Goal: Task Accomplishment & Management: Complete application form

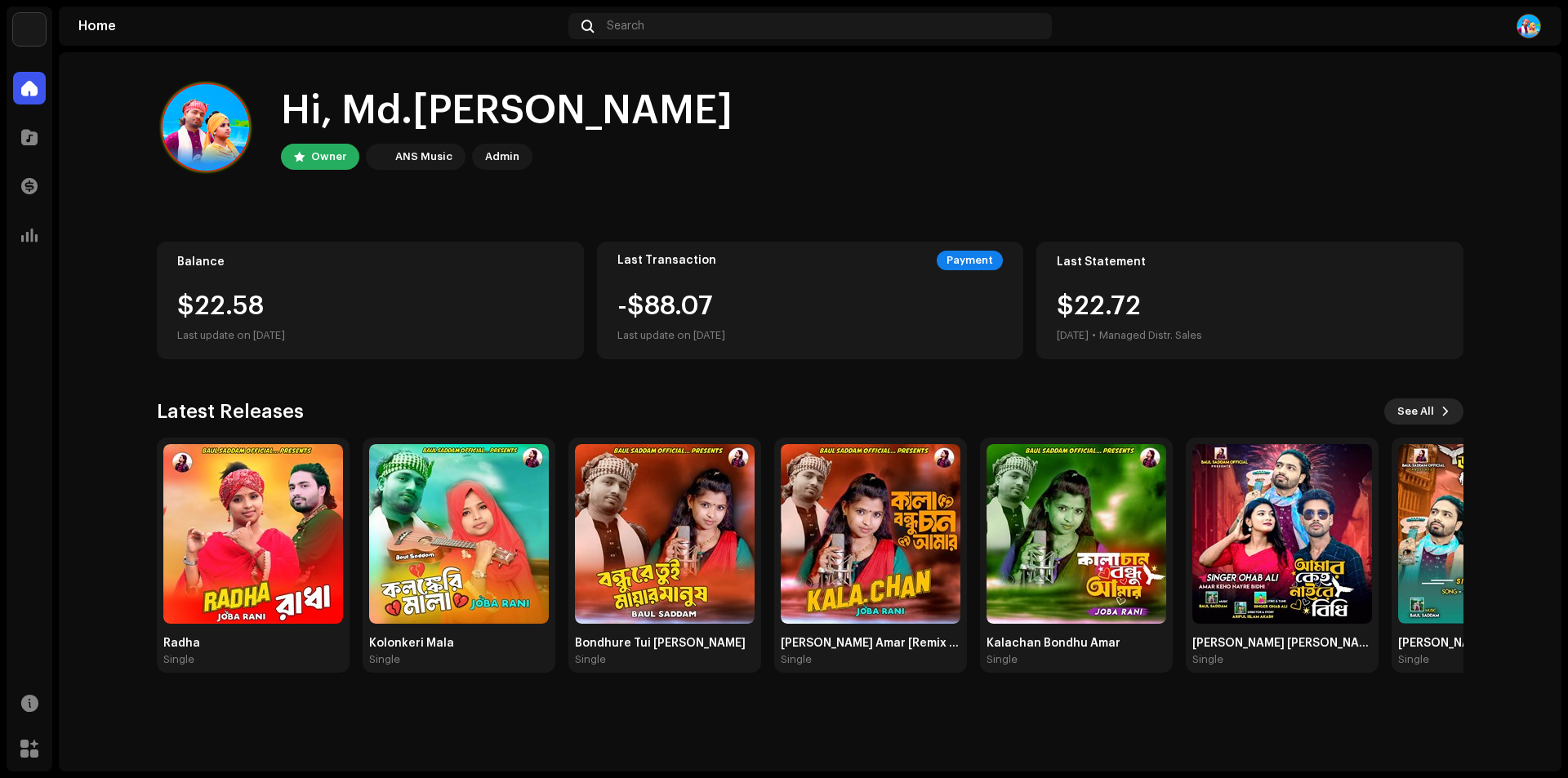
click at [1436, 406] on button "See All" at bounding box center [1423, 411] width 79 height 26
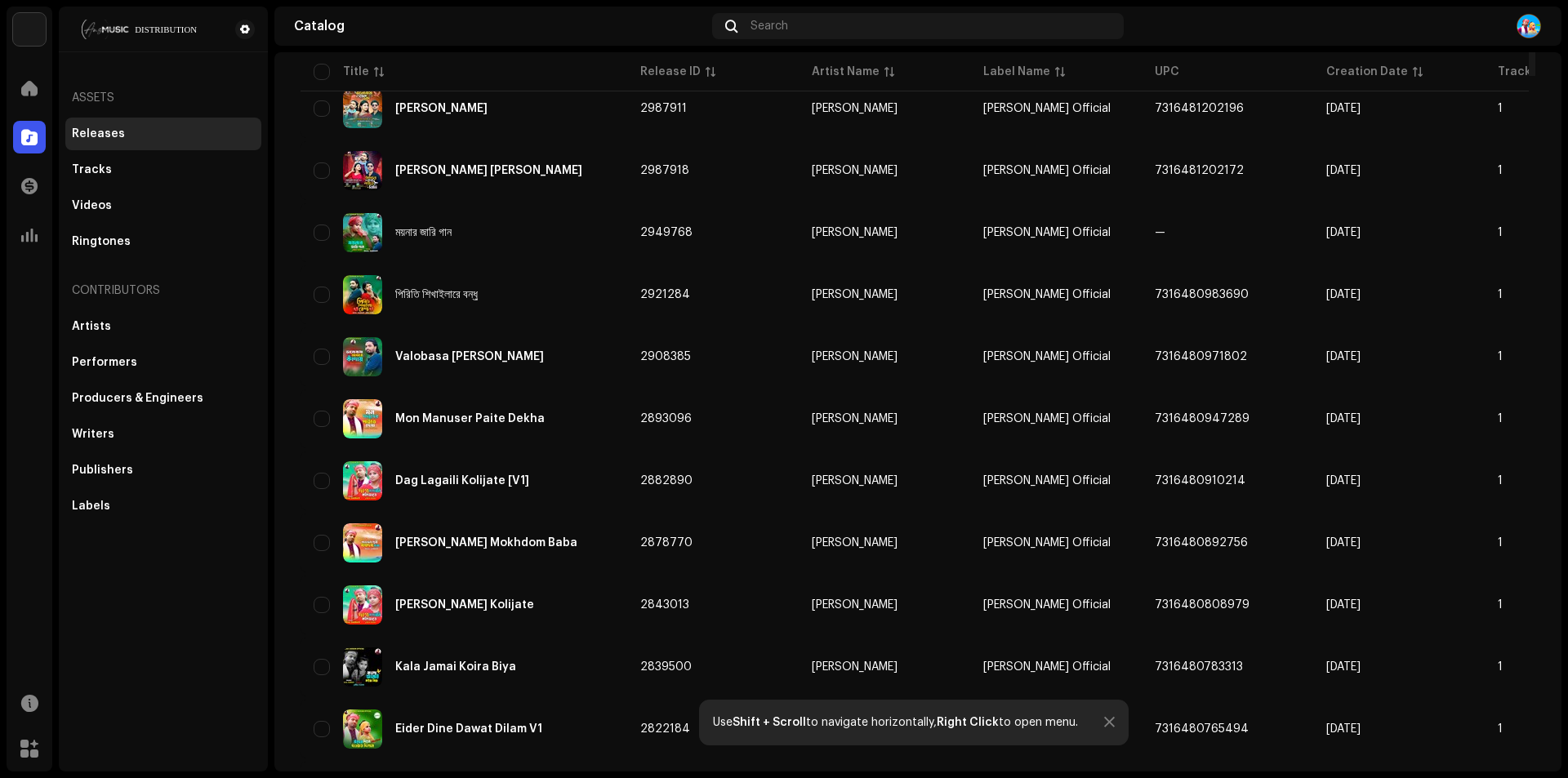
scroll to position [1022, 0]
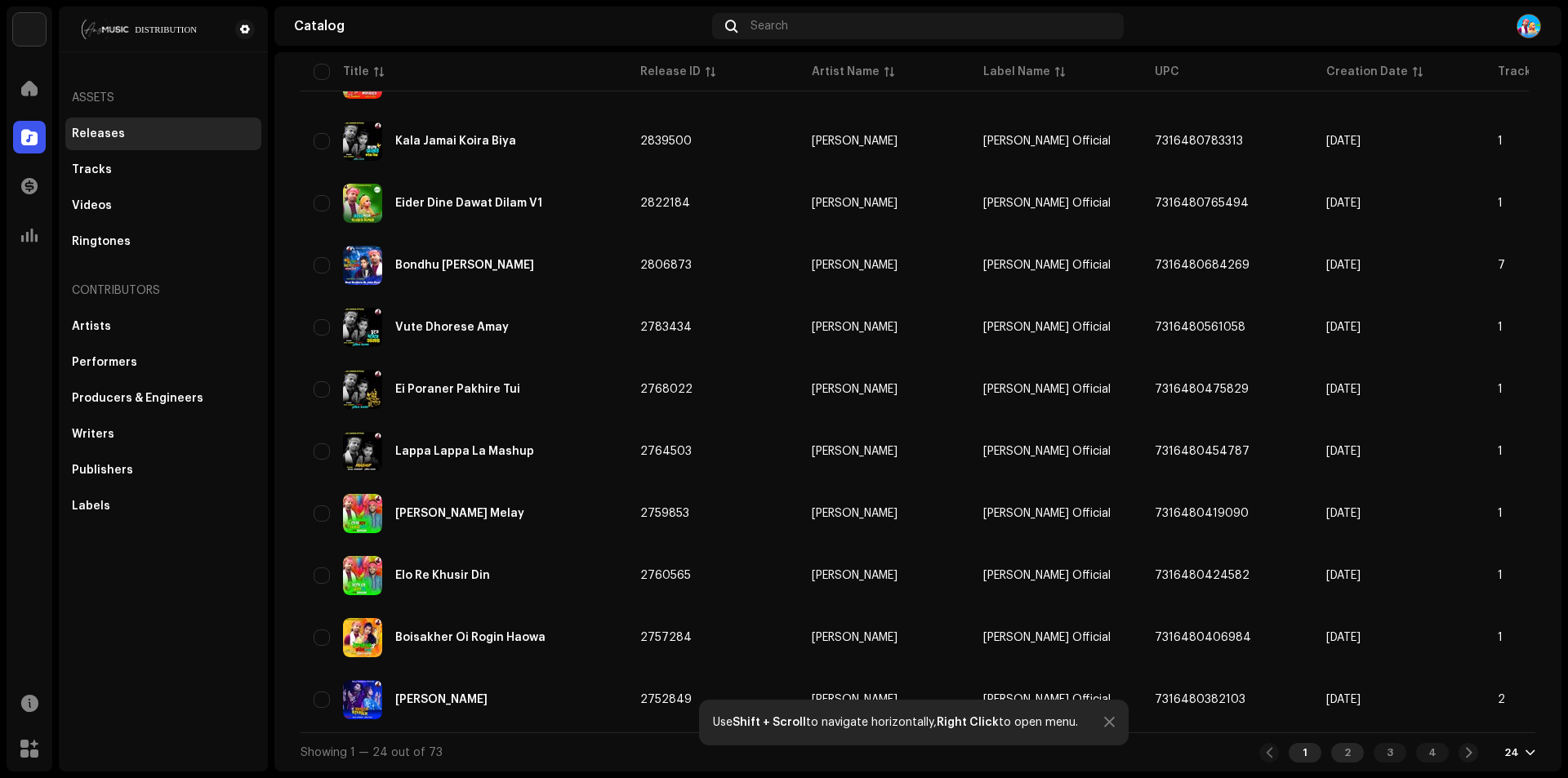
click at [1344, 748] on div "2" at bounding box center [1348, 753] width 33 height 20
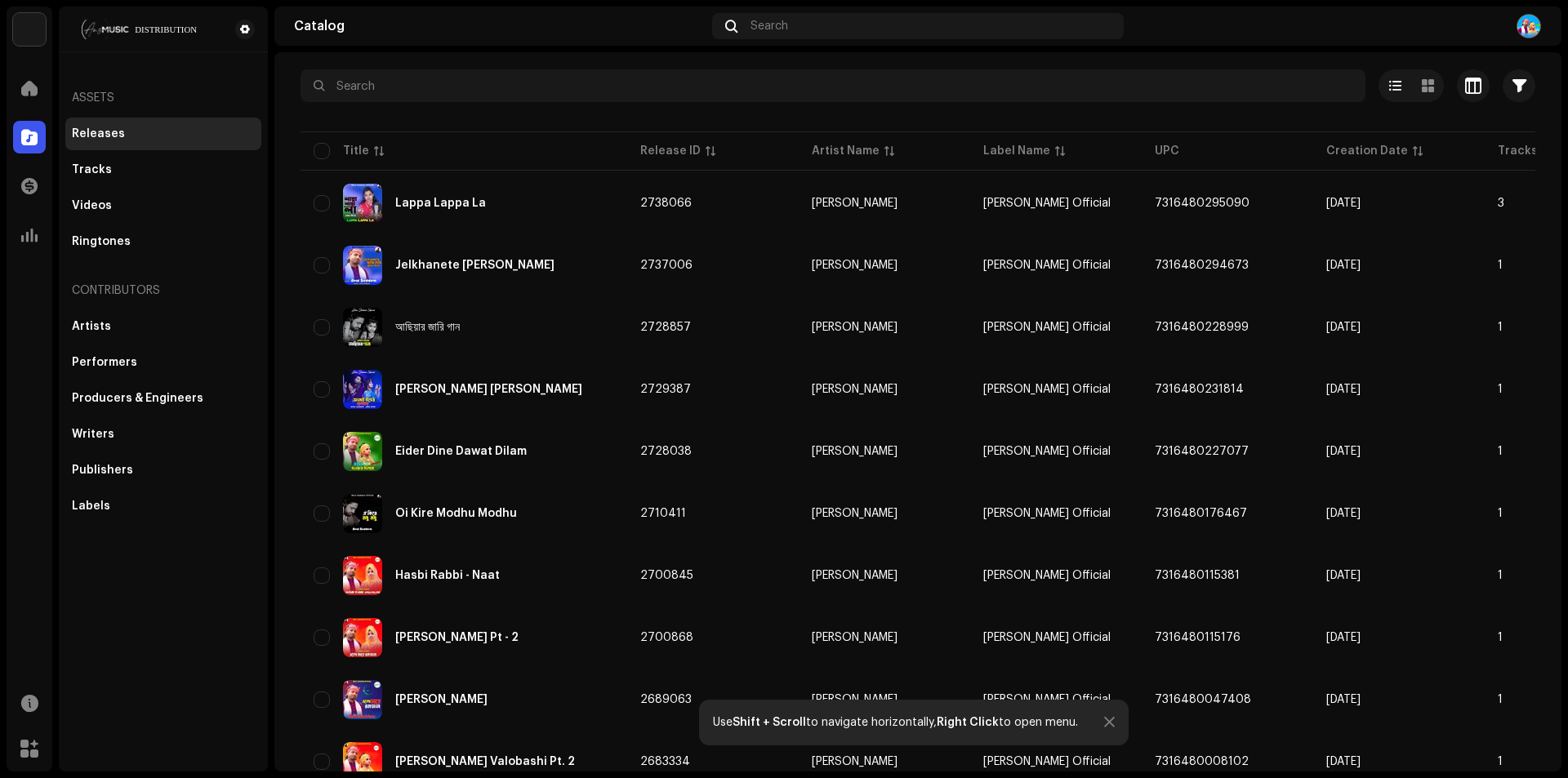
scroll to position [82, 0]
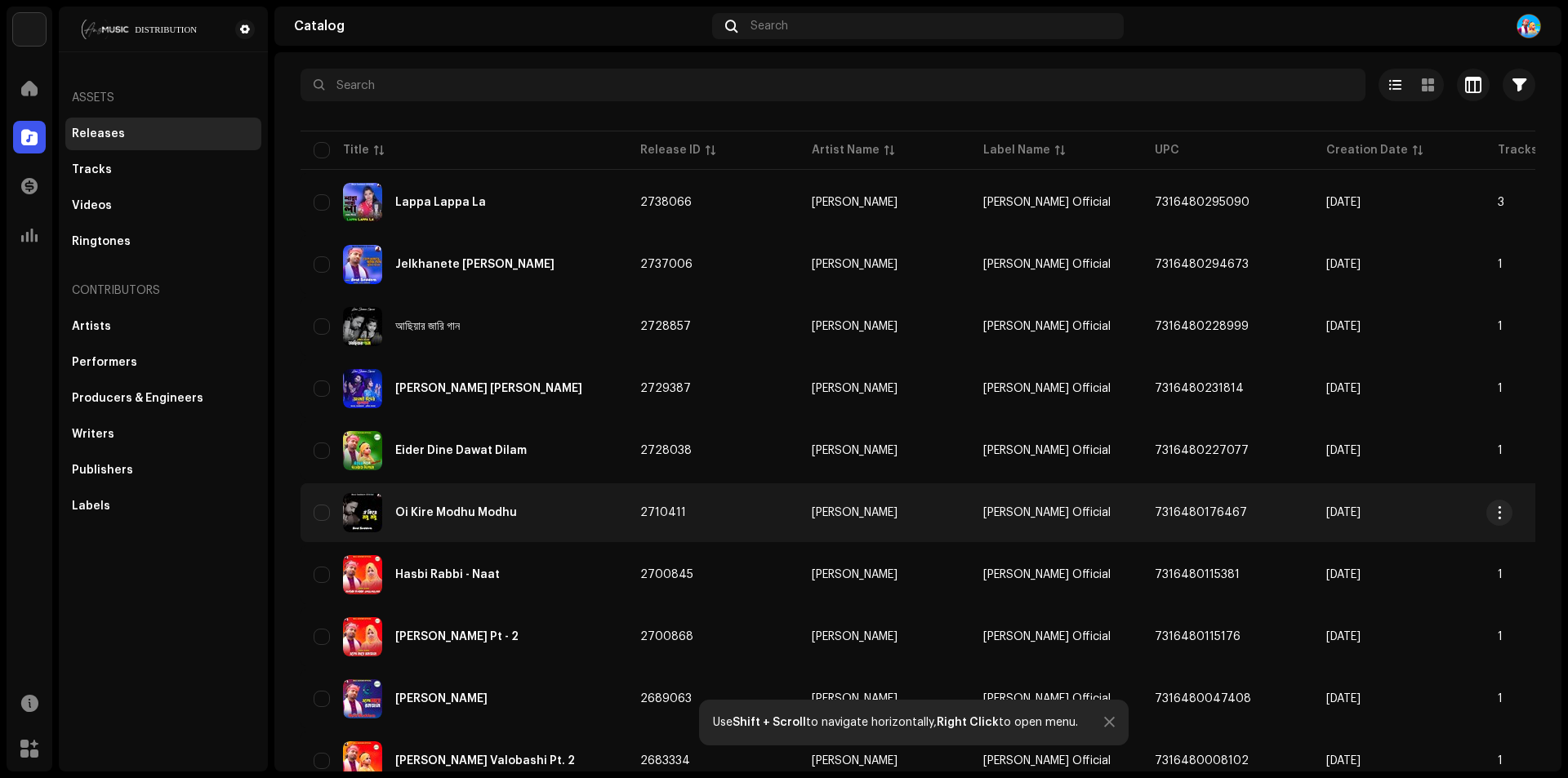
click at [512, 505] on div "Oi Kire Modhu Modhu" at bounding box center [464, 513] width 301 height 39
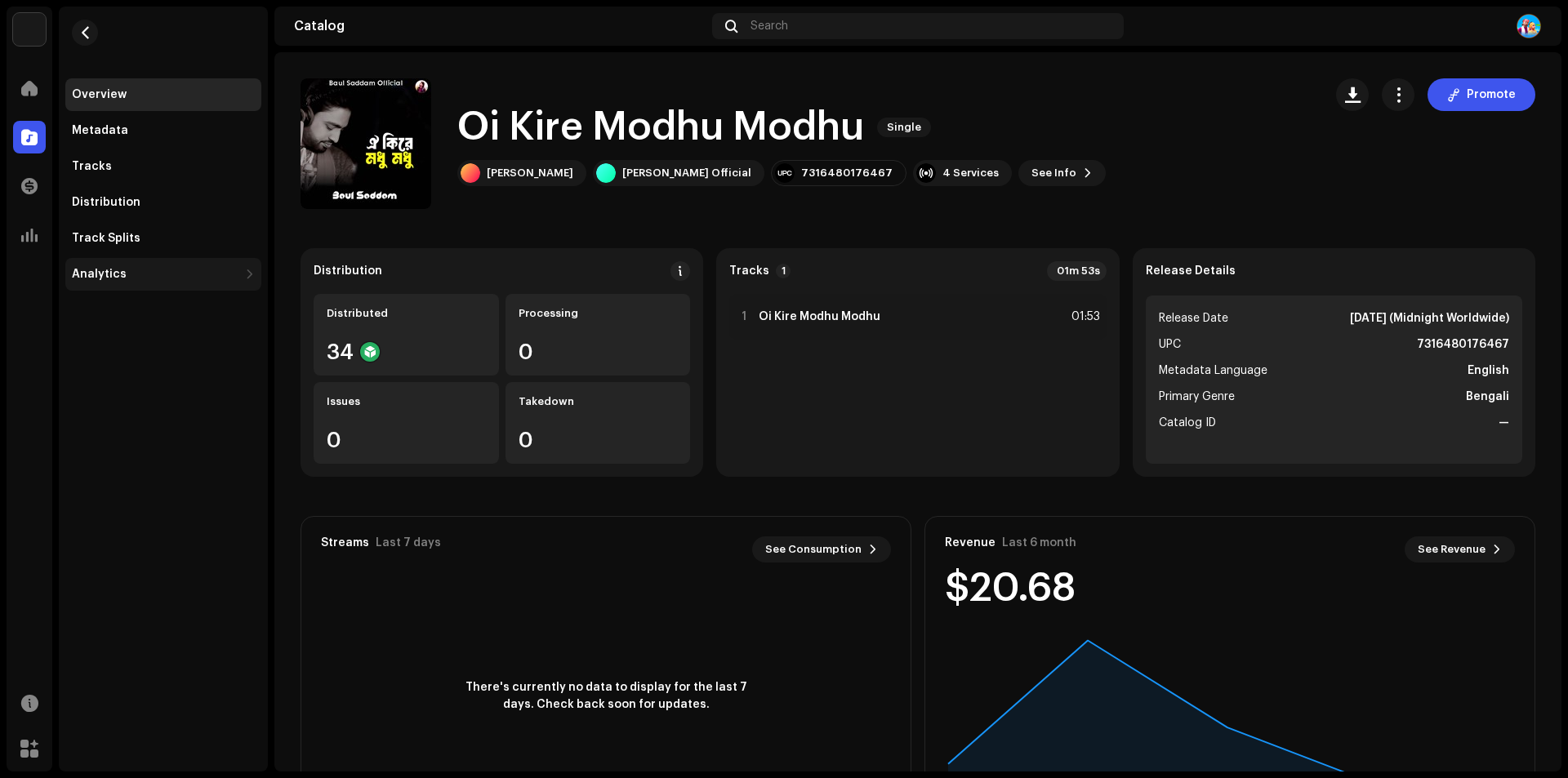
click at [114, 273] on div "Analytics" at bounding box center [99, 274] width 55 height 13
click at [116, 375] on div "Revenue" at bounding box center [104, 382] width 51 height 13
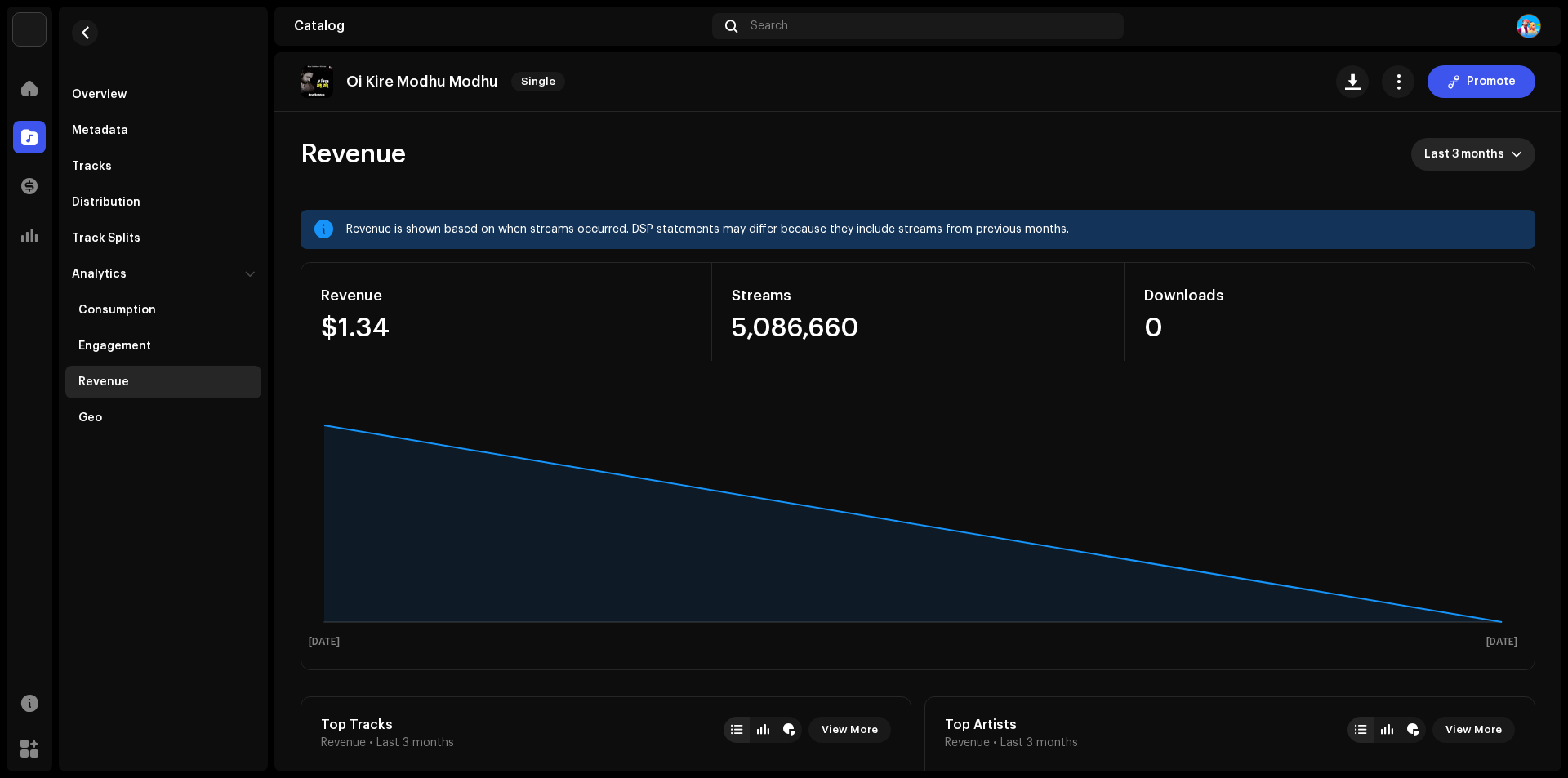
click at [1486, 152] on span "Last 3 months" at bounding box center [1467, 154] width 87 height 33
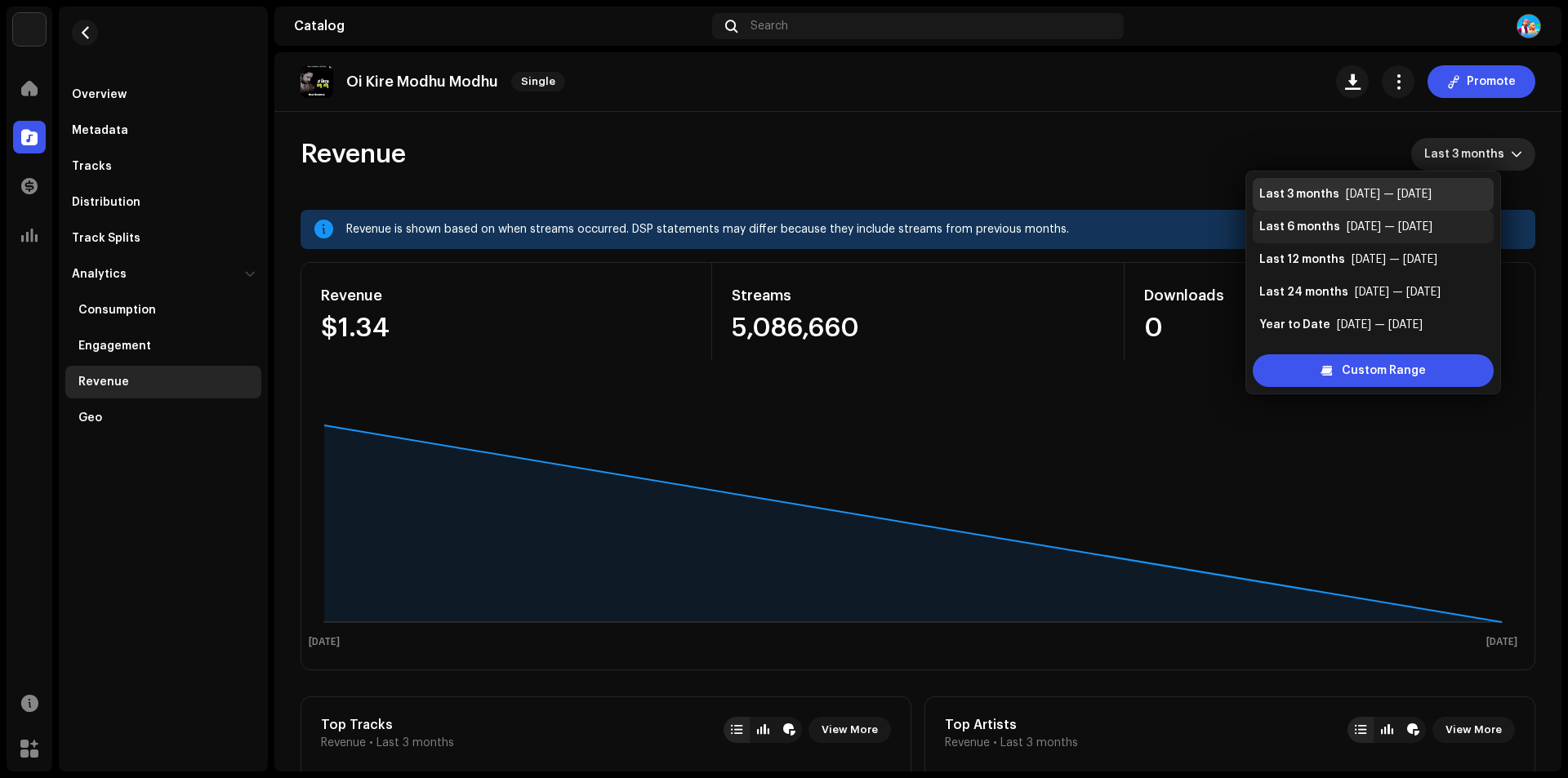
click at [1336, 222] on div "Last 6 months Mar 2025 — Aug 2025" at bounding box center [1373, 227] width 228 height 16
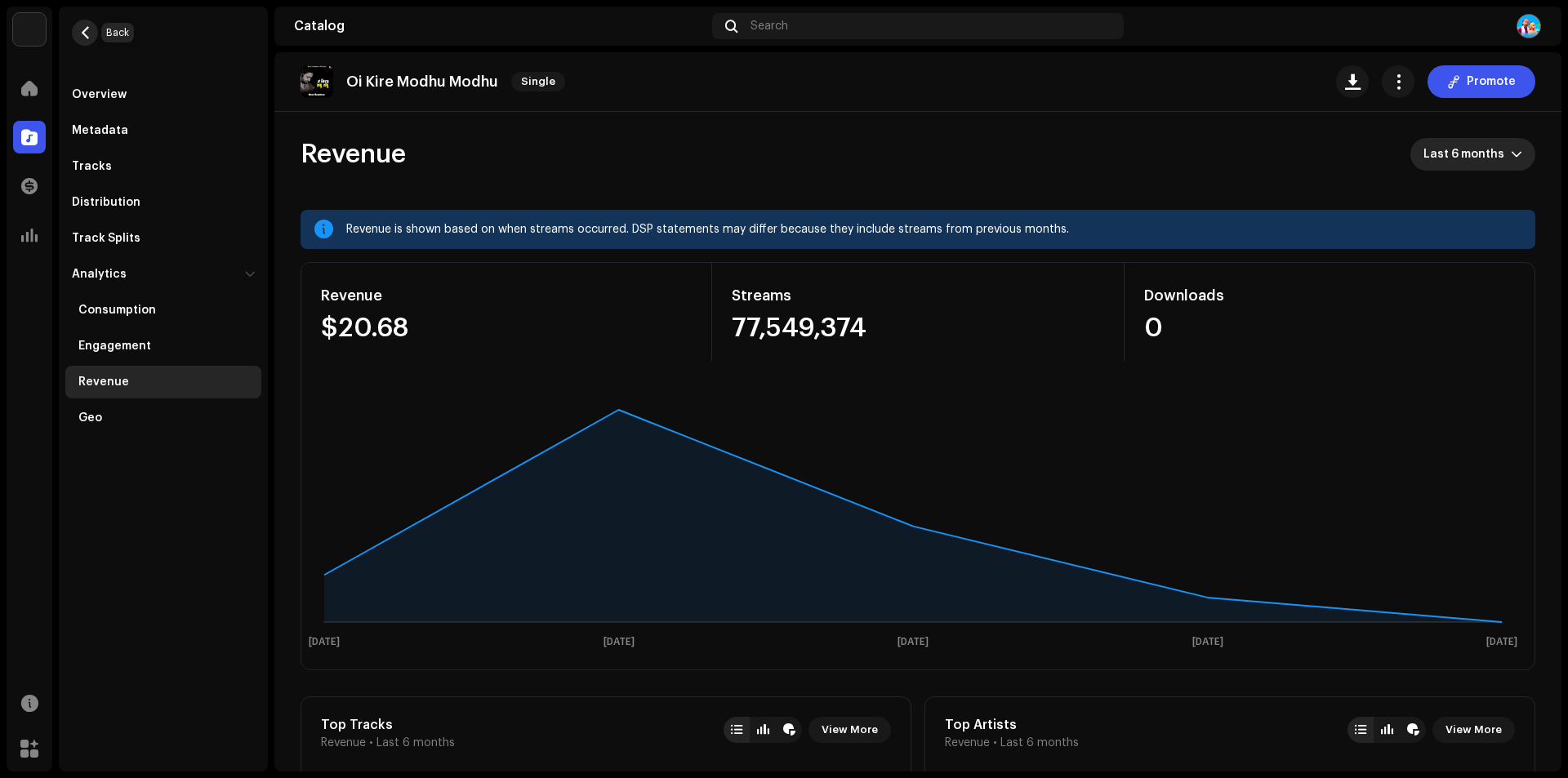
click at [84, 31] on span "button" at bounding box center [85, 33] width 12 height 13
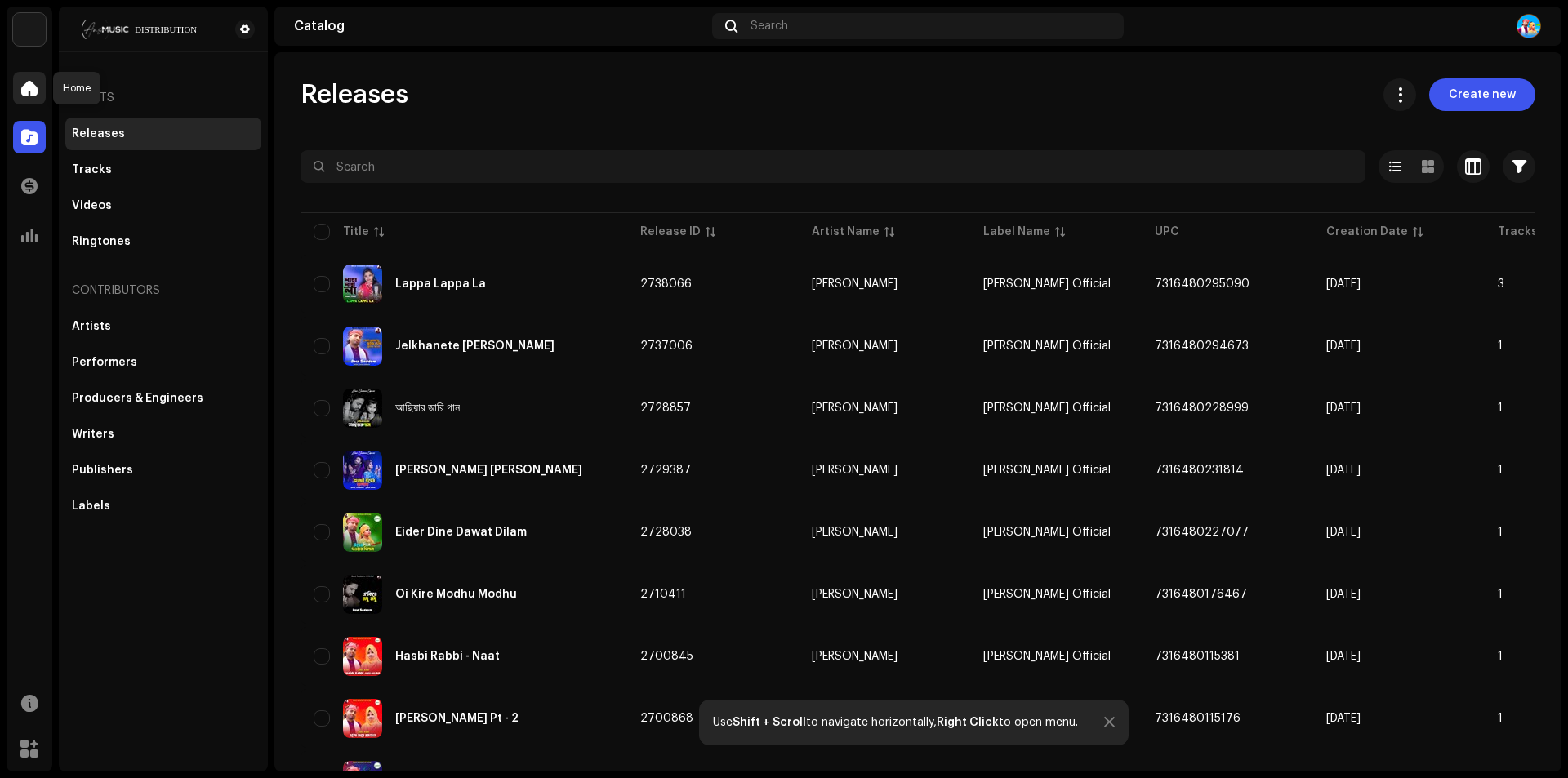
click at [31, 84] on span at bounding box center [29, 88] width 16 height 13
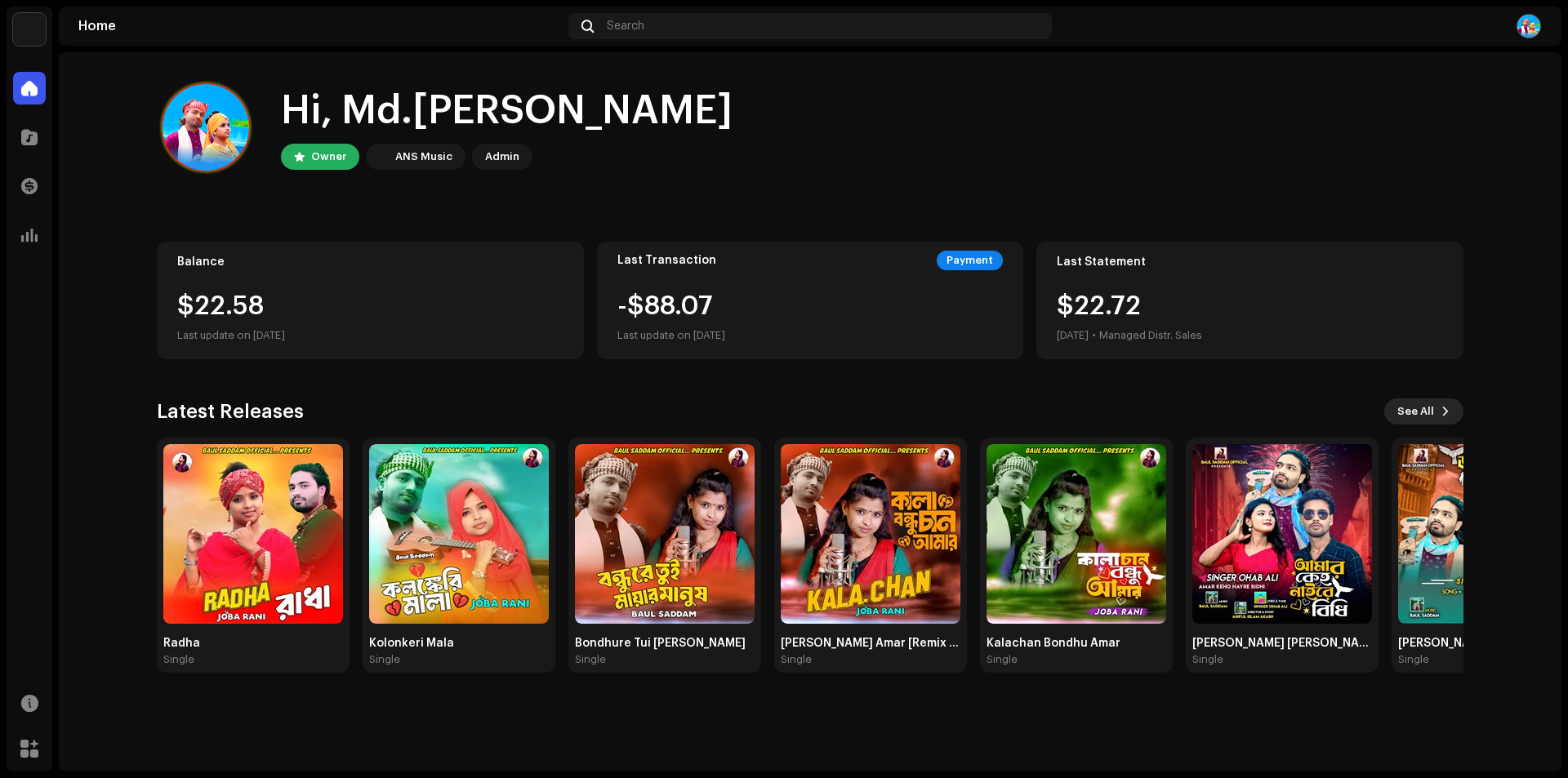
click at [1427, 409] on span "See All" at bounding box center [1415, 411] width 37 height 33
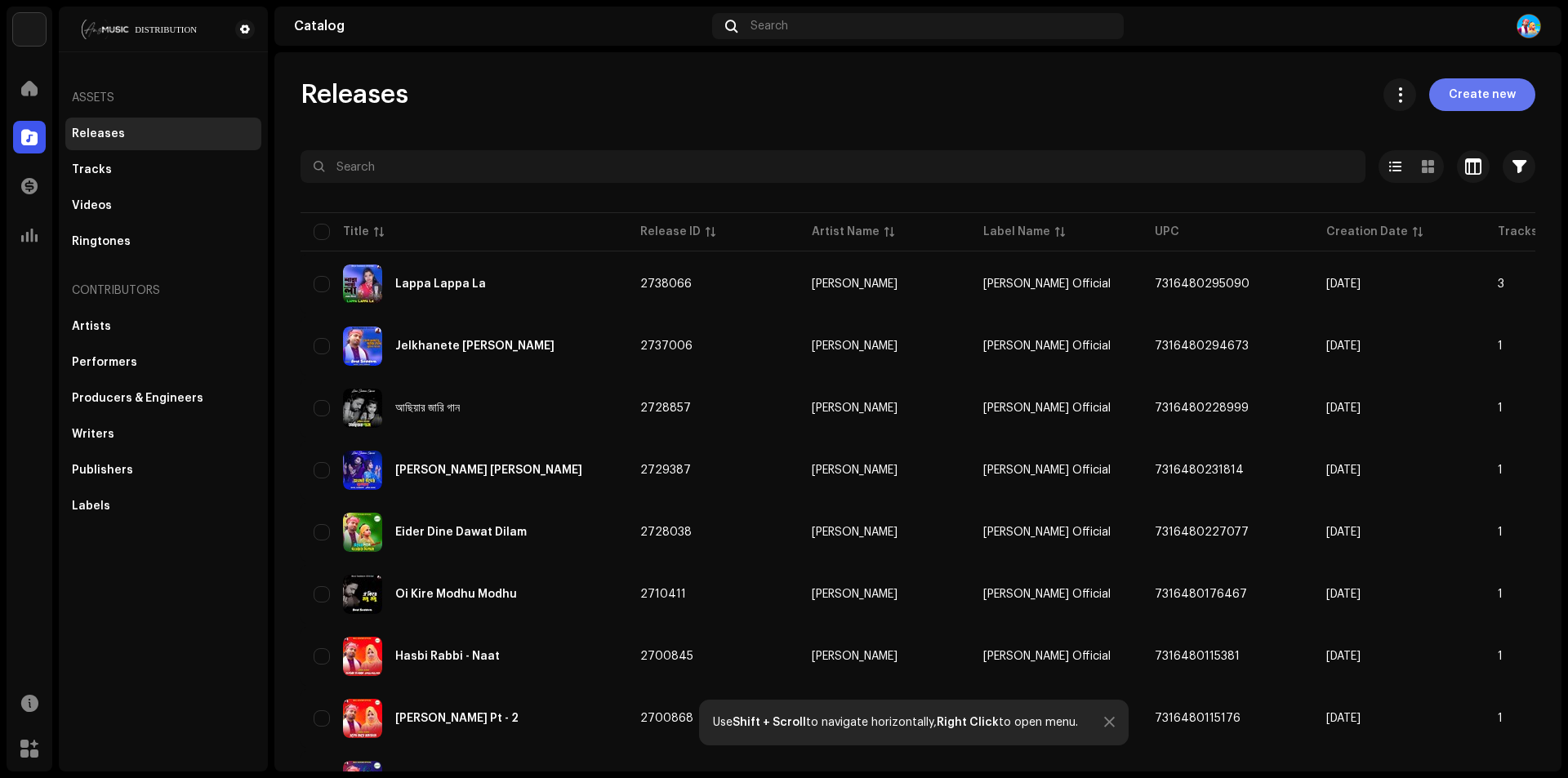
click at [1460, 95] on span "Create new" at bounding box center [1482, 95] width 67 height 33
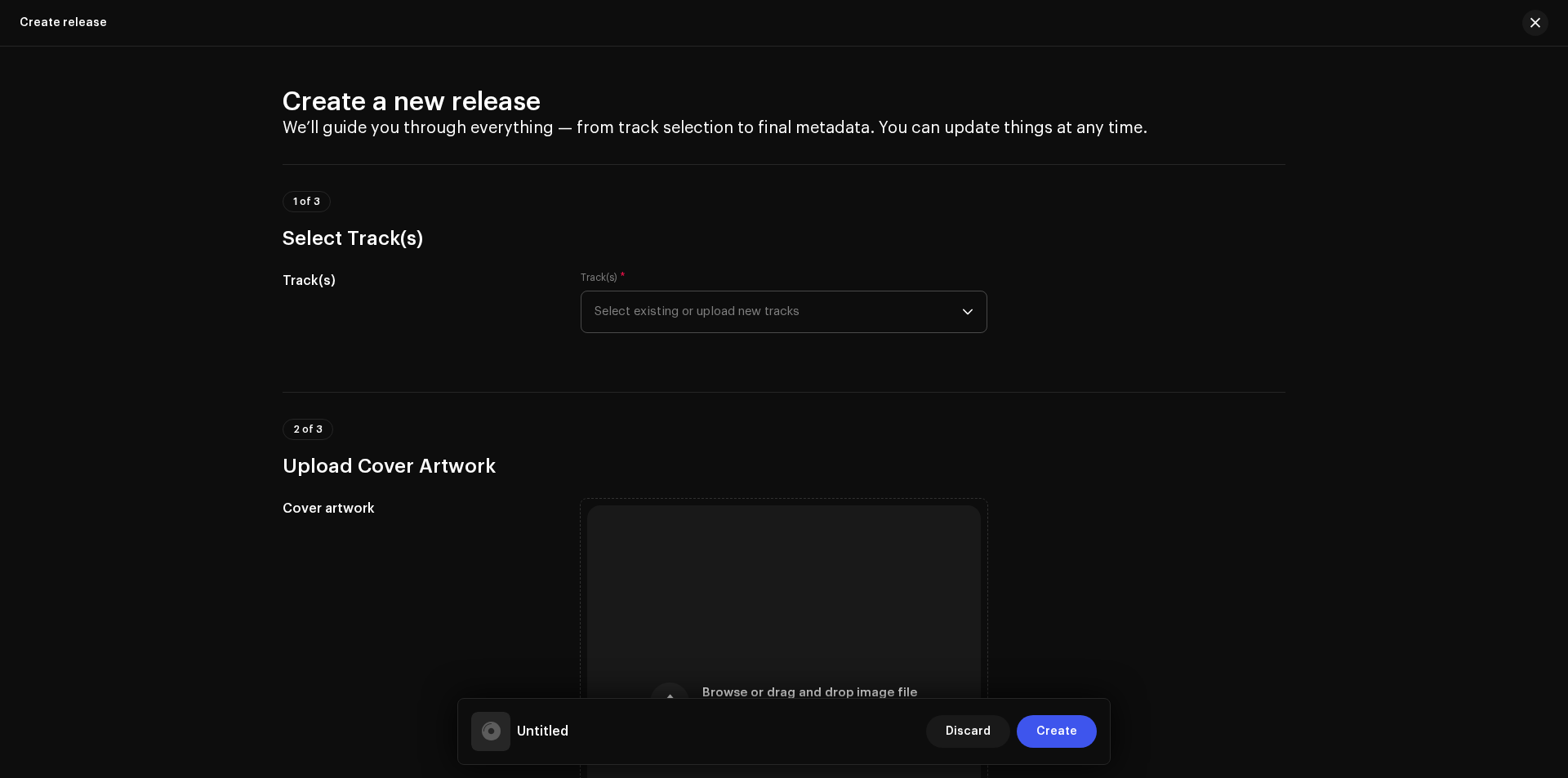
click at [965, 310] on icon "dropdown trigger" at bounding box center [968, 312] width 11 height 11
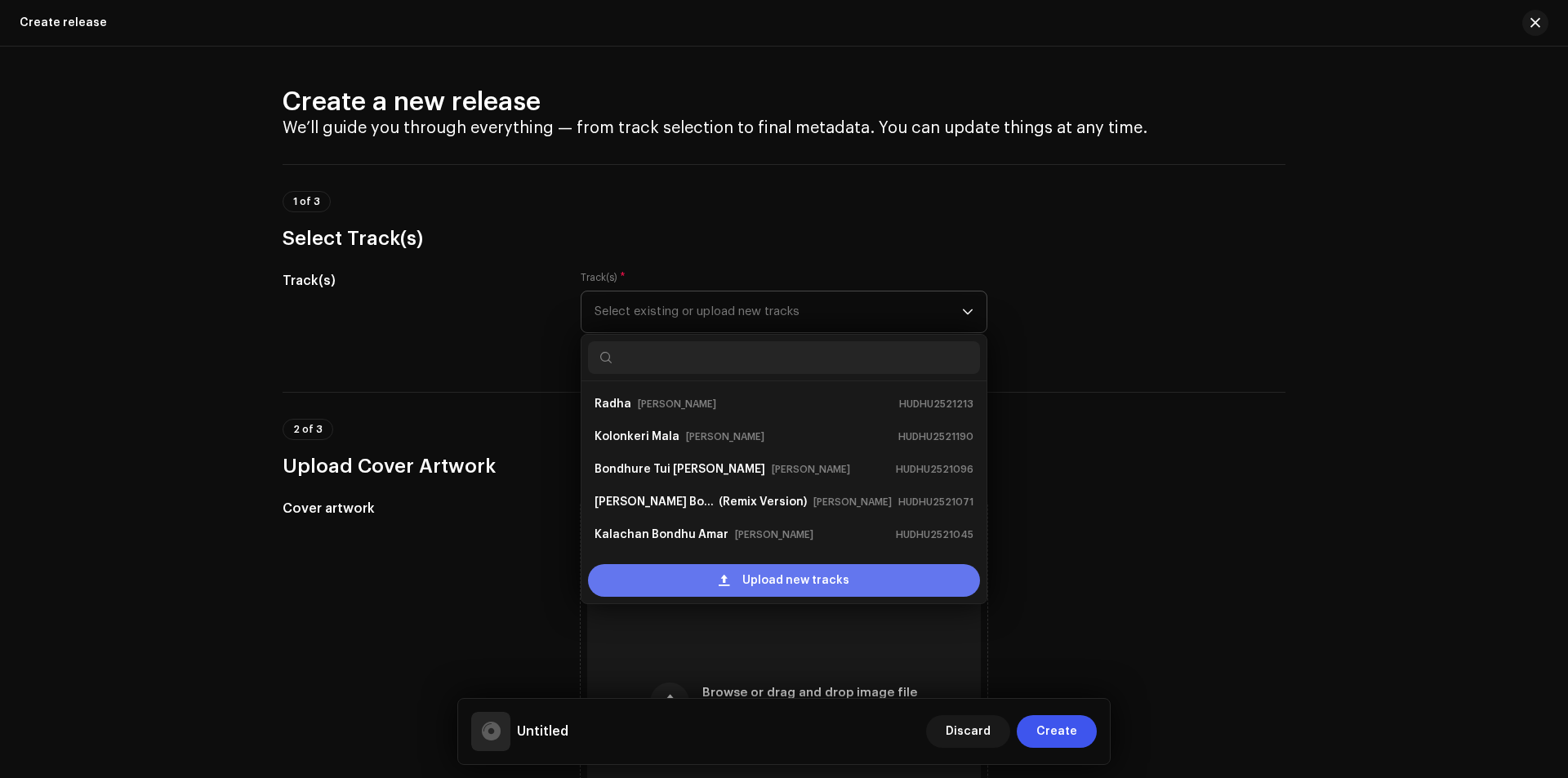
scroll to position [26, 0]
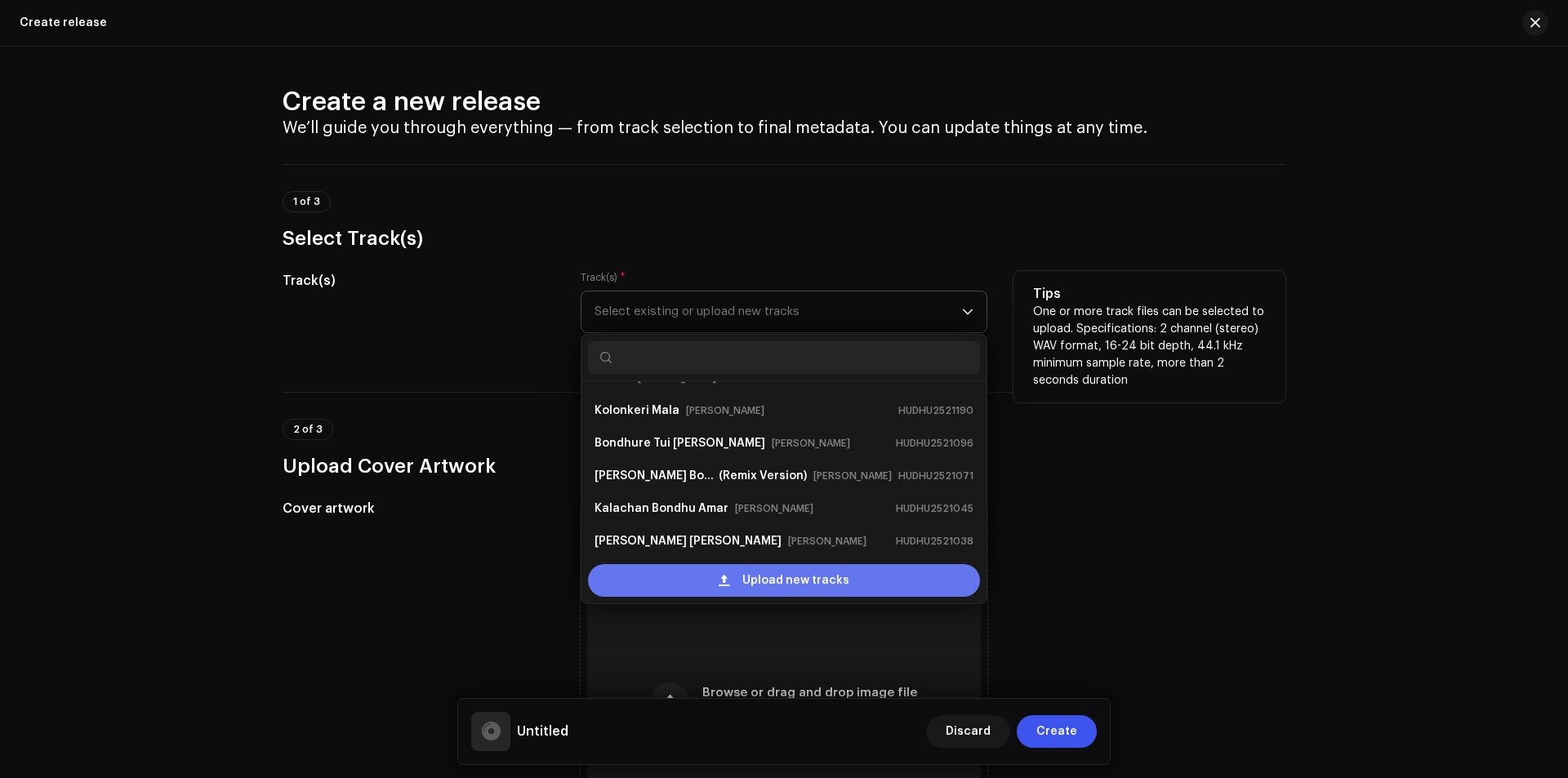
click at [763, 579] on span "Upload new tracks" at bounding box center [795, 581] width 107 height 33
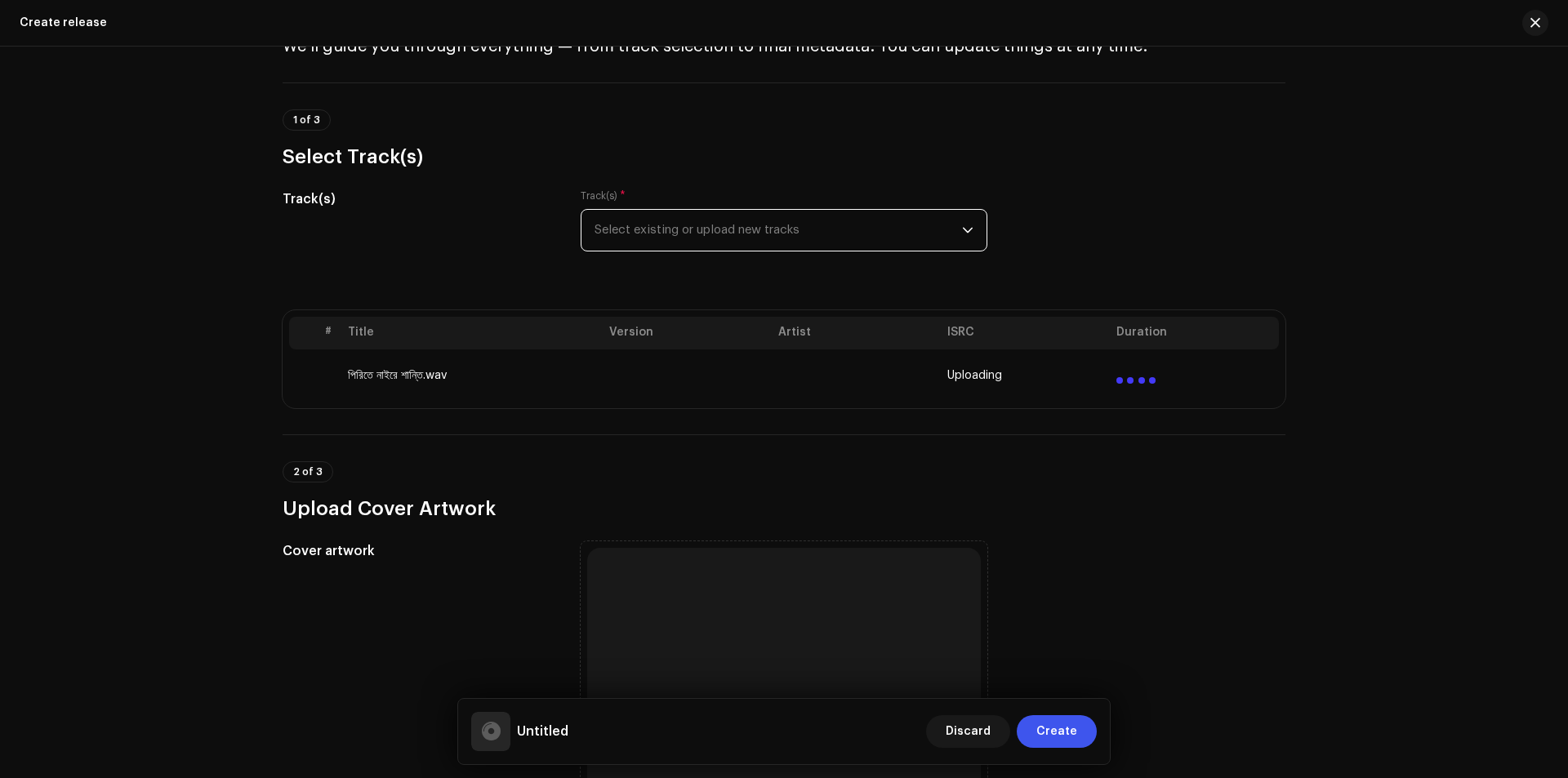
scroll to position [408, 0]
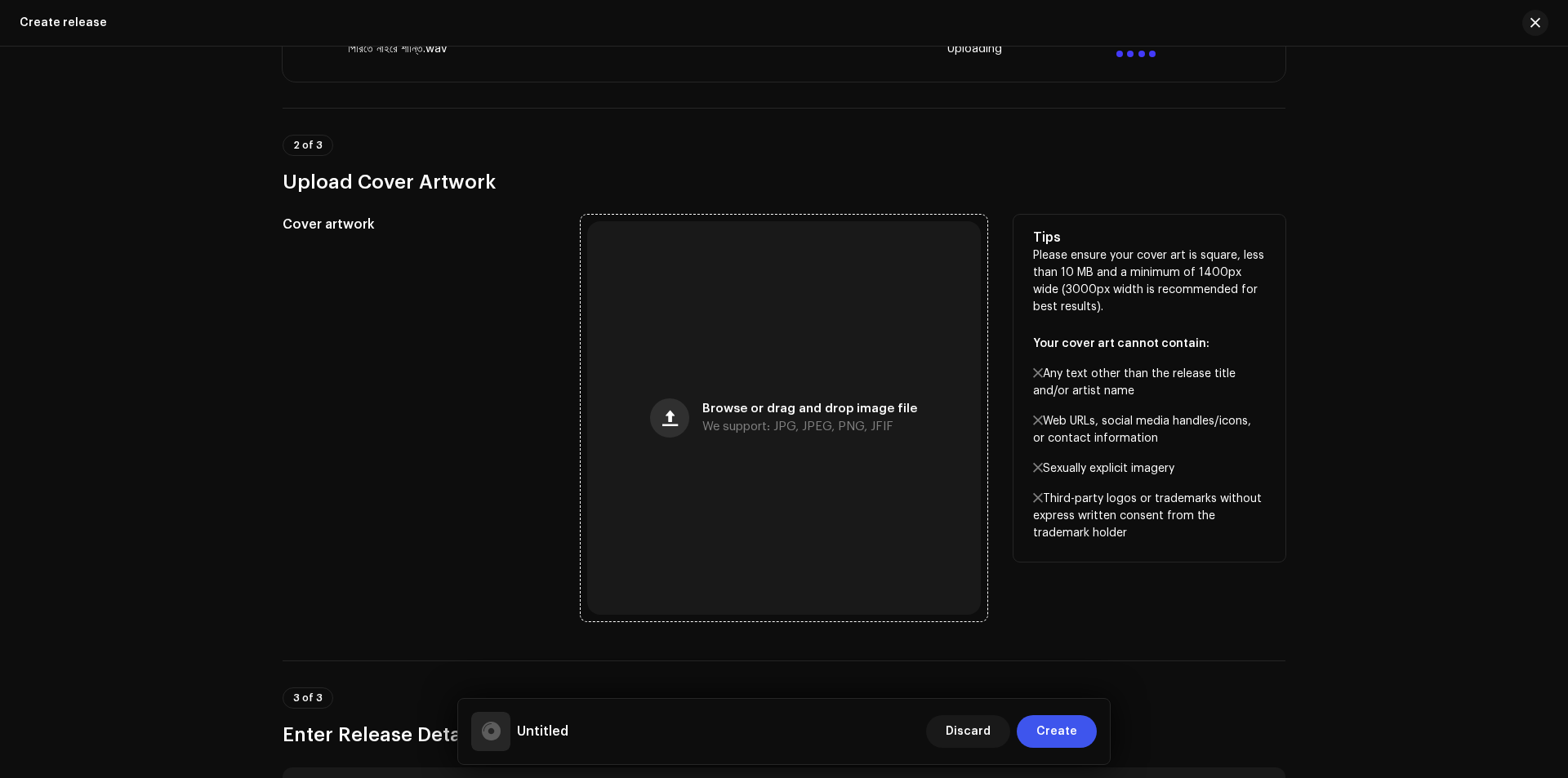
click at [675, 420] on span "button" at bounding box center [669, 418] width 16 height 13
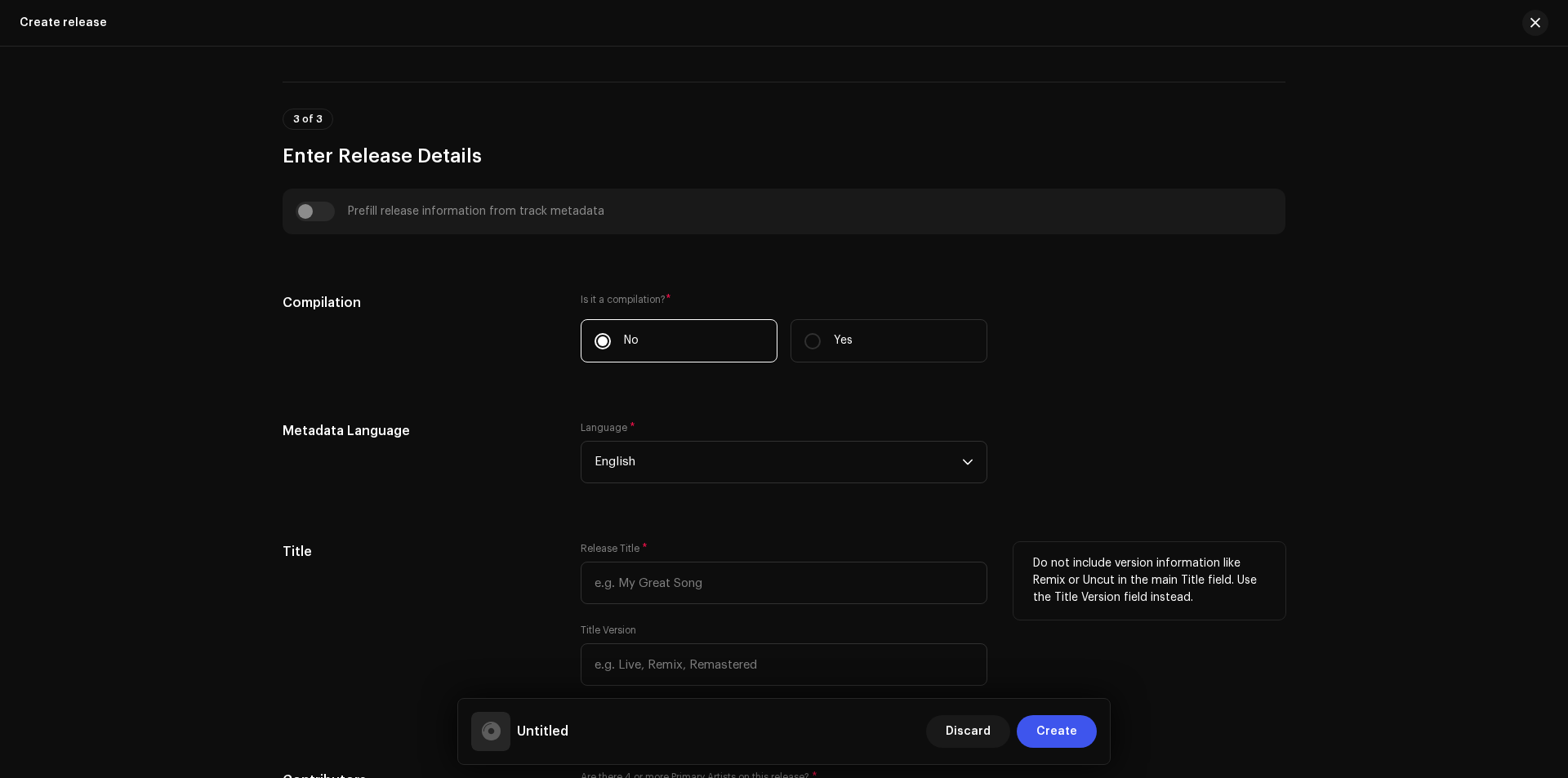
scroll to position [1061, 0]
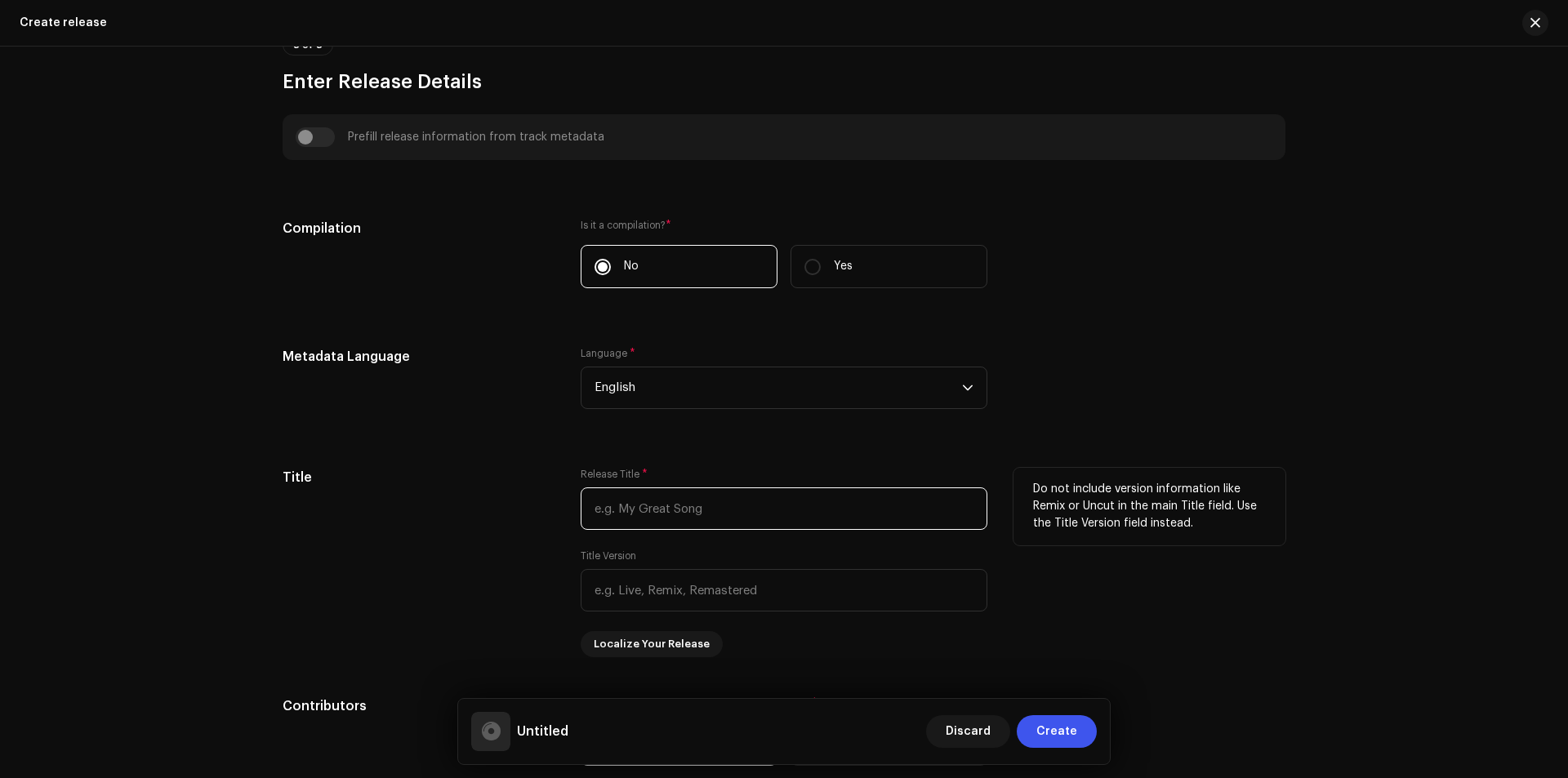
click at [619, 504] on input "text" at bounding box center [784, 509] width 406 height 43
paste input "পিরিতে নাইরে শান্তি"
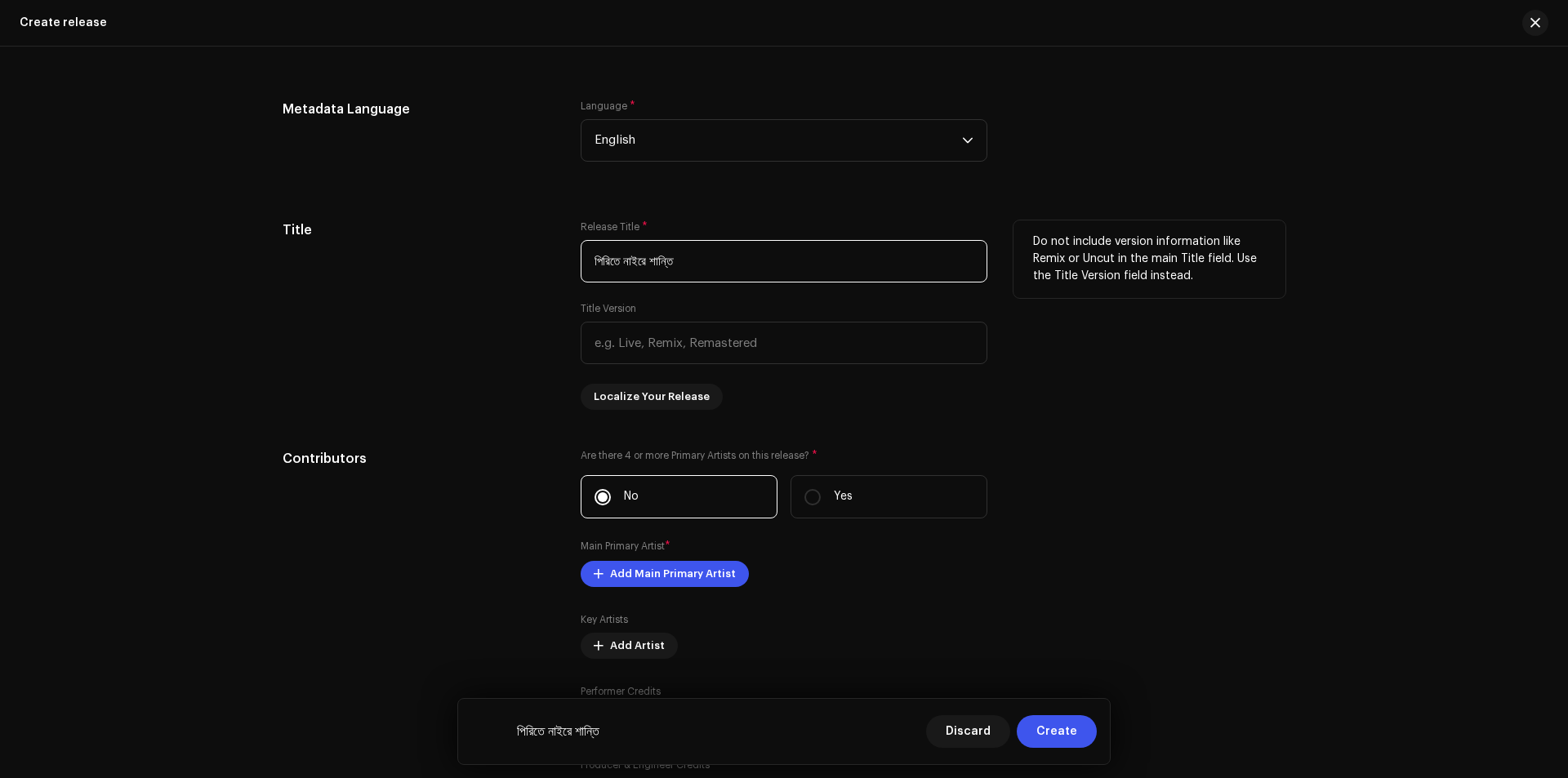
scroll to position [1387, 0]
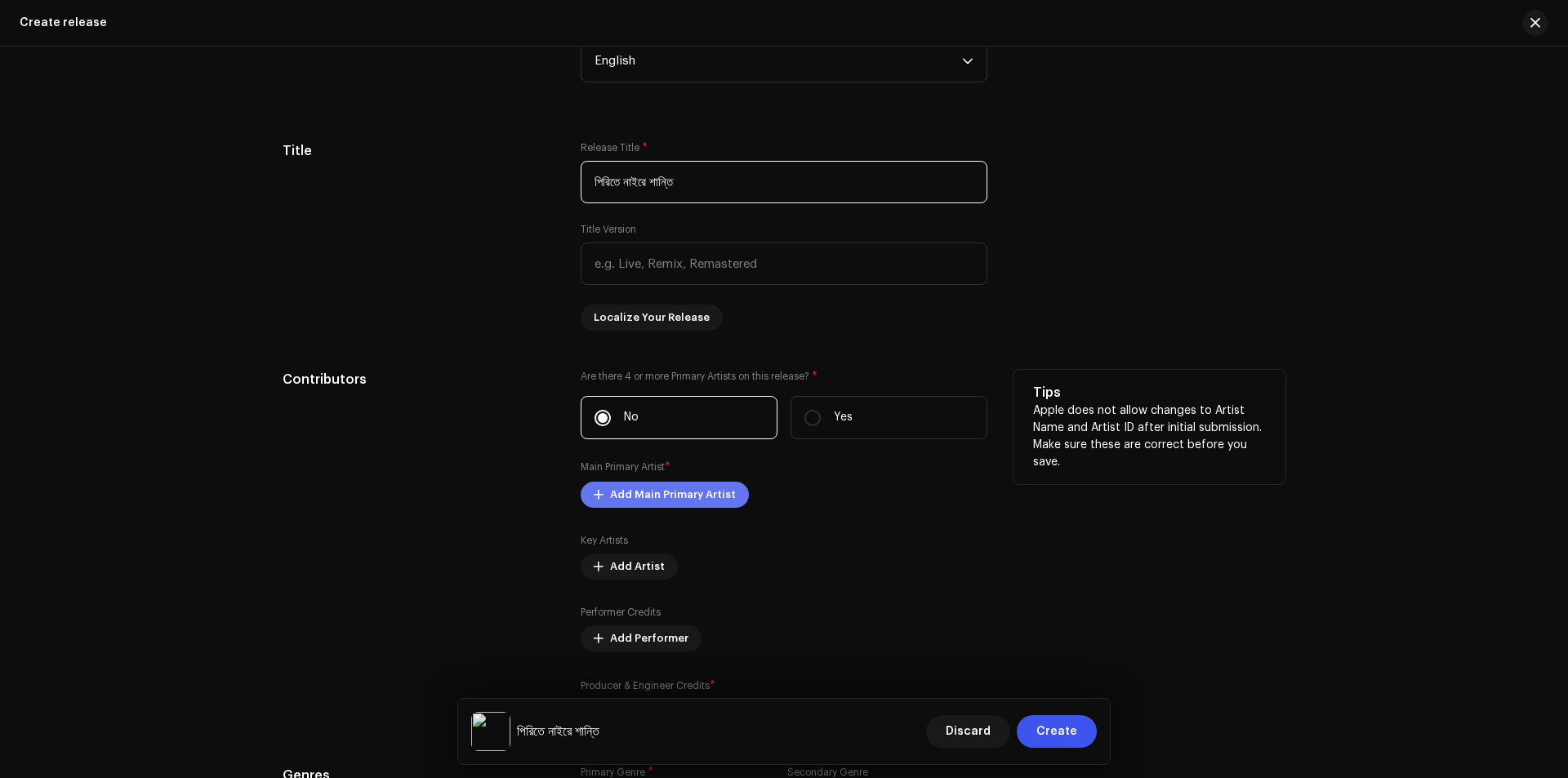
type input "পিরিতে নাইরে শান্তি"
click at [650, 493] on span "Add Main Primary Artist" at bounding box center [672, 495] width 125 height 33
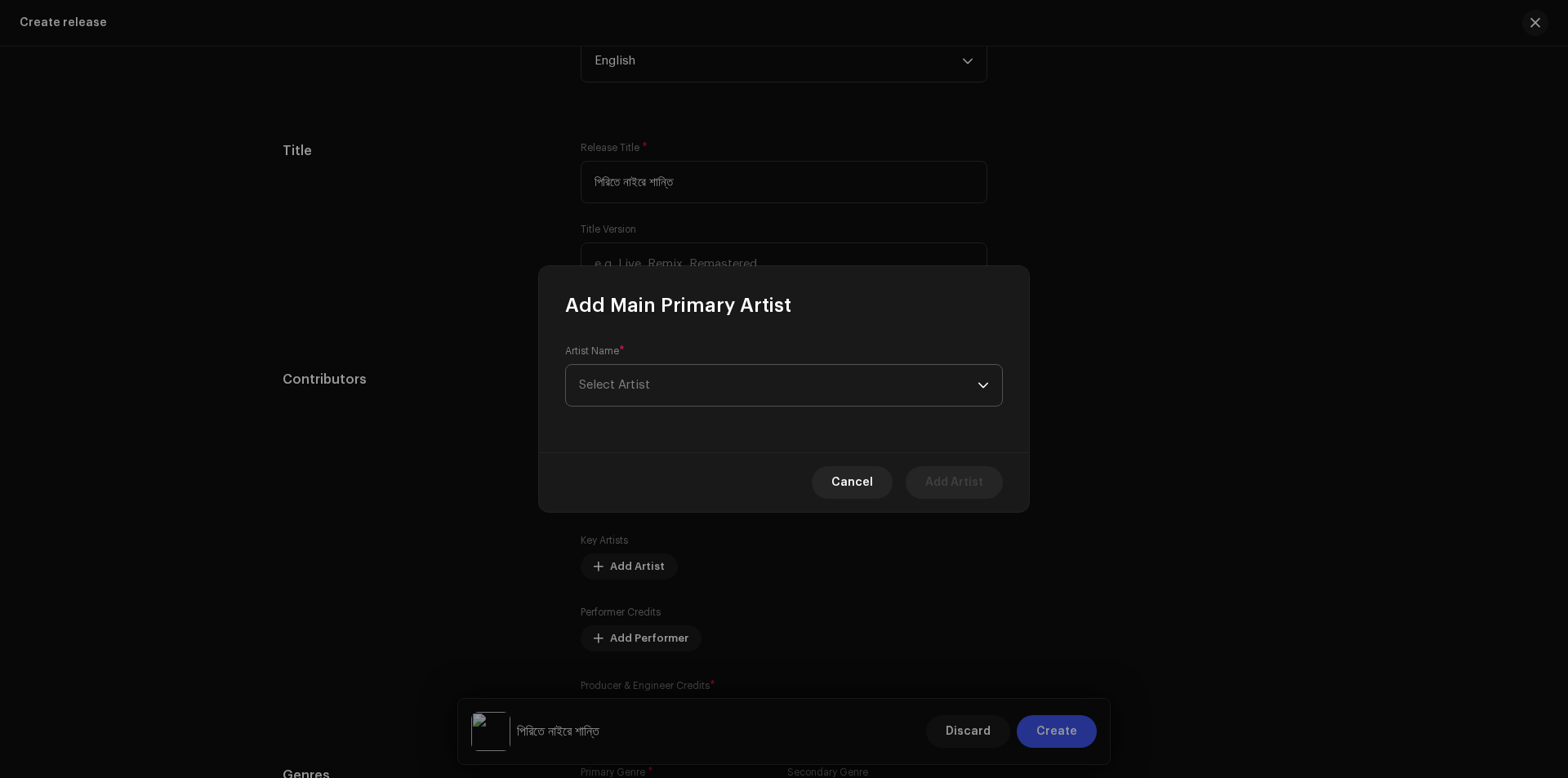
click at [614, 386] on span "Select Artist" at bounding box center [614, 384] width 71 height 12
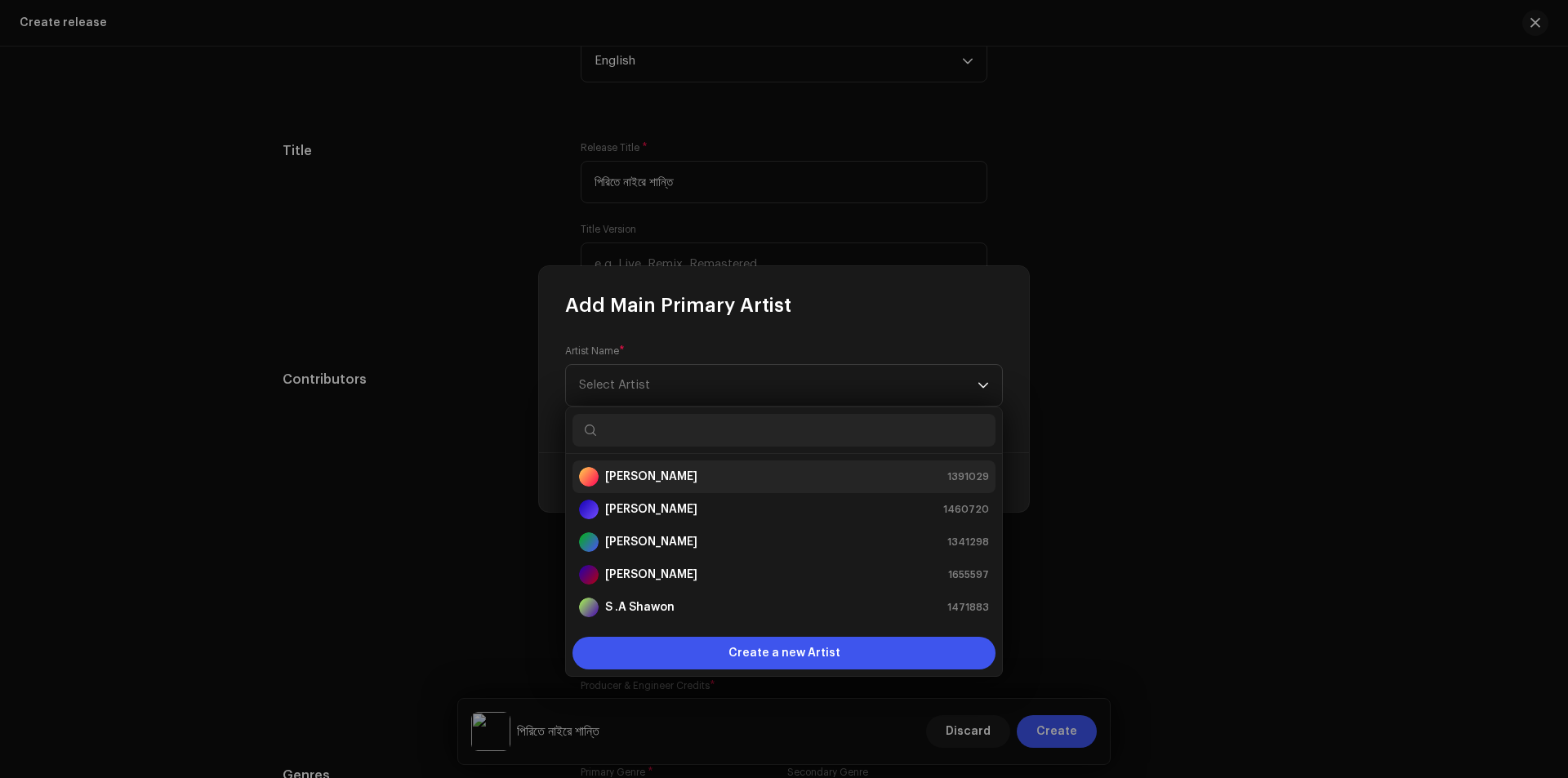
click at [629, 479] on strong "[PERSON_NAME]" at bounding box center [651, 477] width 93 height 16
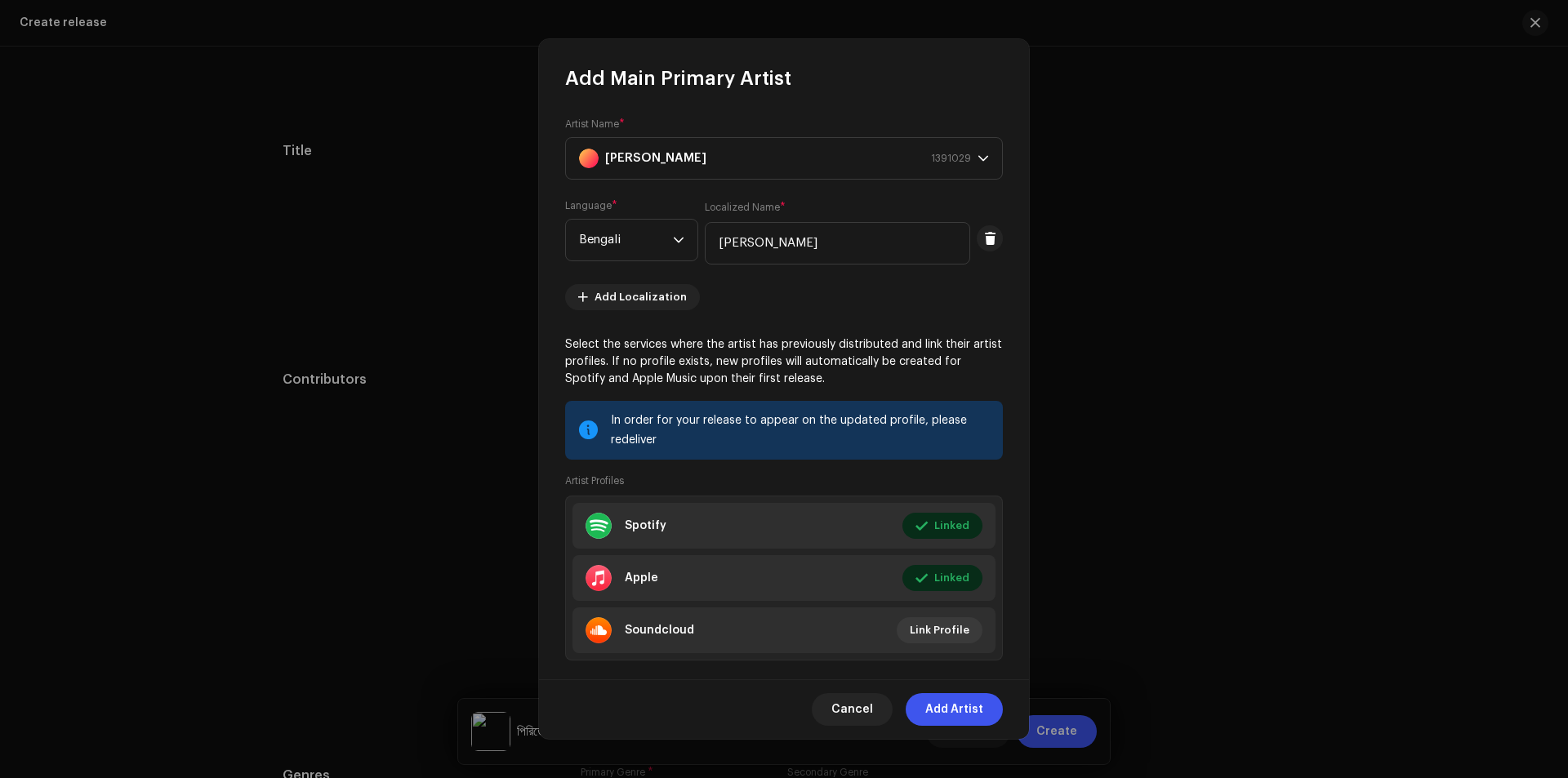
scroll to position [26, 0]
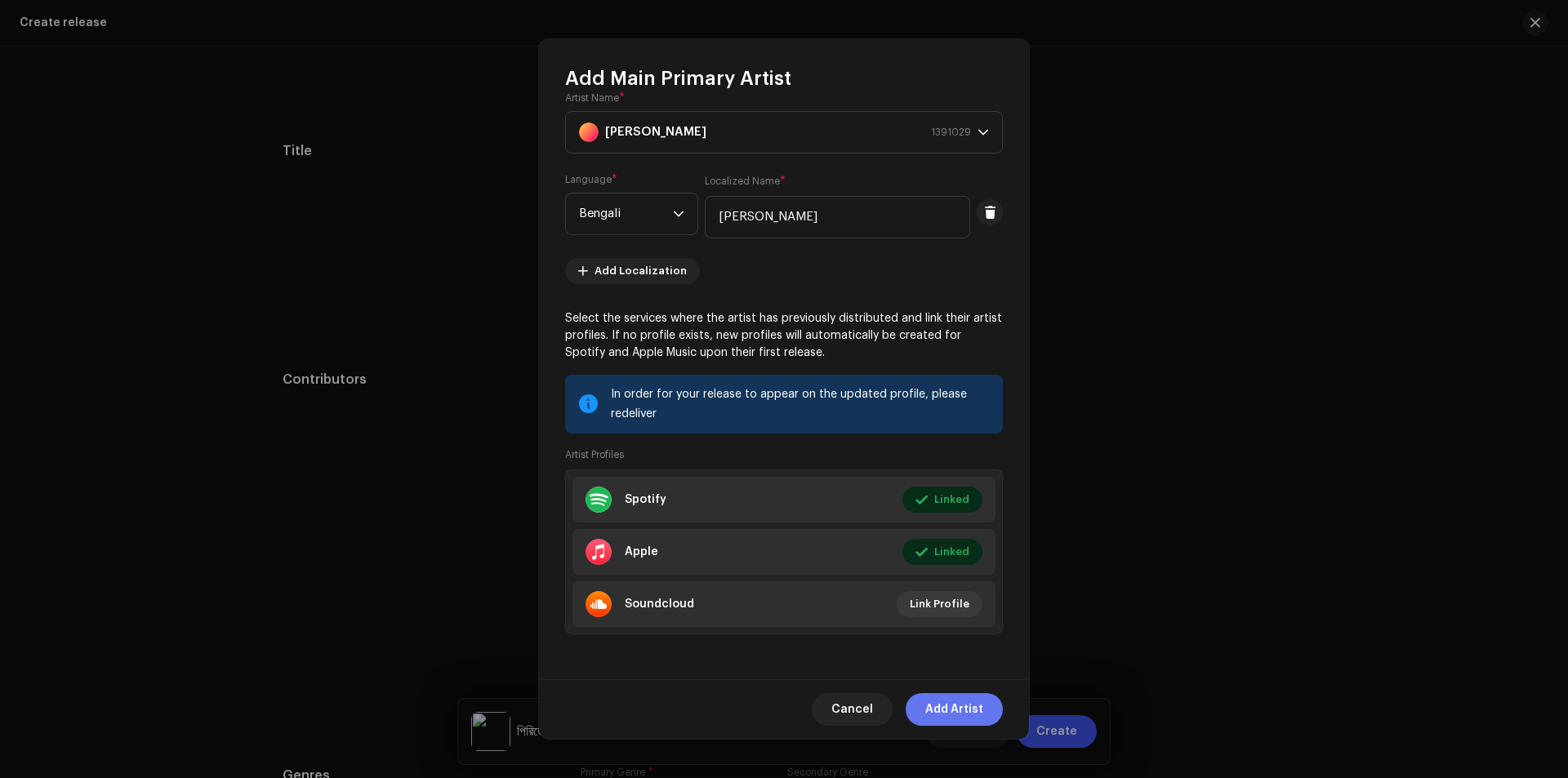
click at [953, 703] on span "Add Artist" at bounding box center [954, 709] width 58 height 33
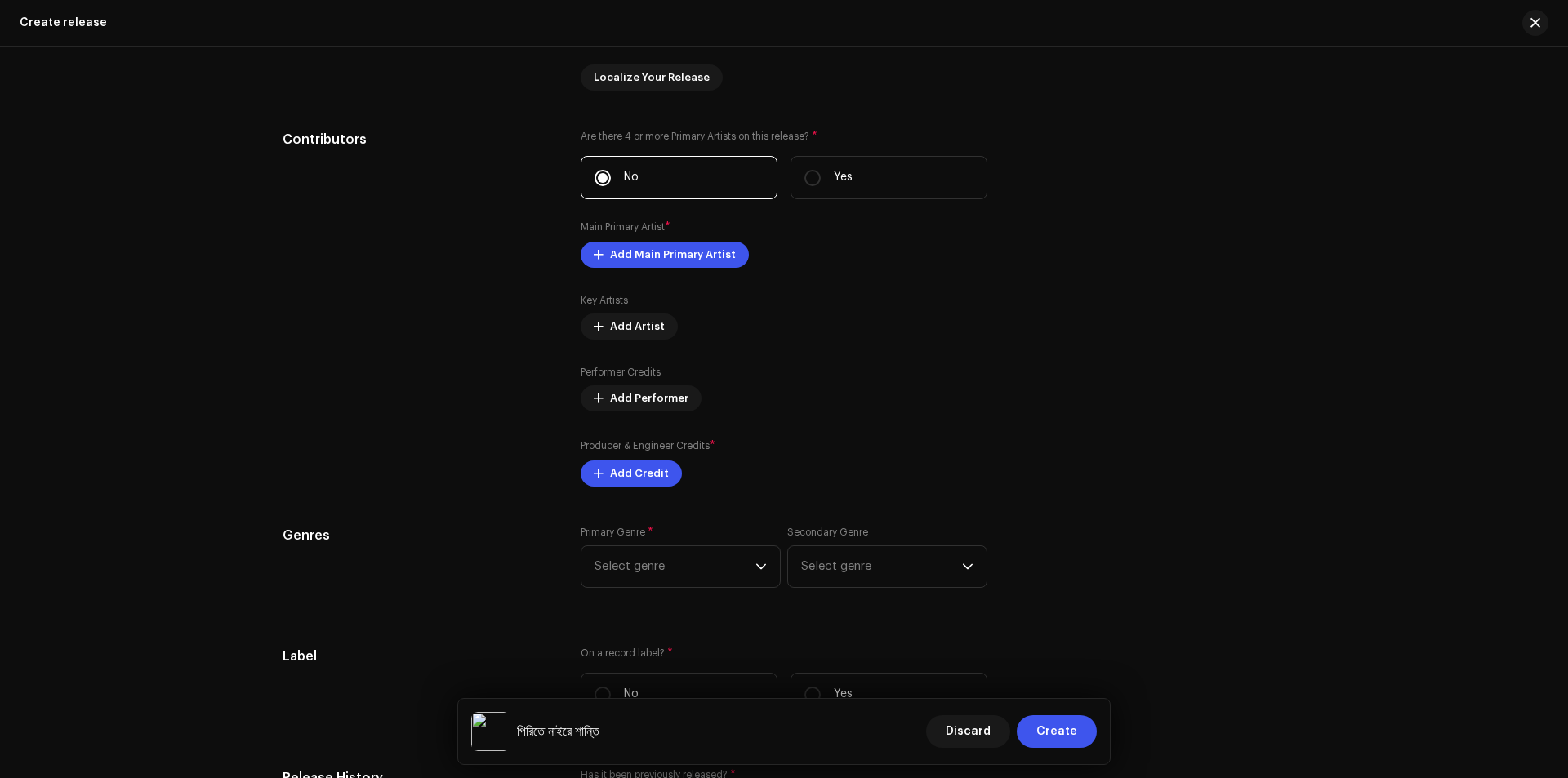
scroll to position [1632, 0]
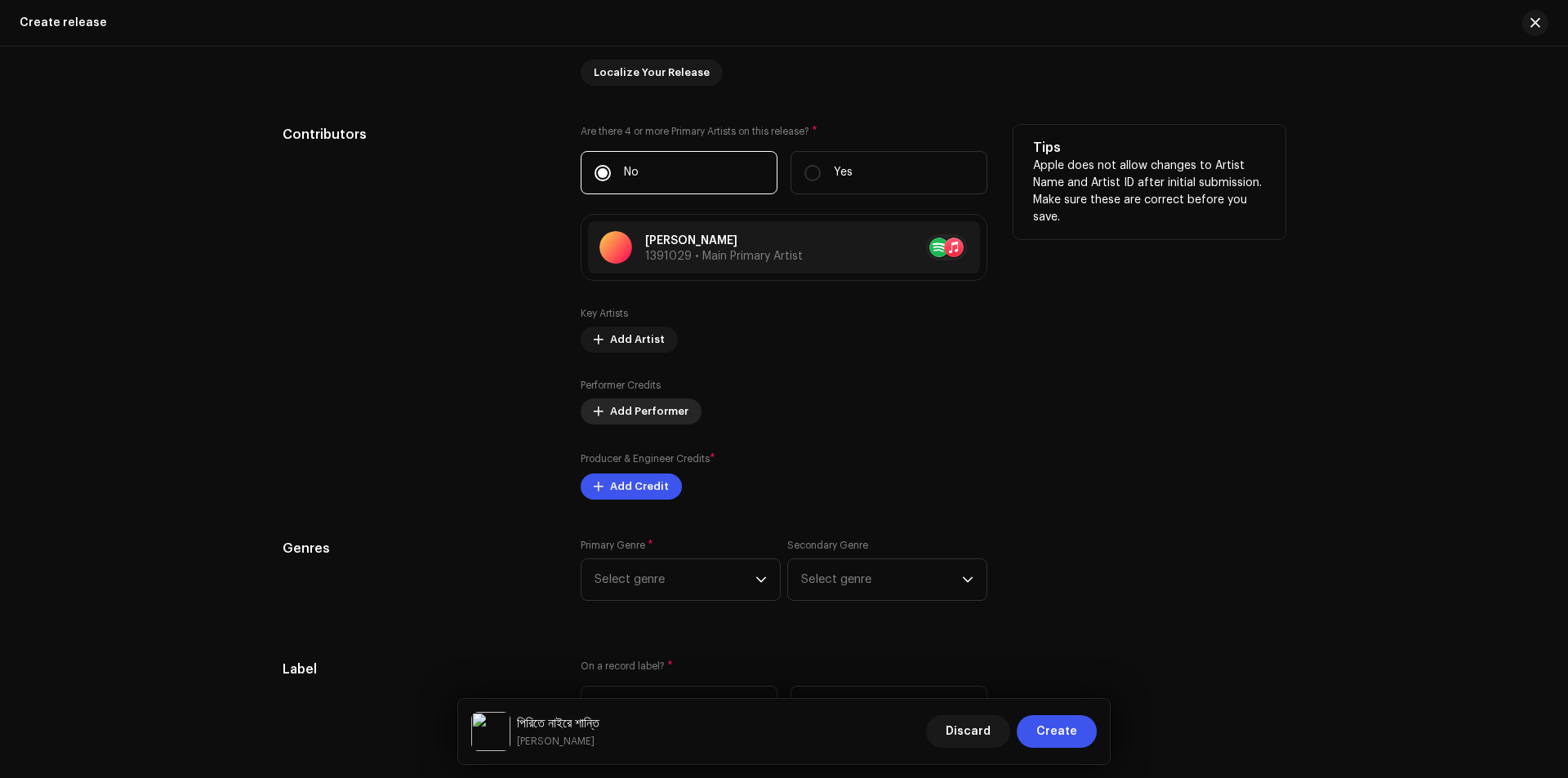
click at [628, 409] on span "Add Performer" at bounding box center [649, 411] width 79 height 33
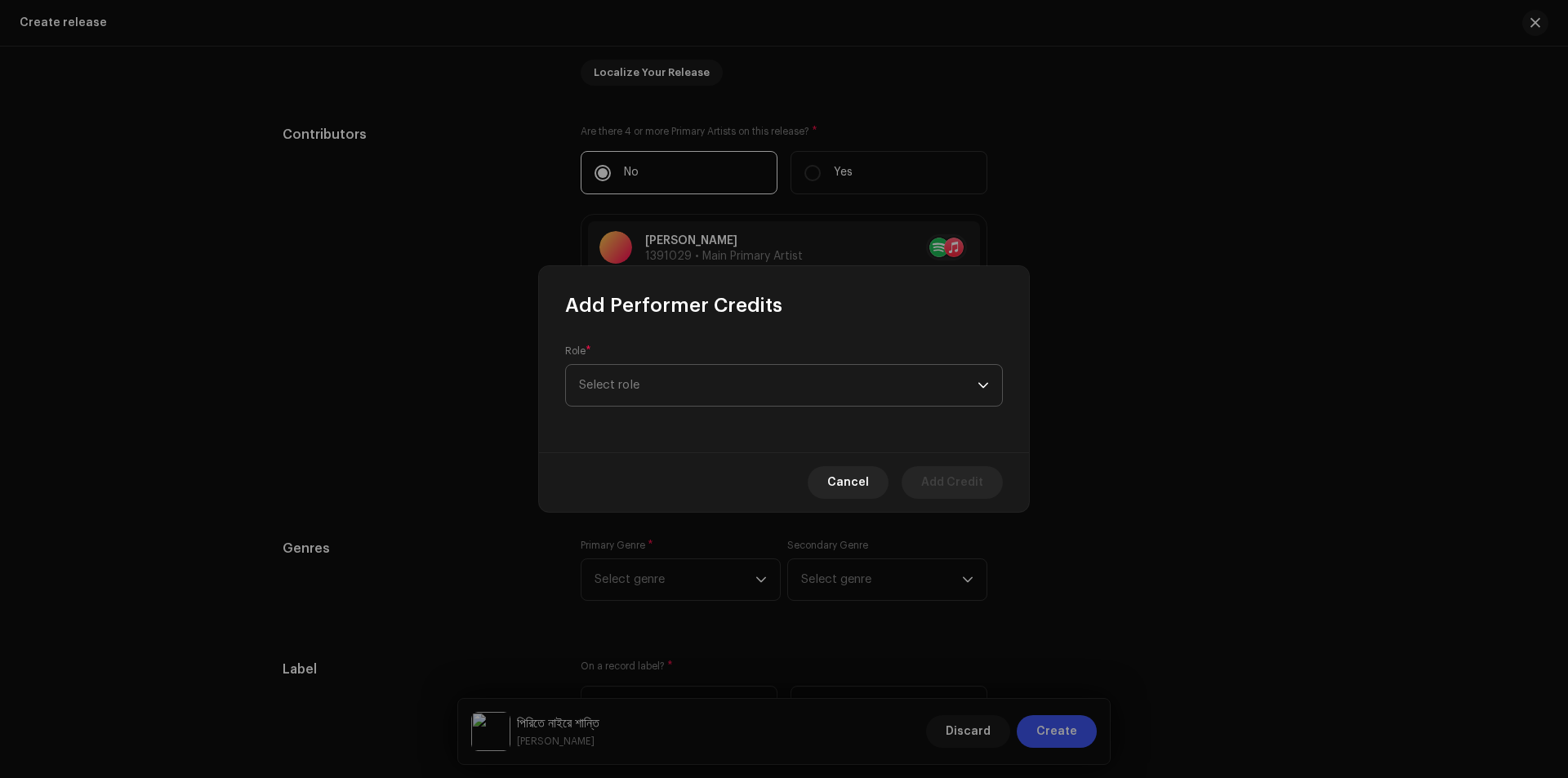
click at [653, 374] on span "Select role" at bounding box center [778, 385] width 398 height 41
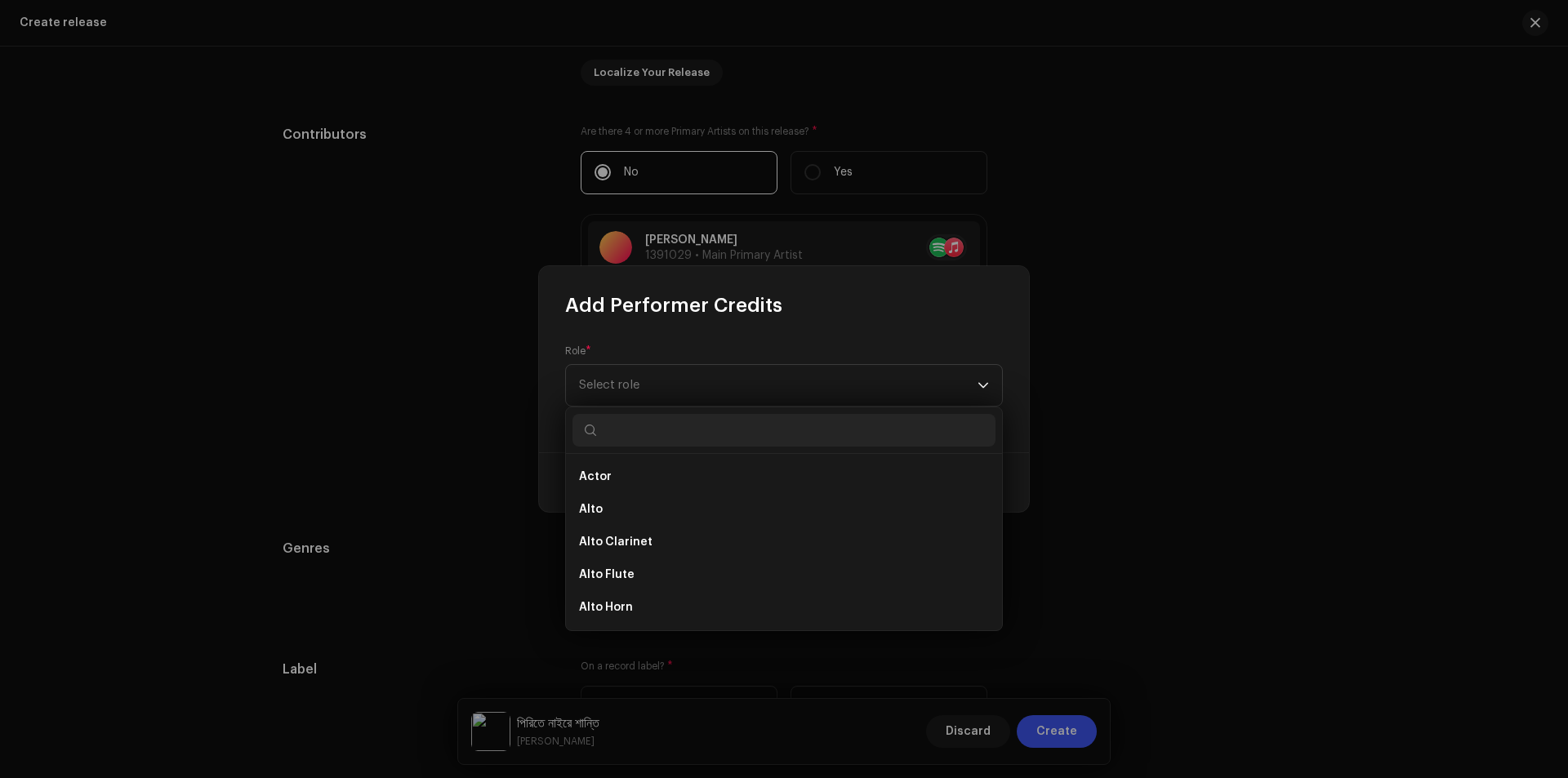
scroll to position [0, 0]
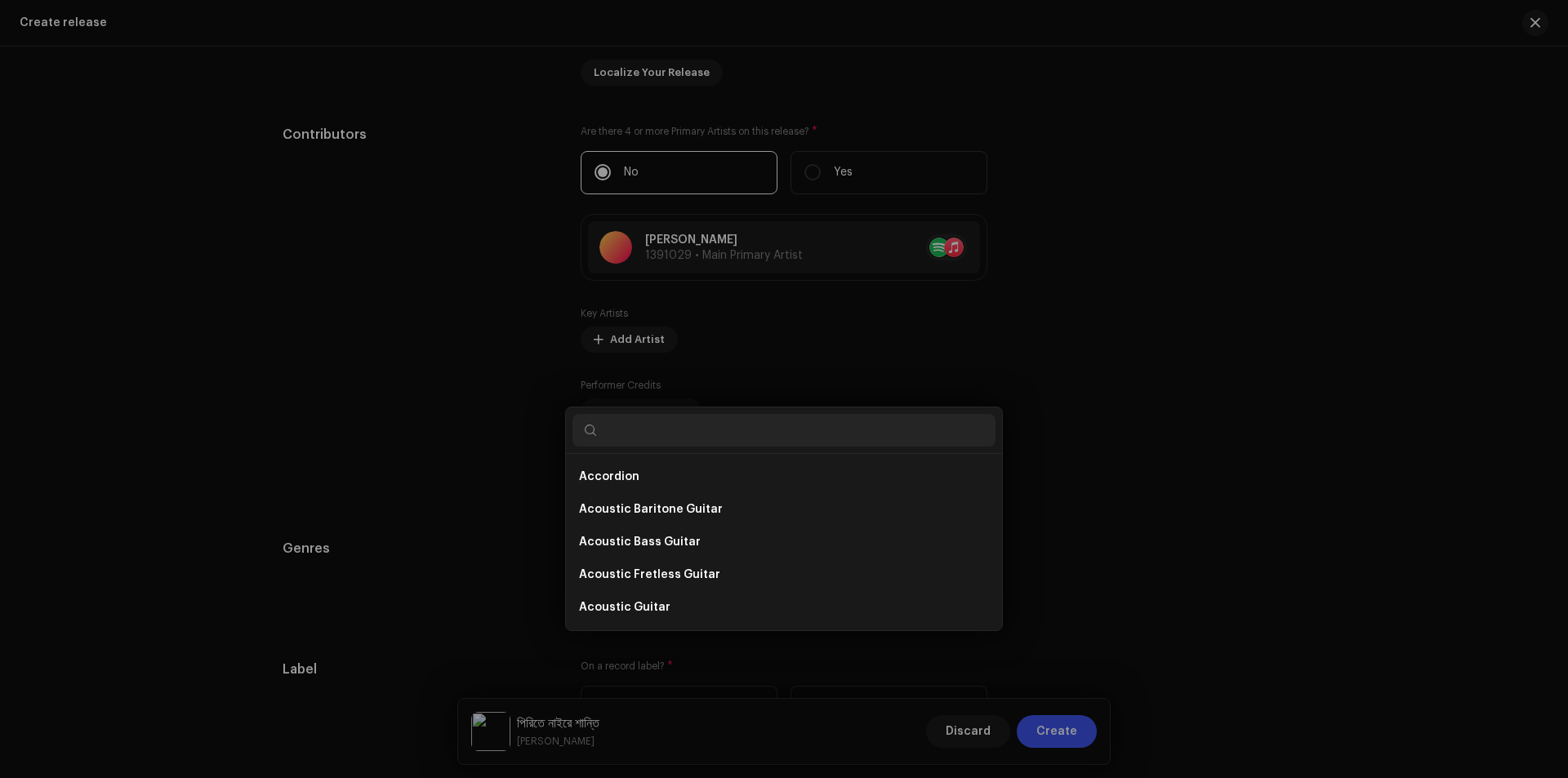
click at [356, 382] on div "Add Performer Credits Role * Select role Cancel Add Credit" at bounding box center [784, 389] width 1568 height 778
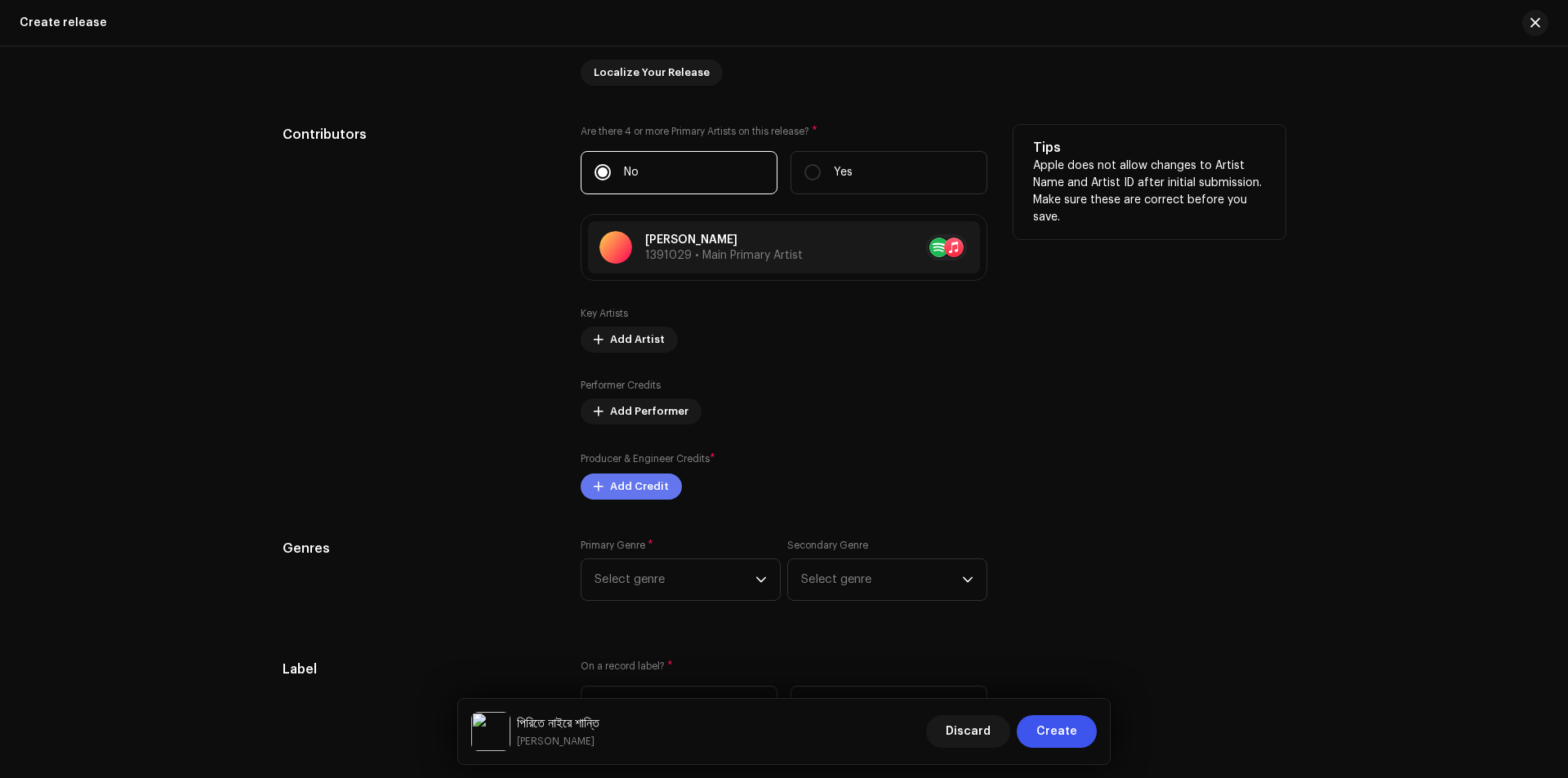
click at [614, 489] on span "Add Credit" at bounding box center [639, 486] width 59 height 33
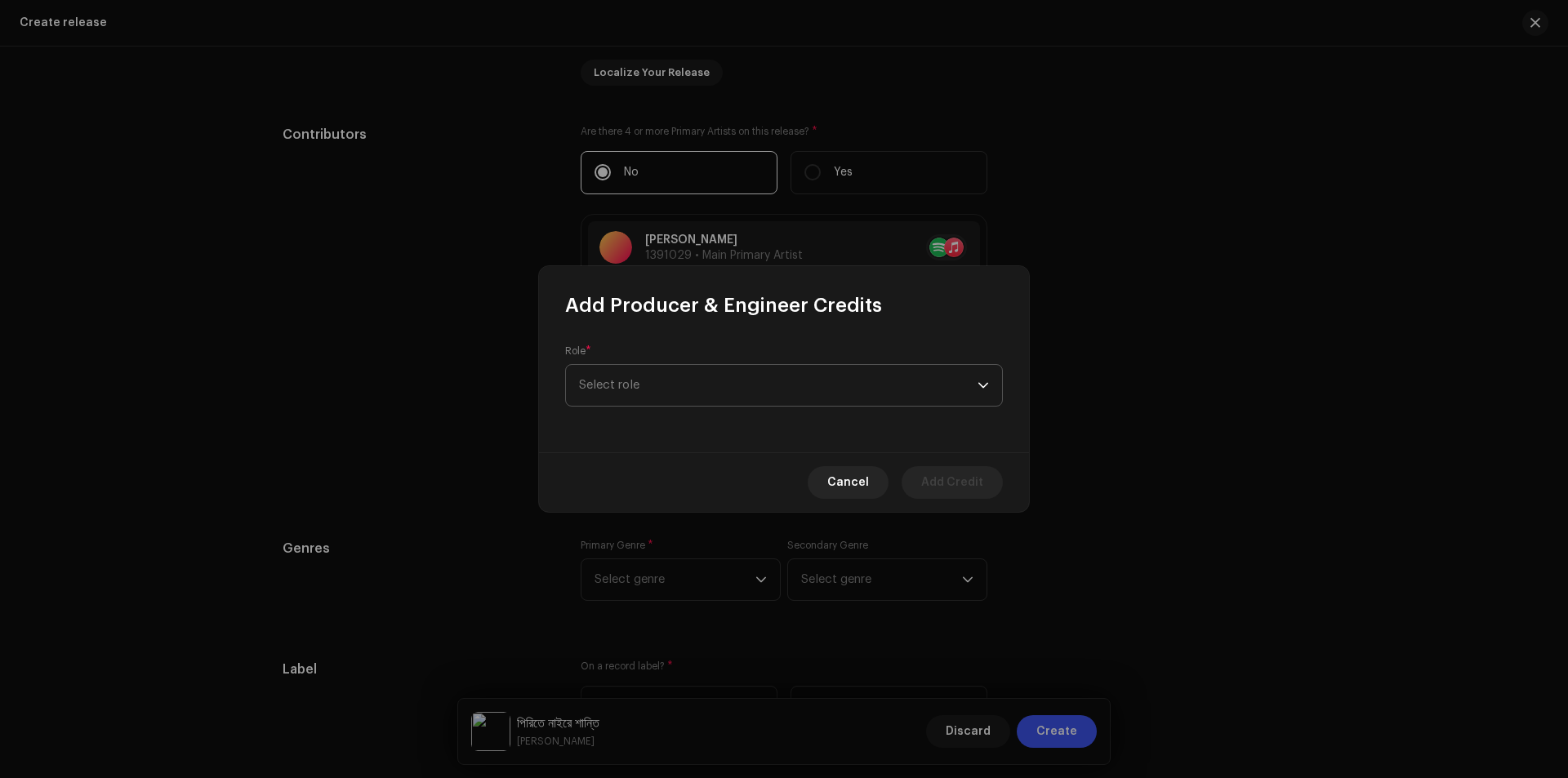
click at [667, 389] on span "Select role" at bounding box center [778, 385] width 398 height 41
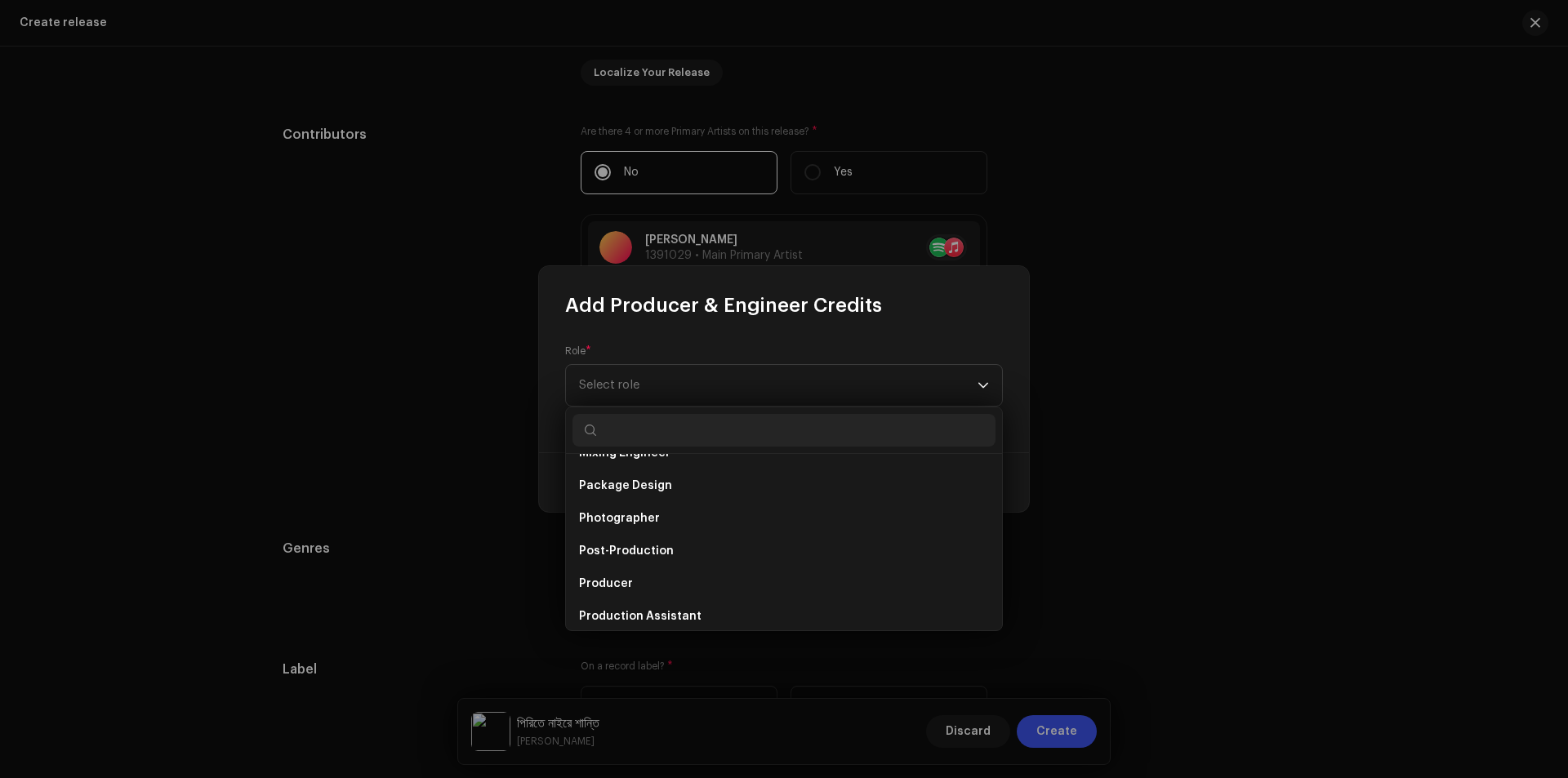
scroll to position [572, 0]
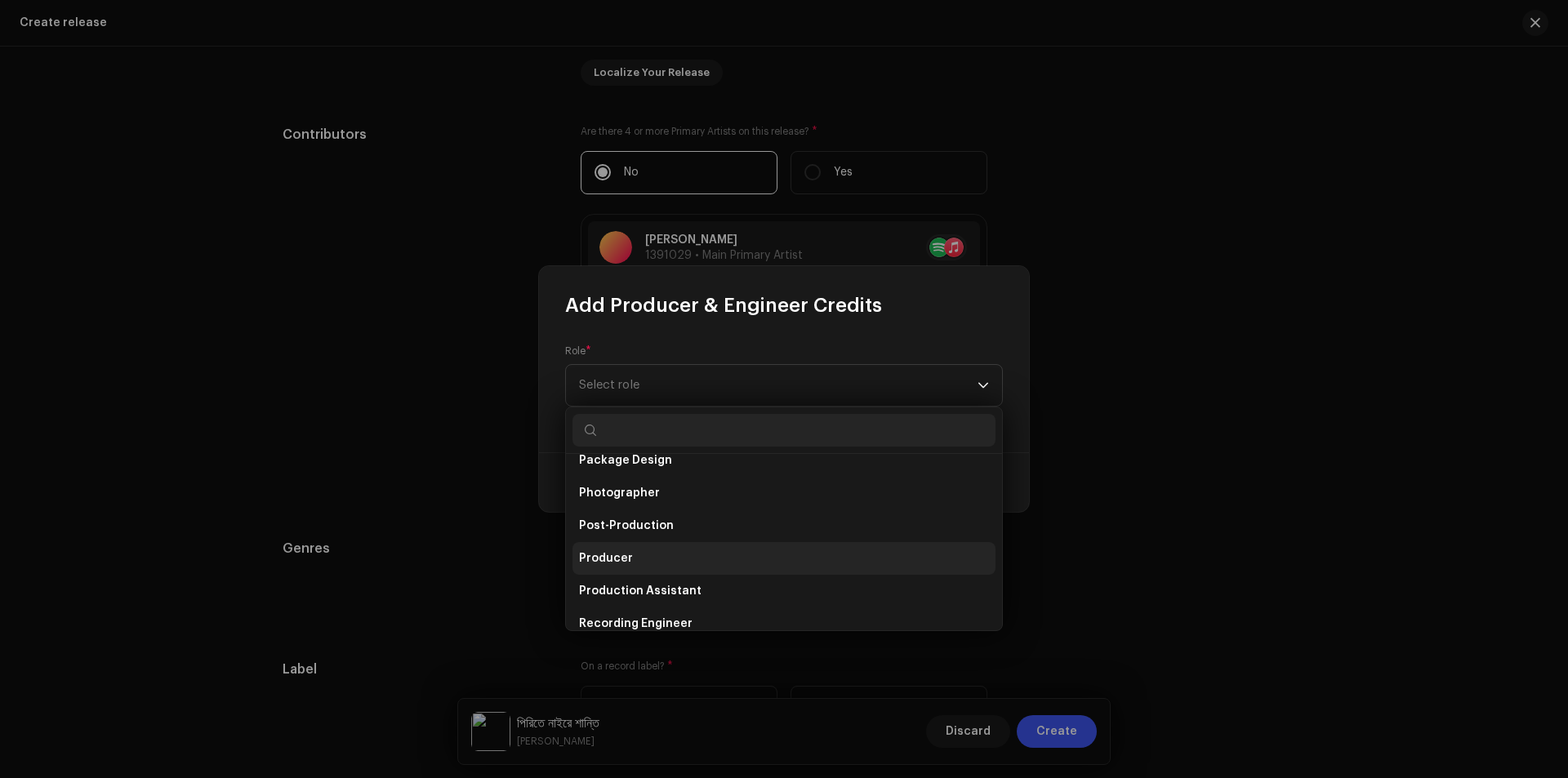
click at [637, 550] on li "Producer" at bounding box center [784, 559] width 423 height 33
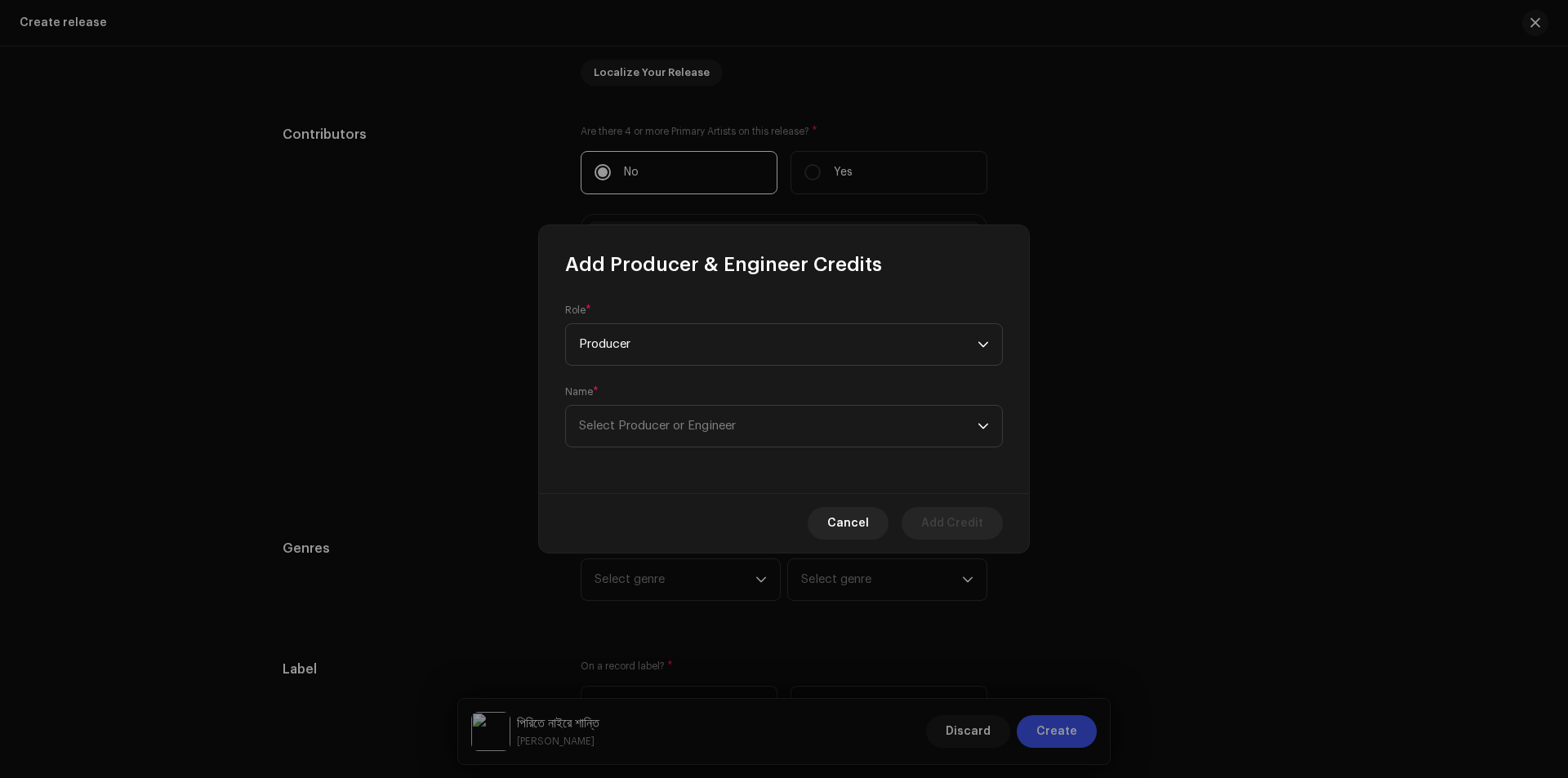
click at [736, 400] on div "Name * Select Producer or Engineer" at bounding box center [784, 416] width 437 height 62
click at [721, 423] on span "Select Producer or Engineer" at bounding box center [657, 425] width 156 height 12
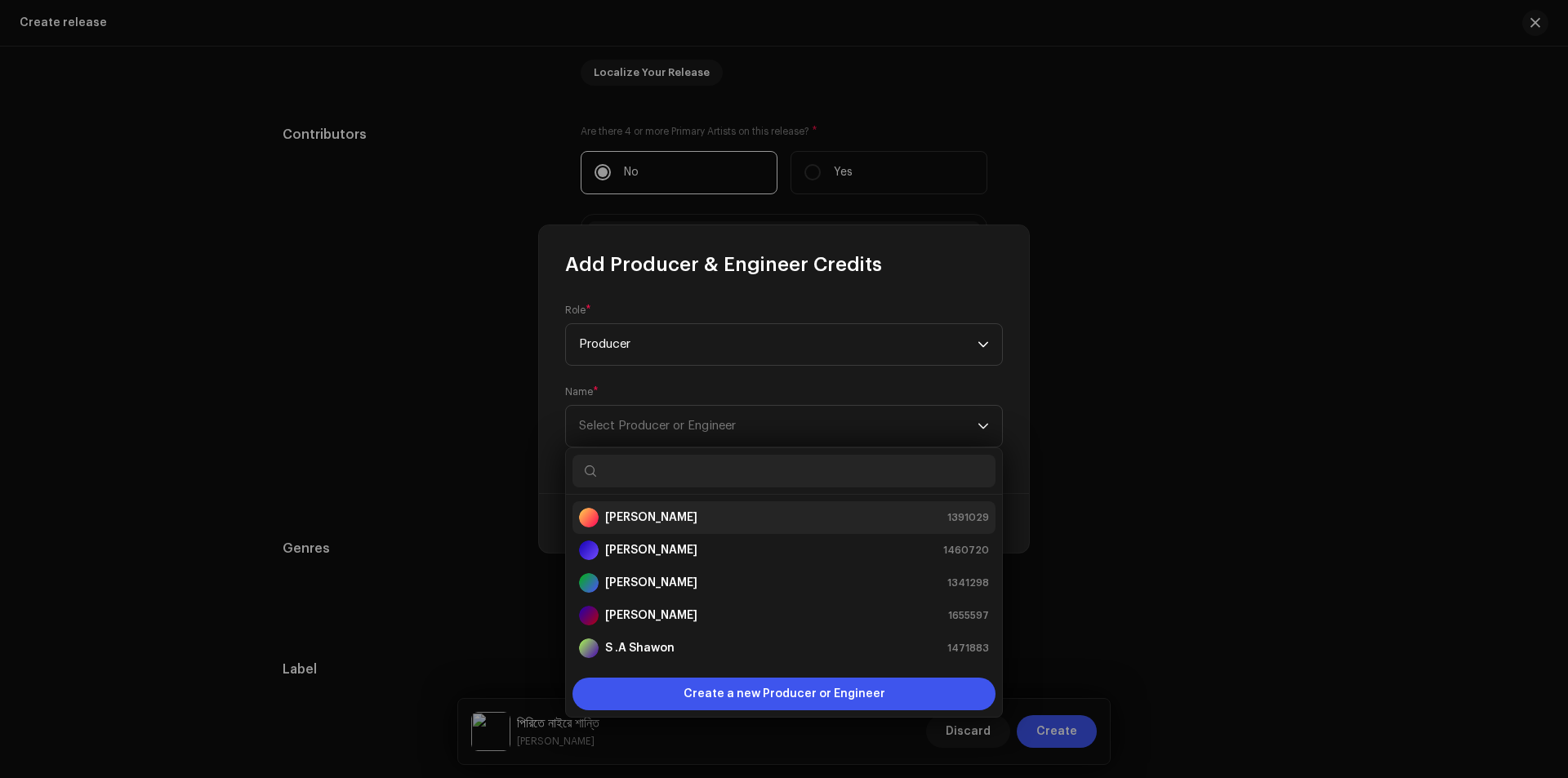
click at [655, 509] on strong "[PERSON_NAME]" at bounding box center [651, 518] width 93 height 16
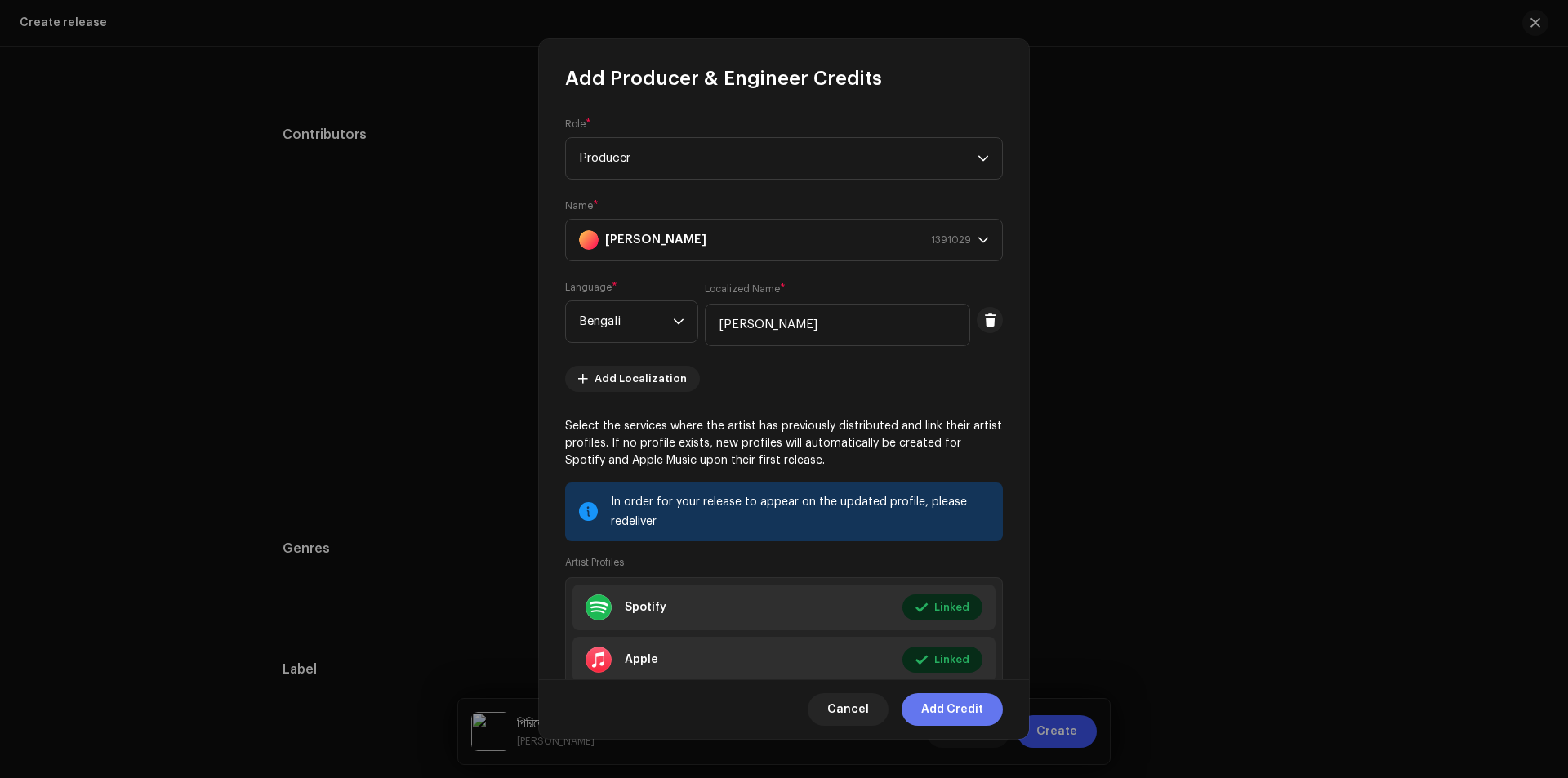
click at [958, 708] on span "Add Credit" at bounding box center [952, 709] width 62 height 33
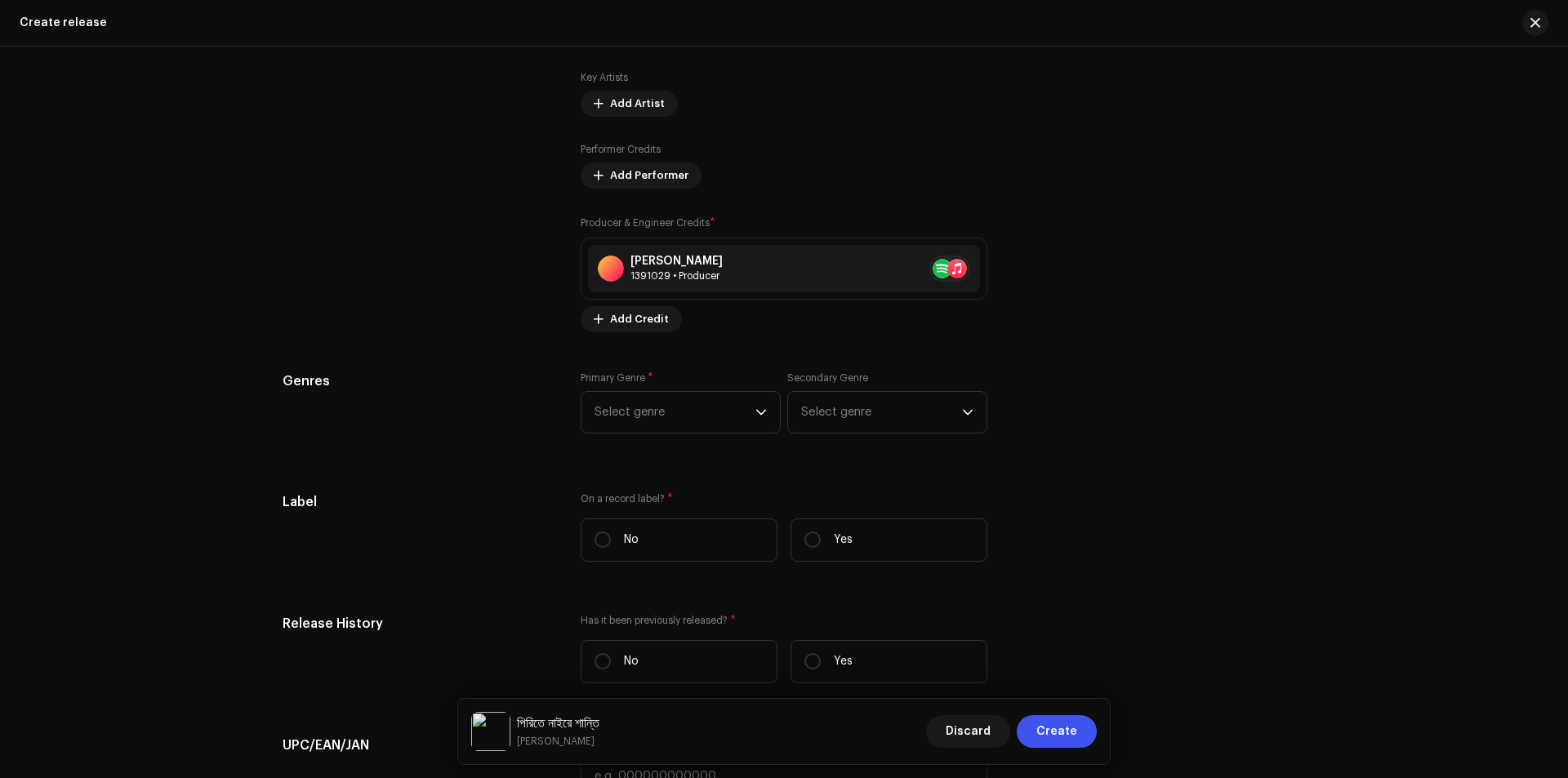
scroll to position [1943, 0]
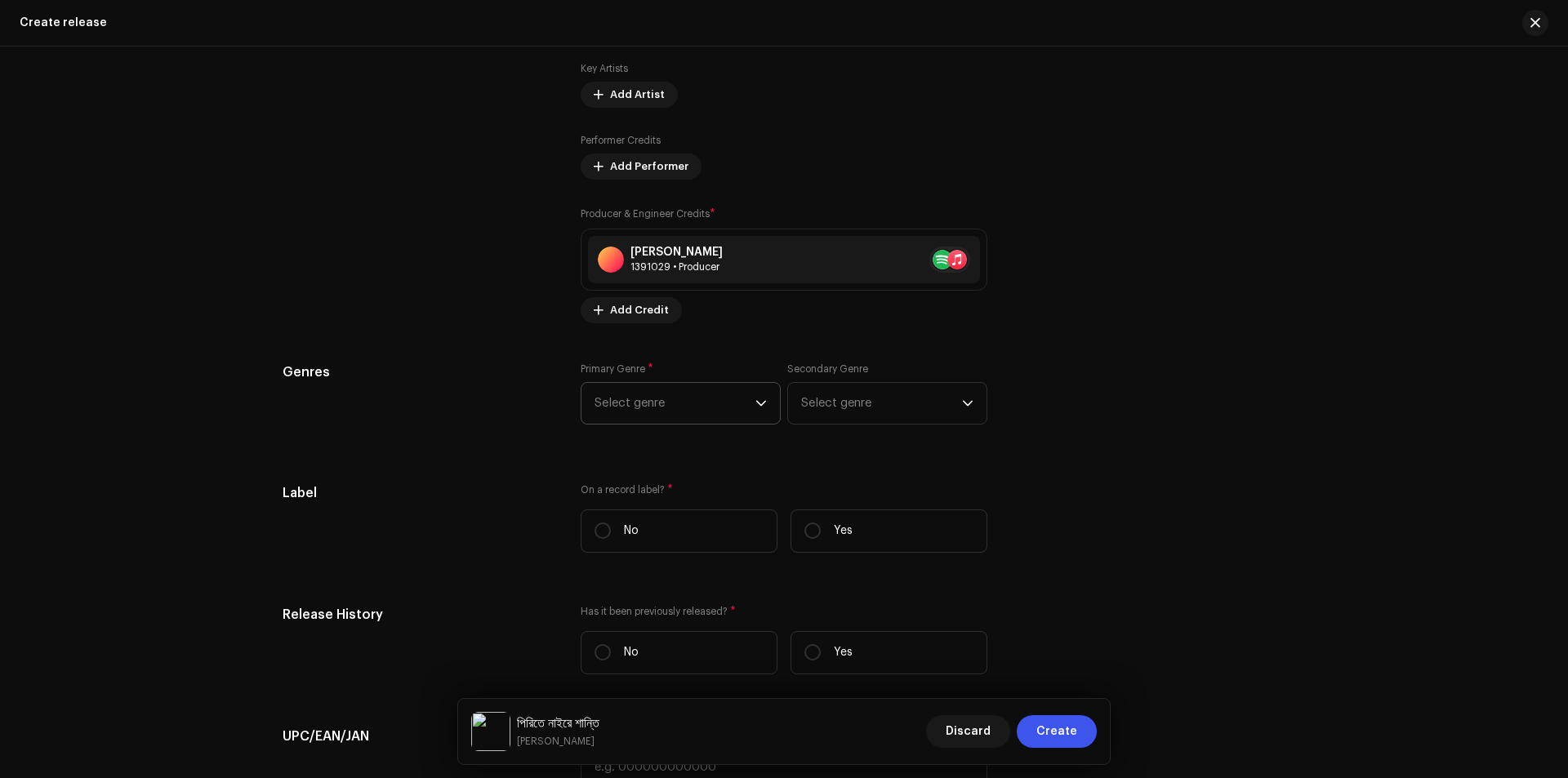
click at [705, 401] on span "Select genre" at bounding box center [675, 403] width 161 height 41
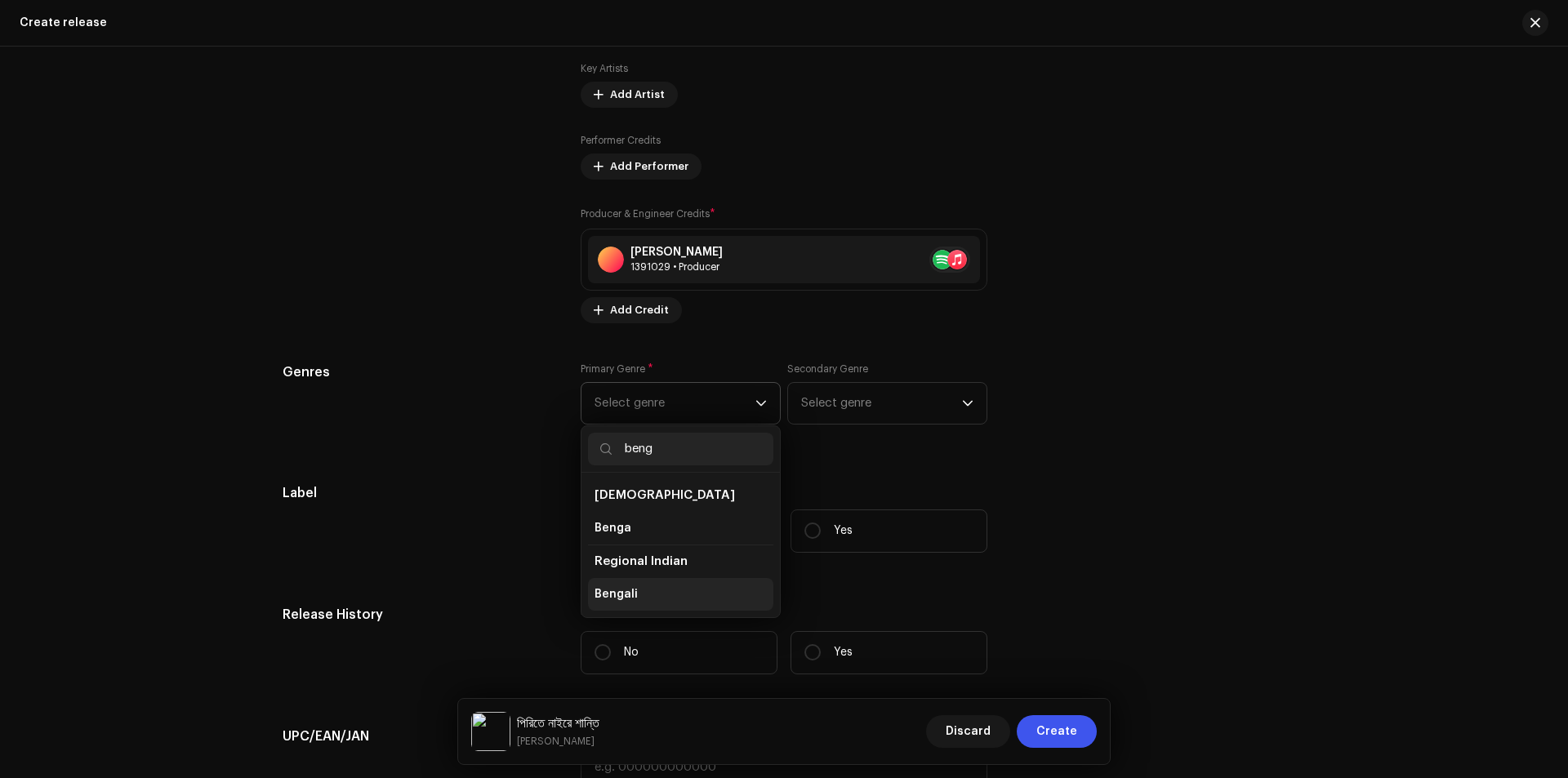
type input "beng"
click at [627, 590] on span "Bengali" at bounding box center [616, 595] width 43 height 16
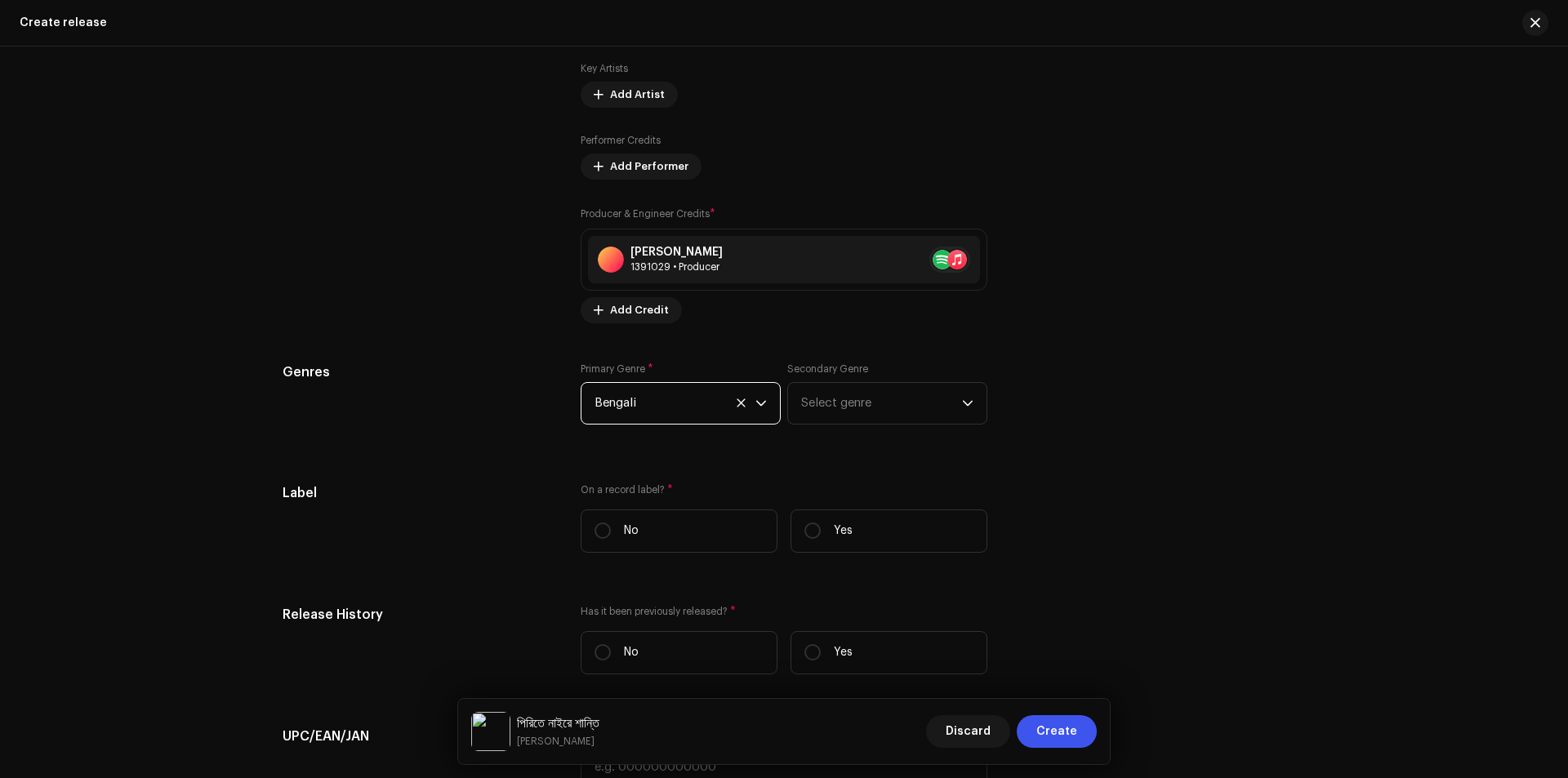
scroll to position [2106, 0]
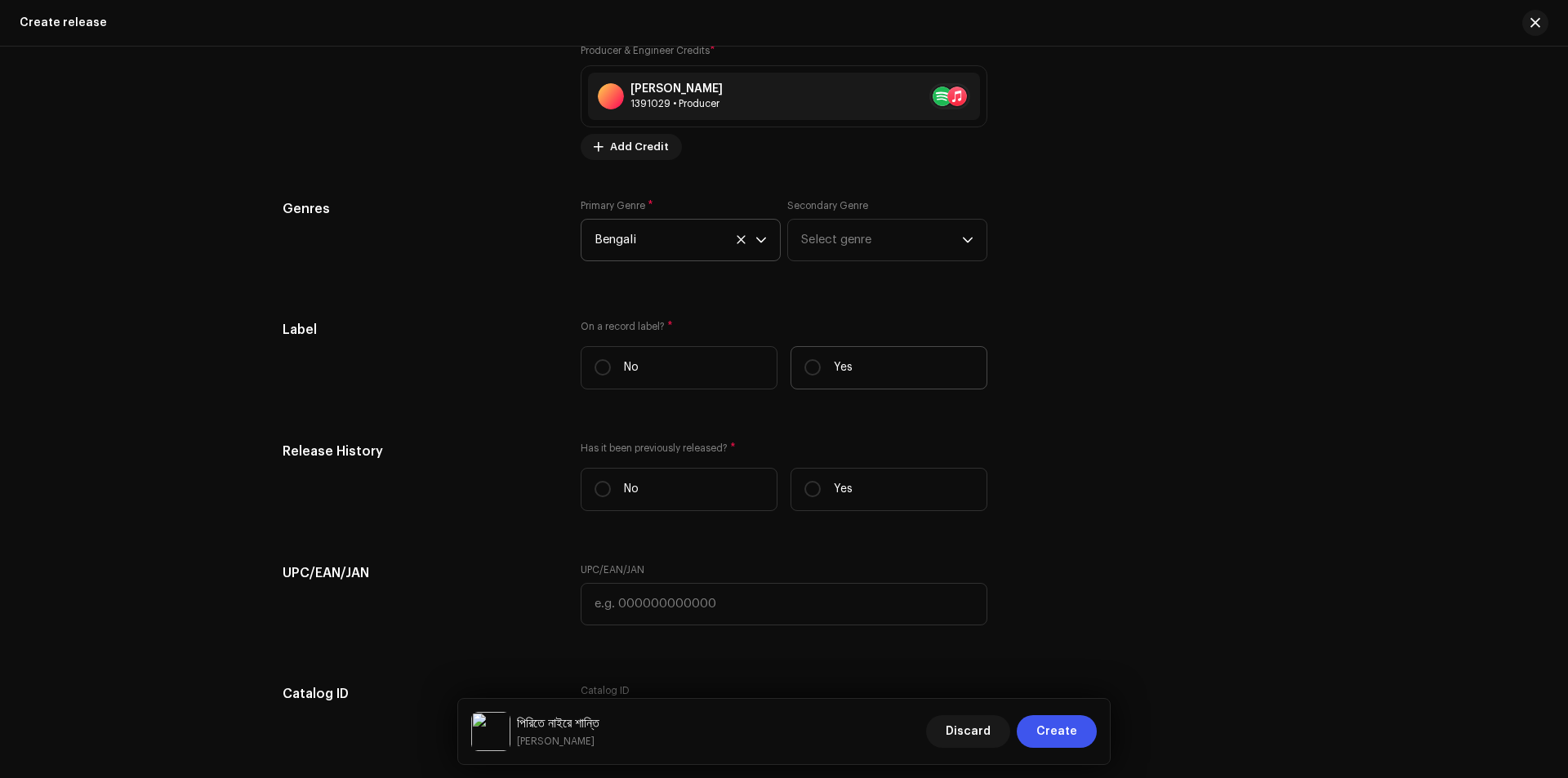
click at [844, 366] on p "Yes" at bounding box center [843, 368] width 19 height 17
click at [821, 366] on input "Yes" at bounding box center [813, 368] width 16 height 16
radio input "true"
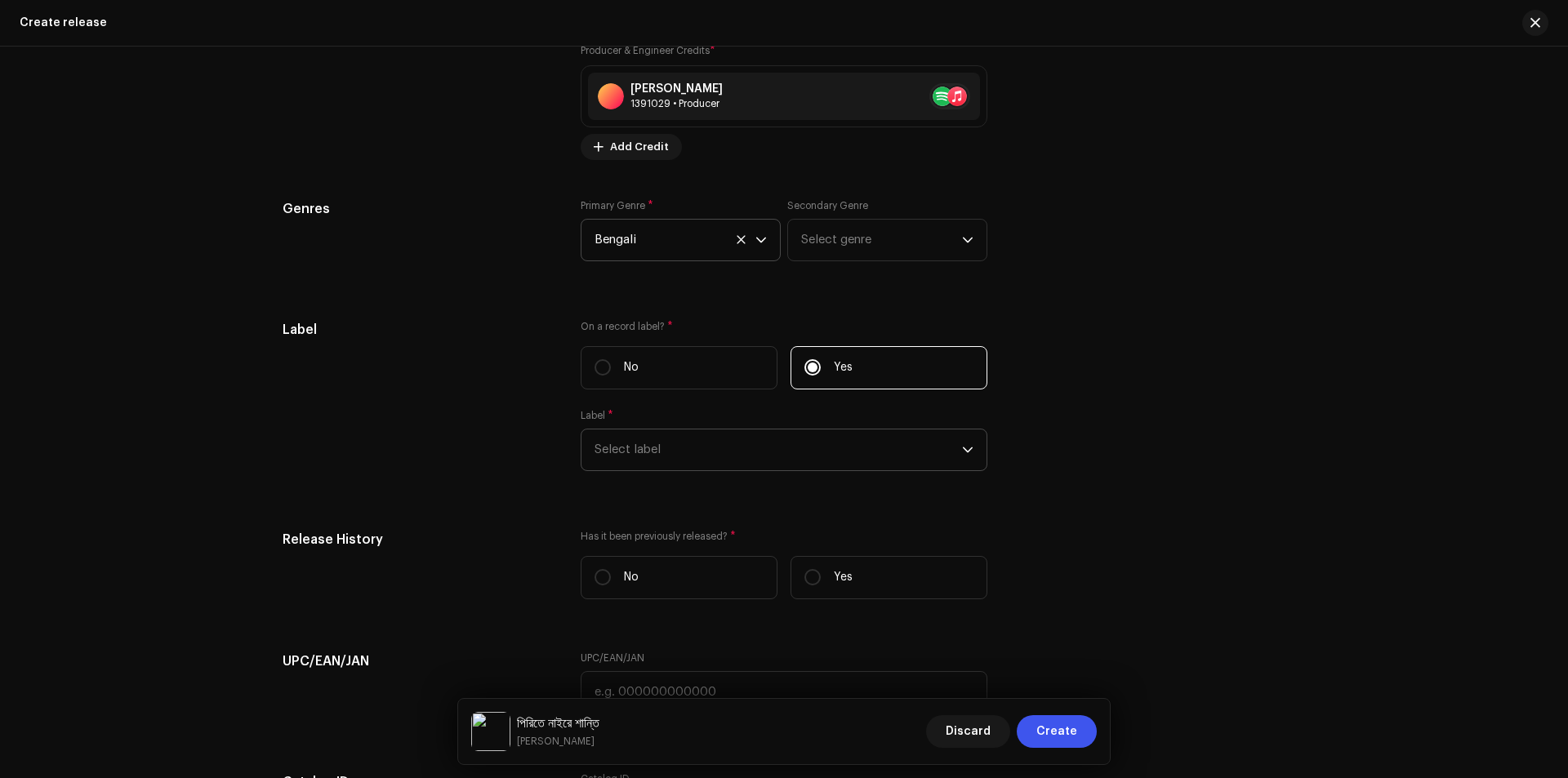
click at [687, 447] on span "Select label" at bounding box center [778, 450] width 367 height 41
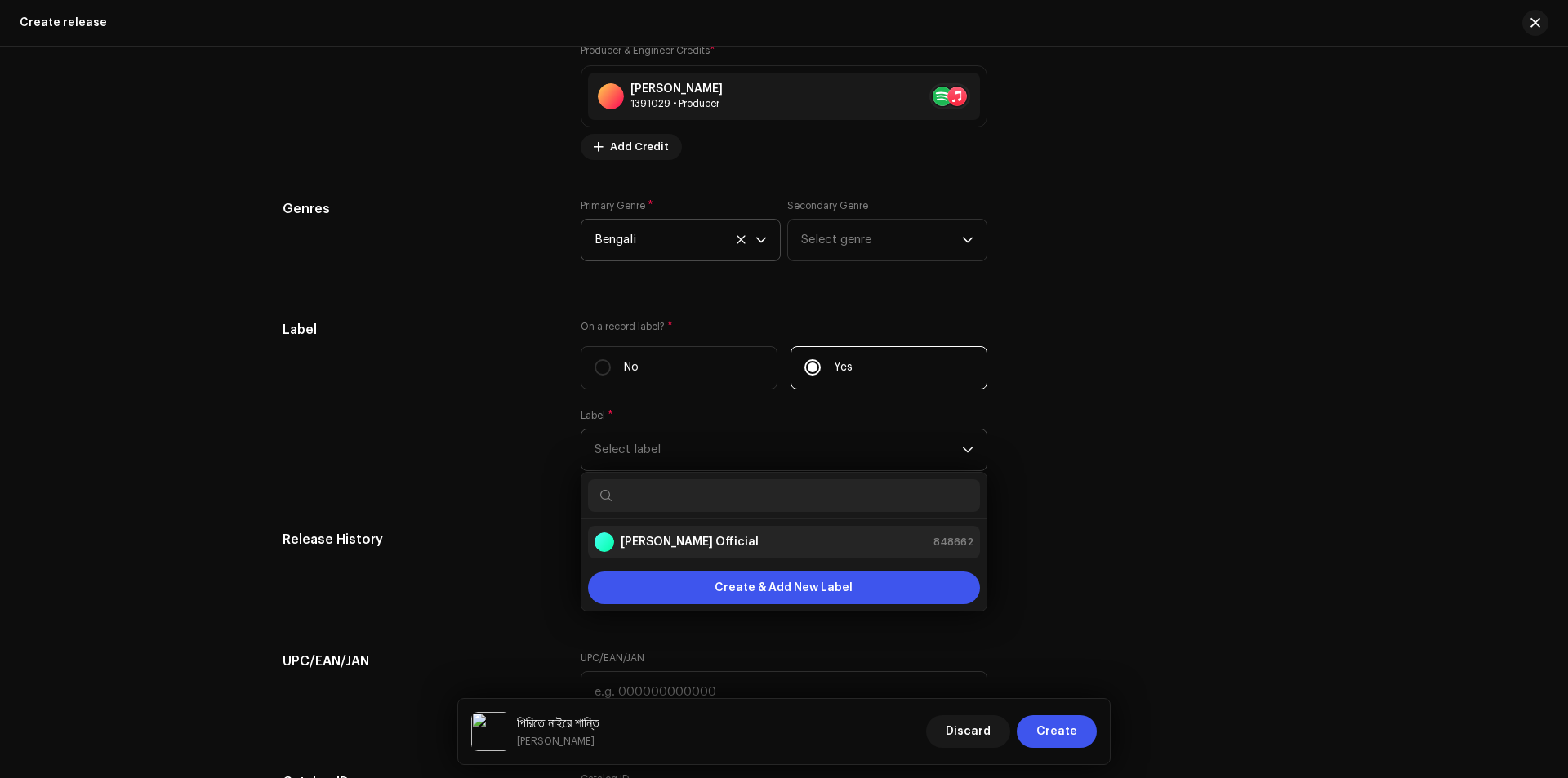
click at [665, 545] on strong "[PERSON_NAME] Official" at bounding box center [689, 542] width 138 height 16
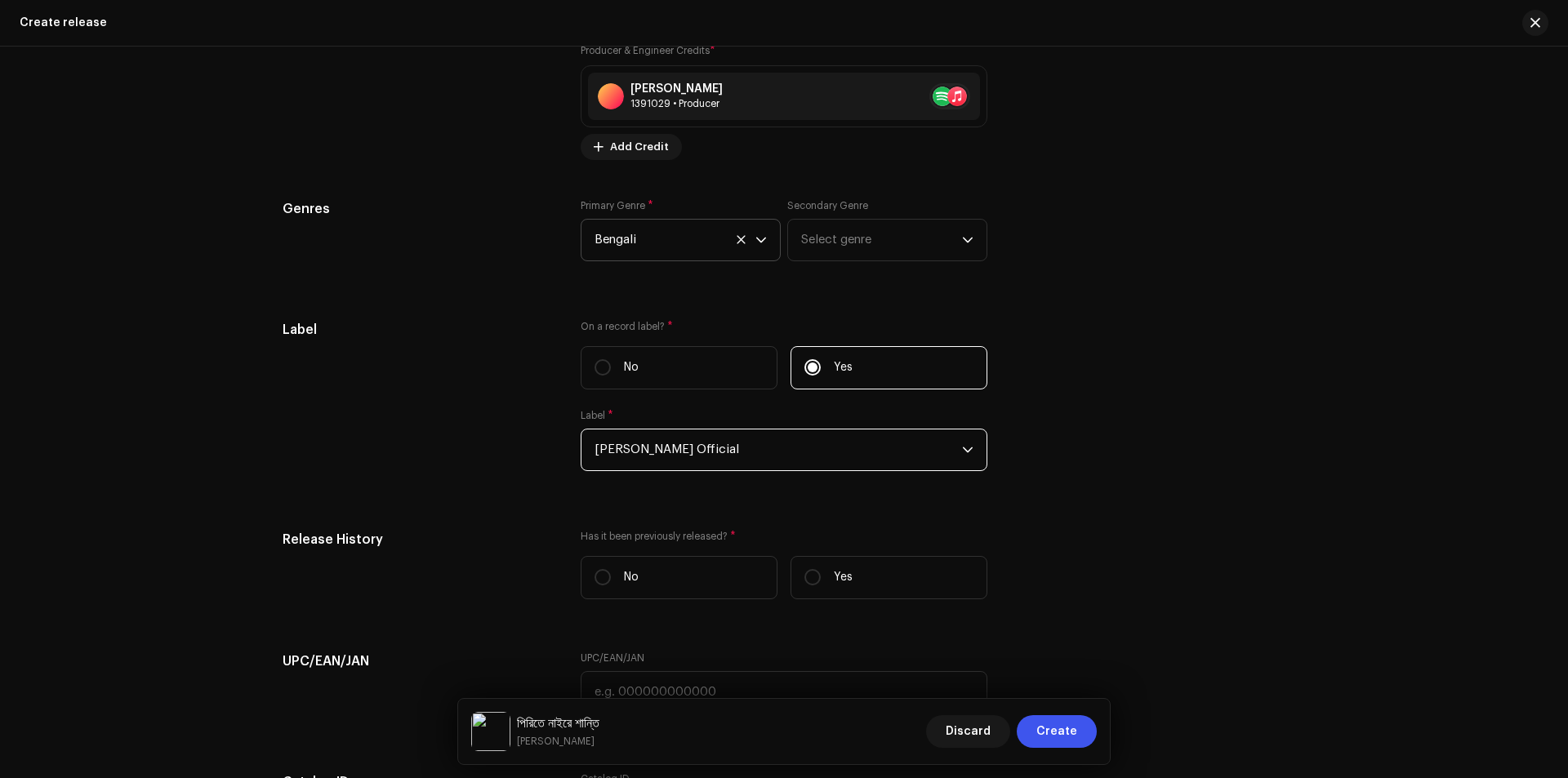
scroll to position [2270, 0]
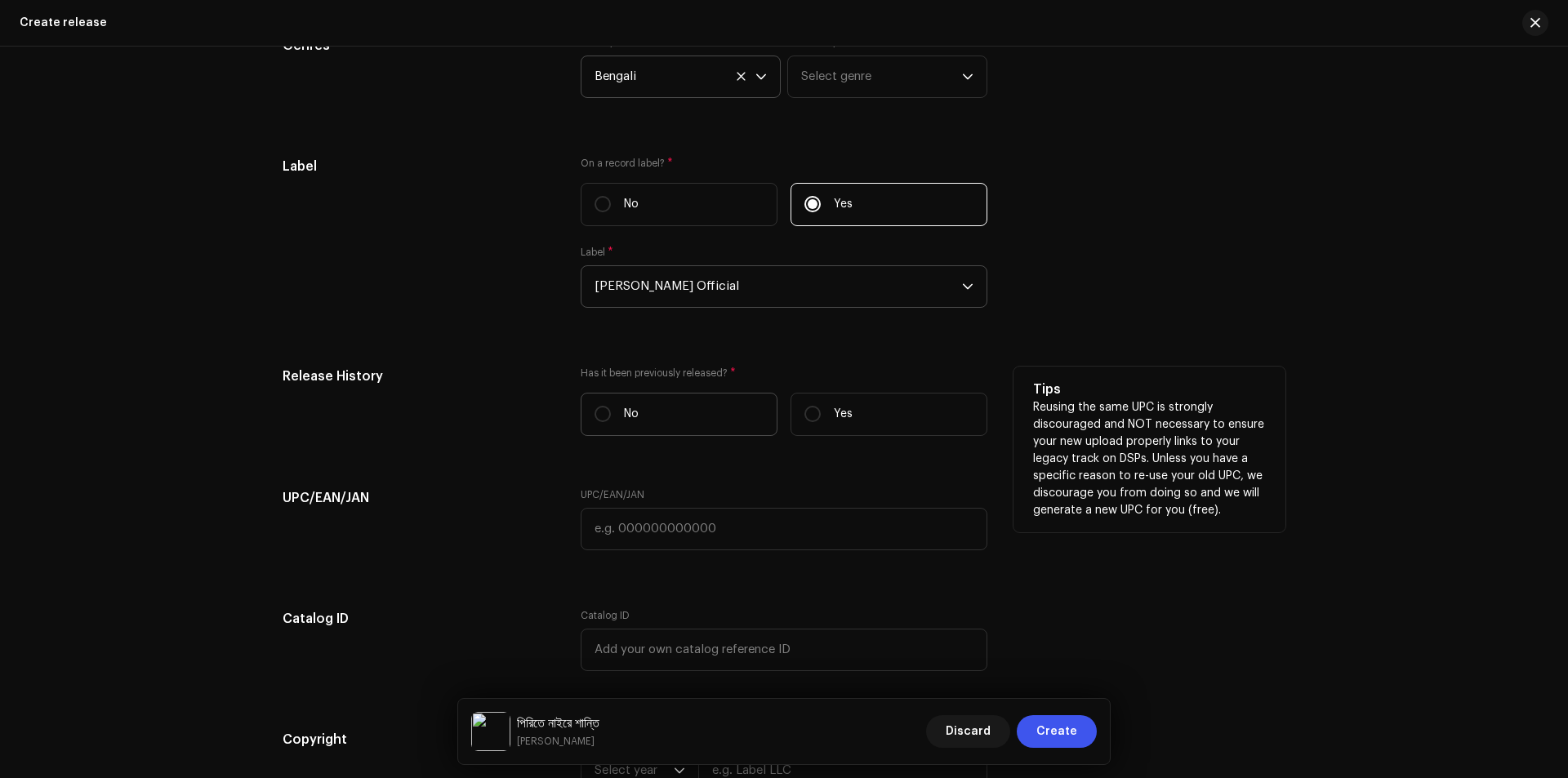
click at [687, 411] on label "No" at bounding box center [679, 414] width 197 height 43
click at [610, 411] on input "No" at bounding box center [603, 414] width 16 height 16
radio input "true"
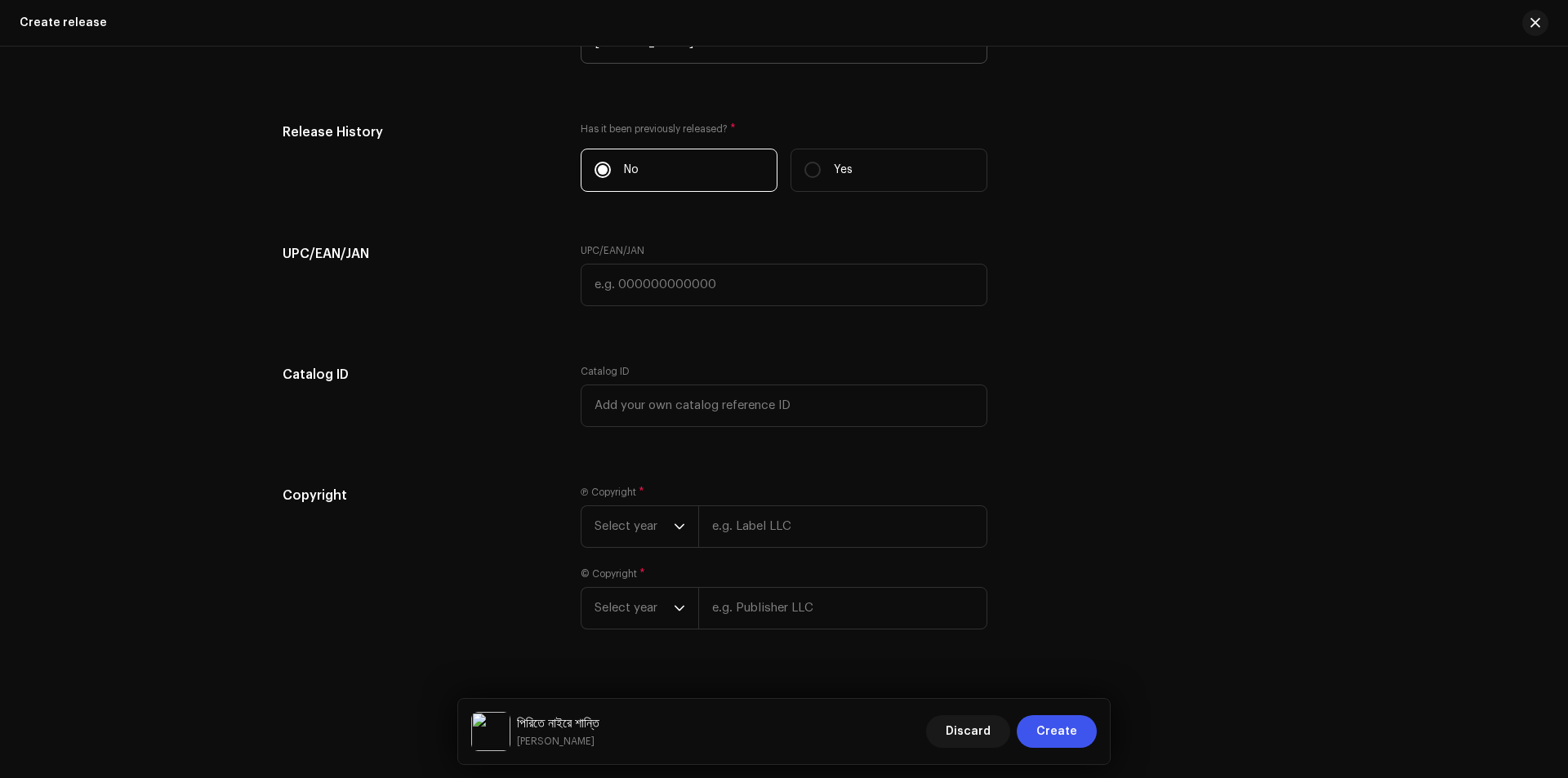
scroll to position [2515, 0]
click at [659, 525] on span "Select year" at bounding box center [634, 526] width 79 height 41
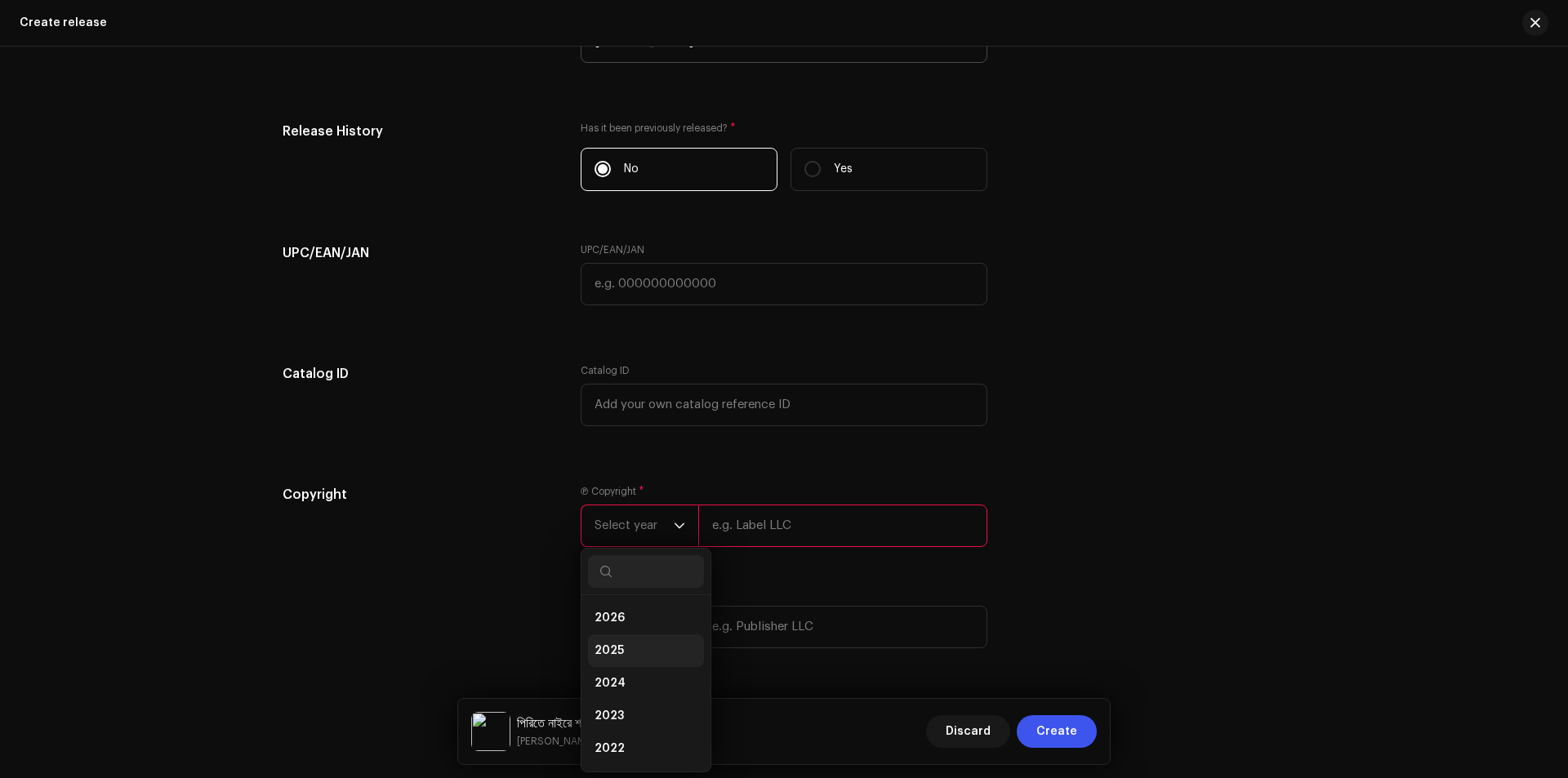
click at [625, 646] on li "2025" at bounding box center [646, 650] width 116 height 33
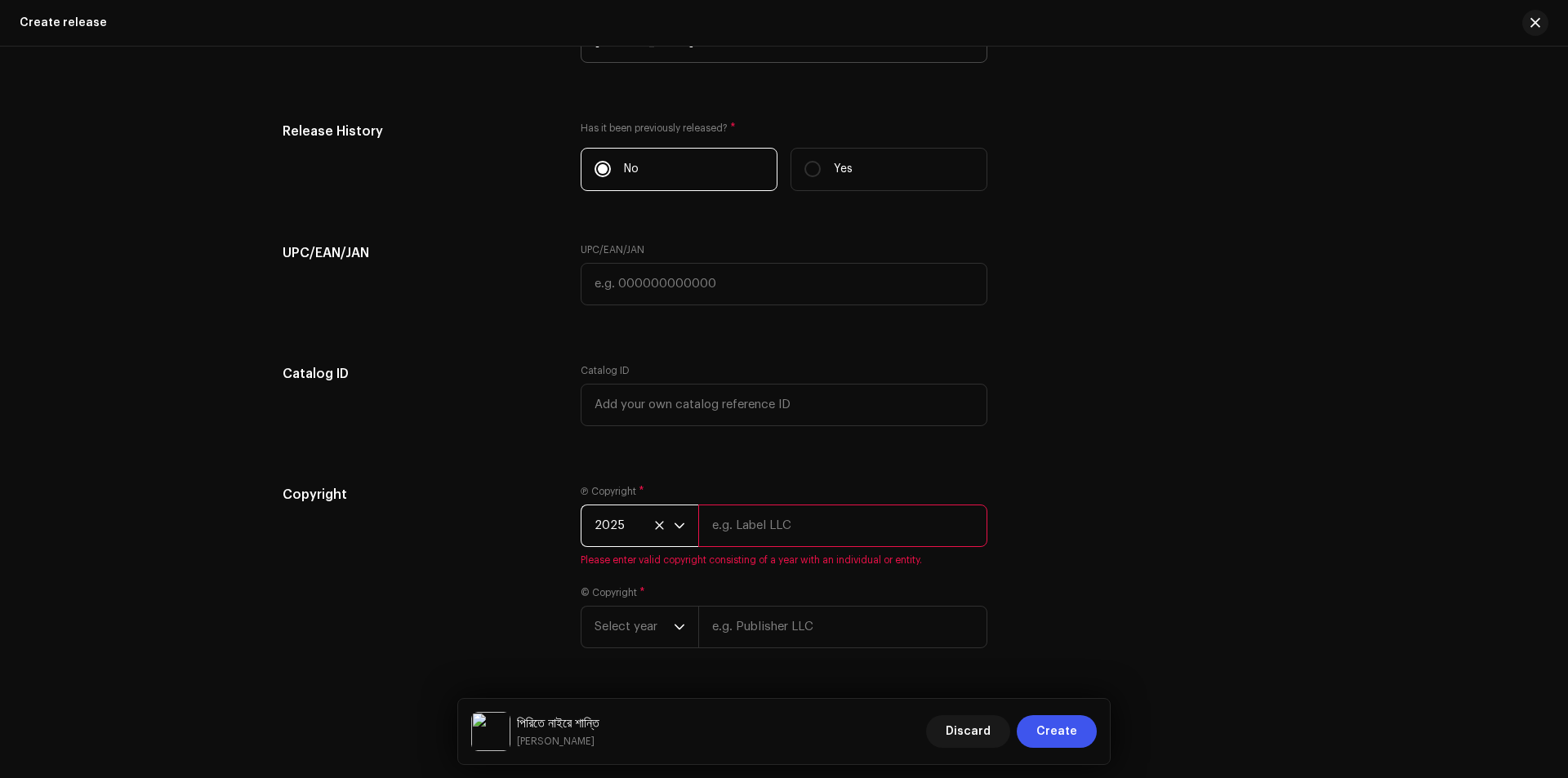
click at [754, 512] on input "text" at bounding box center [842, 526] width 289 height 43
type input "[PERSON_NAME] Official"
click at [653, 603] on span "Select year" at bounding box center [634, 608] width 79 height 41
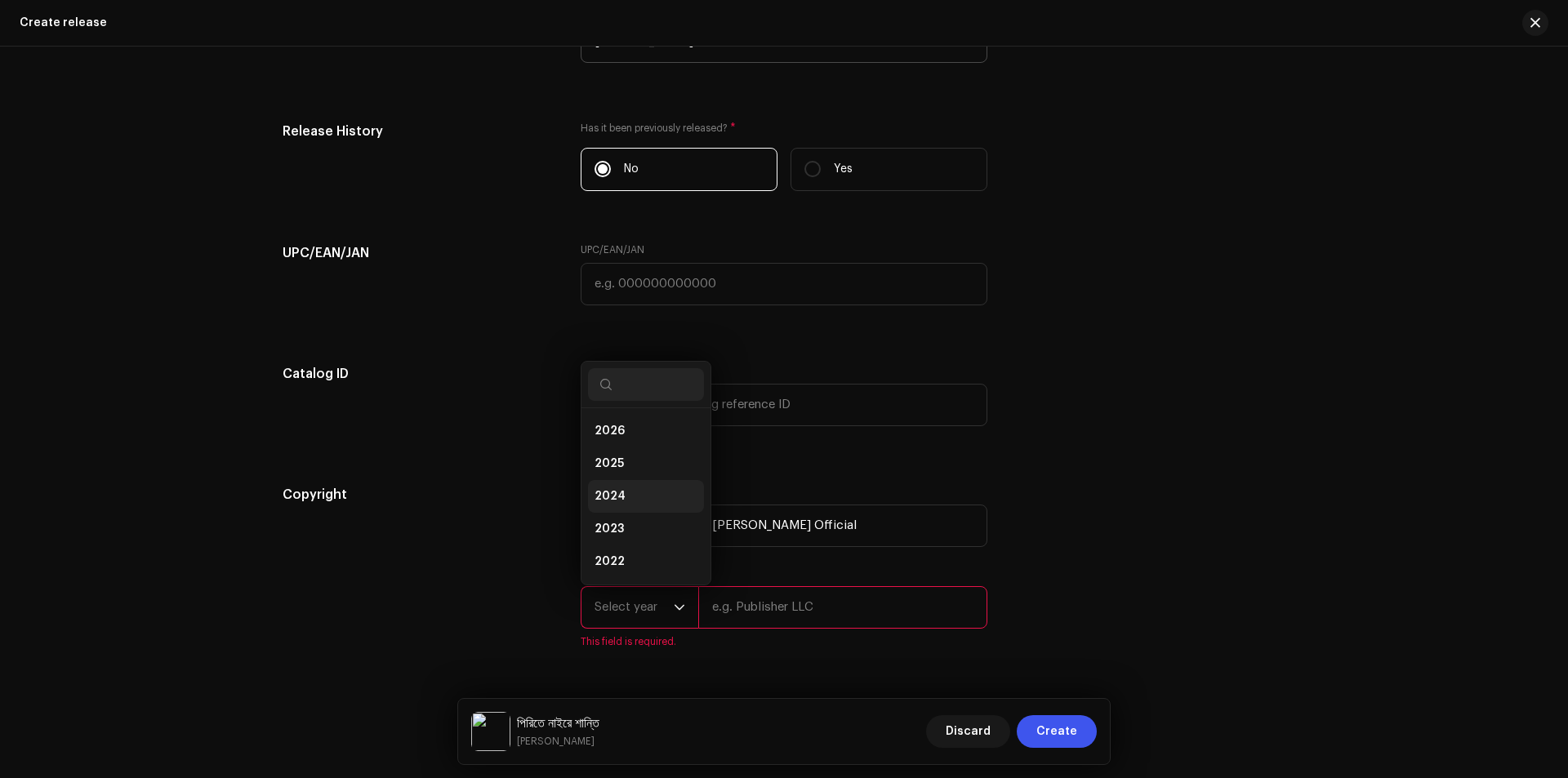
scroll to position [26, 0]
click at [619, 444] on span "2025" at bounding box center [610, 437] width 29 height 16
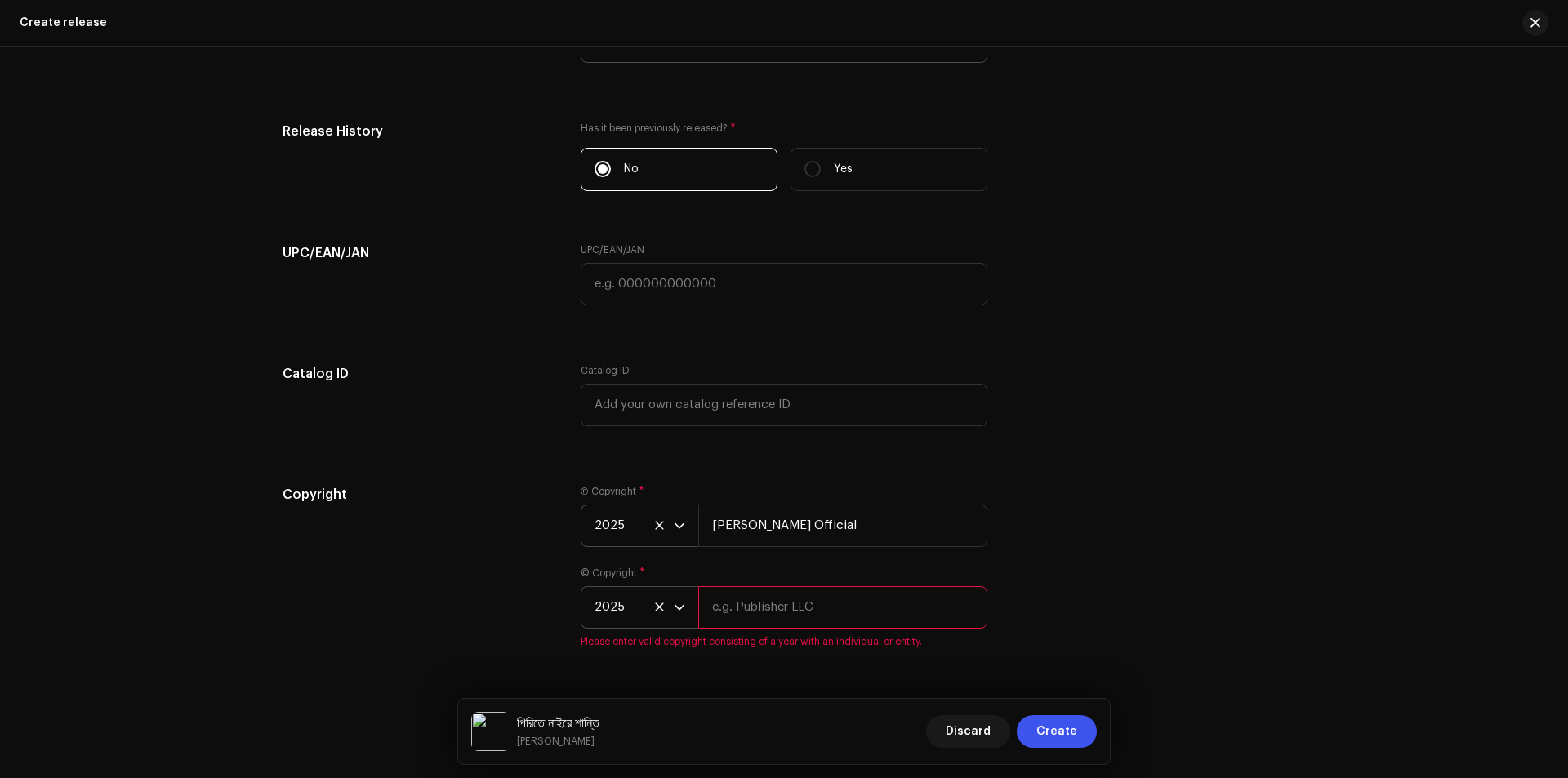
click at [760, 606] on input "text" at bounding box center [842, 608] width 289 height 43
type input "[PERSON_NAME] Official"
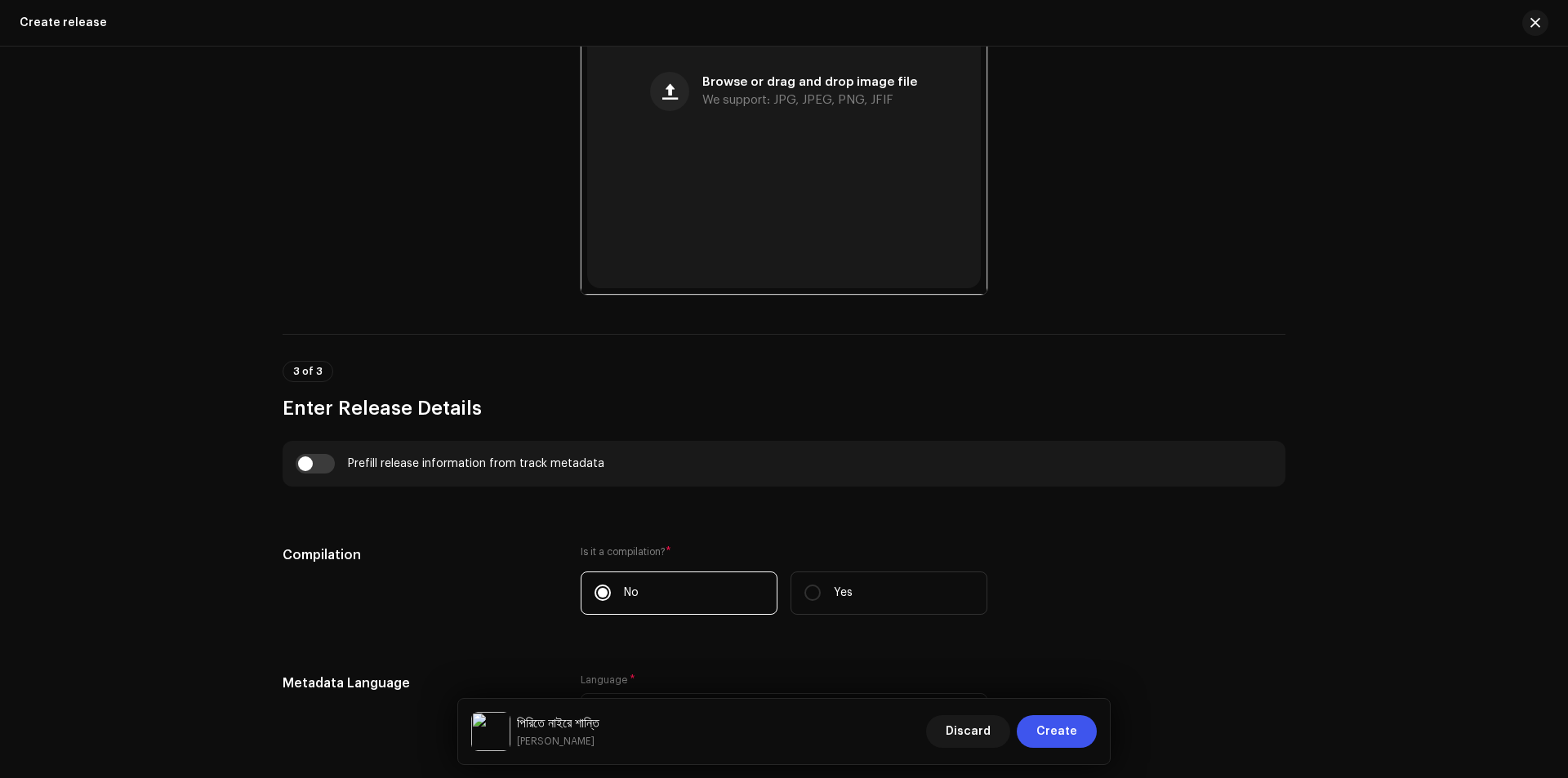
scroll to position [392, 0]
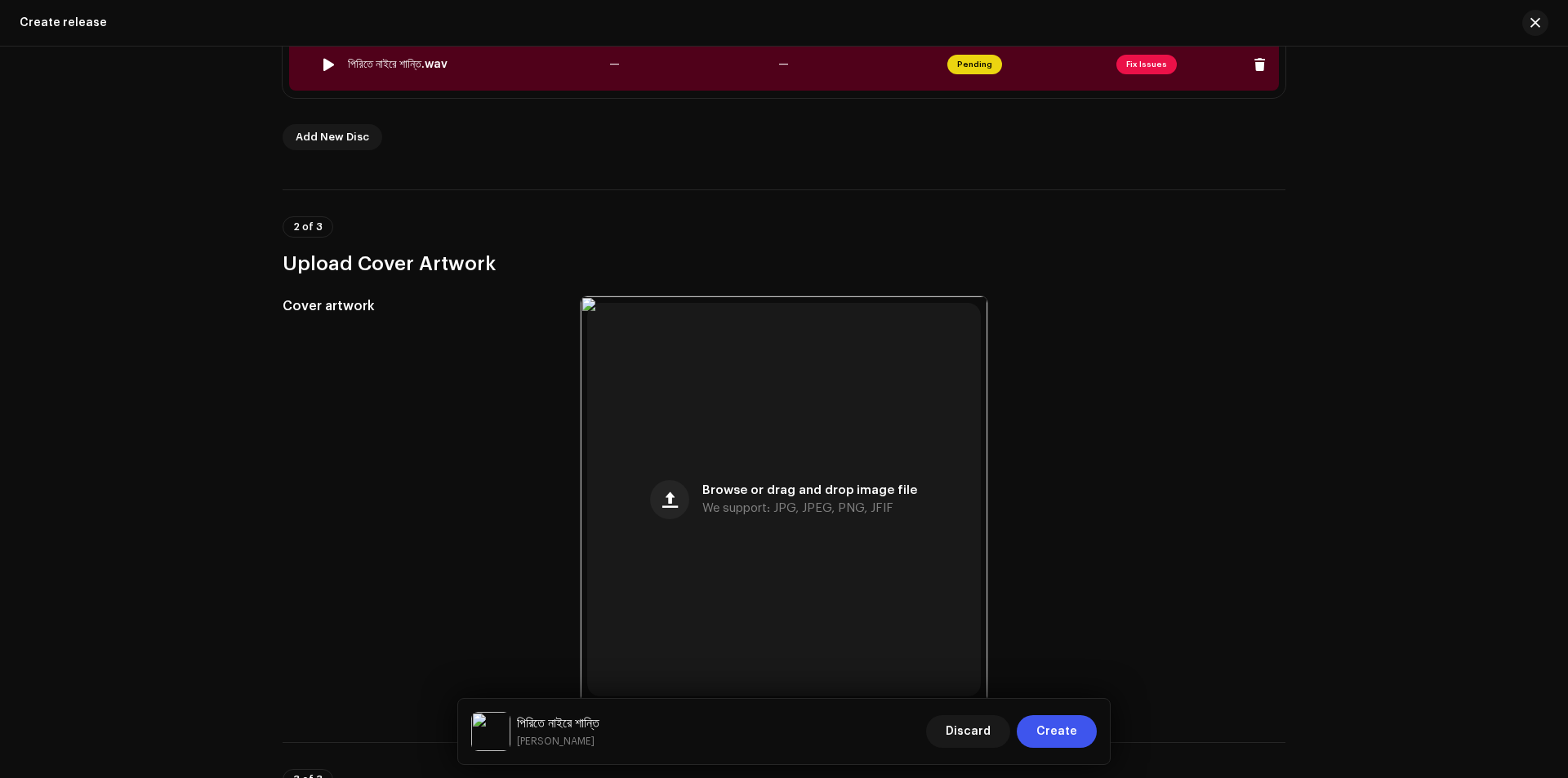
click at [1132, 62] on span "Fix Issues" at bounding box center [1146, 65] width 61 height 20
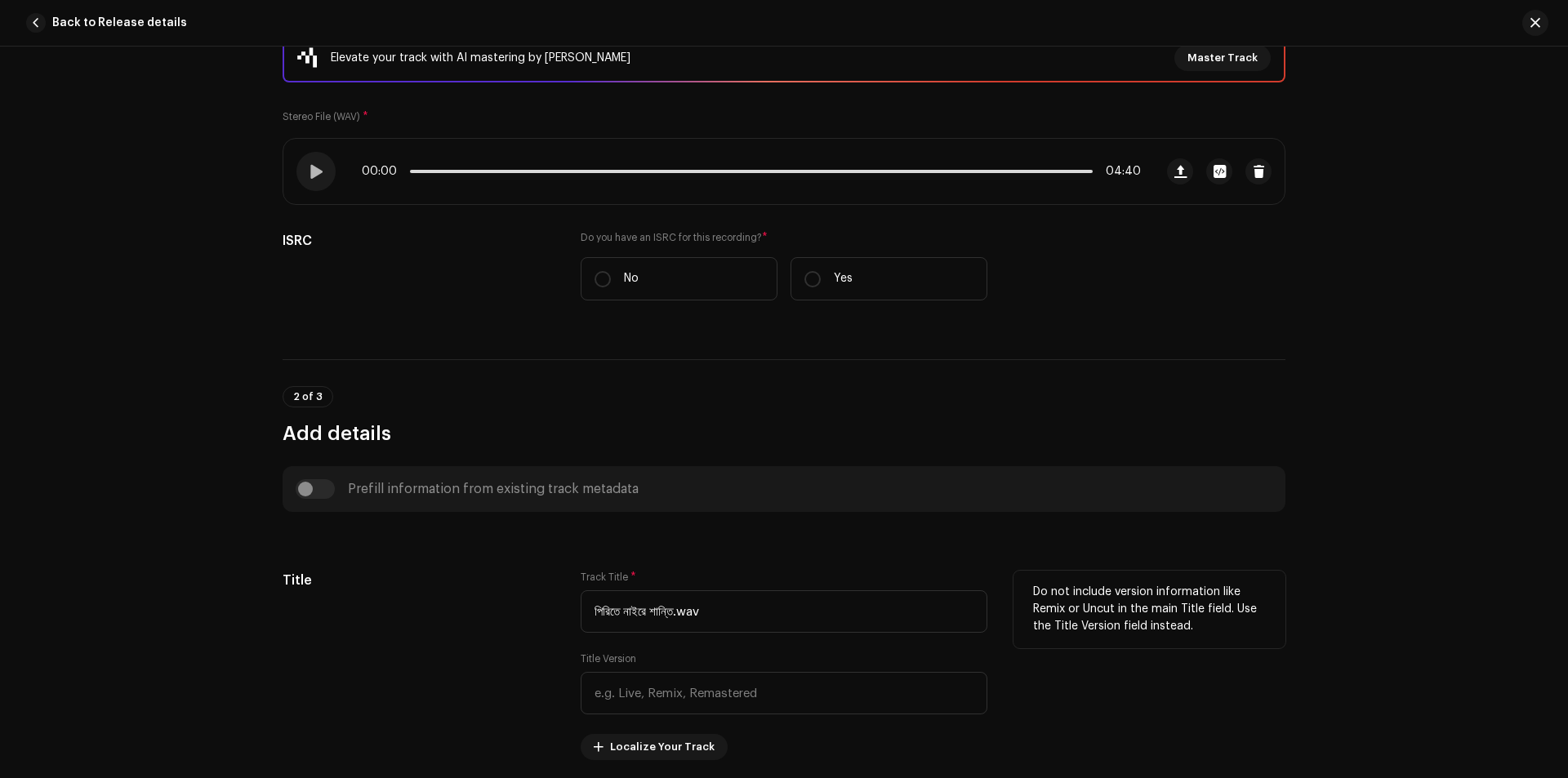
scroll to position [245, 0]
click at [311, 171] on span at bounding box center [315, 170] width 14 height 13
drag, startPoint x: 419, startPoint y: 170, endPoint x: 429, endPoint y: 170, distance: 10.0
click at [429, 170] on span at bounding box center [436, 170] width 16 height 16
click at [444, 172] on span at bounding box center [448, 170] width 16 height 16
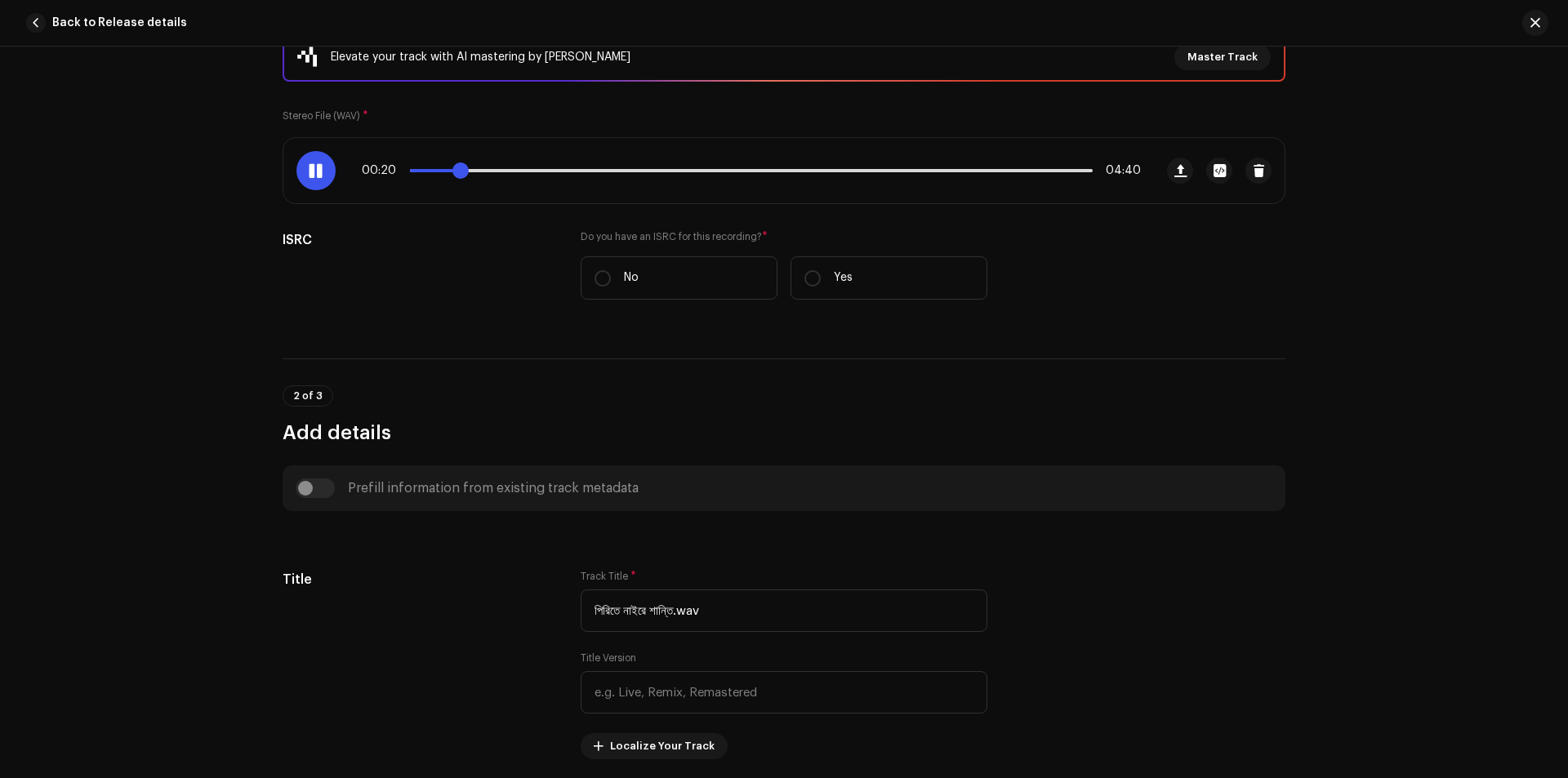
drag, startPoint x: 444, startPoint y: 172, endPoint x: 453, endPoint y: 173, distance: 9.1
click at [453, 173] on span at bounding box center [460, 170] width 16 height 16
drag, startPoint x: 464, startPoint y: 170, endPoint x: 473, endPoint y: 170, distance: 9.0
click at [473, 170] on span at bounding box center [475, 170] width 16 height 16
click at [481, 169] on span at bounding box center [481, 170] width 143 height 3
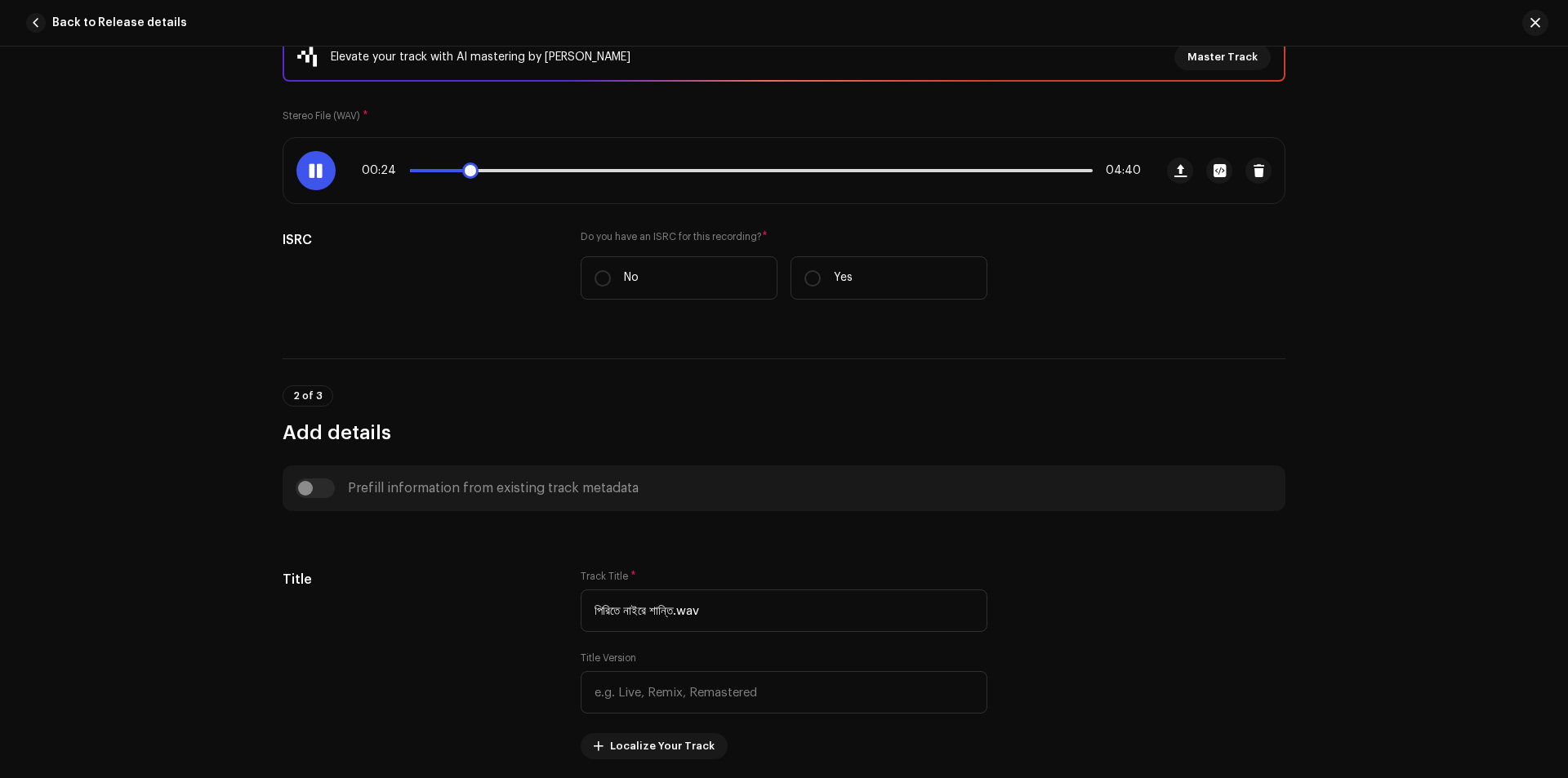
drag, startPoint x: 485, startPoint y: 171, endPoint x: 465, endPoint y: 177, distance: 20.9
click at [465, 177] on span at bounding box center [470, 170] width 16 height 16
click at [463, 168] on div "00:29 04:40" at bounding box center [751, 170] width 779 height 13
drag, startPoint x: 487, startPoint y: 172, endPoint x: 465, endPoint y: 178, distance: 22.8
click at [465, 178] on span at bounding box center [470, 170] width 16 height 16
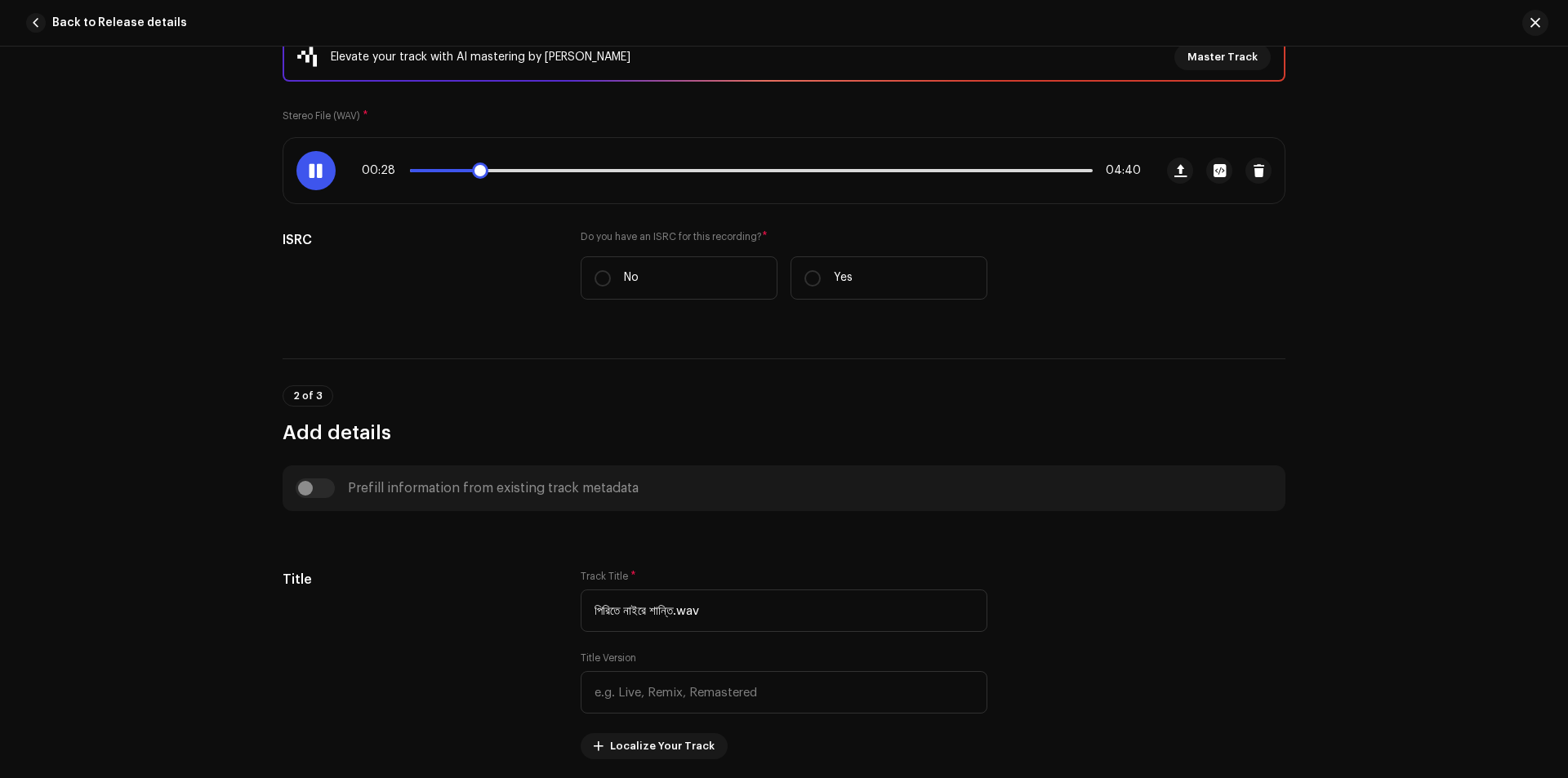
click at [311, 167] on span at bounding box center [315, 170] width 14 height 13
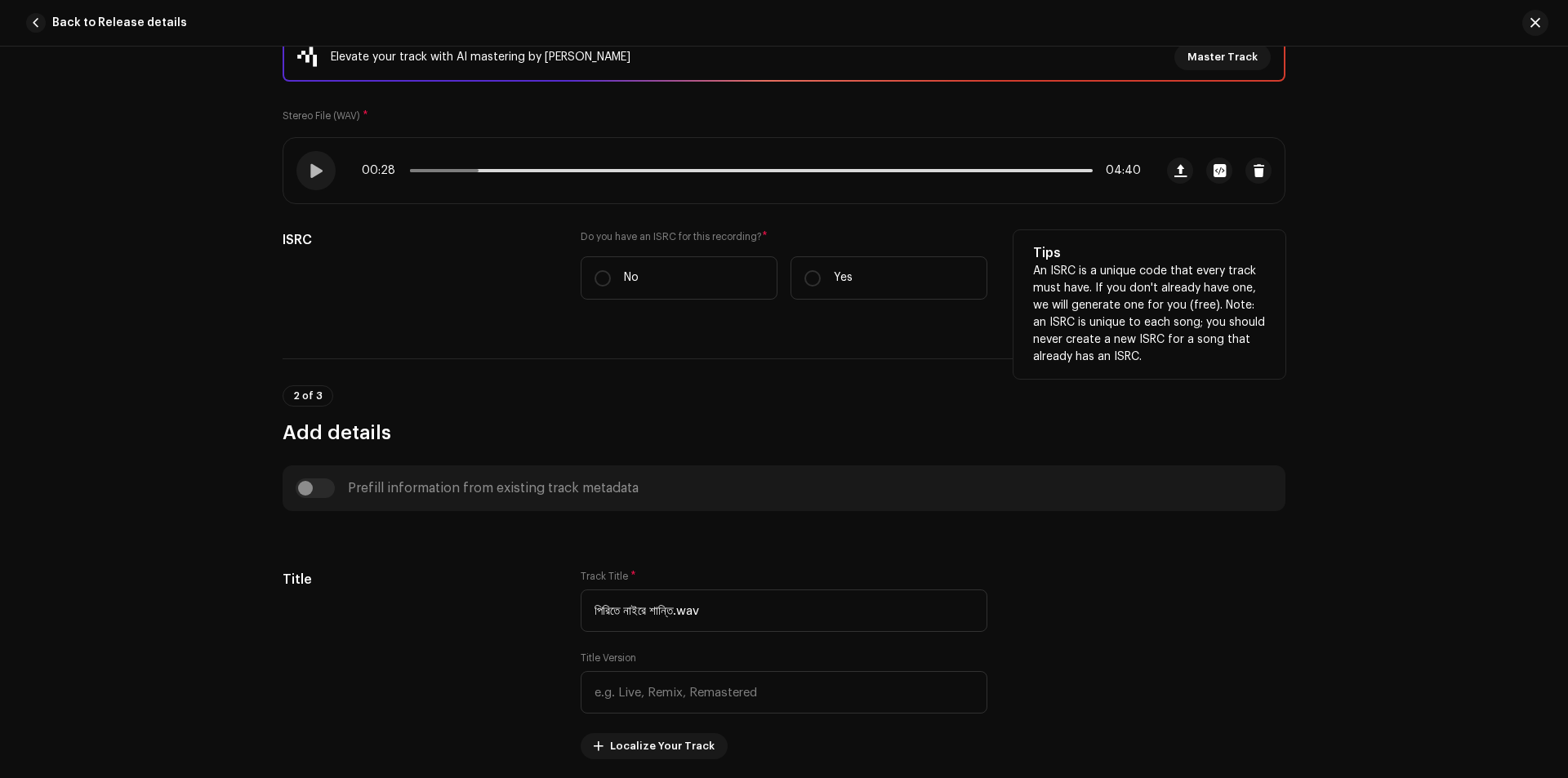
scroll to position [572, 0]
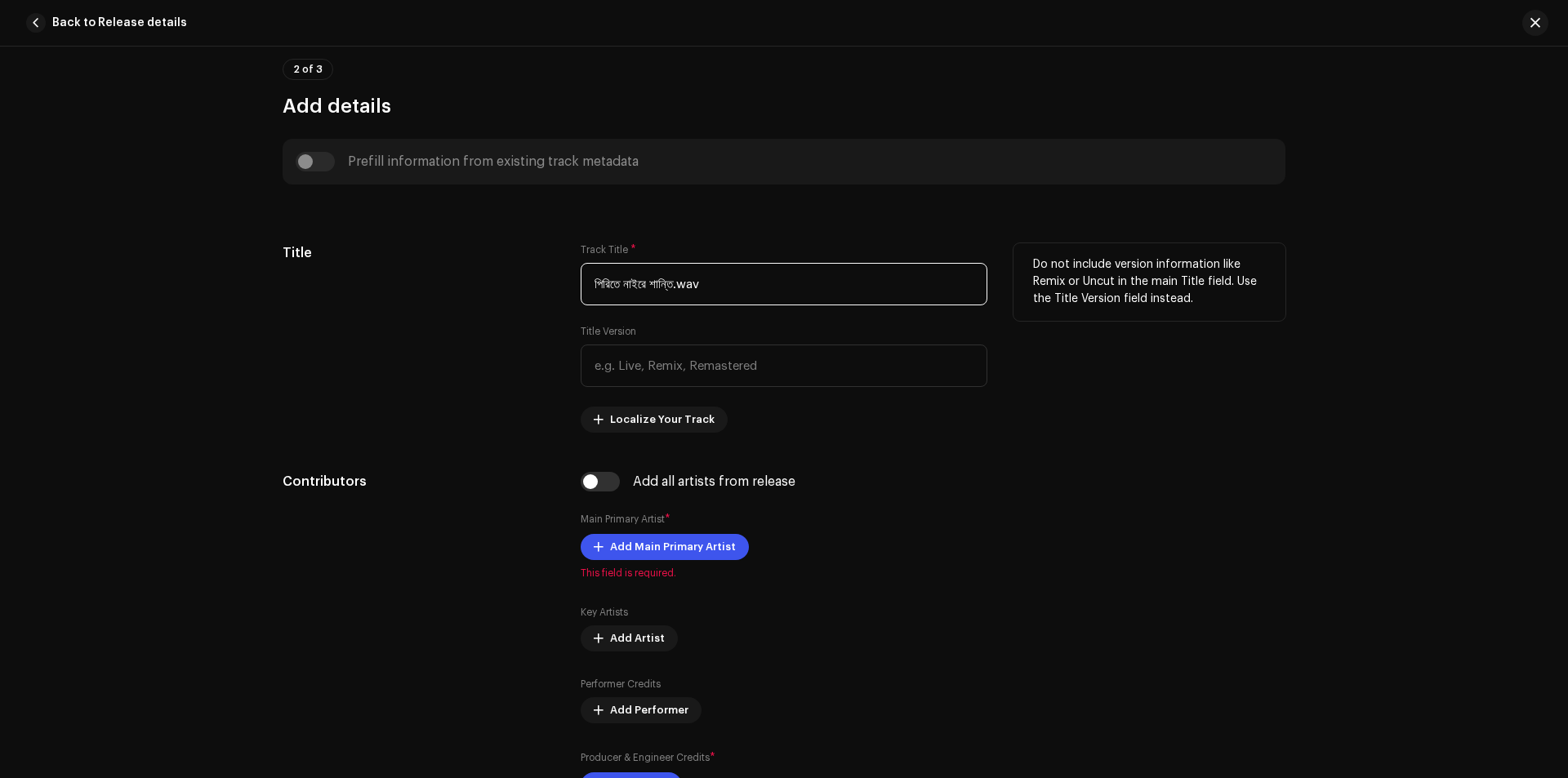
click at [741, 289] on input "পিরিতে নাইরে শান্তি.wav" at bounding box center [784, 284] width 406 height 43
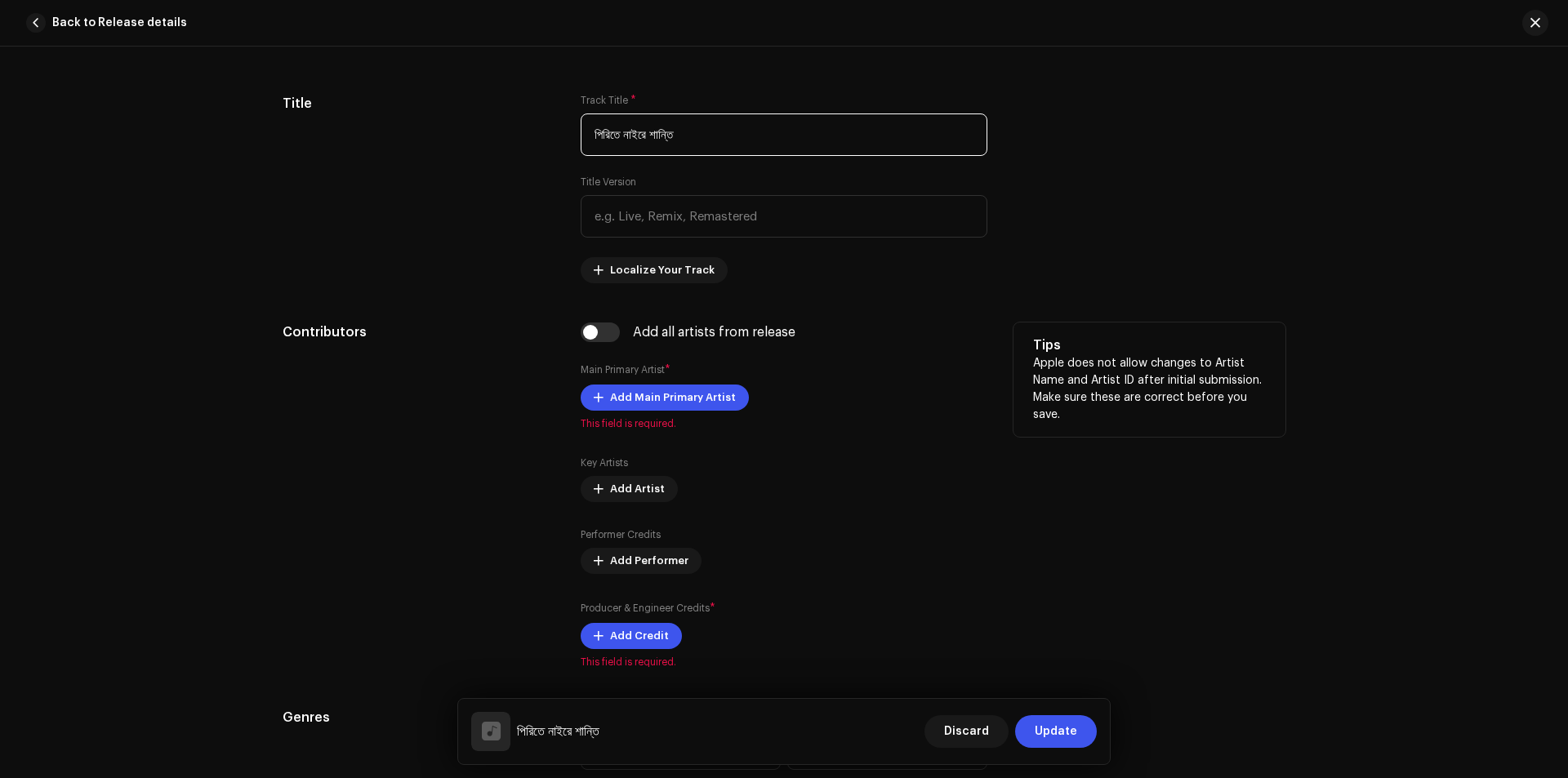
scroll to position [735, 0]
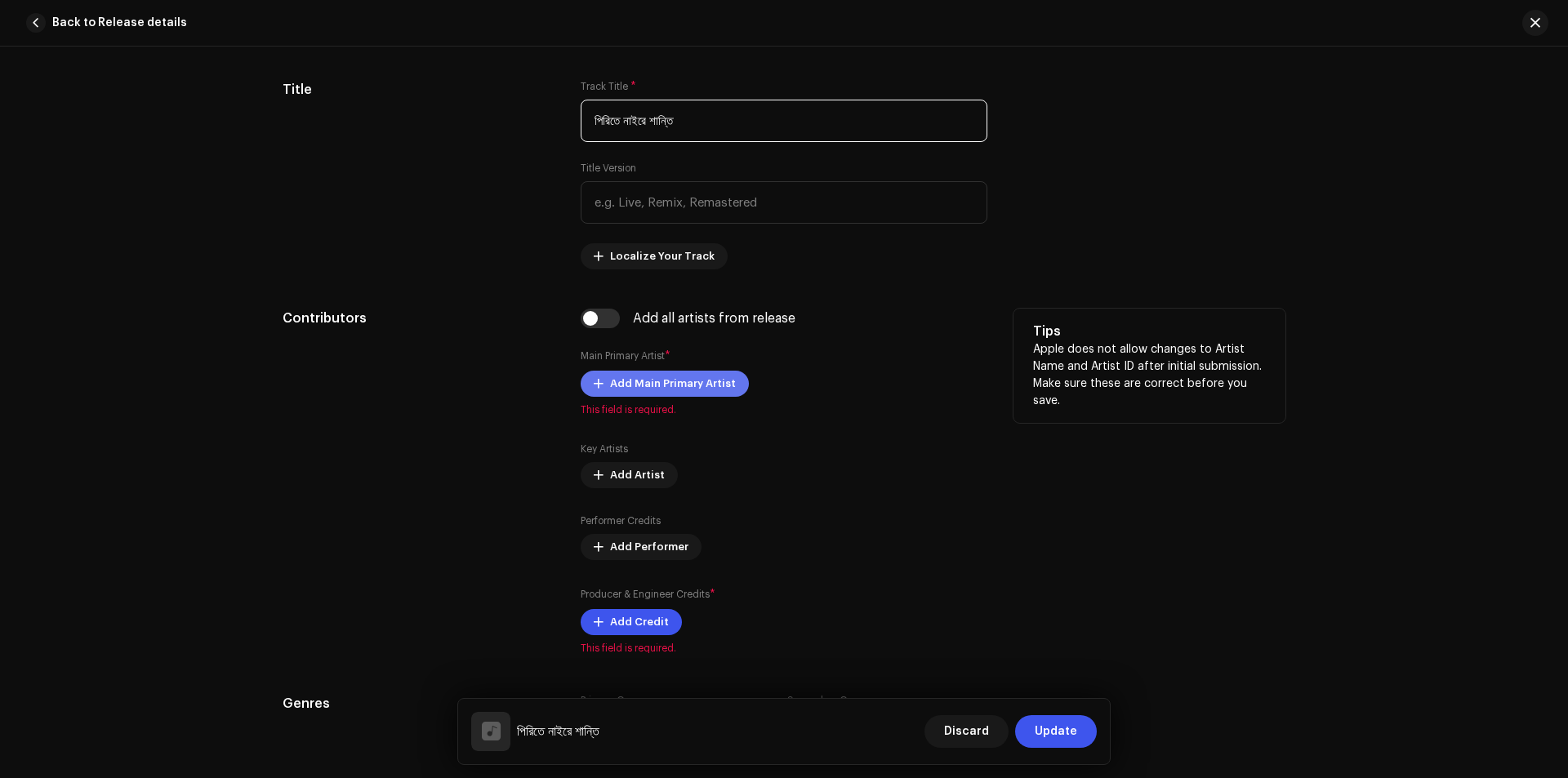
type input "পিরিতে নাইরে শান্তি"
click at [625, 380] on span "Add Main Primary Artist" at bounding box center [672, 383] width 125 height 33
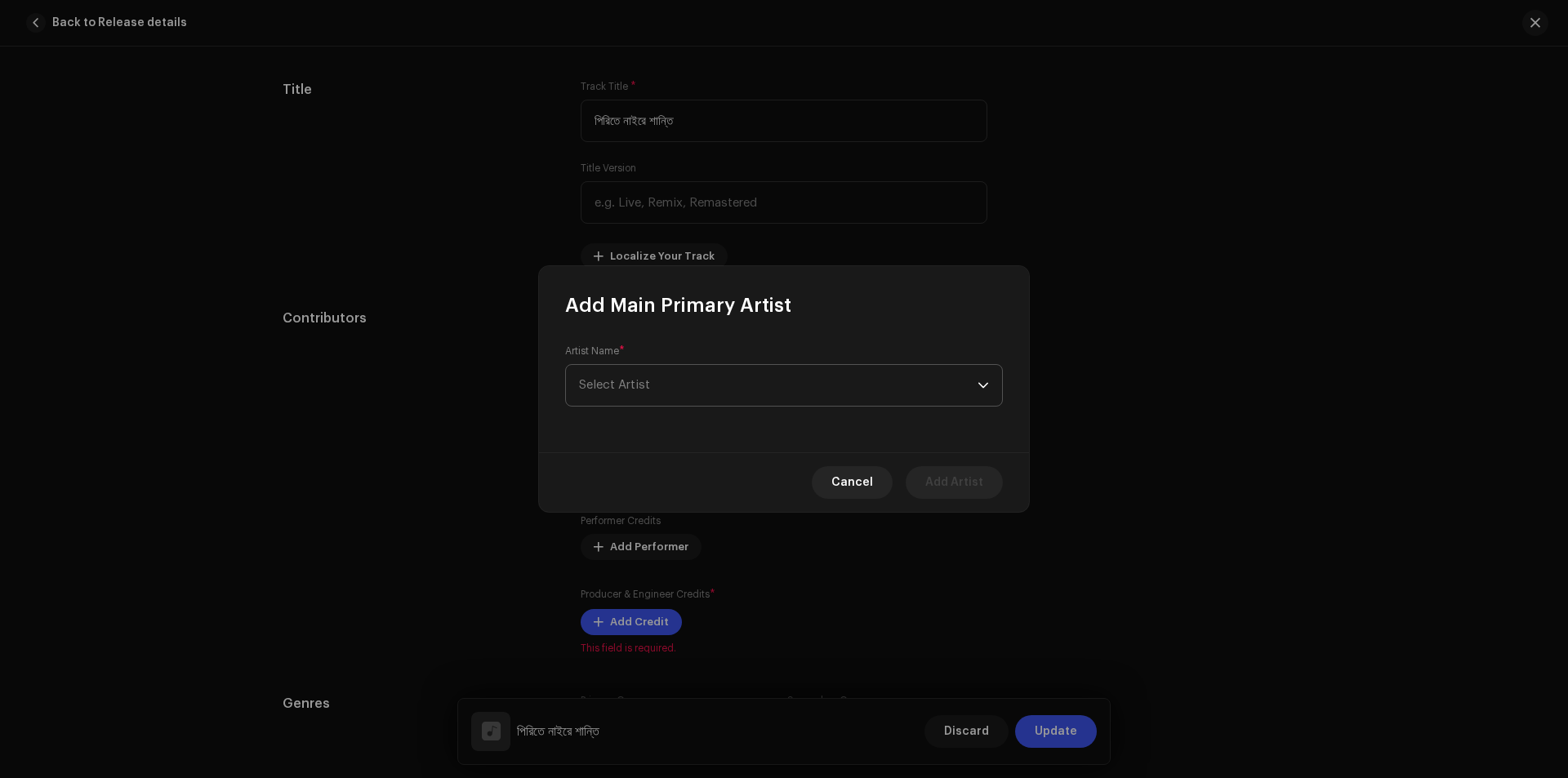
click at [640, 382] on span "Select Artist" at bounding box center [614, 384] width 71 height 12
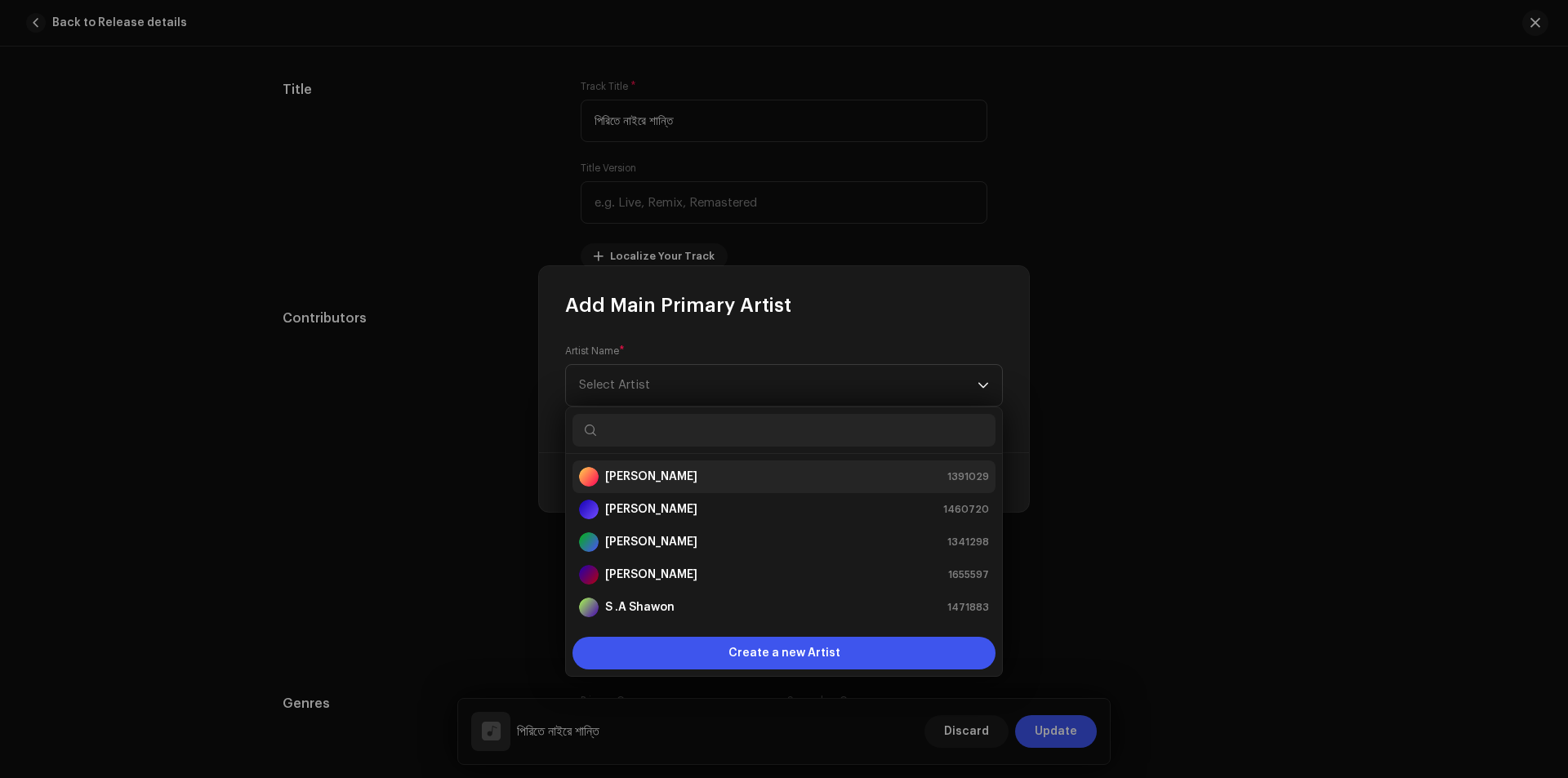
click at [619, 472] on strong "[PERSON_NAME]" at bounding box center [651, 477] width 93 height 16
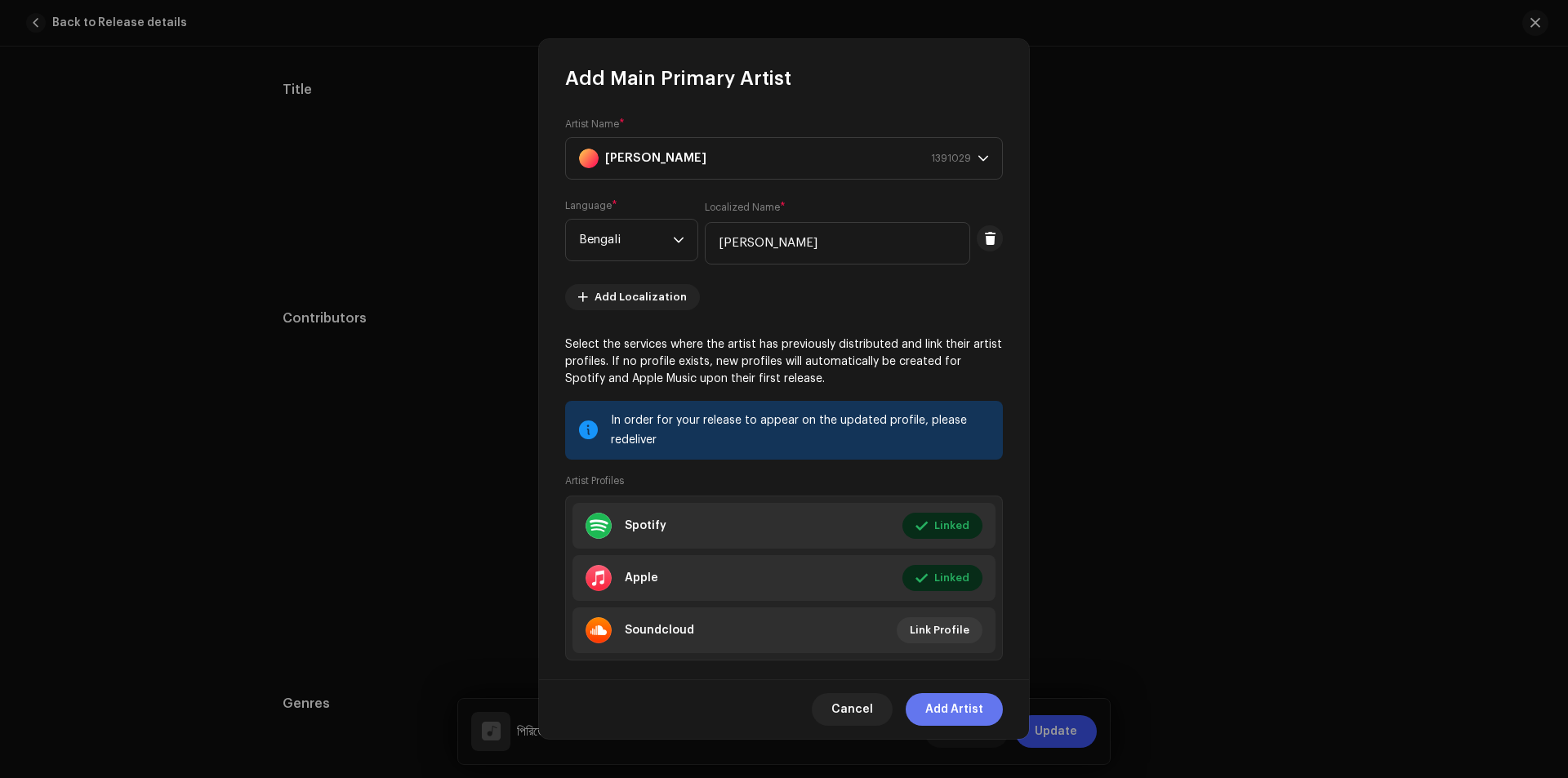
click at [949, 714] on span "Add Artist" at bounding box center [954, 709] width 58 height 33
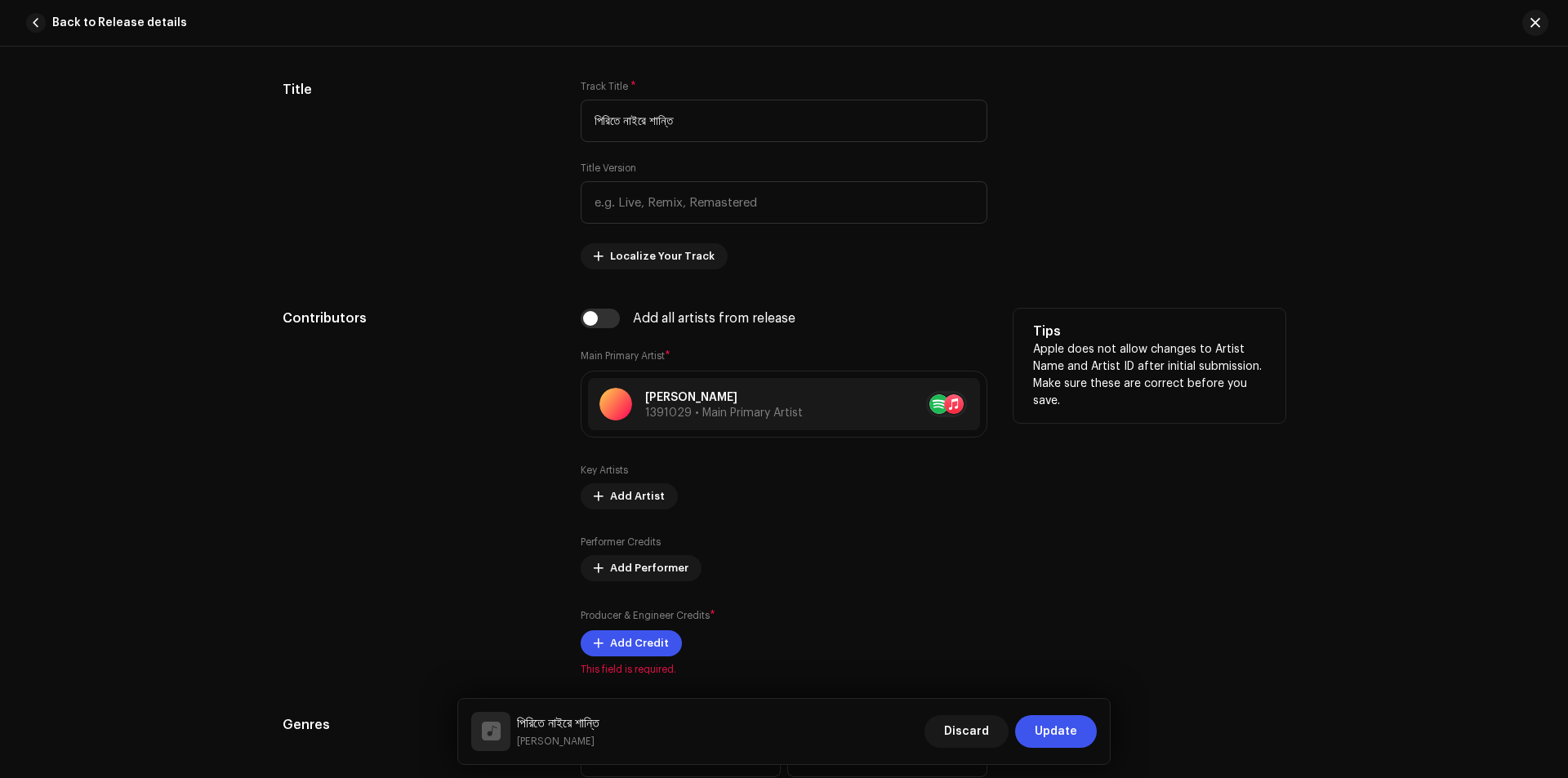
scroll to position [898, 0]
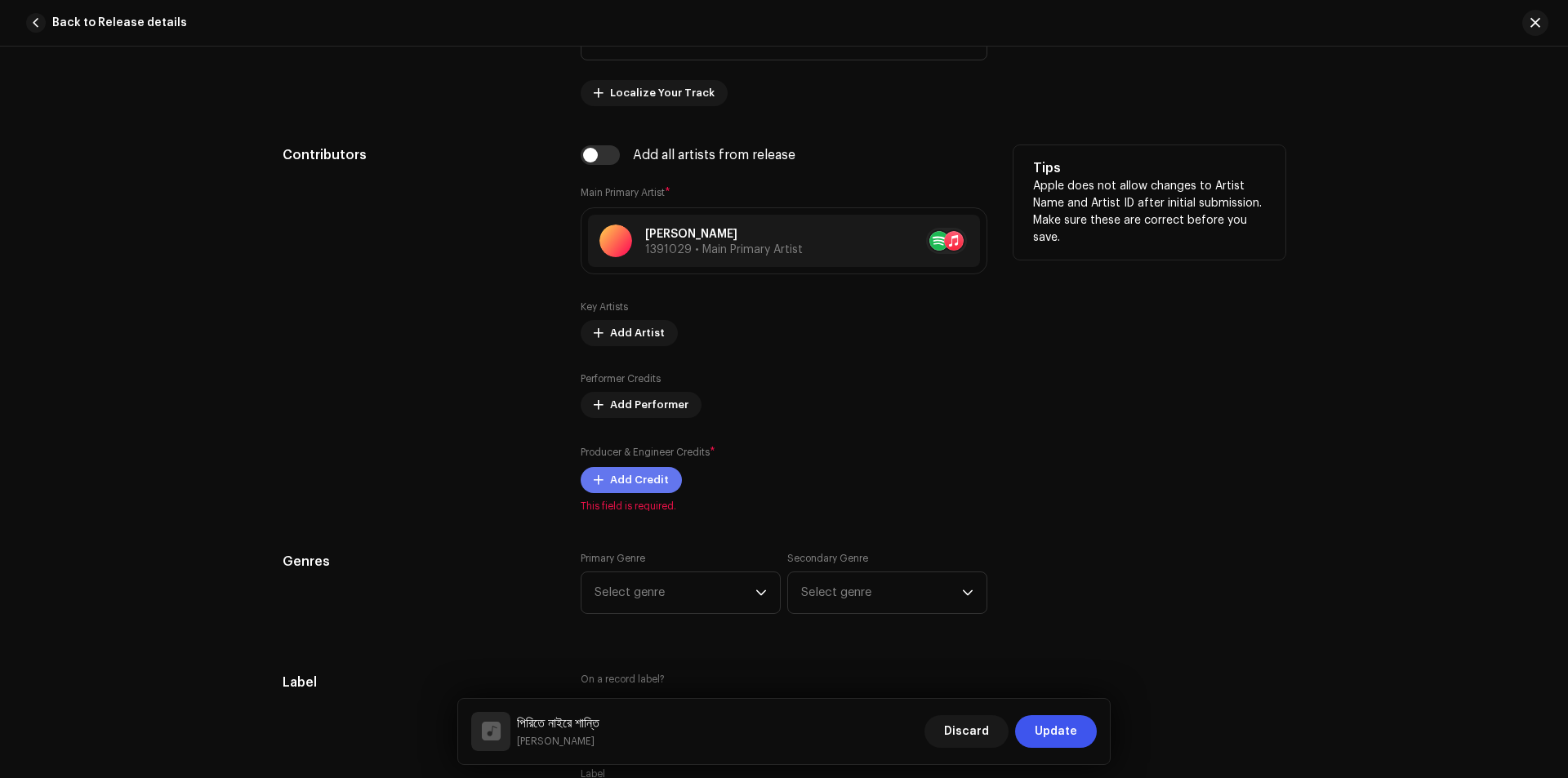
click at [630, 482] on span "Add Credit" at bounding box center [639, 480] width 59 height 33
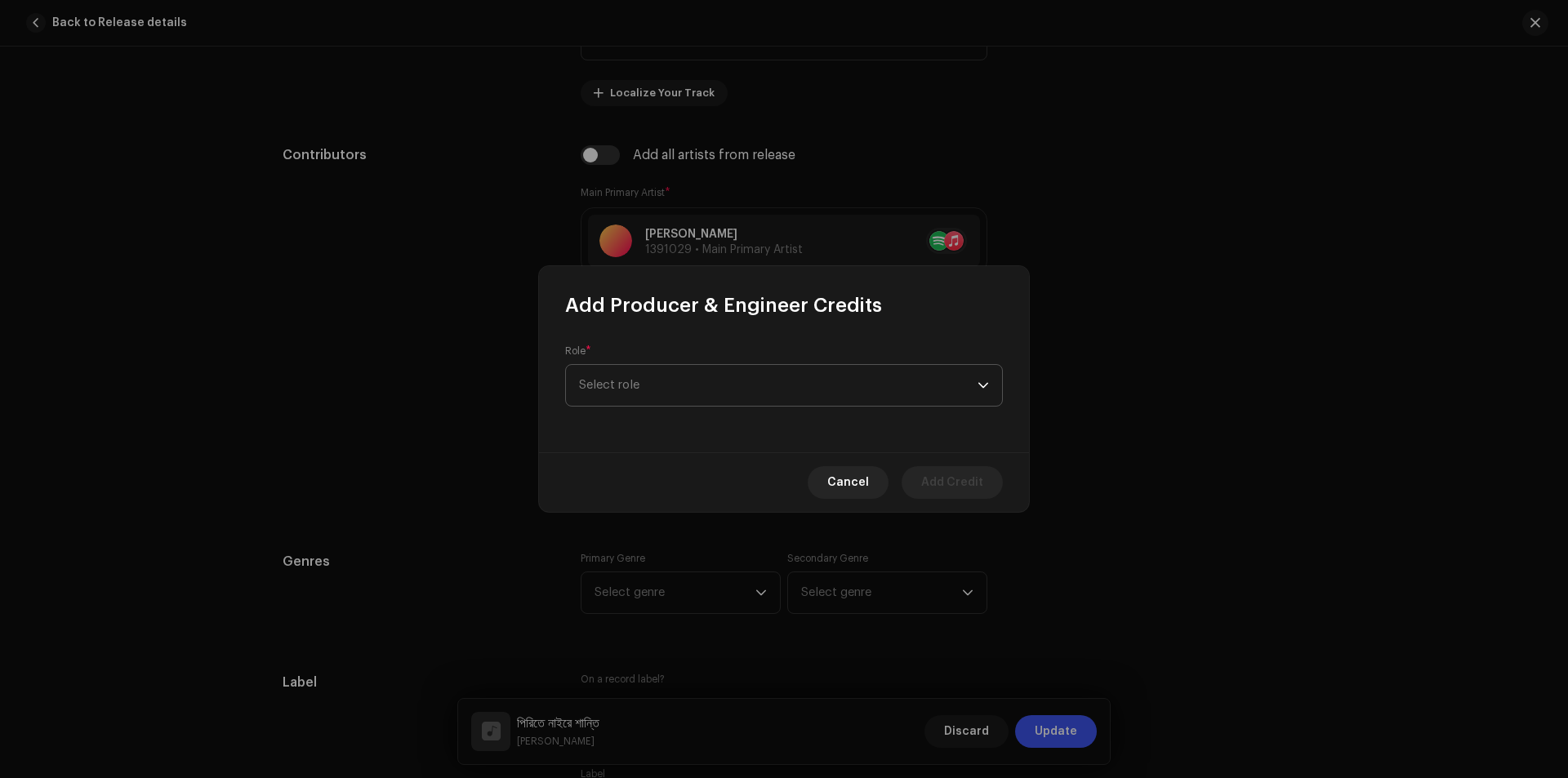
click at [628, 378] on span "Select role" at bounding box center [778, 385] width 398 height 41
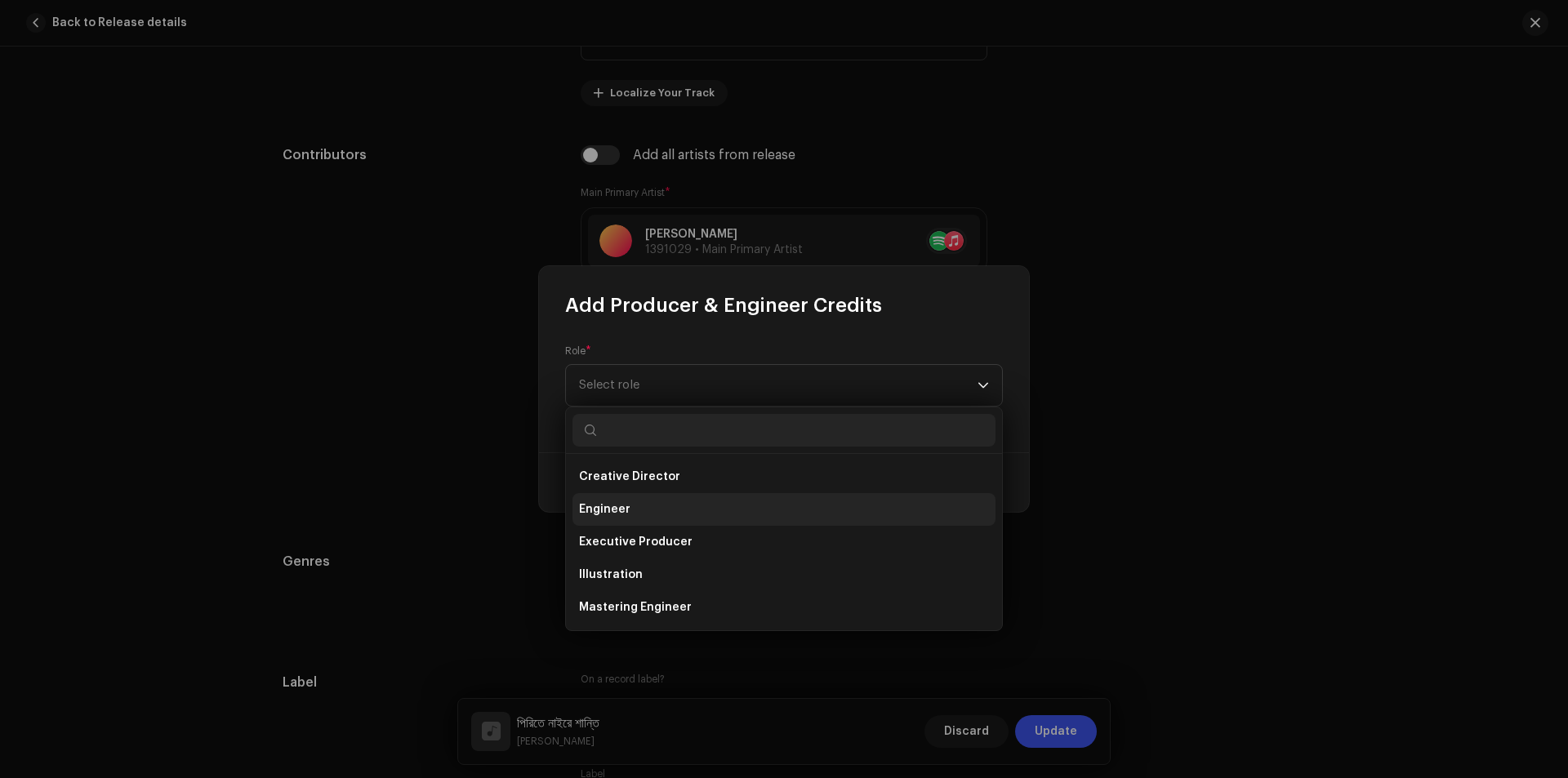
scroll to position [245, 0]
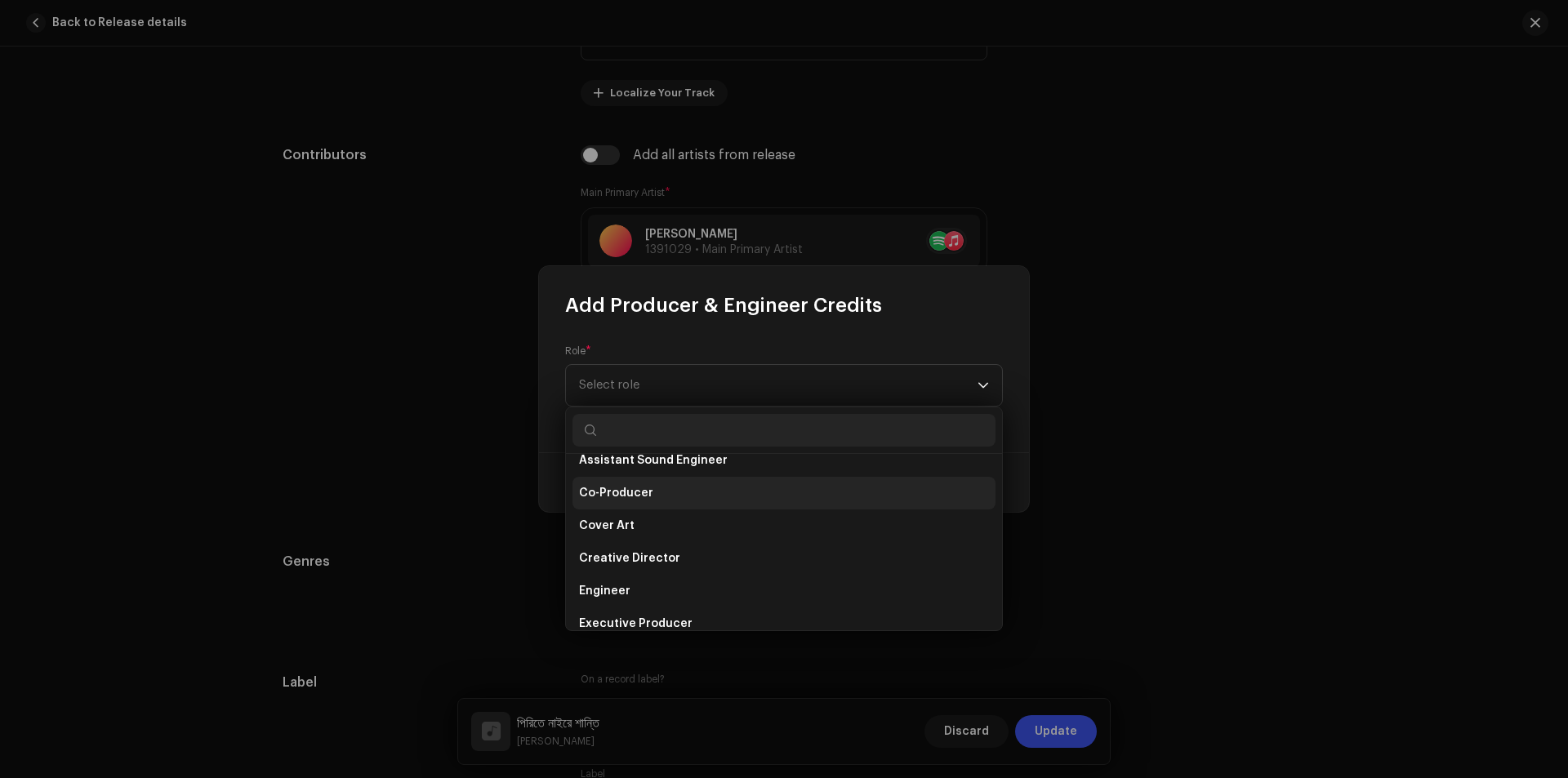
click at [587, 491] on span "Co-Producer" at bounding box center [616, 493] width 75 height 16
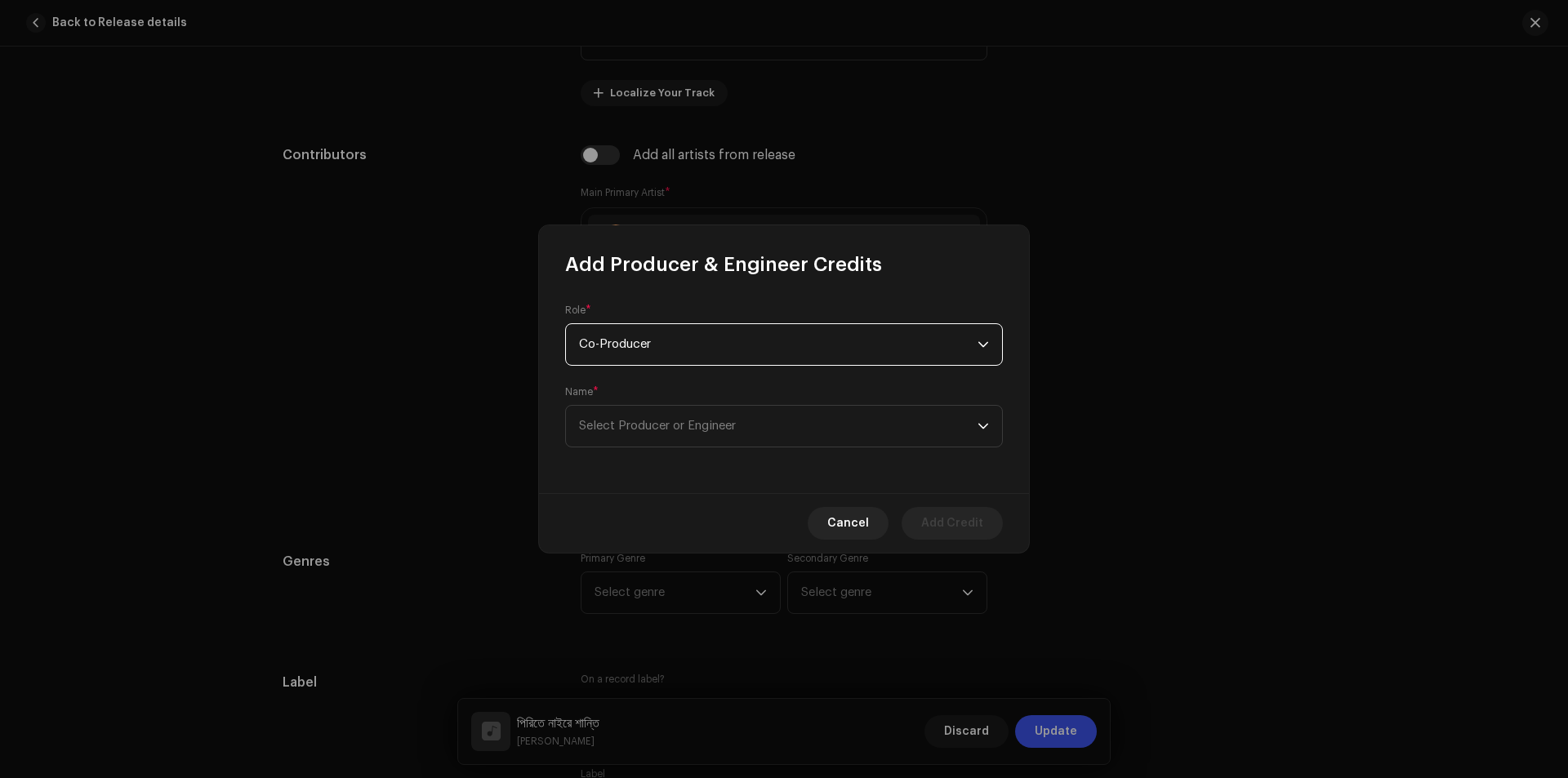
click at [982, 347] on icon "dropdown trigger" at bounding box center [983, 345] width 11 height 11
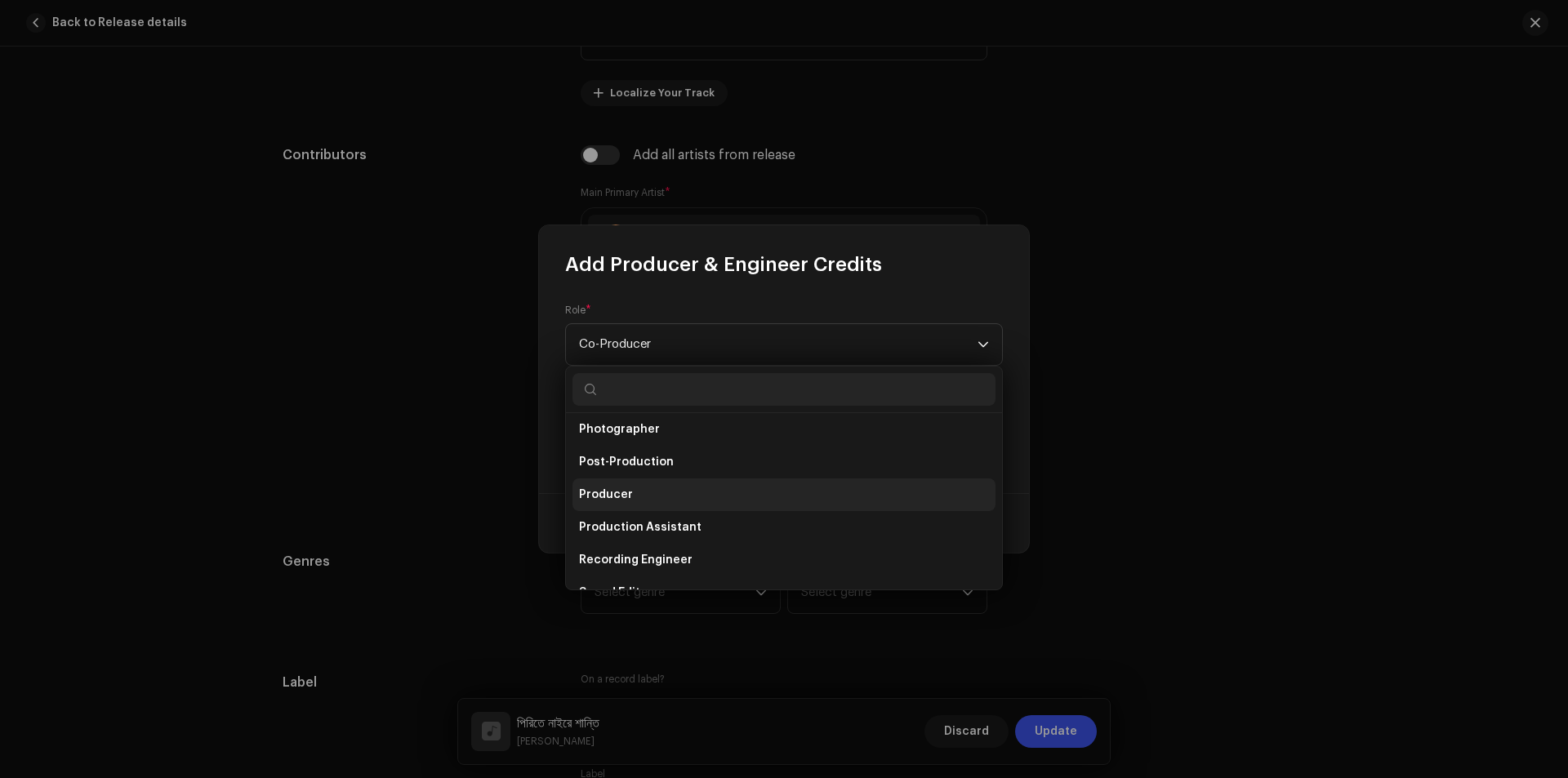
click at [633, 491] on li "Producer" at bounding box center [784, 495] width 423 height 33
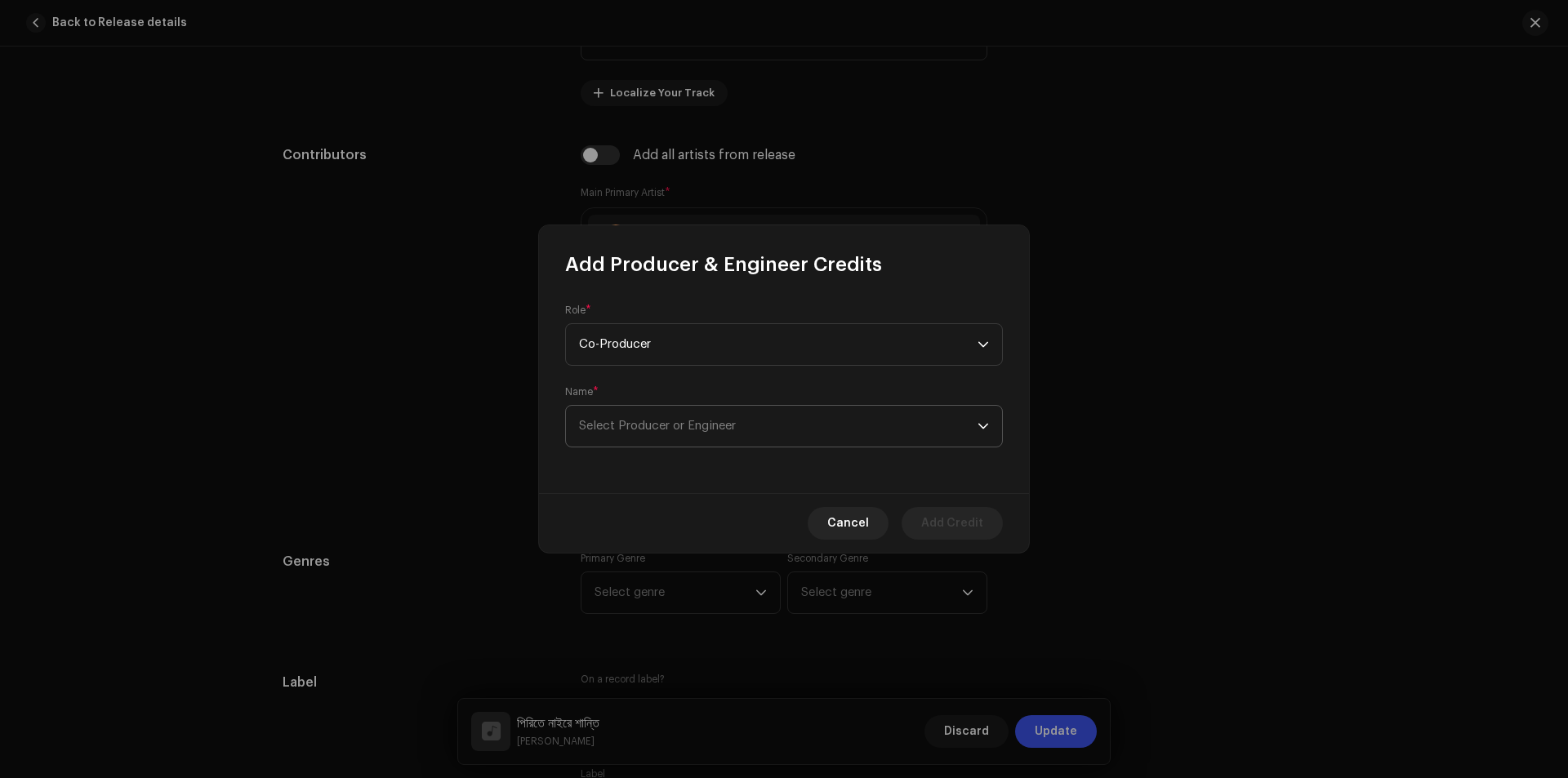
scroll to position [268, 0]
click at [680, 412] on span "Select Producer or Engineer" at bounding box center [778, 426] width 398 height 41
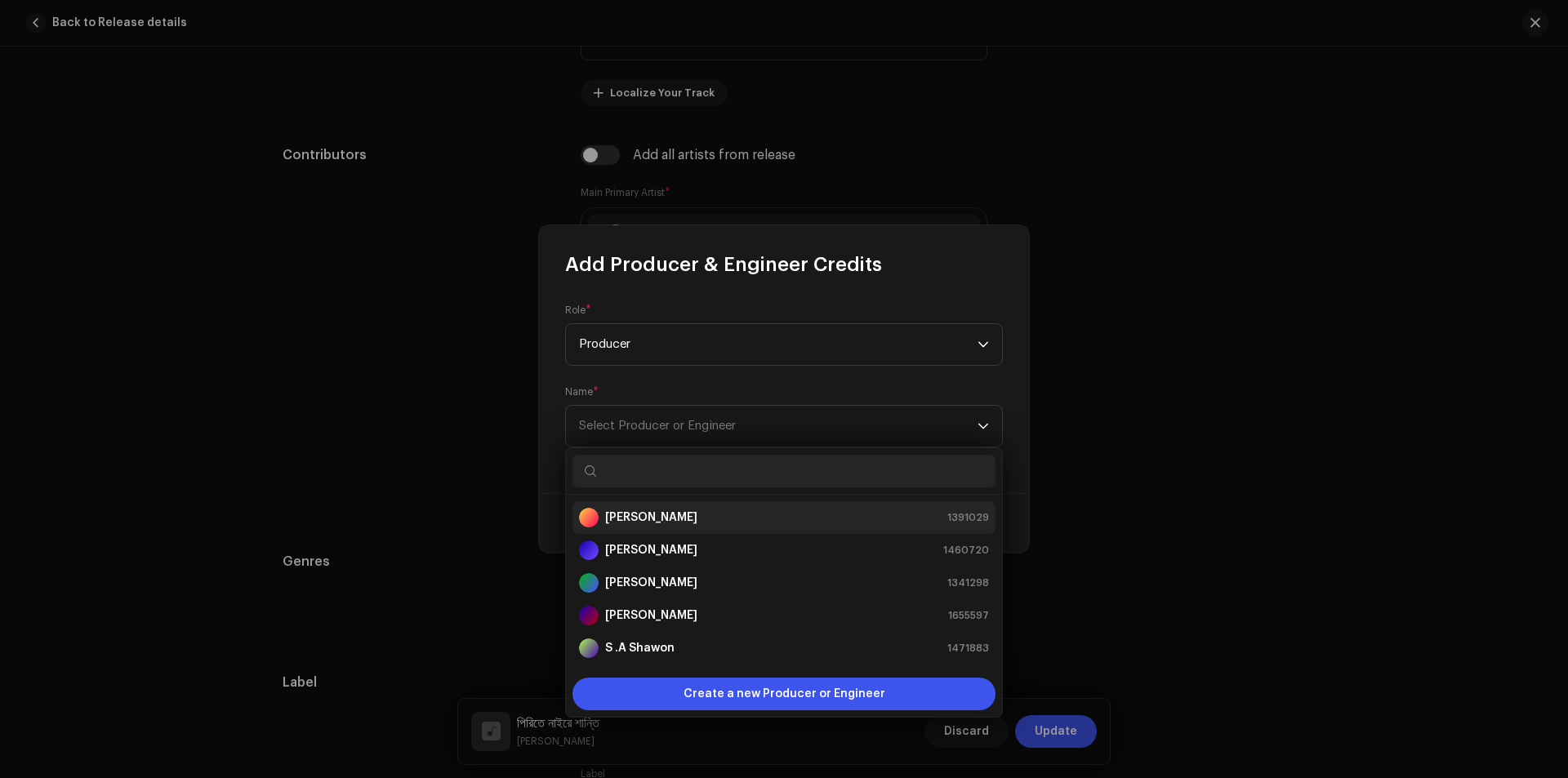
click at [667, 511] on strong "[PERSON_NAME]" at bounding box center [651, 518] width 93 height 16
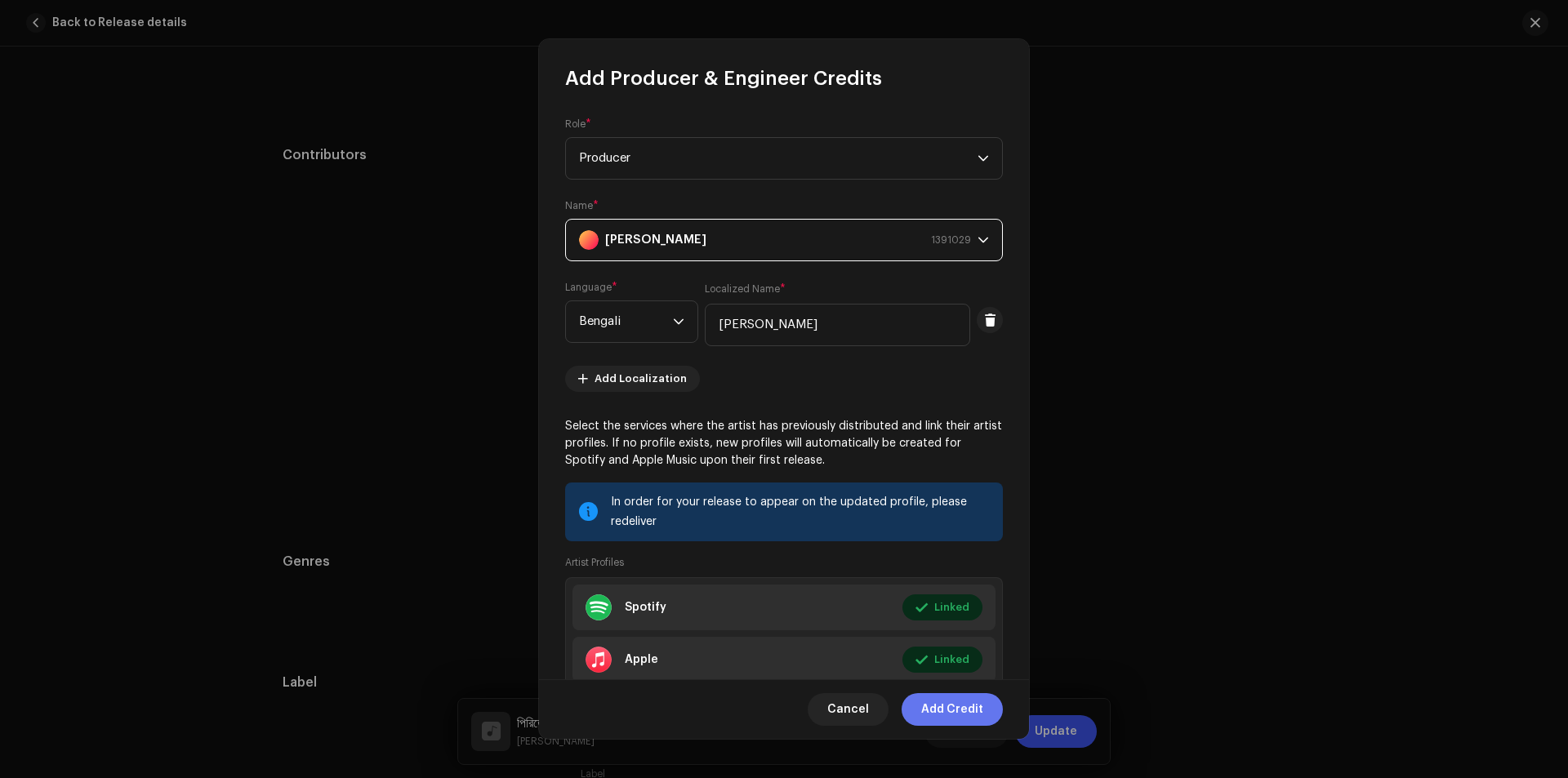
drag, startPoint x: 935, startPoint y: 708, endPoint x: 1059, endPoint y: 572, distance: 184.0
click at [935, 708] on span "Add Credit" at bounding box center [952, 709] width 62 height 33
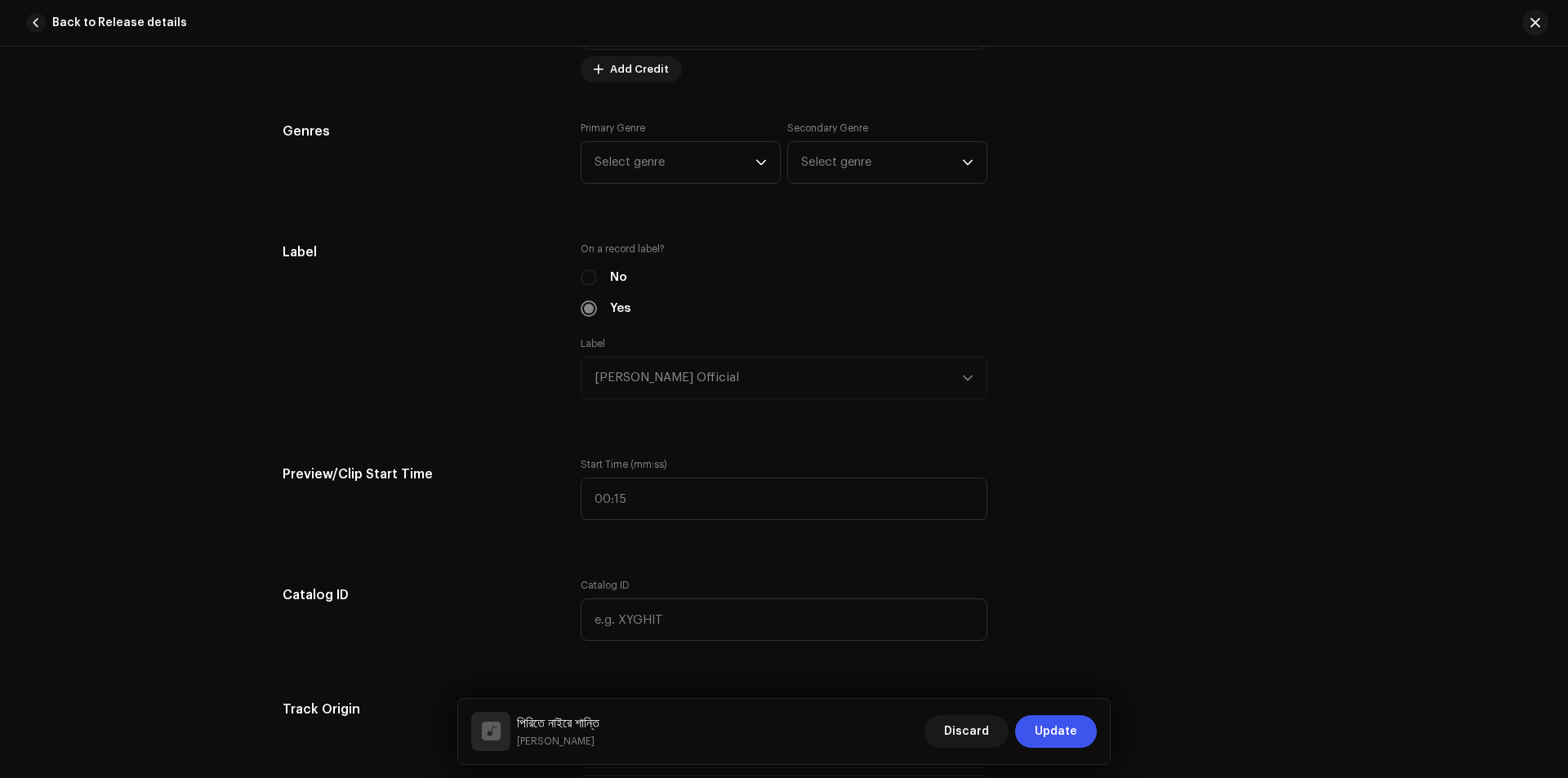
scroll to position [1387, 0]
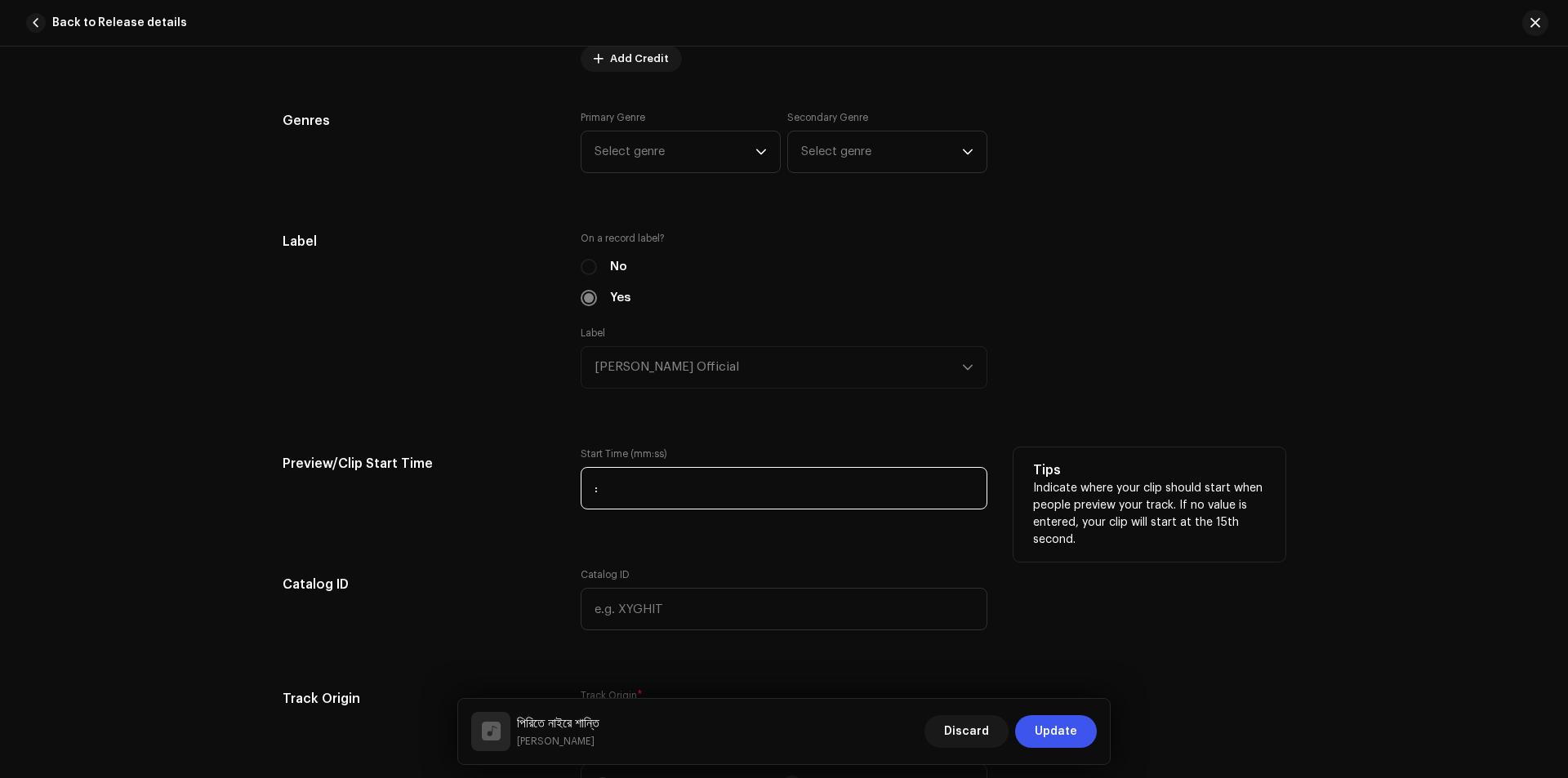
click at [641, 488] on input ":" at bounding box center [784, 488] width 406 height 43
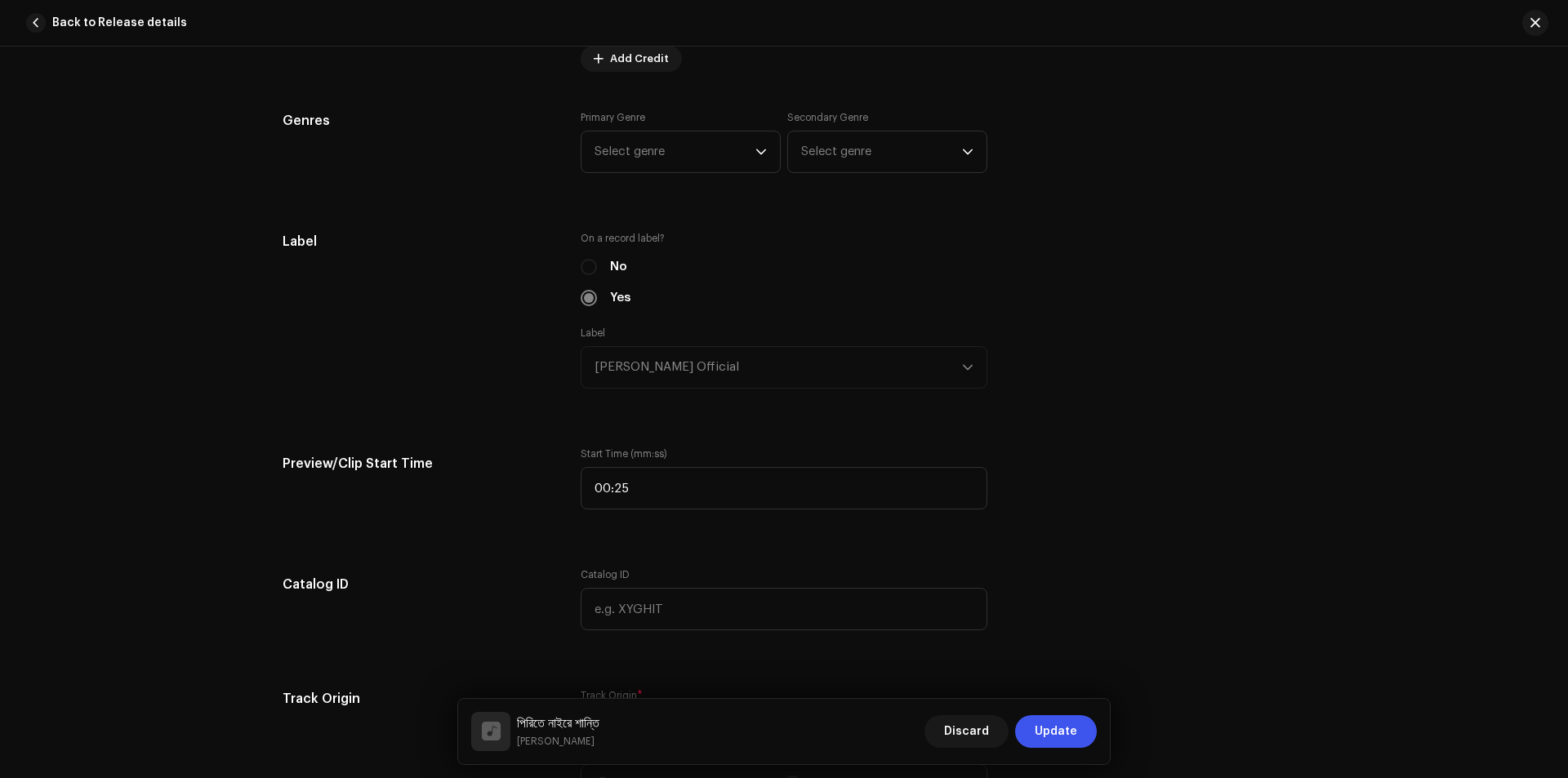
click at [608, 540] on div "Track details Complete the following to finalize your track. 1 of 3 Add Audio F…" at bounding box center [784, 519] width 1055 height 3643
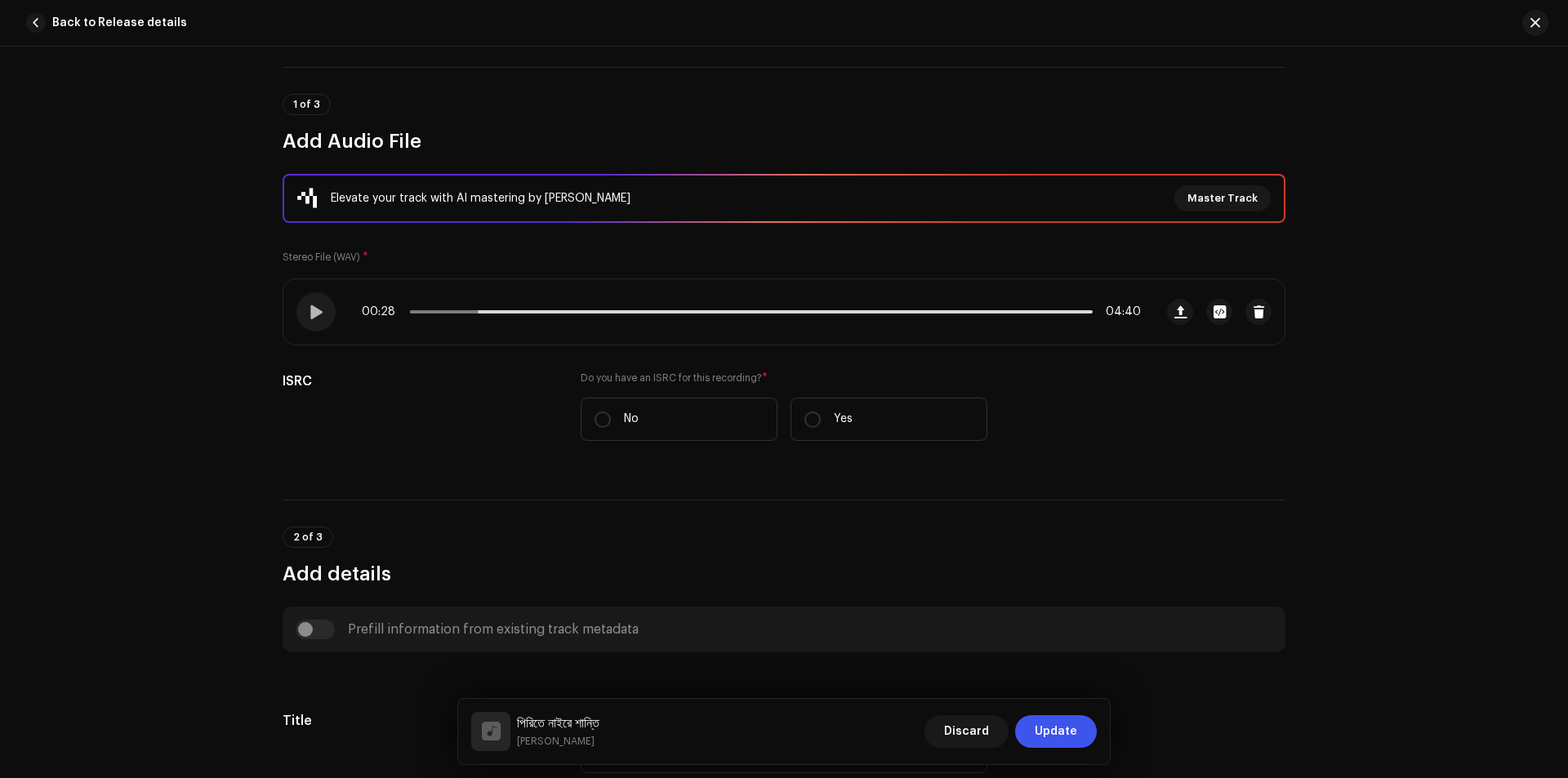
scroll to position [0, 0]
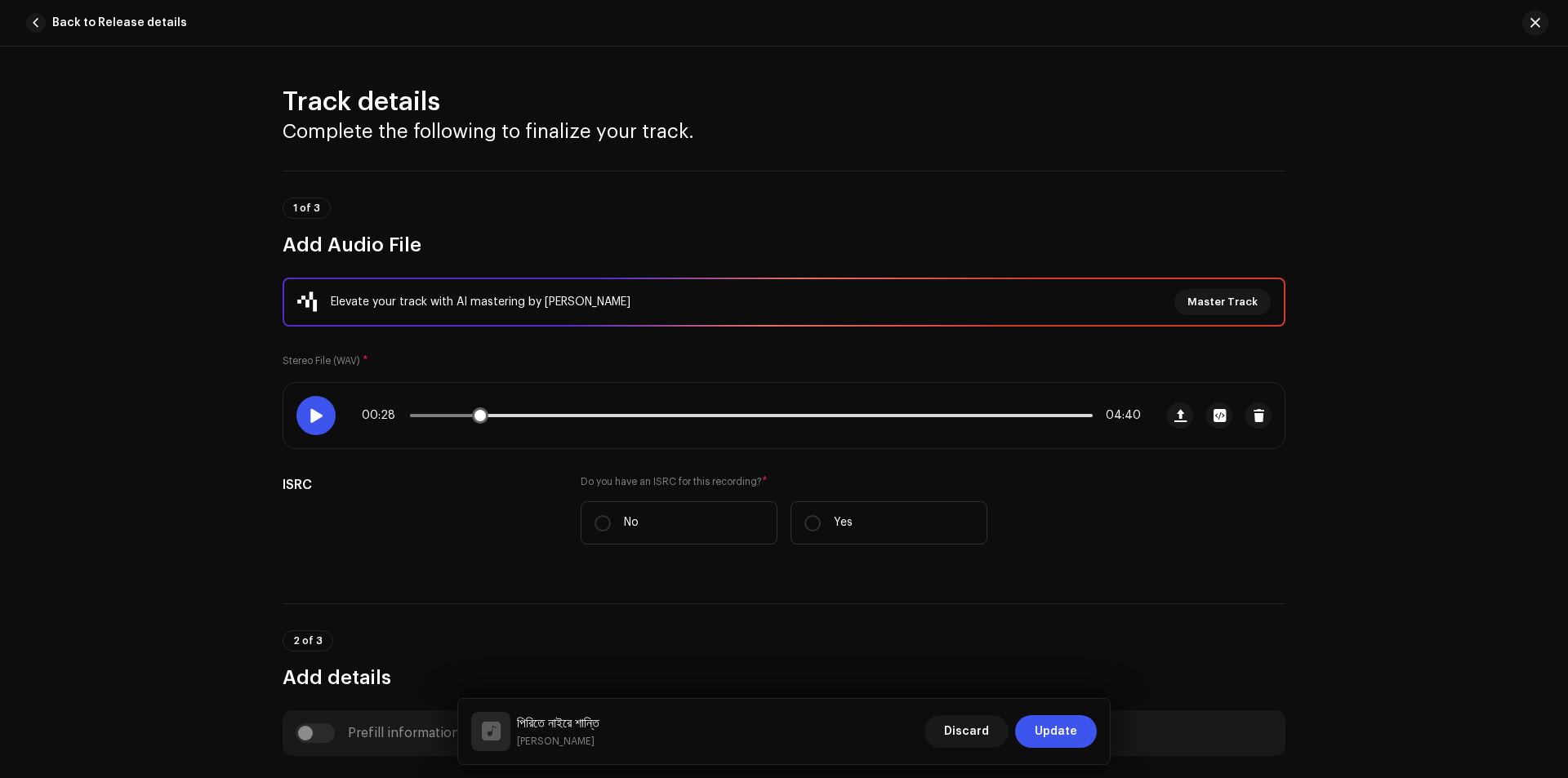
click at [311, 414] on span at bounding box center [315, 415] width 14 height 13
drag, startPoint x: 474, startPoint y: 414, endPoint x: 462, endPoint y: 418, distance: 12.6
click at [462, 418] on span at bounding box center [465, 415] width 16 height 16
click at [312, 414] on span at bounding box center [315, 415] width 14 height 13
click at [315, 412] on span at bounding box center [315, 415] width 14 height 13
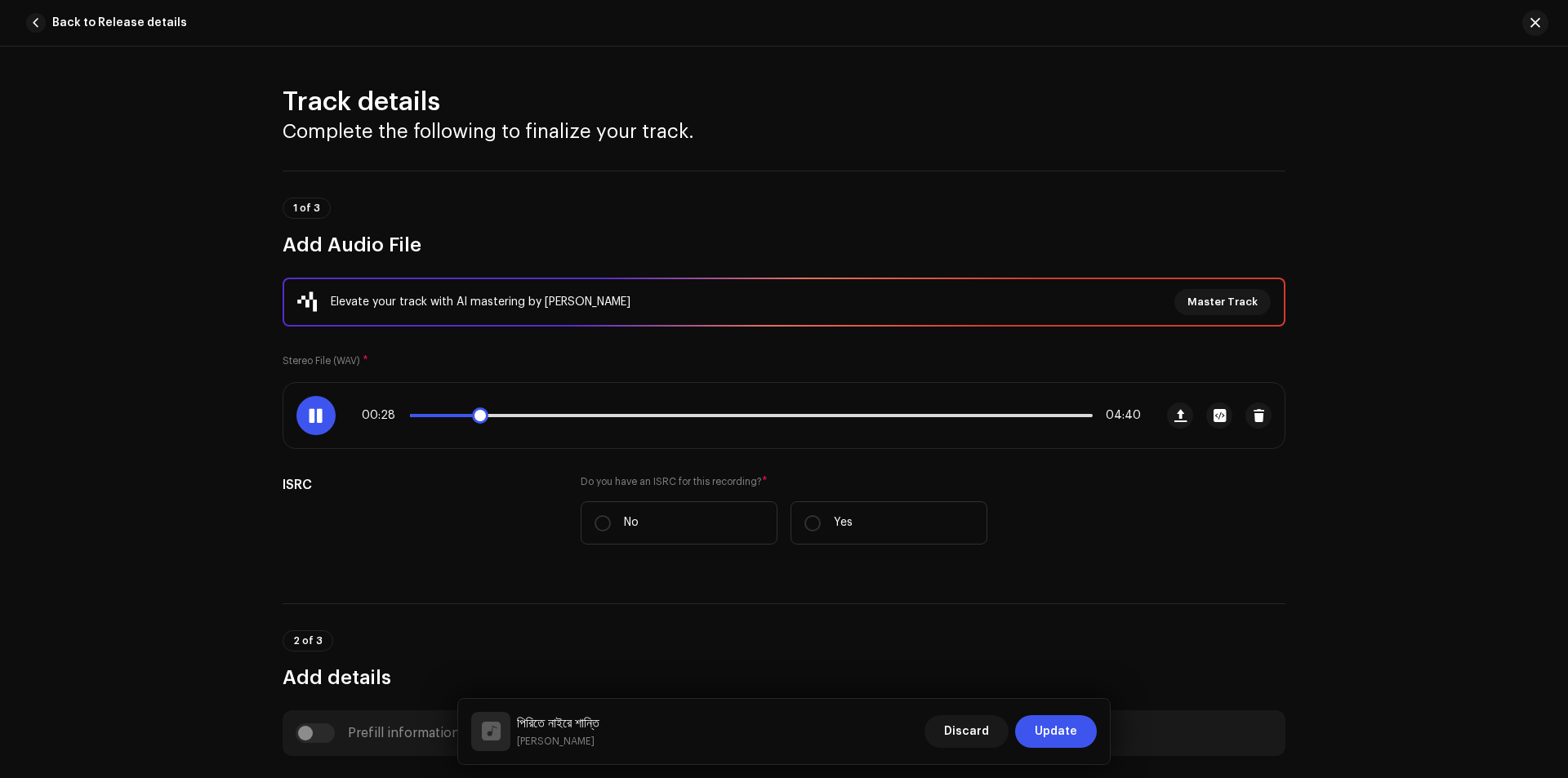
drag, startPoint x: 484, startPoint y: 418, endPoint x: 473, endPoint y: 422, distance: 11.7
click at [473, 422] on span at bounding box center [480, 415] width 16 height 16
drag, startPoint x: 479, startPoint y: 422, endPoint x: 465, endPoint y: 427, distance: 14.9
click at [465, 427] on div "00:25 04:40" at bounding box center [718, 415] width 870 height 66
drag, startPoint x: 483, startPoint y: 417, endPoint x: 467, endPoint y: 422, distance: 16.8
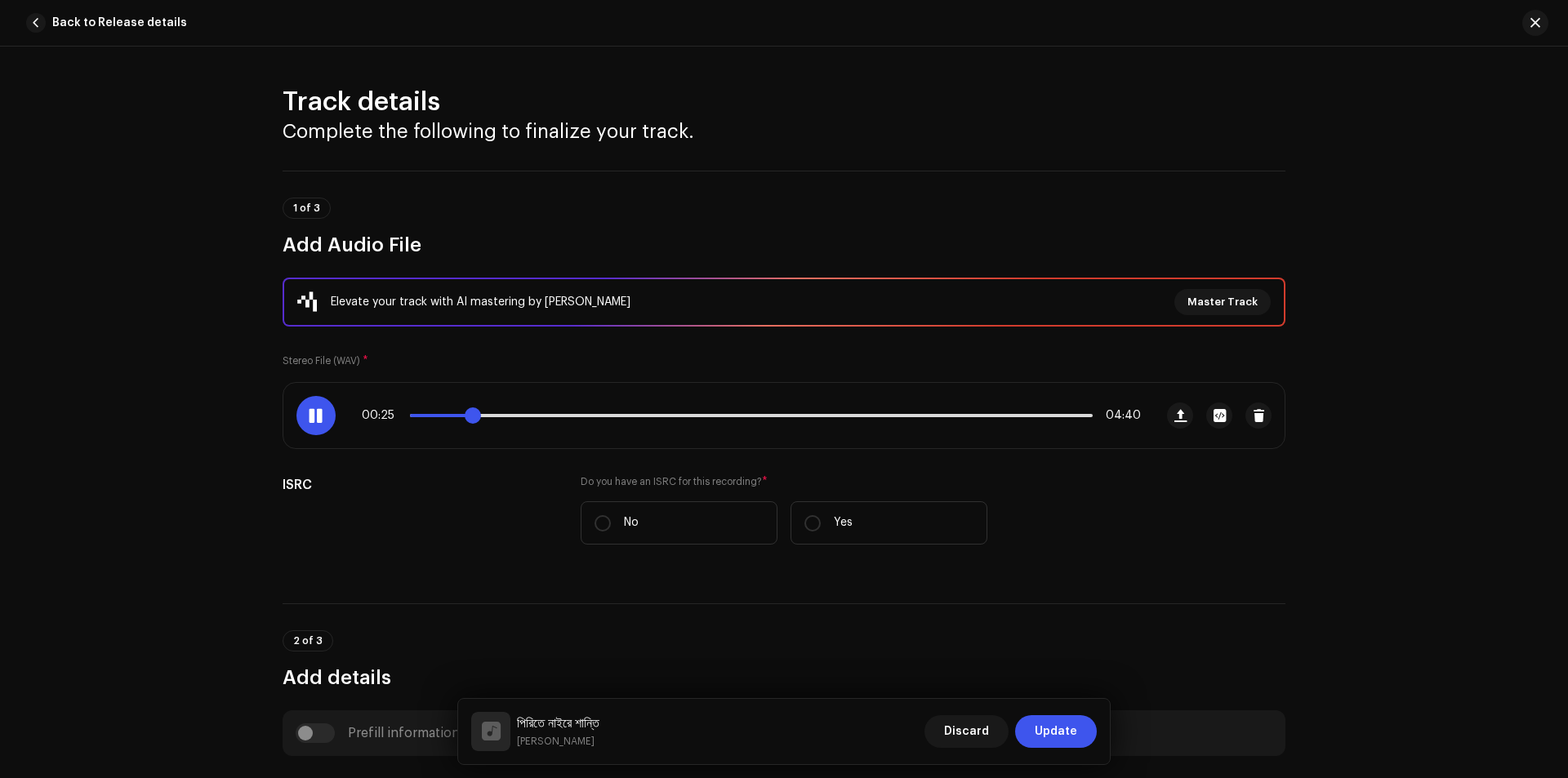
click at [467, 422] on span at bounding box center [473, 415] width 16 height 16
click at [309, 414] on span at bounding box center [315, 415] width 14 height 13
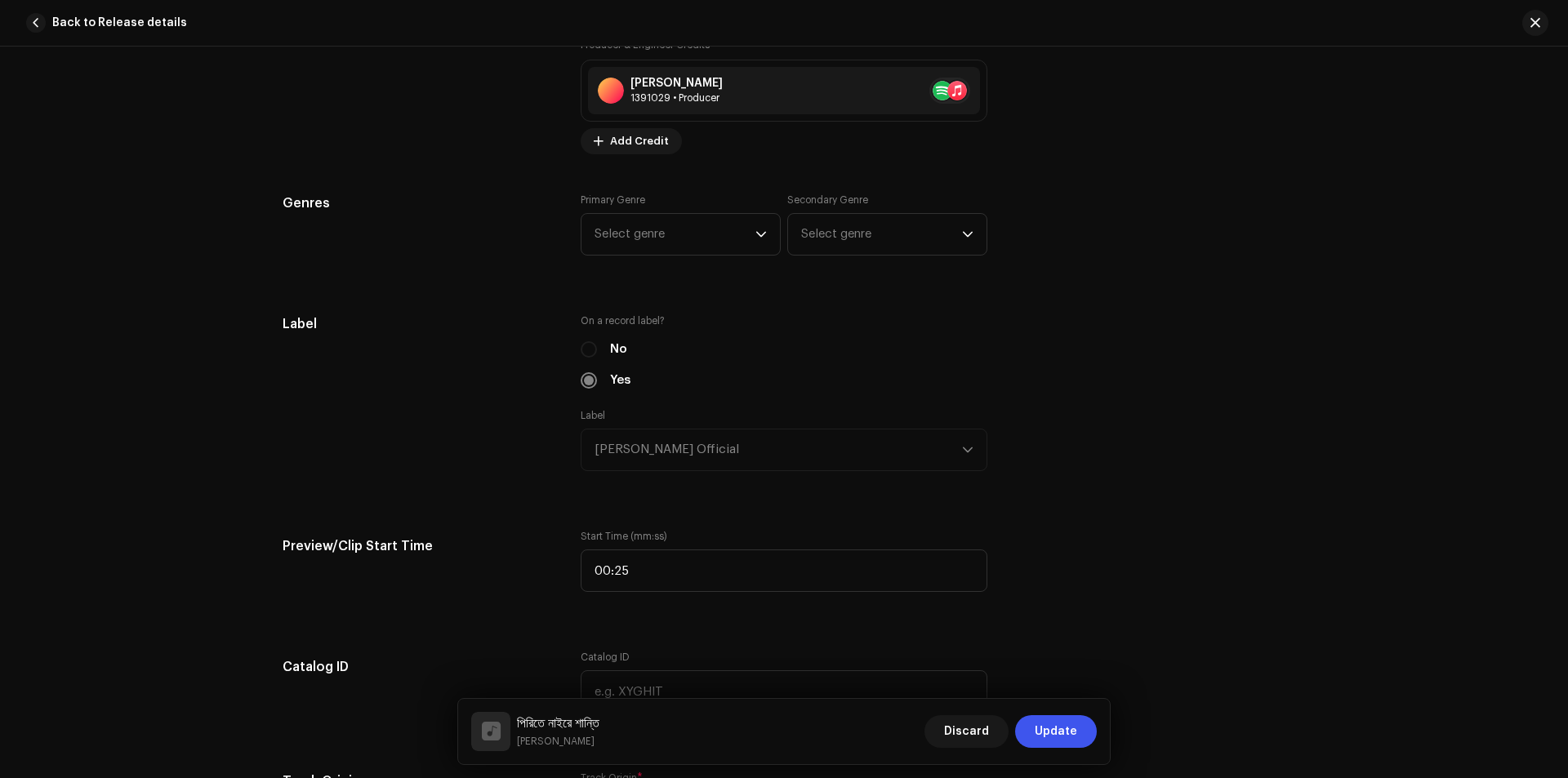
scroll to position [1306, 0]
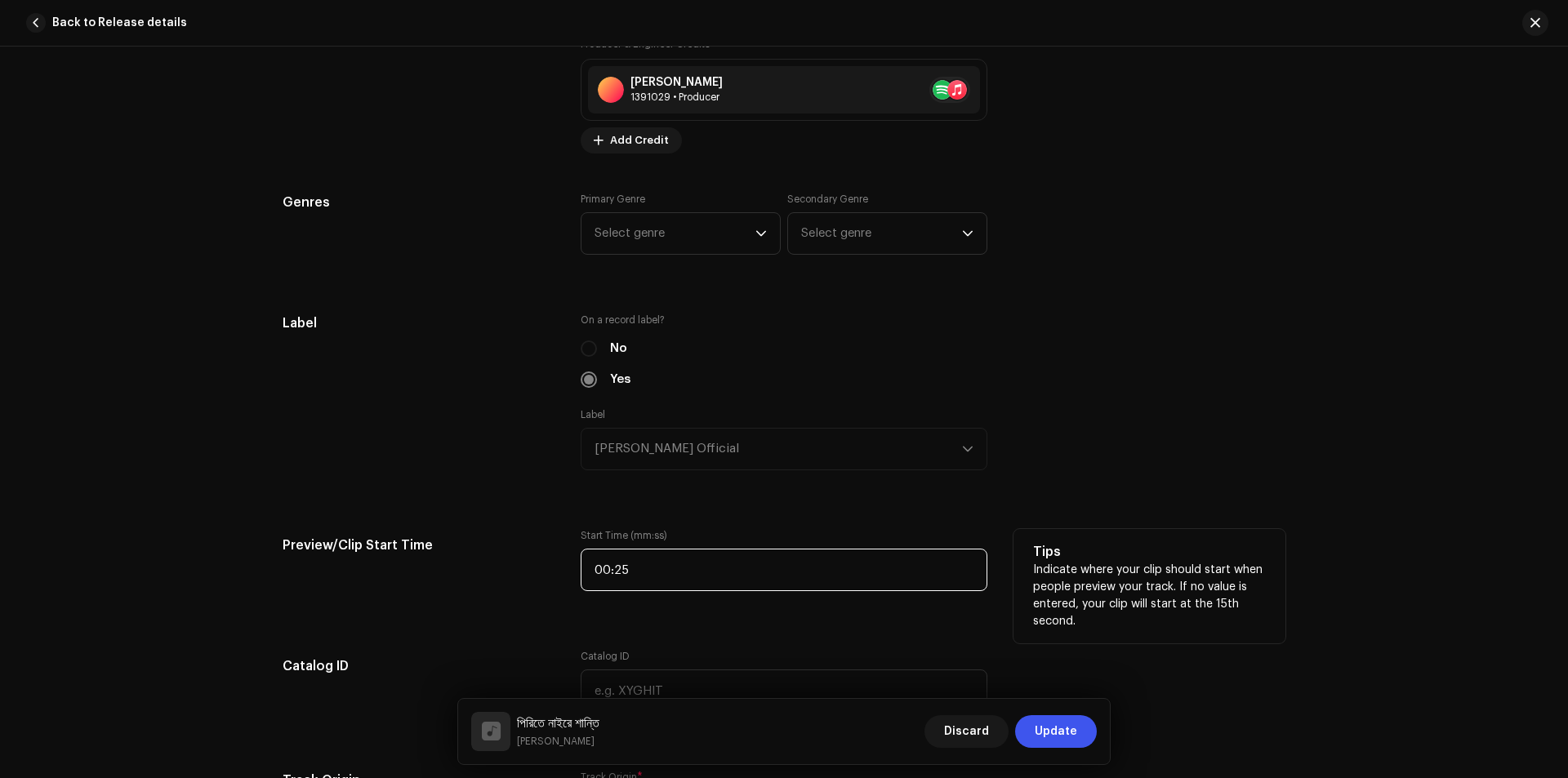
click at [647, 573] on input "00:25" at bounding box center [784, 570] width 406 height 43
click at [642, 572] on input "00:25" at bounding box center [784, 570] width 406 height 43
type input "00:28"
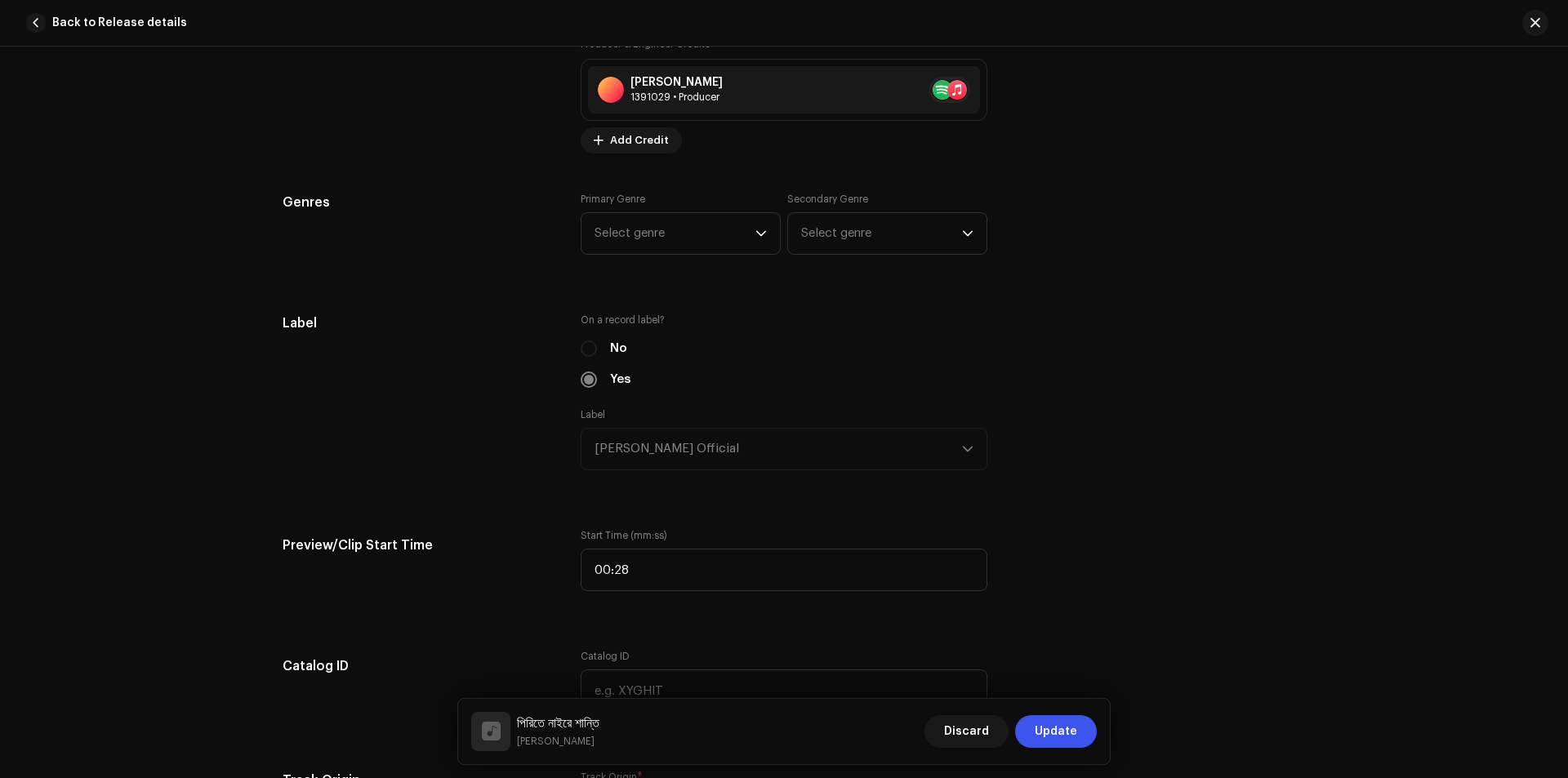
click at [521, 610] on div "Track details Complete the following to finalize your track. 1 of 3 Add Audio F…" at bounding box center [784, 601] width 1055 height 3643
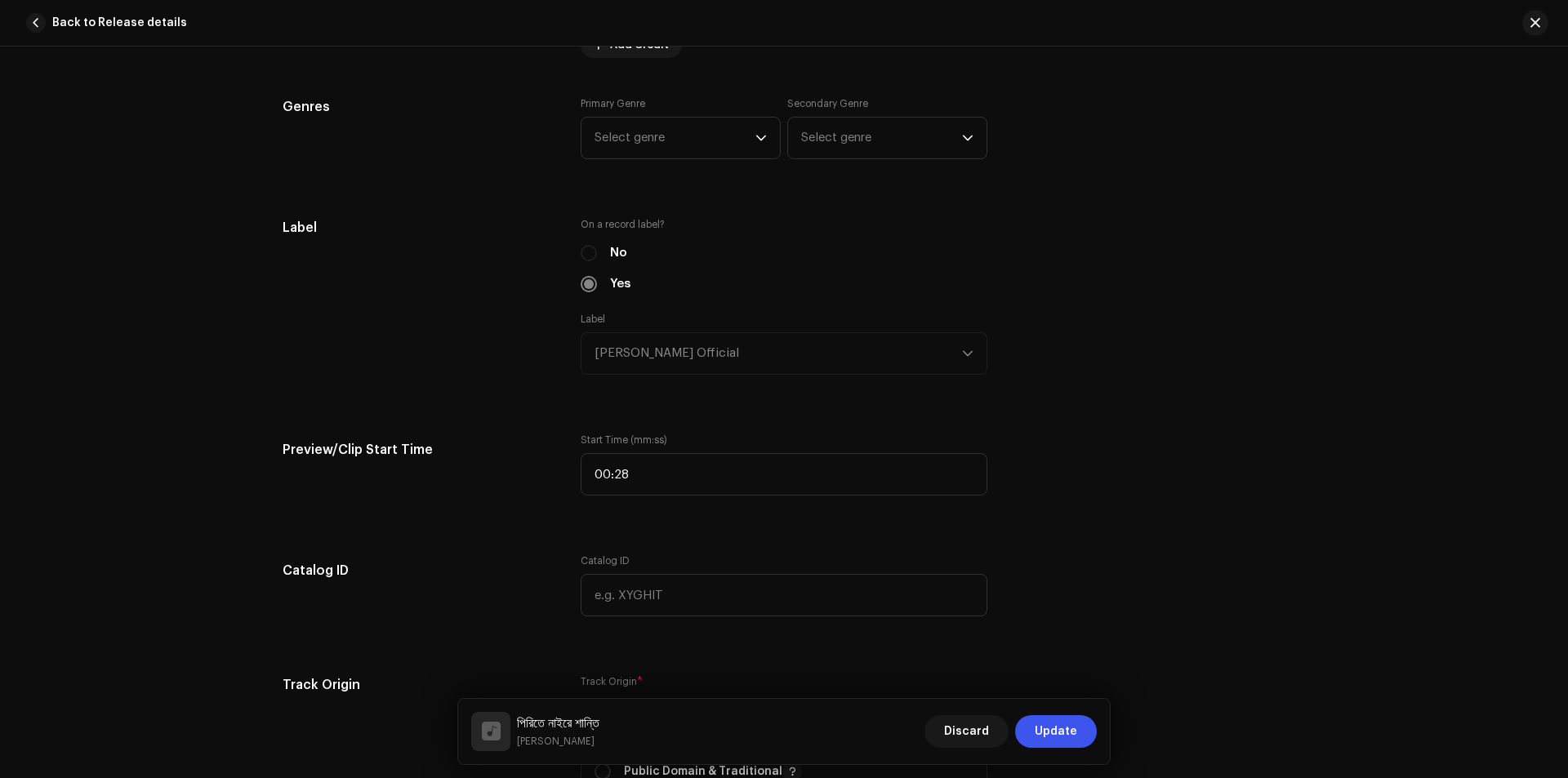
scroll to position [1551, 0]
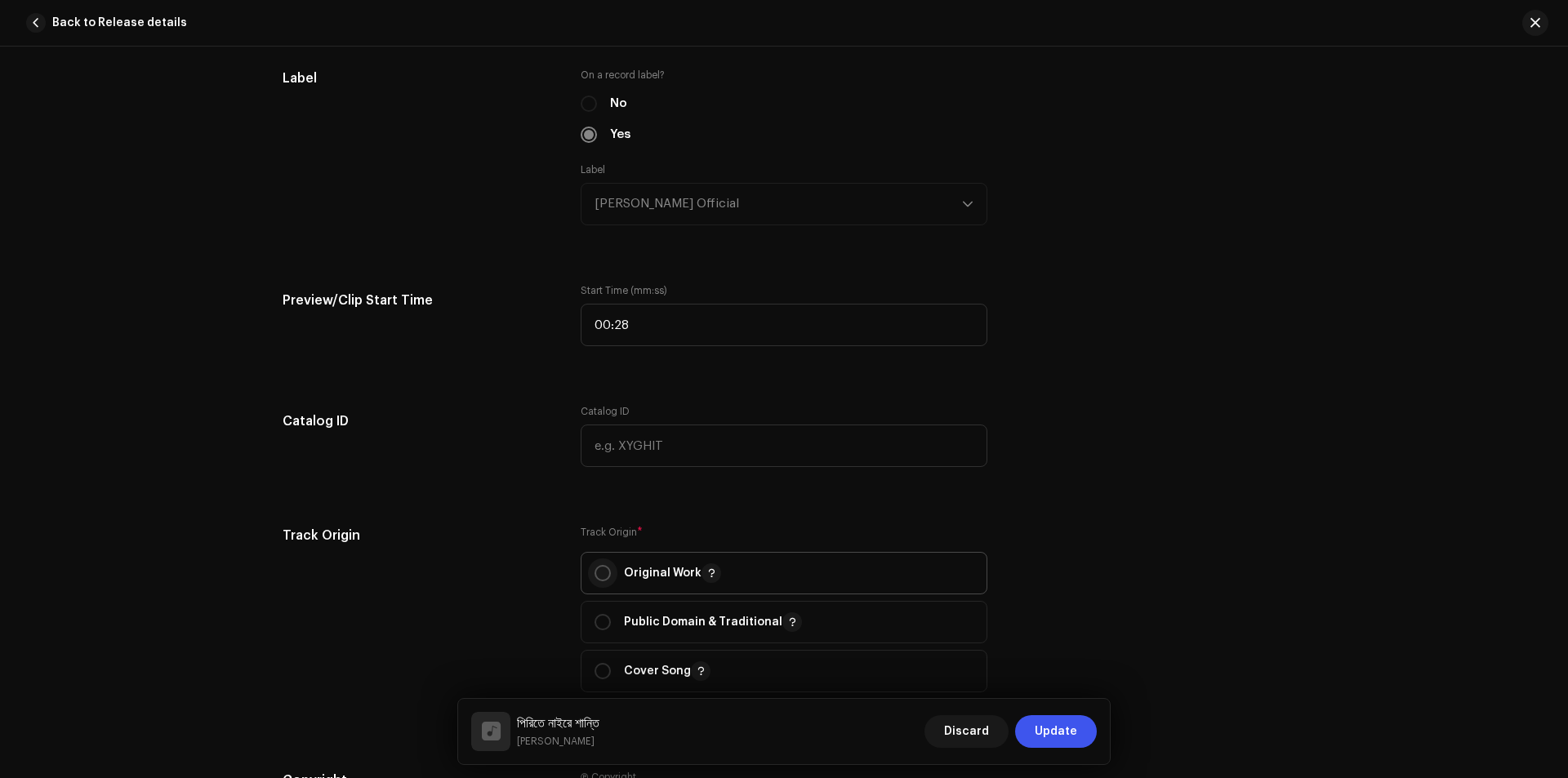
click at [598, 572] on input "radio" at bounding box center [603, 573] width 16 height 16
radio input "true"
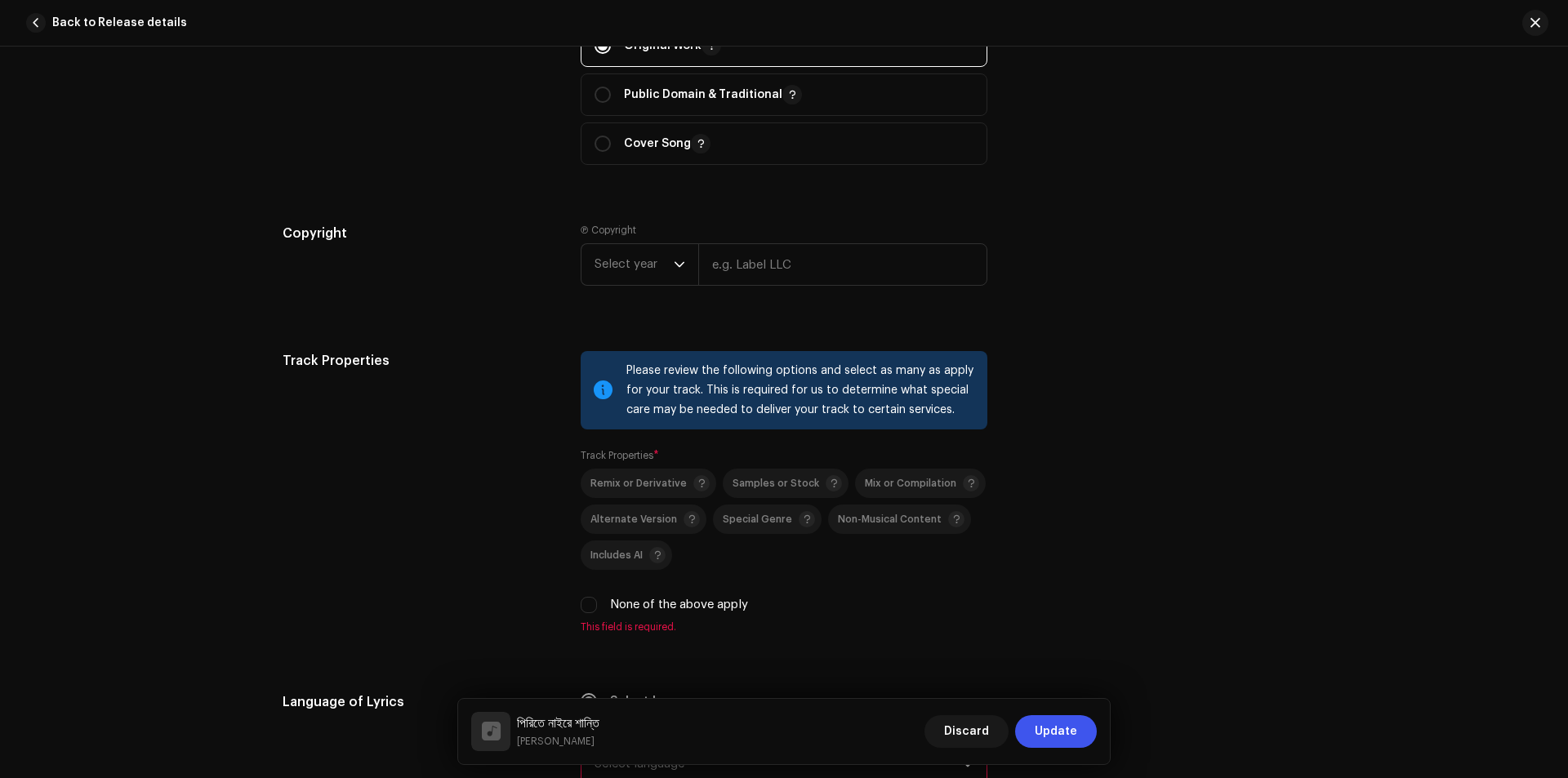
scroll to position [2109, 0]
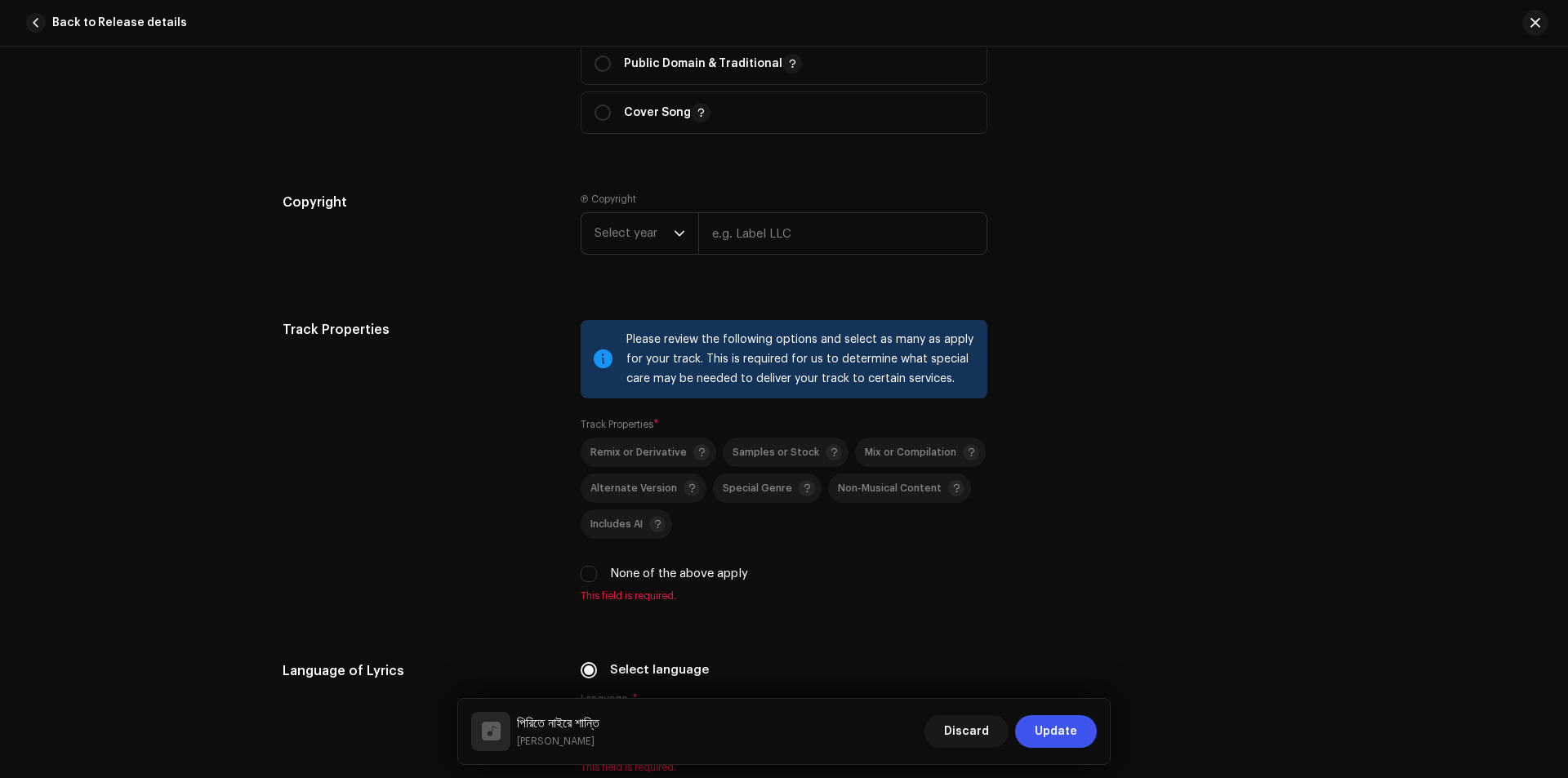
click at [600, 575] on div "None of the above apply" at bounding box center [784, 574] width 406 height 18
click at [590, 570] on input "None of the above apply" at bounding box center [589, 574] width 16 height 16
checkbox input "true"
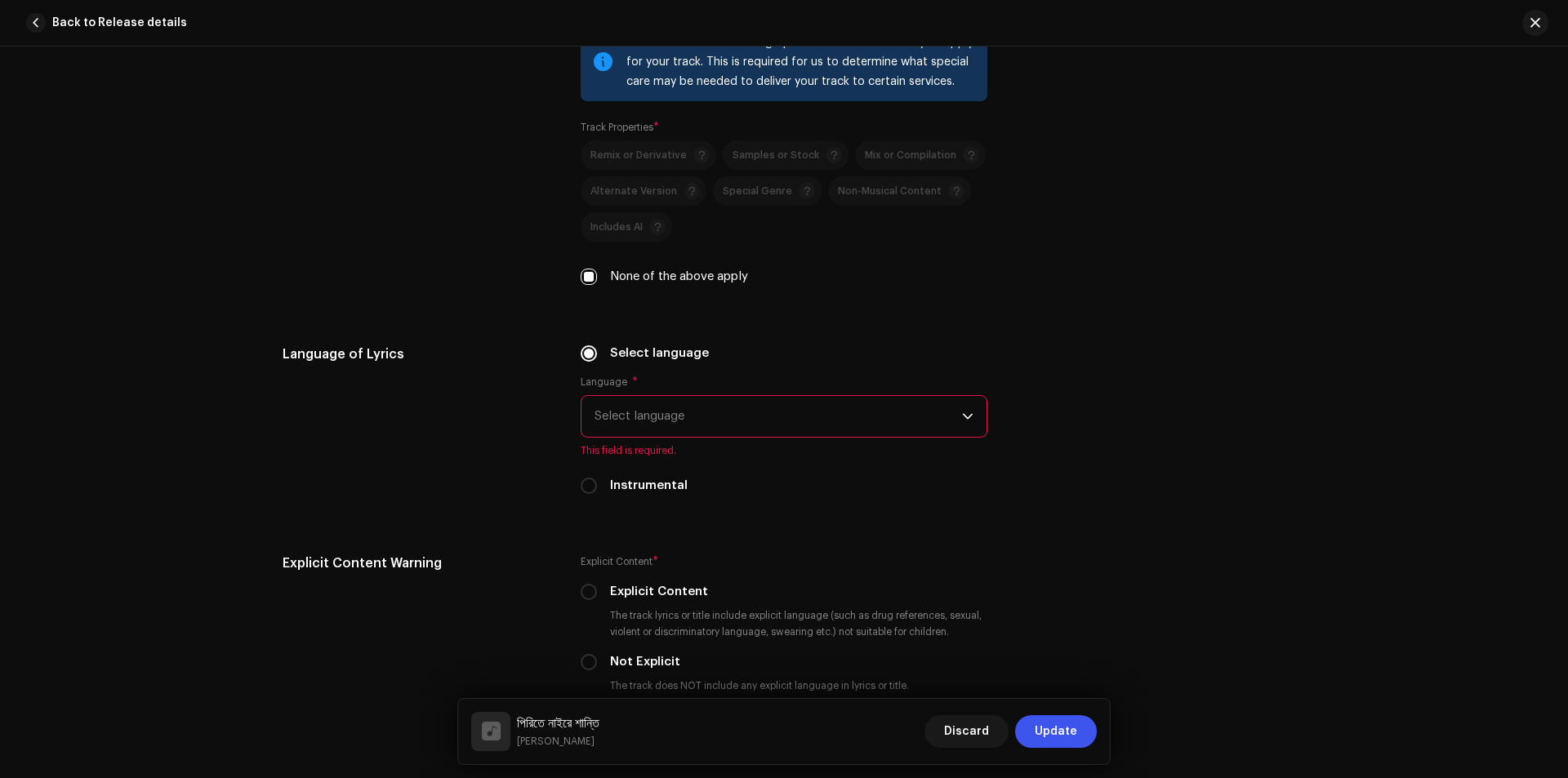
scroll to position [2436, 0]
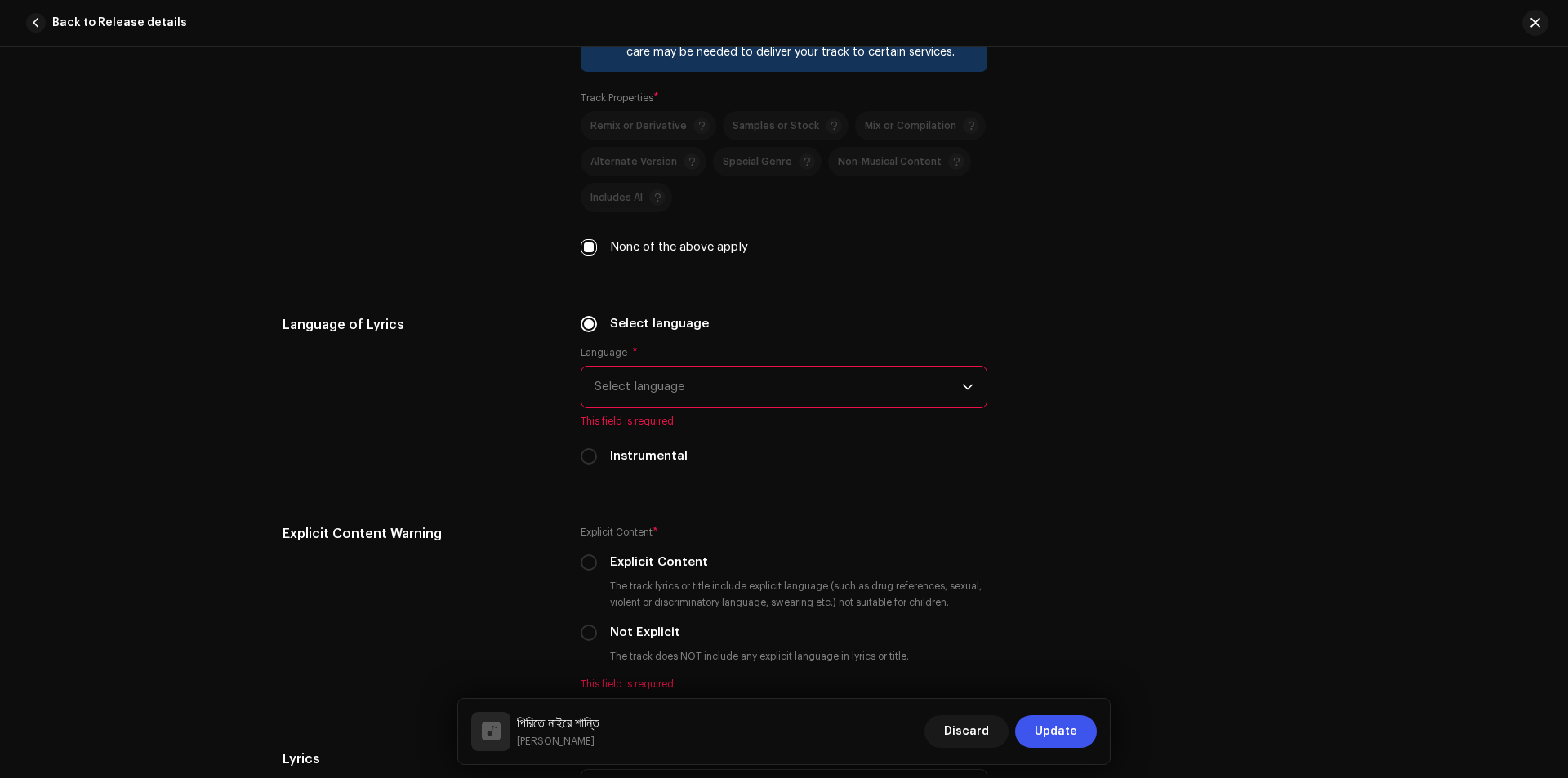
click at [664, 385] on span "Select language" at bounding box center [778, 387] width 367 height 41
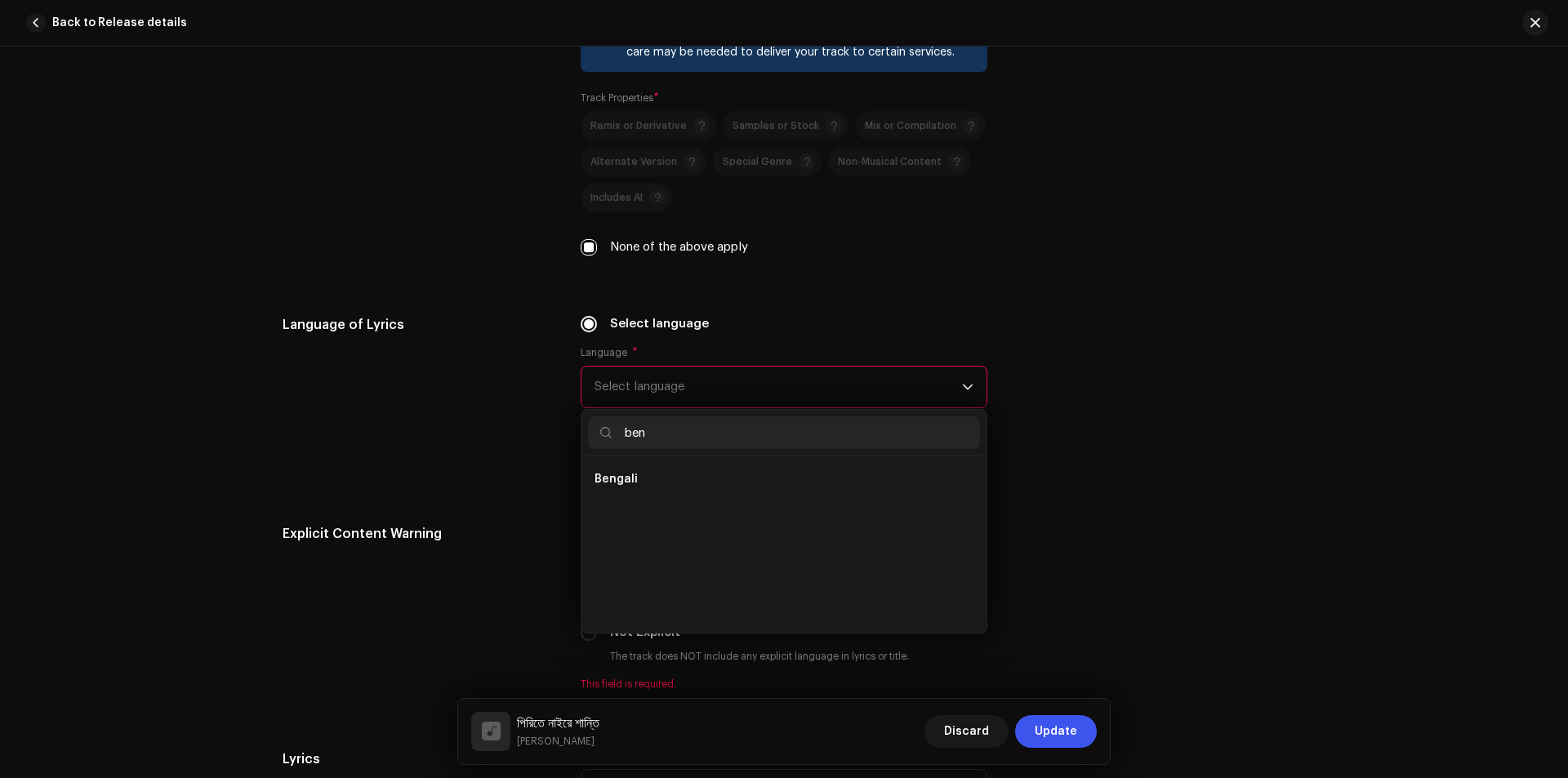
scroll to position [0, 0]
type input "beng"
click at [614, 476] on span "Bengali" at bounding box center [616, 479] width 43 height 16
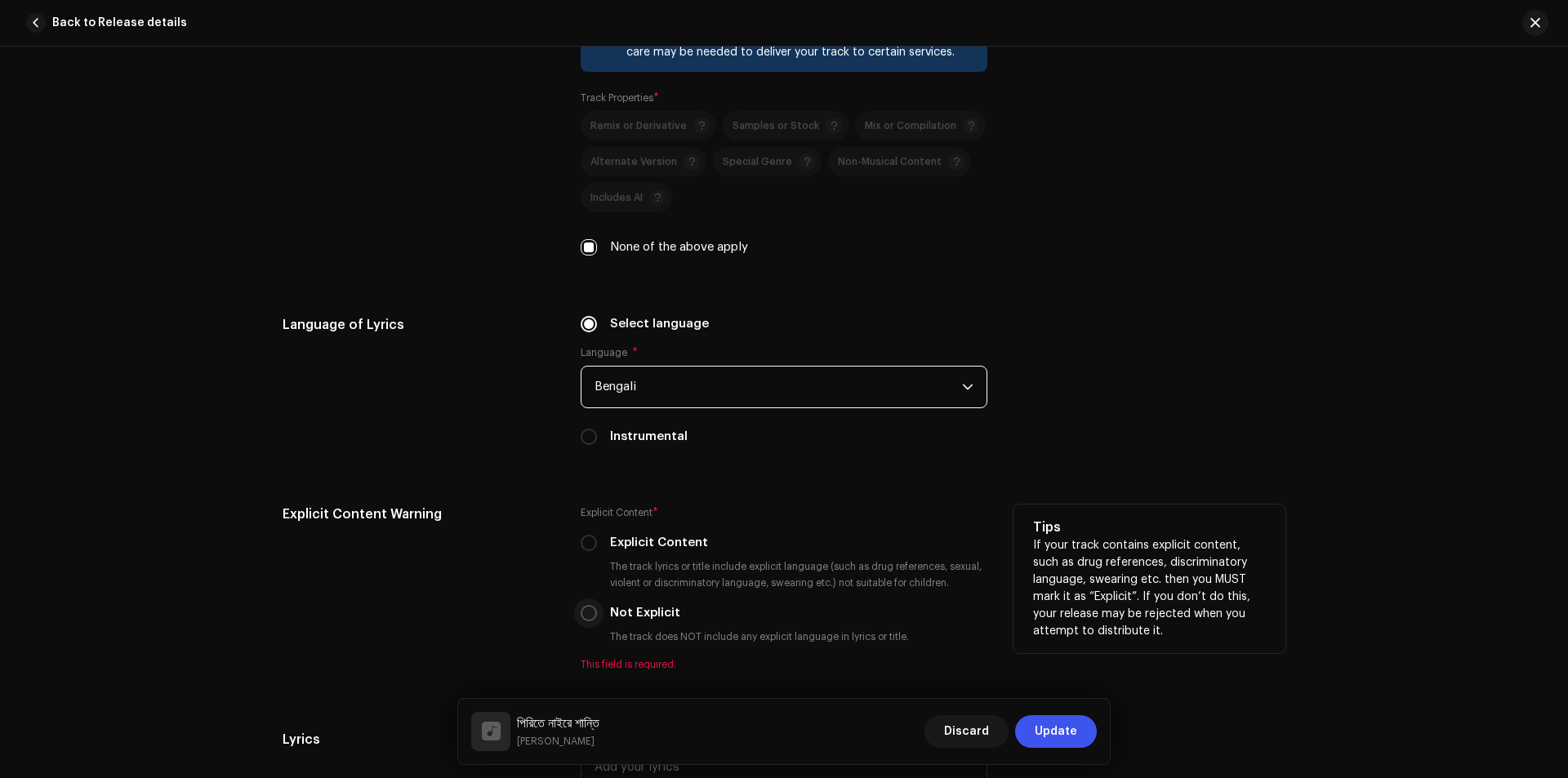
click at [587, 614] on input "Not Explicit" at bounding box center [589, 613] width 16 height 16
radio input "true"
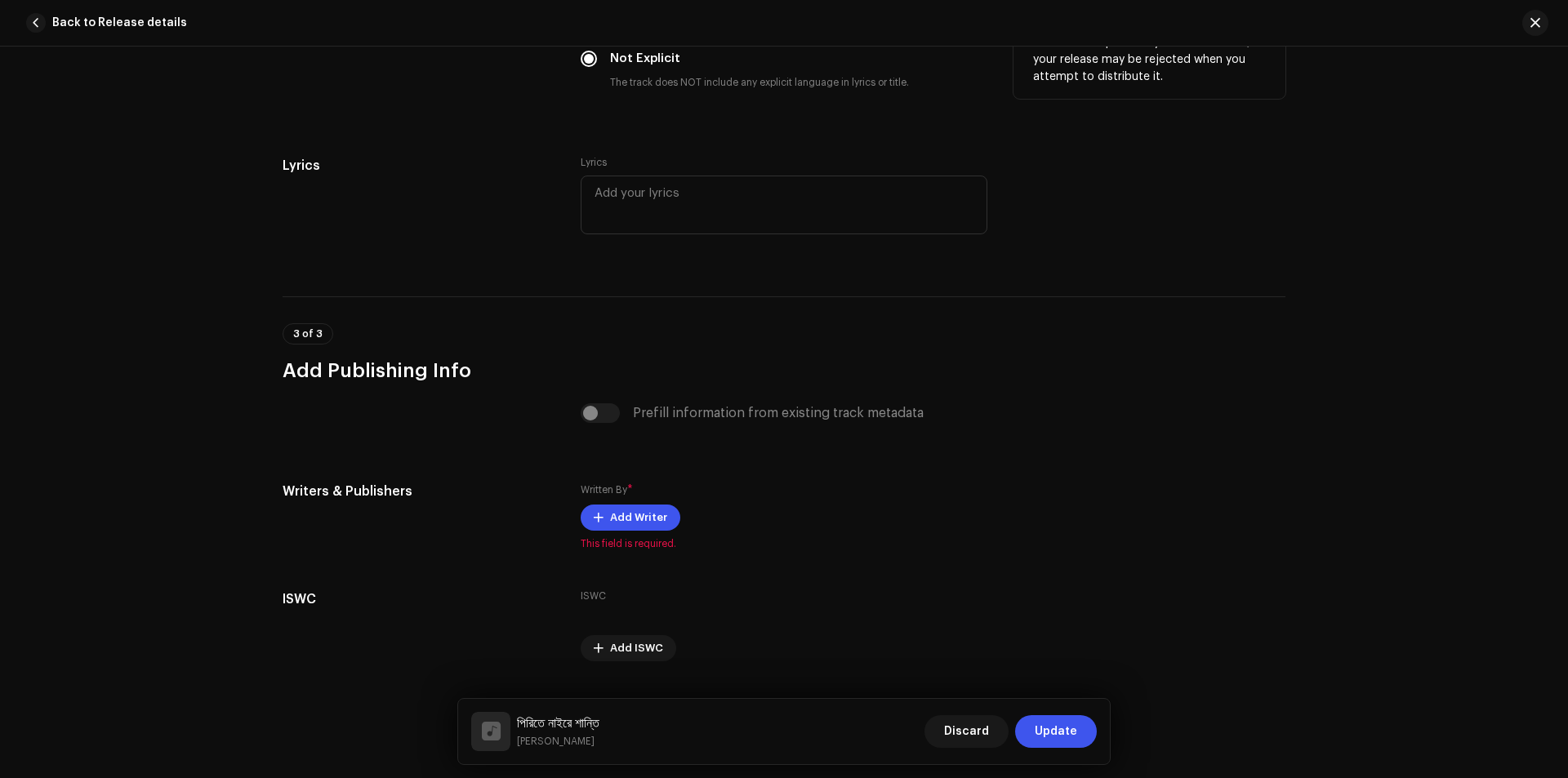
scroll to position [3007, 0]
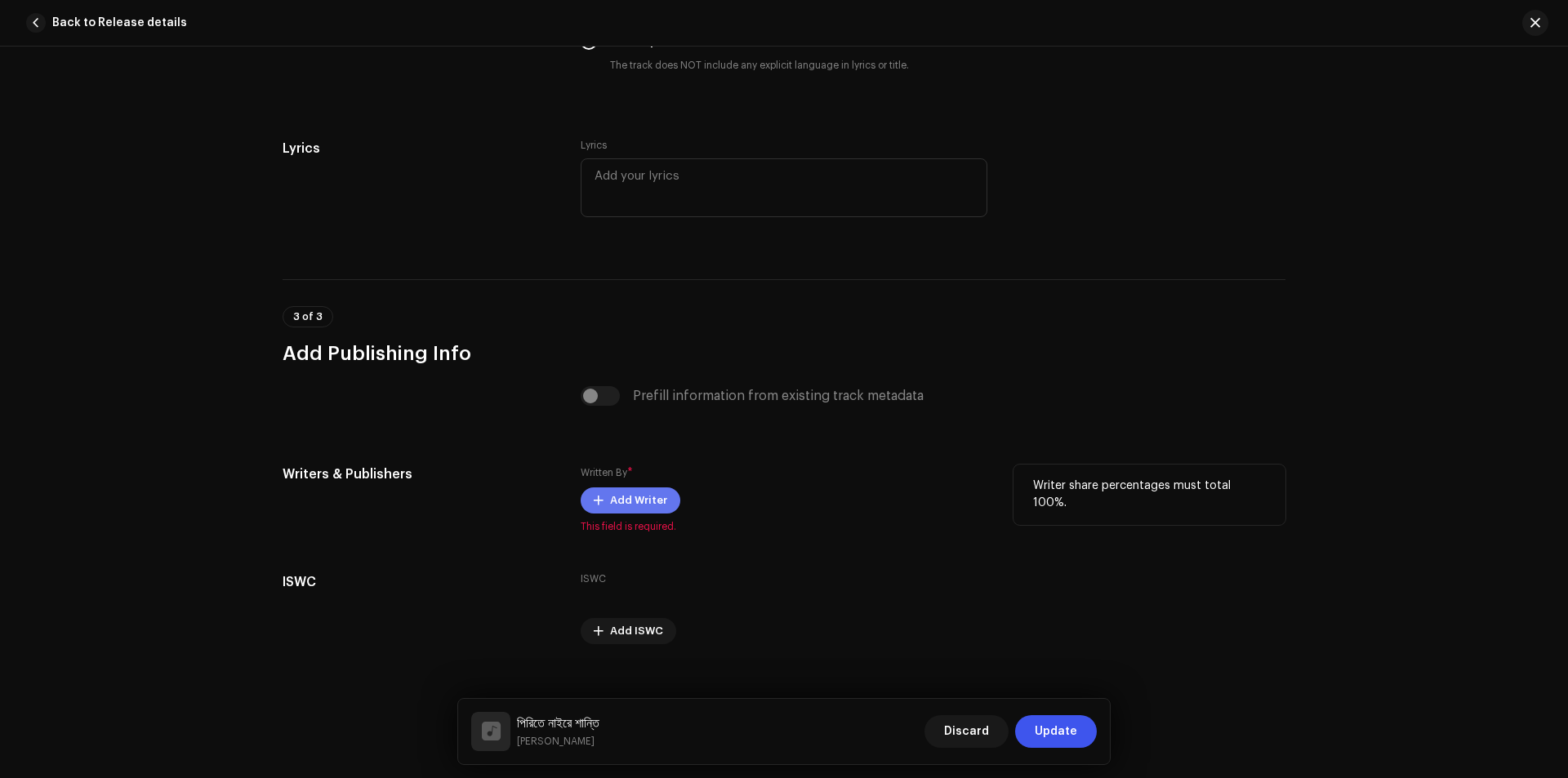
click at [620, 499] on span "Add Writer" at bounding box center [638, 500] width 57 height 33
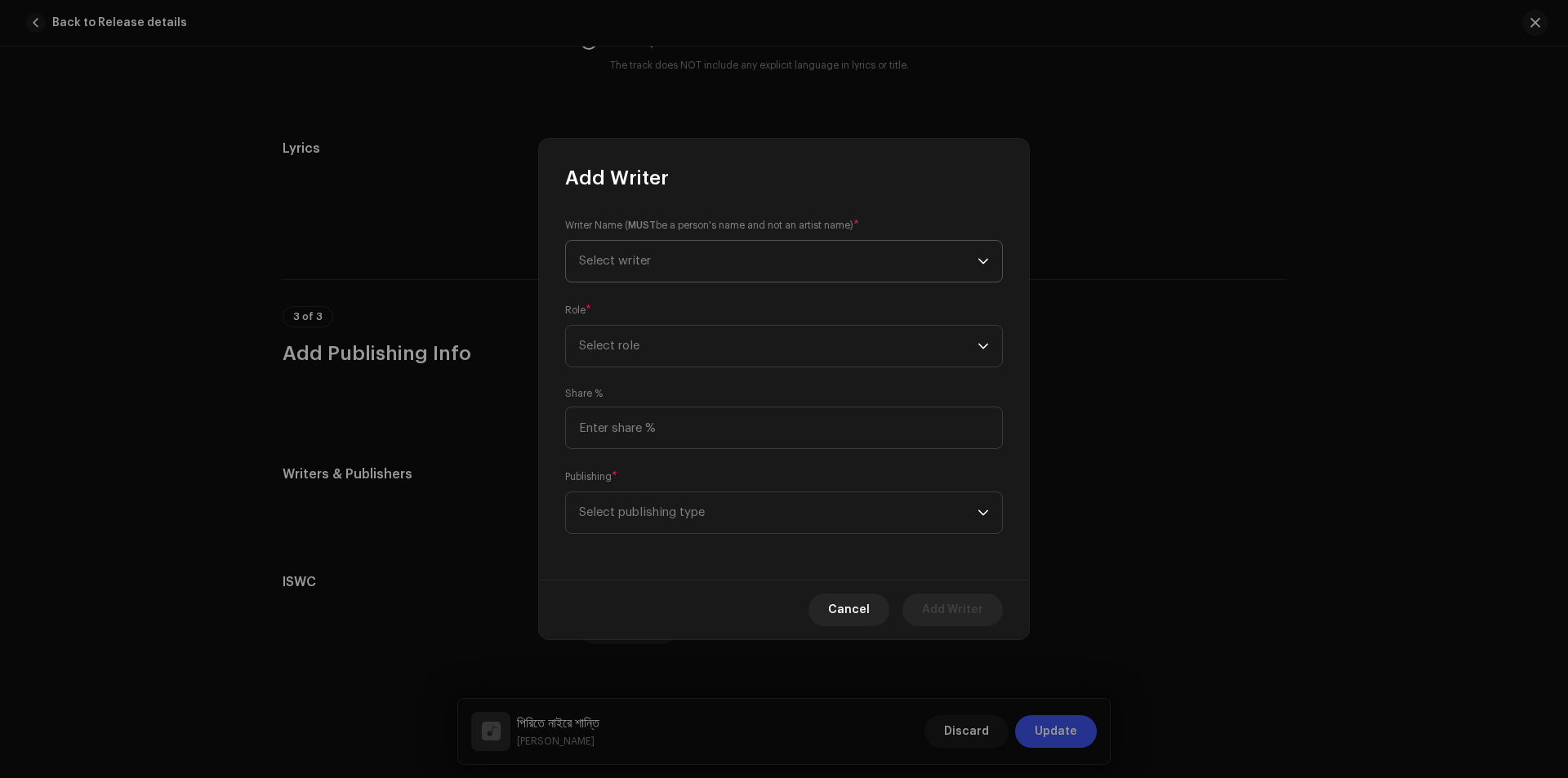
click at [627, 257] on span "Select writer" at bounding box center [615, 260] width 72 height 12
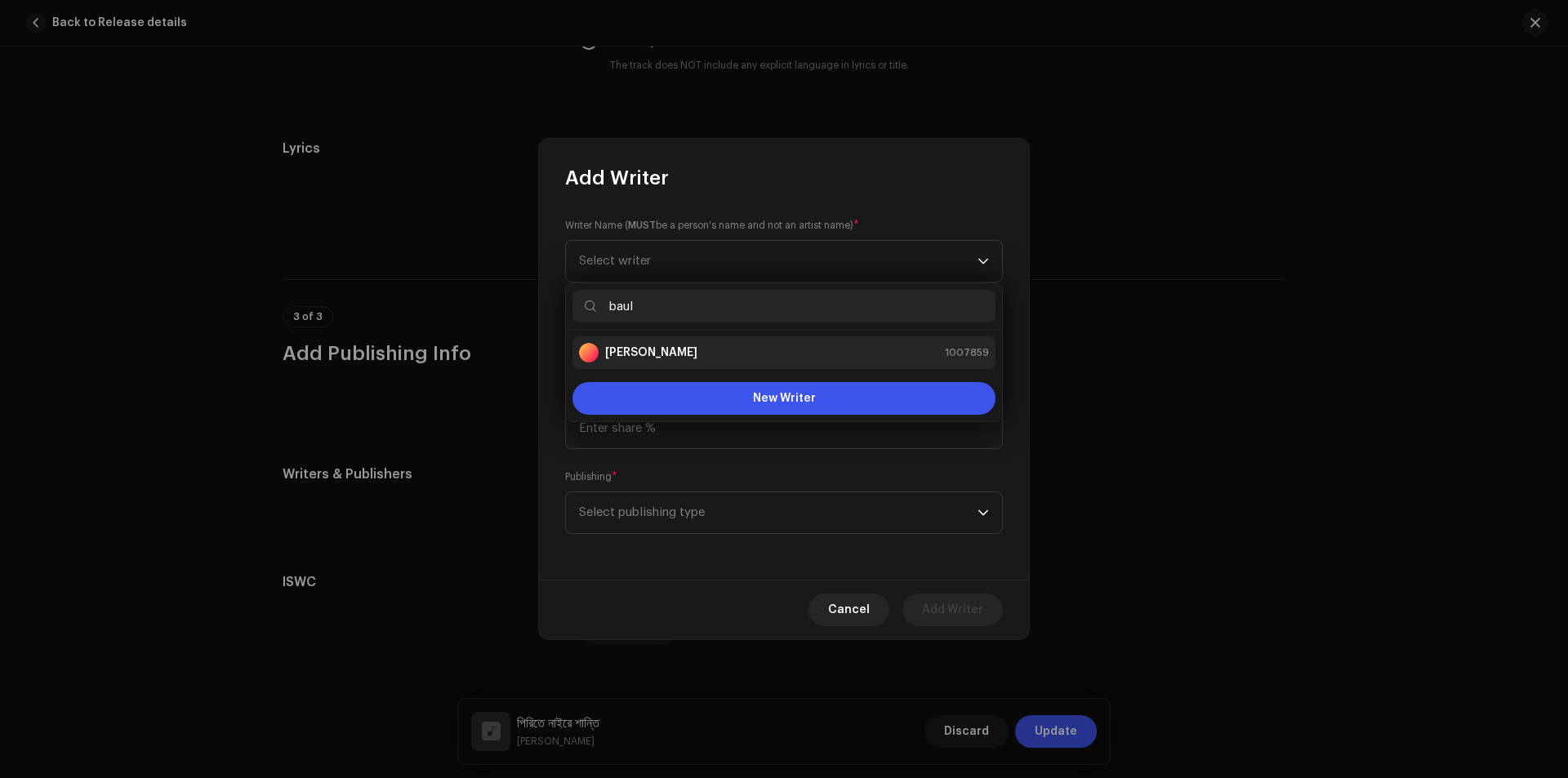
type input "baul"
click at [682, 355] on div "Baul Saddam 1007859" at bounding box center [784, 353] width 410 height 20
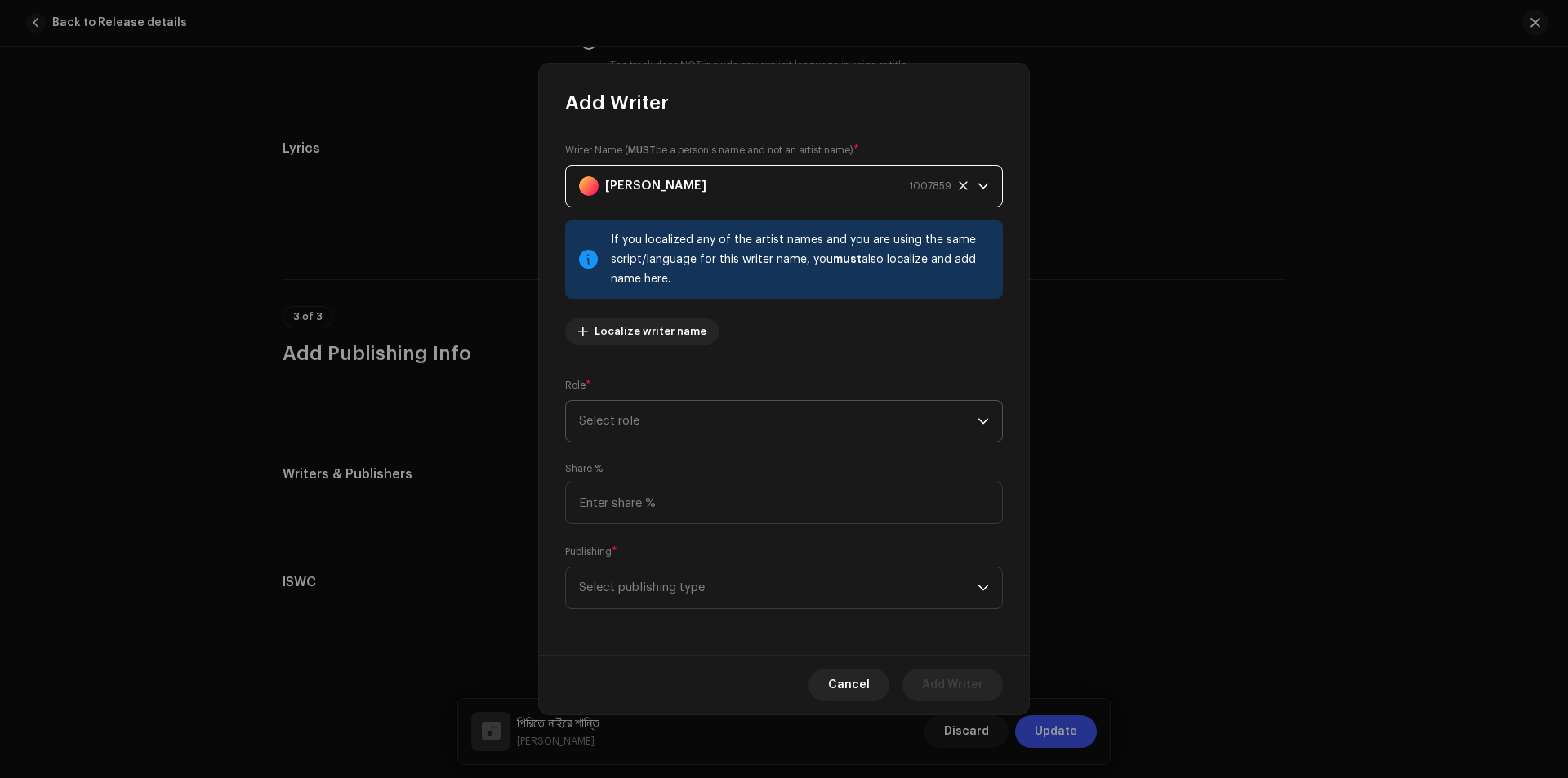
click at [687, 419] on span "Select role" at bounding box center [778, 421] width 398 height 41
click at [659, 566] on span "Composer & Lyricist" at bounding box center [637, 564] width 116 height 16
click at [878, 588] on span "Select publishing type" at bounding box center [778, 588] width 398 height 41
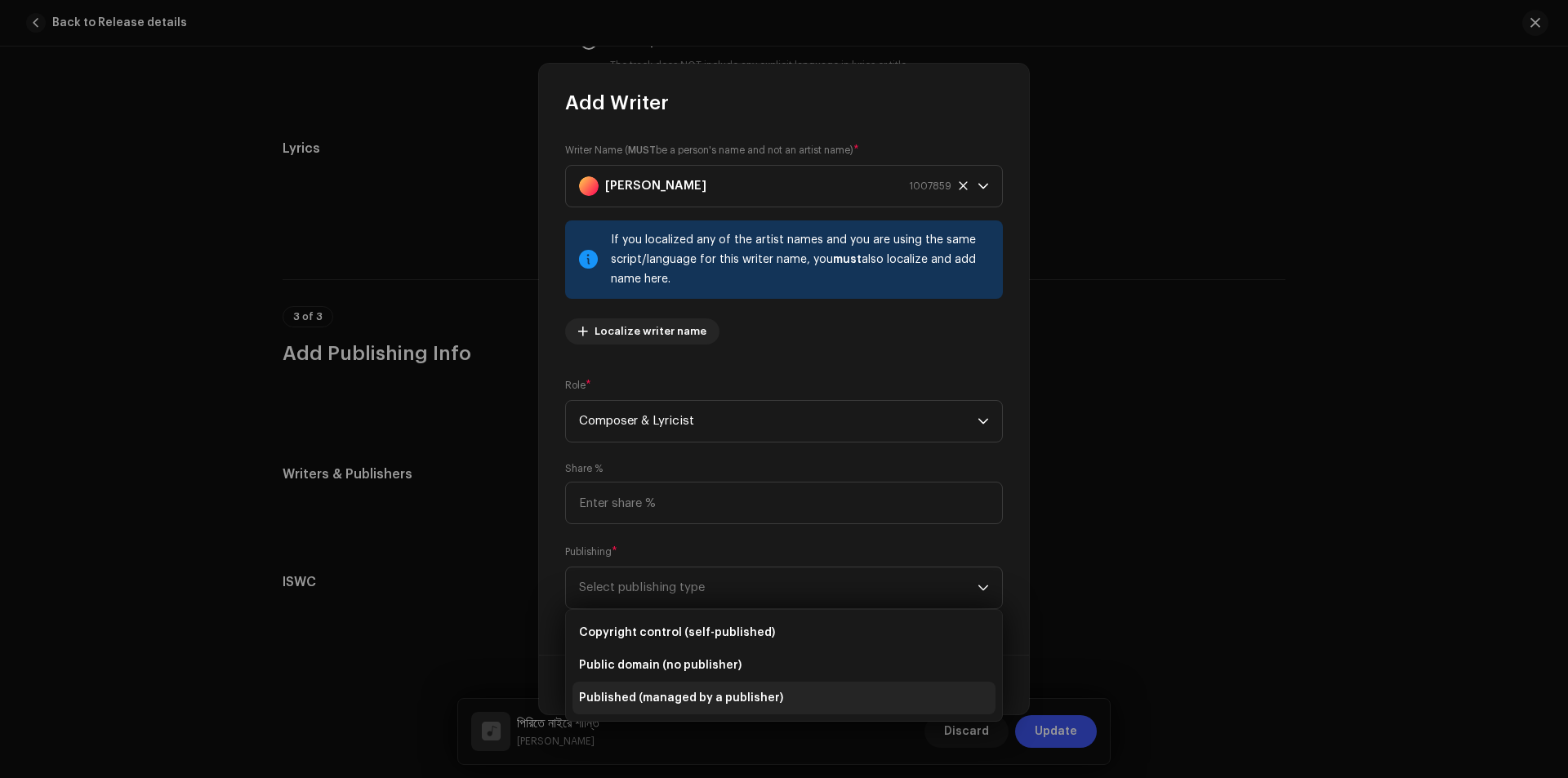
click at [699, 694] on span "Published (managed by a publisher)" at bounding box center [681, 698] width 204 height 16
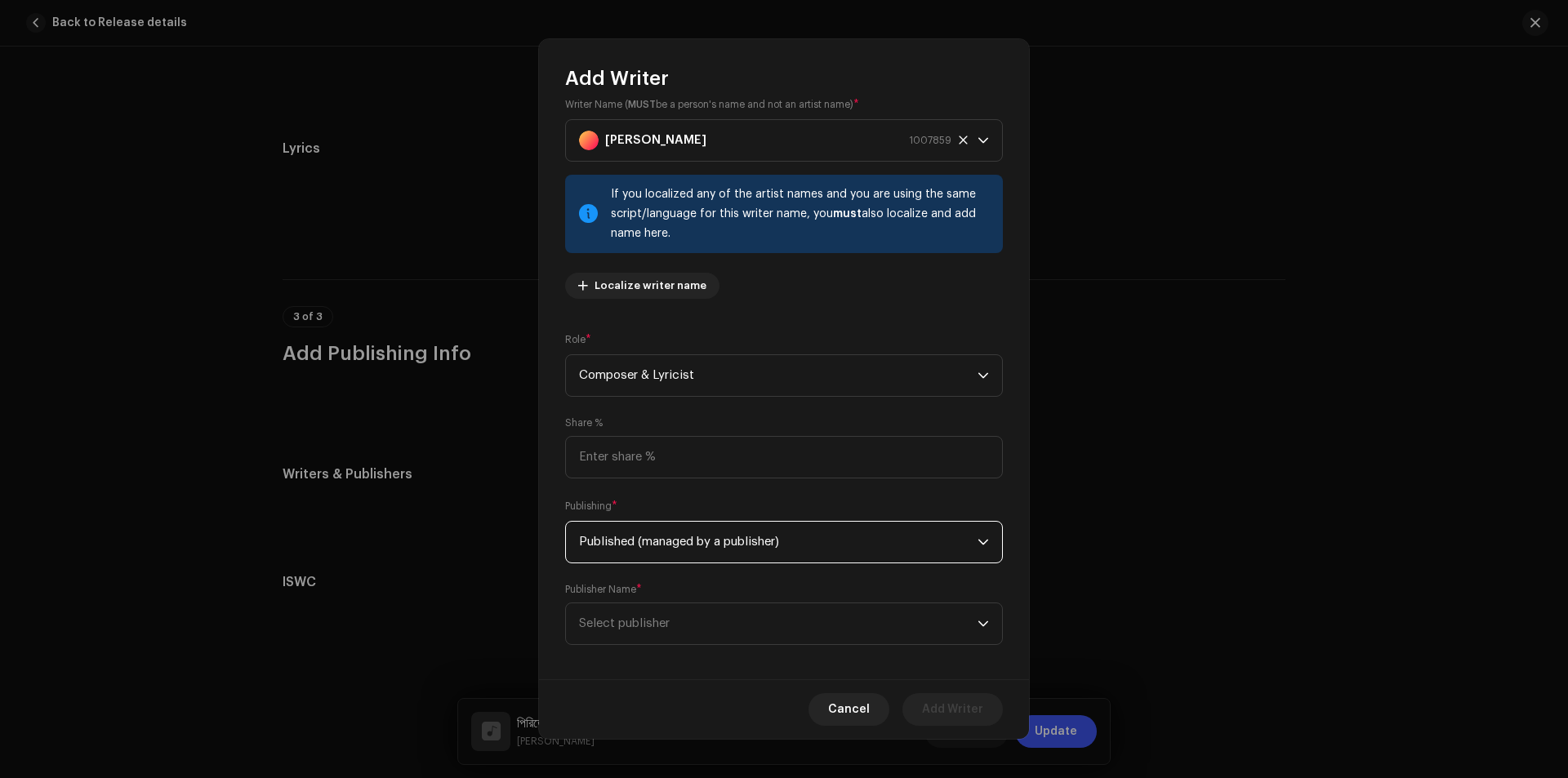
scroll to position [32, 0]
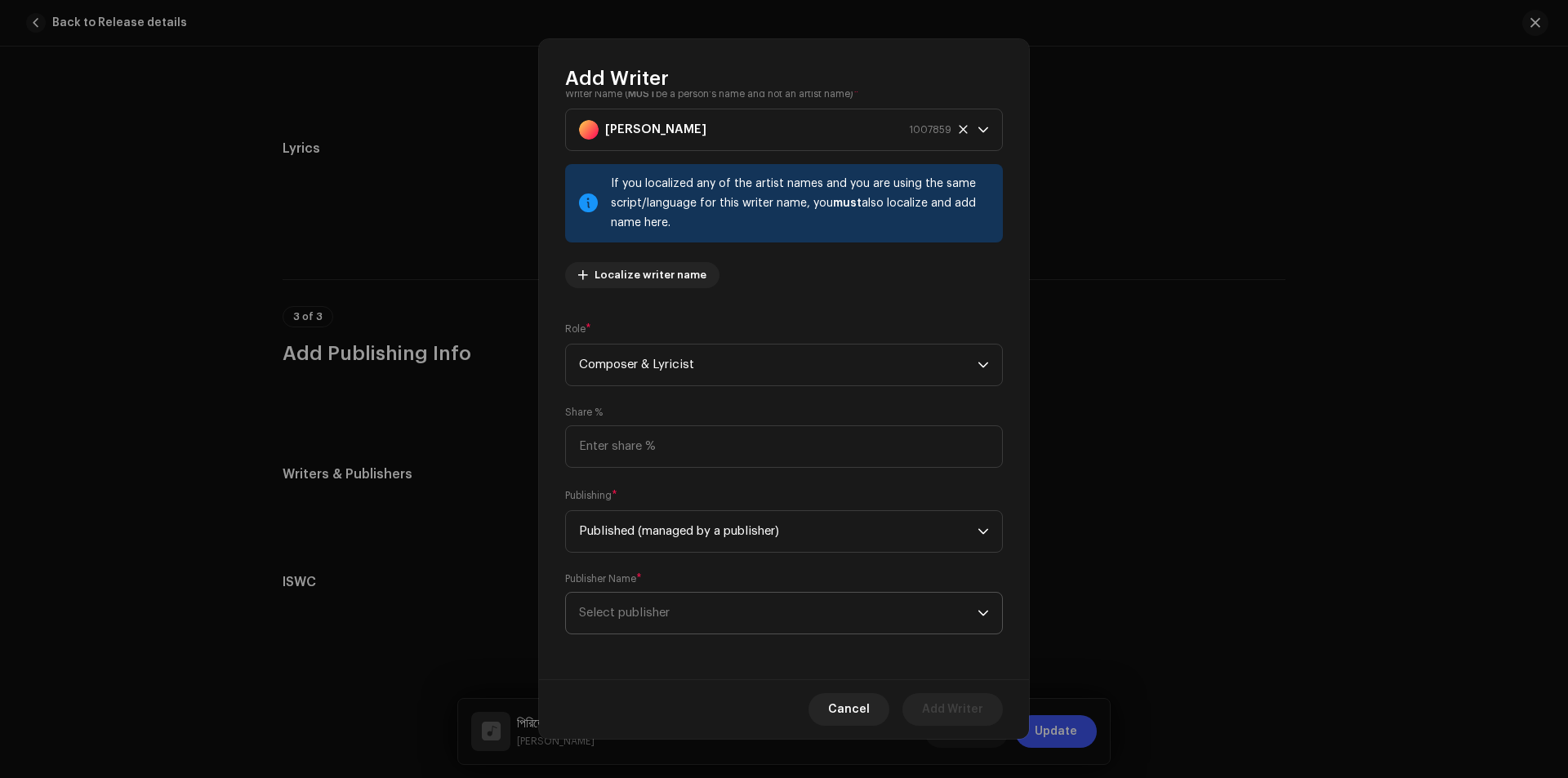
click at [723, 618] on span "Select publisher" at bounding box center [778, 613] width 398 height 41
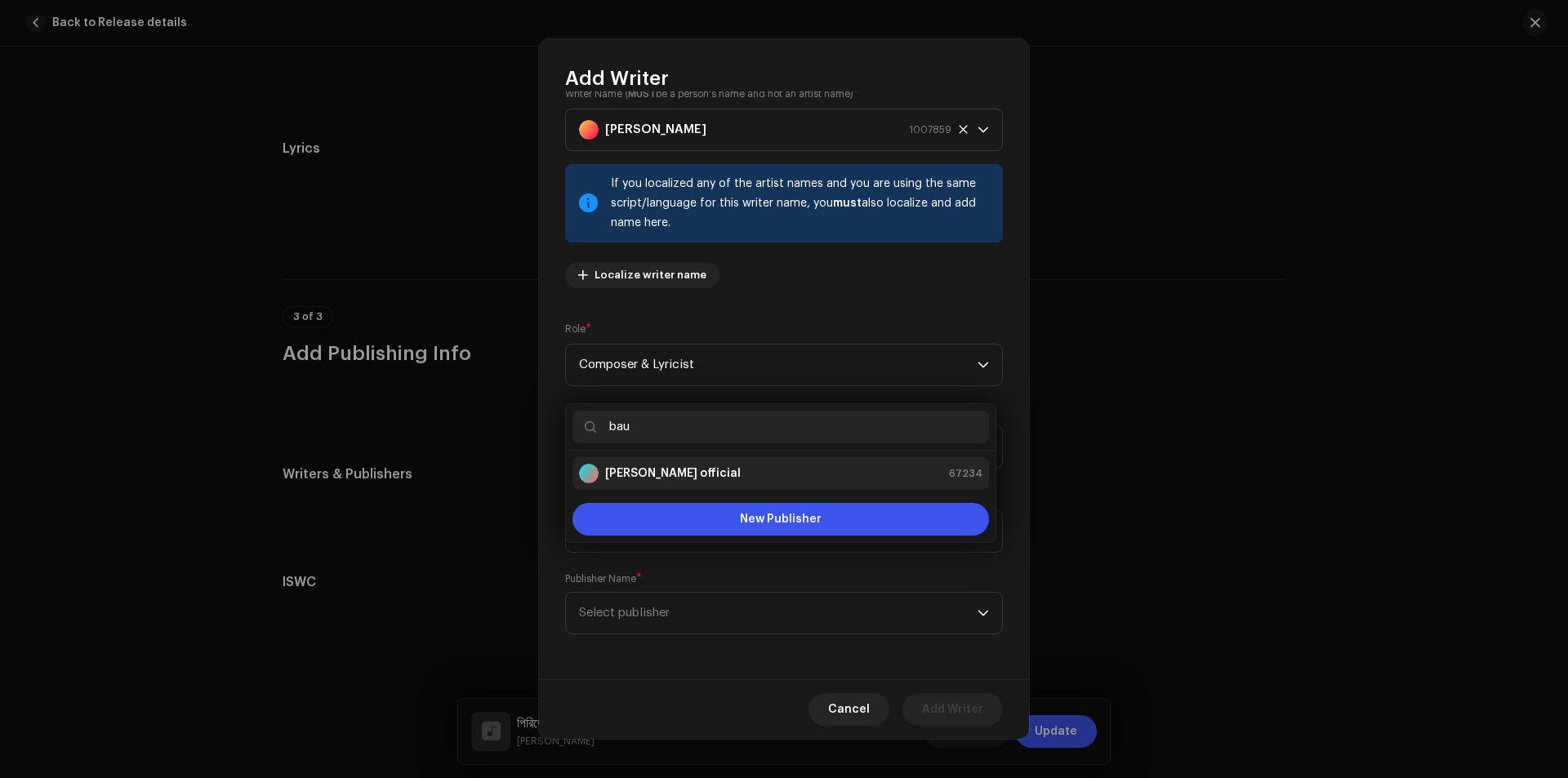
type input "bau"
click at [679, 470] on strong "Baul saddam official" at bounding box center [673, 473] width 135 height 16
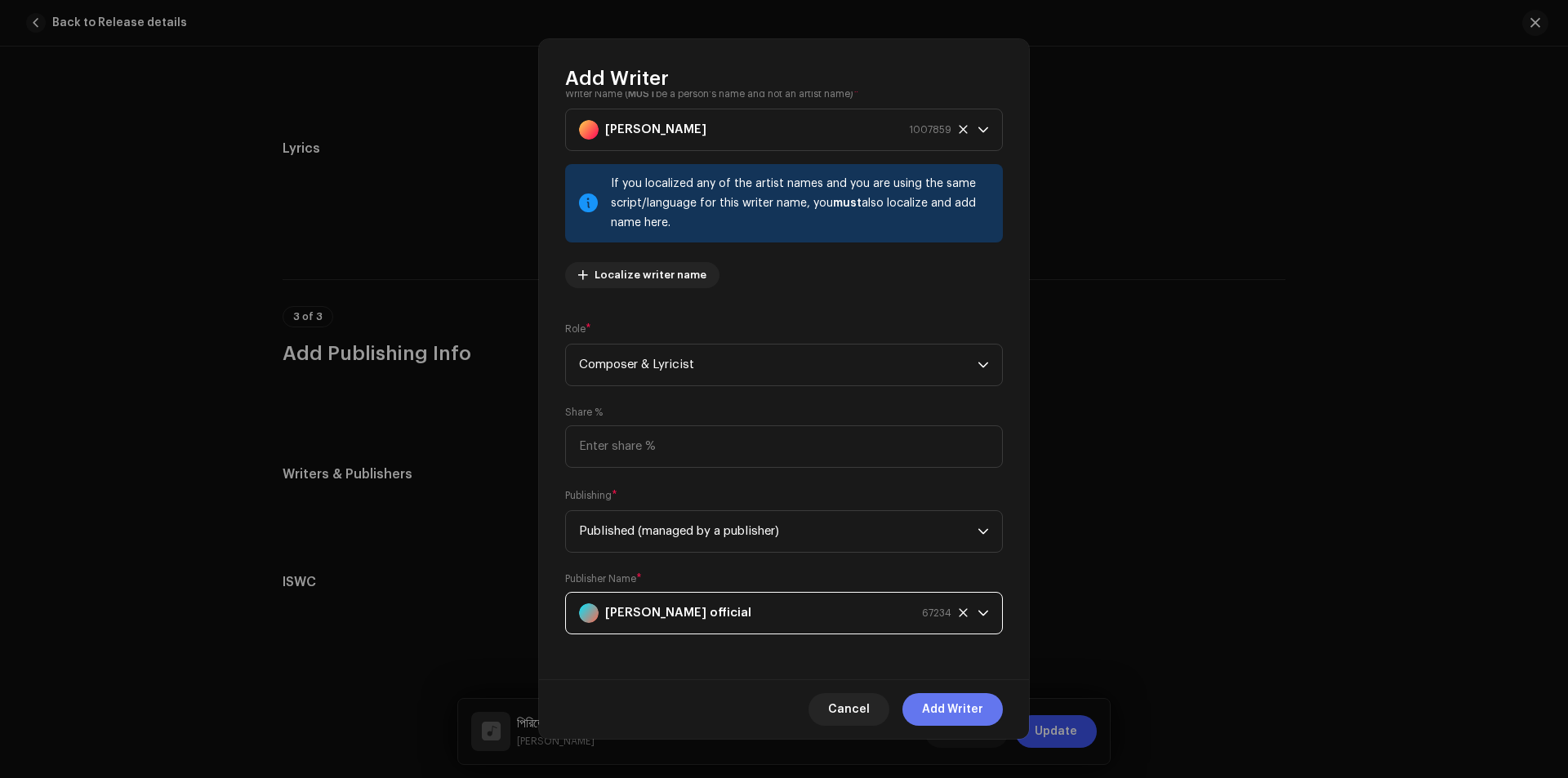
click at [964, 707] on span "Add Writer" at bounding box center [952, 709] width 61 height 33
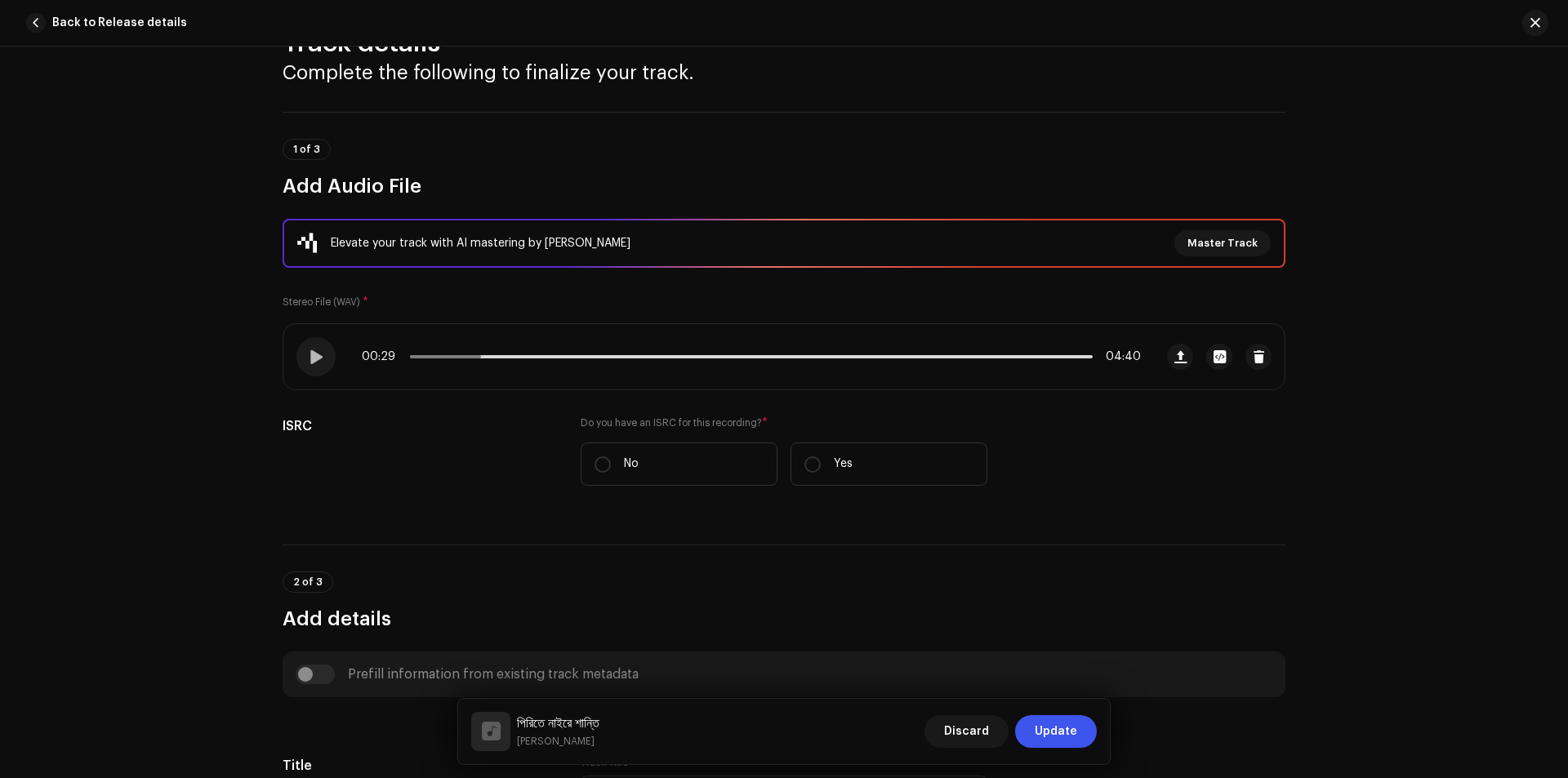
scroll to position [0, 0]
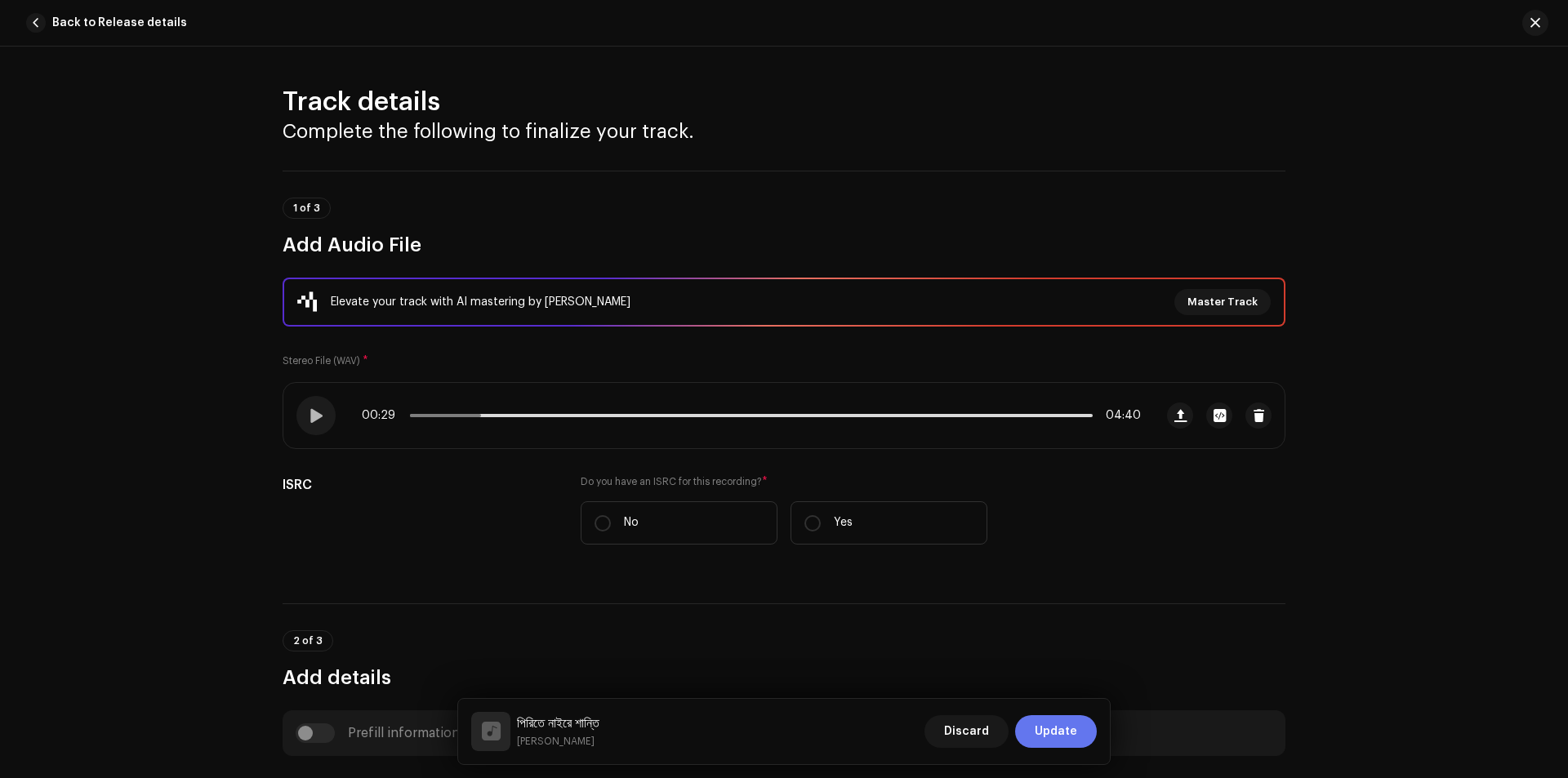
click at [1056, 729] on span "Update" at bounding box center [1056, 731] width 43 height 33
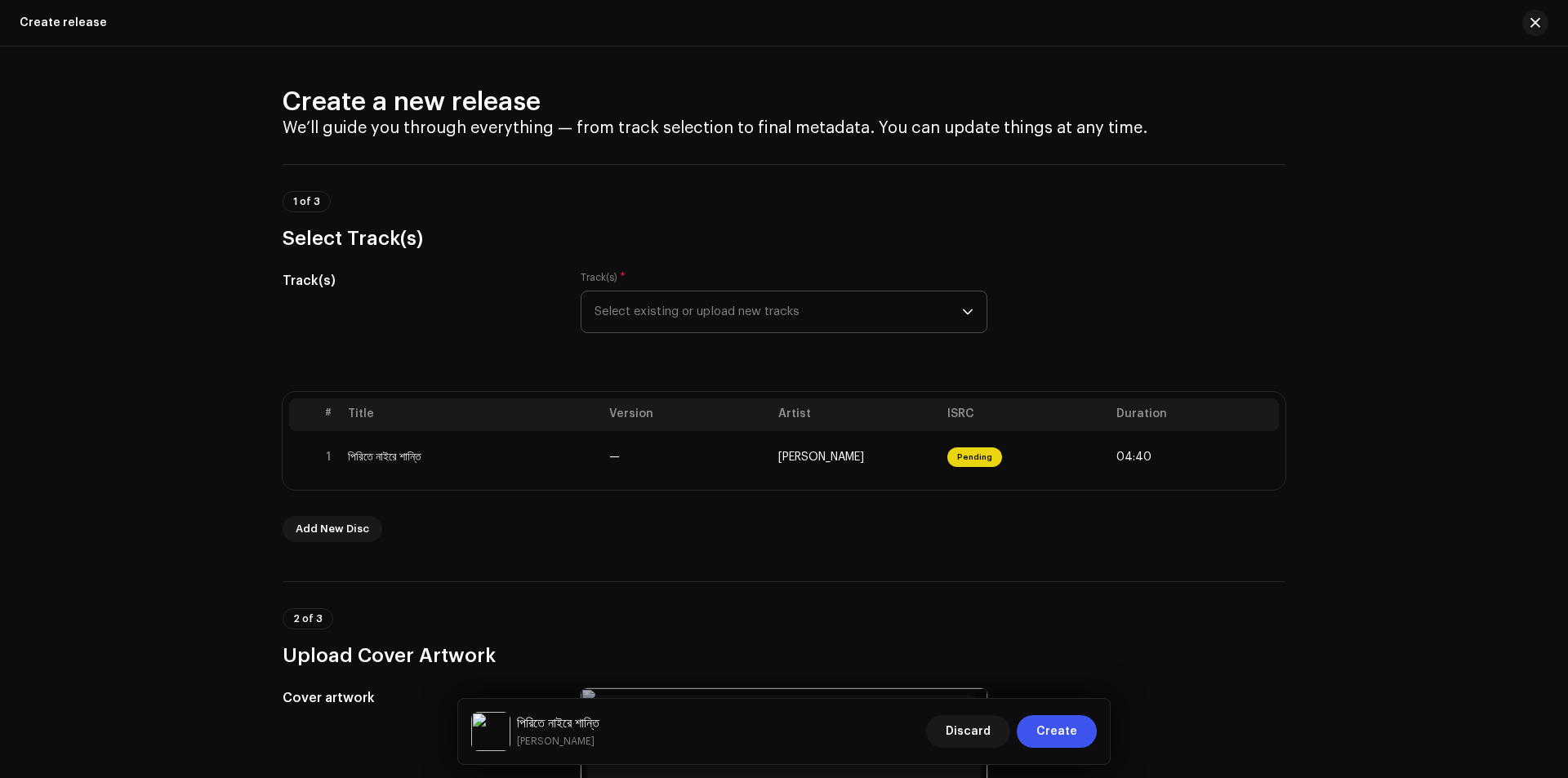
click at [876, 308] on span "Select existing or upload new tracks" at bounding box center [778, 312] width 367 height 41
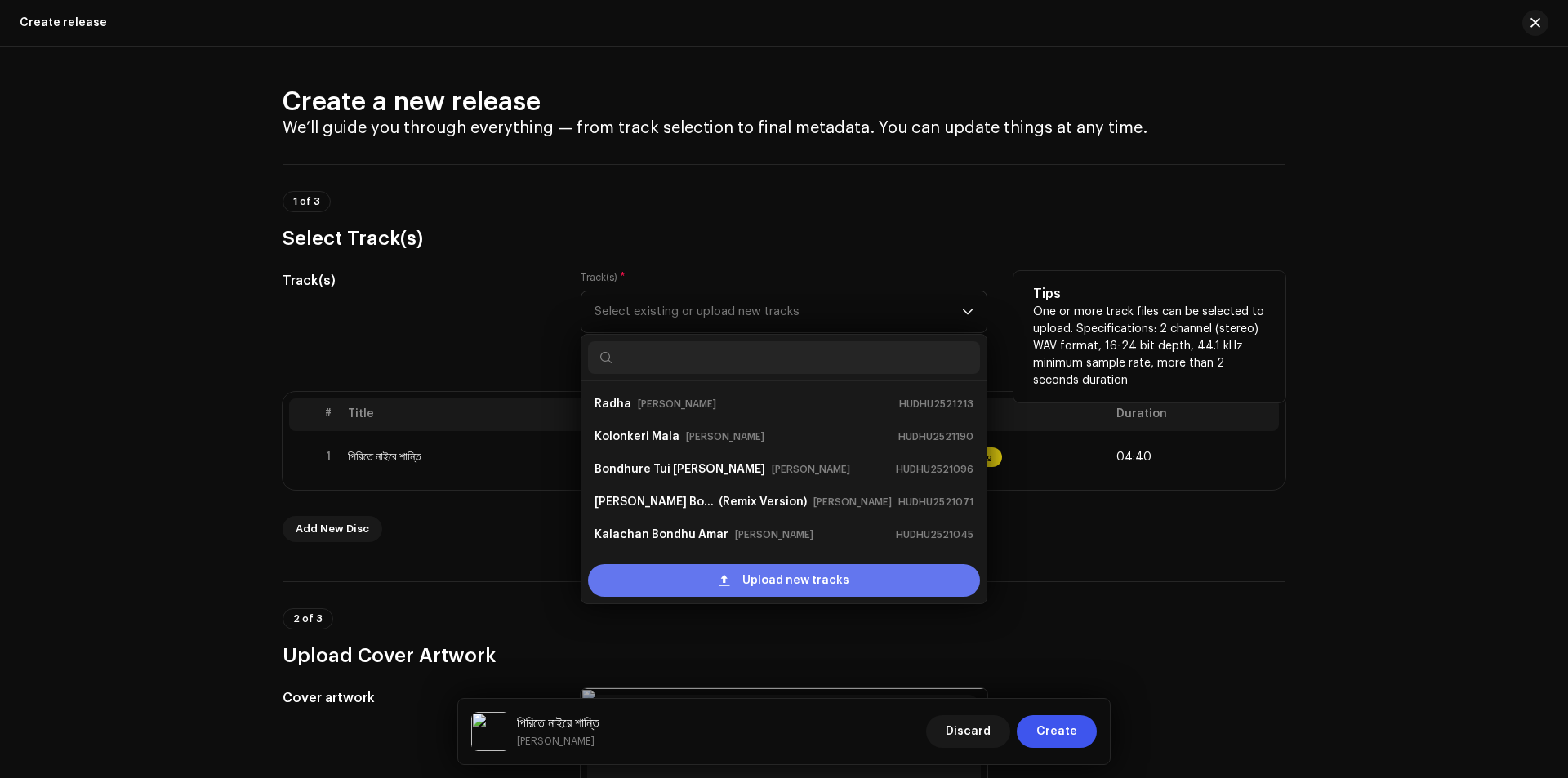
click at [766, 581] on span "Upload new tracks" at bounding box center [795, 581] width 107 height 33
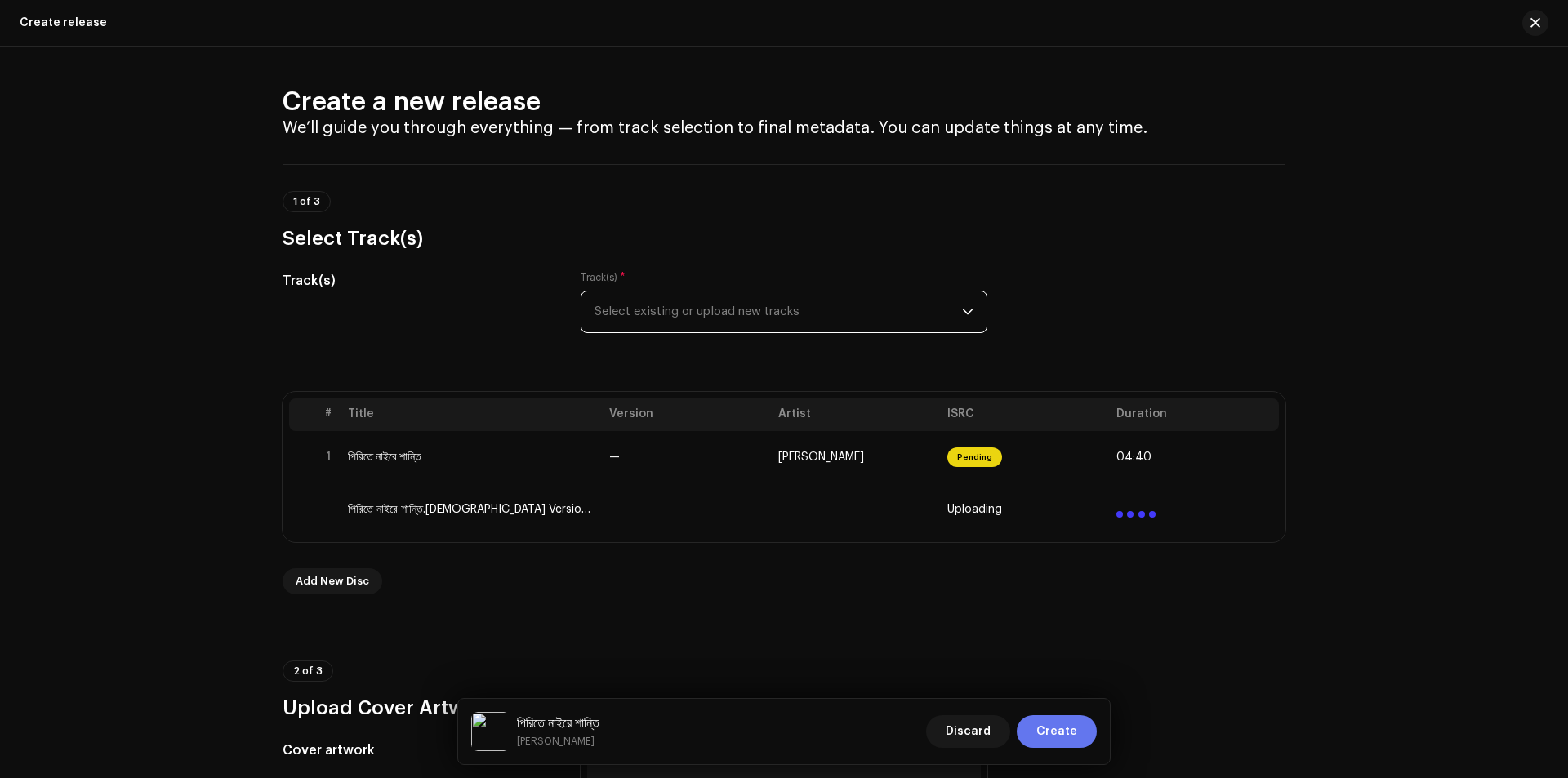
click at [1049, 730] on span "Create" at bounding box center [1057, 731] width 41 height 33
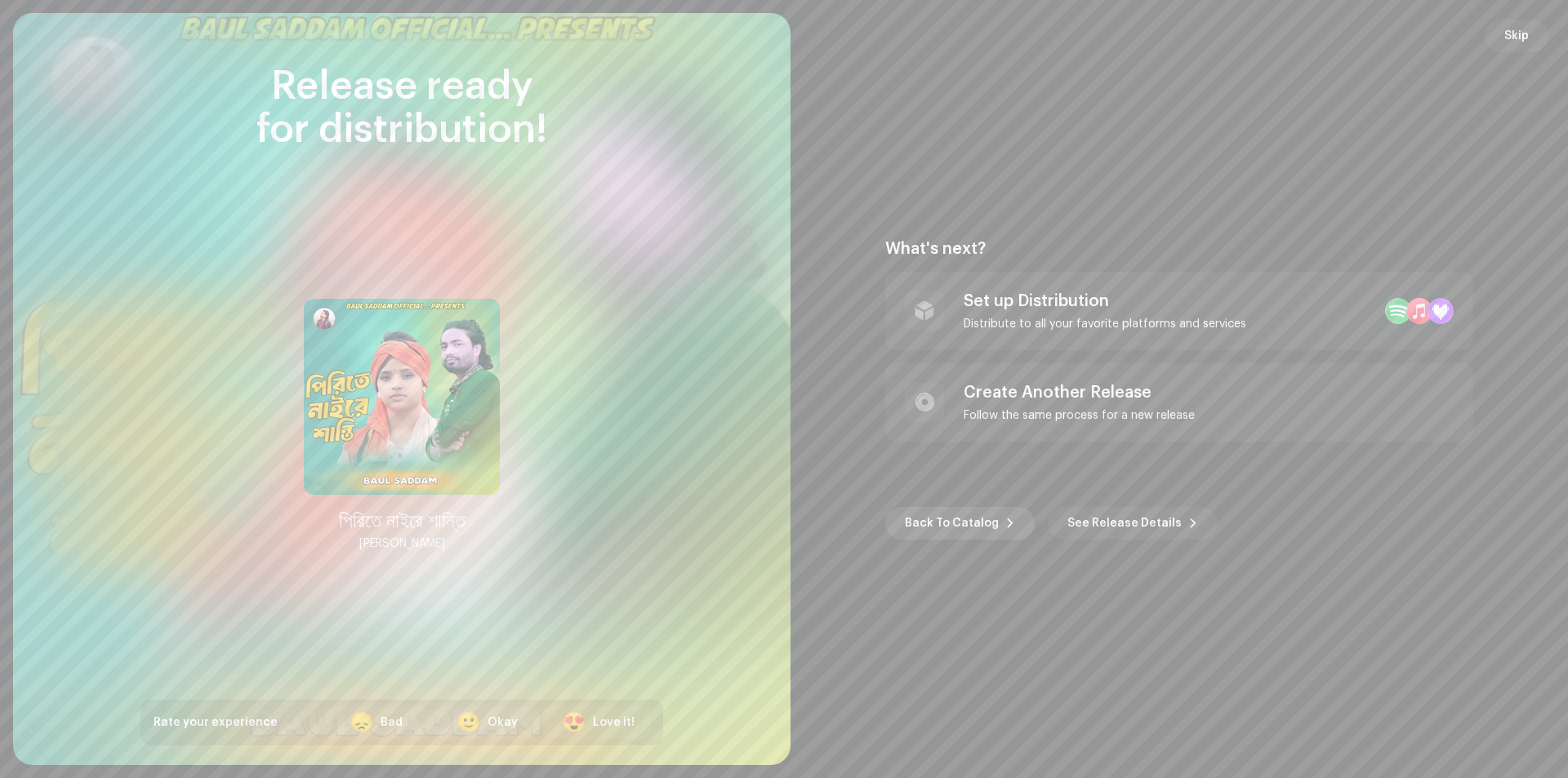
click at [947, 515] on span "Back To Catalog" at bounding box center [951, 523] width 94 height 33
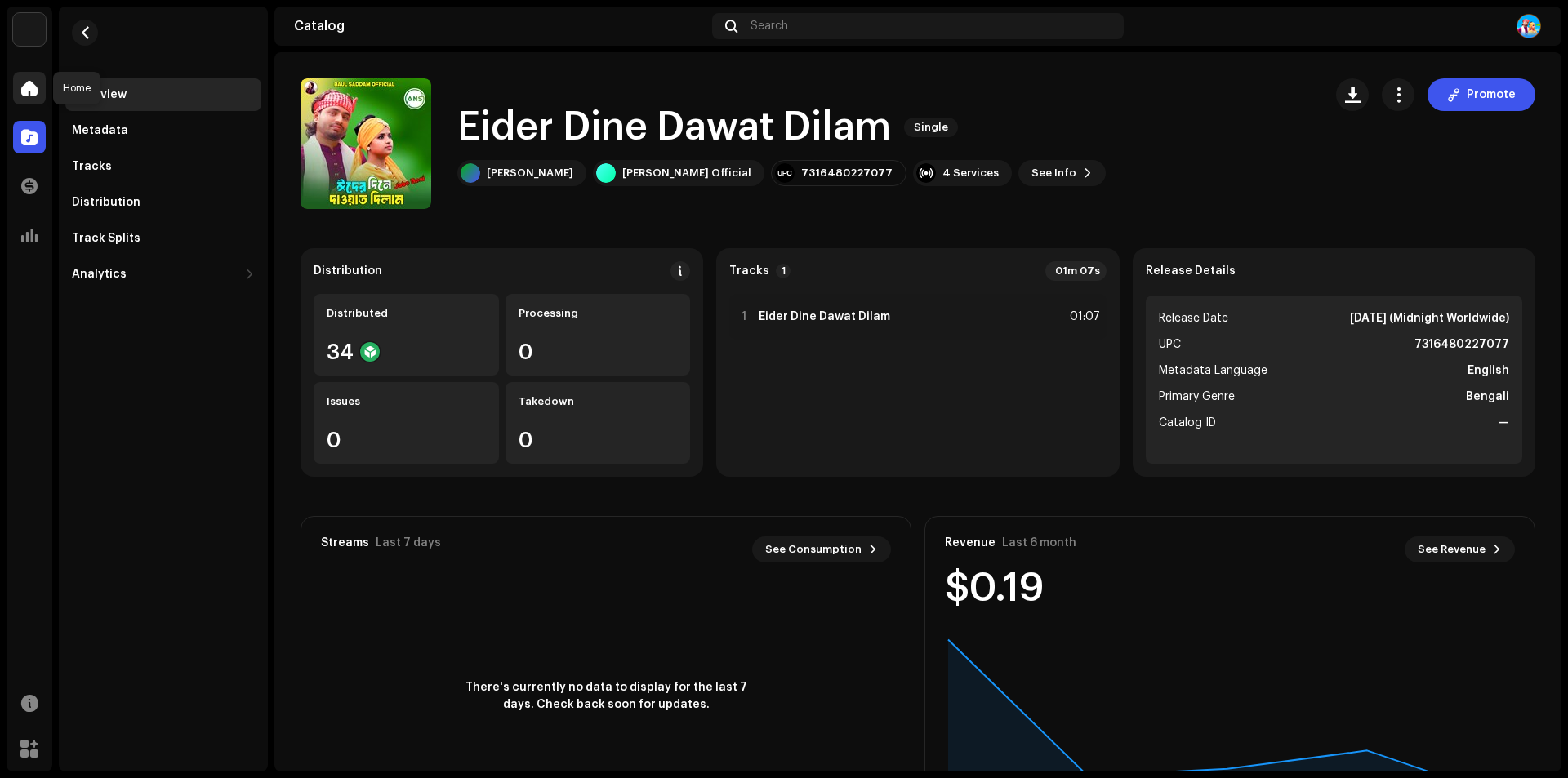
click at [25, 82] on span at bounding box center [29, 88] width 16 height 13
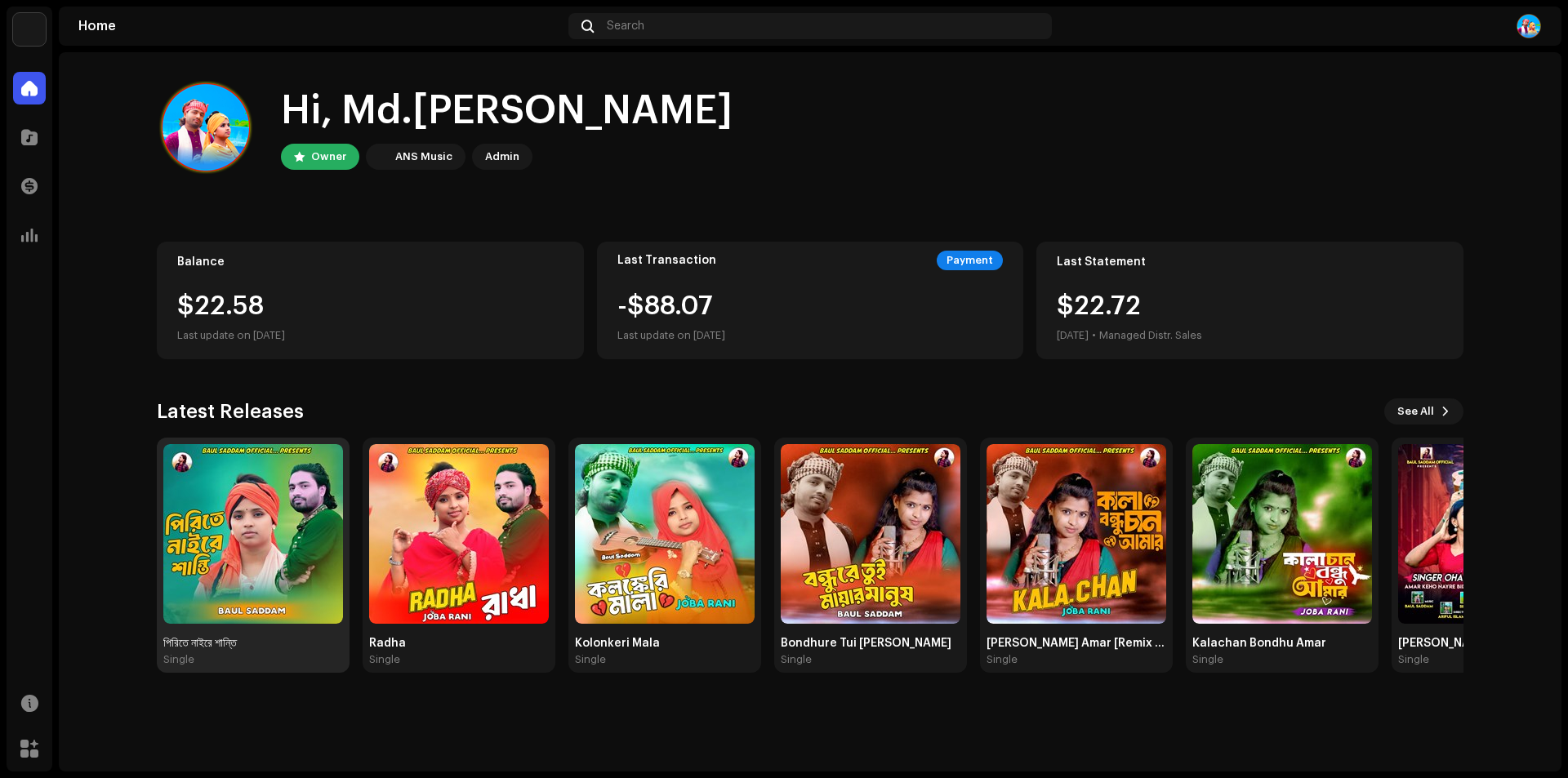
click at [252, 540] on img at bounding box center [252, 533] width 179 height 179
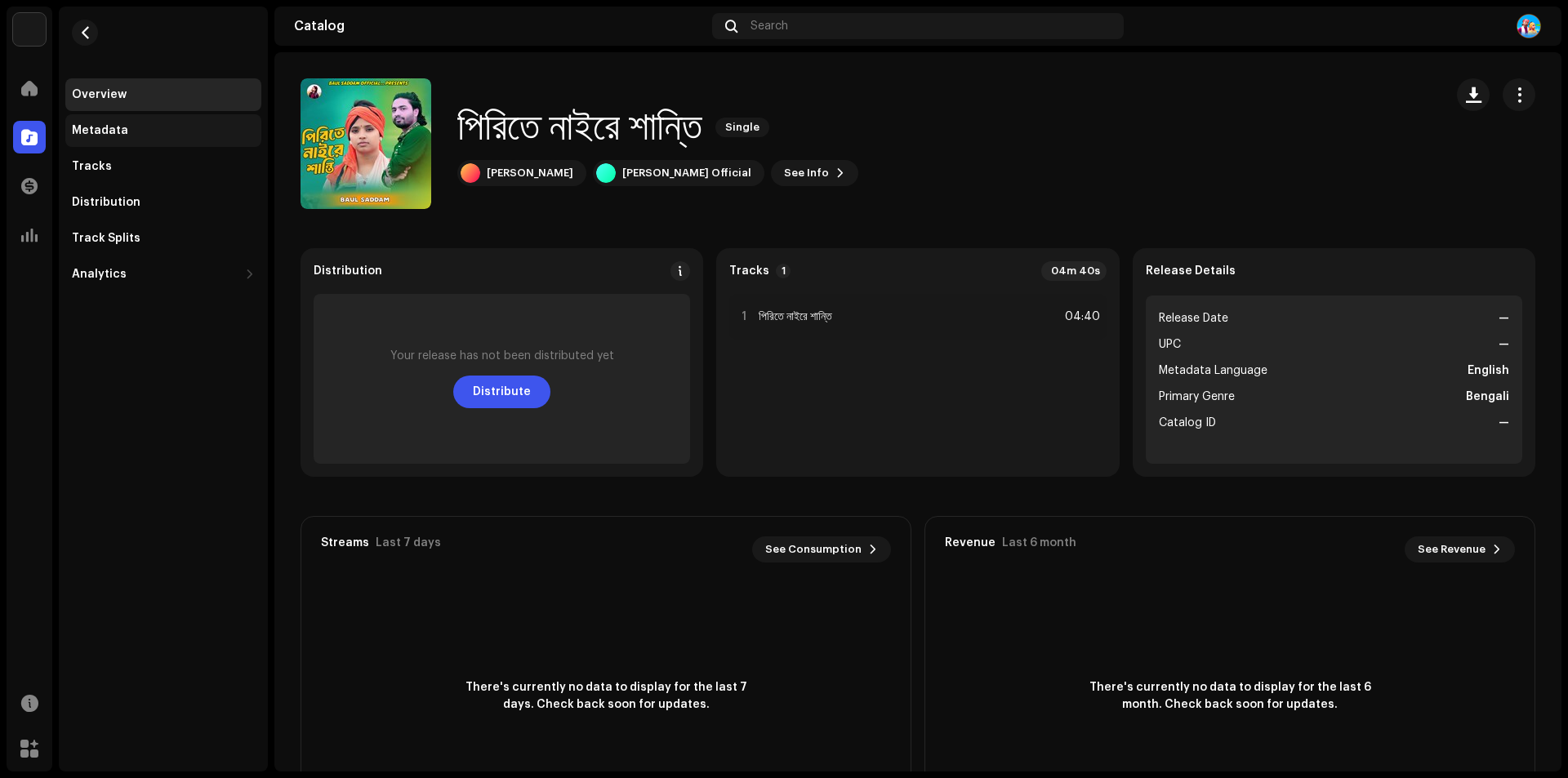
click at [107, 129] on div "Metadata" at bounding box center [100, 130] width 57 height 13
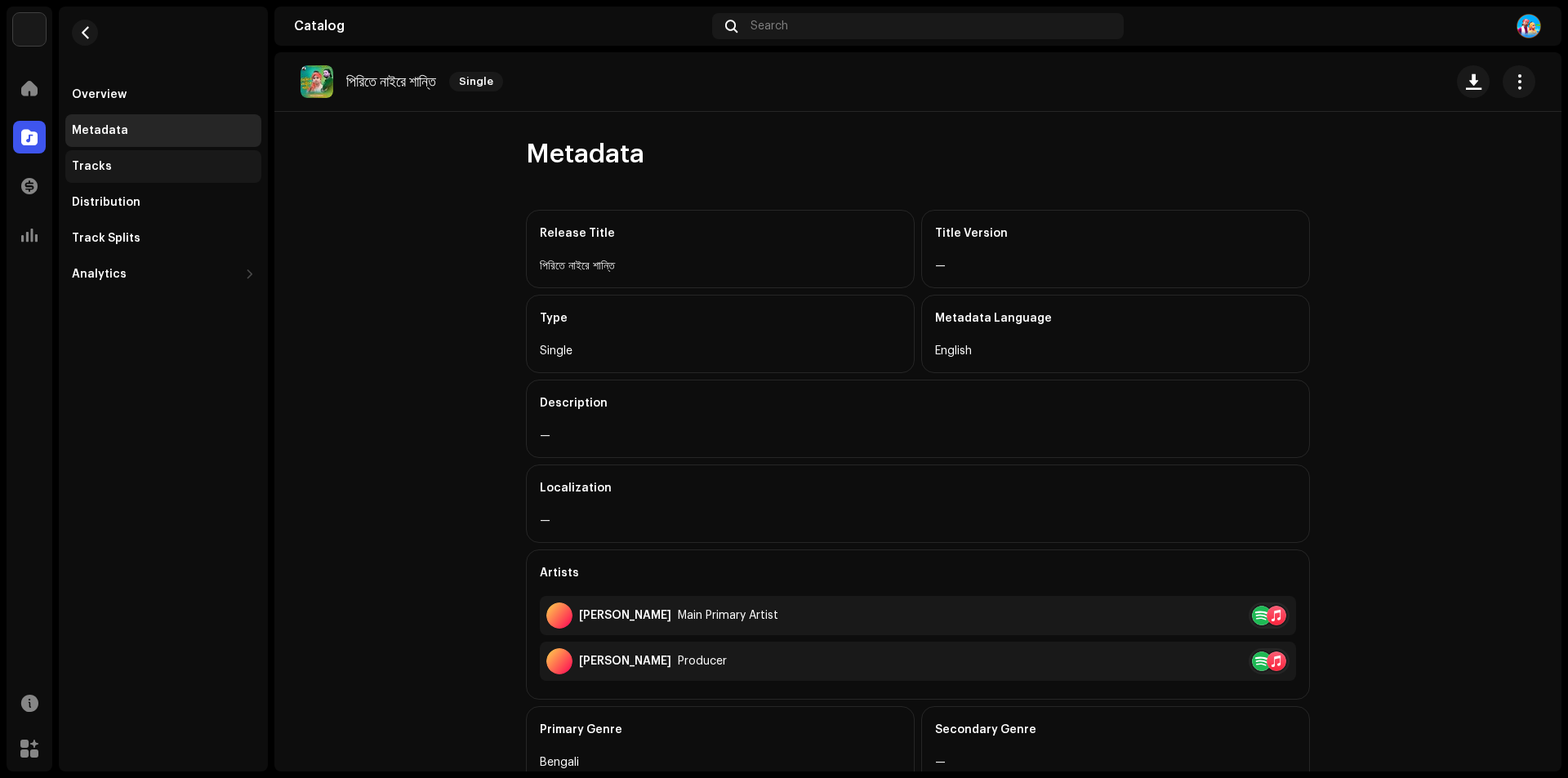
click at [100, 159] on div "Tracks" at bounding box center [163, 166] width 196 height 33
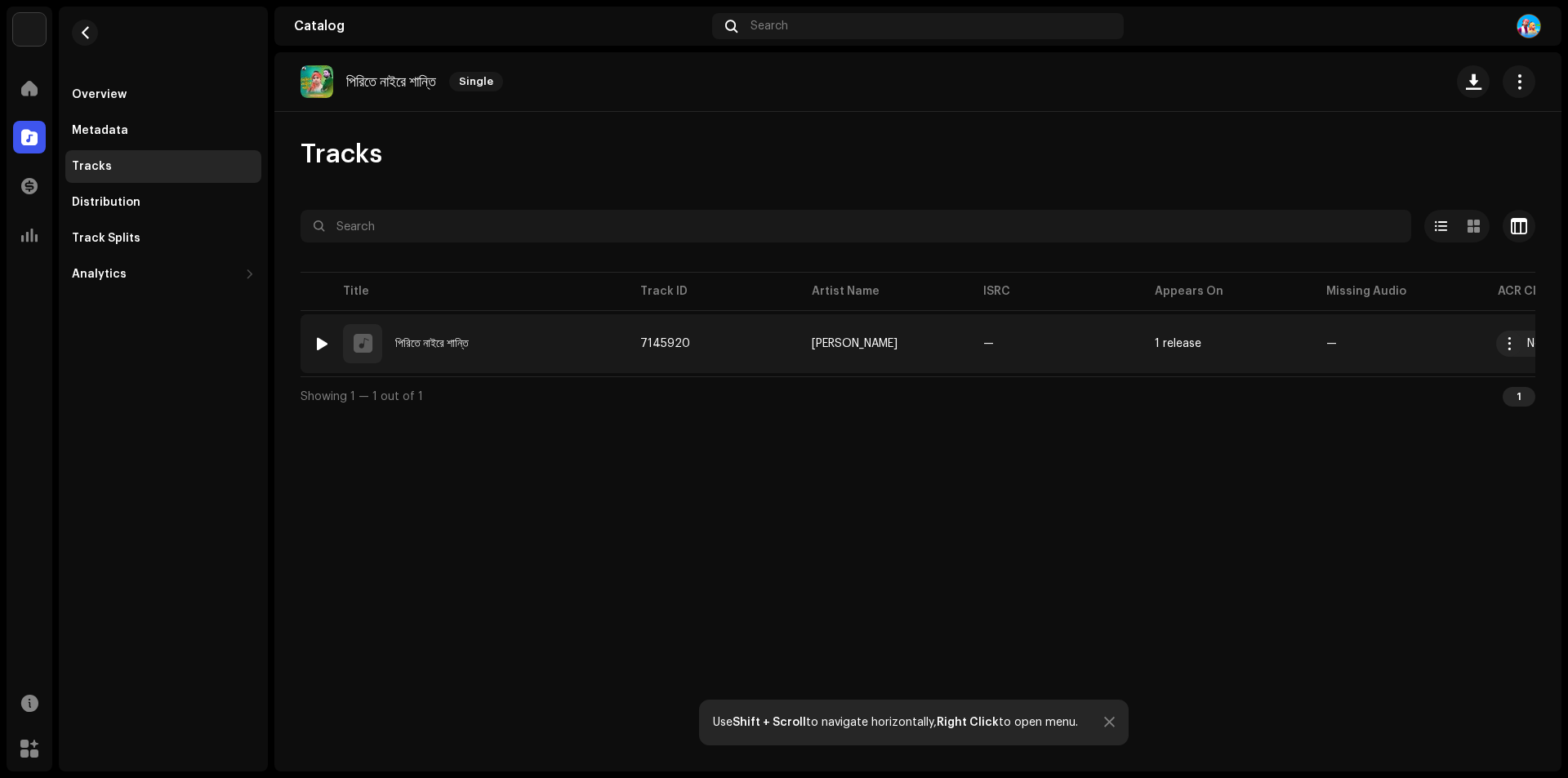
click at [318, 341] on div at bounding box center [322, 344] width 12 height 13
click at [319, 339] on div at bounding box center [322, 344] width 12 height 13
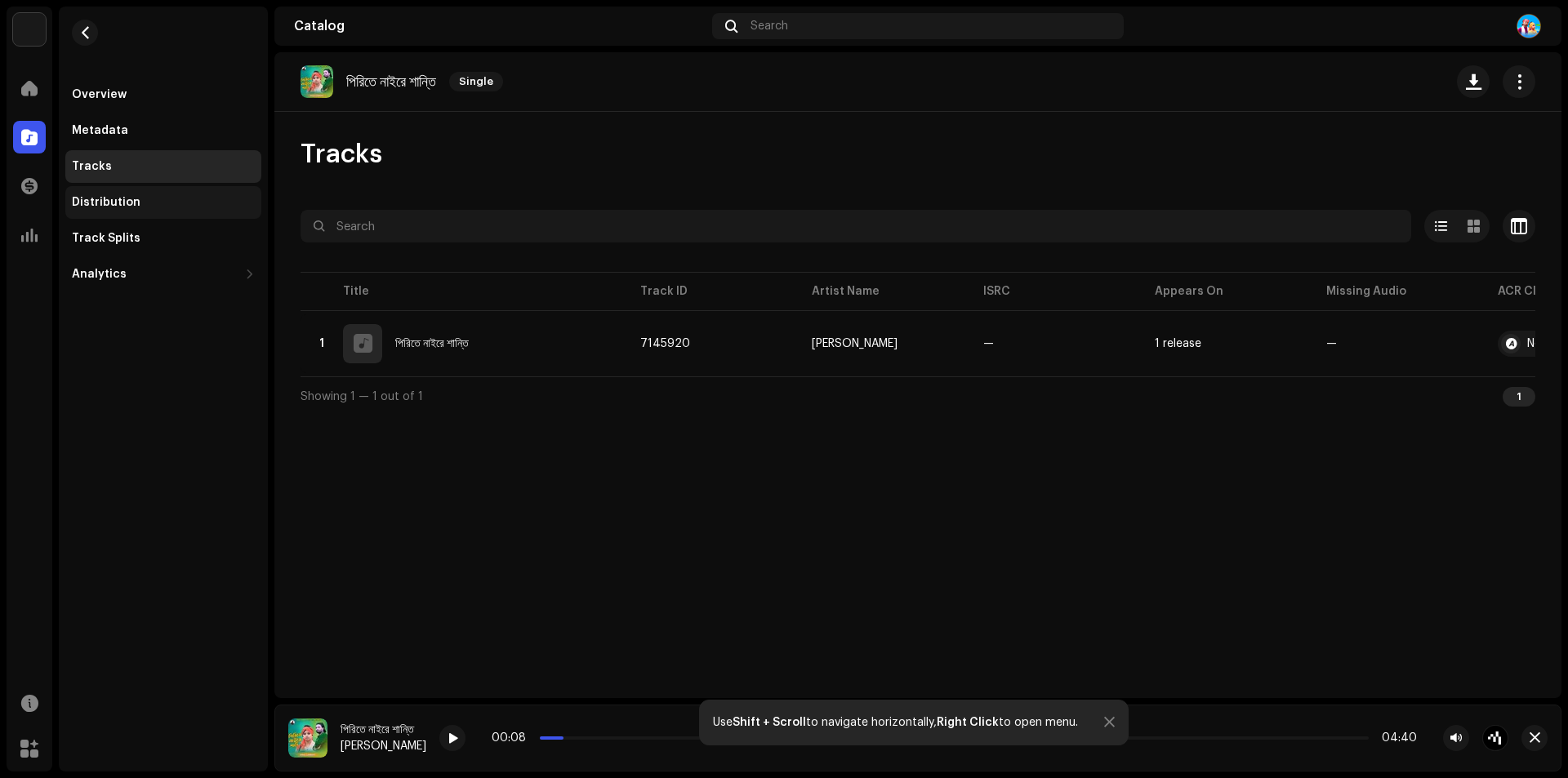
click at [125, 195] on div "Distribution" at bounding box center [163, 202] width 196 height 33
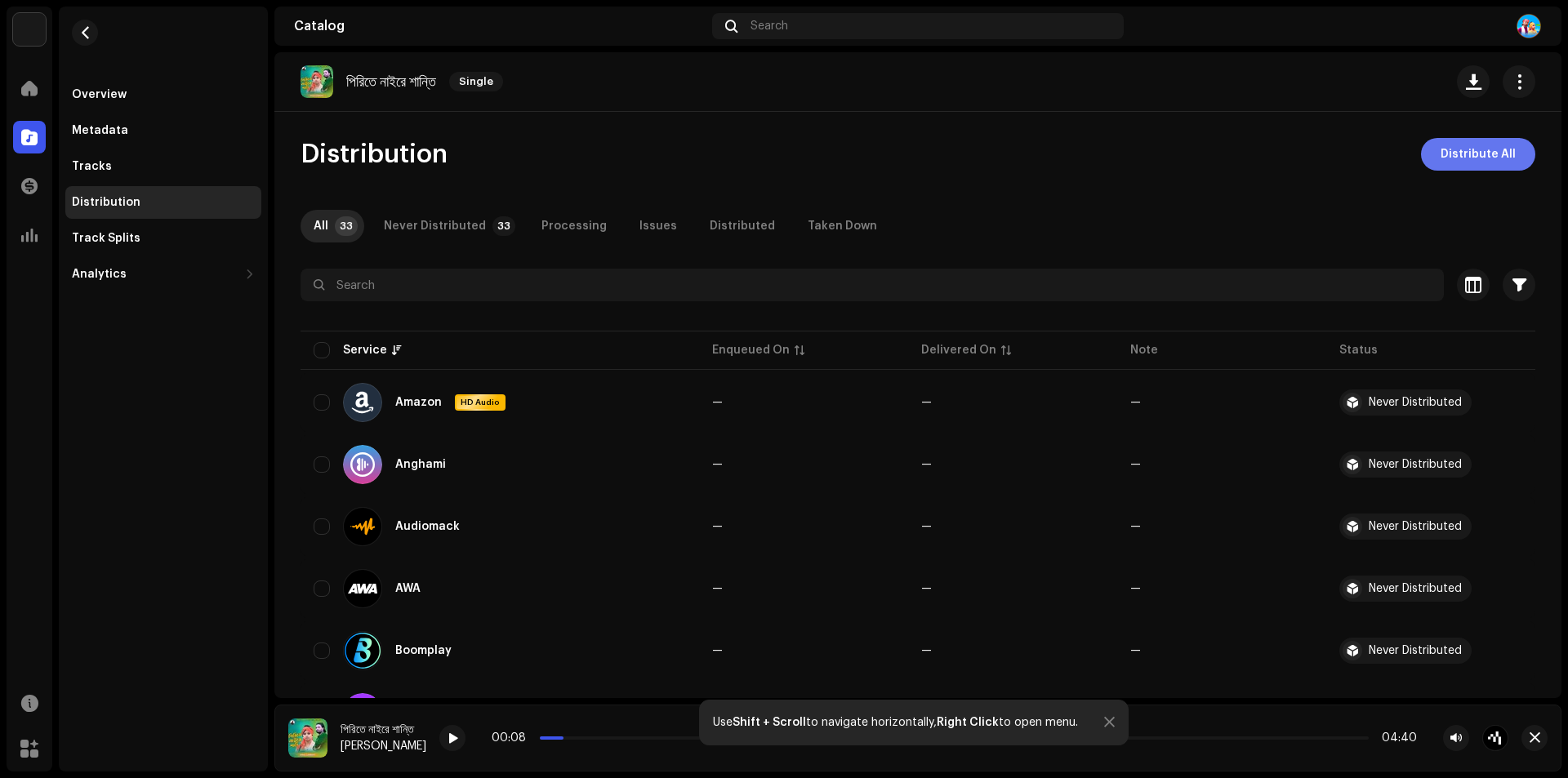
click at [1464, 149] on span "Distribute All" at bounding box center [1478, 154] width 75 height 33
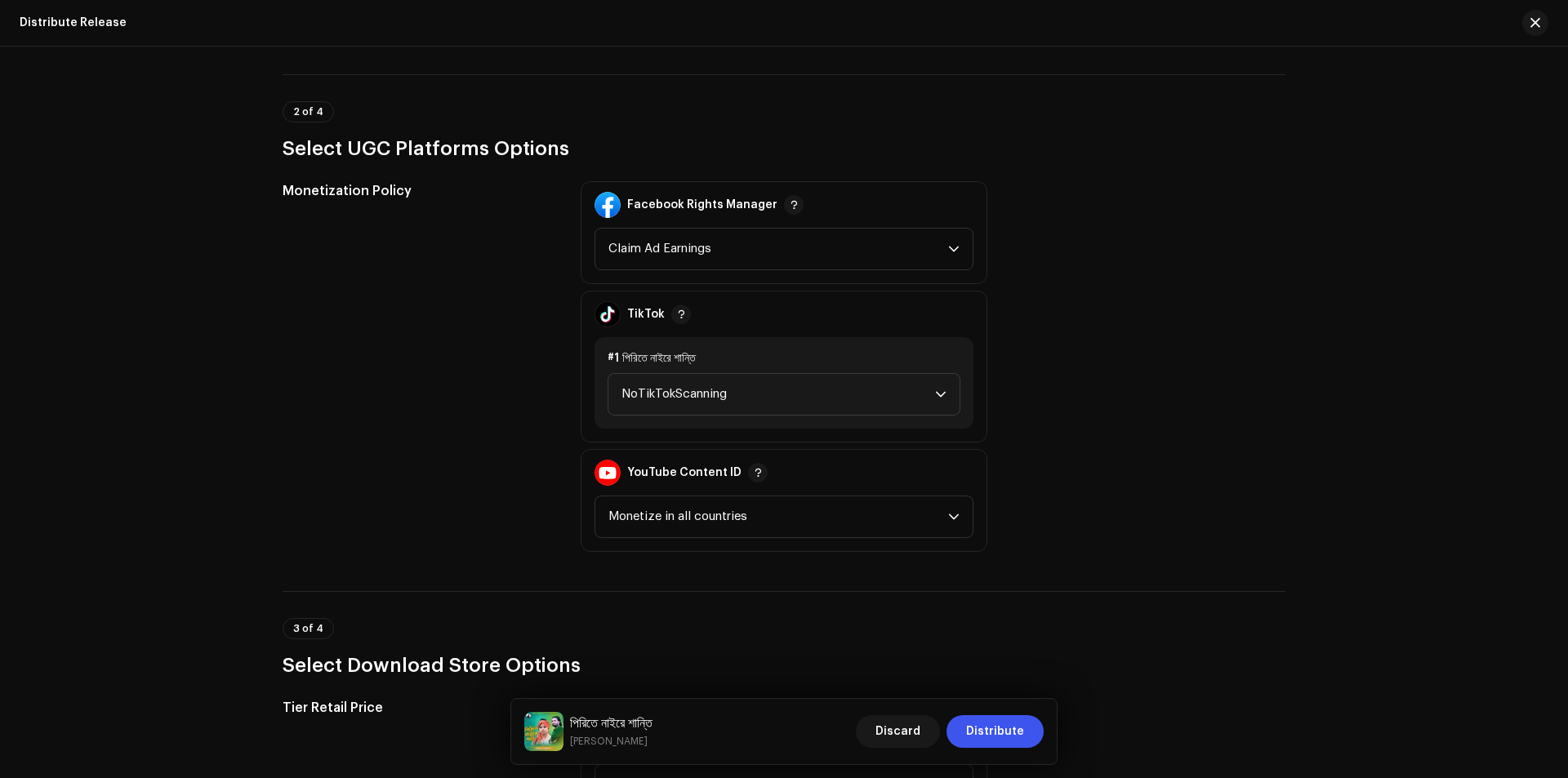
scroll to position [1877, 0]
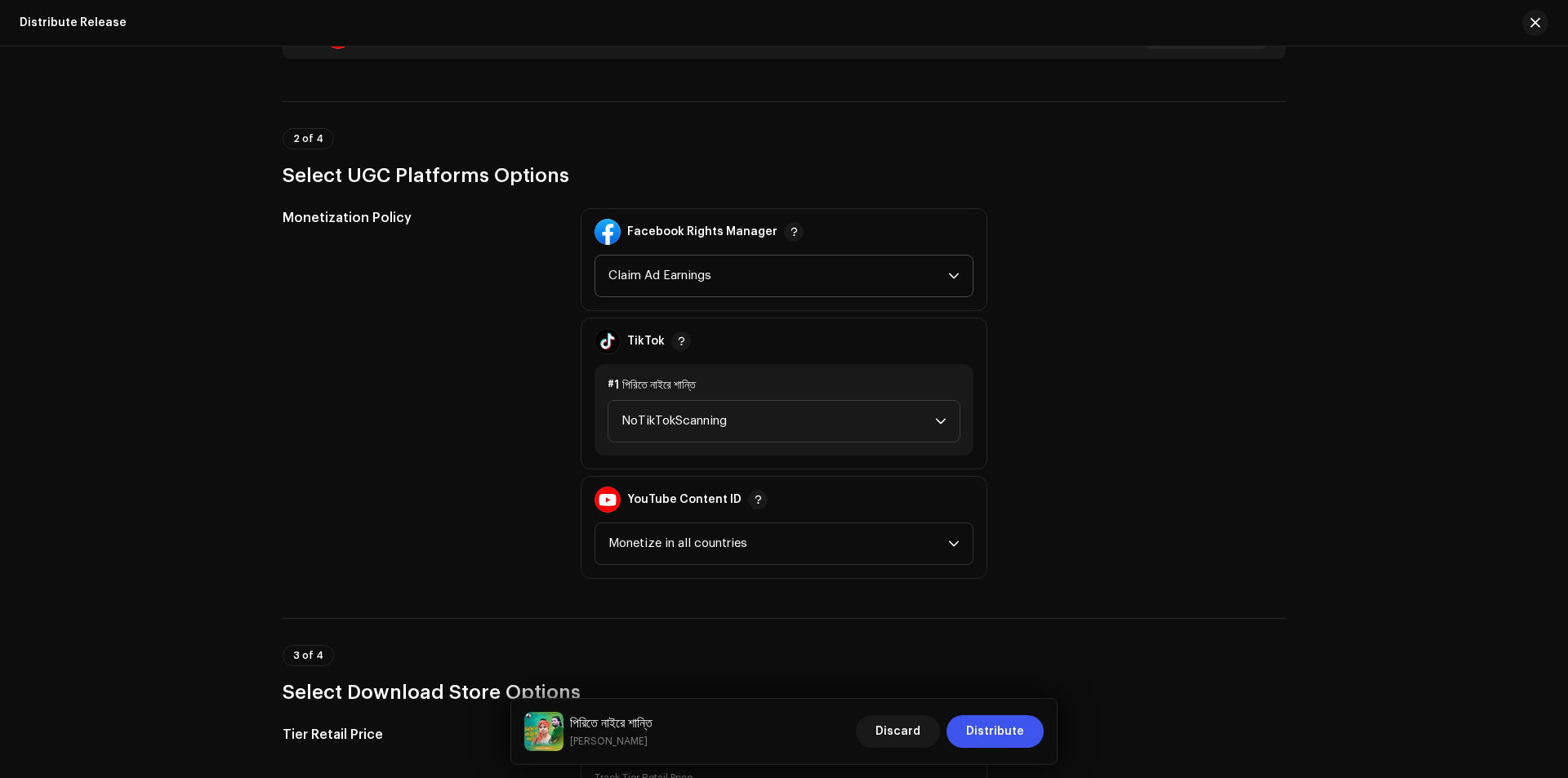
click at [948, 279] on icon "dropdown trigger" at bounding box center [954, 276] width 11 height 11
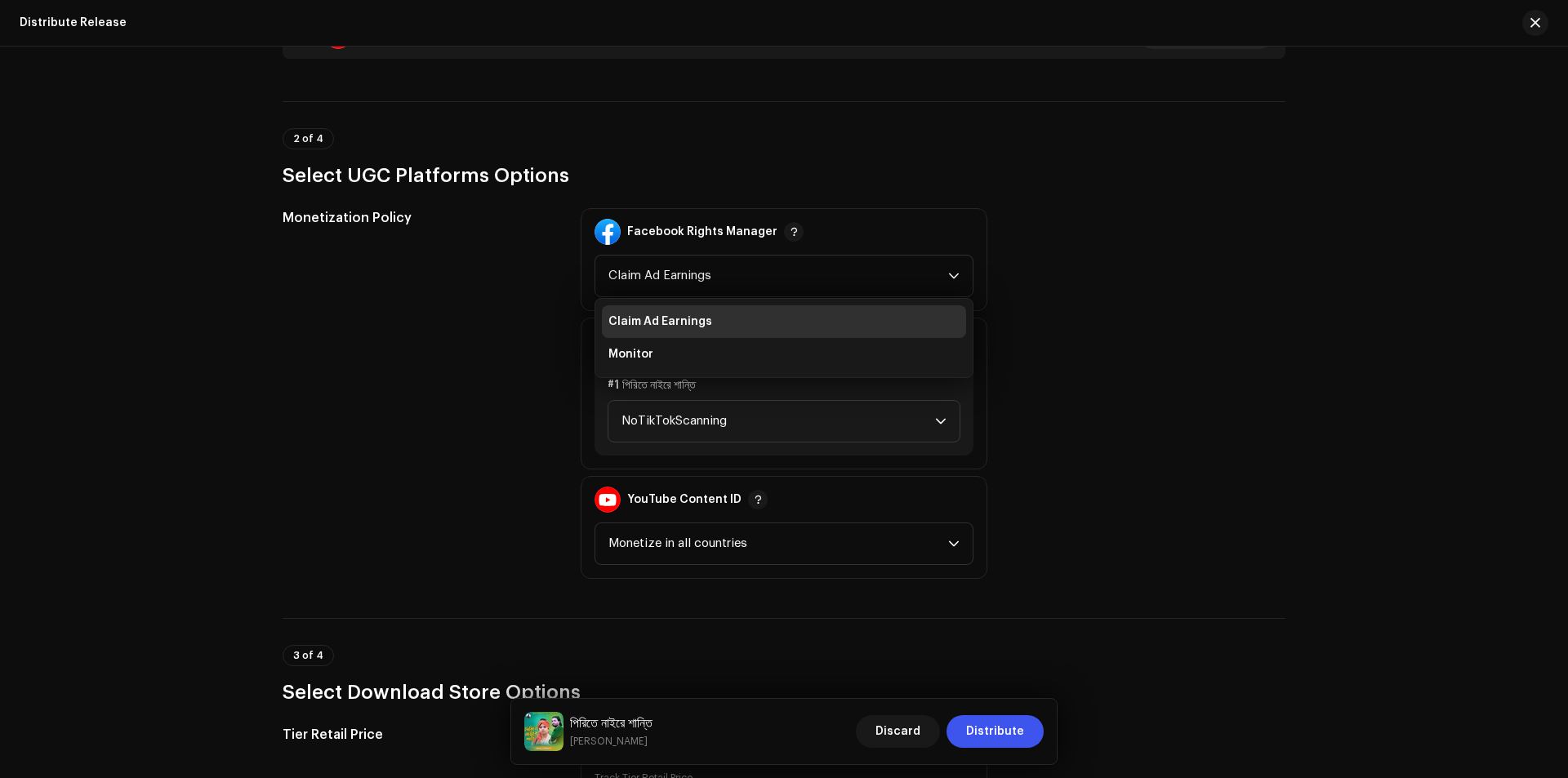
click at [1146, 276] on div "Monetization Policy Facebook Rights Manager Claim Ad Earnings Claim Ad Earnings…" at bounding box center [784, 393] width 1003 height 370
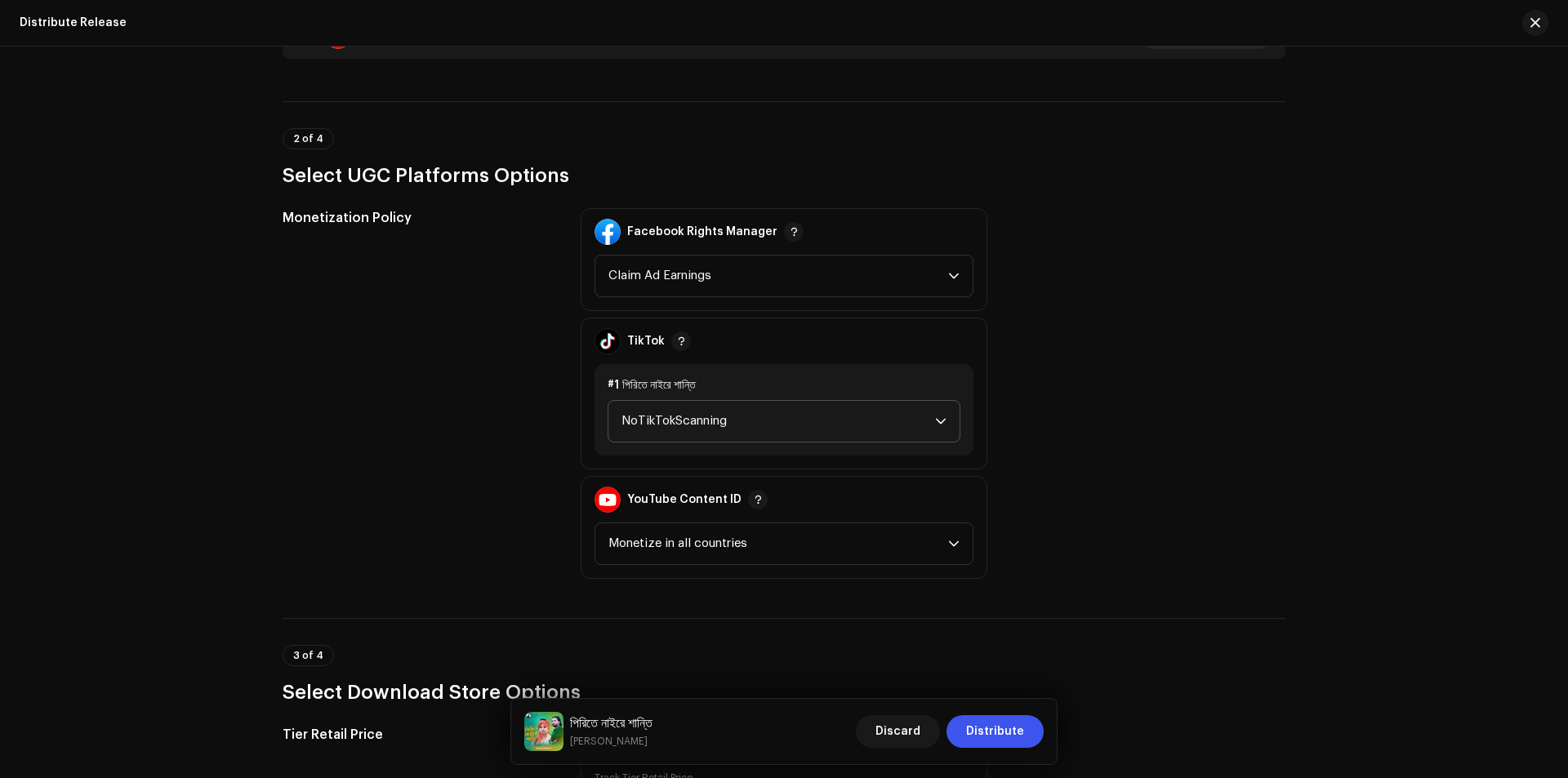
click at [935, 414] on div "dropdown trigger" at bounding box center [940, 421] width 11 height 41
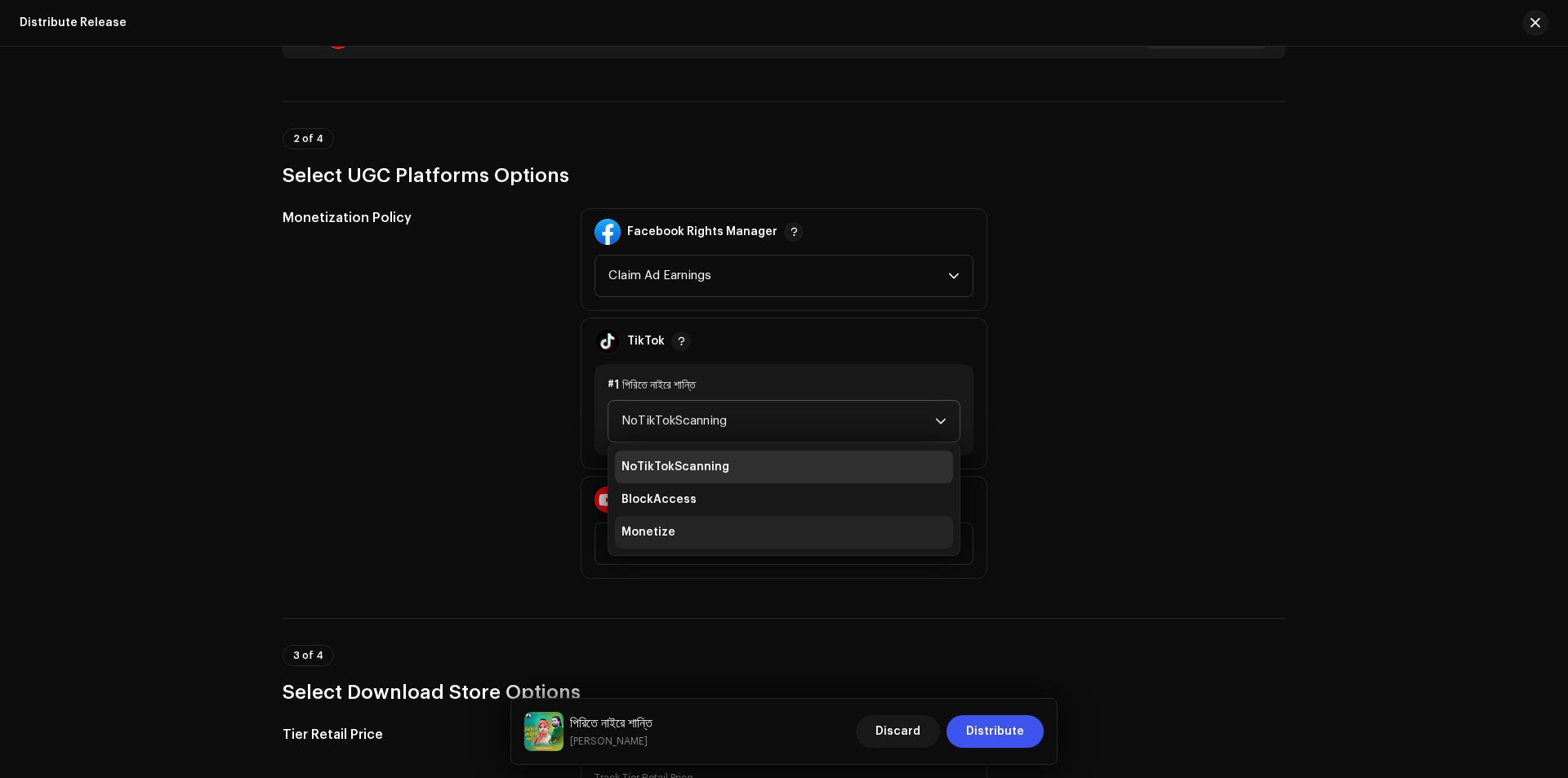
click at [645, 527] on span "Monetize" at bounding box center [648, 532] width 54 height 16
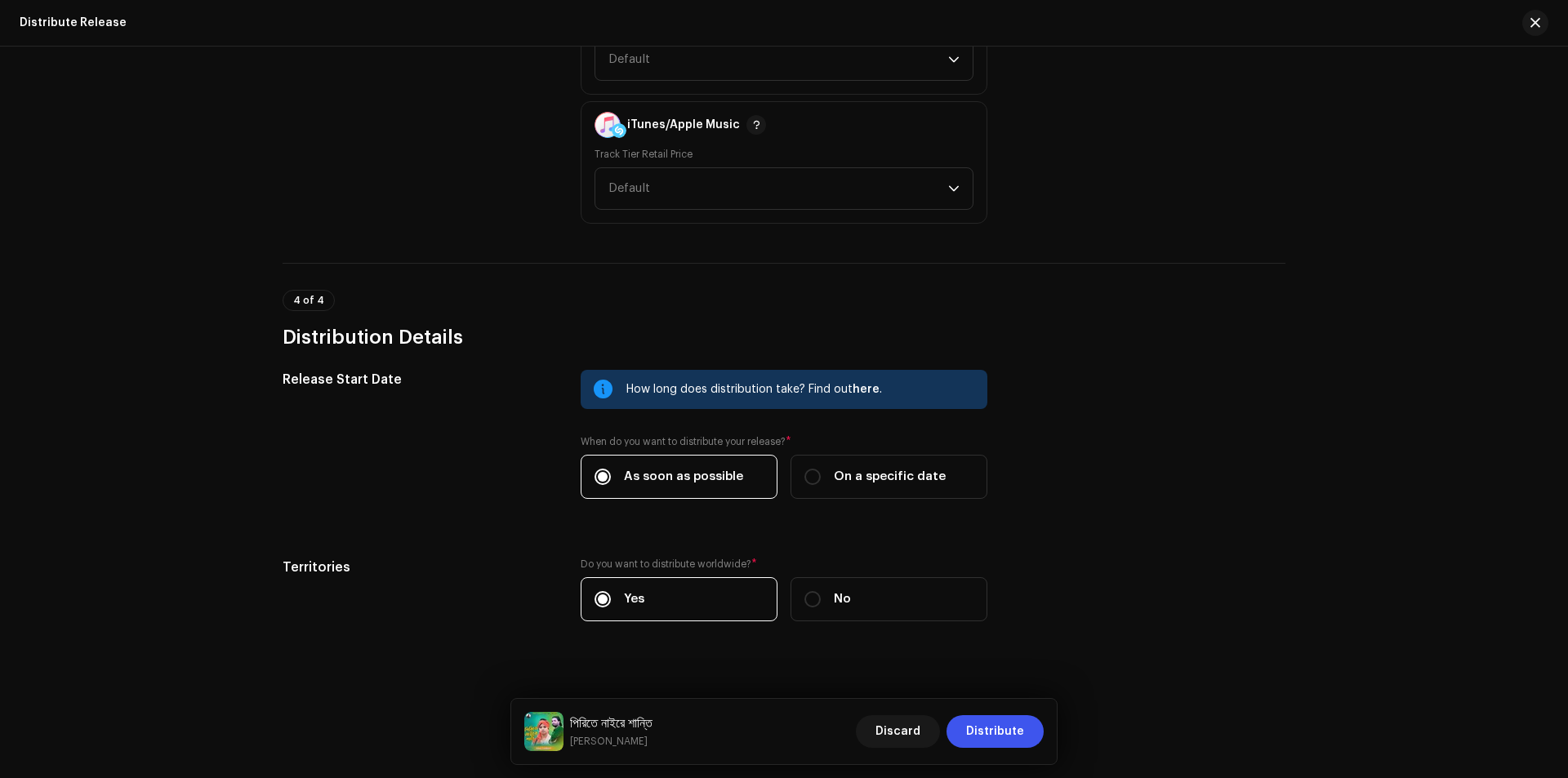
scroll to position [2649, 0]
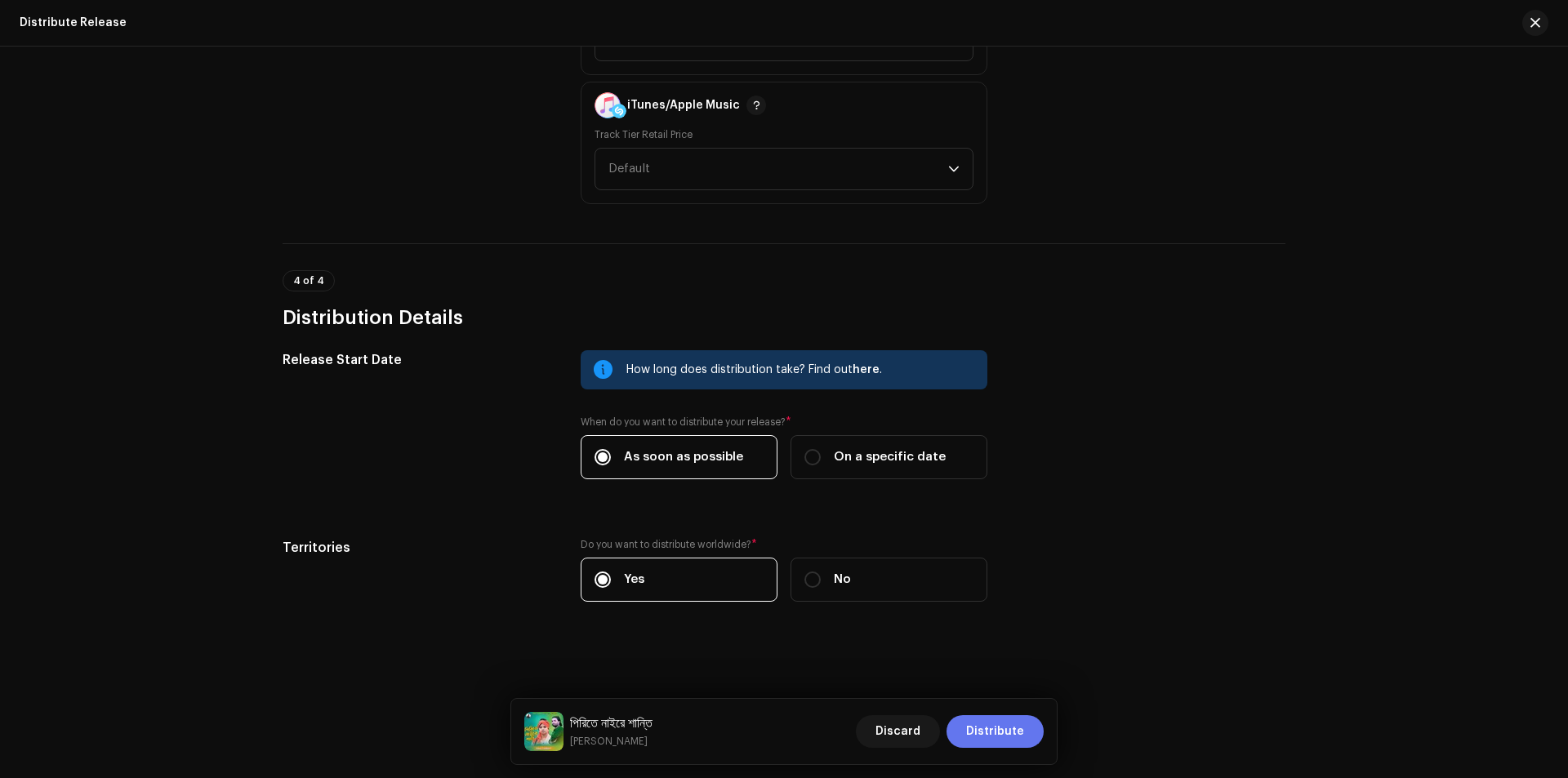
click at [988, 729] on span "Distribute" at bounding box center [995, 731] width 58 height 33
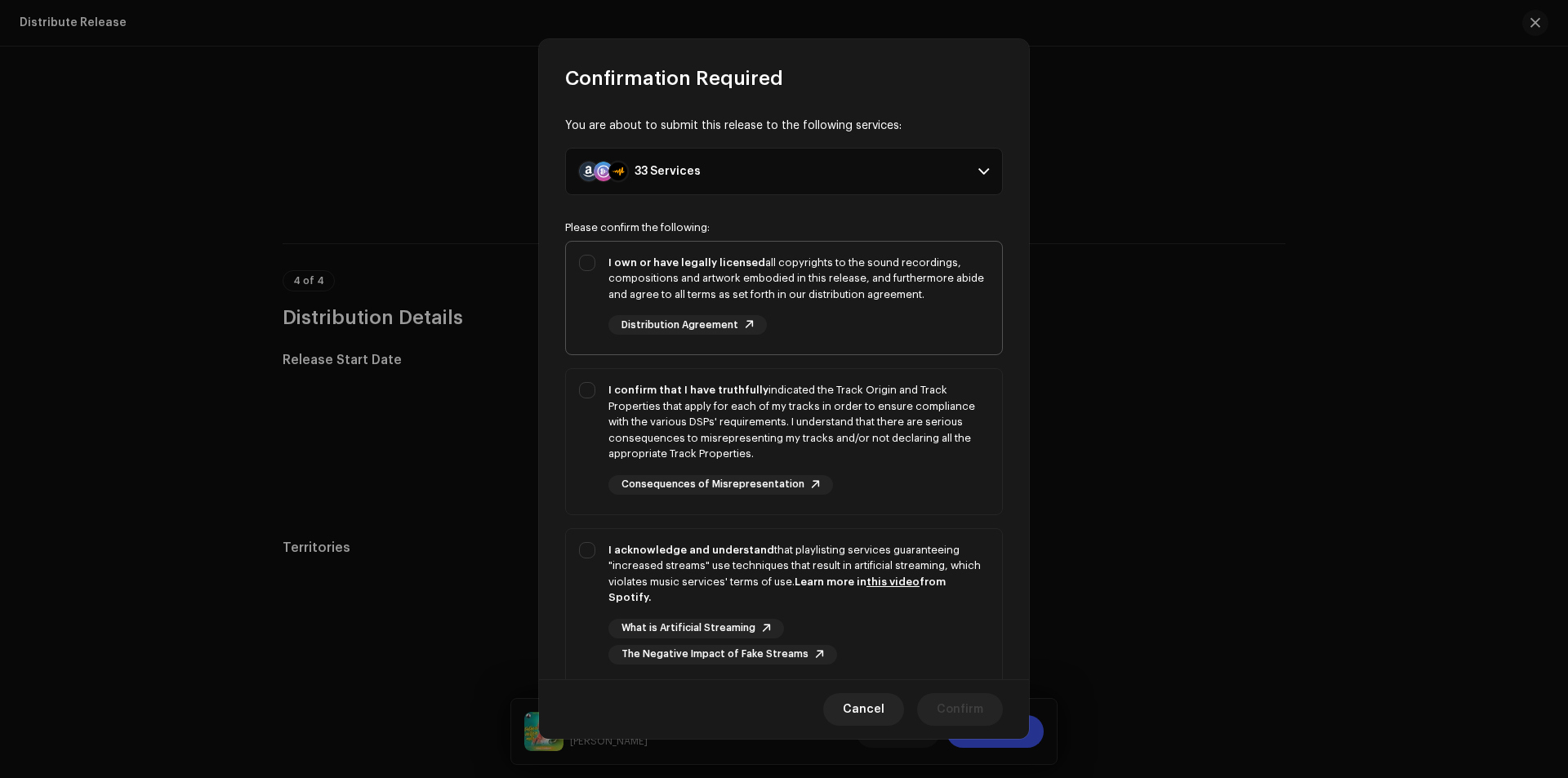
click at [589, 267] on div "I own or have legally licensed all copyrights to the sound recordings, composit…" at bounding box center [784, 295] width 436 height 107
checkbox input "true"
click at [595, 385] on div "I confirm that I have truthfully indicated the Track Origin and Track Propertie…" at bounding box center [784, 437] width 436 height 138
checkbox input "true"
click at [589, 544] on div "I acknowledge and understand that playlisting services guaranteeing "increased …" at bounding box center [784, 603] width 436 height 148
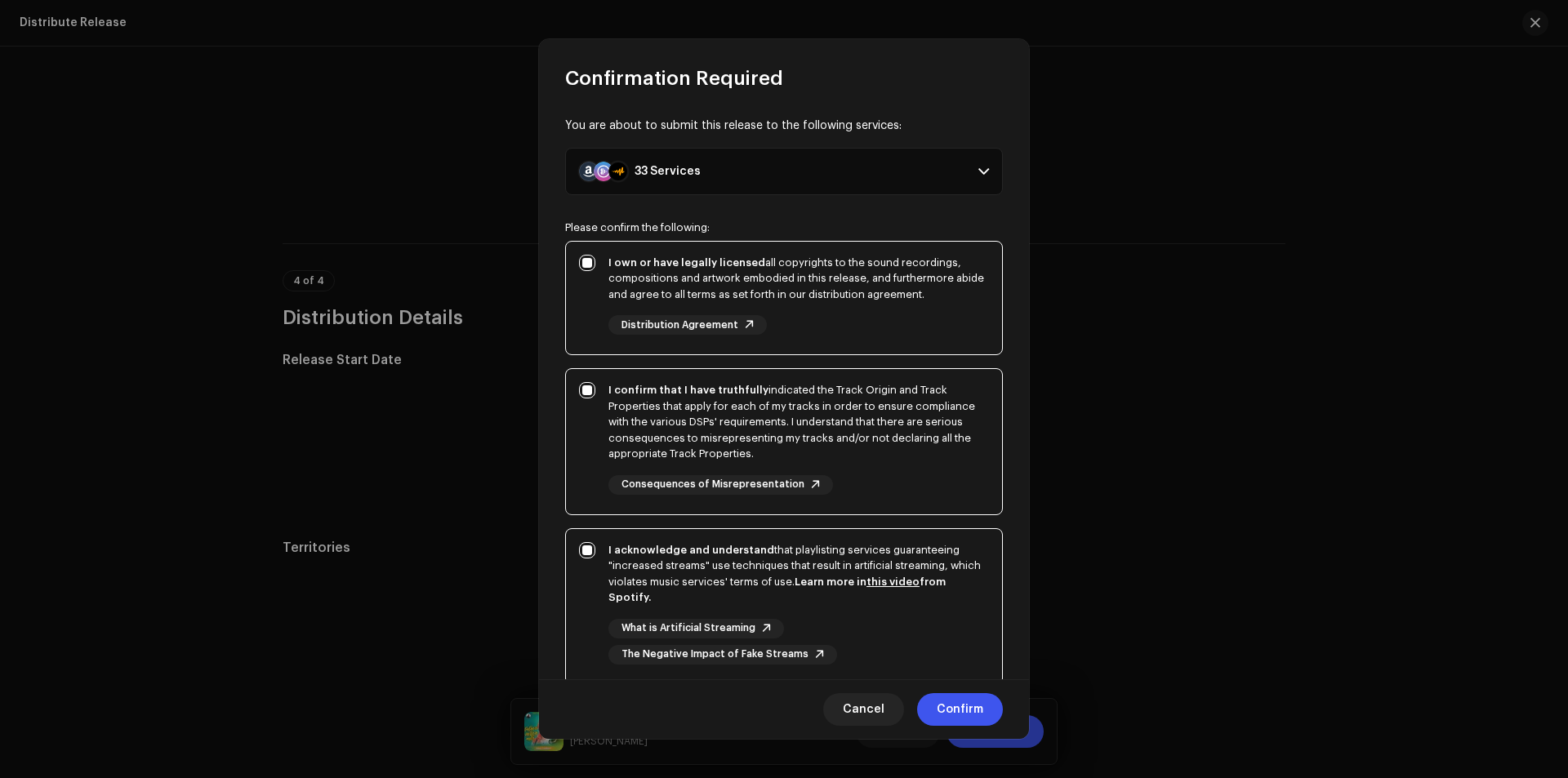
checkbox input "true"
click at [945, 706] on span "Confirm" at bounding box center [959, 709] width 47 height 33
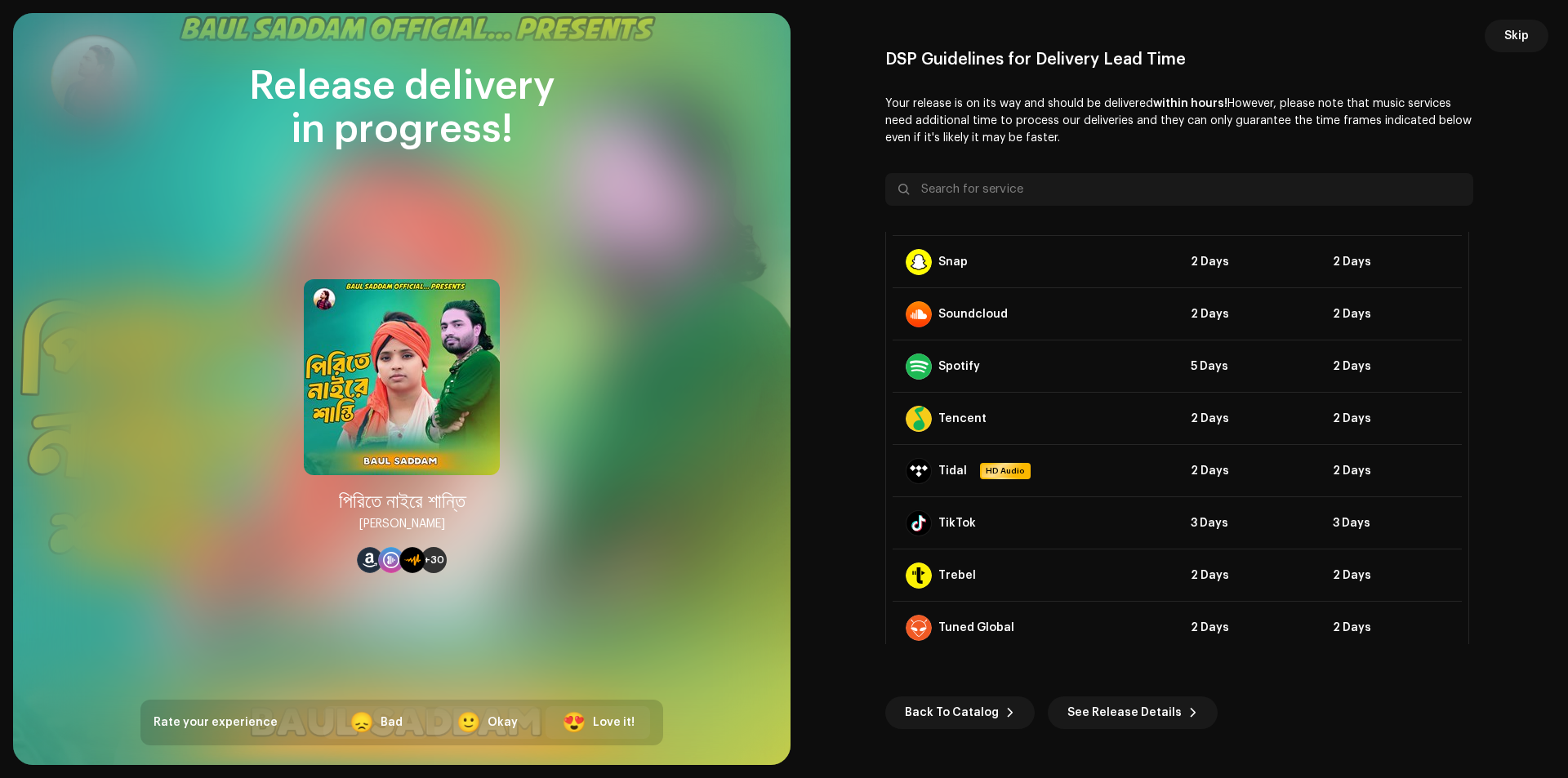
scroll to position [1359, 0]
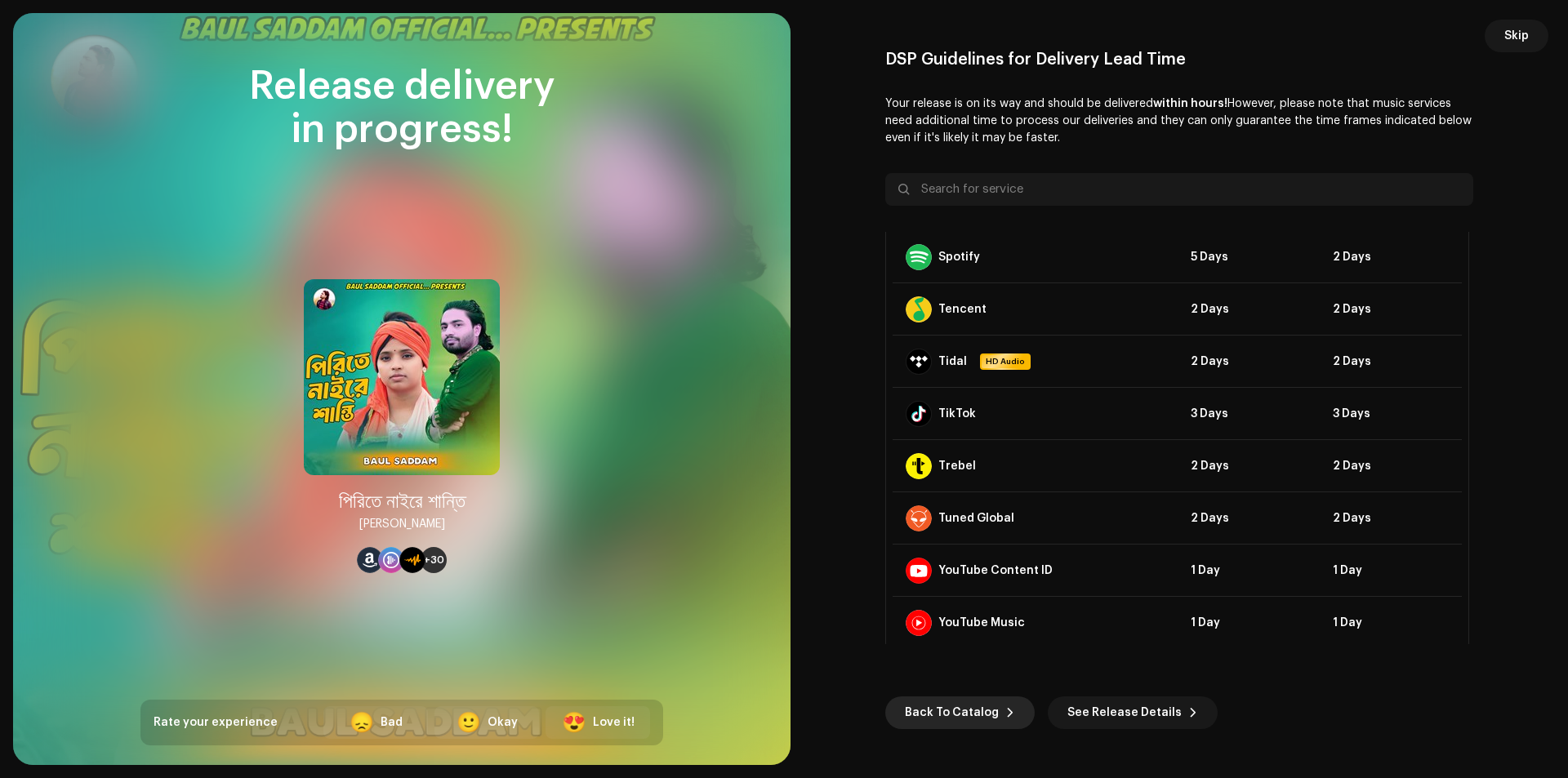
click at [928, 711] on span "Back To Catalog" at bounding box center [951, 712] width 94 height 33
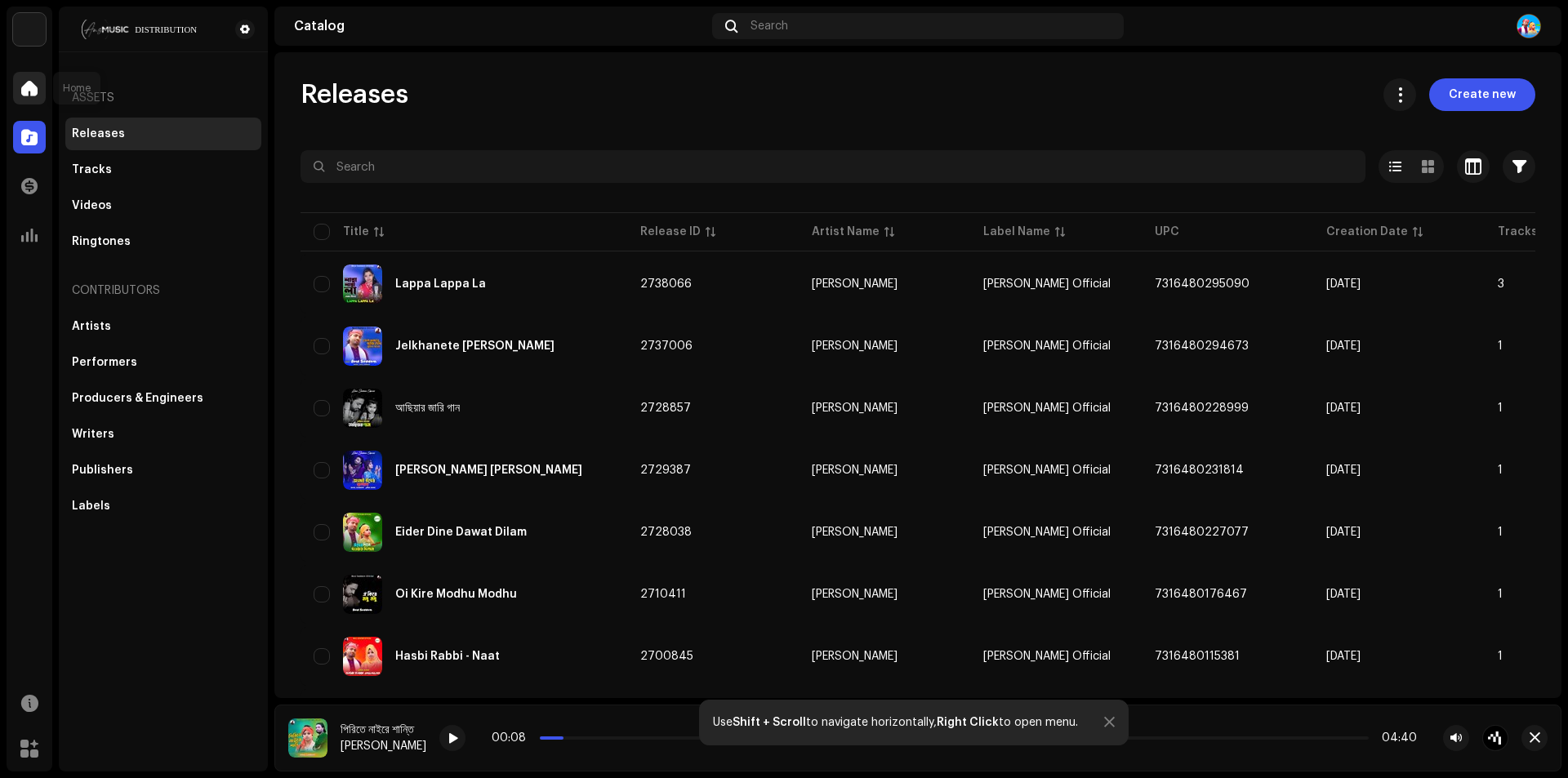
click at [22, 85] on span at bounding box center [29, 88] width 16 height 13
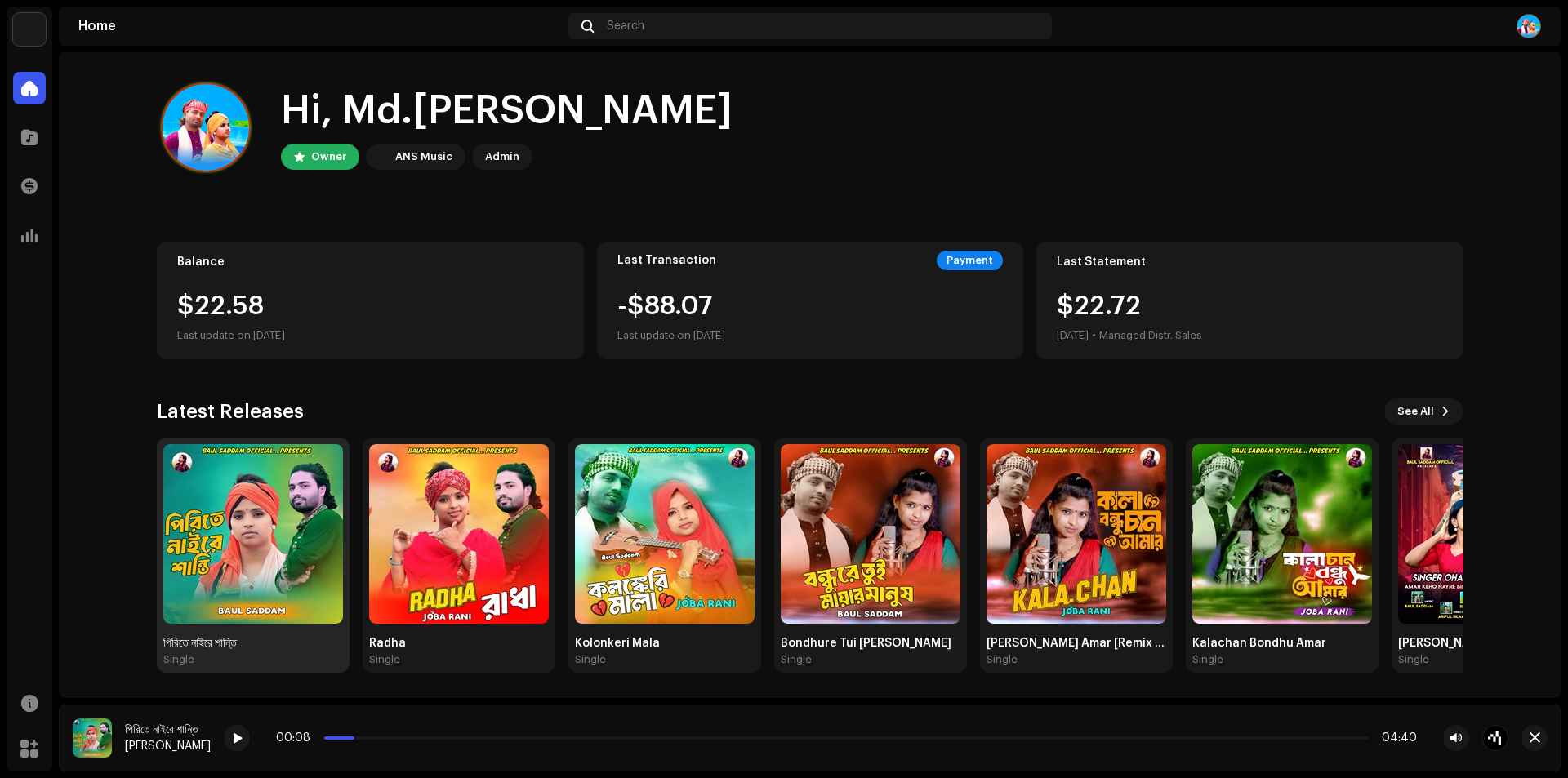
click at [232, 538] on img at bounding box center [252, 533] width 179 height 179
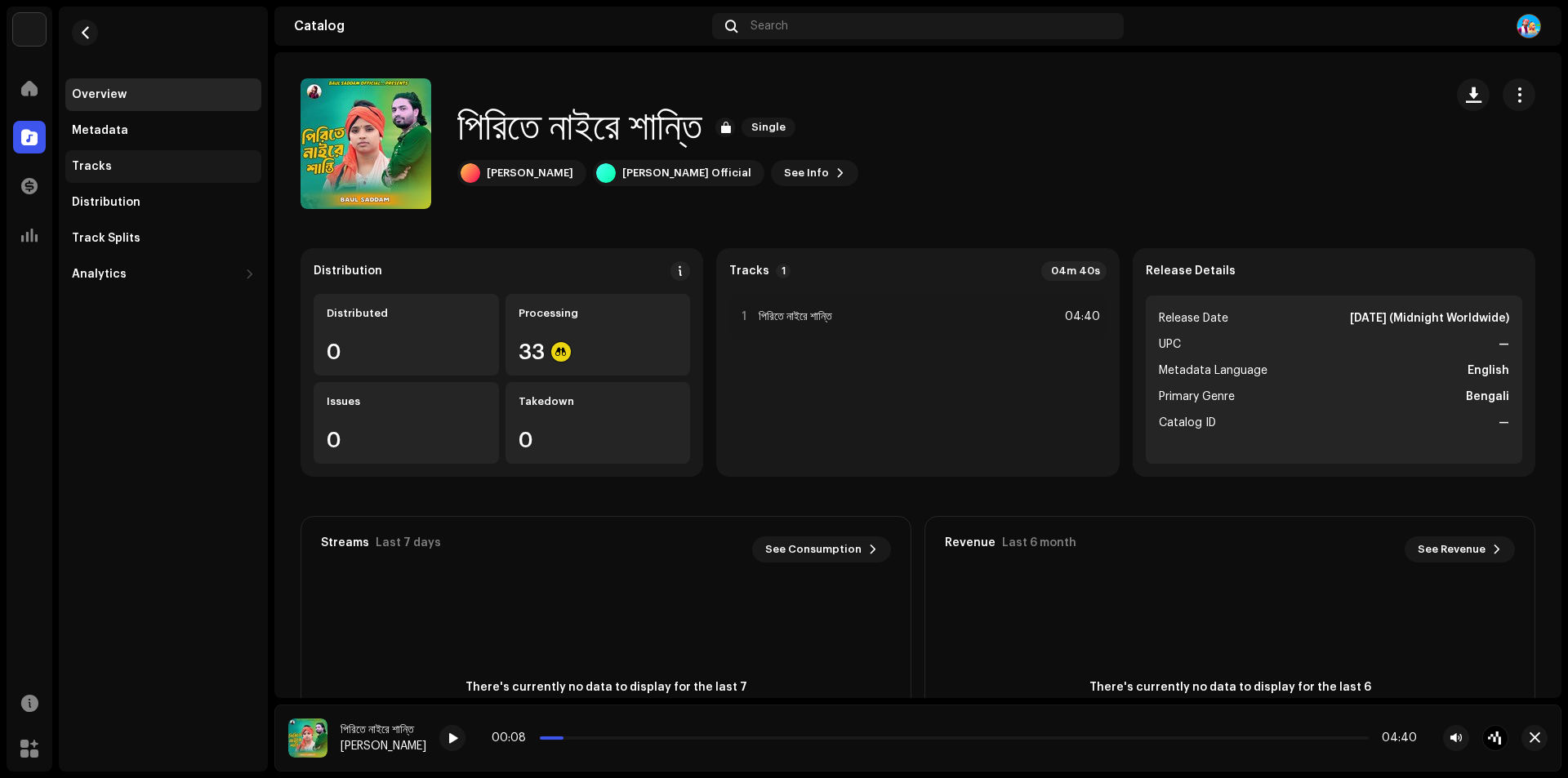
click at [112, 160] on div "Tracks" at bounding box center [163, 166] width 183 height 13
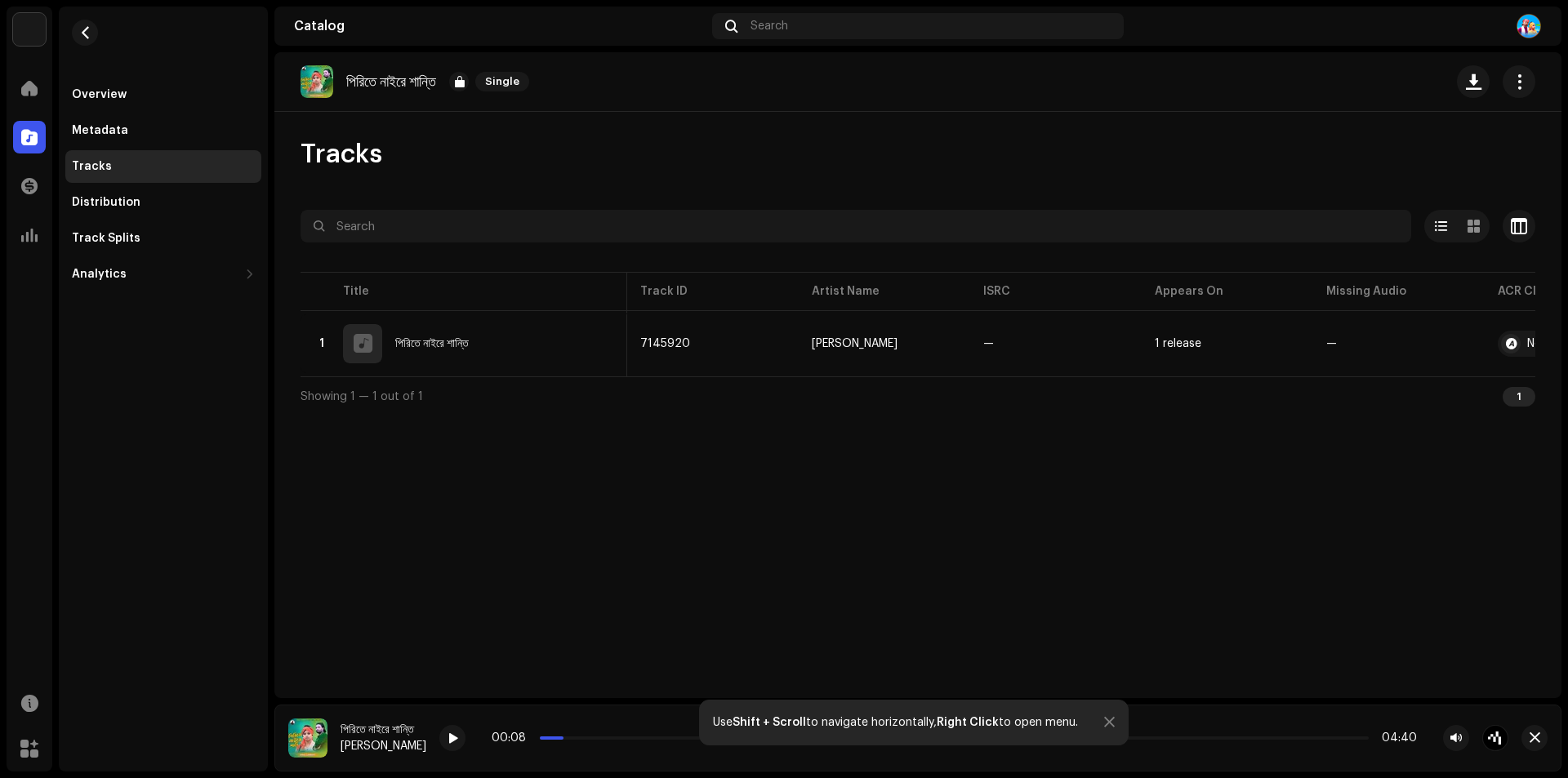
scroll to position [0, 121]
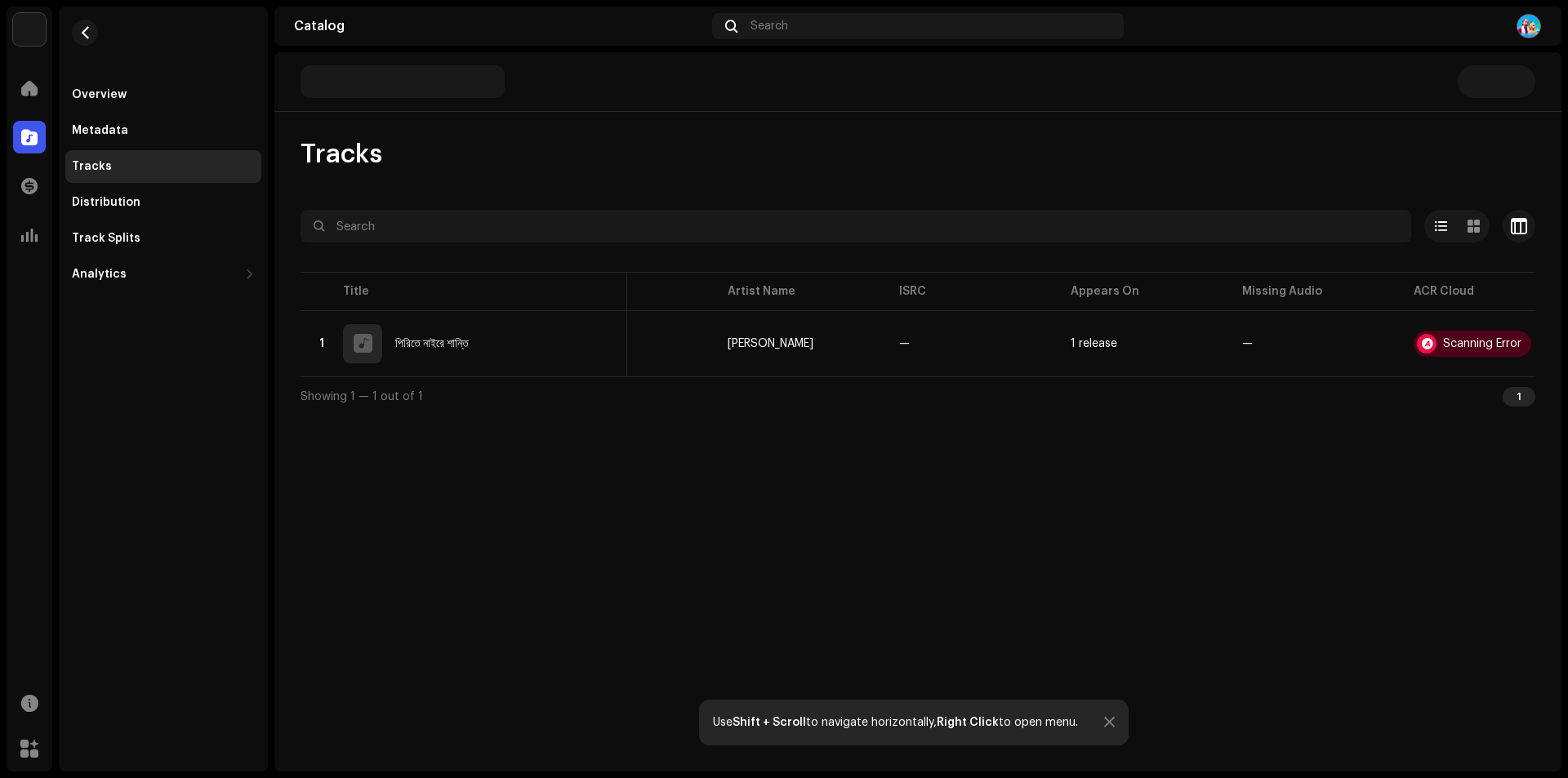
scroll to position [0, 121]
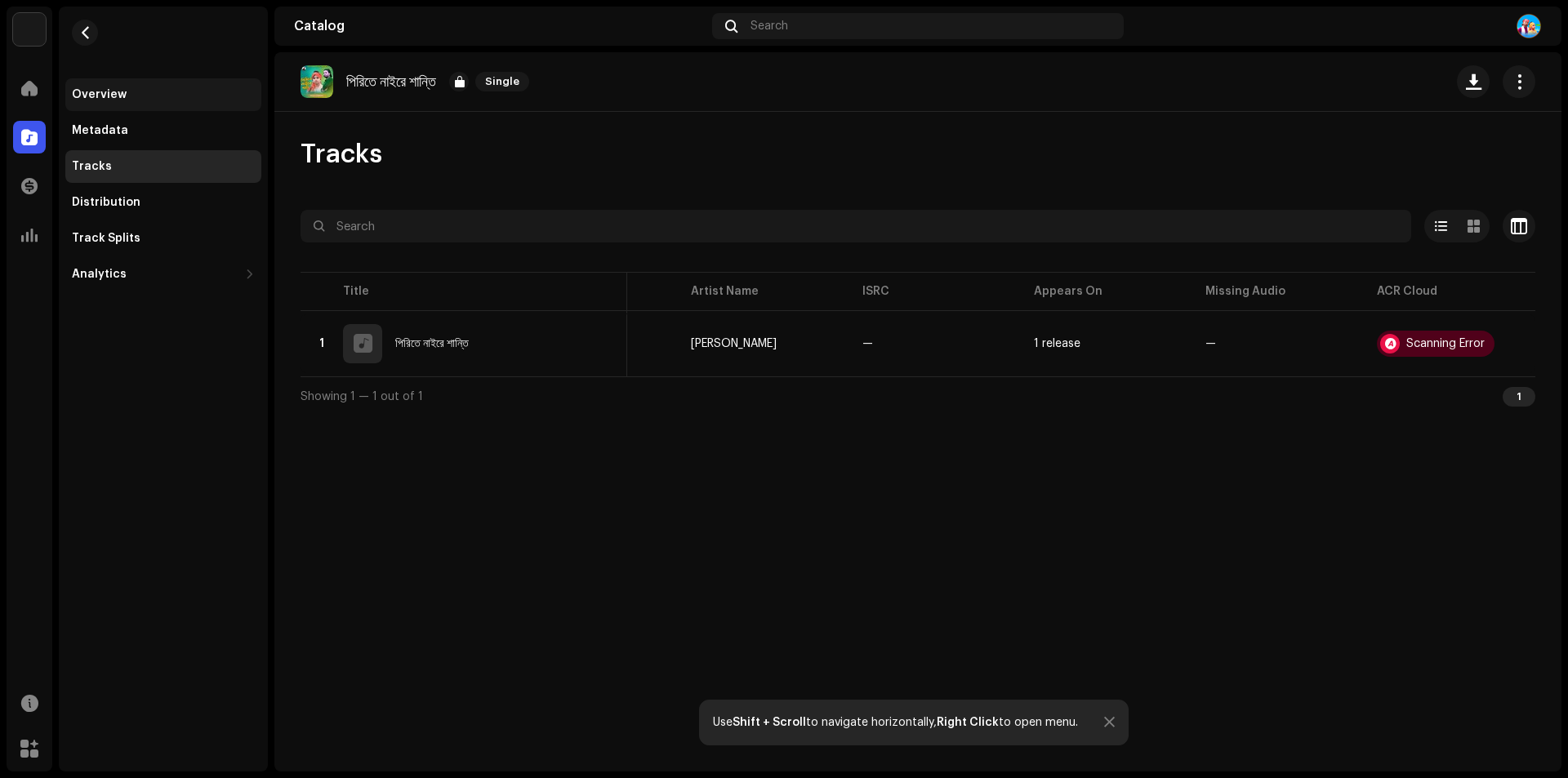
click at [90, 97] on div "Overview" at bounding box center [99, 95] width 55 height 13
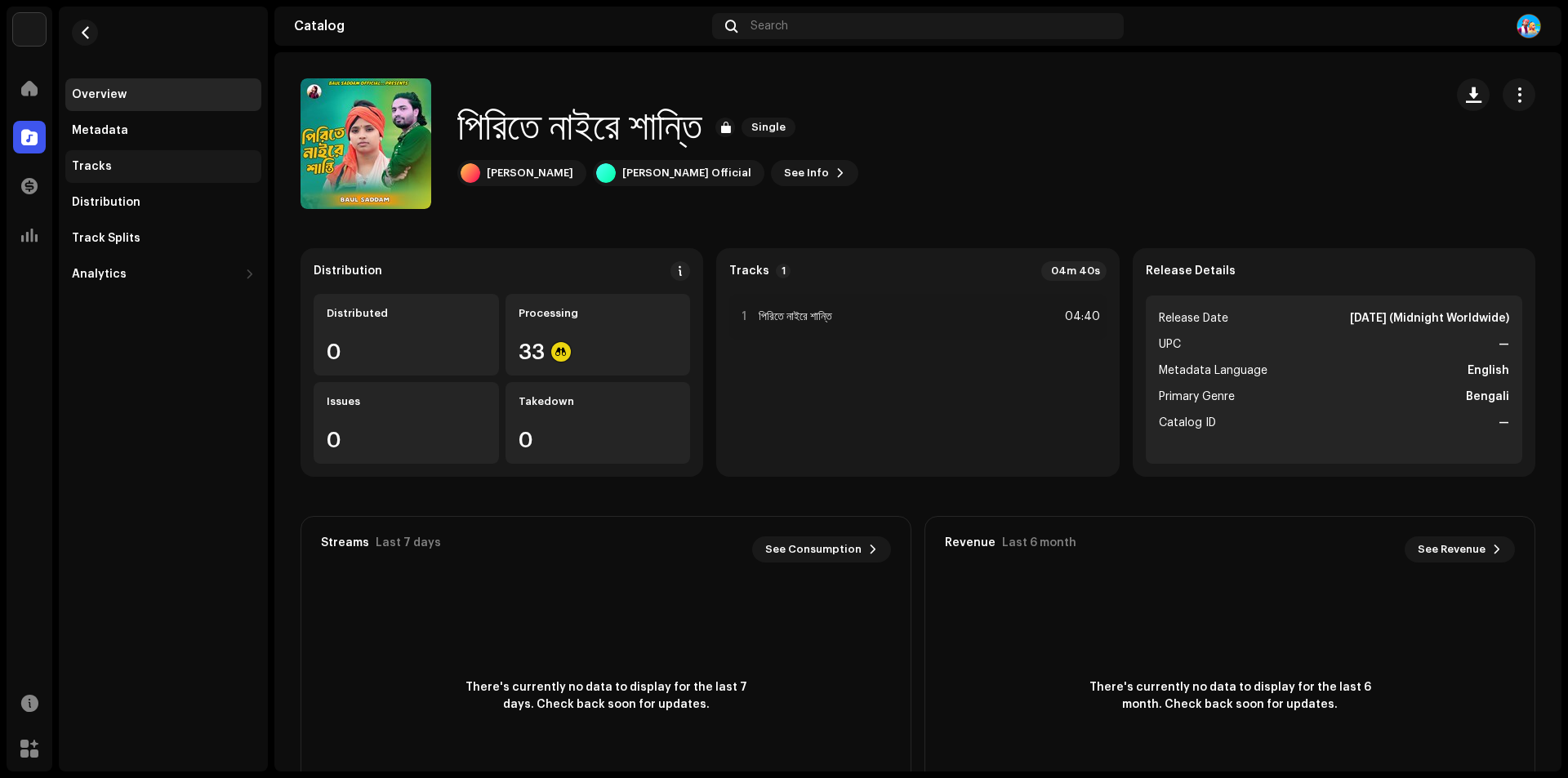
click at [94, 170] on div "Tracks" at bounding box center [92, 166] width 40 height 13
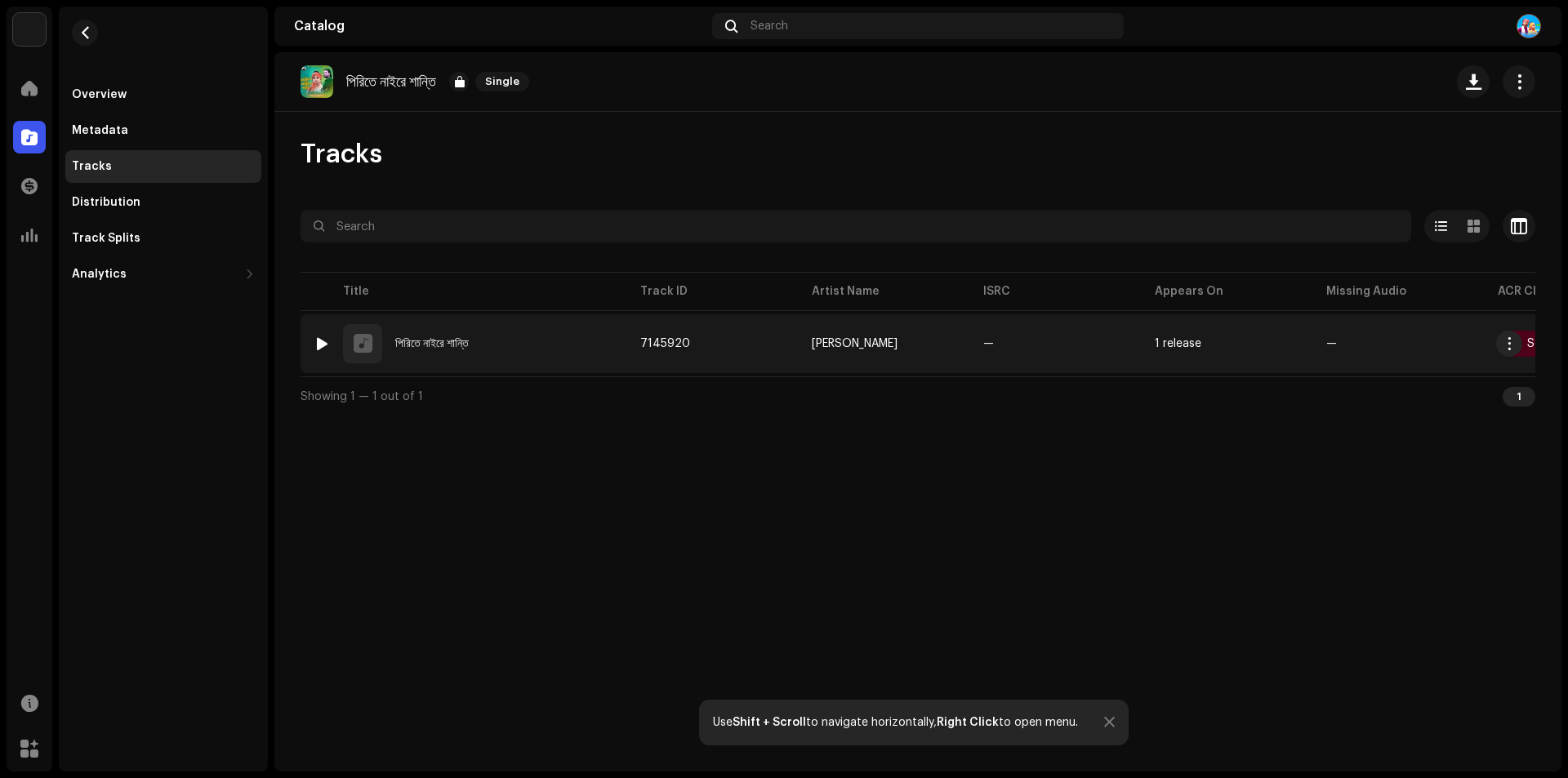
click at [325, 342] on div at bounding box center [322, 344] width 12 height 13
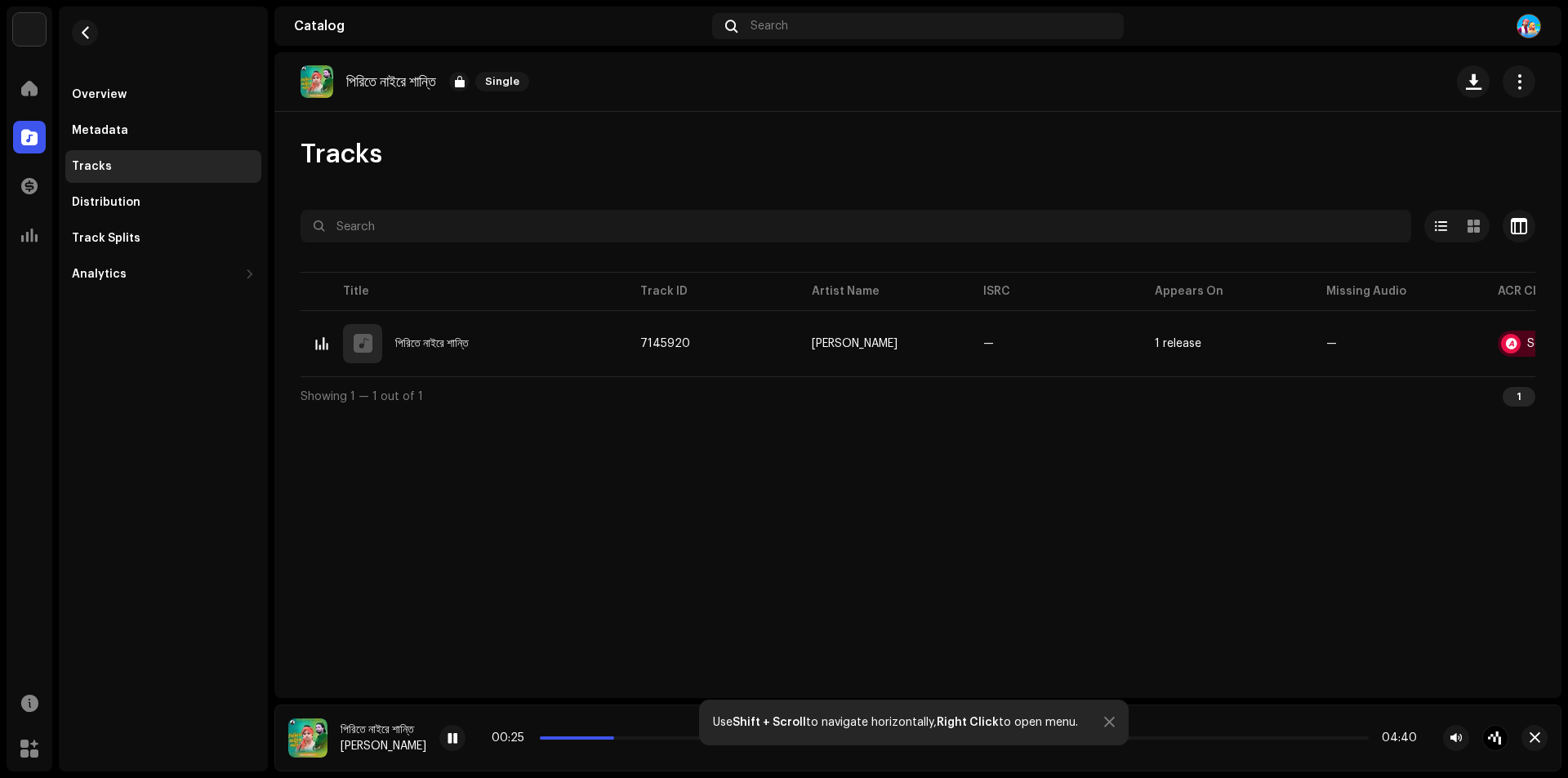
drag, startPoint x: 559, startPoint y: 735, endPoint x: 620, endPoint y: 743, distance: 61.5
click at [620, 743] on div "00:25 04:40" at bounding box center [954, 738] width 925 height 13
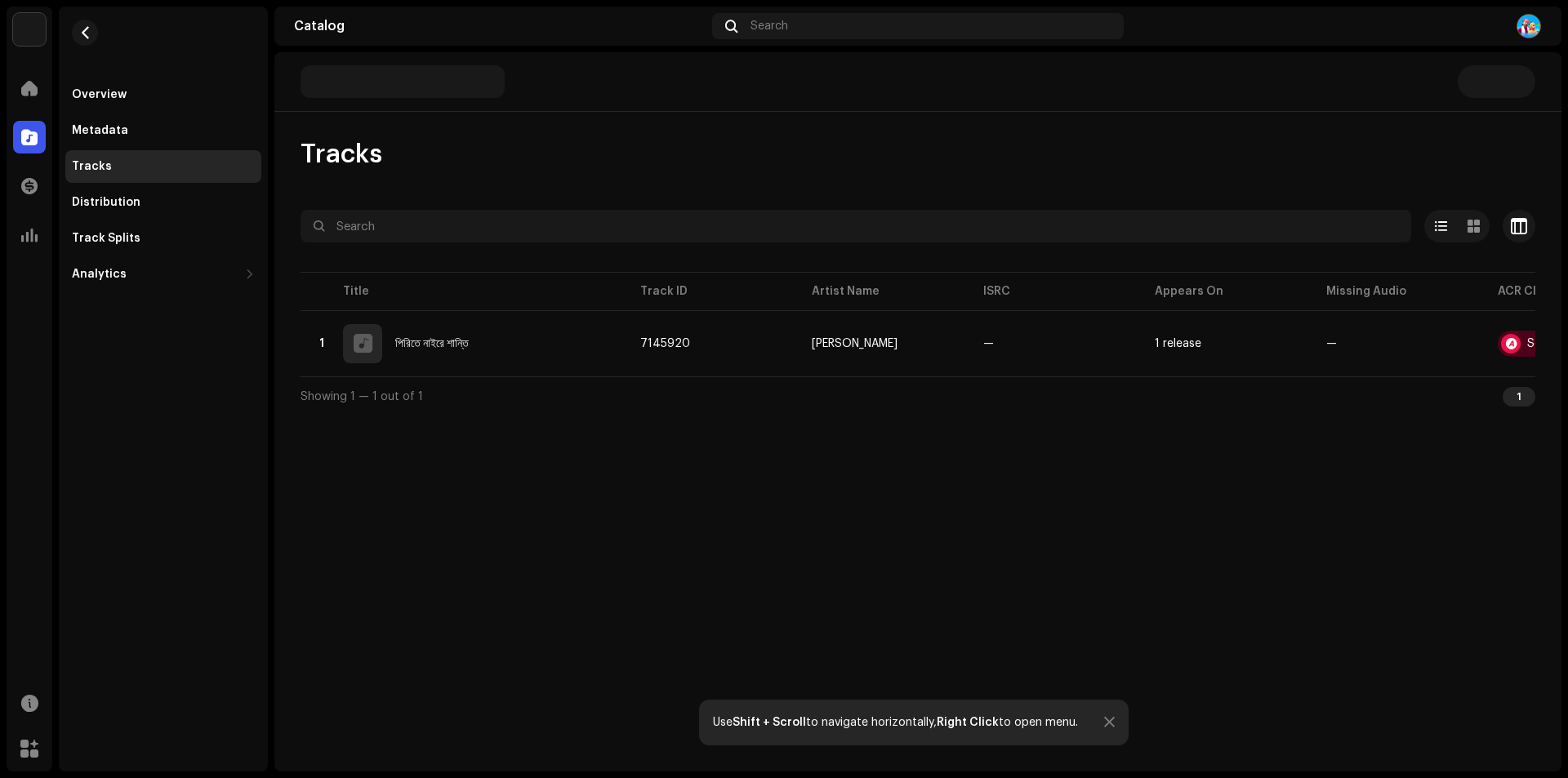
scroll to position [0, 121]
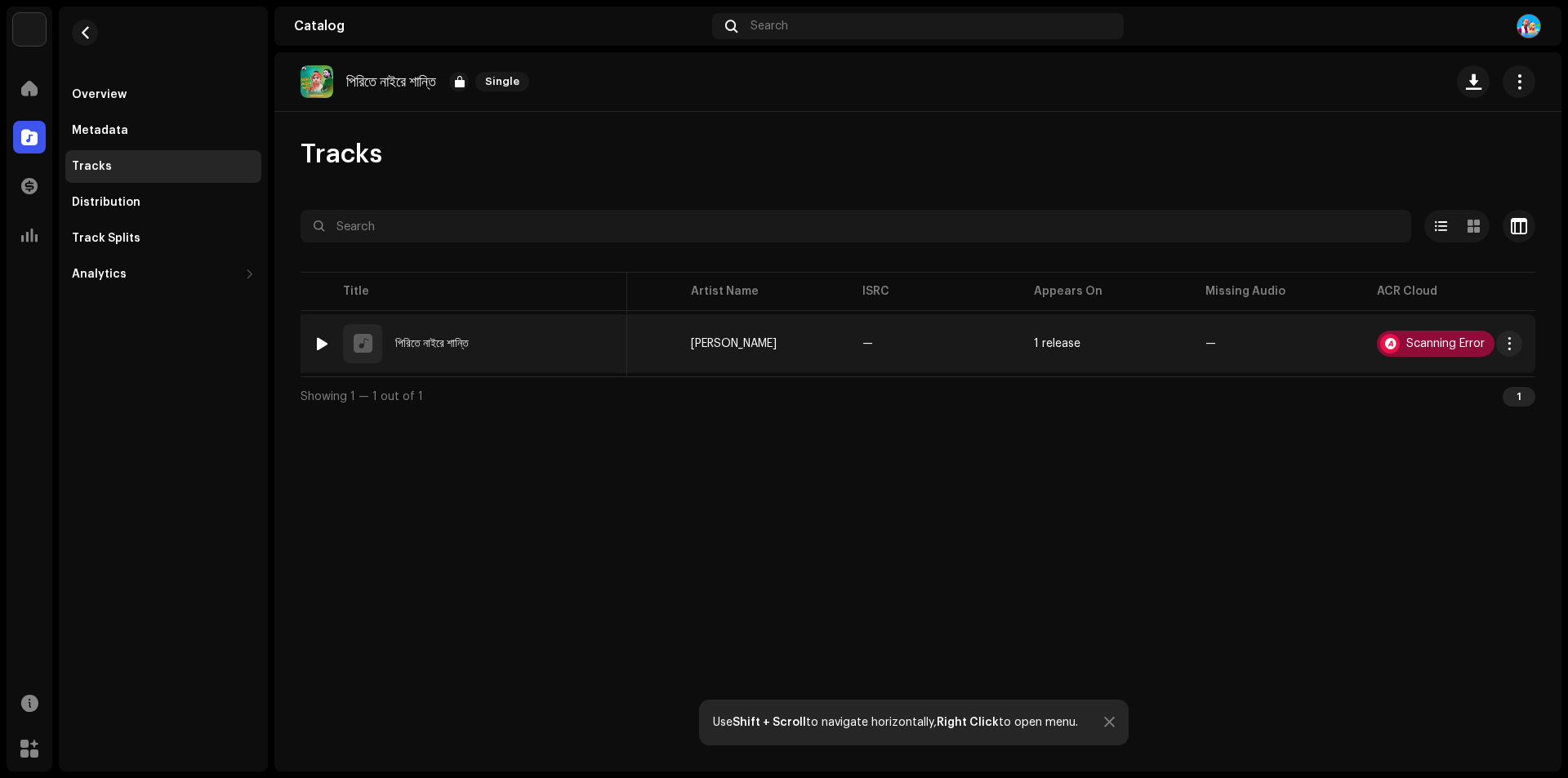
click at [1448, 346] on div "Scanning Error" at bounding box center [1445, 344] width 79 height 11
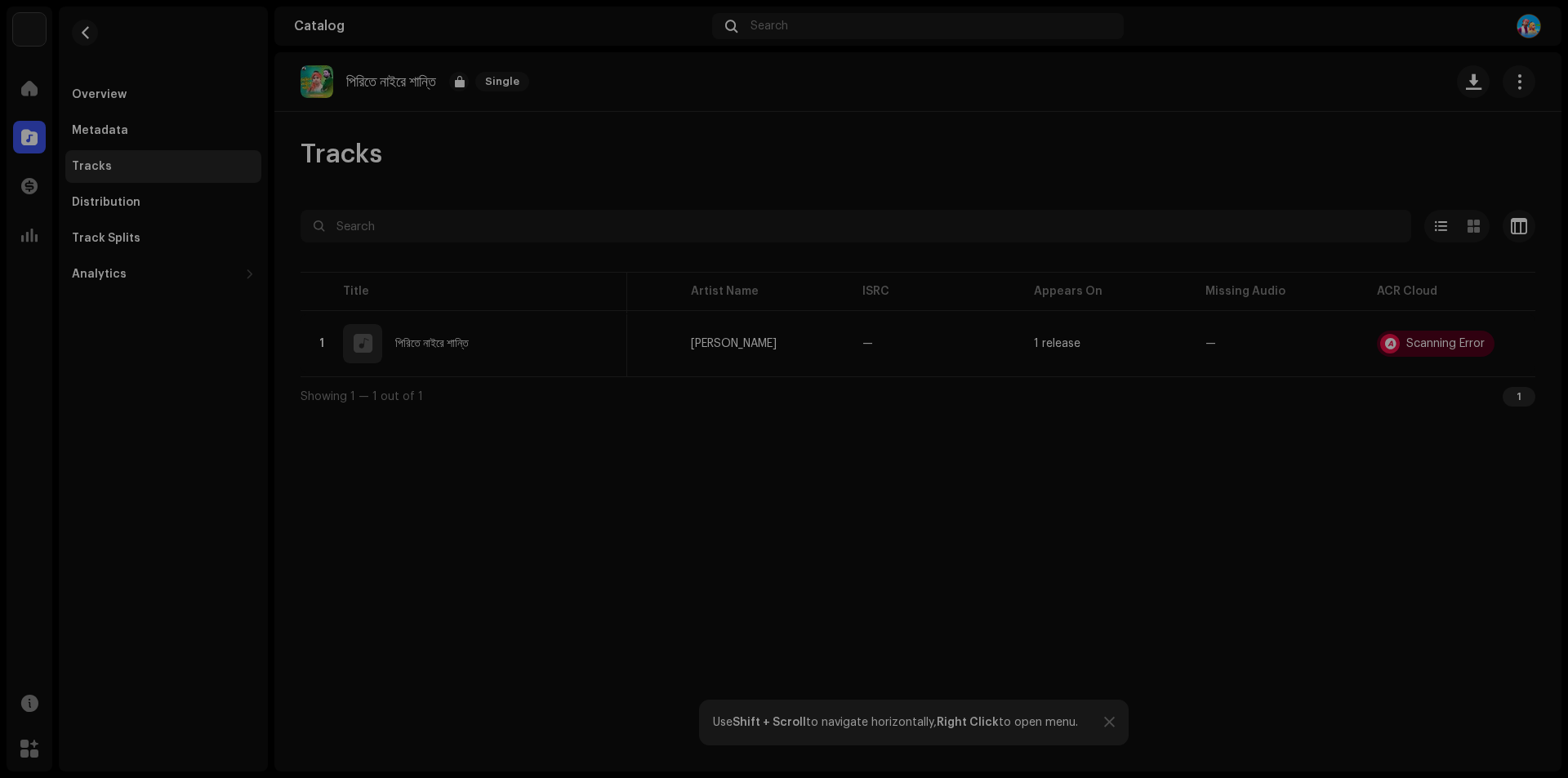
click at [1147, 590] on div "Audio Recognition by AcrCloud is still processing the audio file. Do NOT approv…" at bounding box center [784, 389] width 1568 height 778
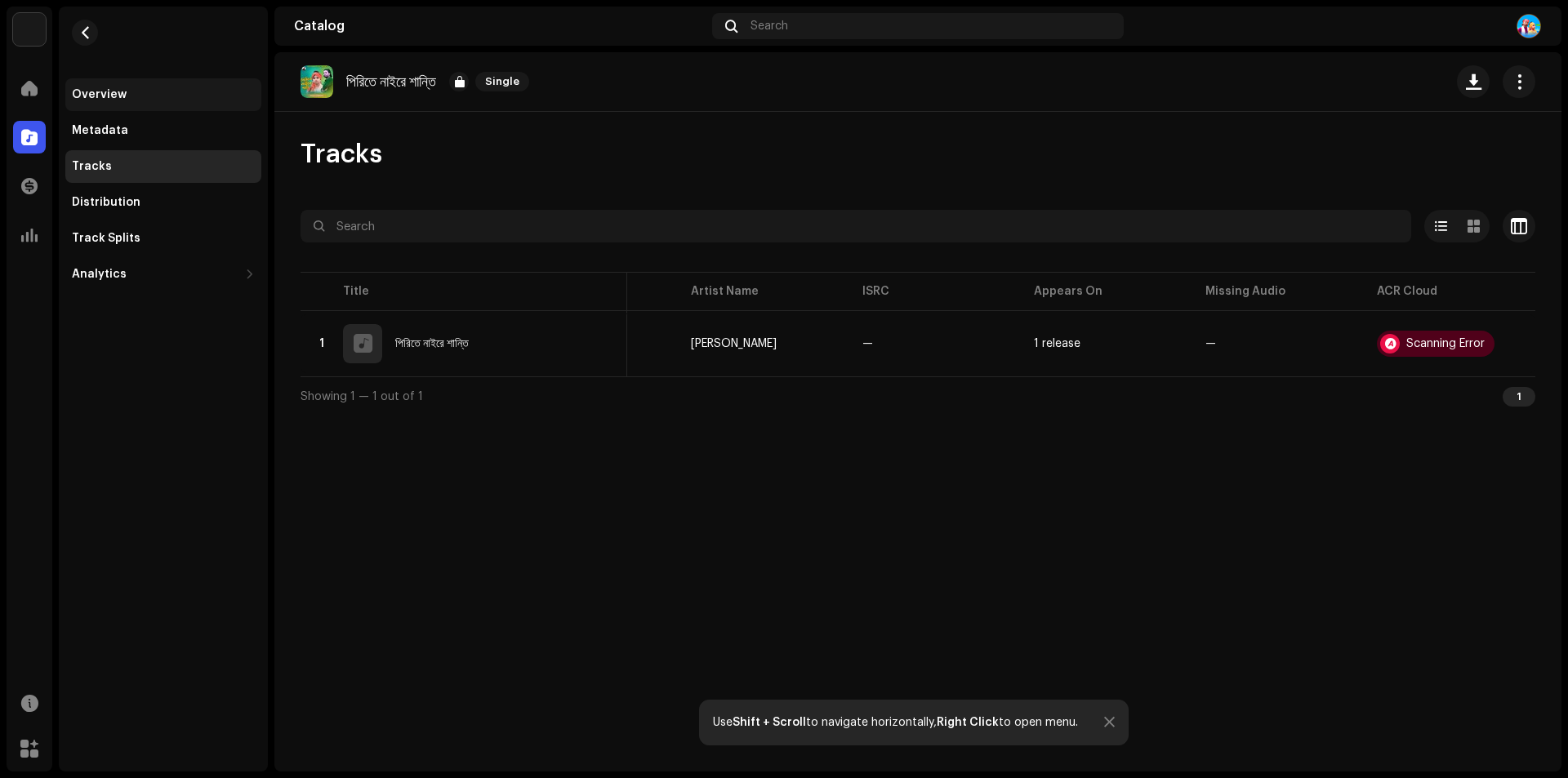
click at [92, 99] on div "Overview" at bounding box center [99, 95] width 55 height 13
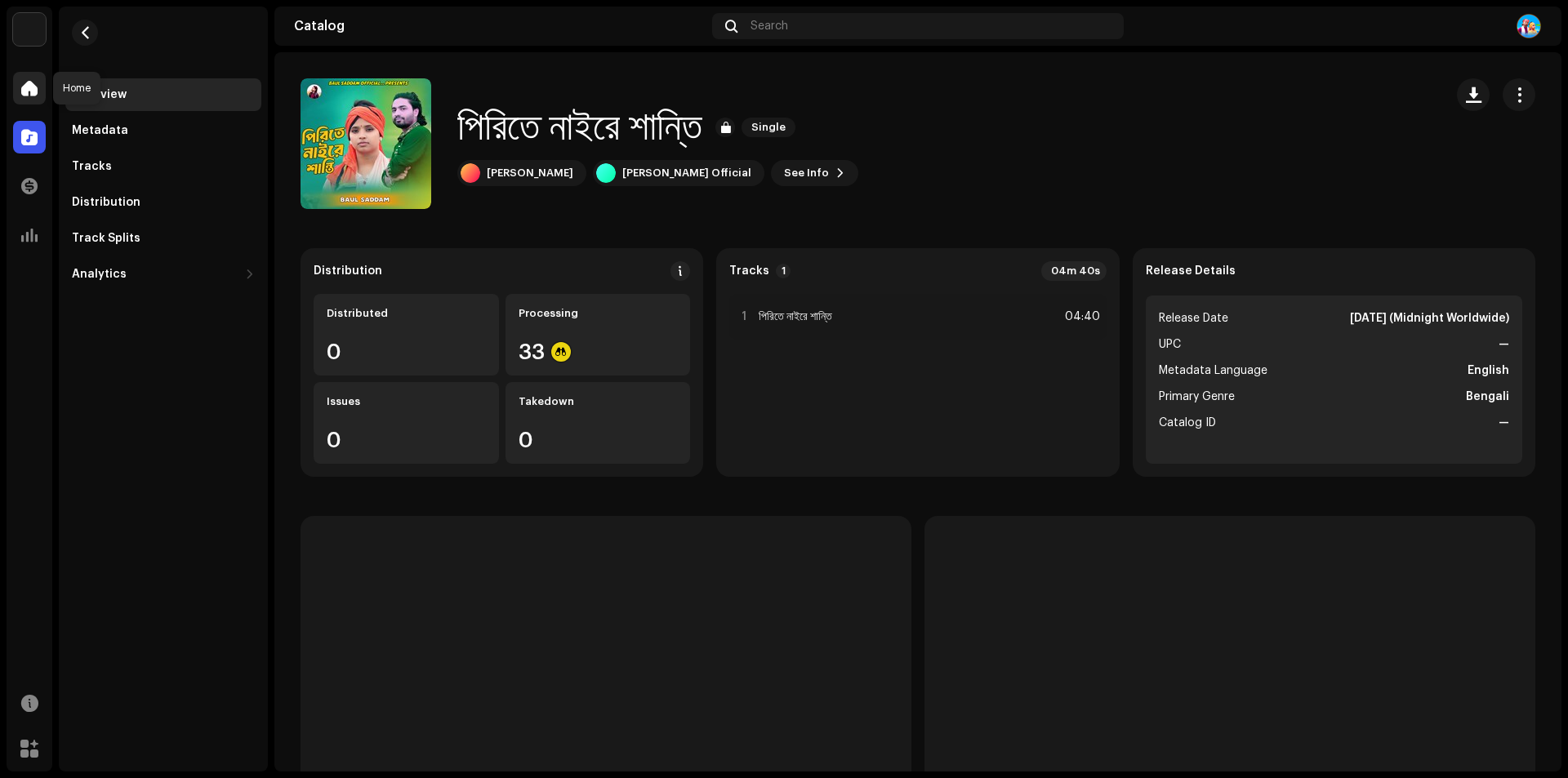
click at [37, 87] on span at bounding box center [29, 88] width 16 height 13
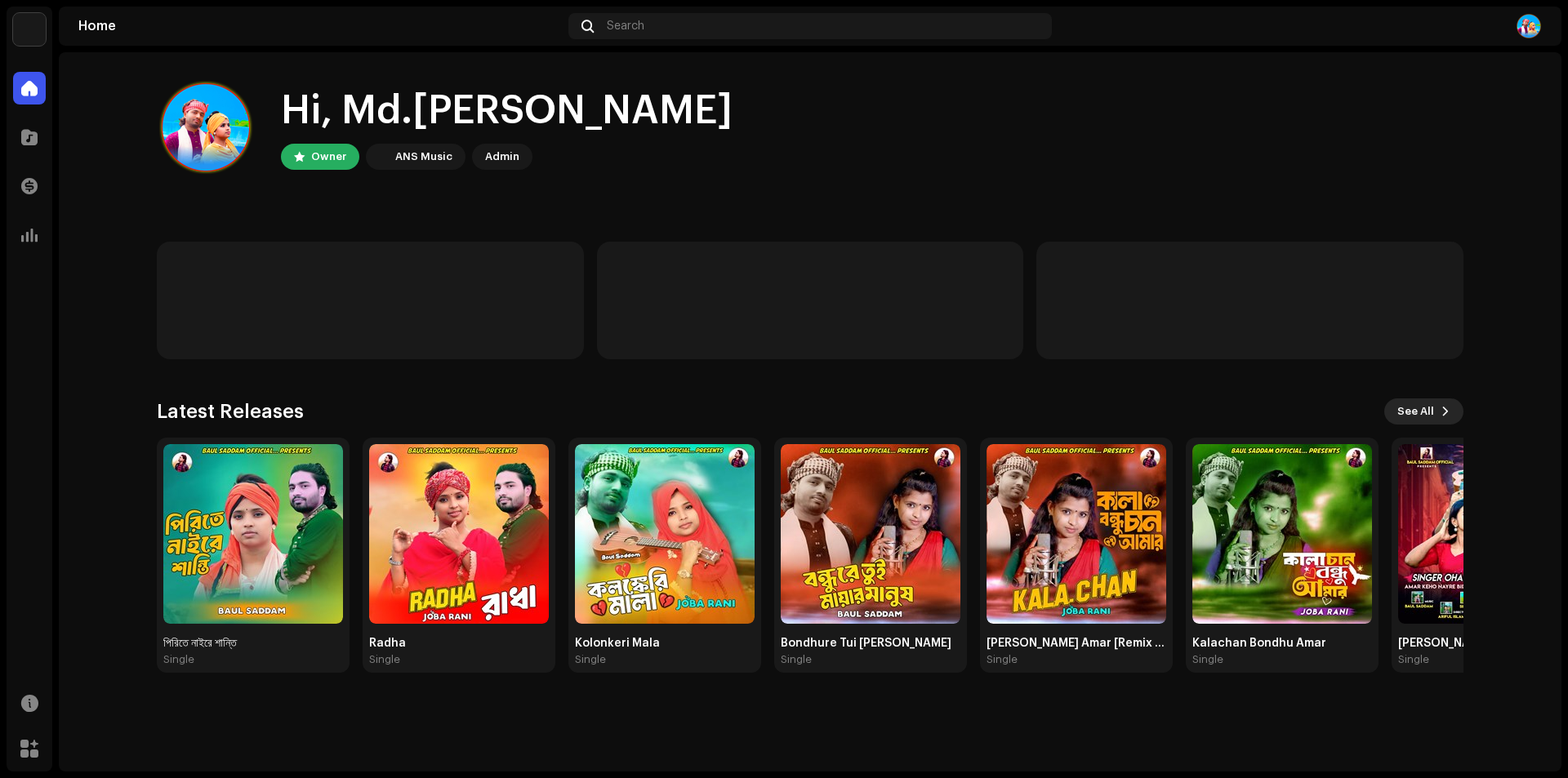
click at [1416, 413] on span "See All" at bounding box center [1415, 411] width 37 height 33
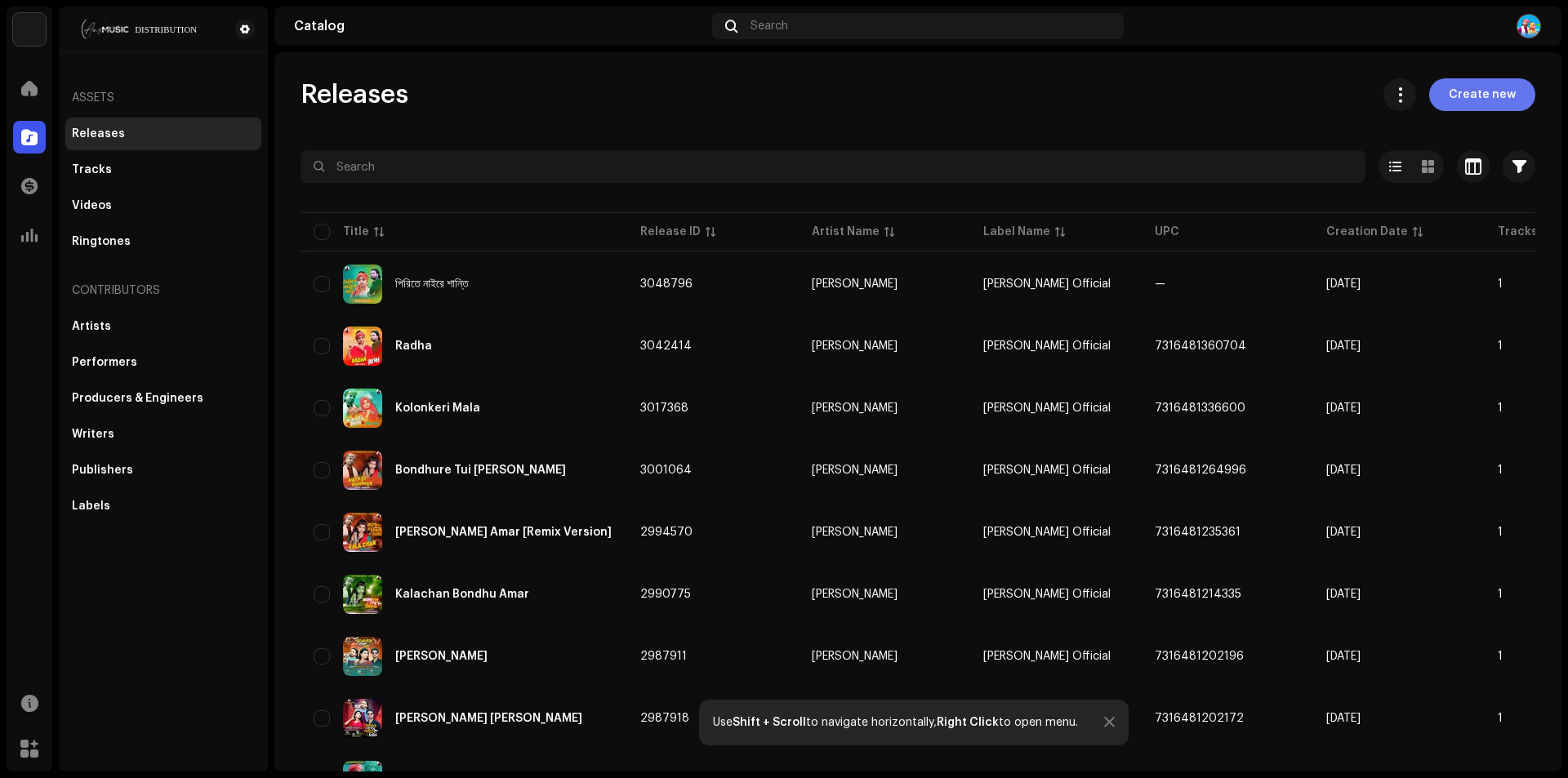
click at [1462, 89] on span "Create new" at bounding box center [1482, 95] width 67 height 33
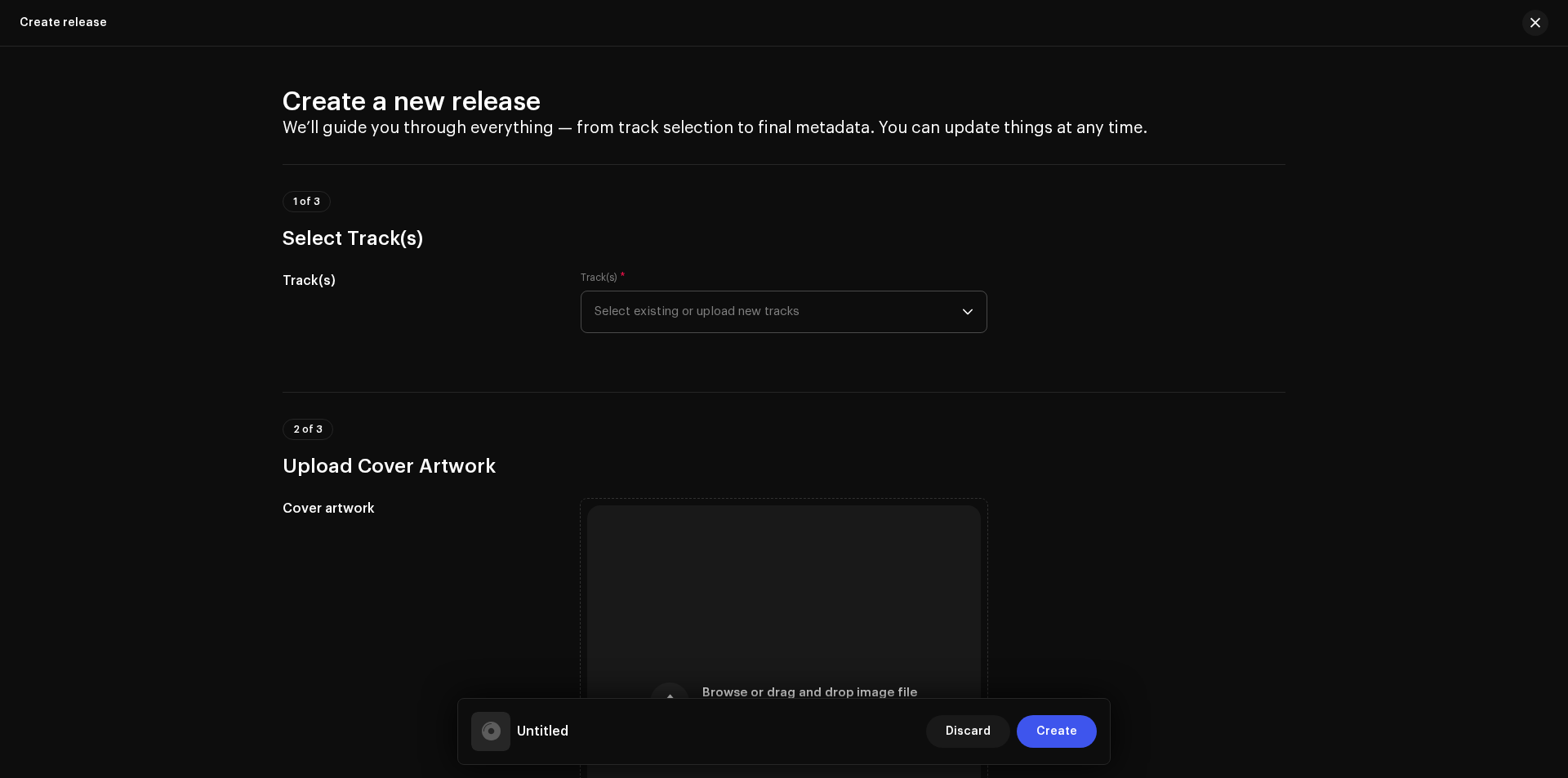
click at [795, 303] on span "Select existing or upload new tracks" at bounding box center [778, 312] width 367 height 41
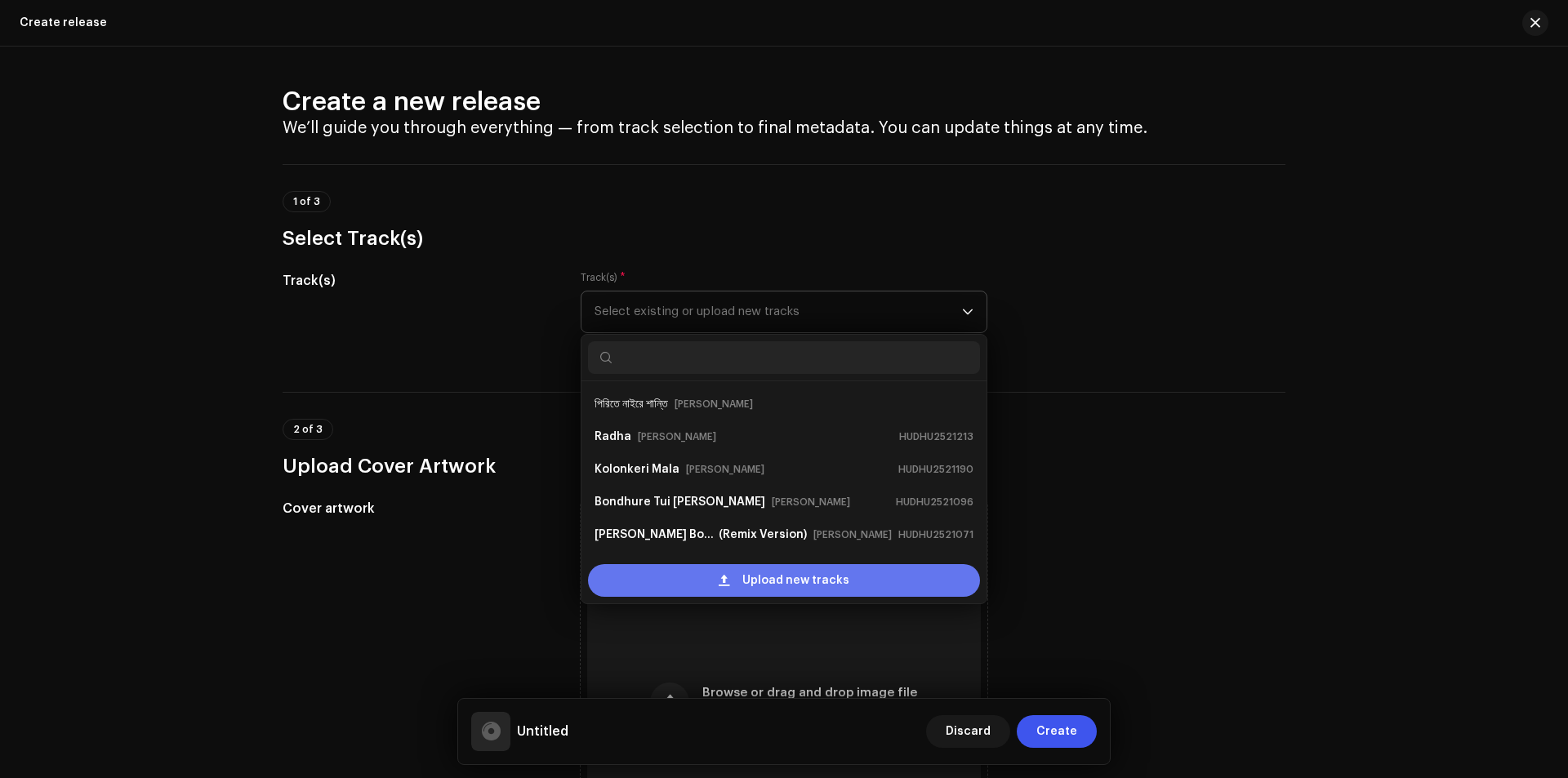
scroll to position [26, 0]
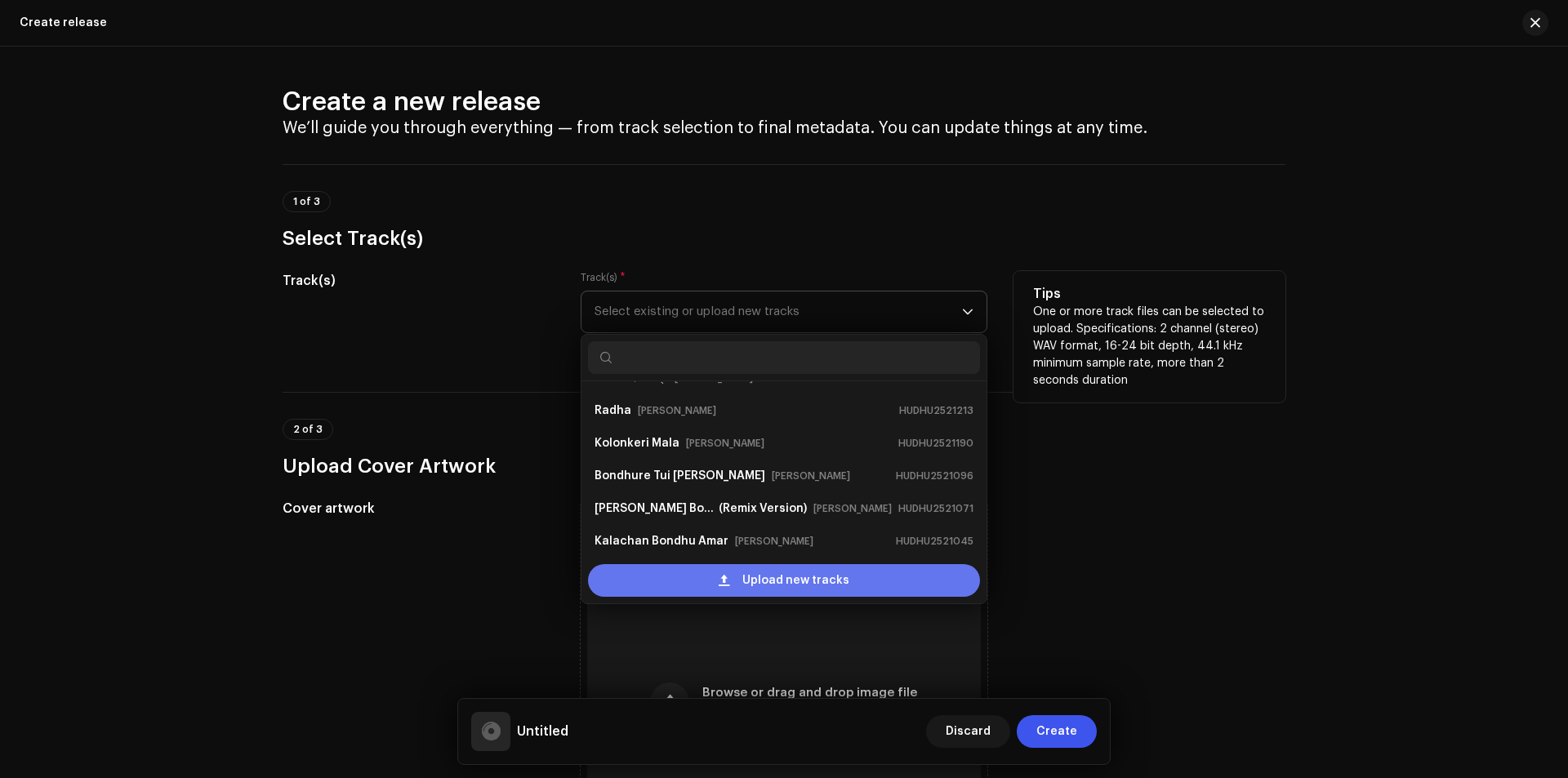
click at [736, 577] on div "Upload new tracks" at bounding box center [784, 581] width 392 height 33
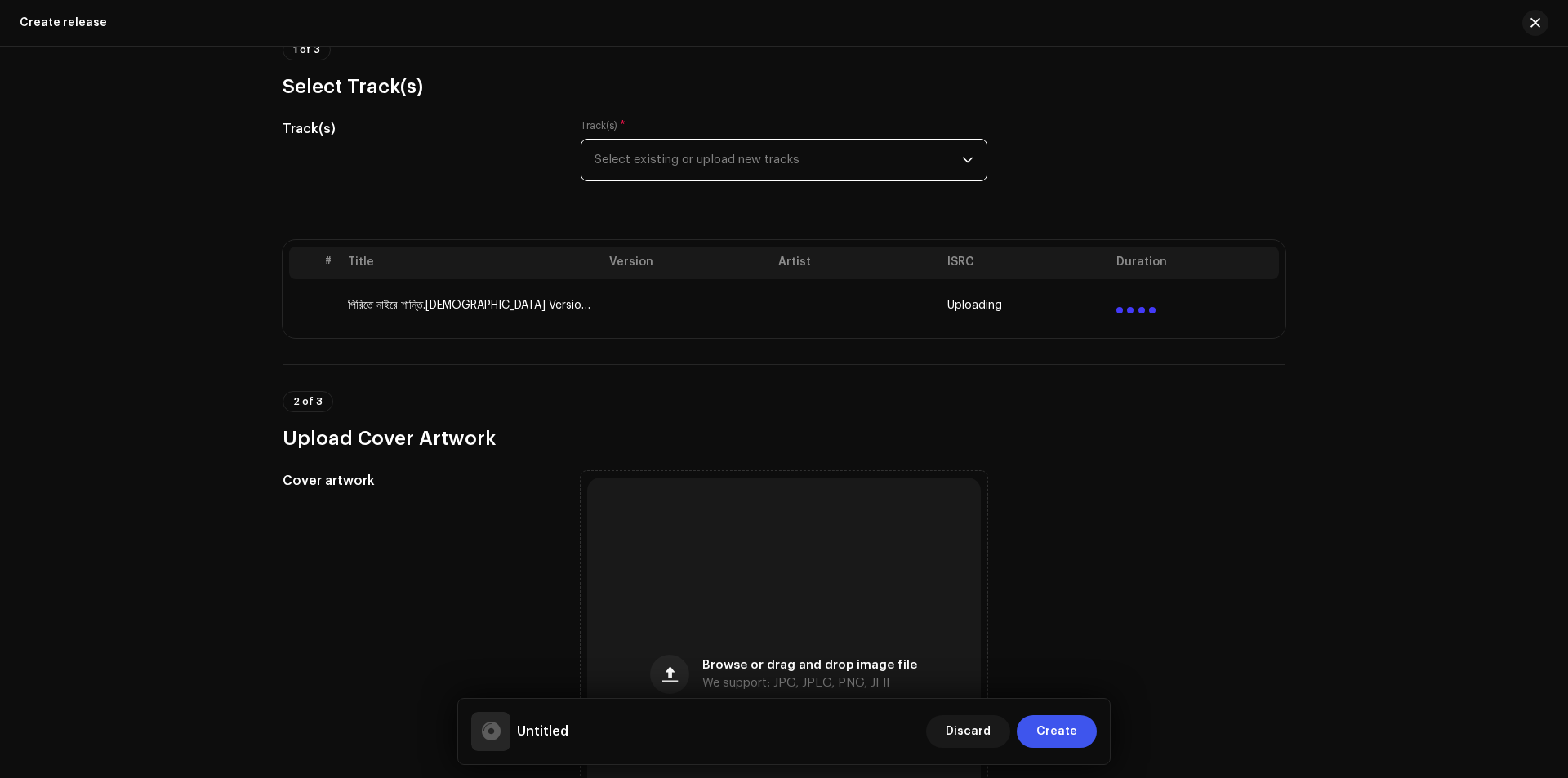
scroll to position [408, 0]
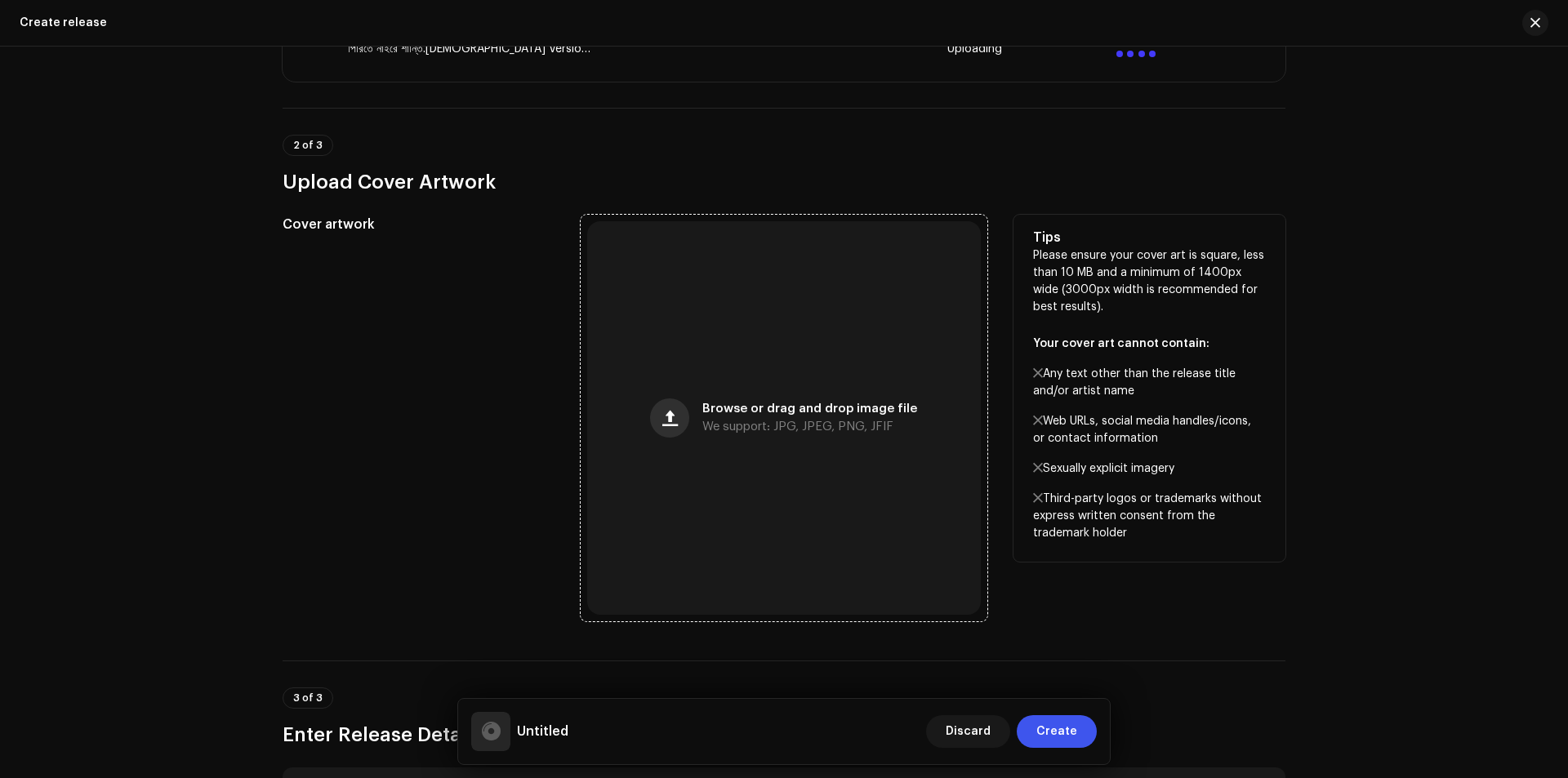
click at [678, 416] on span "button" at bounding box center [669, 418] width 16 height 13
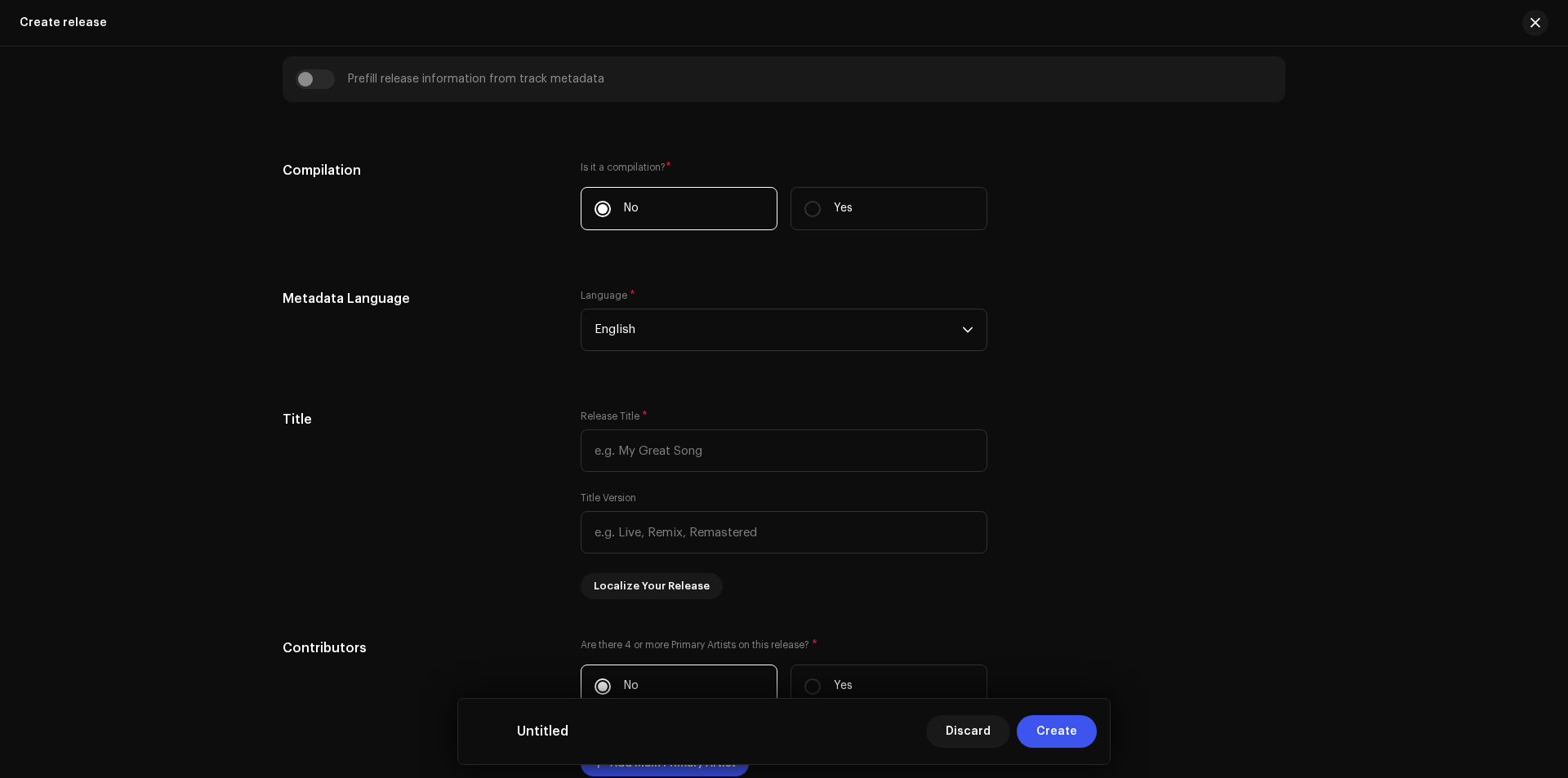
scroll to position [1142, 0]
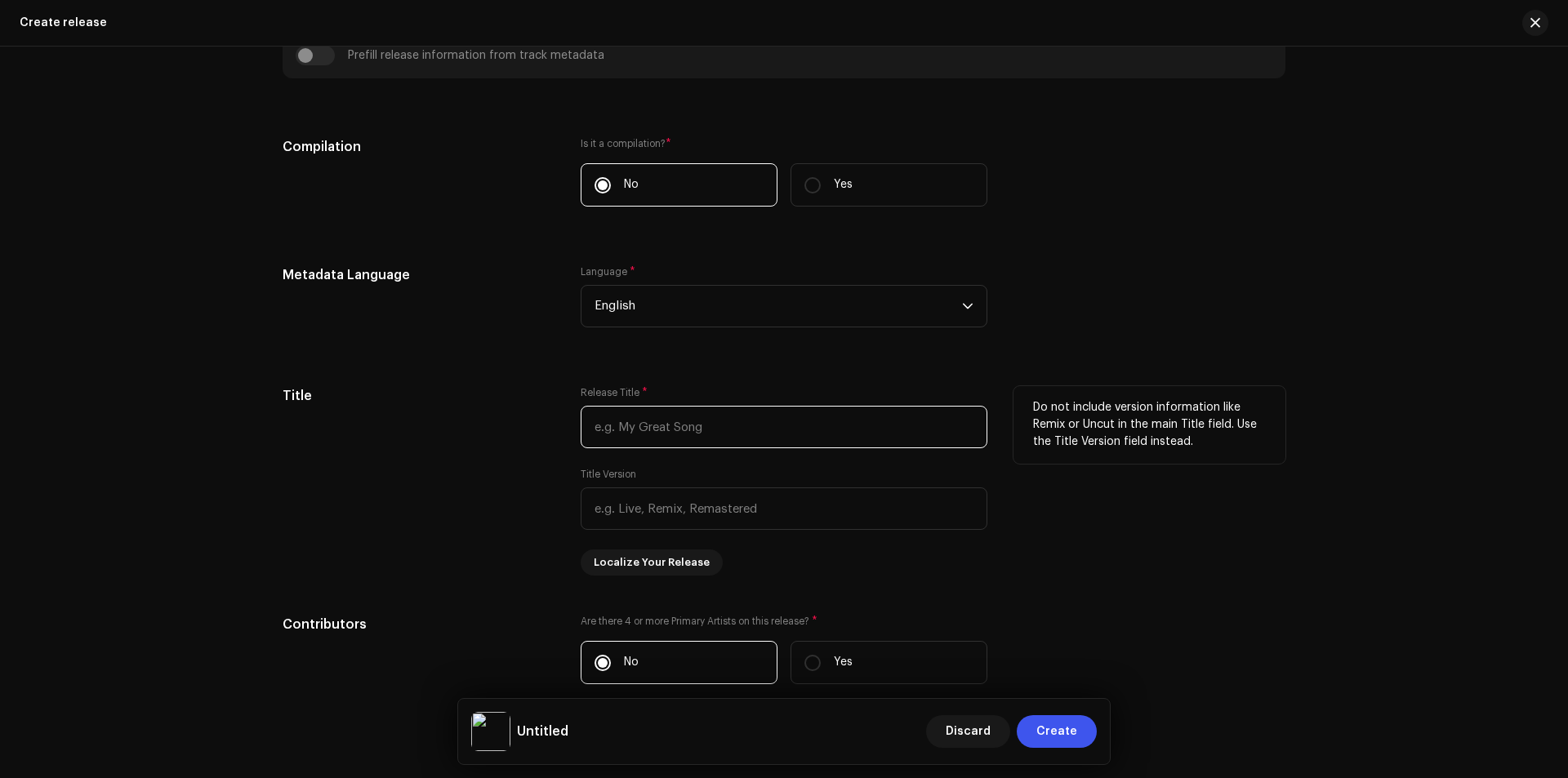
click at [657, 429] on input "text" at bounding box center [784, 427] width 406 height 43
paste input "পিরিতে নাইরে শান্তি.Female Version"
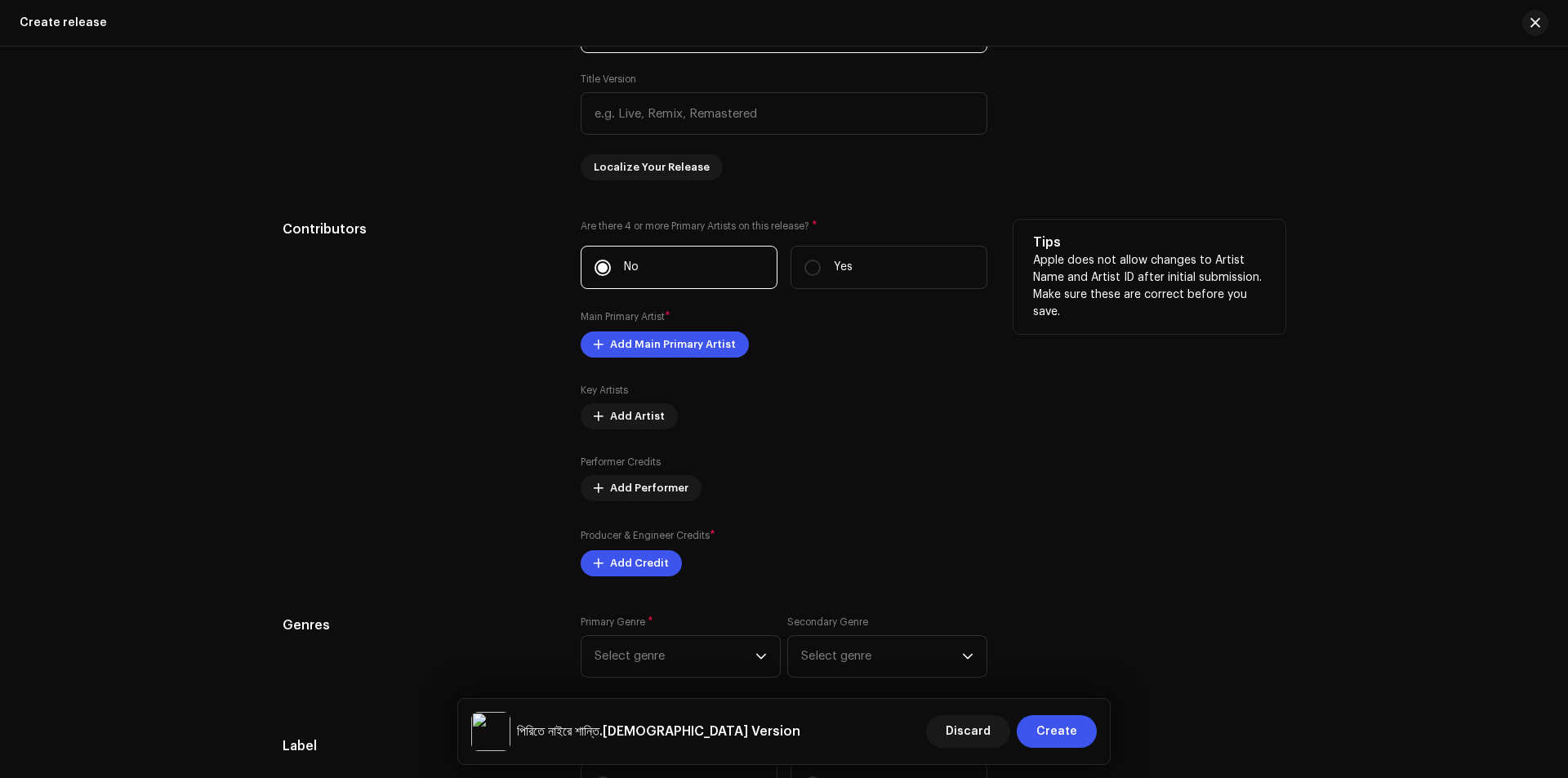
scroll to position [1551, 0]
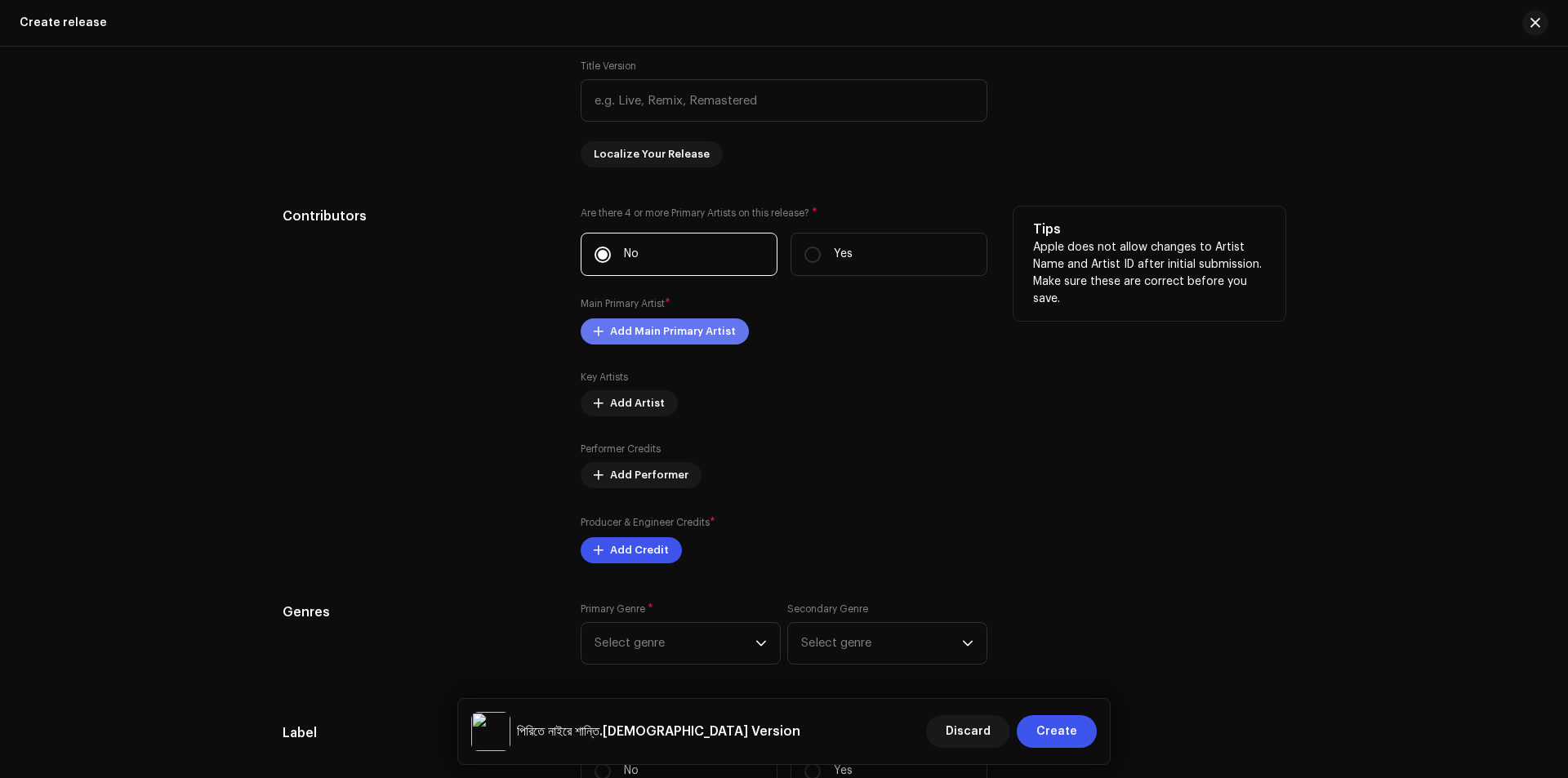
type input "পিরিতে নাইরে শান্তি.Female Version"
click at [660, 331] on span "Add Main Primary Artist" at bounding box center [672, 332] width 125 height 33
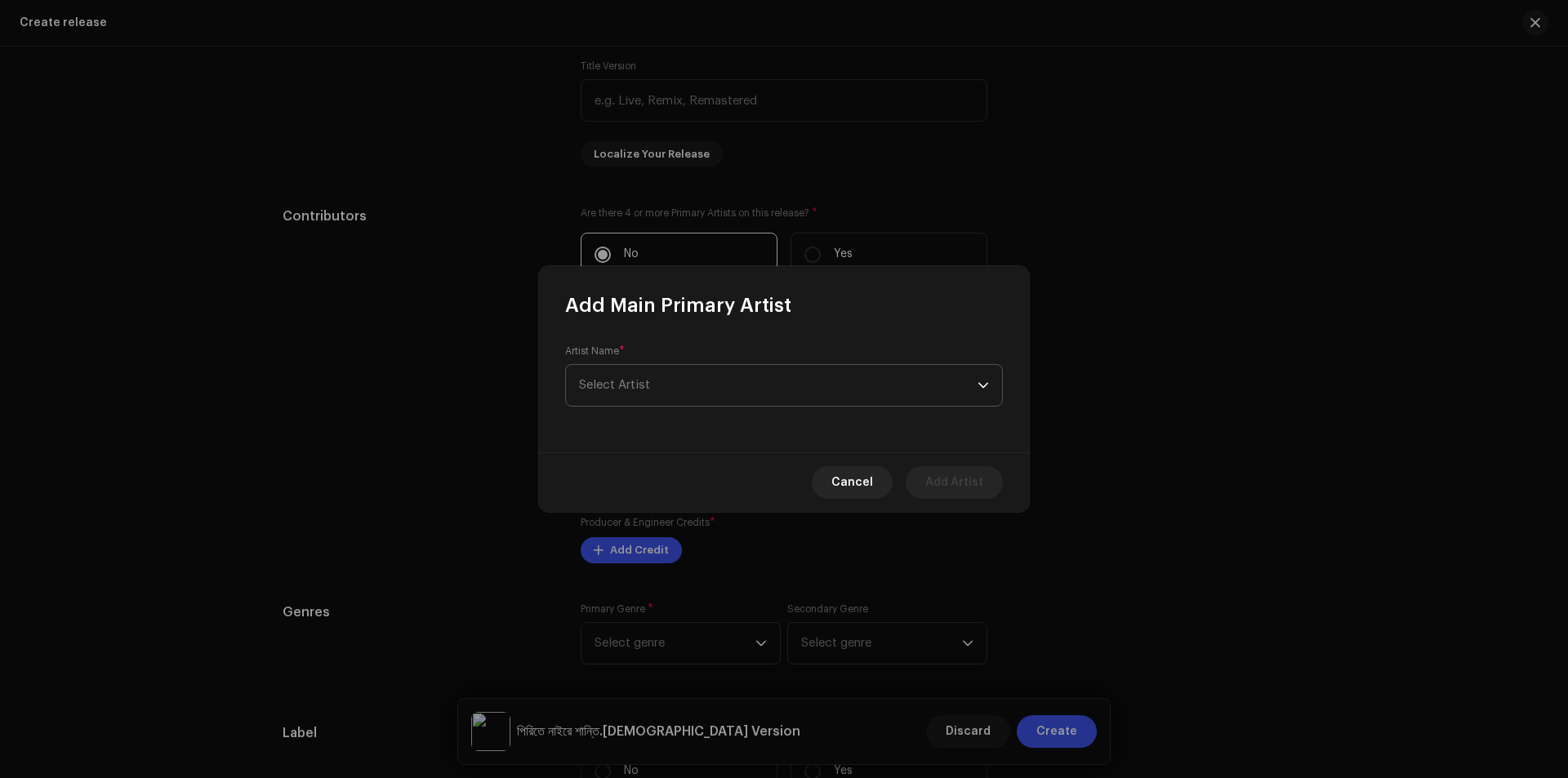
click at [635, 383] on span "Select Artist" at bounding box center [614, 384] width 71 height 12
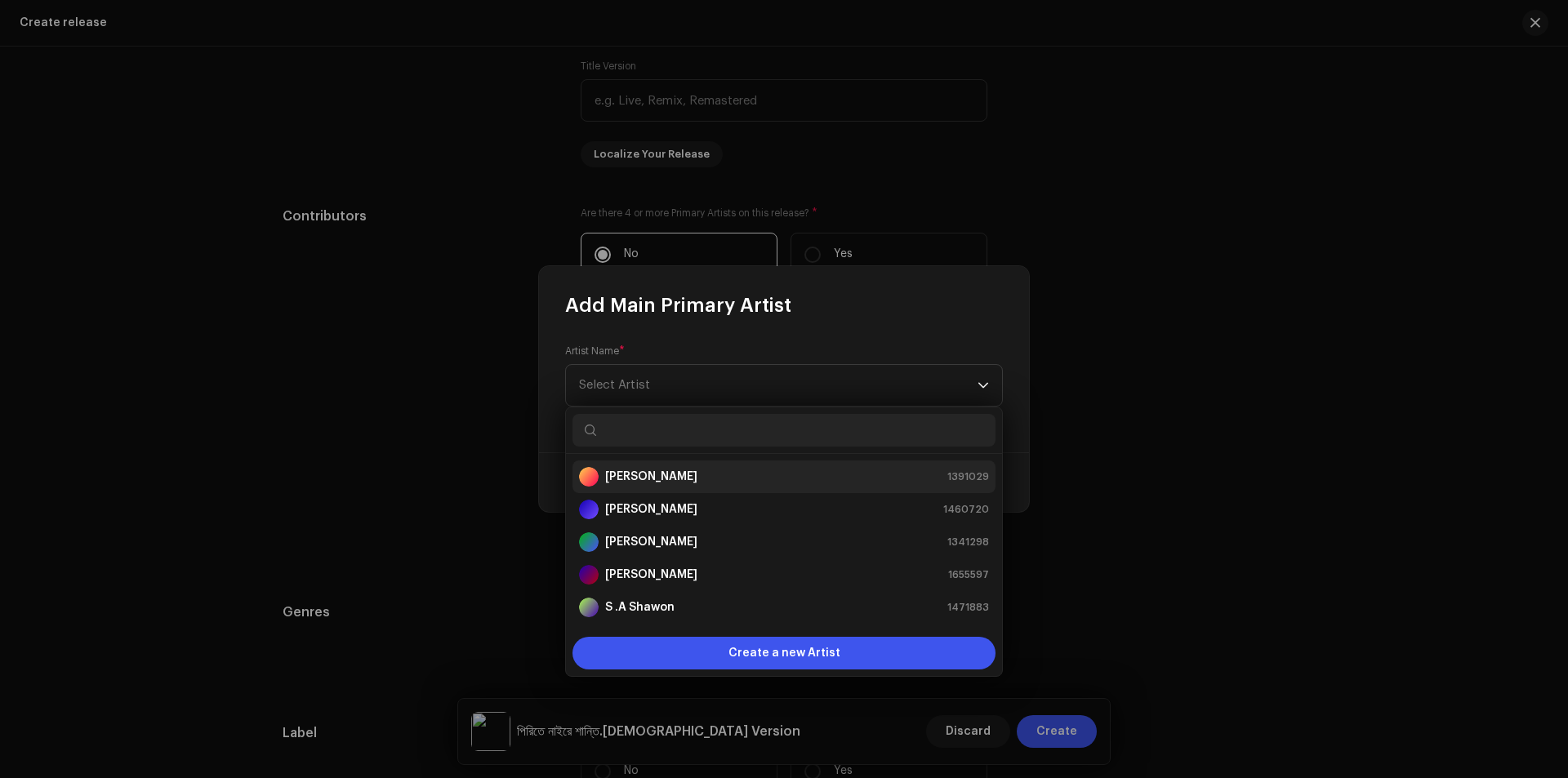
click at [675, 483] on strong "[PERSON_NAME]" at bounding box center [651, 477] width 93 height 16
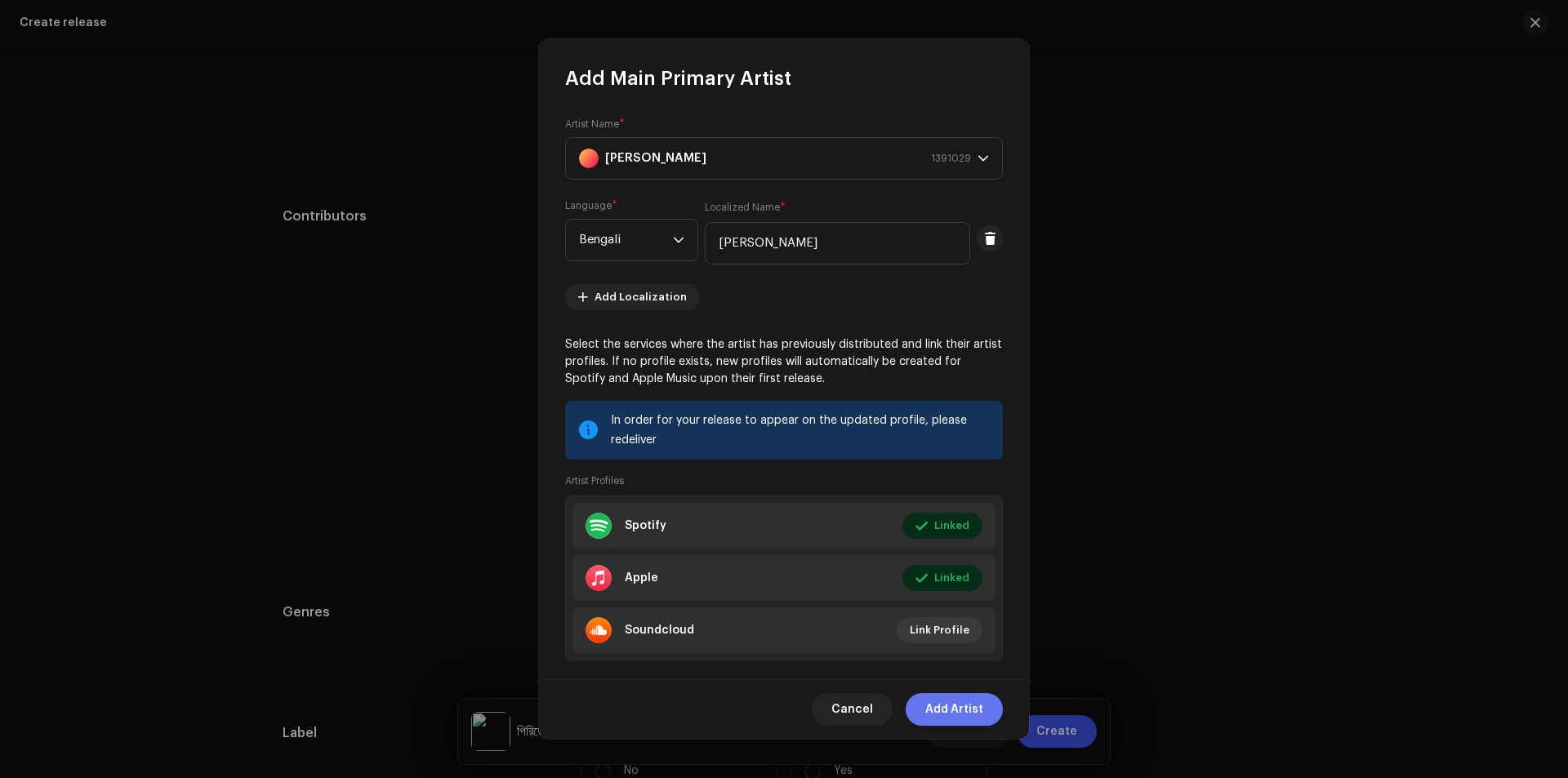
click at [956, 708] on span "Add Artist" at bounding box center [954, 709] width 58 height 33
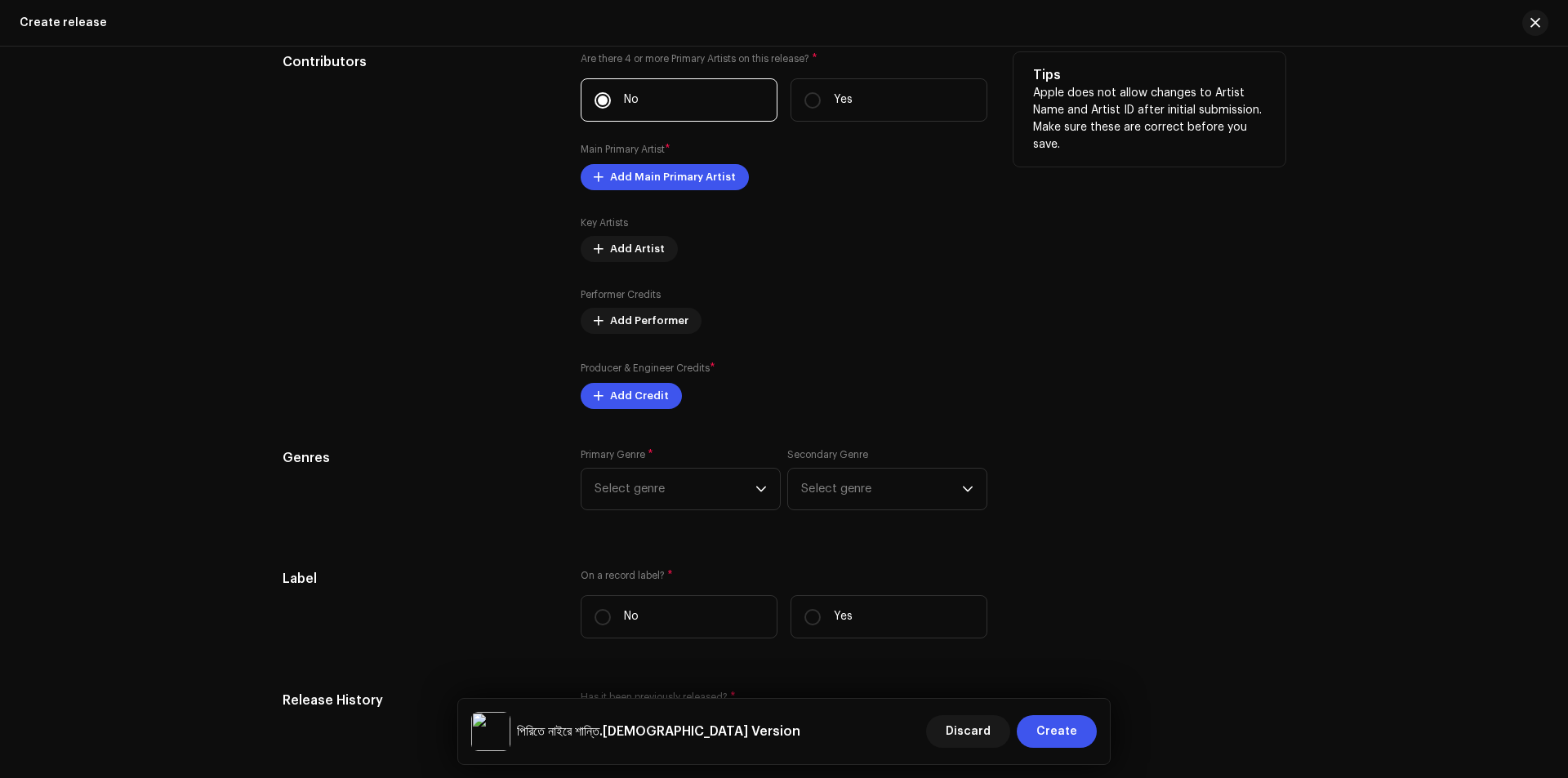
scroll to position [1714, 0]
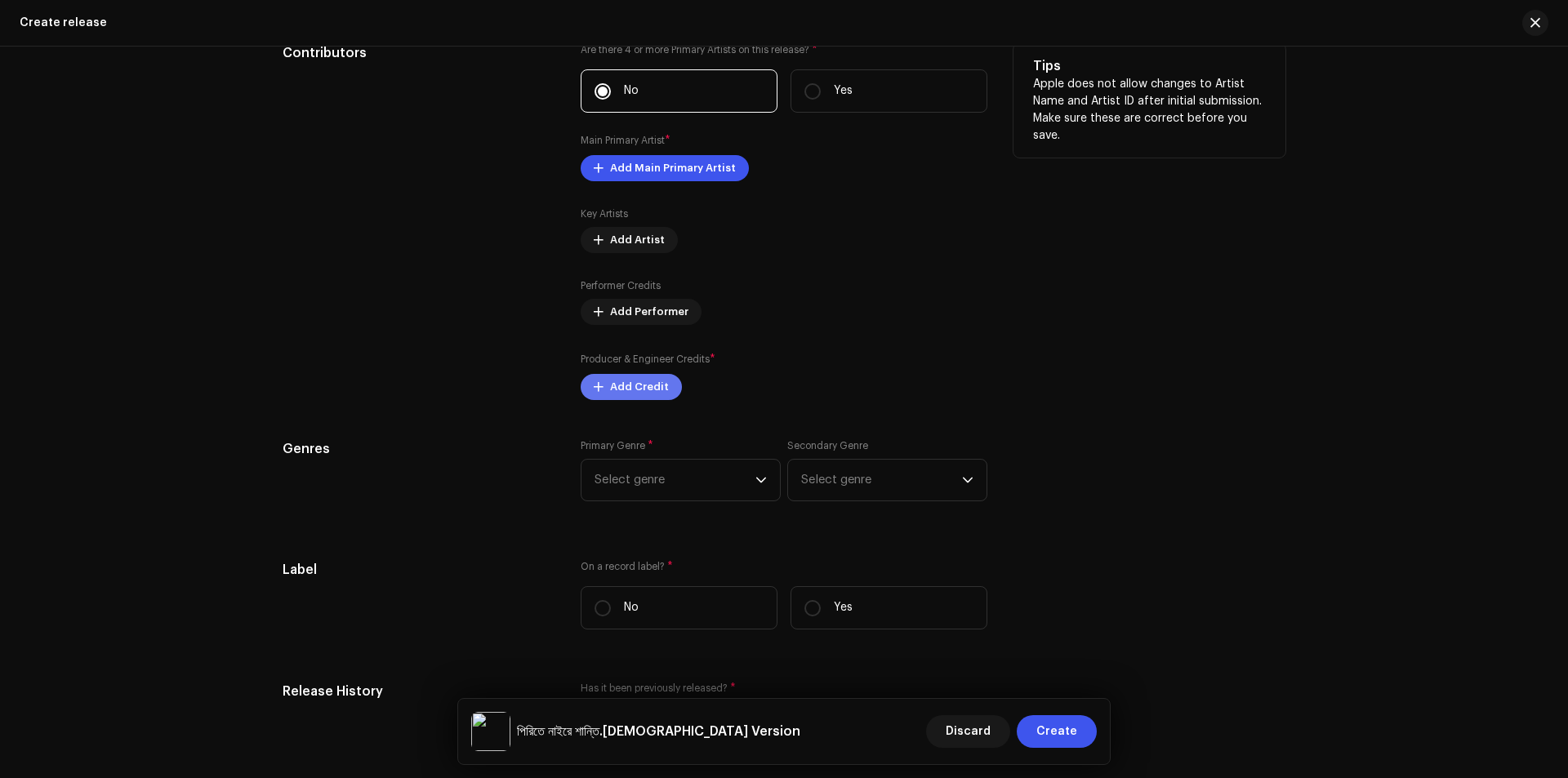
click at [620, 384] on span "Add Credit" at bounding box center [639, 387] width 59 height 33
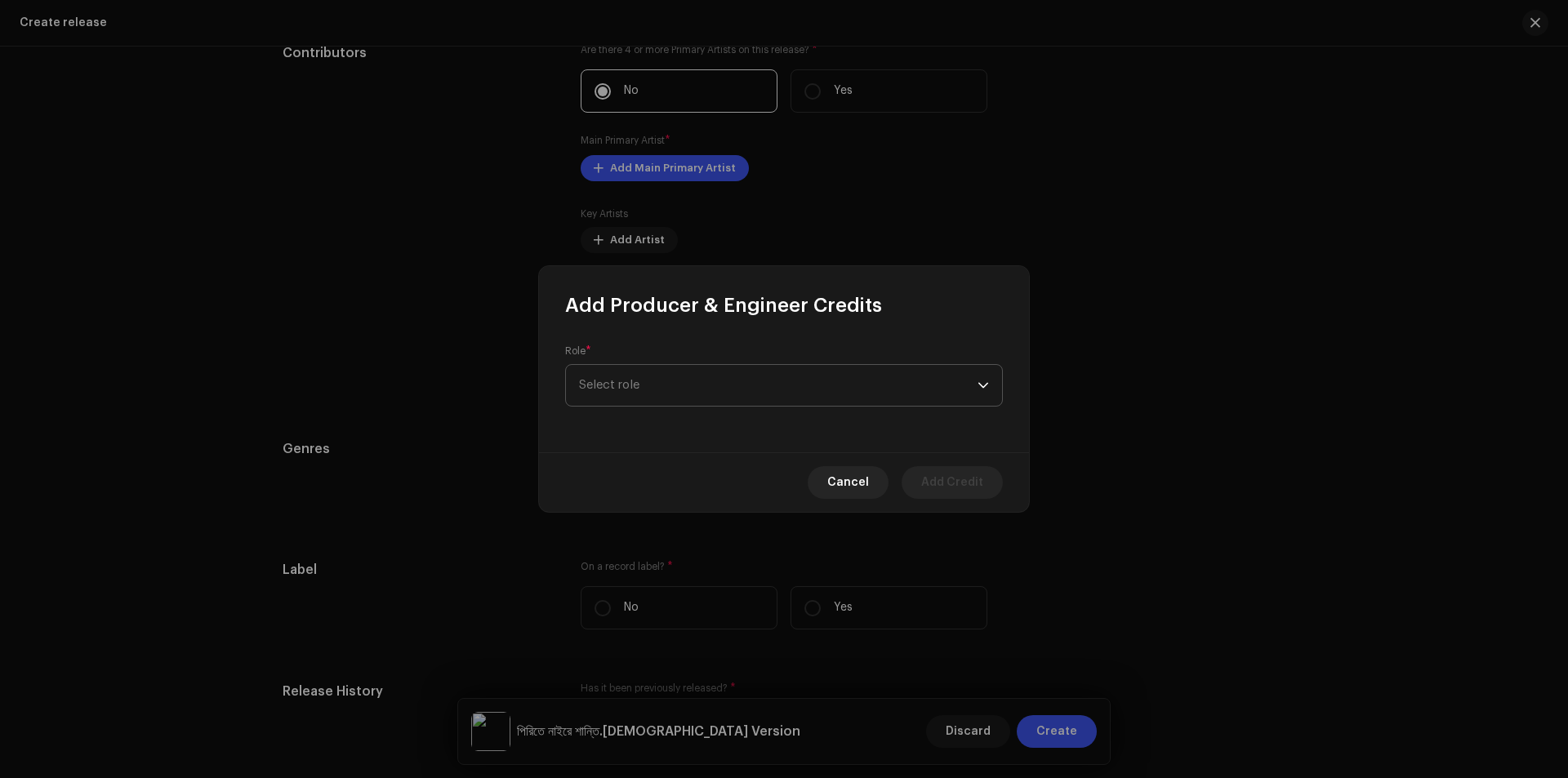
click at [679, 399] on span "Select role" at bounding box center [778, 385] width 398 height 41
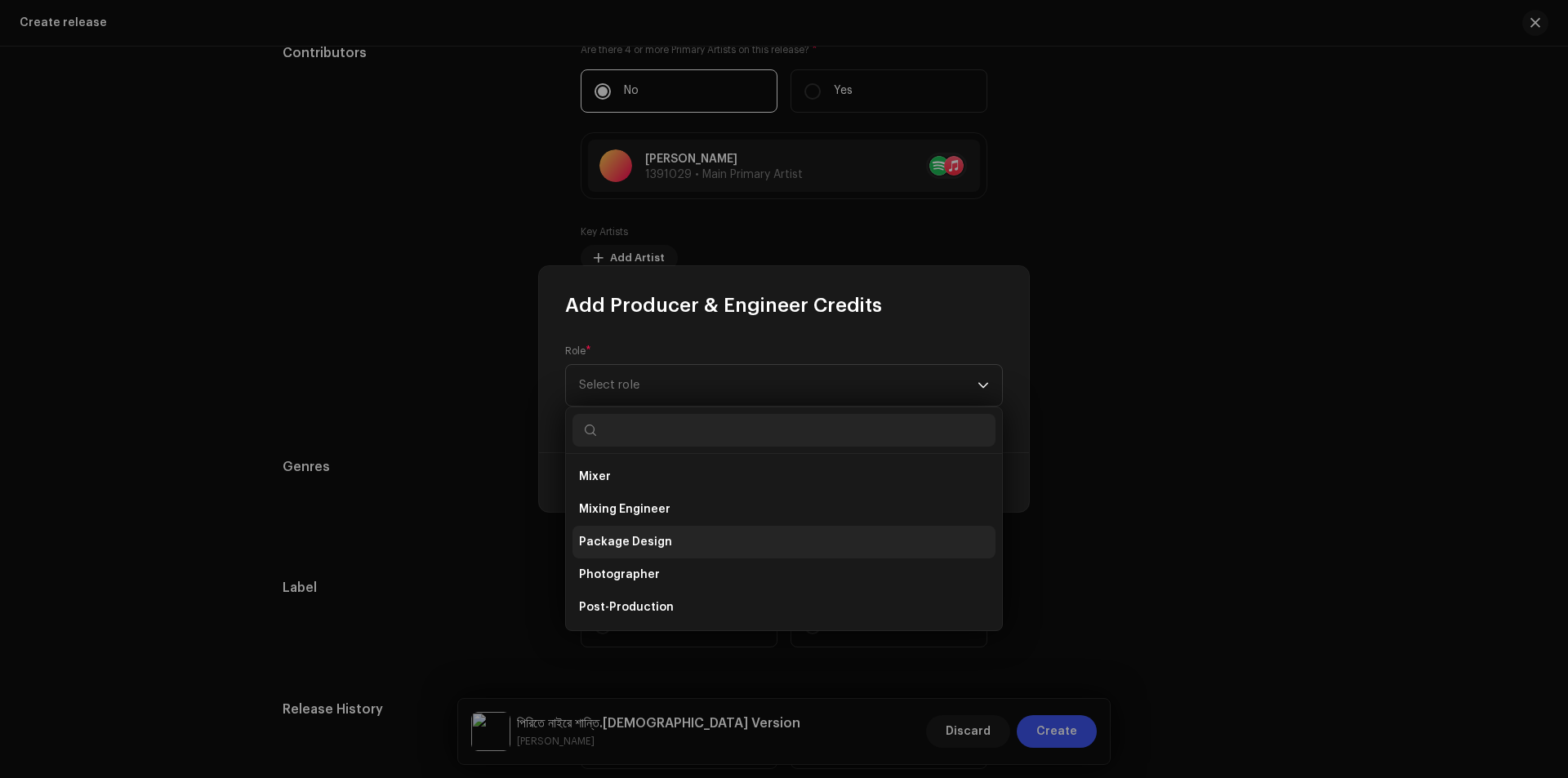
scroll to position [572, 0]
click at [648, 554] on li "Producer" at bounding box center [784, 559] width 423 height 33
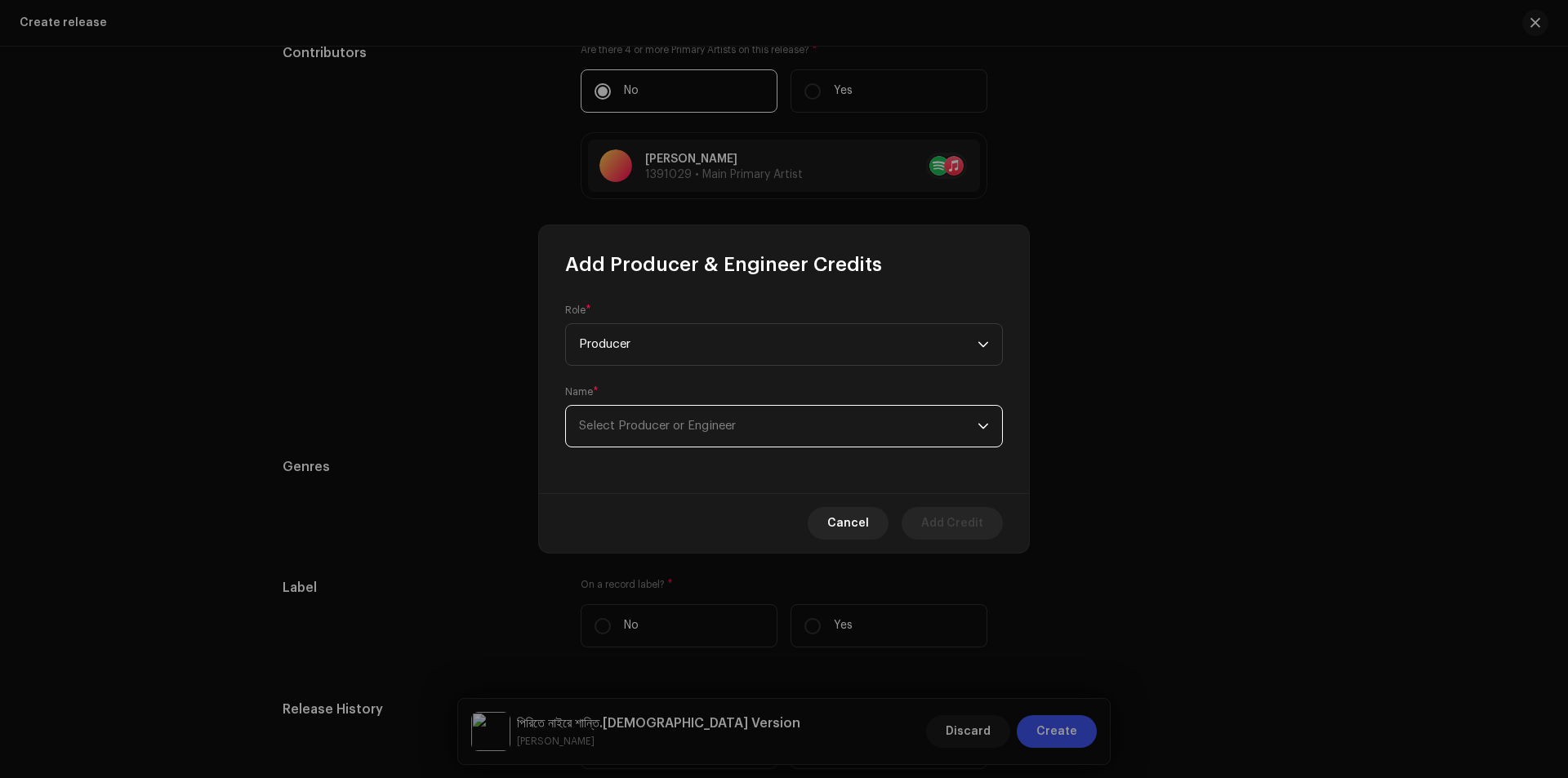
click at [718, 415] on span "Select Producer or Engineer" at bounding box center [778, 426] width 398 height 41
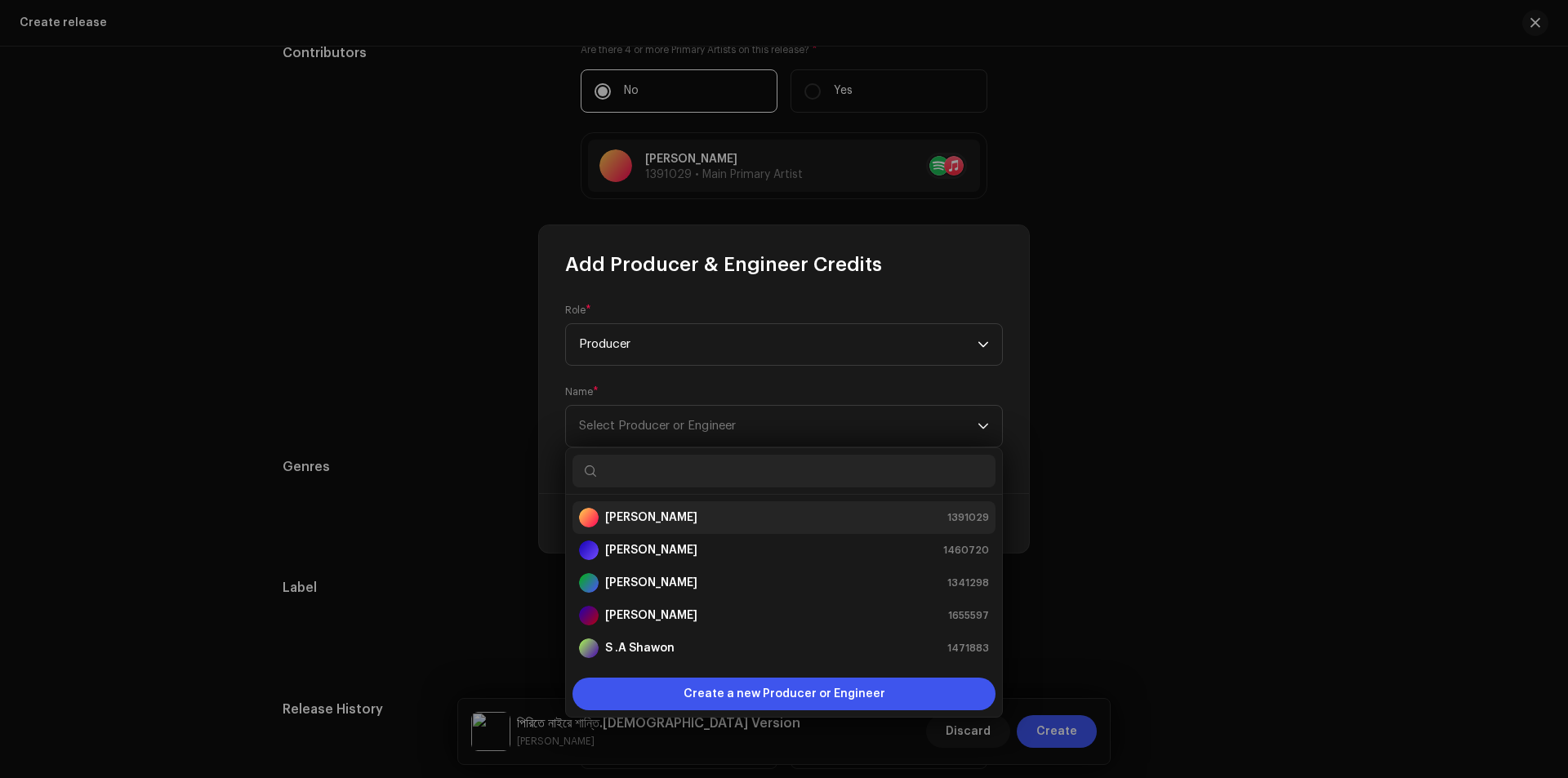
click at [655, 516] on strong "[PERSON_NAME]" at bounding box center [651, 518] width 93 height 16
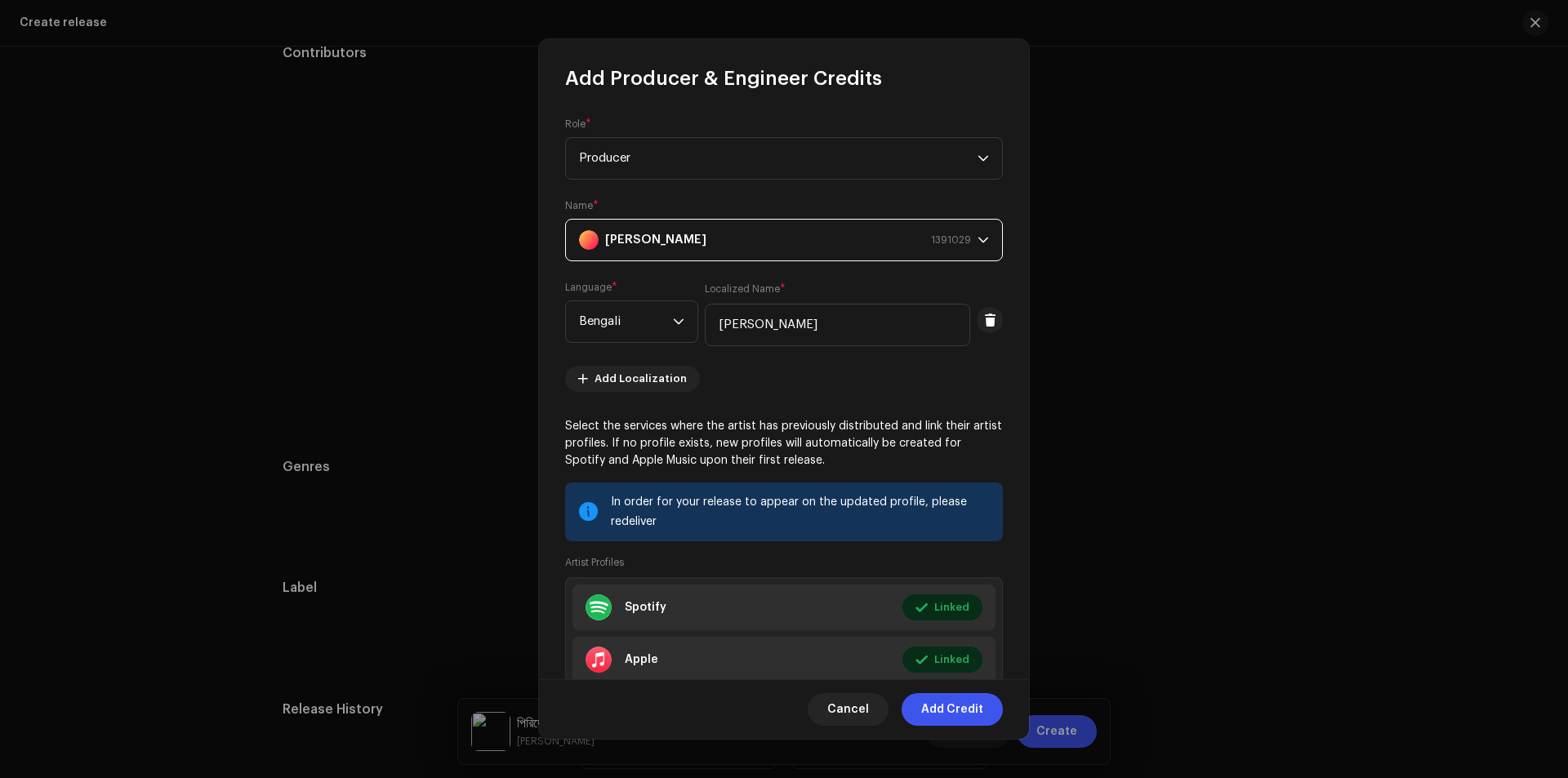
scroll to position [108, 0]
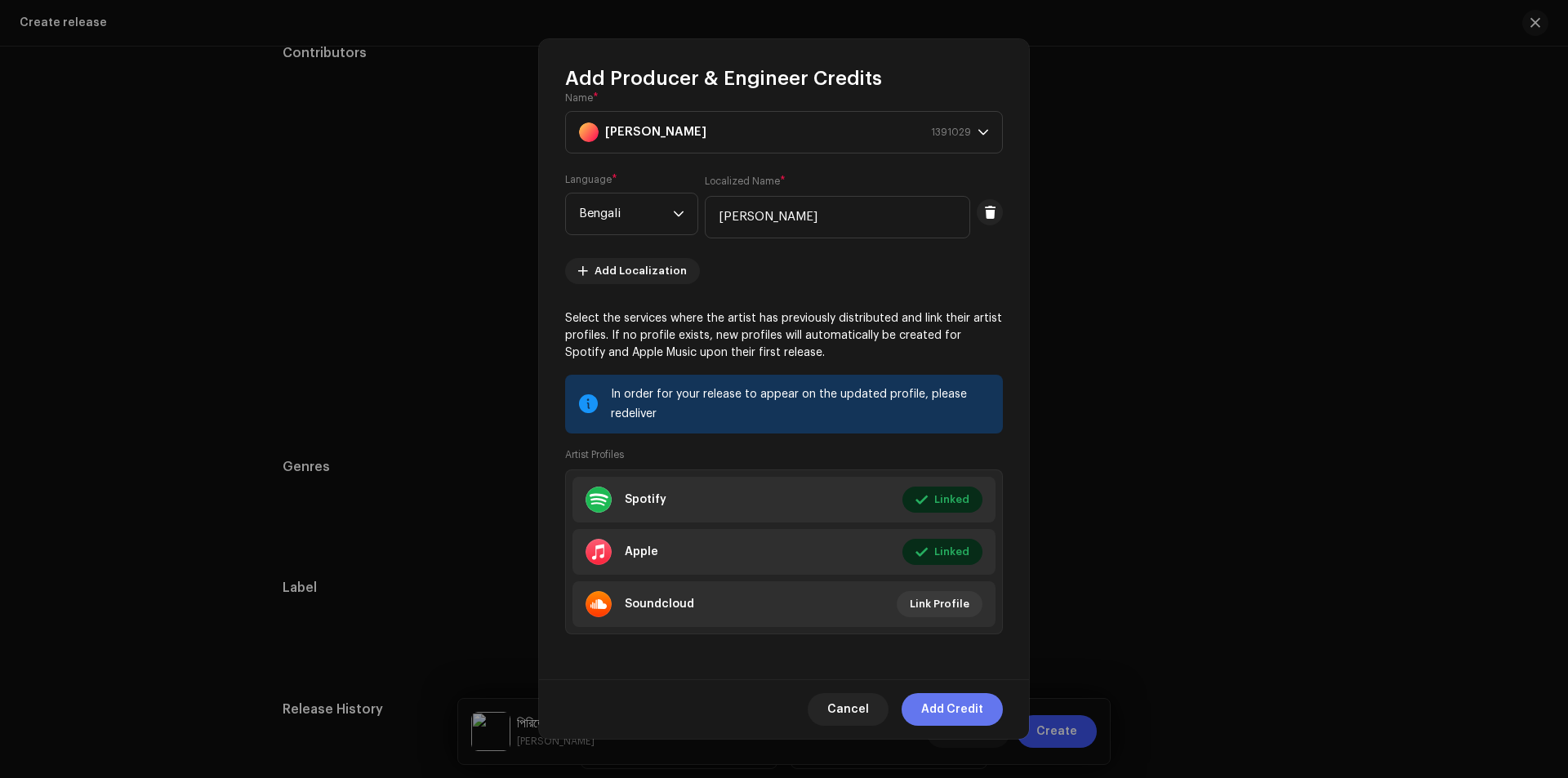
click at [954, 702] on span "Add Credit" at bounding box center [952, 709] width 62 height 33
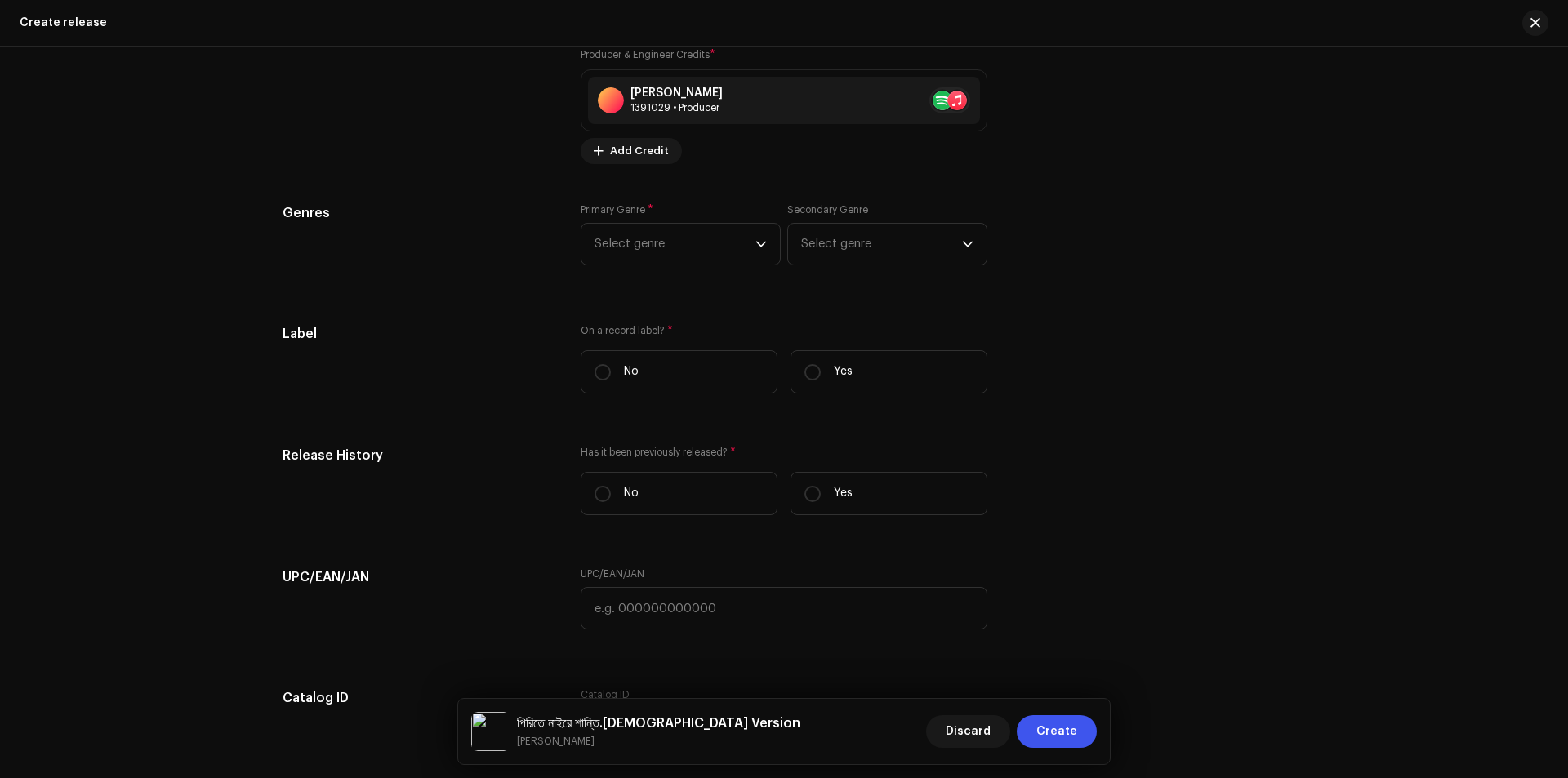
scroll to position [2041, 0]
click at [681, 244] on span "Select genre" at bounding box center [675, 240] width 161 height 41
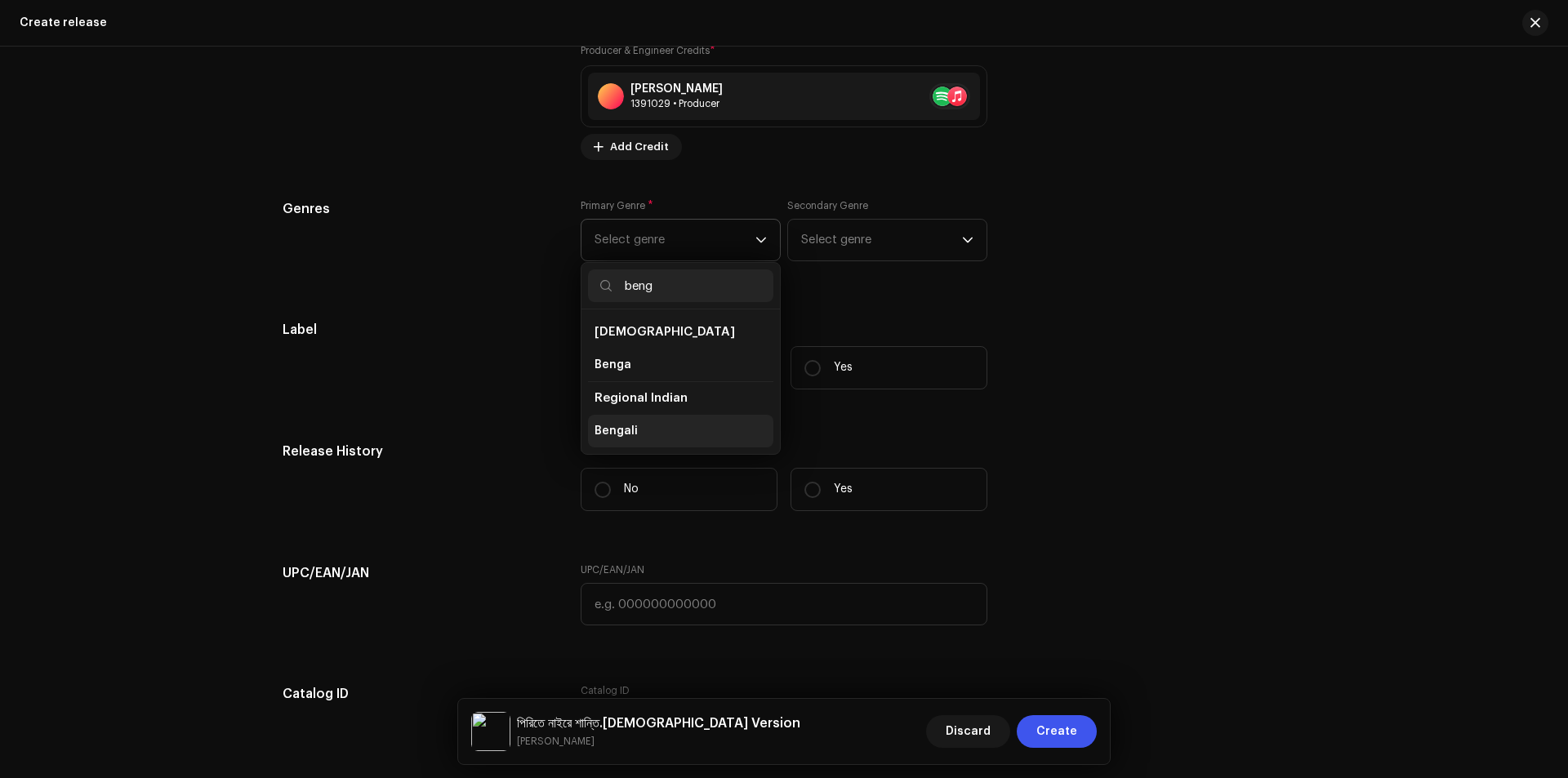
type input "beng"
click at [617, 432] on span "Bengali" at bounding box center [616, 431] width 43 height 16
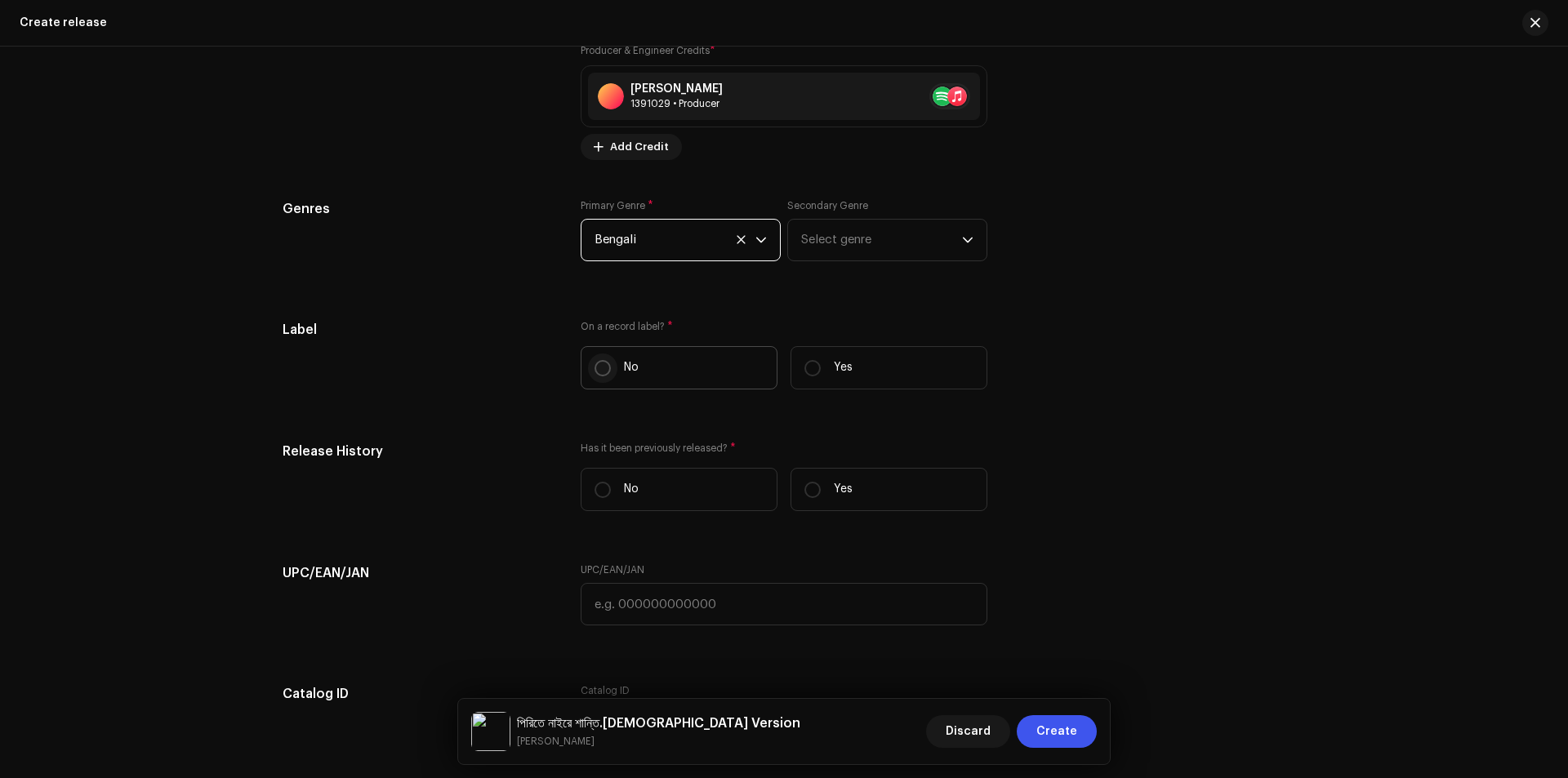
click at [605, 364] on input "No" at bounding box center [603, 369] width 16 height 16
radio input "true"
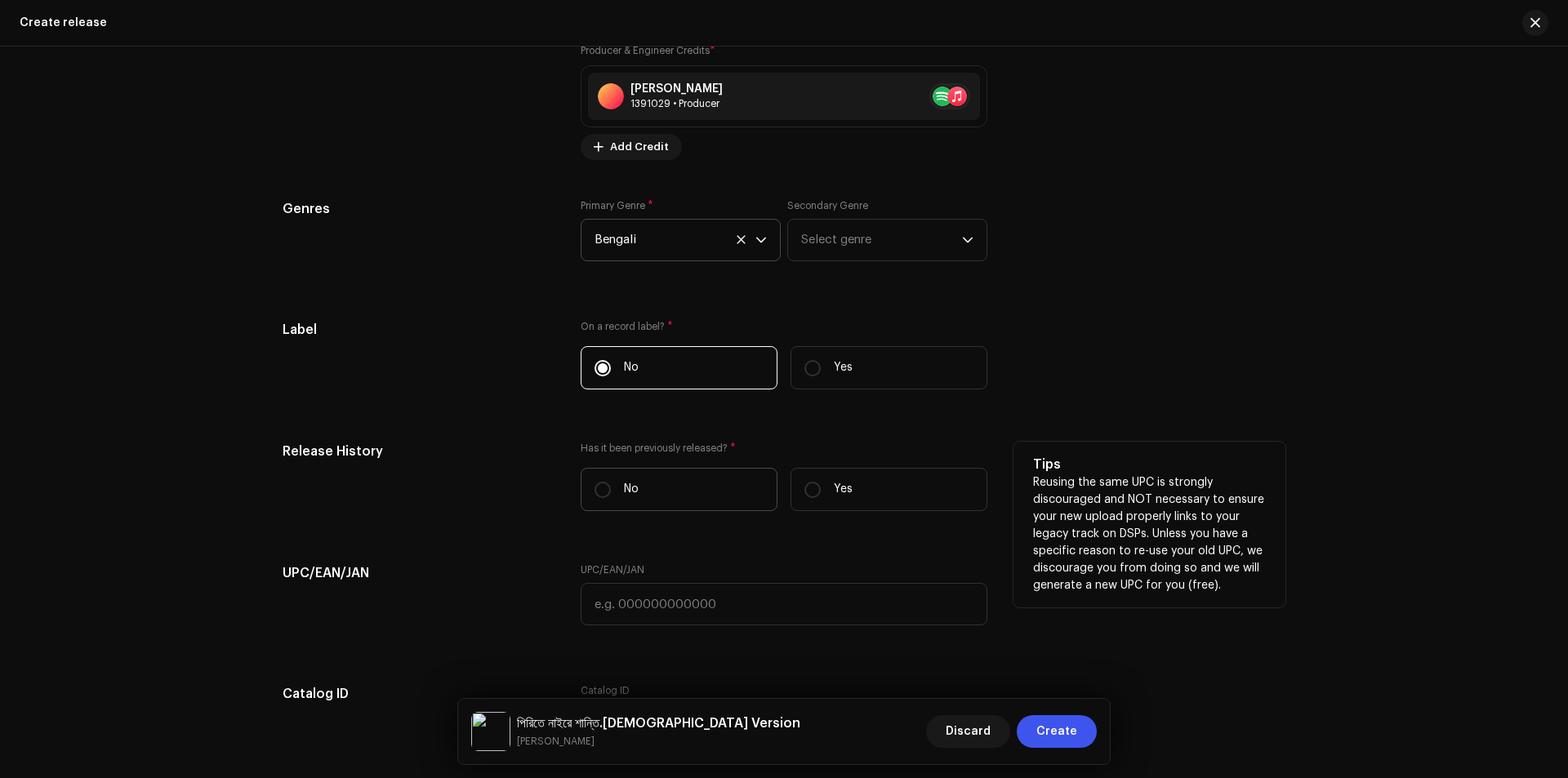
click at [713, 485] on label "No" at bounding box center [679, 489] width 197 height 43
click at [610, 485] on input "No" at bounding box center [603, 490] width 16 height 16
radio input "true"
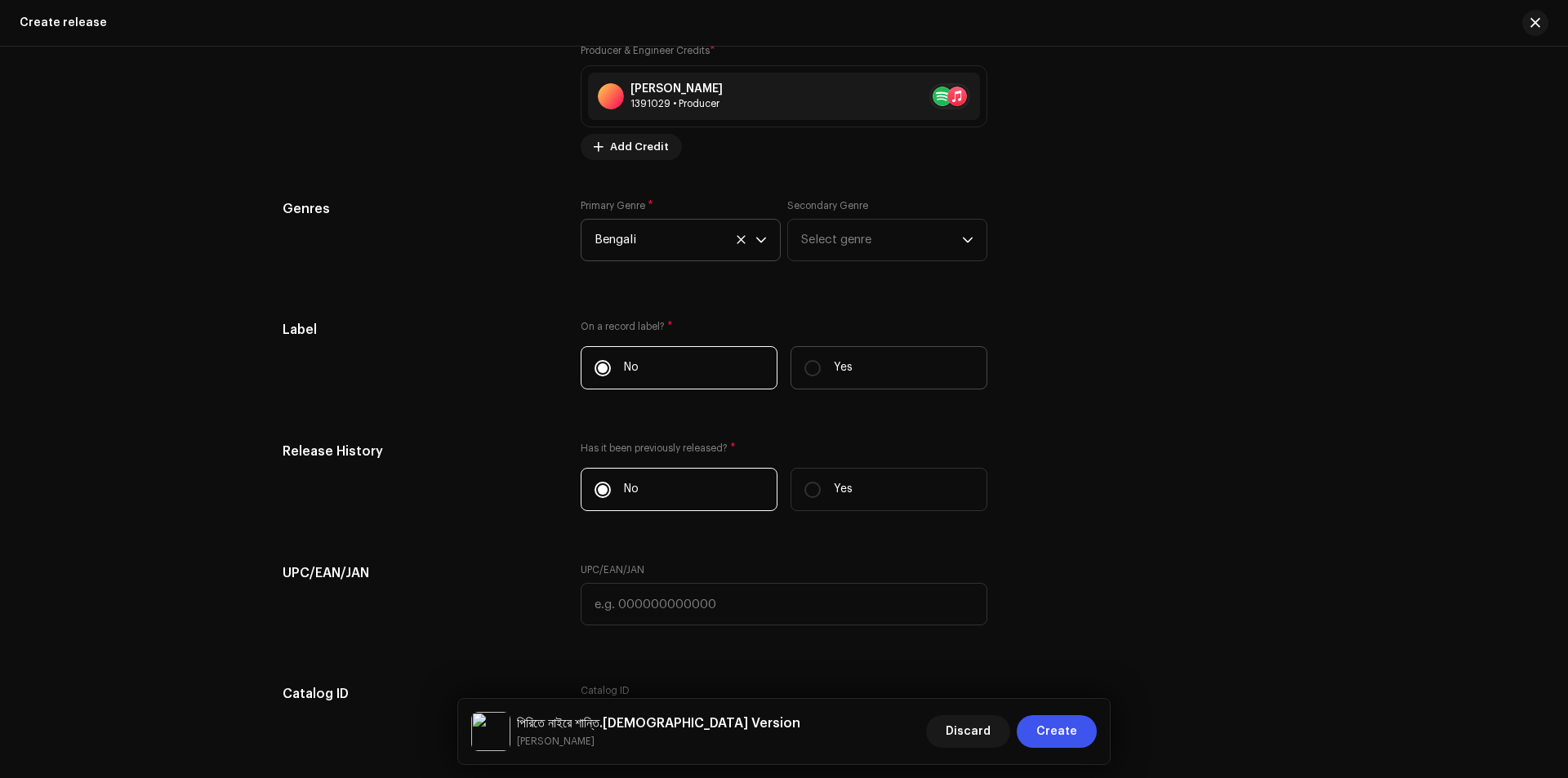
click at [827, 369] on label "Yes" at bounding box center [889, 368] width 197 height 43
click at [821, 369] on input "Yes" at bounding box center [813, 369] width 16 height 16
radio input "true"
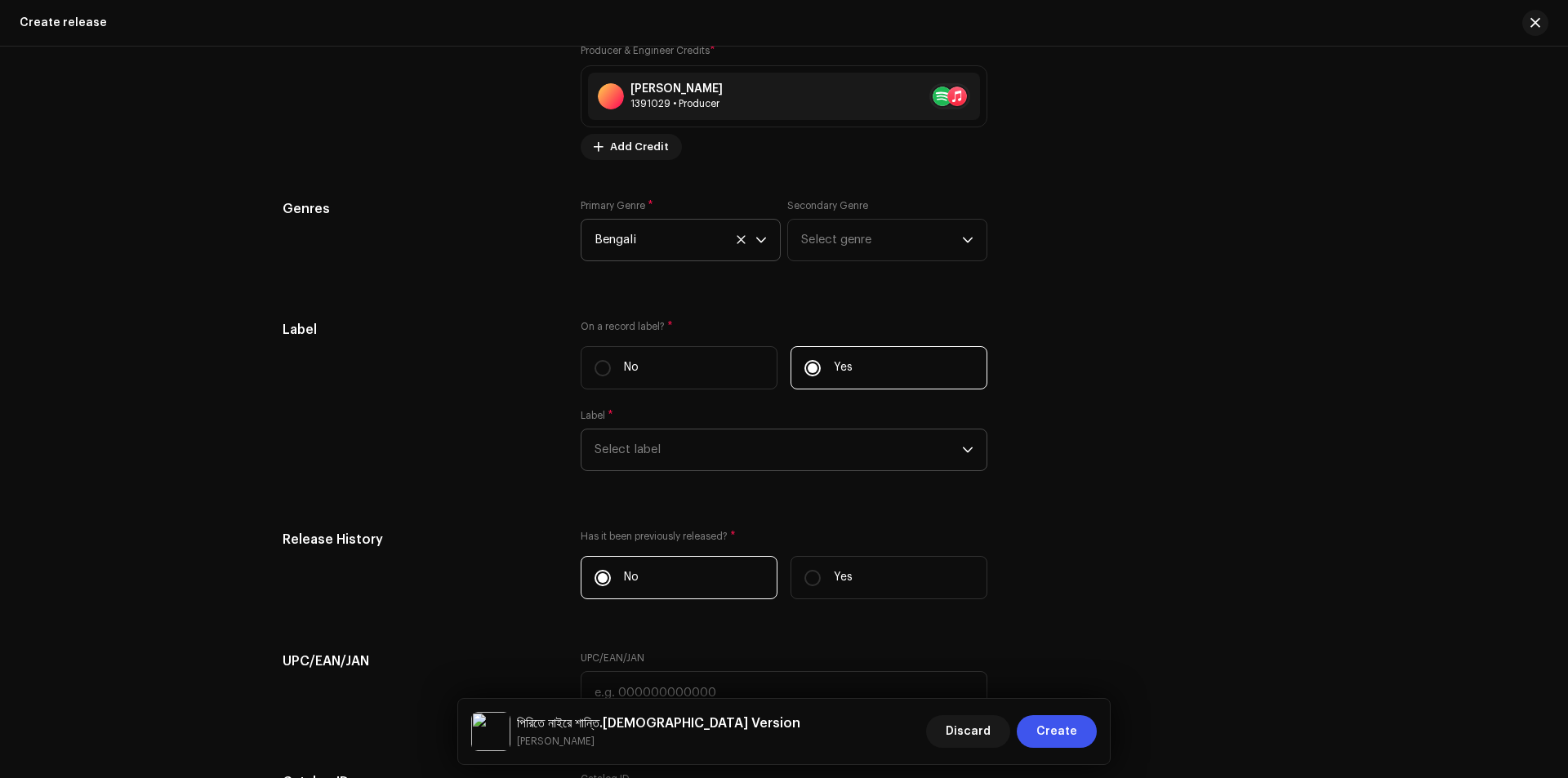
click at [658, 447] on span "Select label" at bounding box center [778, 450] width 367 height 41
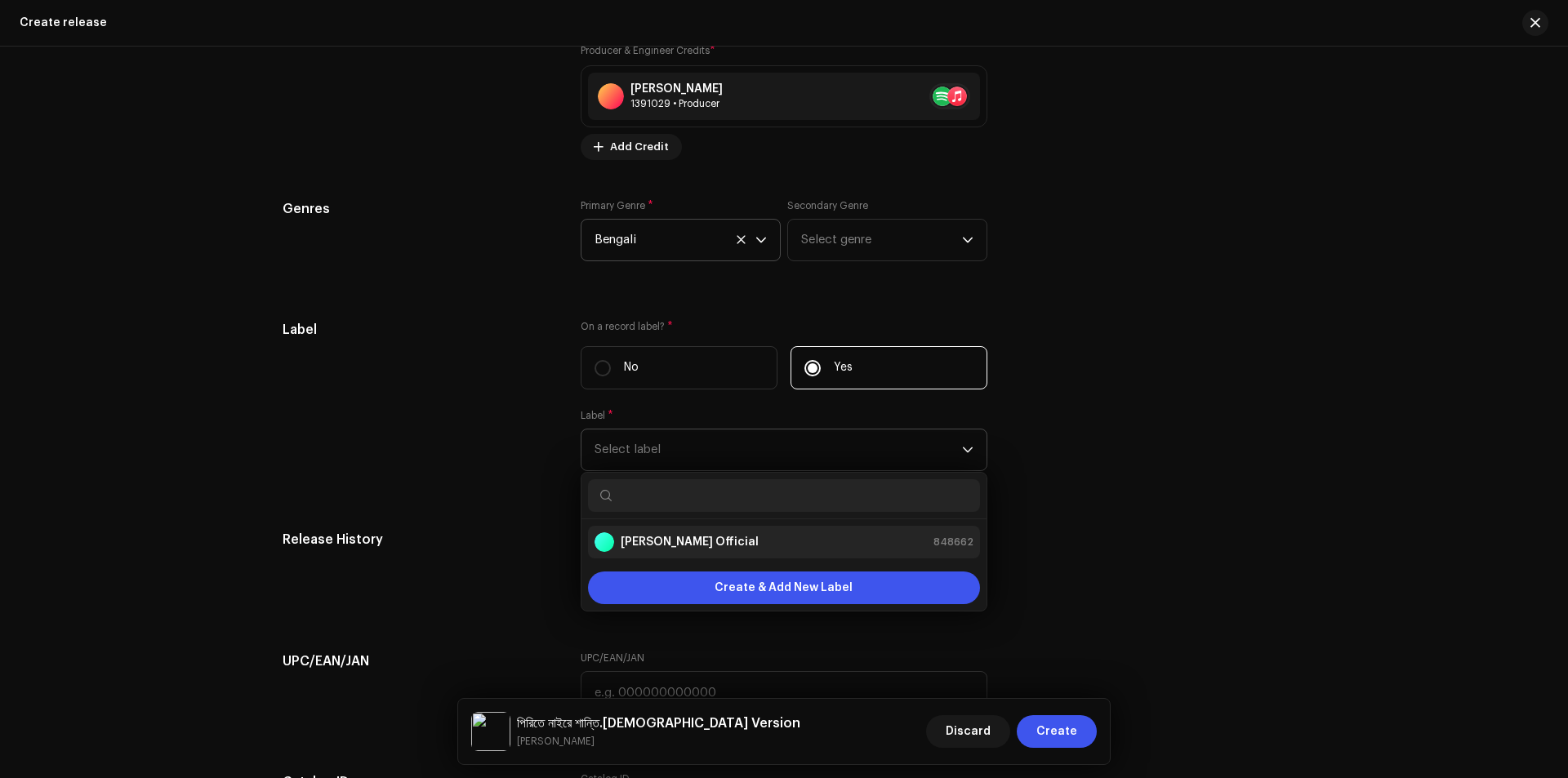
click at [664, 534] on strong "[PERSON_NAME] Official" at bounding box center [689, 542] width 138 height 16
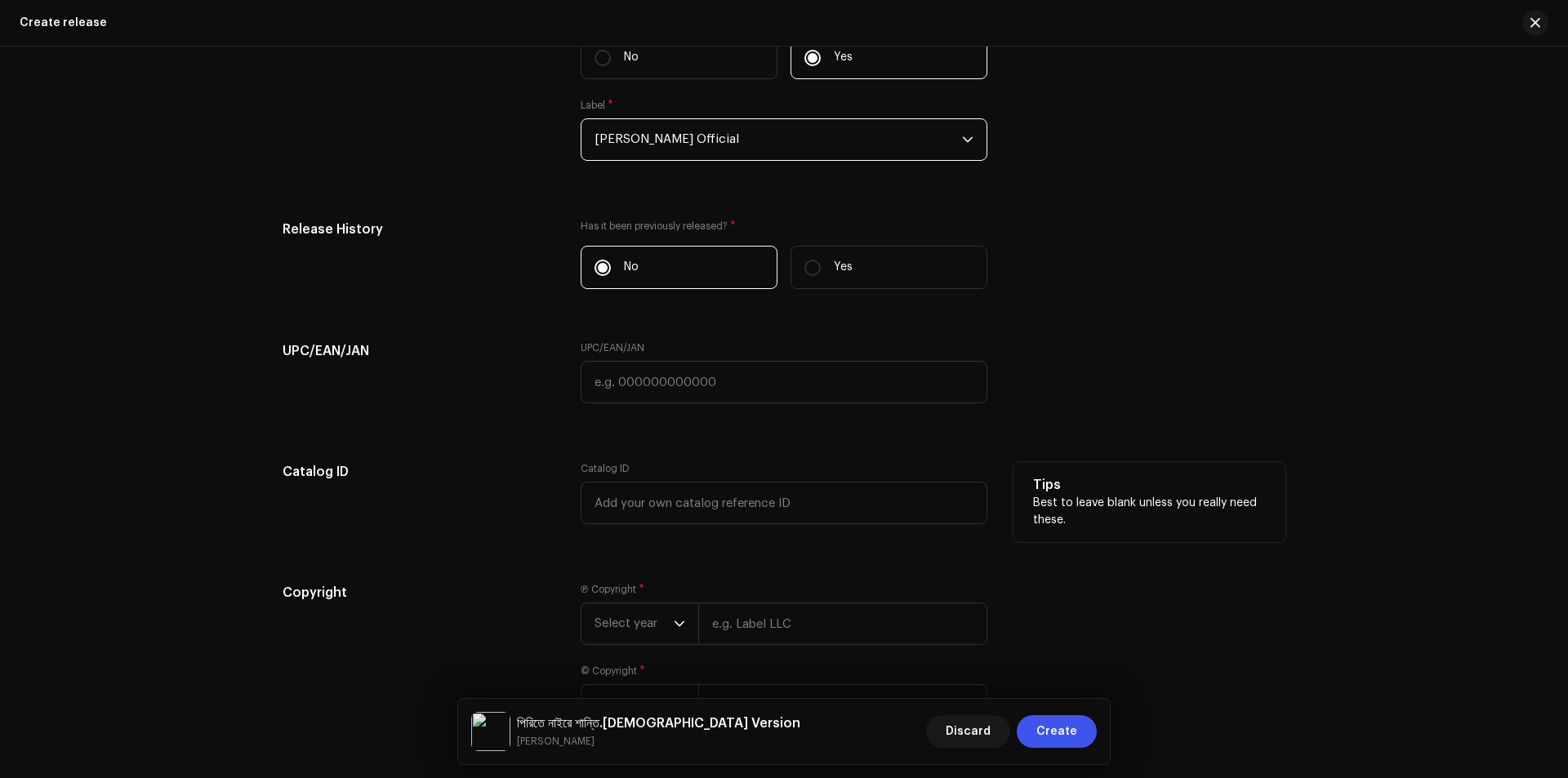
scroll to position [2449, 0]
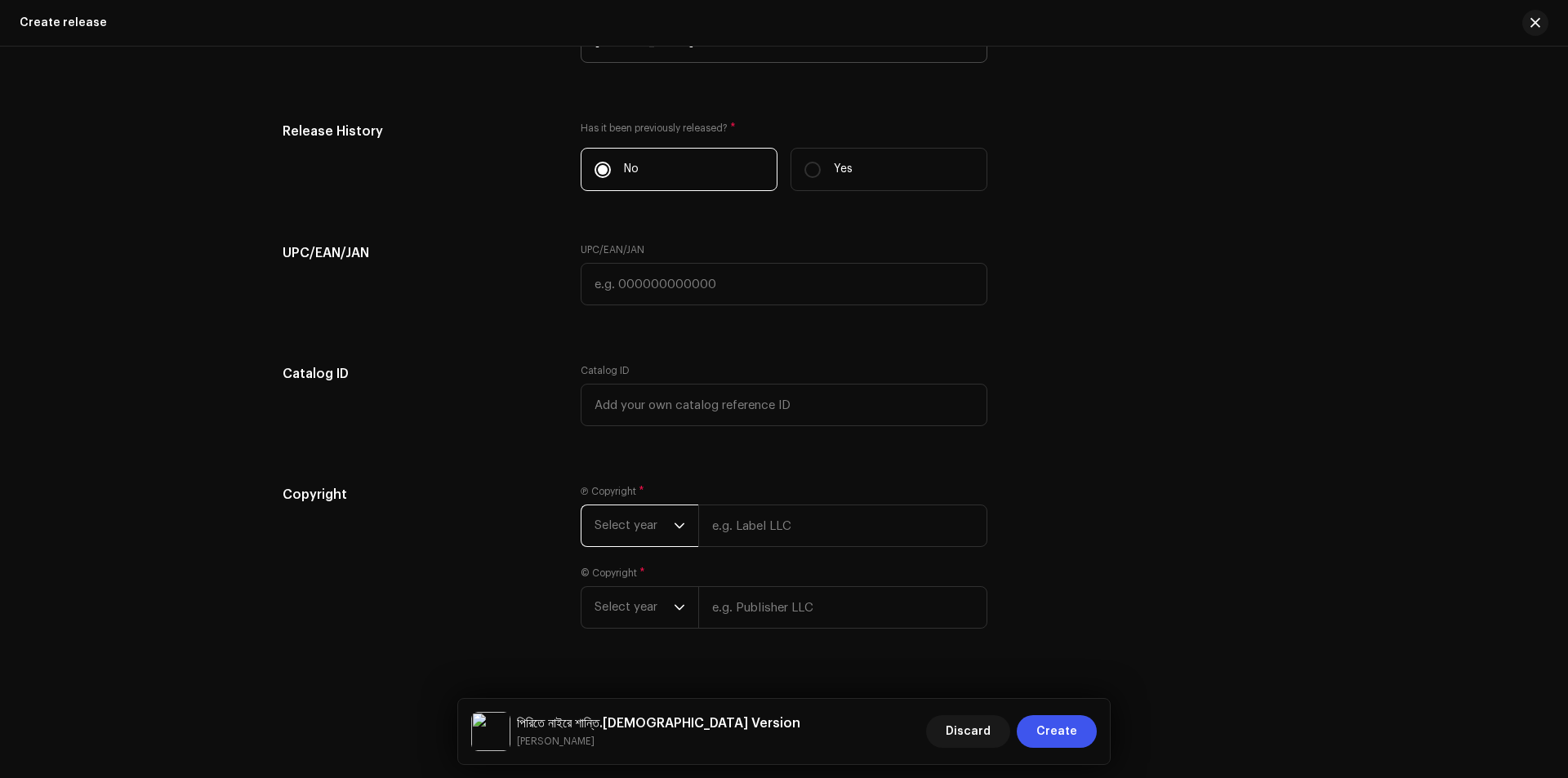
click at [668, 522] on span "Select year" at bounding box center [634, 526] width 79 height 41
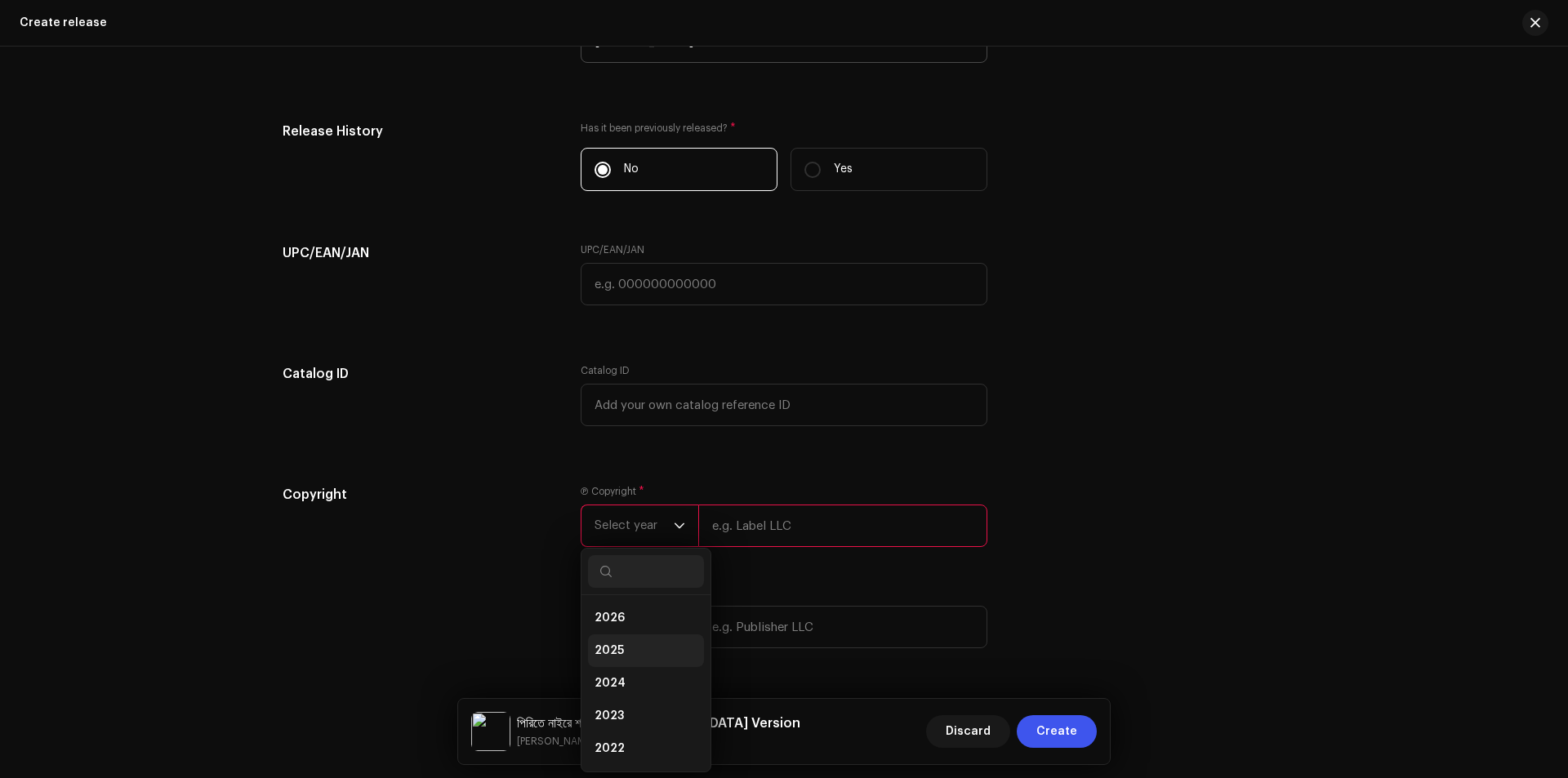
click at [618, 648] on span "2025" at bounding box center [610, 650] width 29 height 16
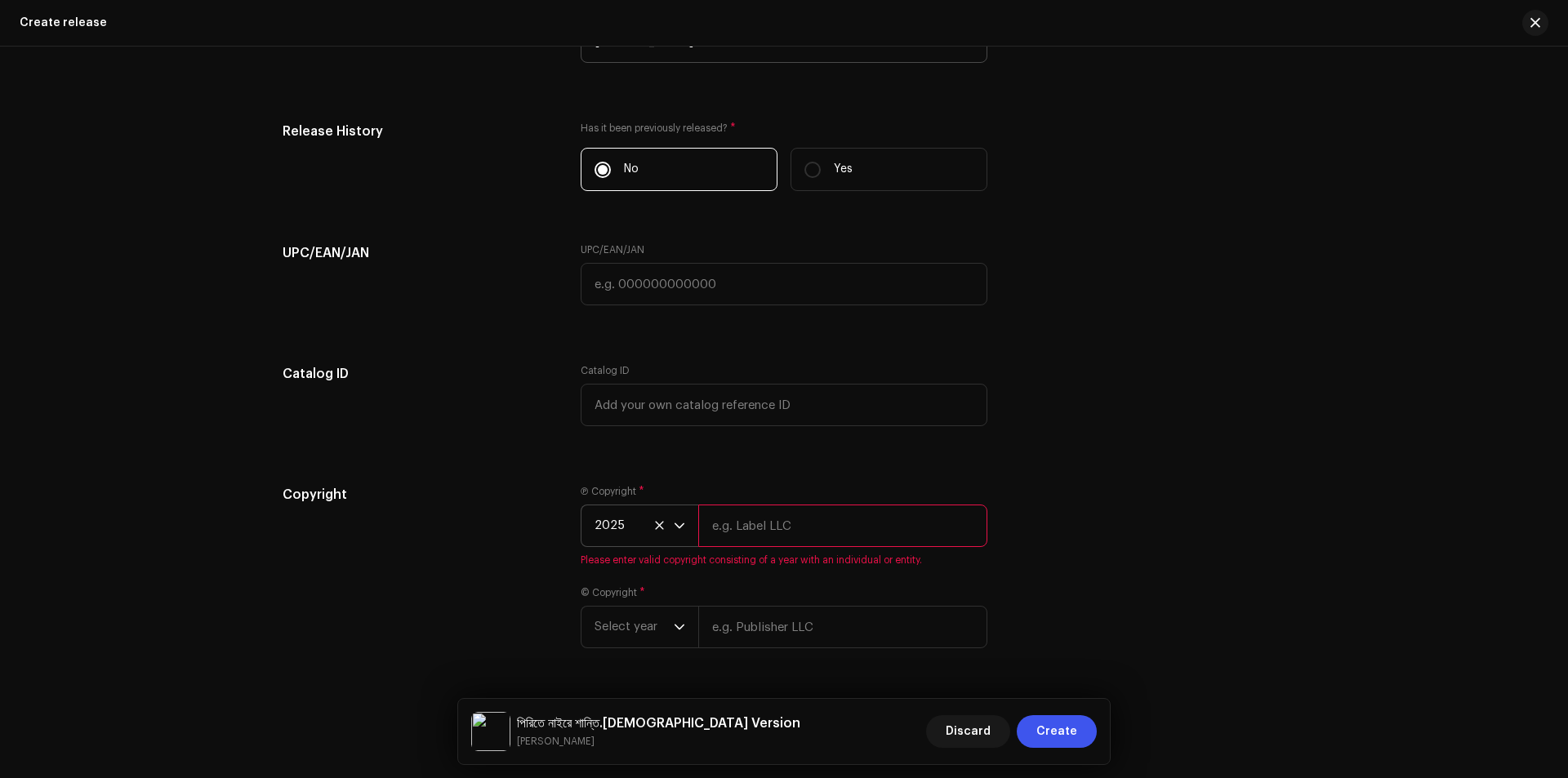
click at [784, 512] on input "text" at bounding box center [842, 526] width 289 height 43
type input "[PERSON_NAME] Official"
click at [663, 605] on span "Select year" at bounding box center [634, 608] width 79 height 41
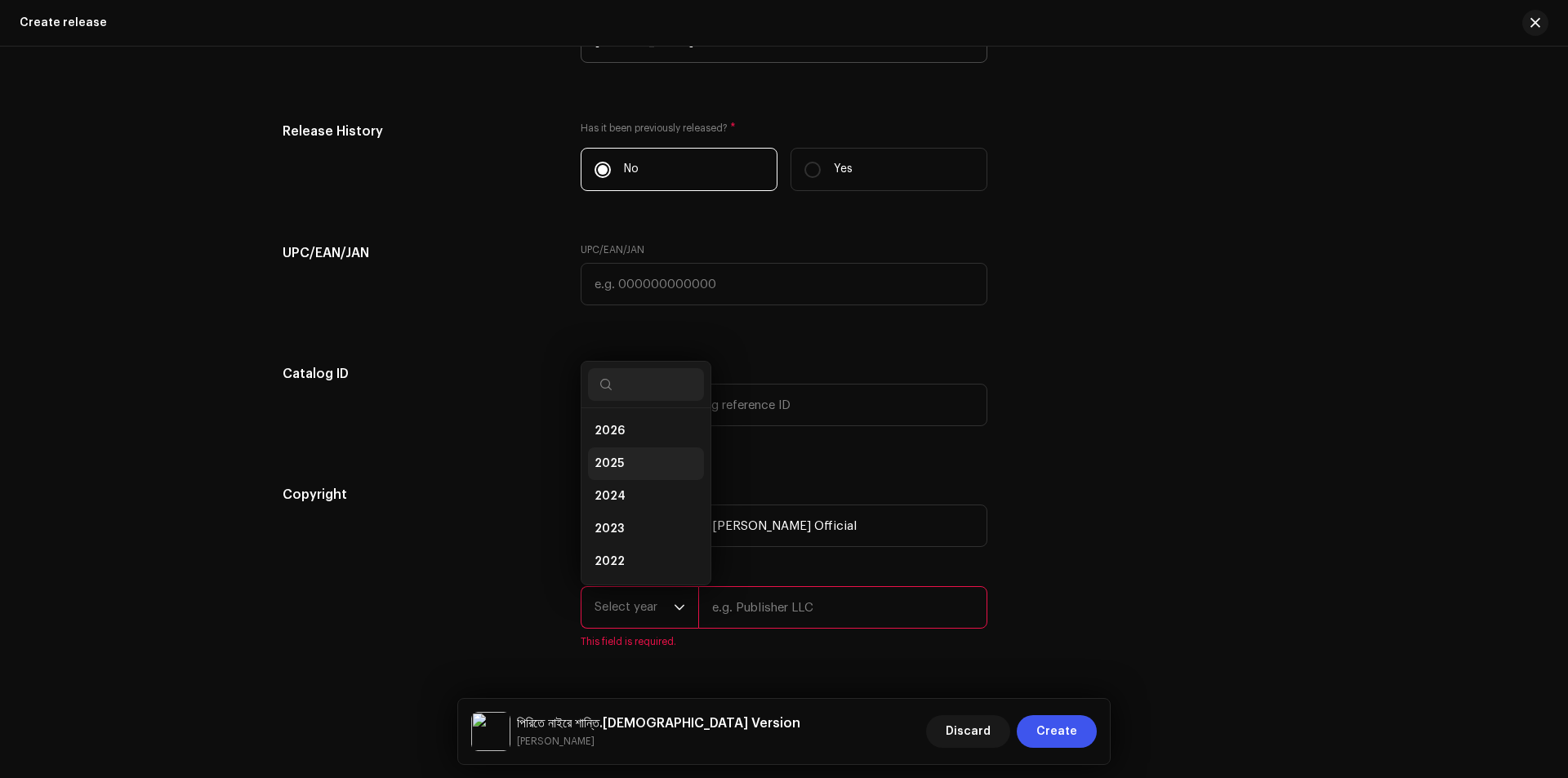
scroll to position [26, 0]
click at [615, 438] on span "2025" at bounding box center [610, 437] width 29 height 16
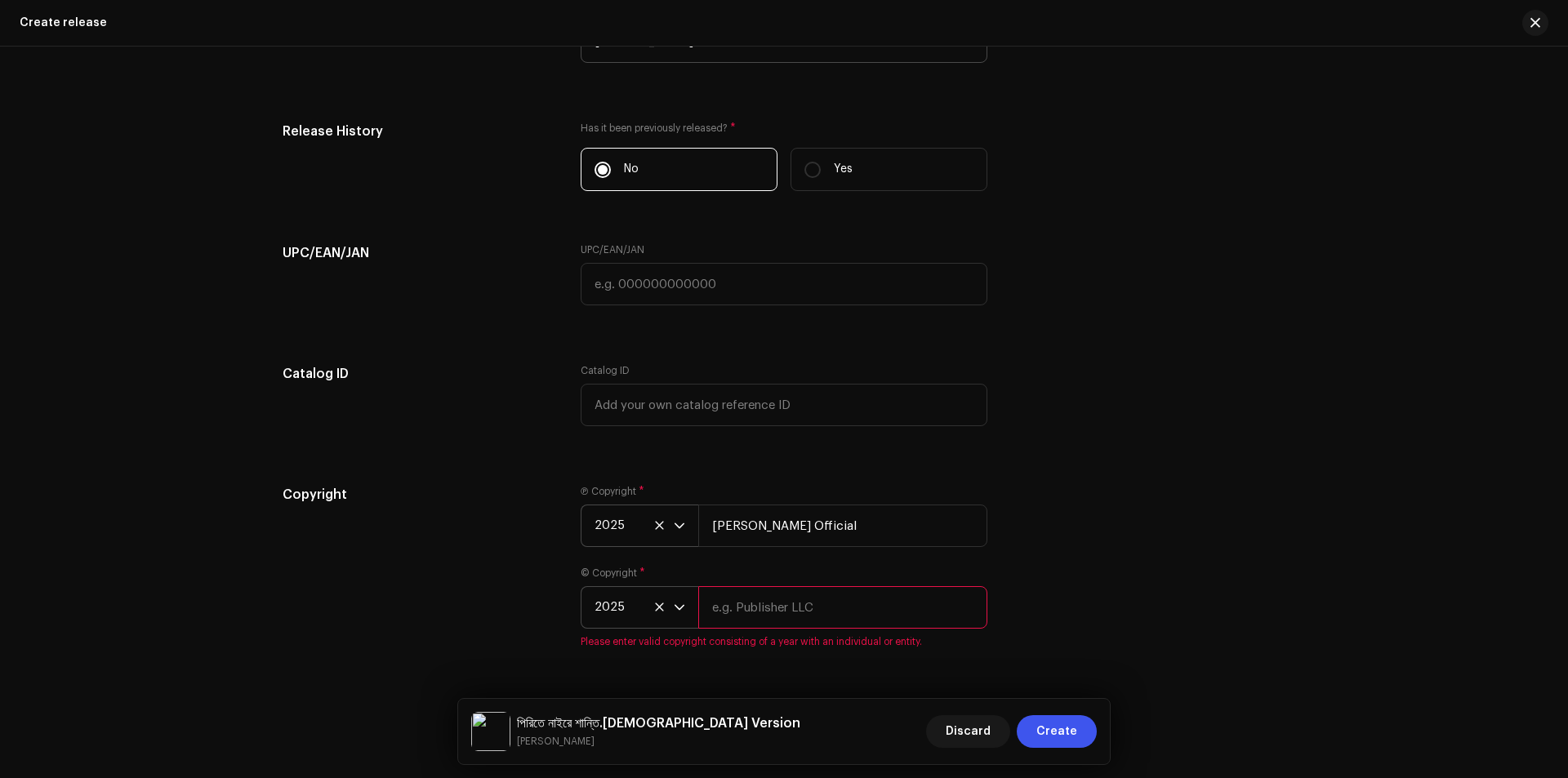
click at [782, 608] on input "text" at bounding box center [842, 608] width 289 height 43
type input "[PERSON_NAME] Official"
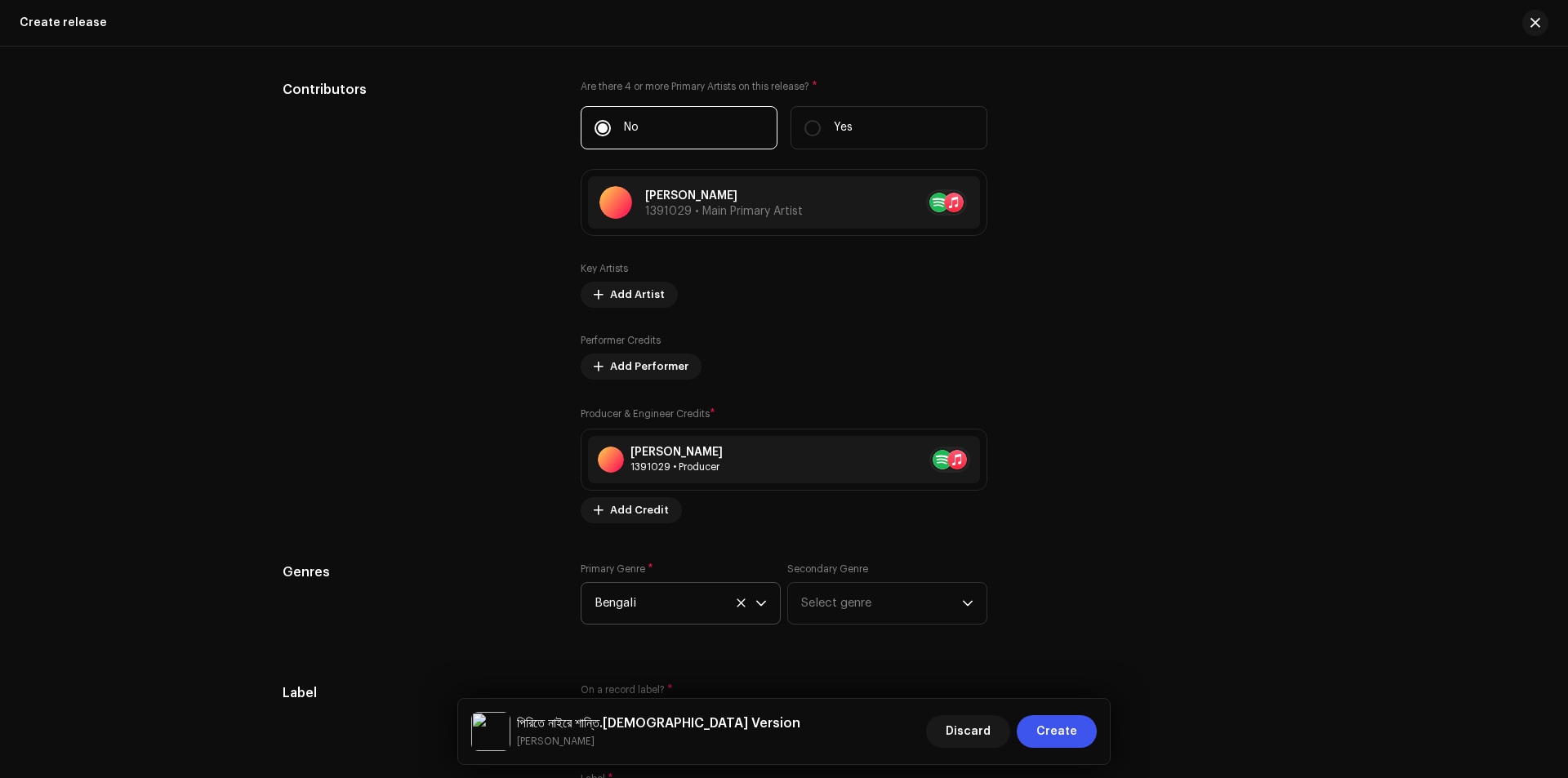
scroll to position [1714, 0]
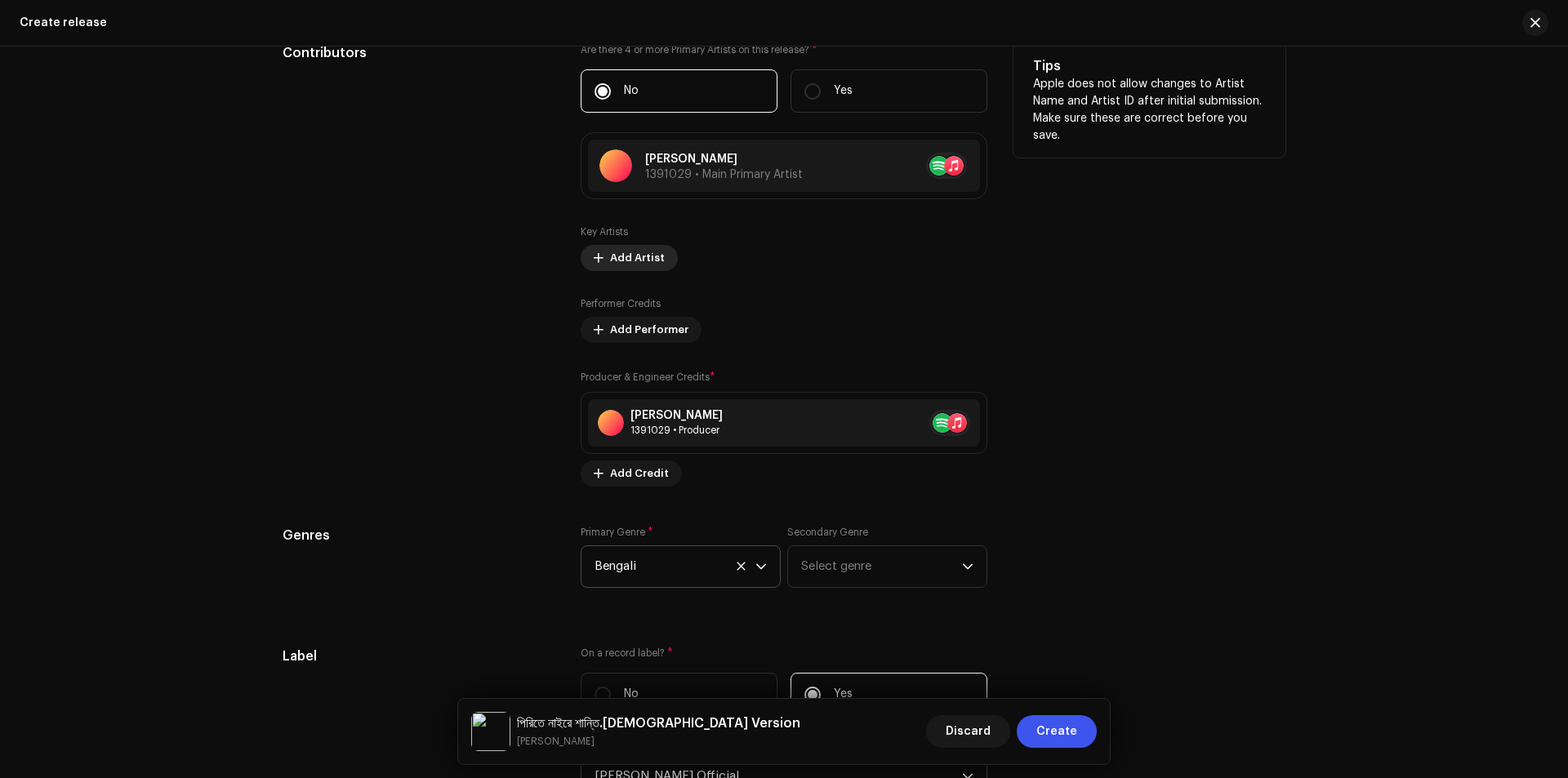
click at [610, 256] on span "Add Artist" at bounding box center [637, 258] width 55 height 33
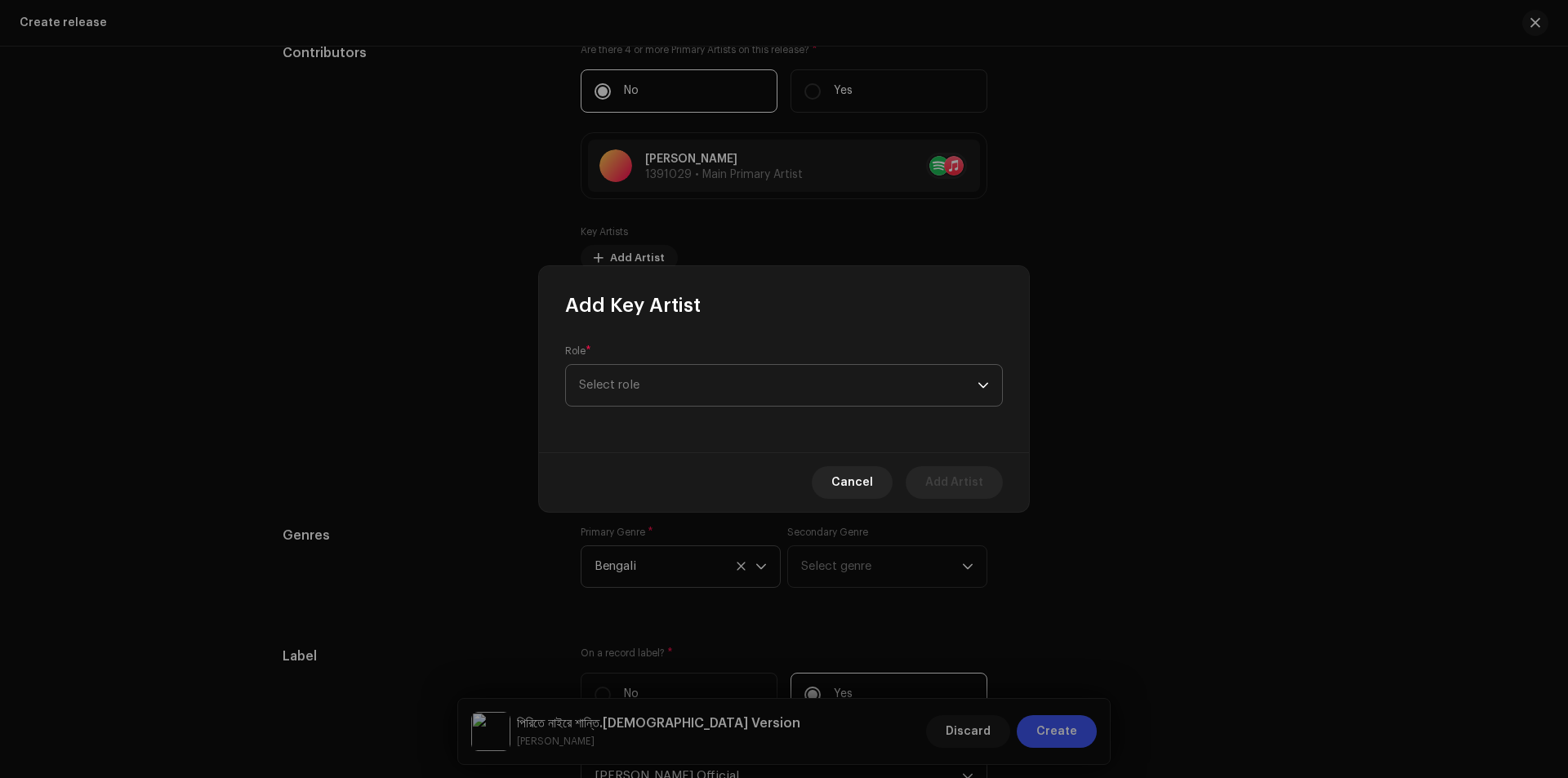
click at [658, 380] on span "Select role" at bounding box center [778, 385] width 398 height 41
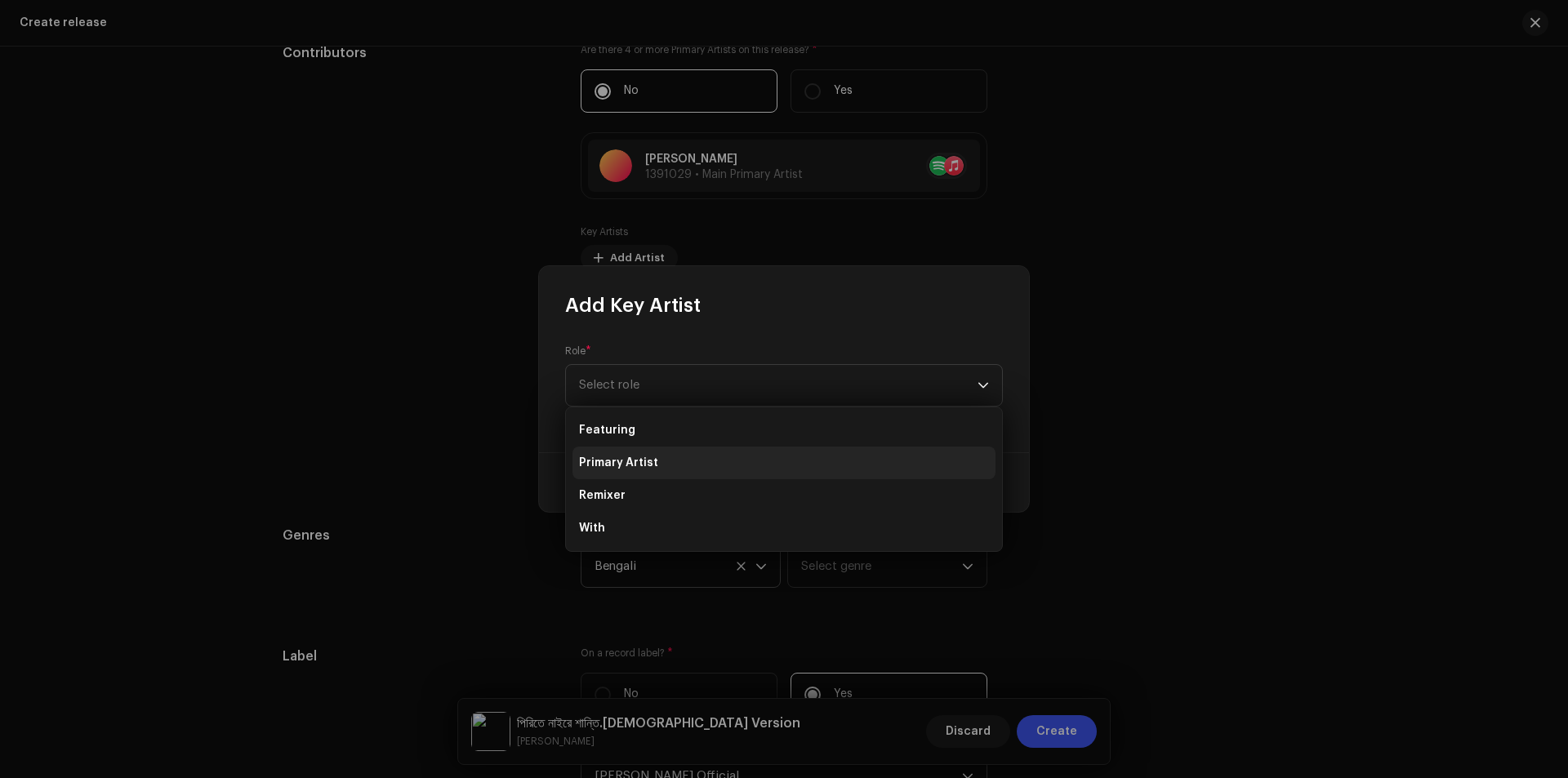
click at [675, 464] on li "Primary Artist" at bounding box center [784, 463] width 423 height 33
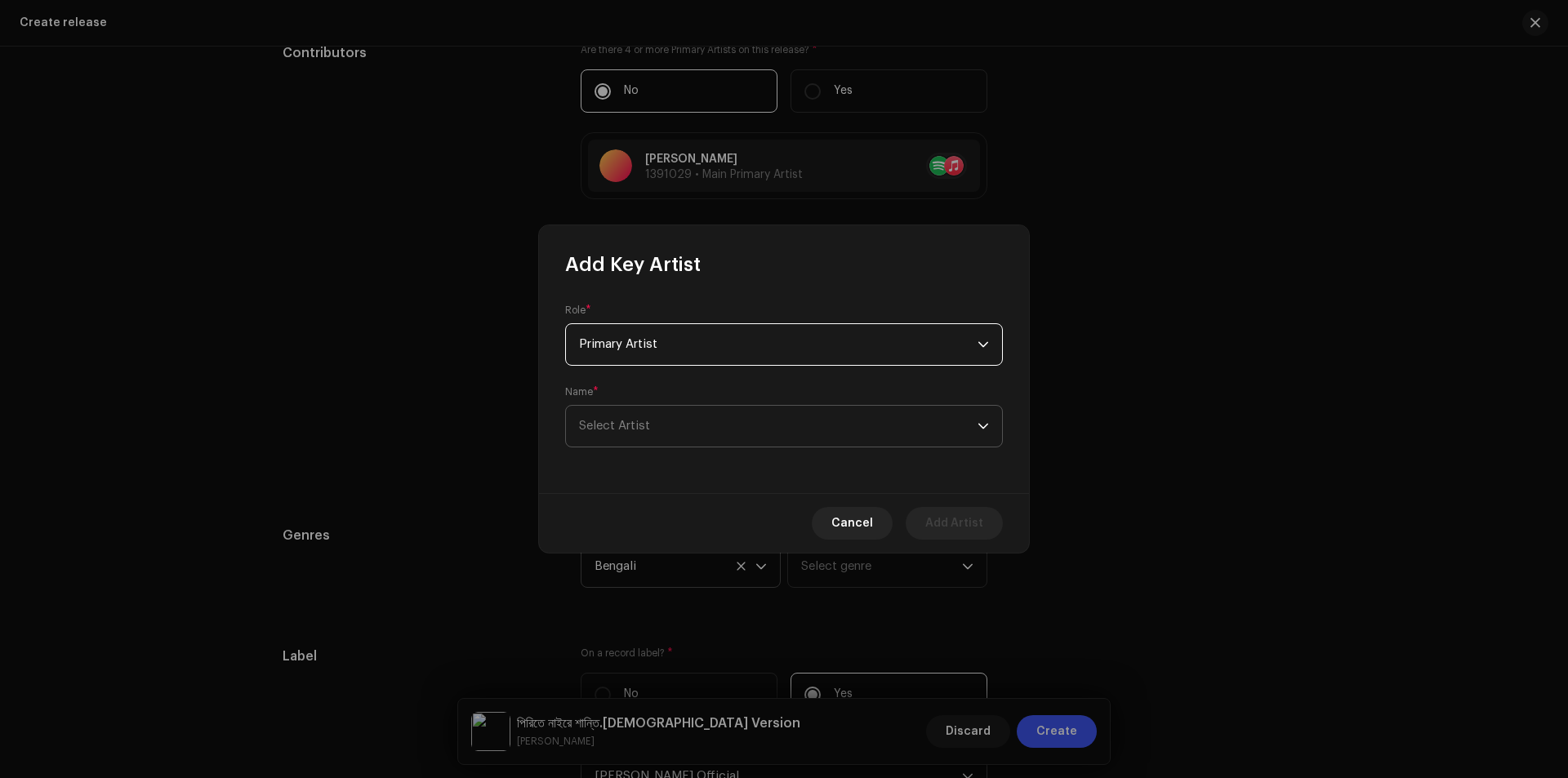
click at [681, 421] on span "Select Artist" at bounding box center [778, 426] width 398 height 41
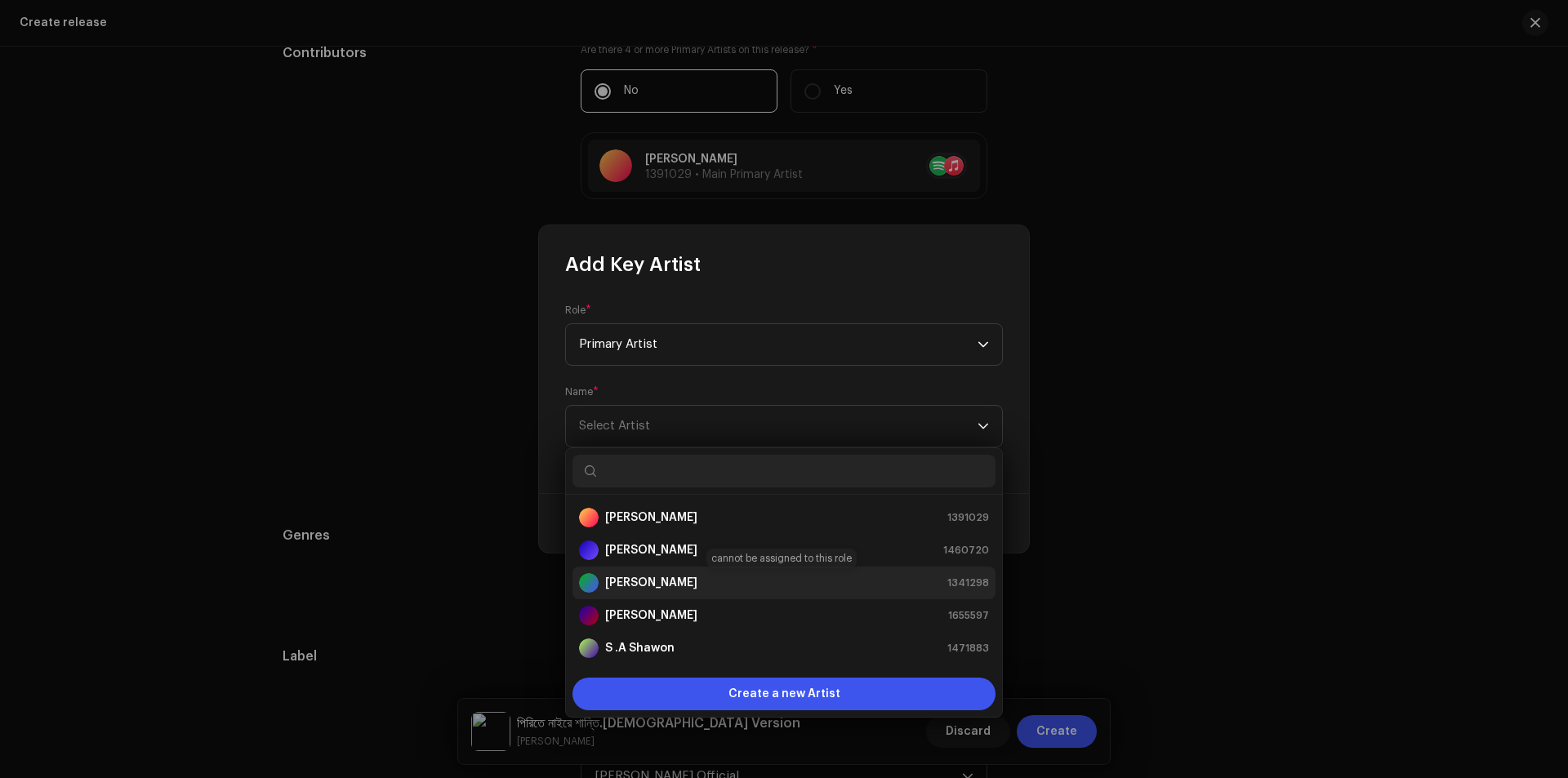
click at [663, 584] on div "joba Rani 1341298" at bounding box center [784, 583] width 410 height 20
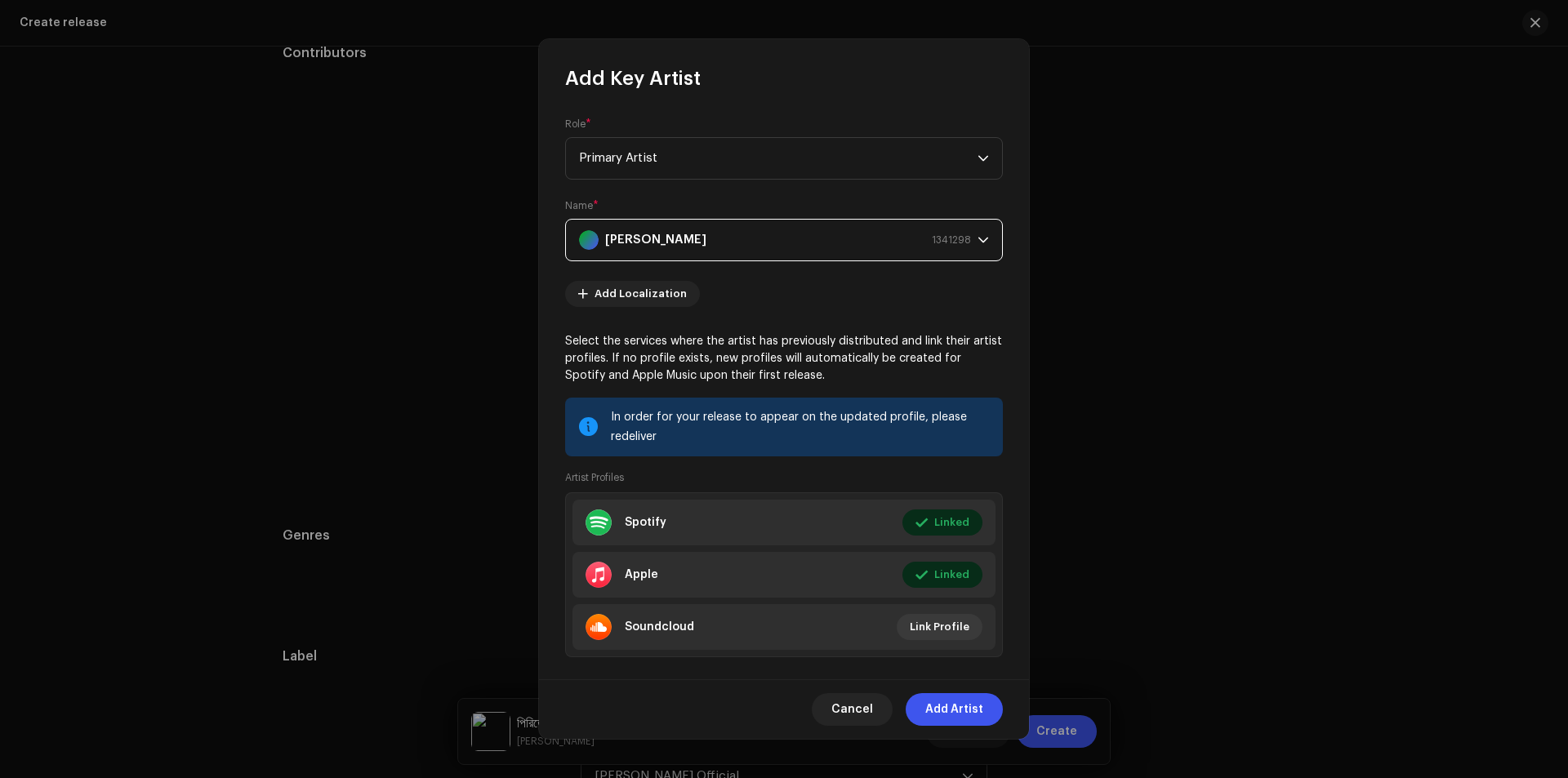
scroll to position [1780, 0]
click at [951, 711] on span "Add Artist" at bounding box center [954, 709] width 58 height 33
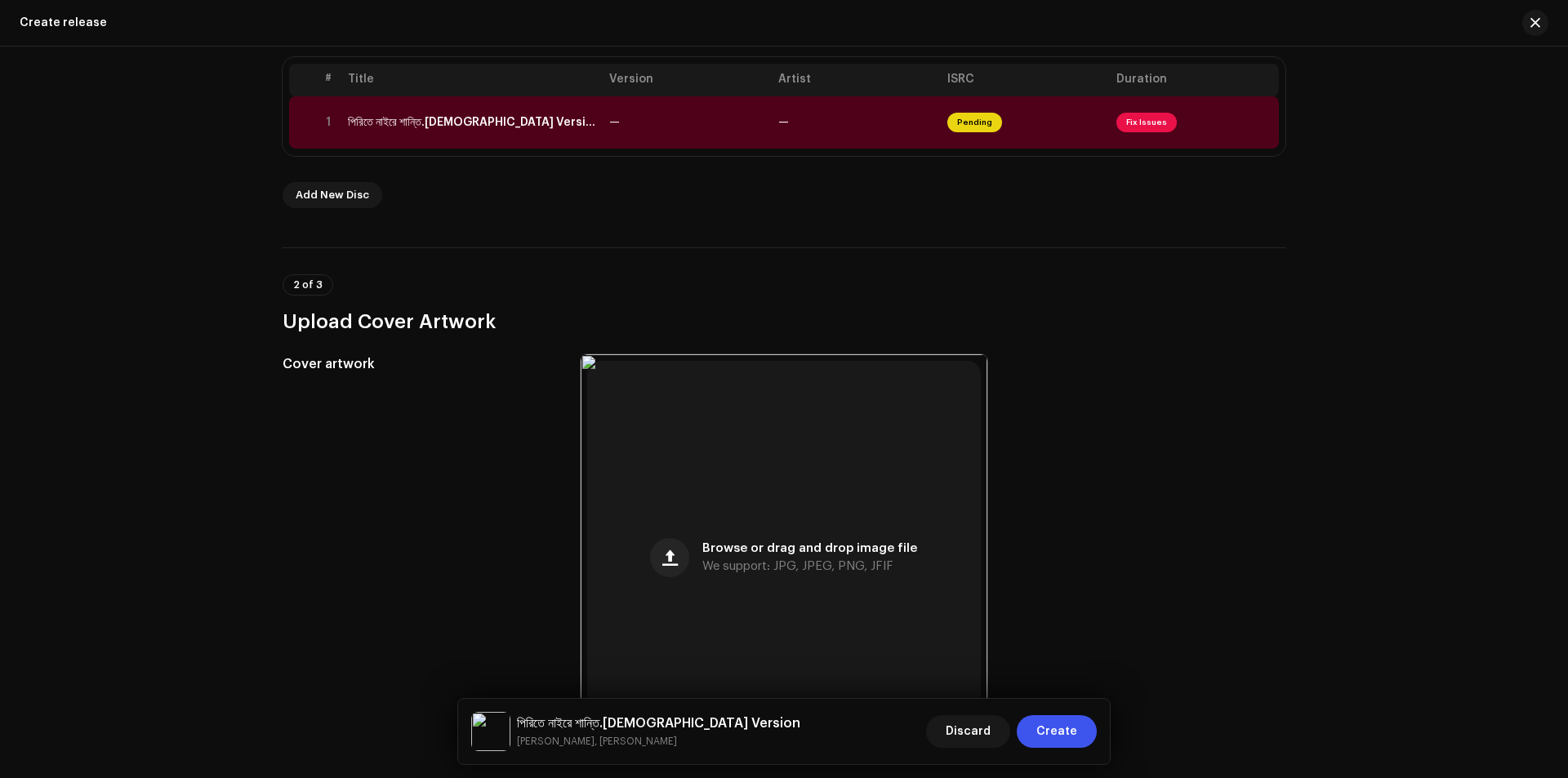
scroll to position [0, 0]
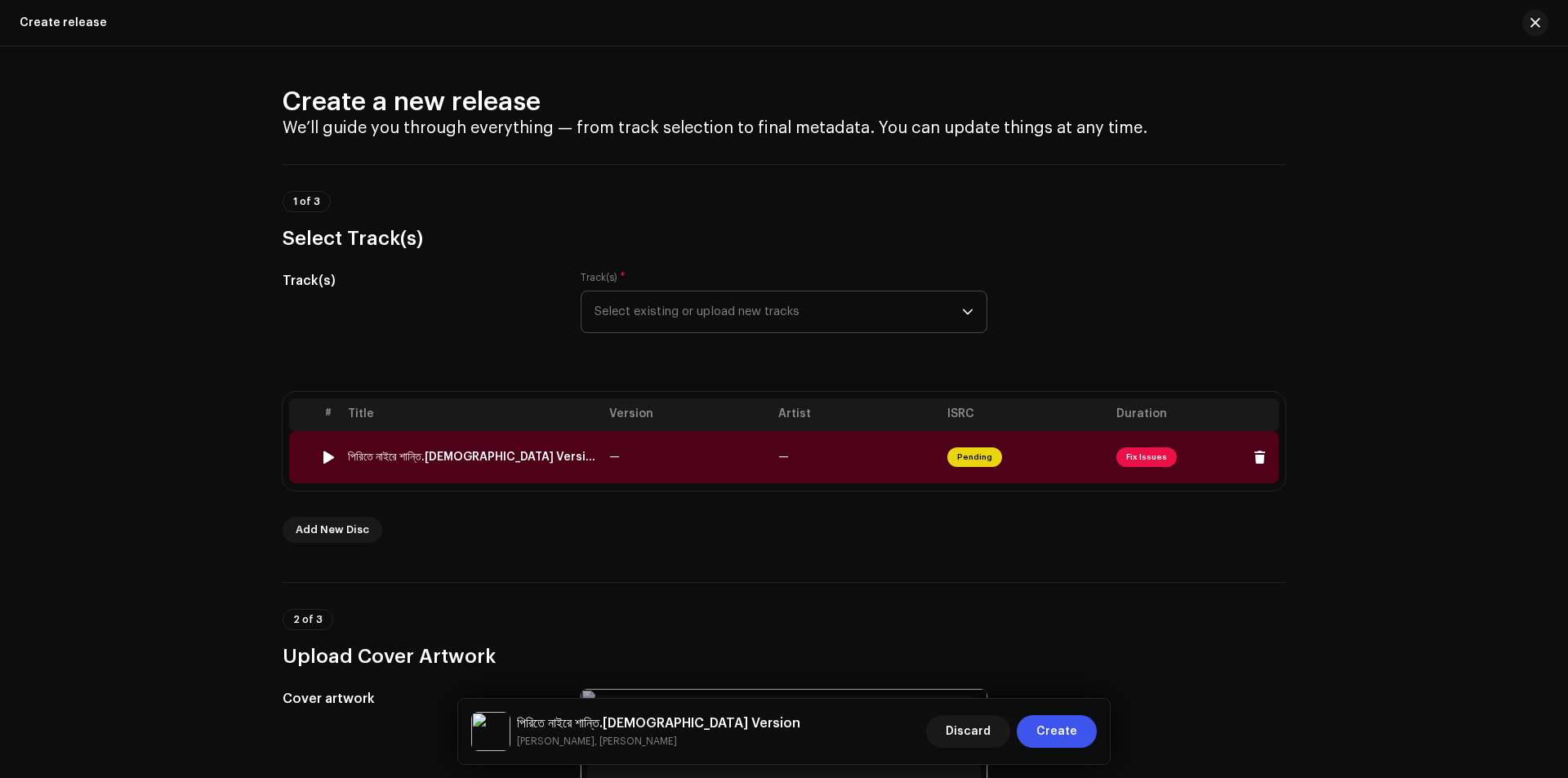
click at [1135, 454] on span "Fix Issues" at bounding box center [1146, 457] width 61 height 20
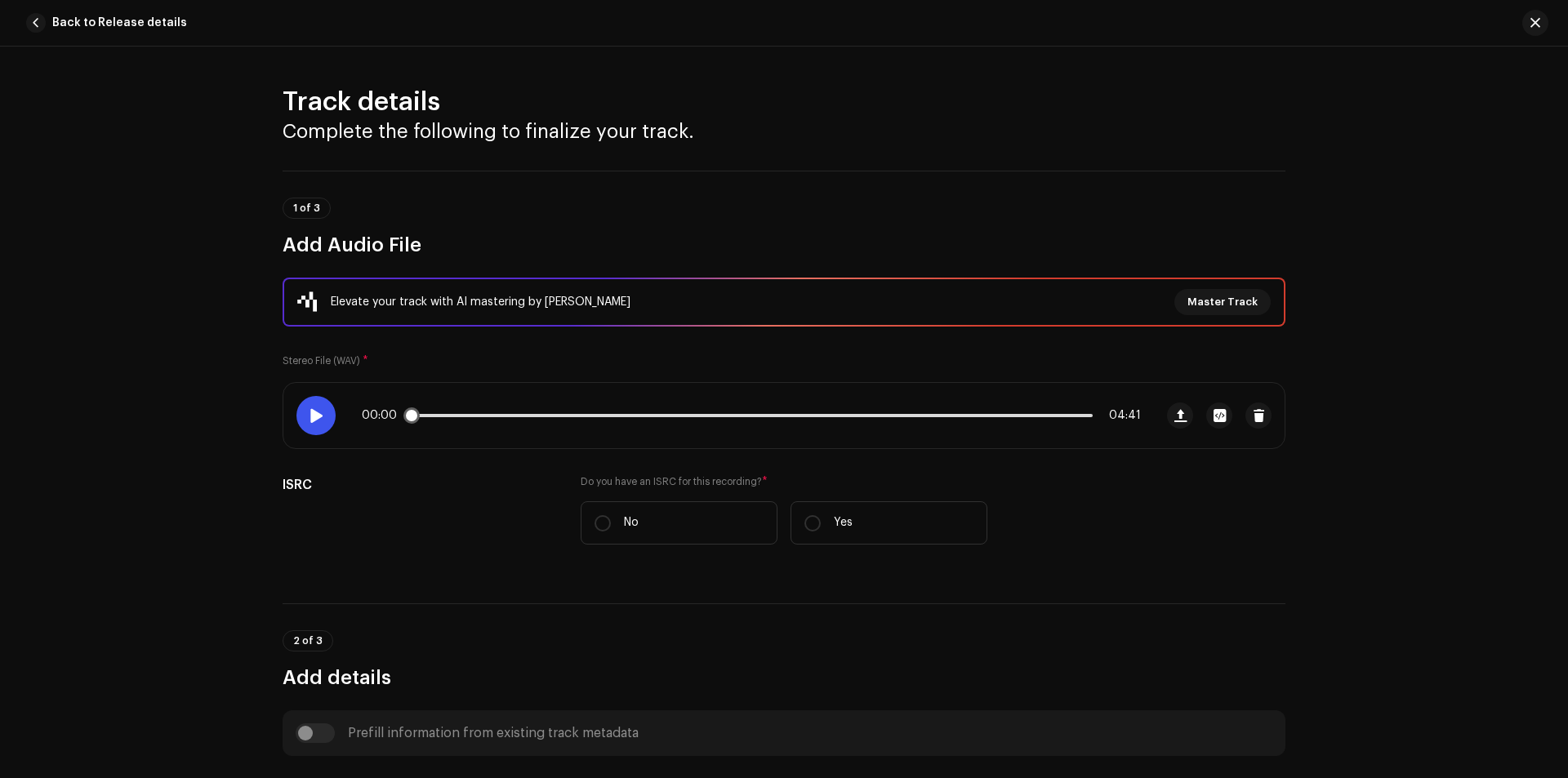
click at [315, 416] on span at bounding box center [315, 415] width 14 height 13
click at [476, 411] on div "00:01 04:41" at bounding box center [751, 415] width 779 height 13
click at [478, 413] on div "00:02 04:41" at bounding box center [751, 415] width 779 height 13
drag, startPoint x: 451, startPoint y: 416, endPoint x: 467, endPoint y: 420, distance: 16.5
click at [467, 420] on span at bounding box center [469, 415] width 16 height 16
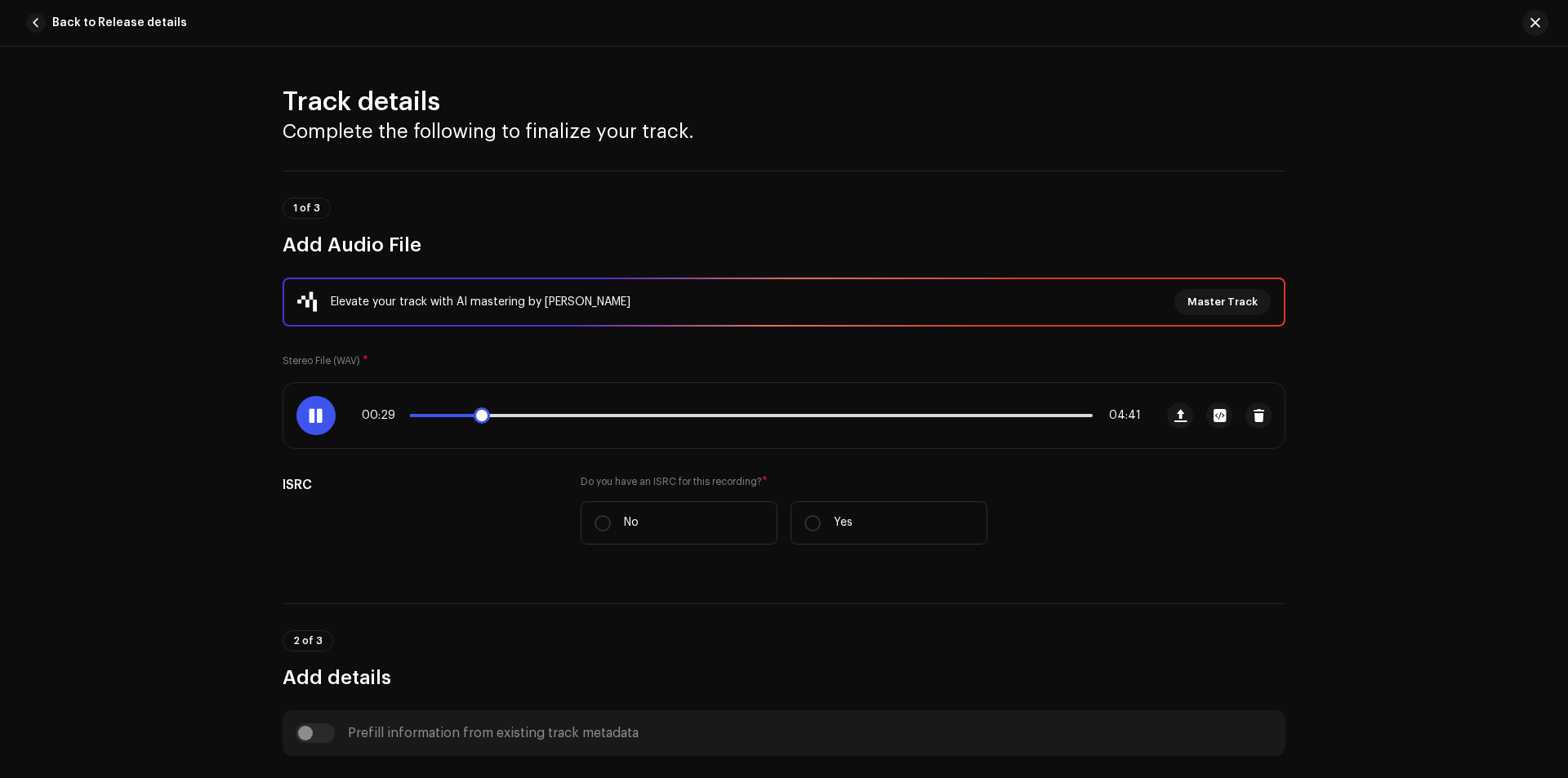
click at [309, 405] on div at bounding box center [316, 415] width 39 height 39
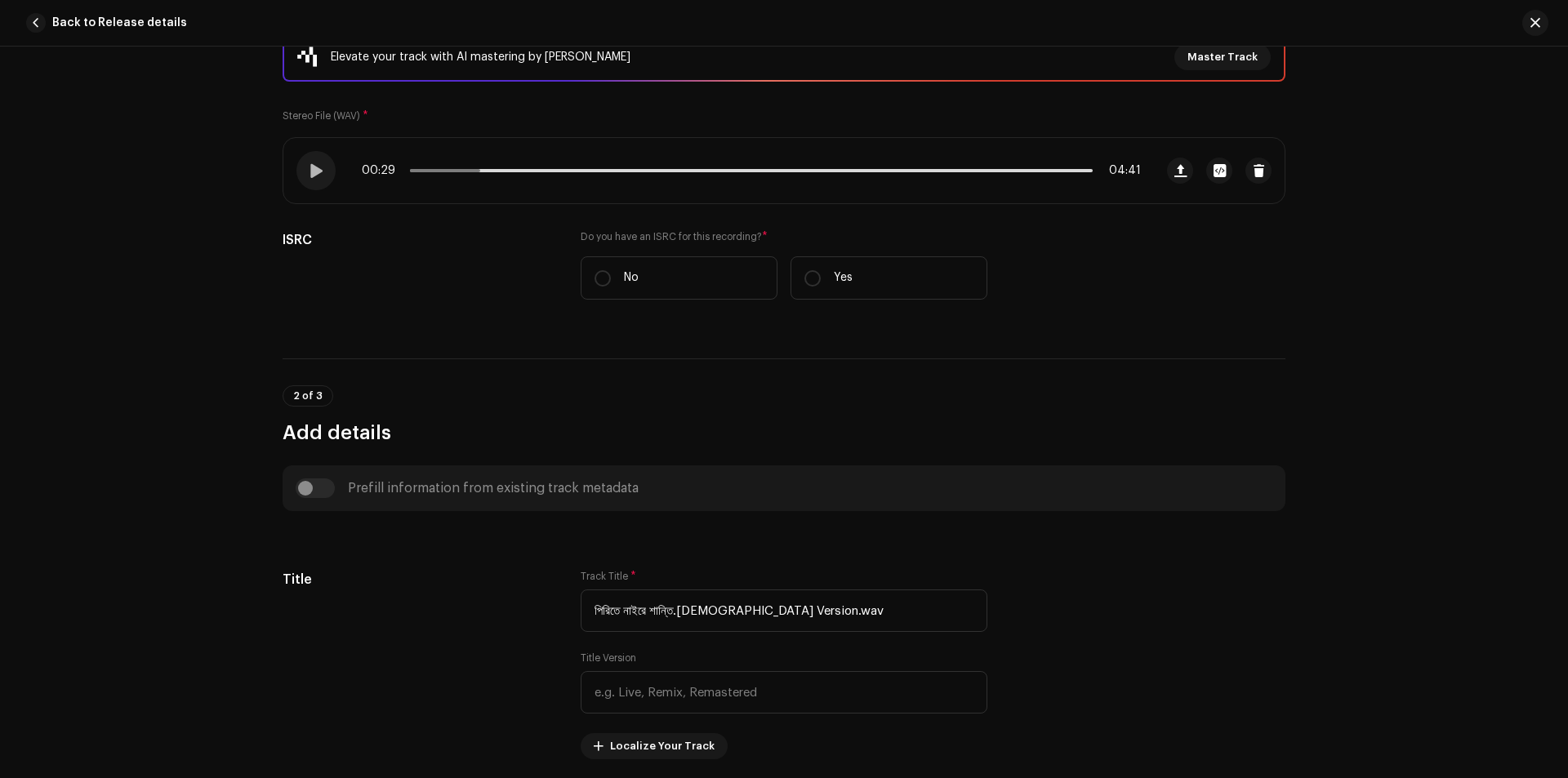
scroll to position [327, 0]
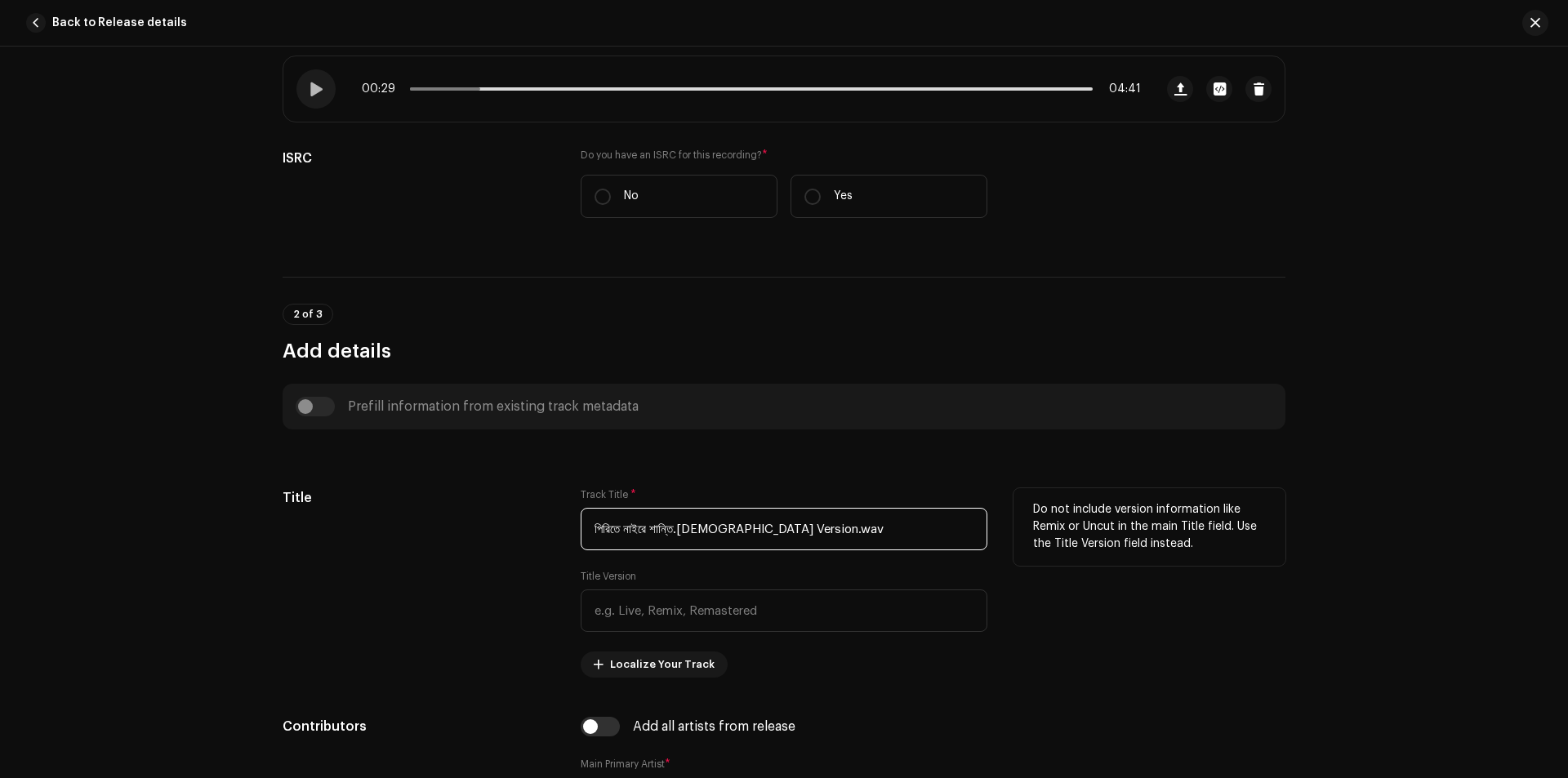
click at [833, 532] on input "পিরিতে নাইরে শান্তি.Female Version.wav" at bounding box center [784, 529] width 406 height 43
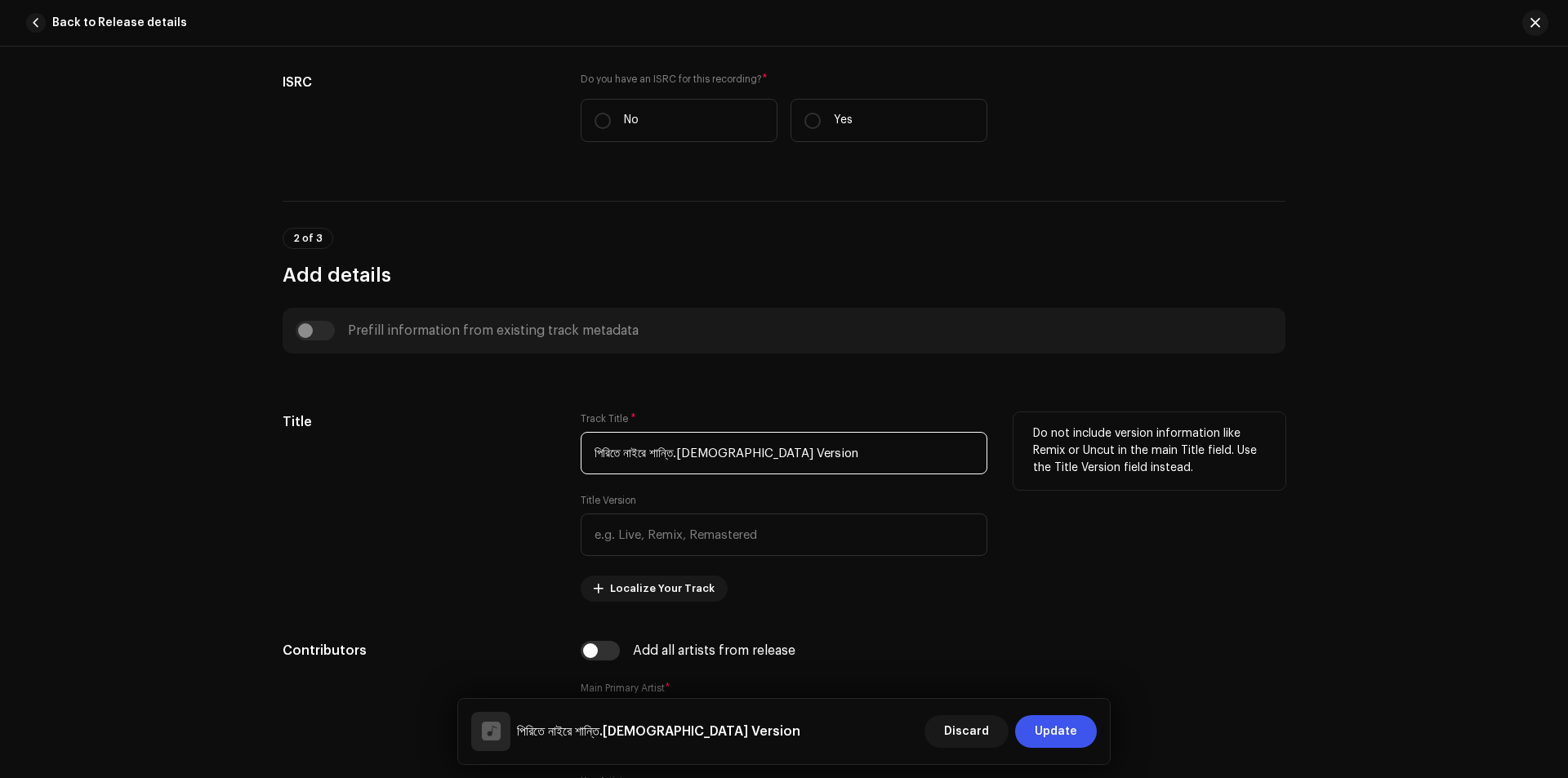
scroll to position [490, 0]
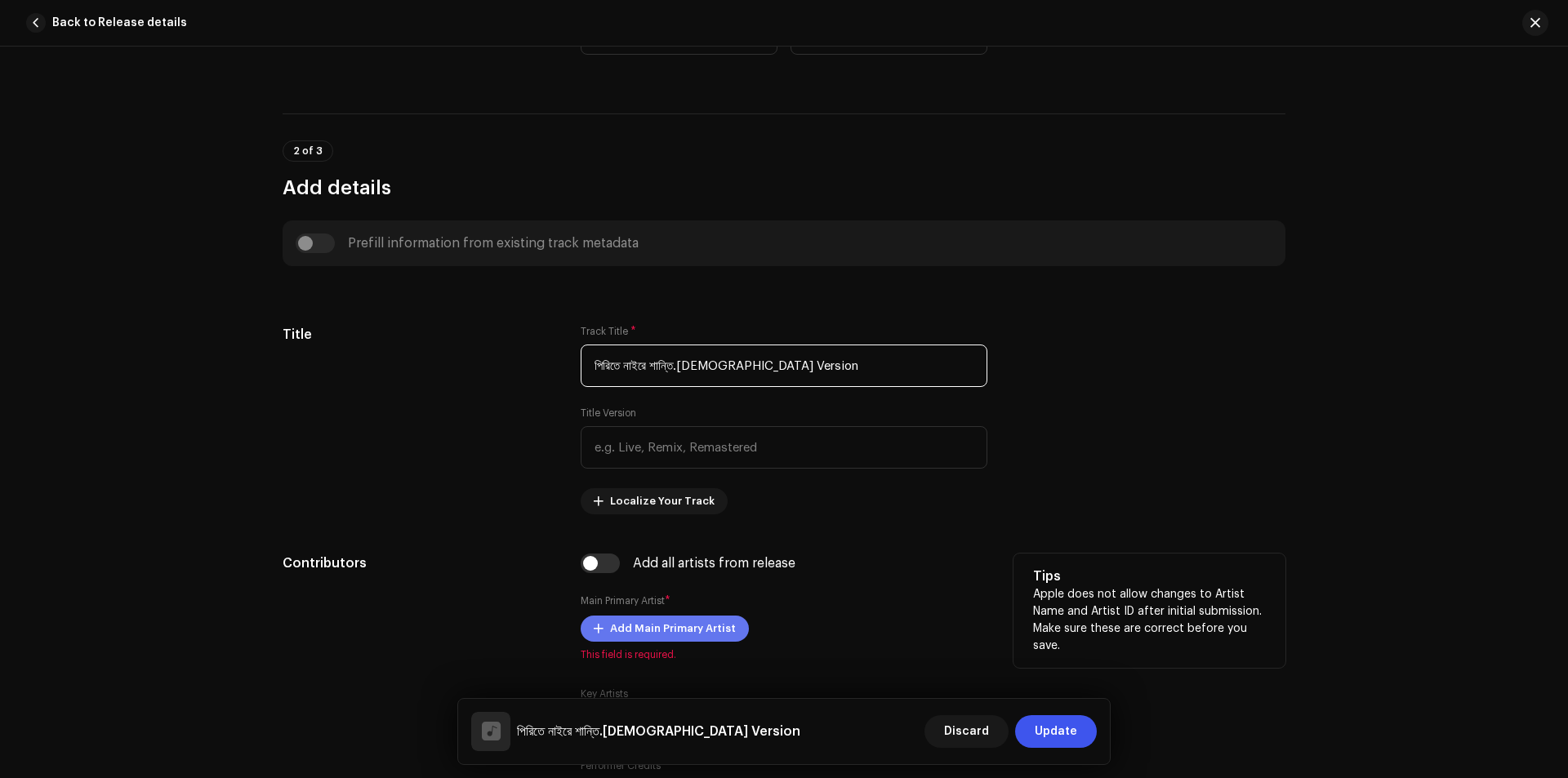
type input "পিরিতে নাইরে শান্তি.Female Version"
click at [678, 631] on span "Add Main Primary Artist" at bounding box center [672, 628] width 125 height 33
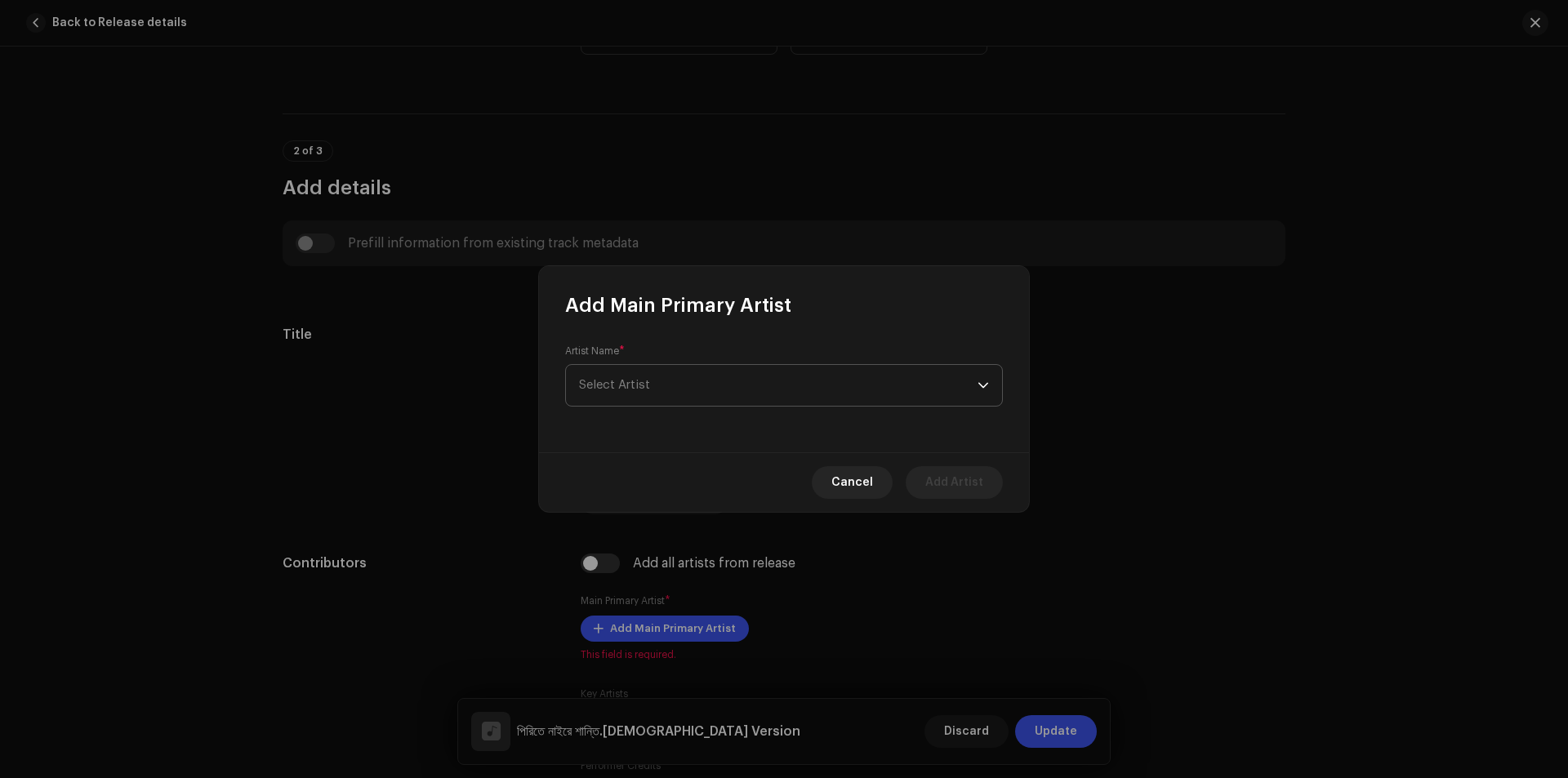
click at [632, 379] on span "Select Artist" at bounding box center [614, 384] width 71 height 12
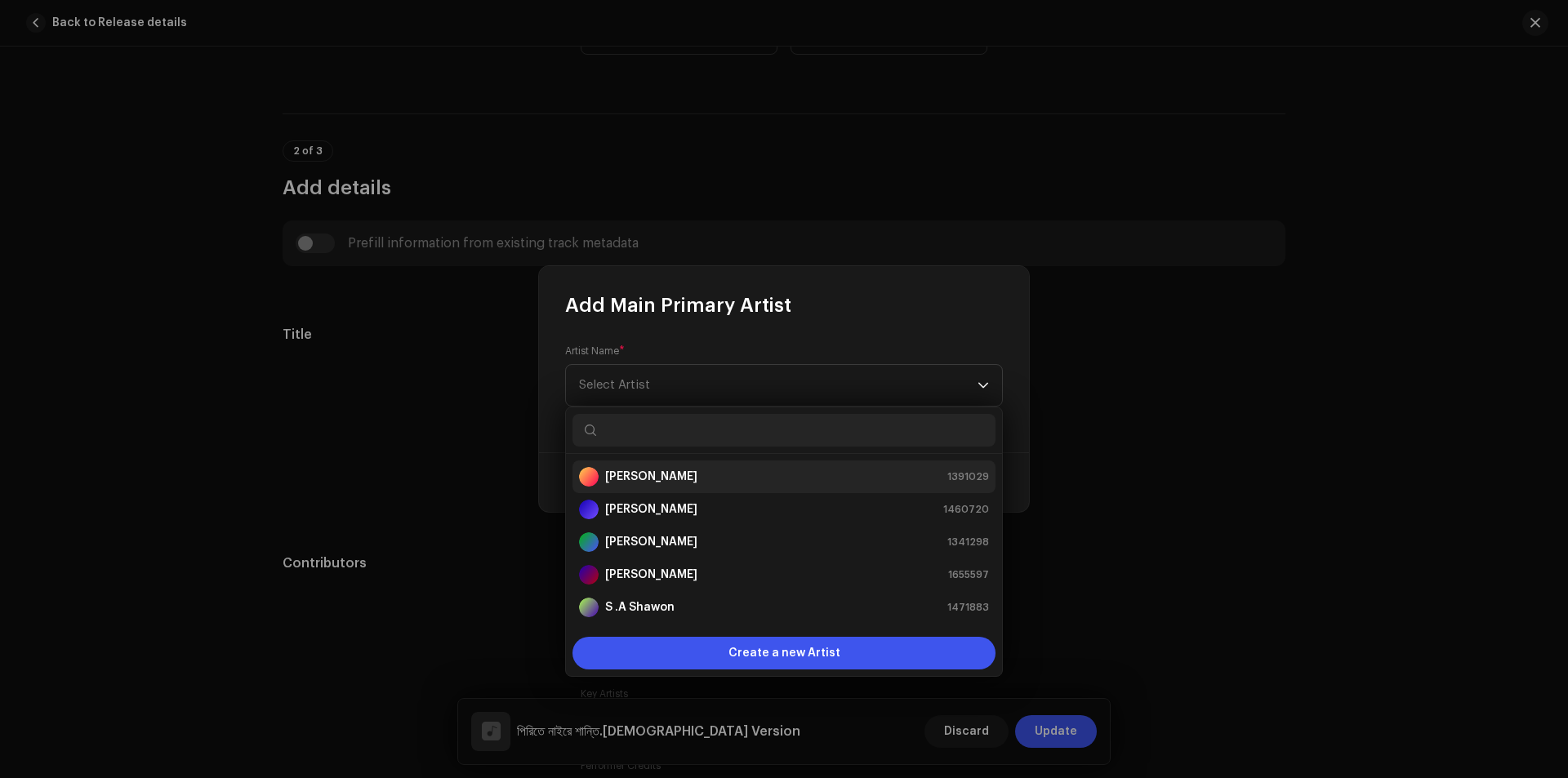
click at [652, 480] on strong "[PERSON_NAME]" at bounding box center [651, 477] width 93 height 16
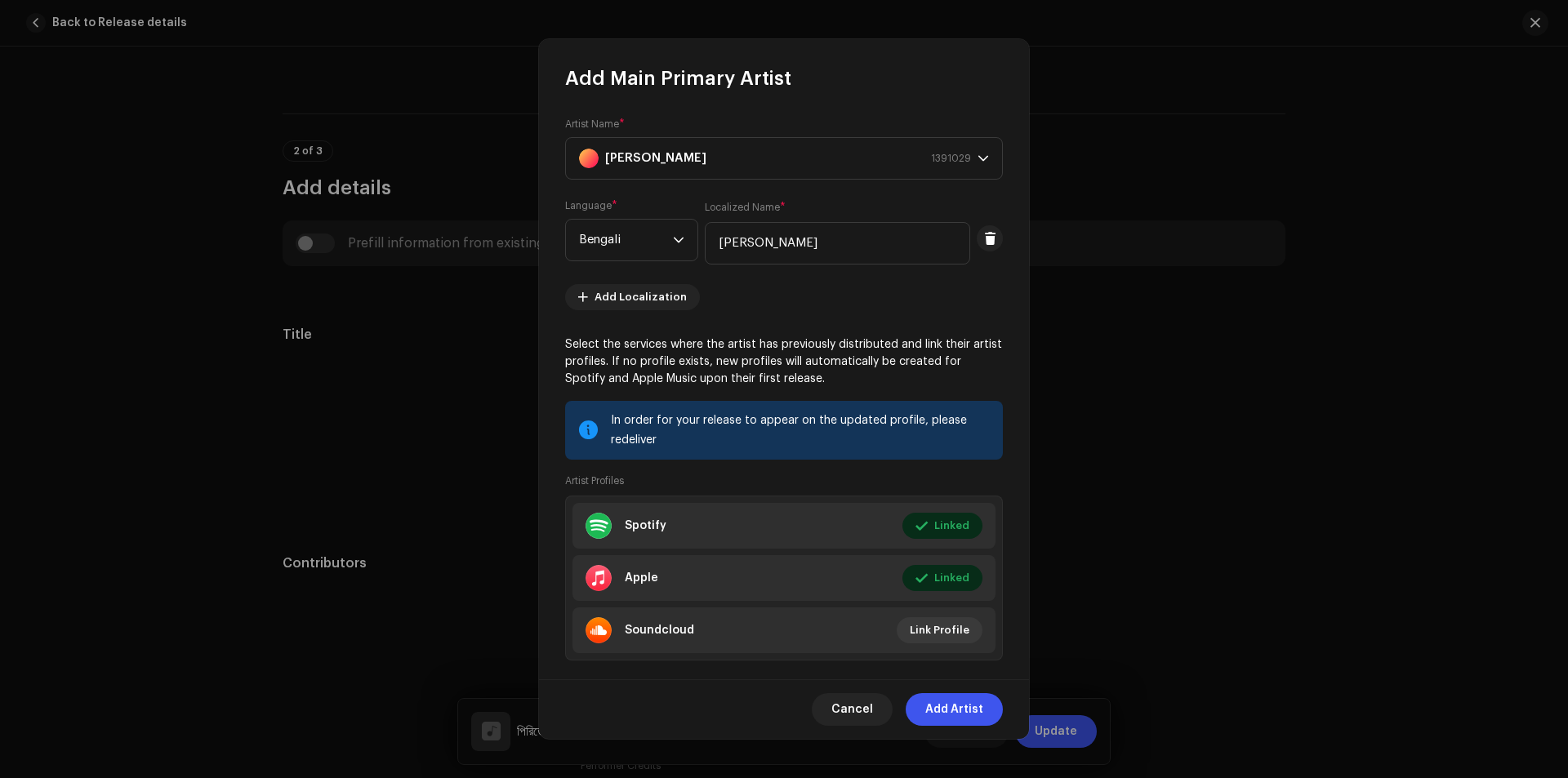
scroll to position [26, 0]
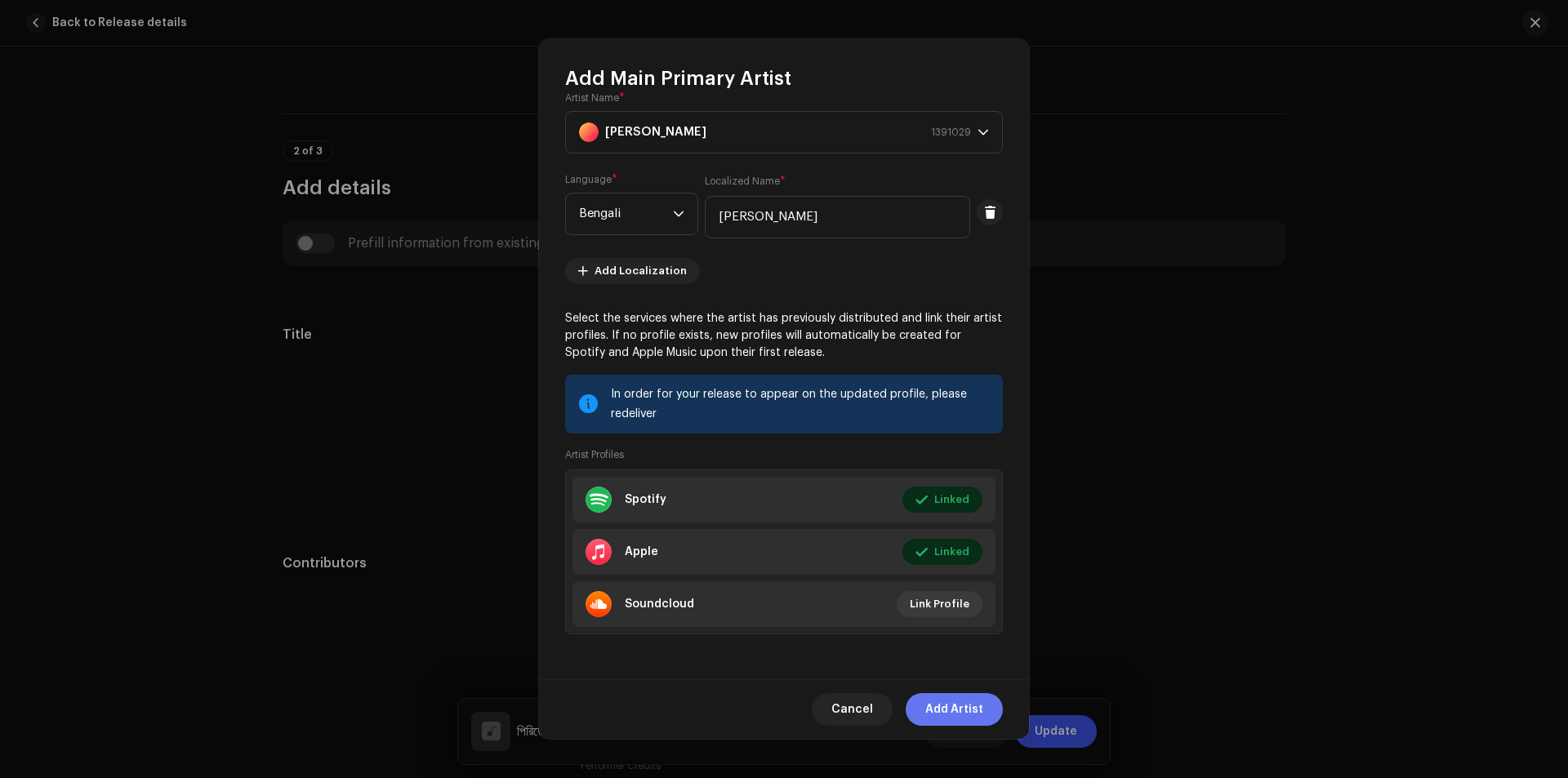
click at [945, 705] on span "Add Artist" at bounding box center [954, 709] width 58 height 33
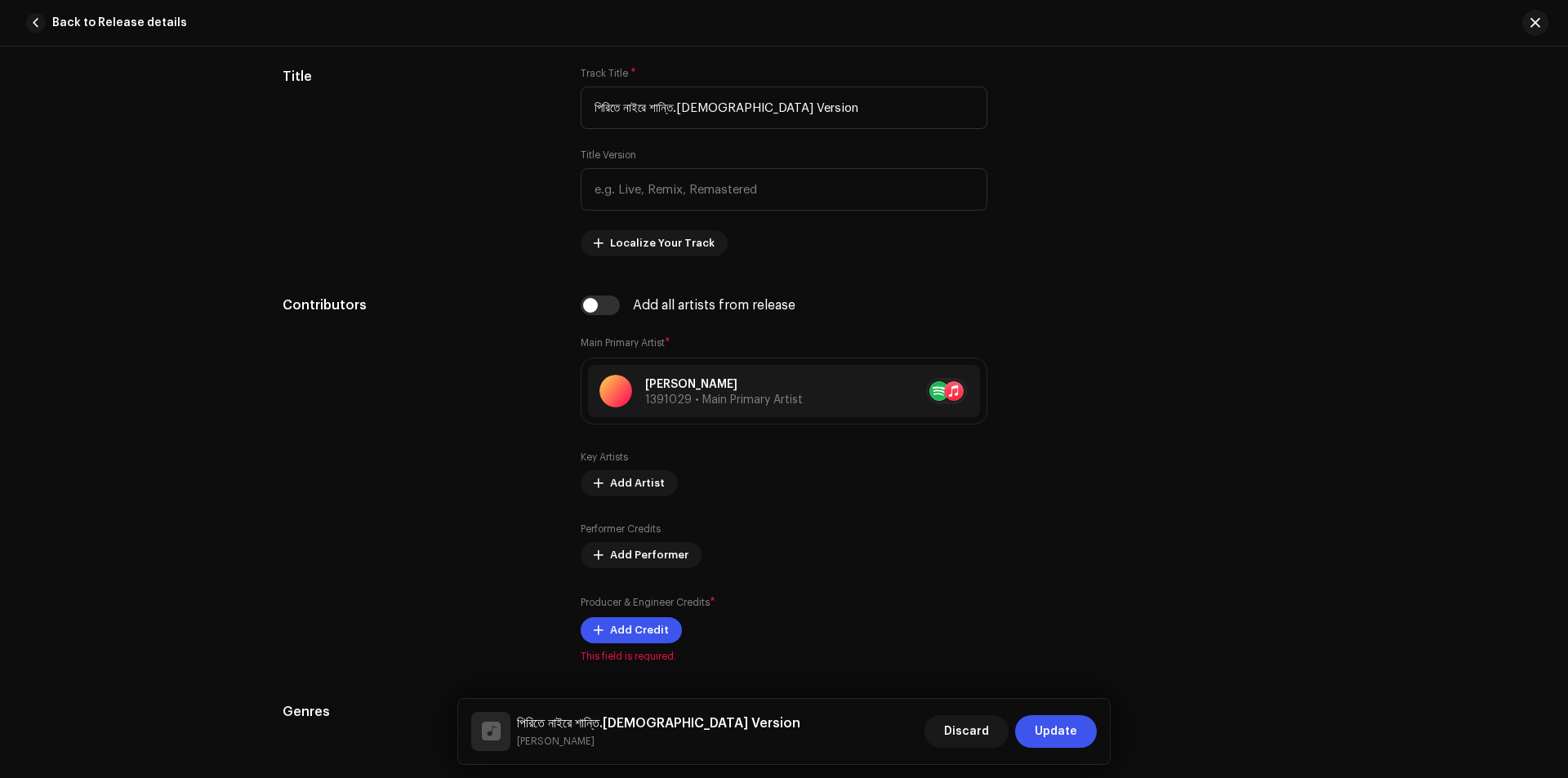
scroll to position [979, 0]
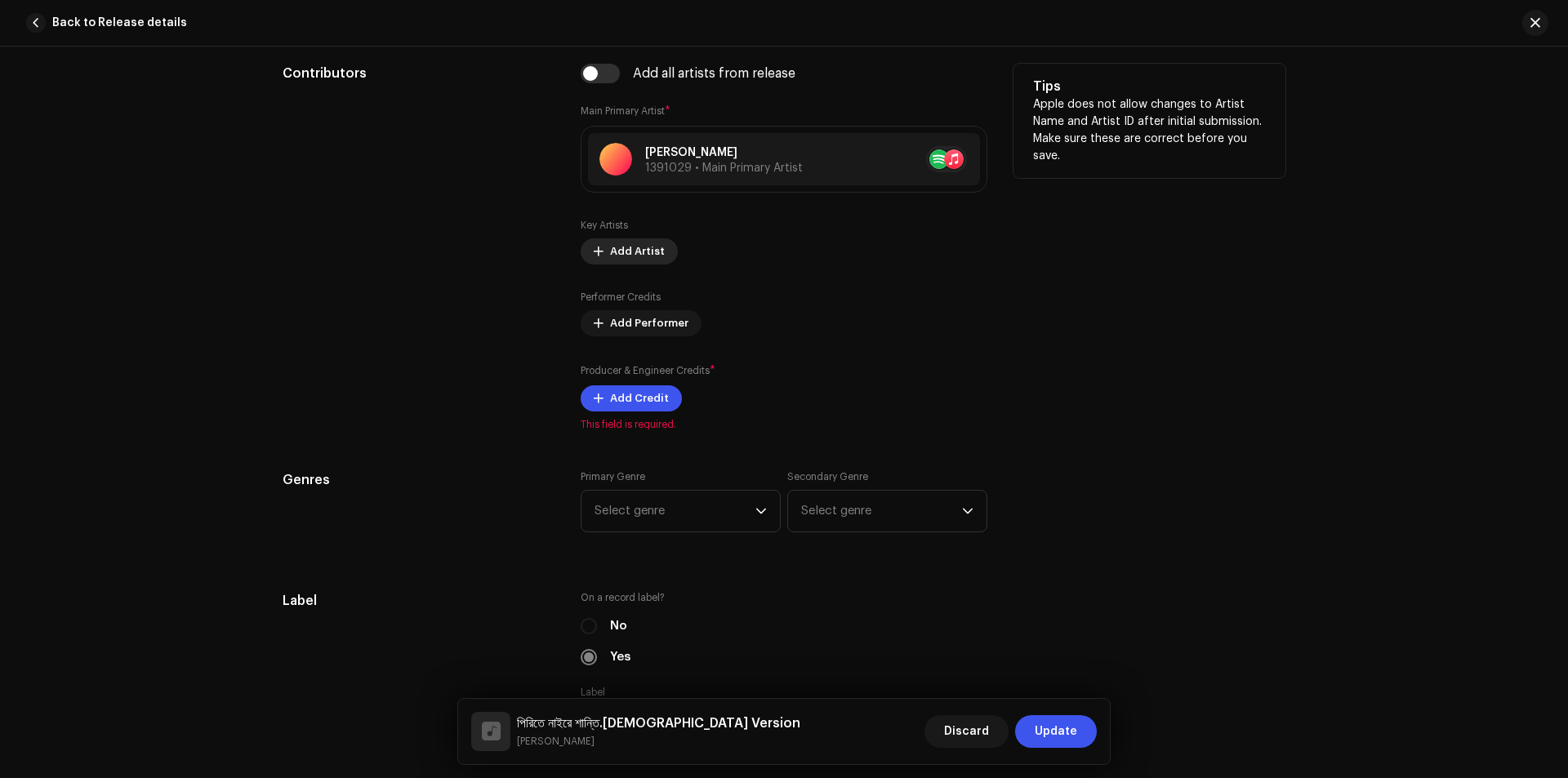
click at [628, 249] on span "Add Artist" at bounding box center [637, 251] width 55 height 33
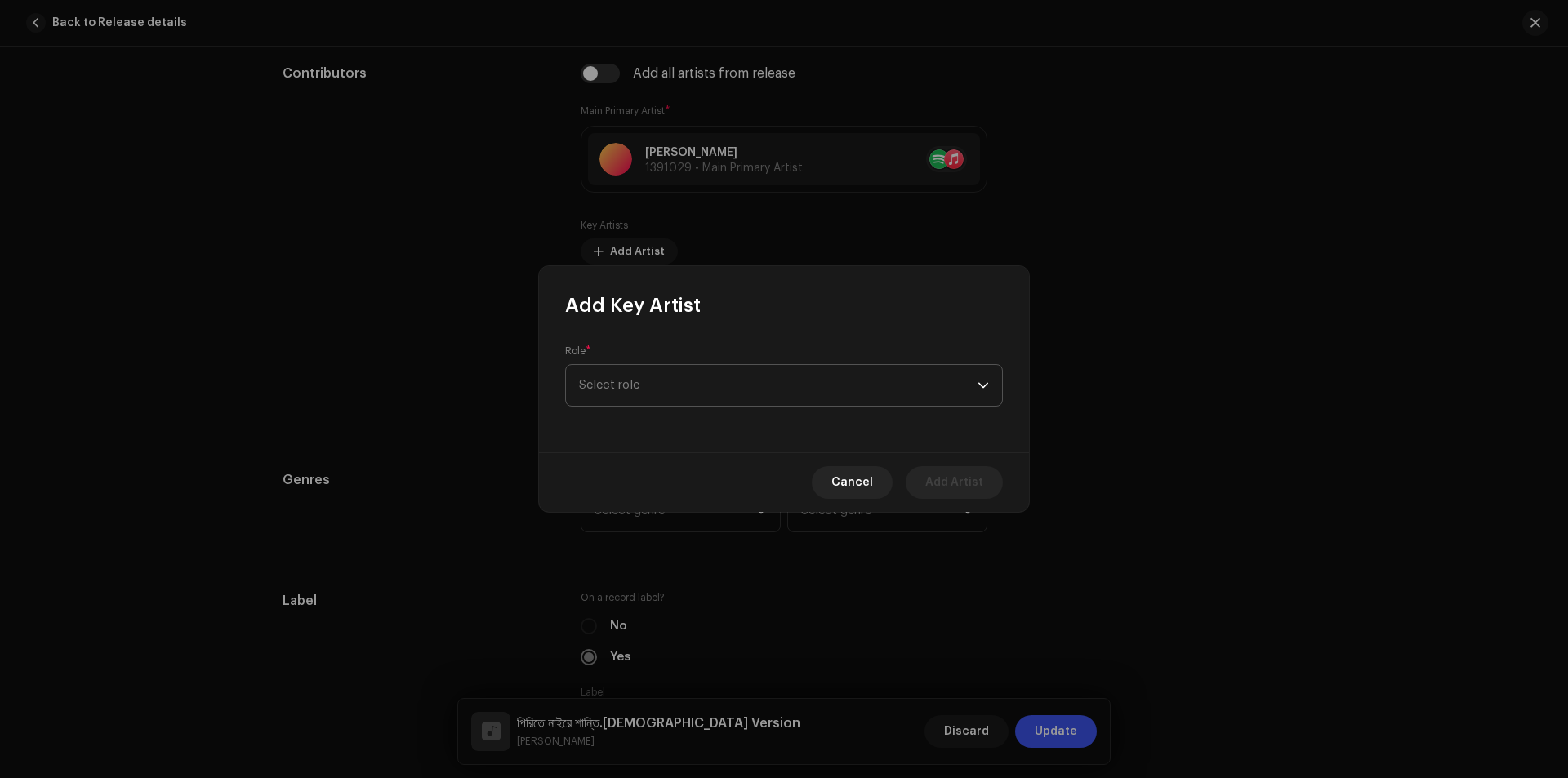
click at [623, 385] on span "Select role" at bounding box center [778, 385] width 398 height 41
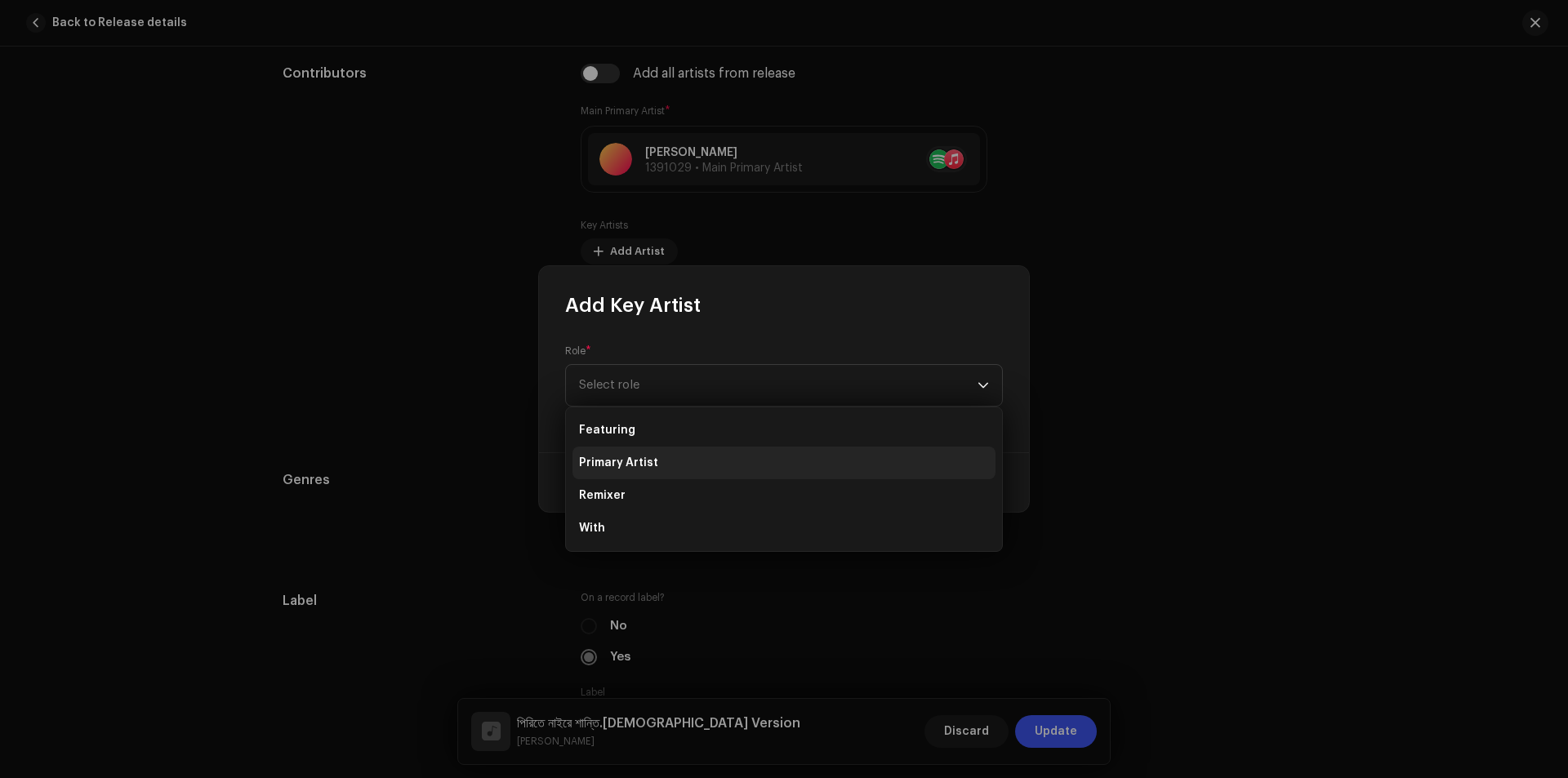
click at [607, 454] on li "Primary Artist" at bounding box center [784, 463] width 423 height 33
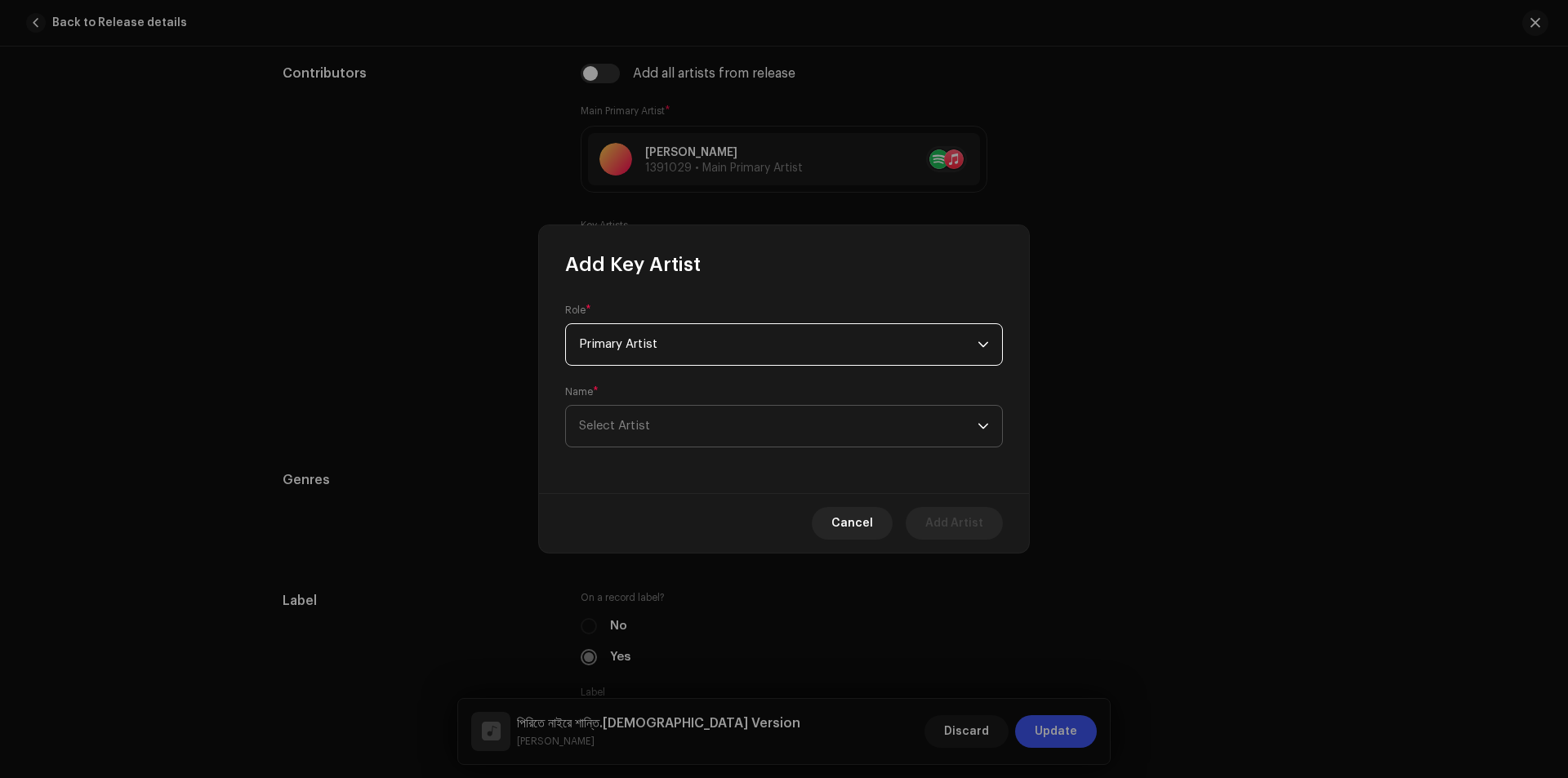
click at [722, 424] on span "Select Artist" at bounding box center [778, 426] width 398 height 41
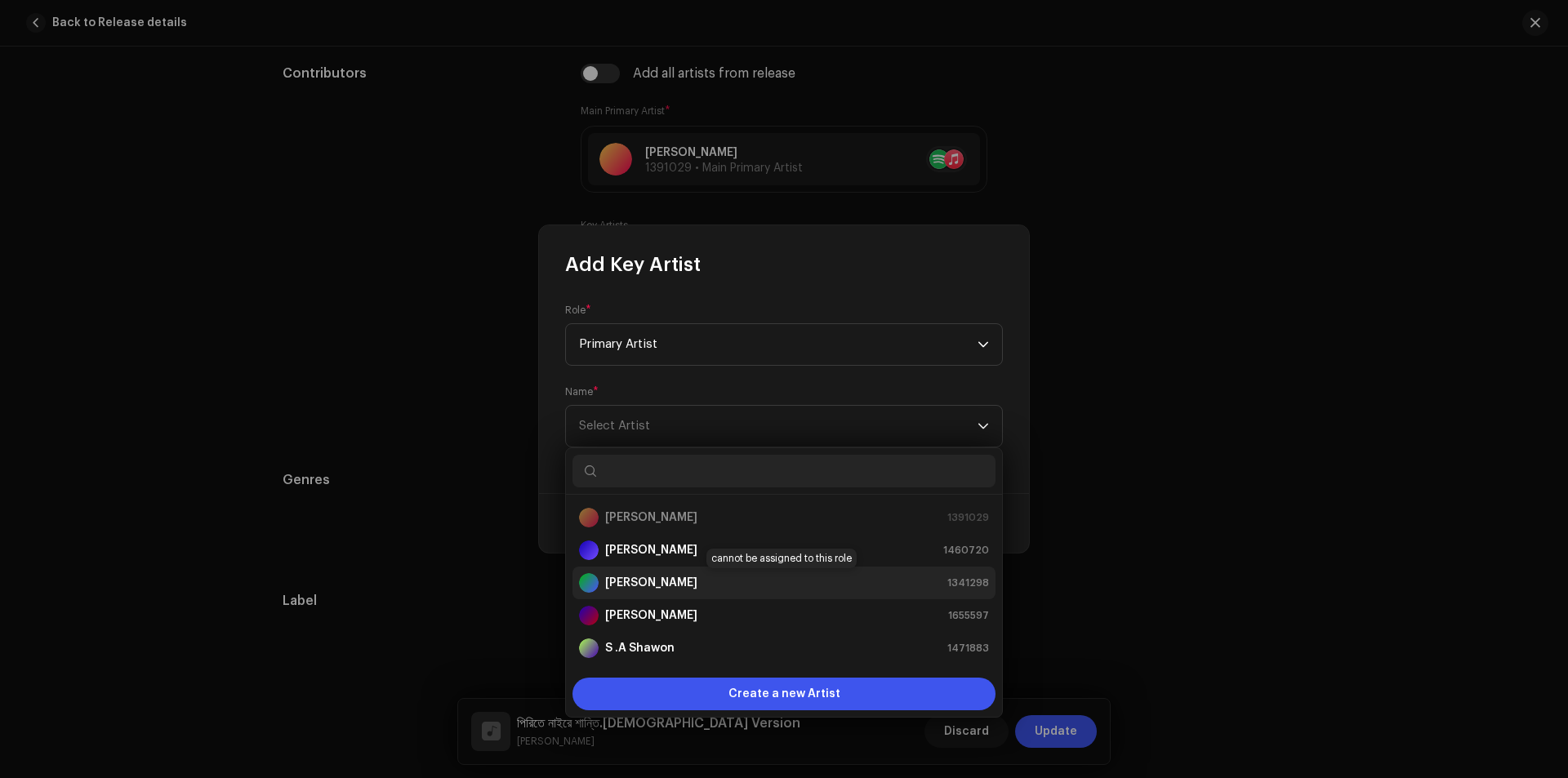
click at [663, 577] on div "joba Rani 1341298" at bounding box center [784, 583] width 410 height 20
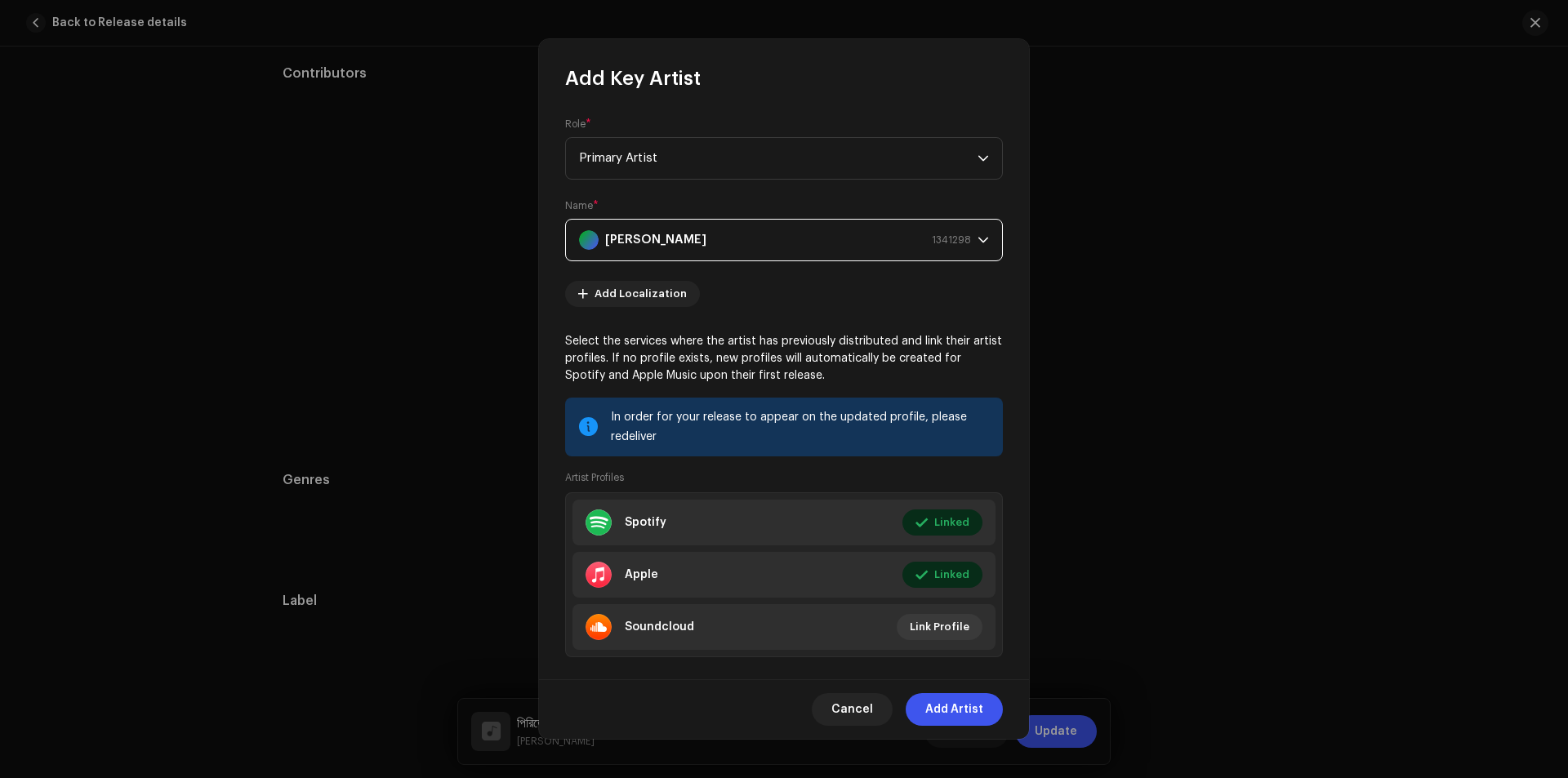
scroll to position [23, 0]
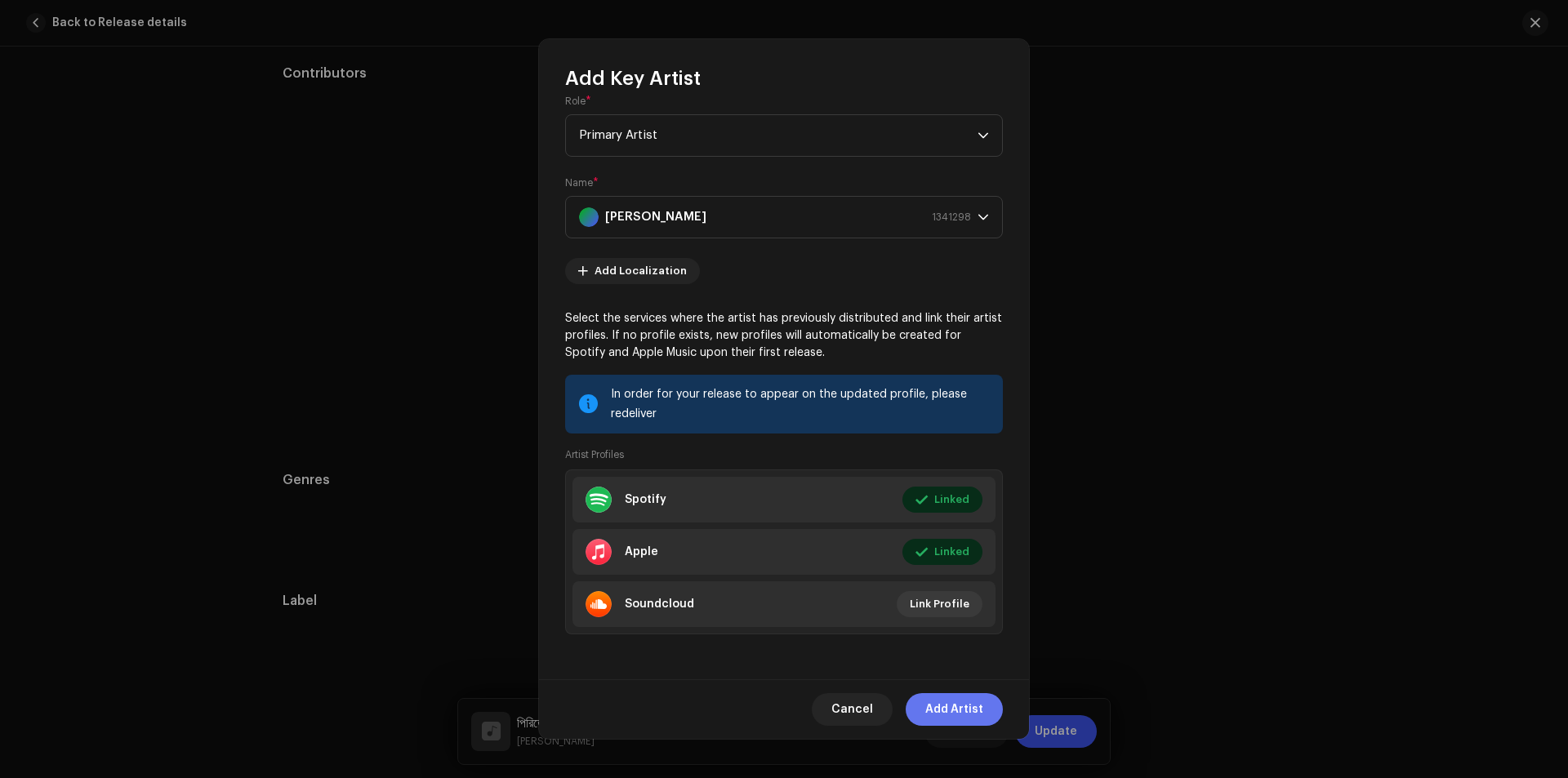
click at [955, 709] on span "Add Artist" at bounding box center [954, 709] width 58 height 33
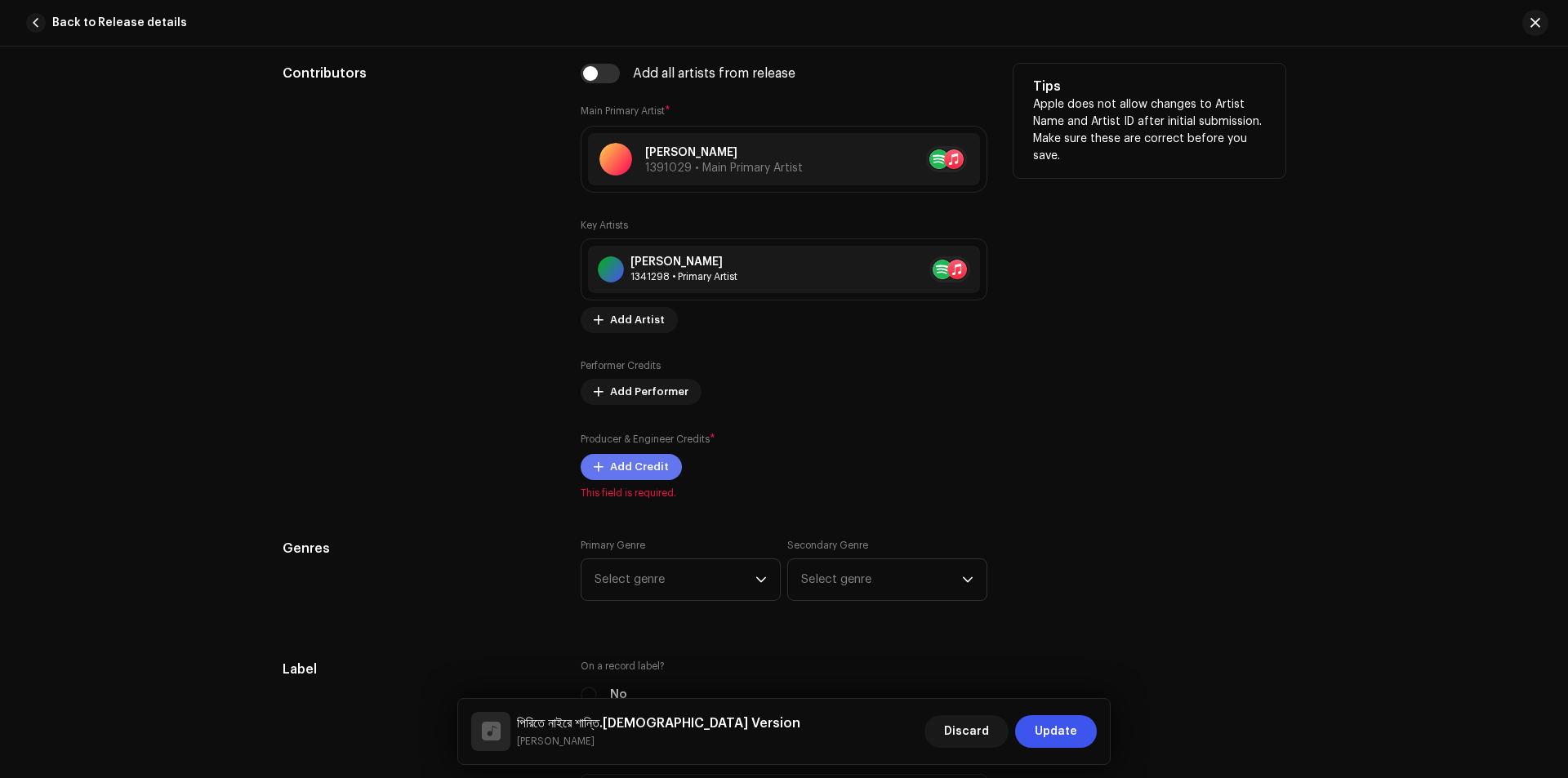
click at [620, 461] on span "Add Credit" at bounding box center [639, 467] width 59 height 33
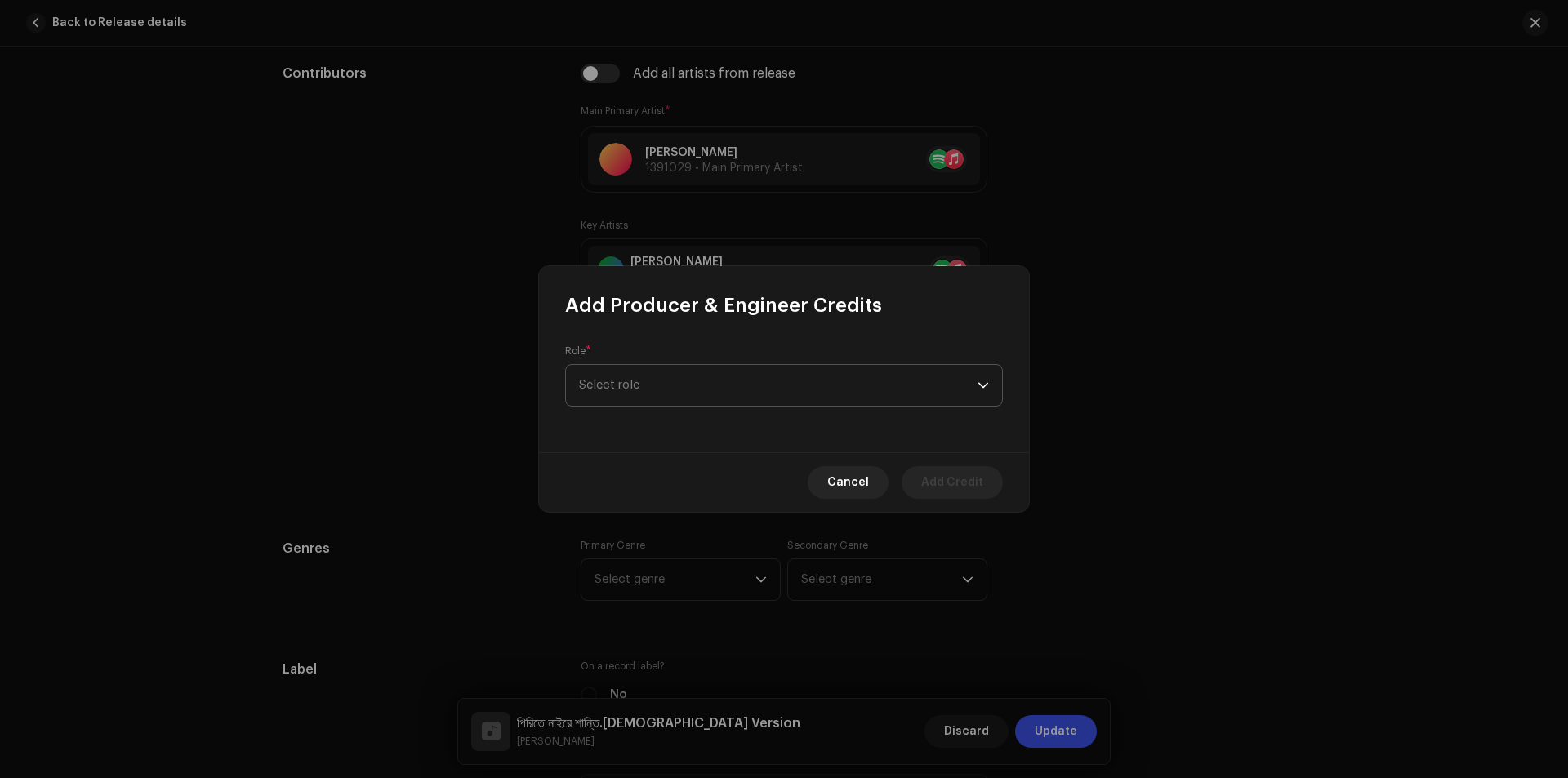
click at [669, 390] on span "Select role" at bounding box center [778, 385] width 398 height 41
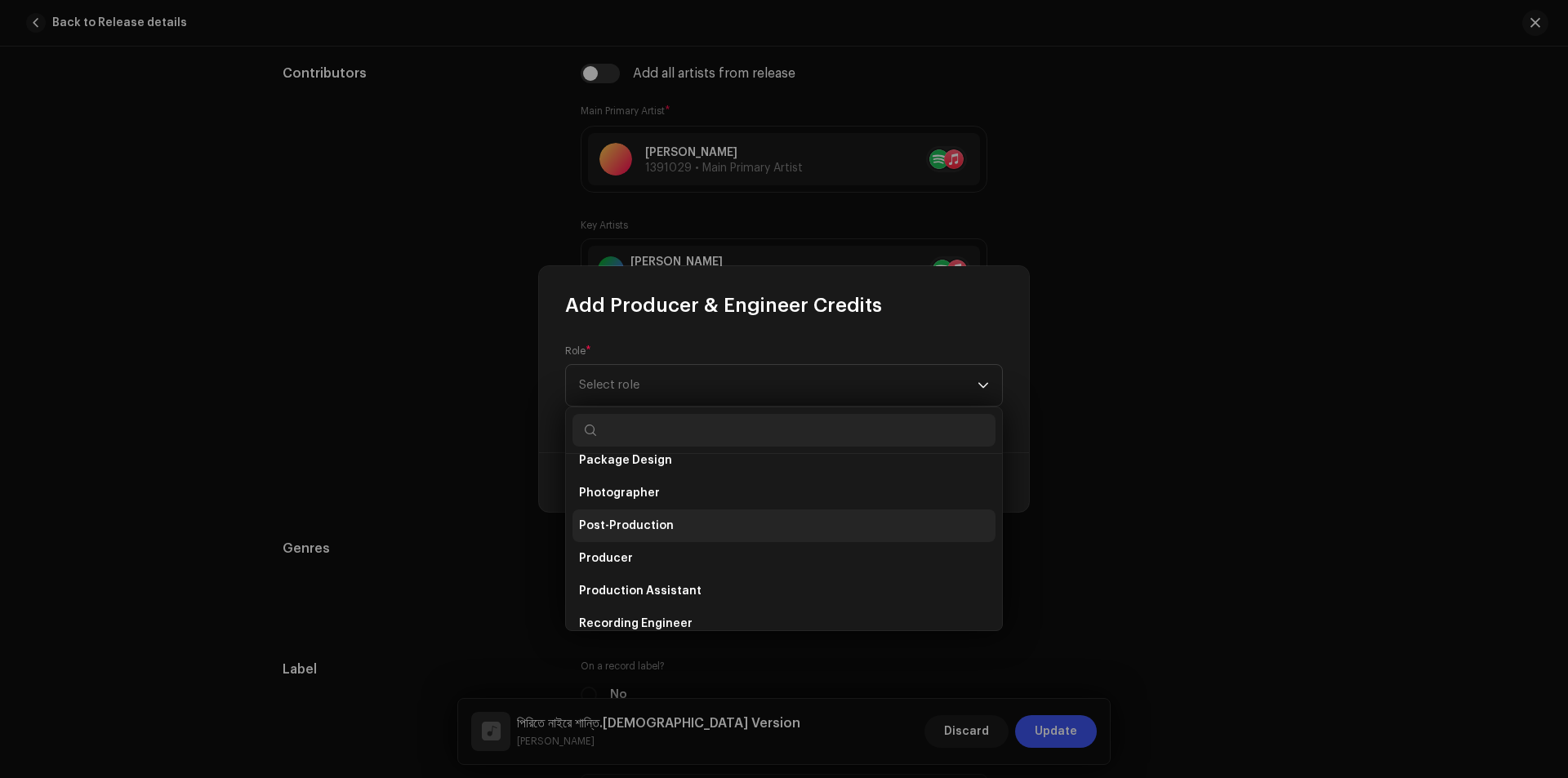
scroll to position [653, 0]
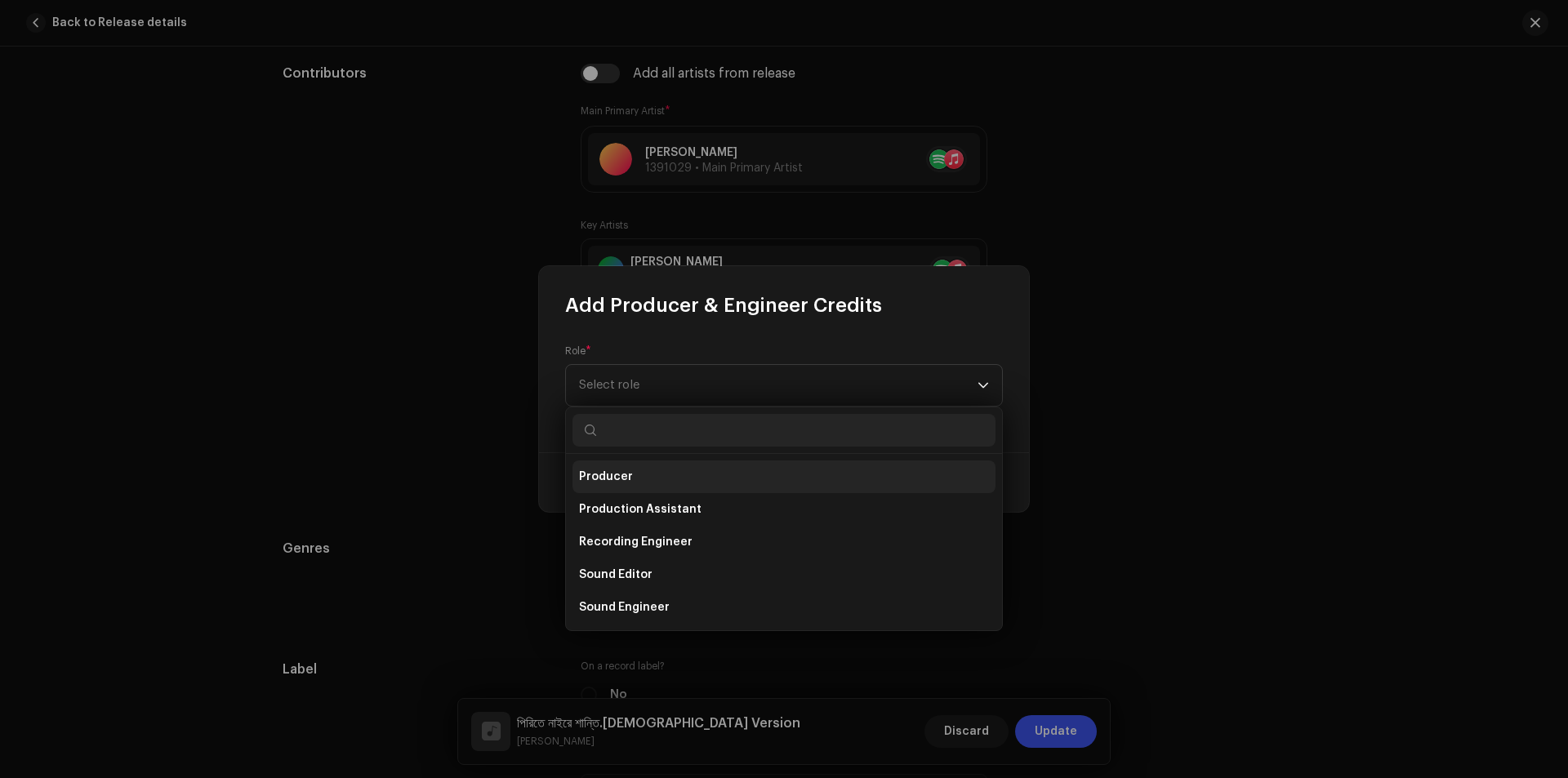
click at [623, 475] on span "Producer" at bounding box center [606, 477] width 54 height 16
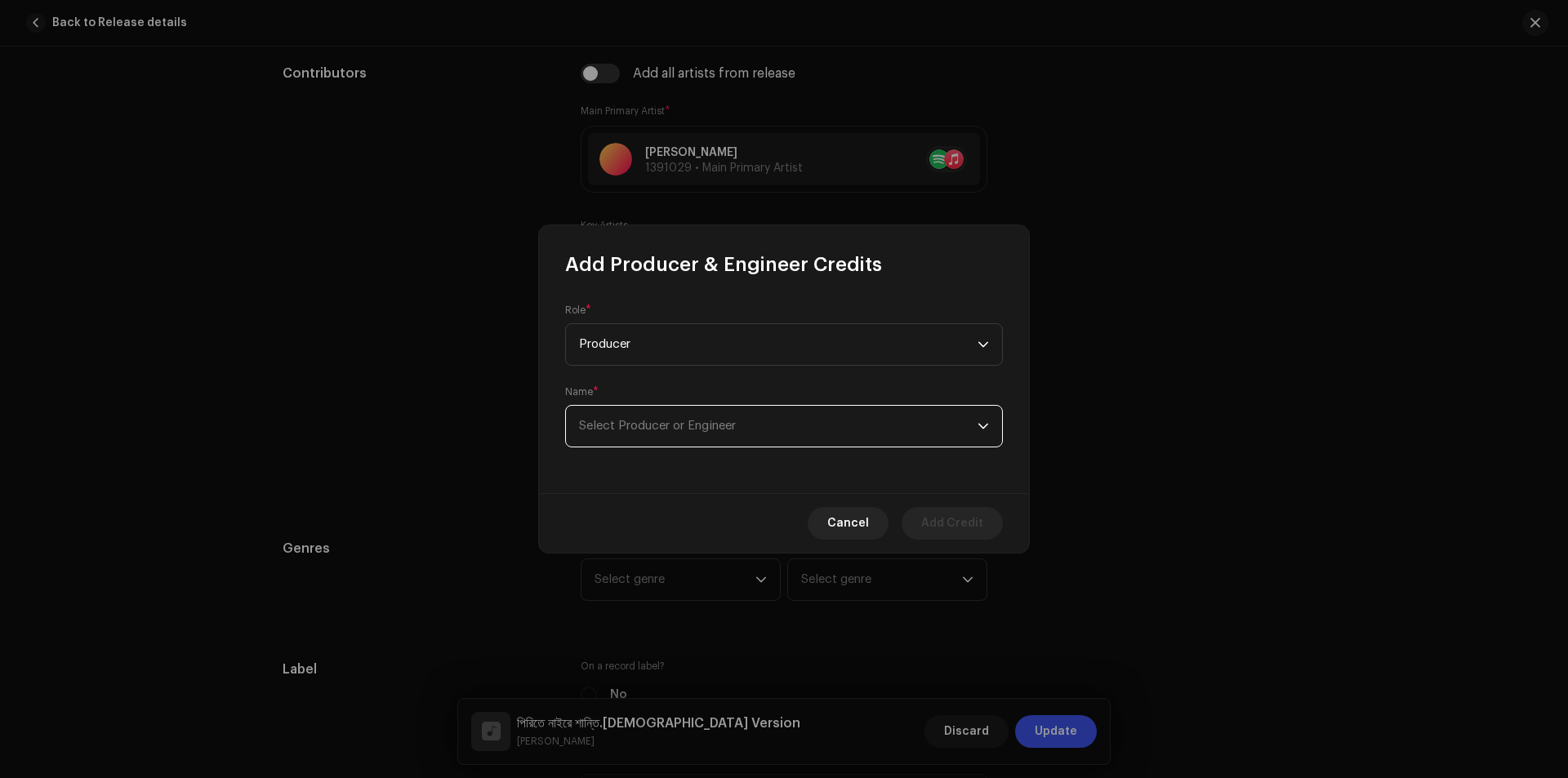
click at [890, 426] on span "Select Producer or Engineer" at bounding box center [778, 426] width 398 height 41
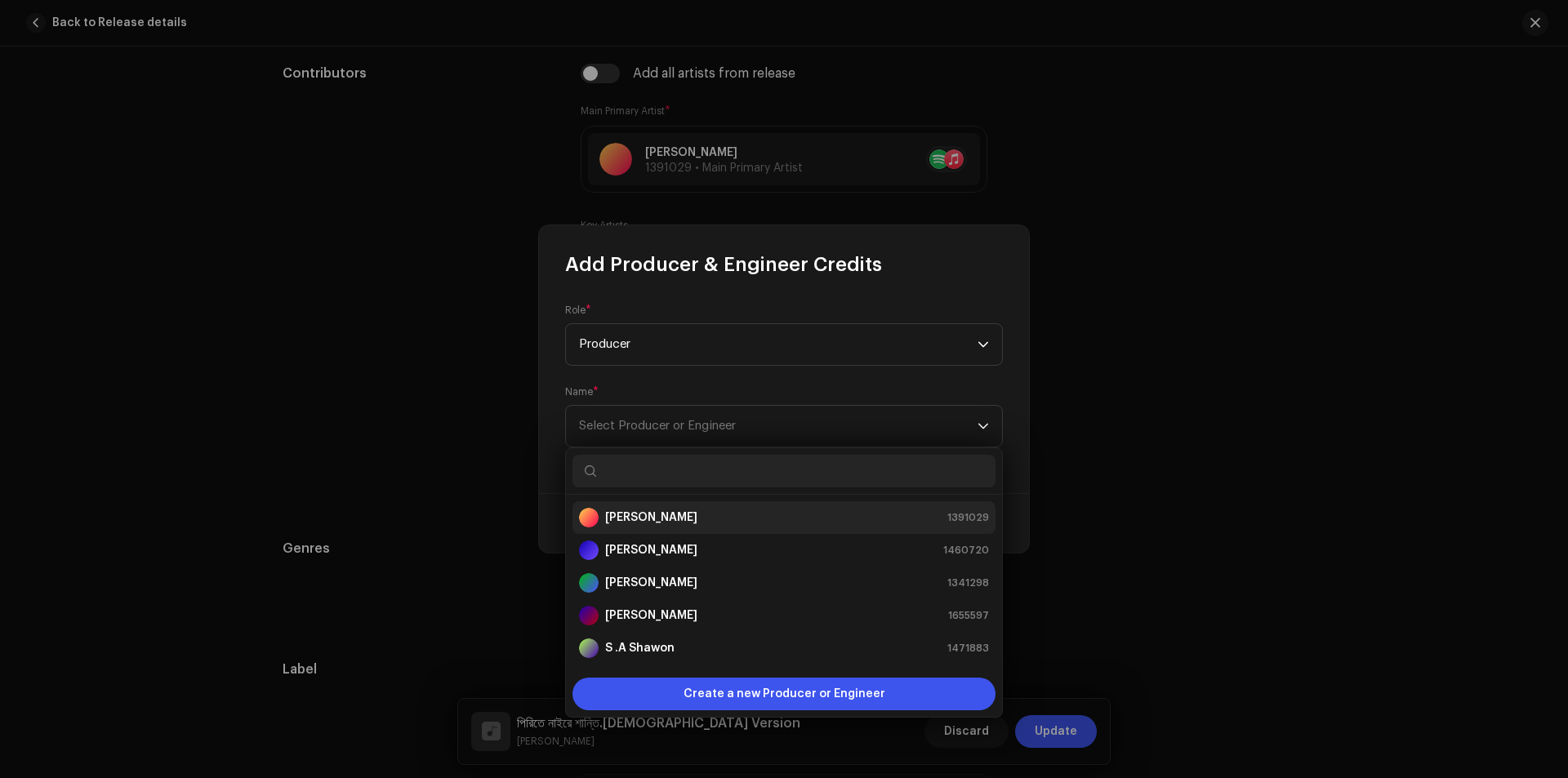
click at [688, 514] on div "Baul Saddam 1391029" at bounding box center [784, 518] width 410 height 20
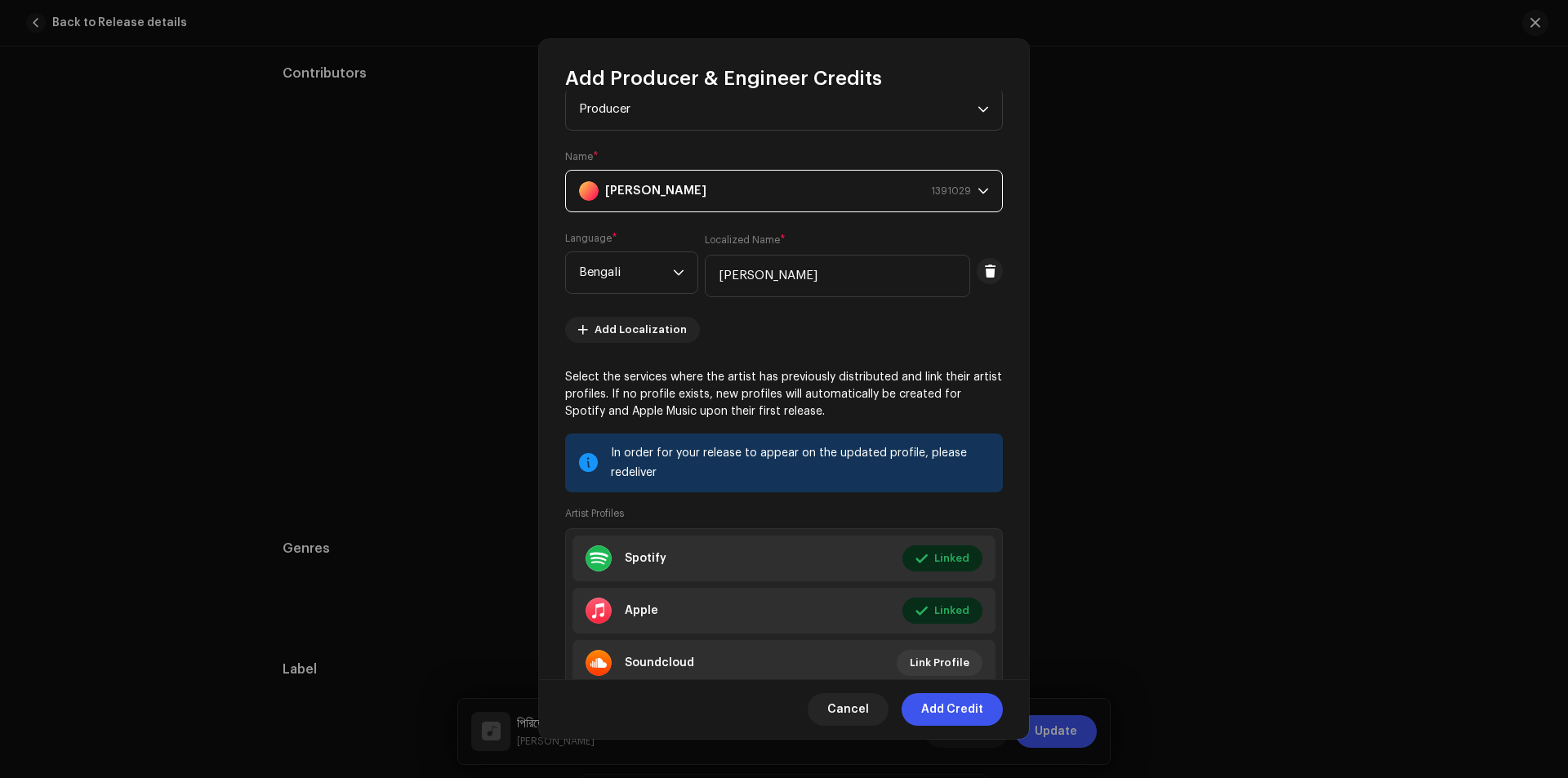
scroll to position [108, 0]
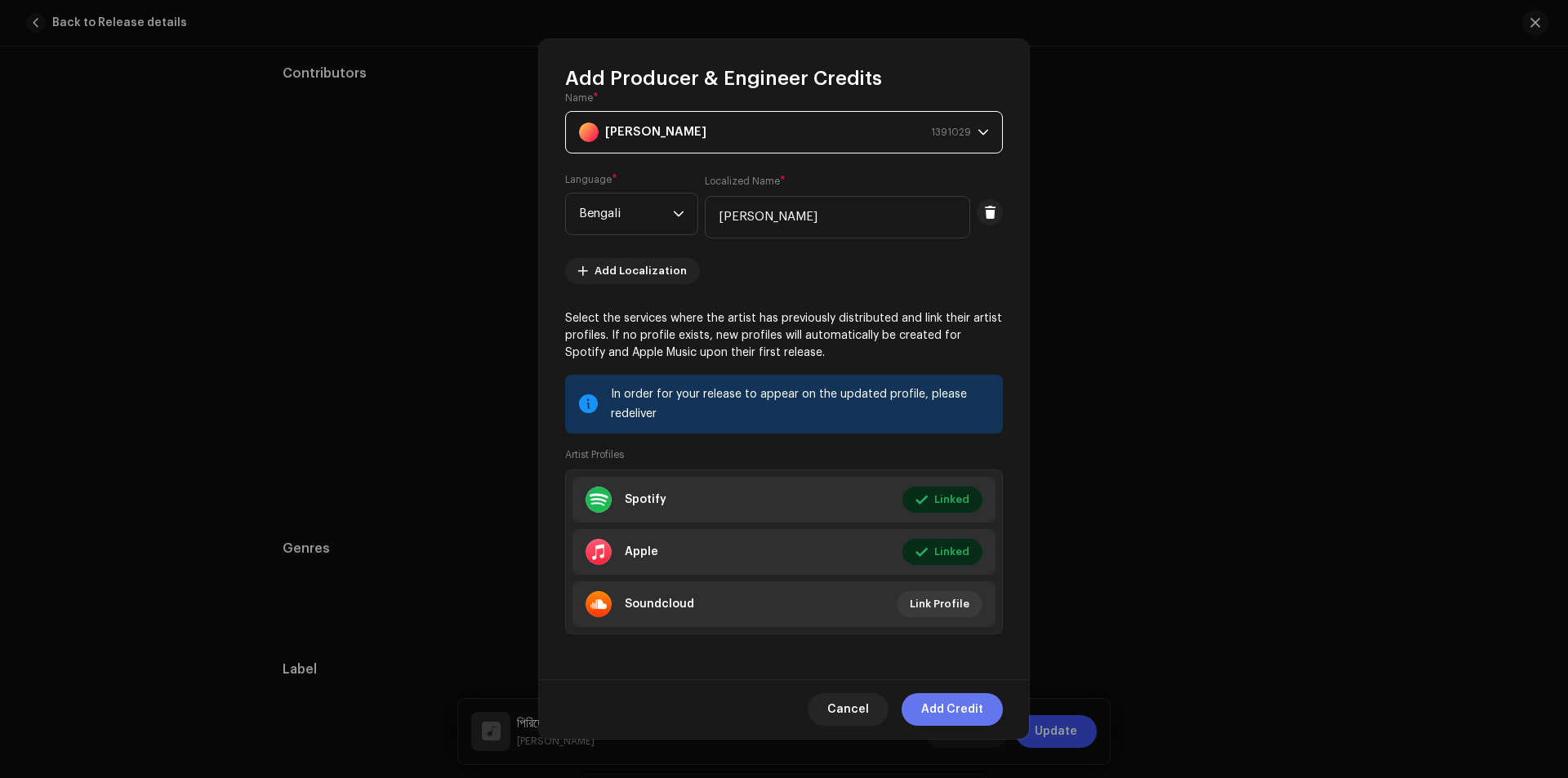
click at [952, 707] on span "Add Credit" at bounding box center [952, 709] width 62 height 33
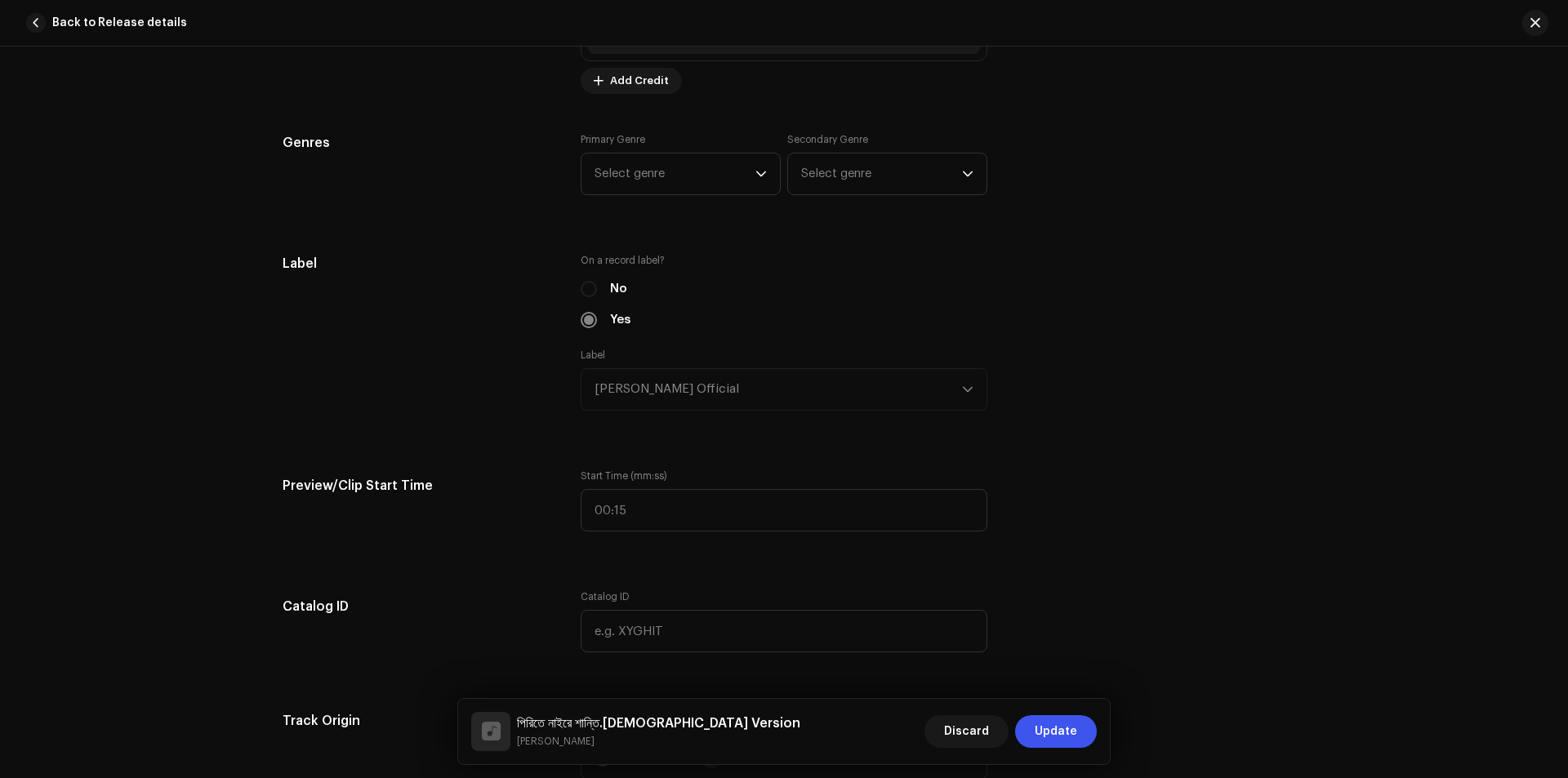
scroll to position [1469, 0]
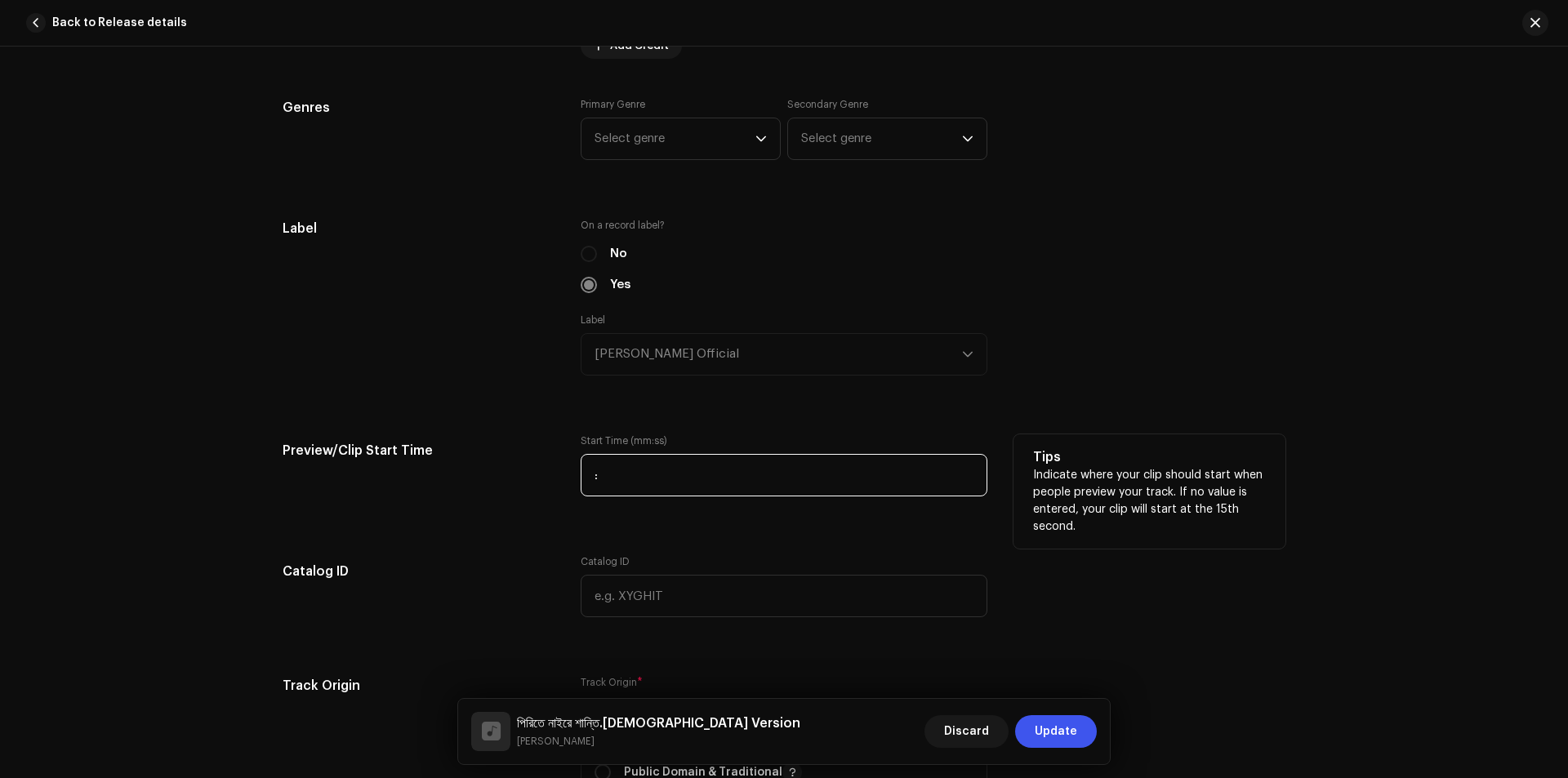
click at [635, 472] on input ":" at bounding box center [784, 475] width 406 height 43
click at [640, 479] on input "00:40" at bounding box center [784, 475] width 406 height 43
drag, startPoint x: 636, startPoint y: 474, endPoint x: 510, endPoint y: 474, distance: 126.0
click at [510, 474] on div "Preview/Clip Start Time Start Time (mm:ss) 00:40 Tips Indicate where your clip …" at bounding box center [784, 475] width 1003 height 82
type input ":"
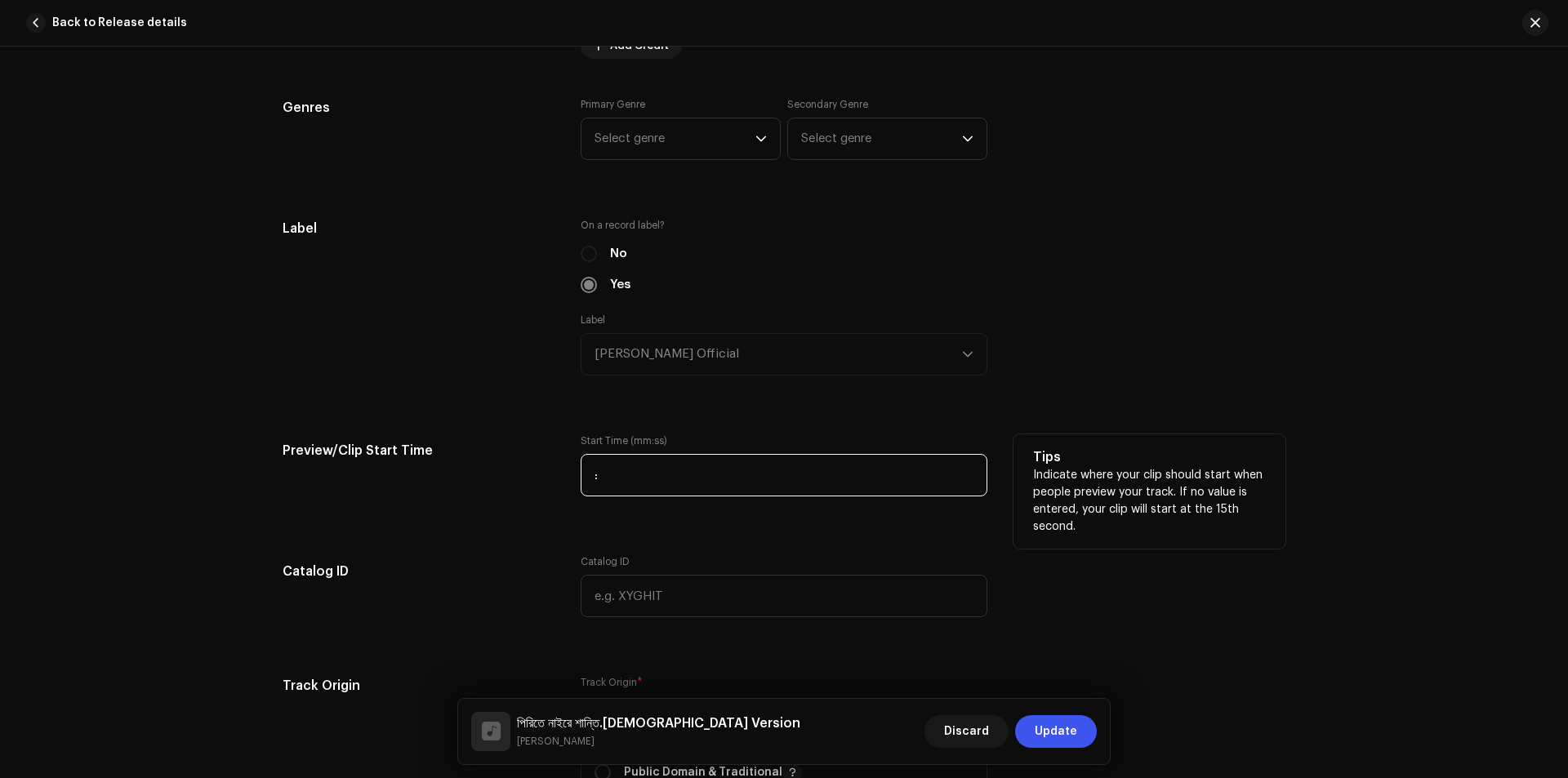
click at [616, 474] on input ":" at bounding box center [784, 475] width 406 height 43
click at [595, 479] on input ":" at bounding box center [784, 475] width 406 height 43
click at [510, 478] on div "Preview/Clip Start Time" at bounding box center [419, 475] width 272 height 82
click at [631, 474] on input ":" at bounding box center [784, 475] width 406 height 43
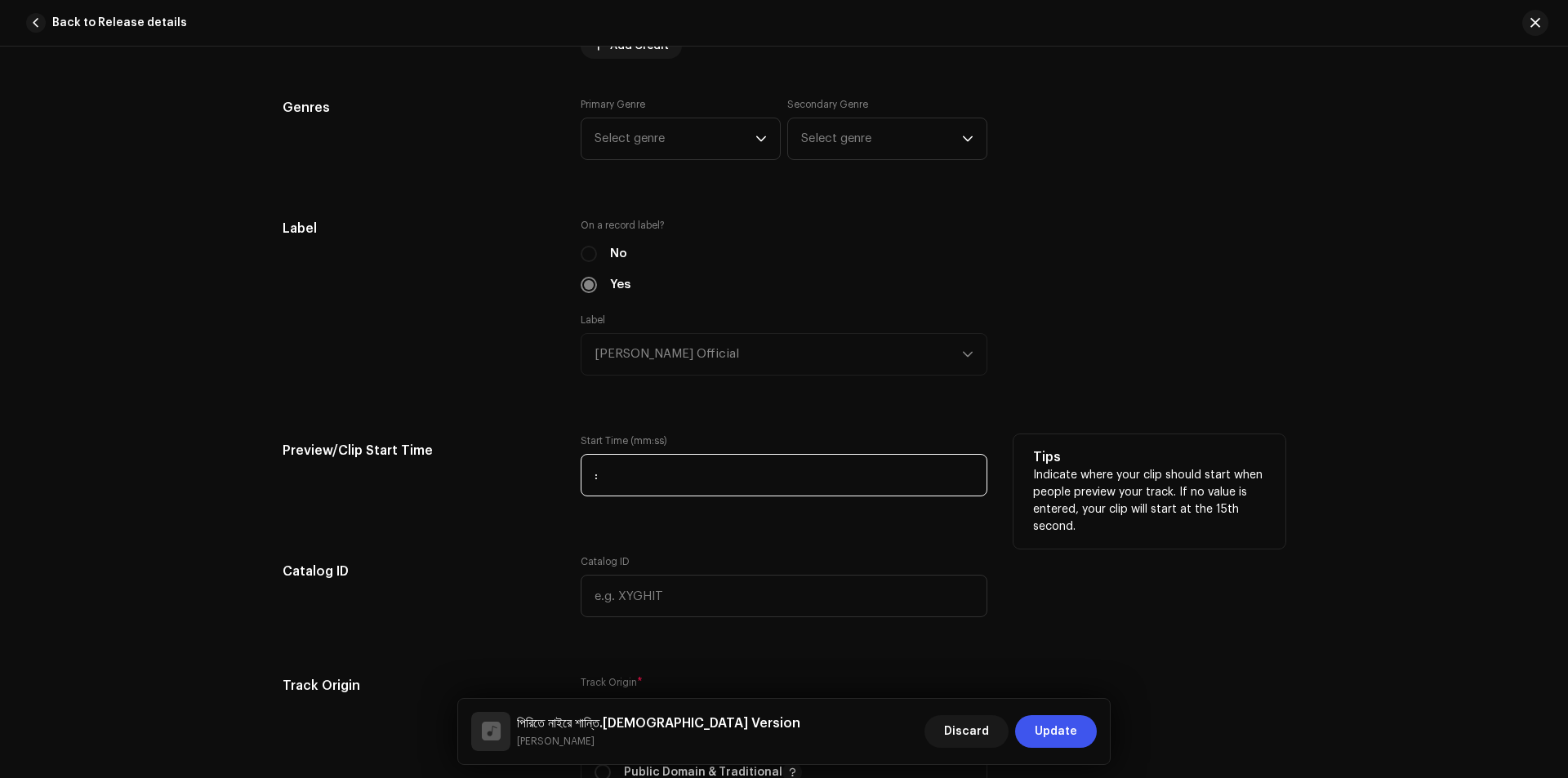
type input "00:28"
click at [538, 505] on div "Preview/Clip Start Time" at bounding box center [419, 475] width 272 height 82
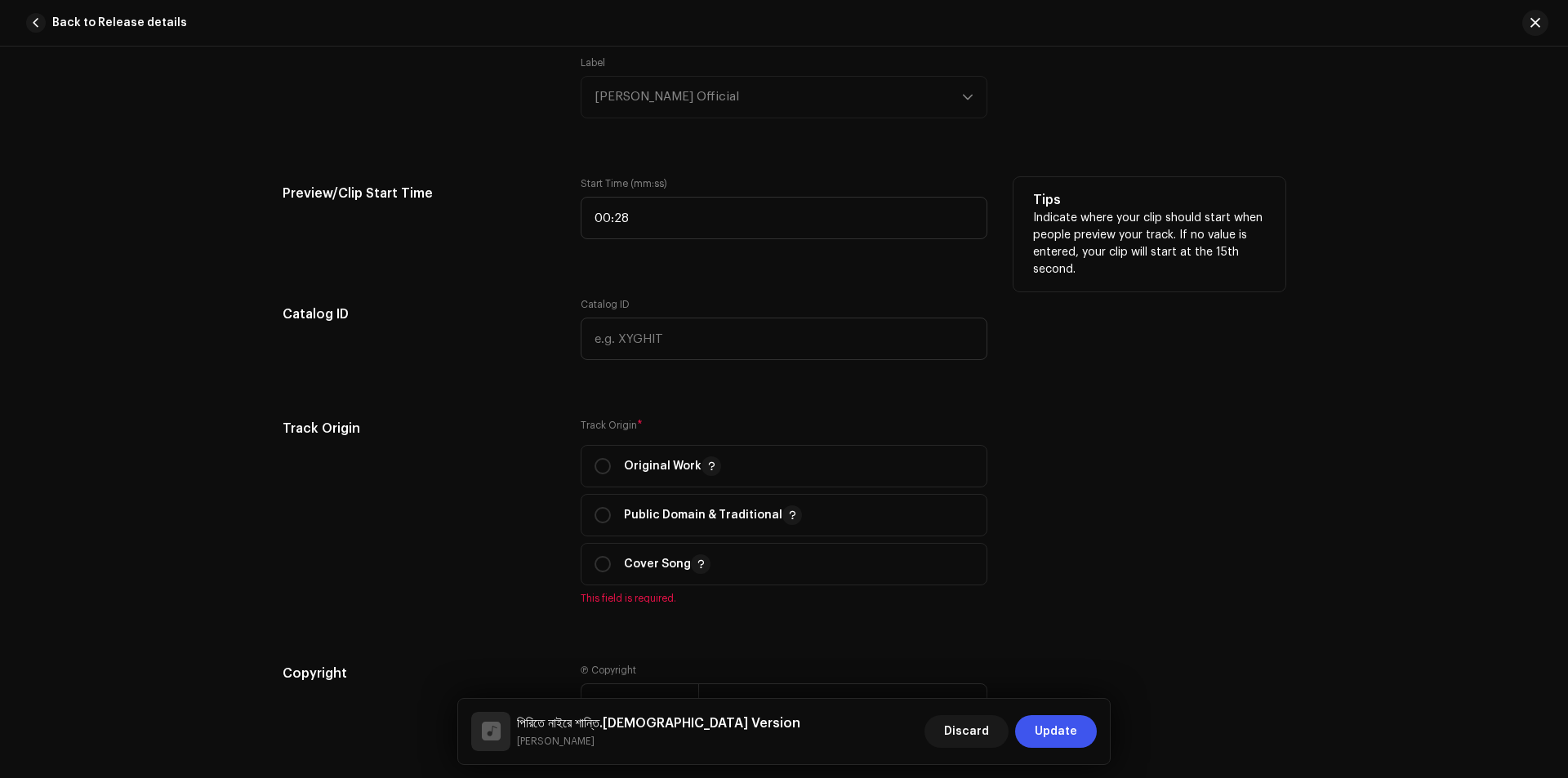
scroll to position [1796, 0]
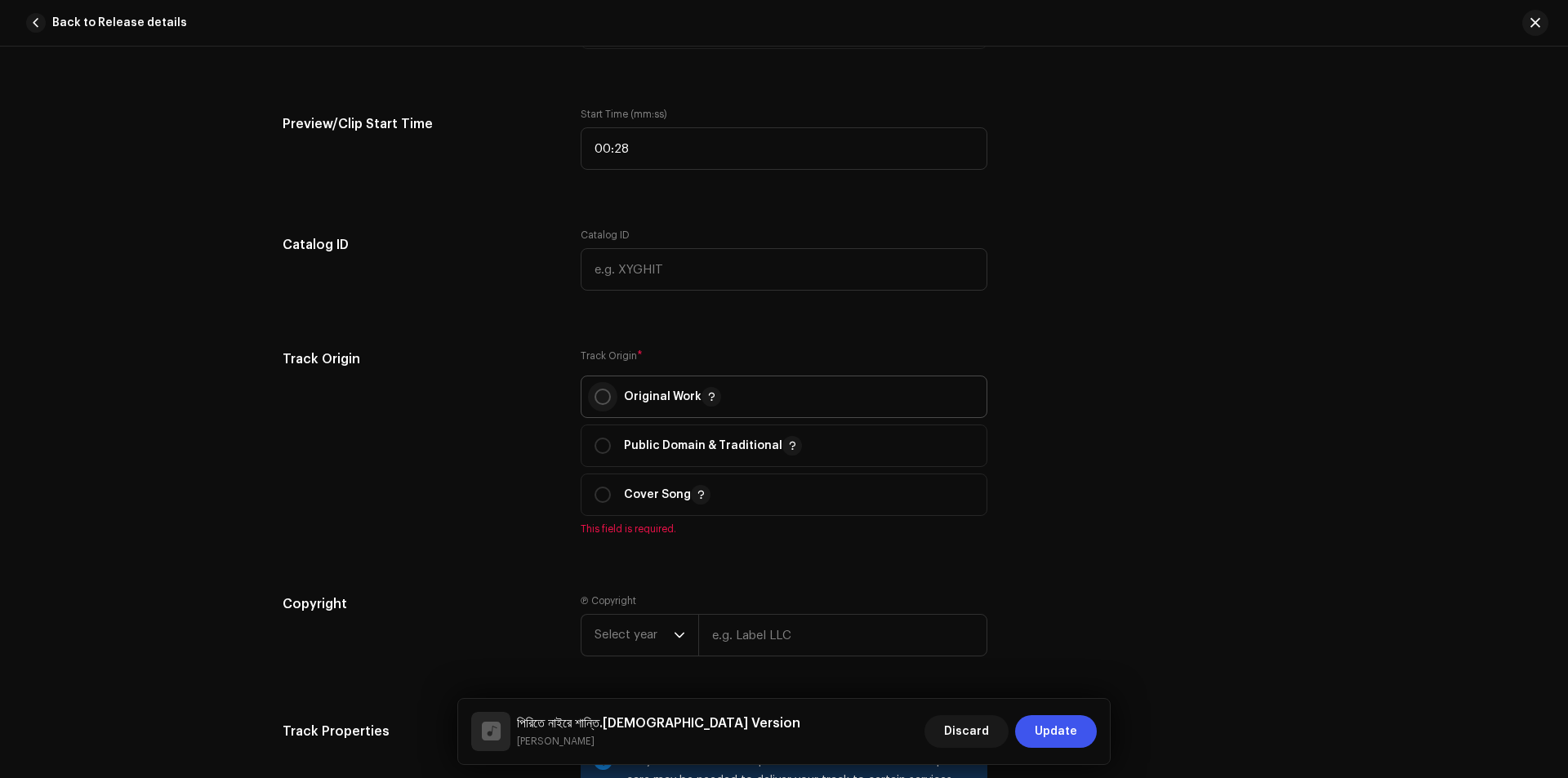
click at [599, 394] on input "radio" at bounding box center [603, 396] width 16 height 16
radio input "true"
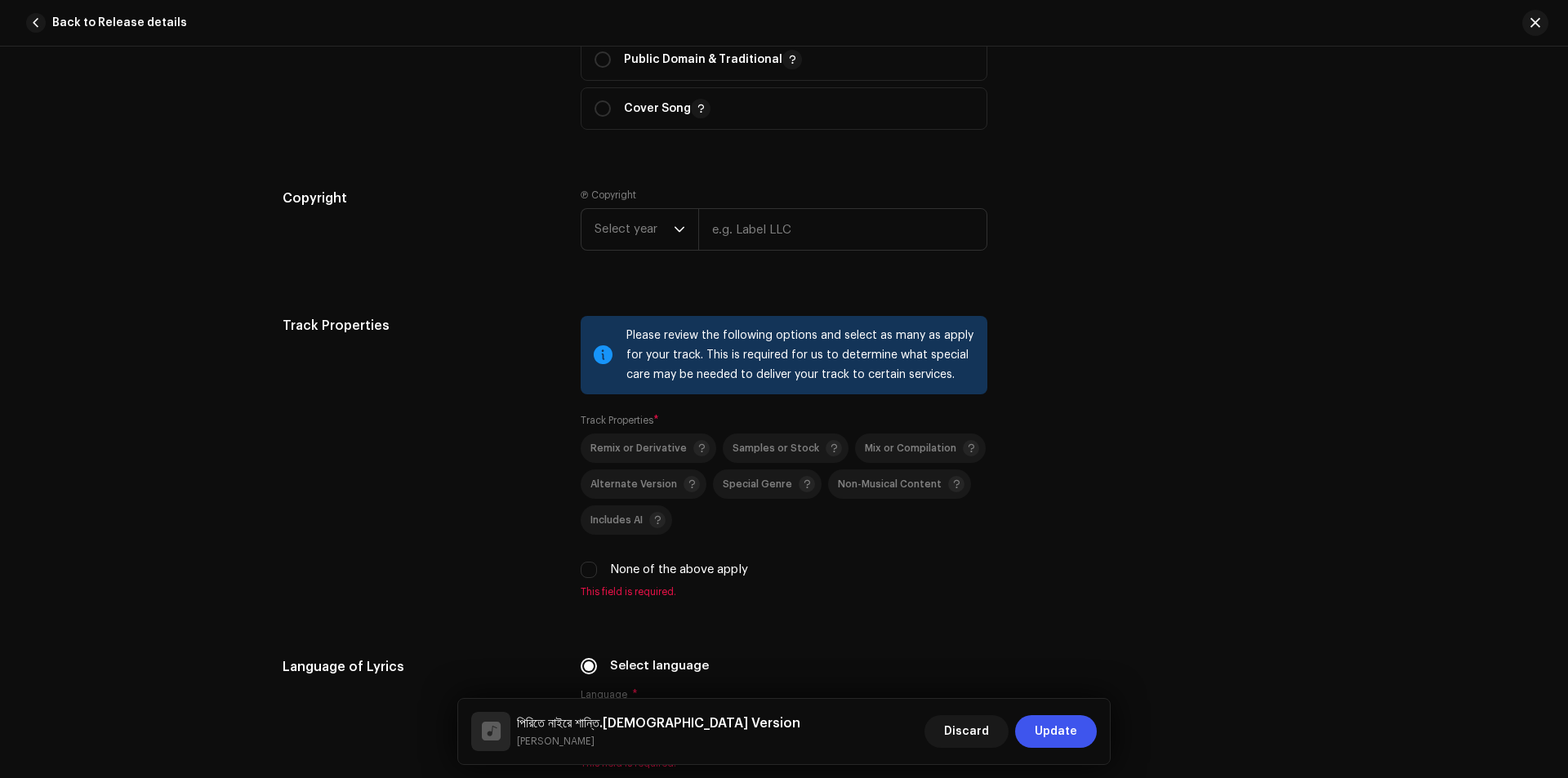
scroll to position [2204, 0]
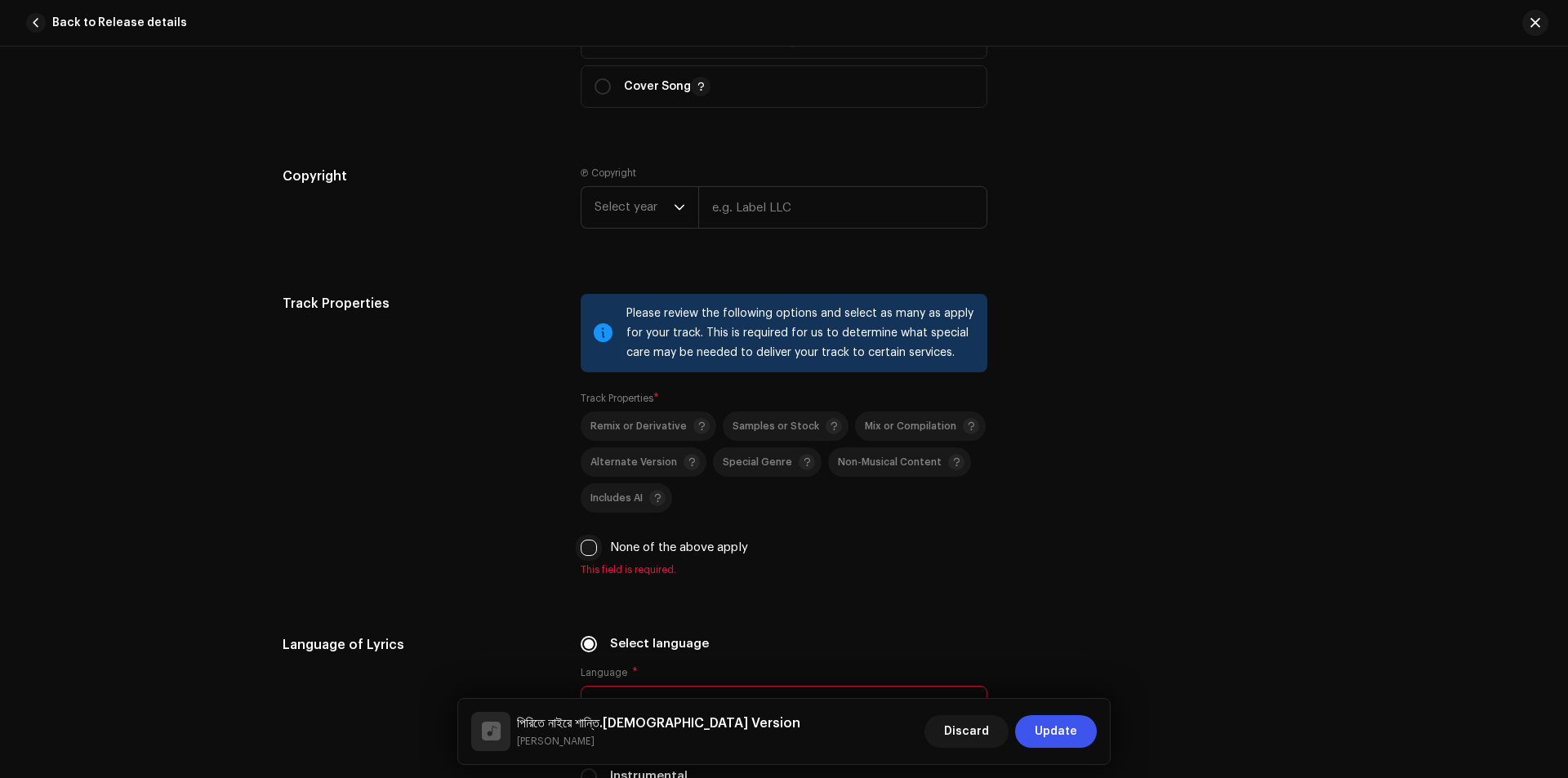
click at [584, 545] on input "None of the above apply" at bounding box center [589, 548] width 16 height 16
checkbox input "true"
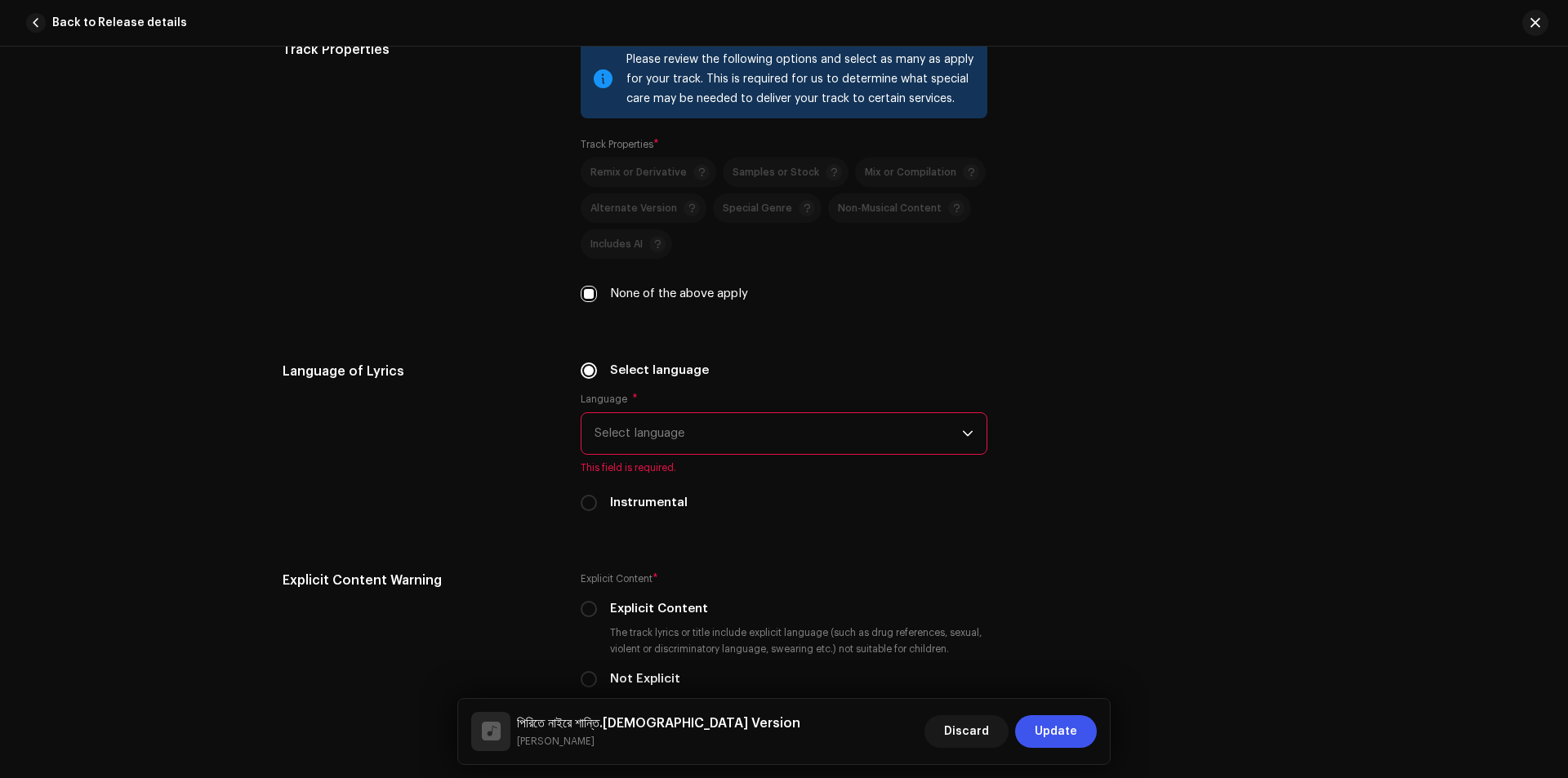
scroll to position [2531, 0]
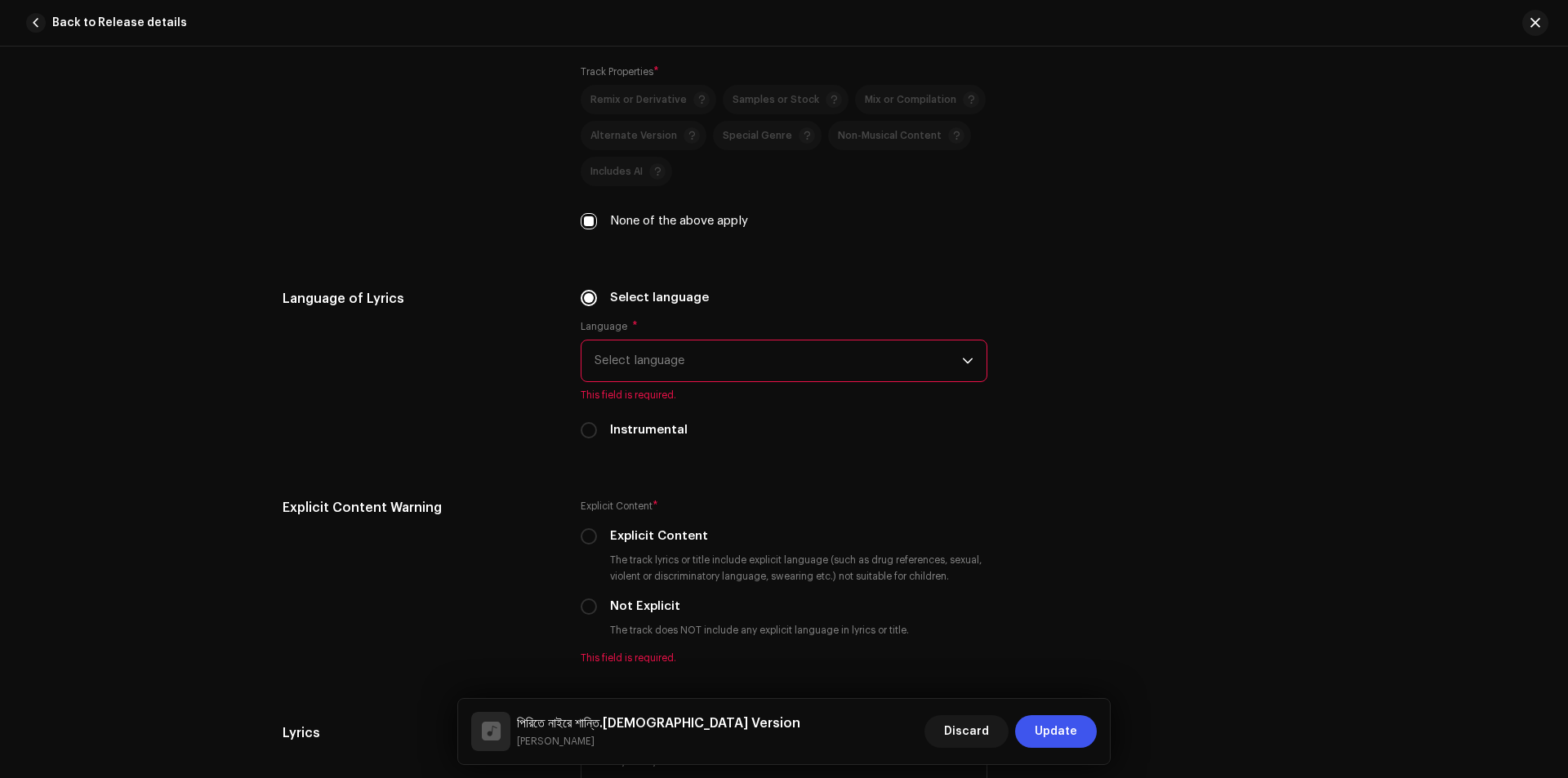
click at [685, 364] on span "Select language" at bounding box center [778, 361] width 367 height 41
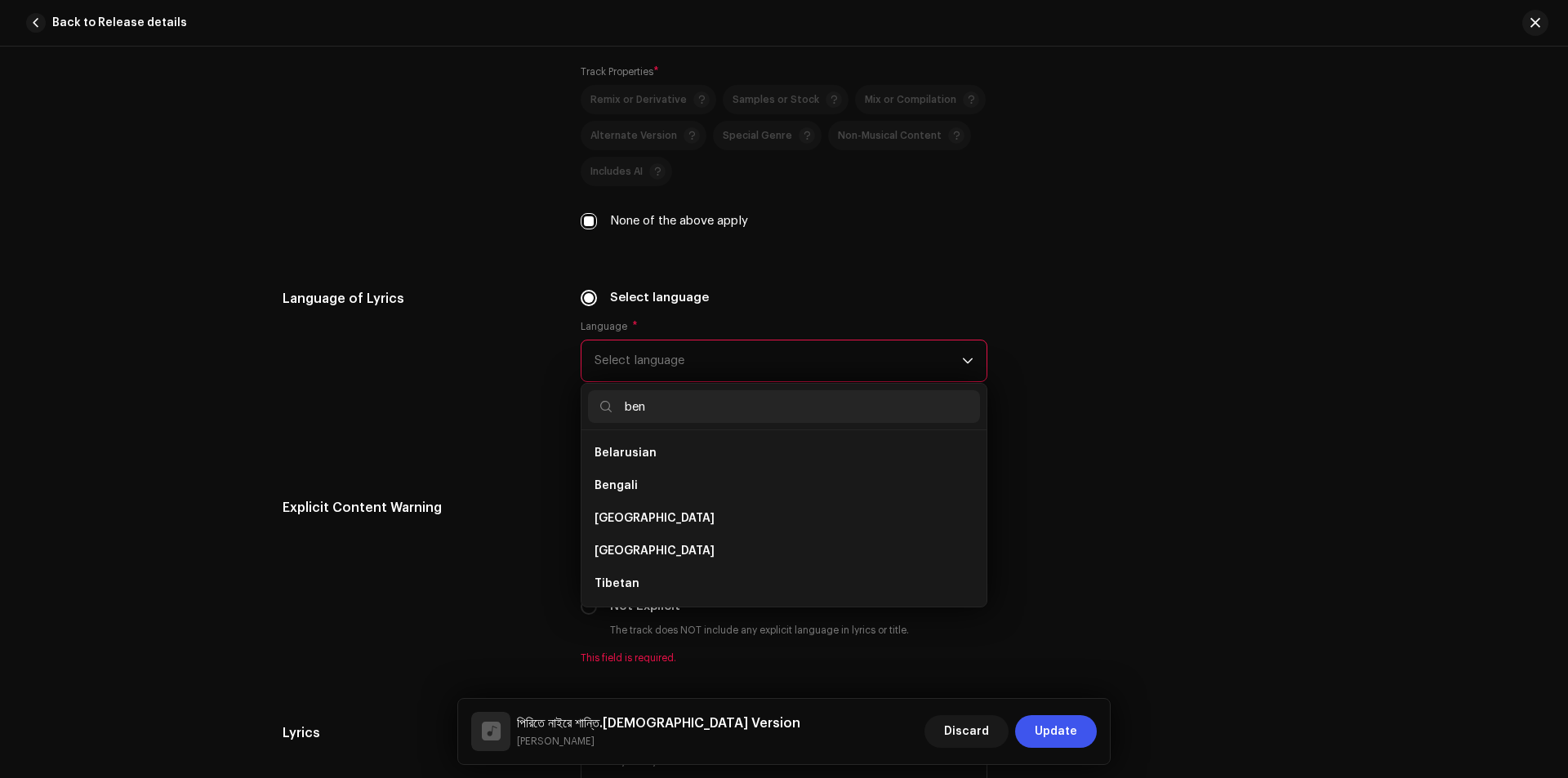
scroll to position [0, 0]
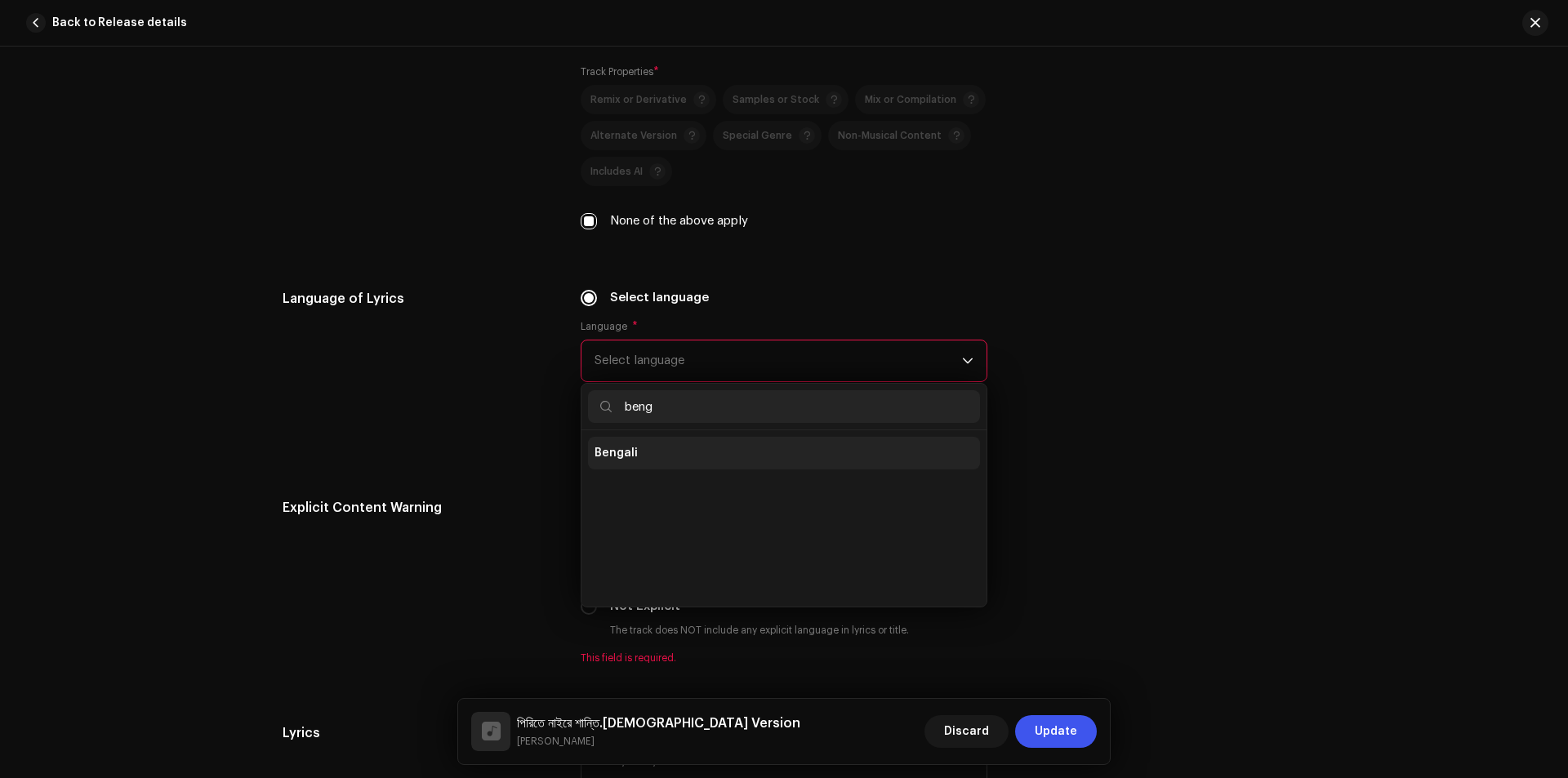
type input "beng"
click at [602, 450] on span "Bengali" at bounding box center [616, 453] width 43 height 16
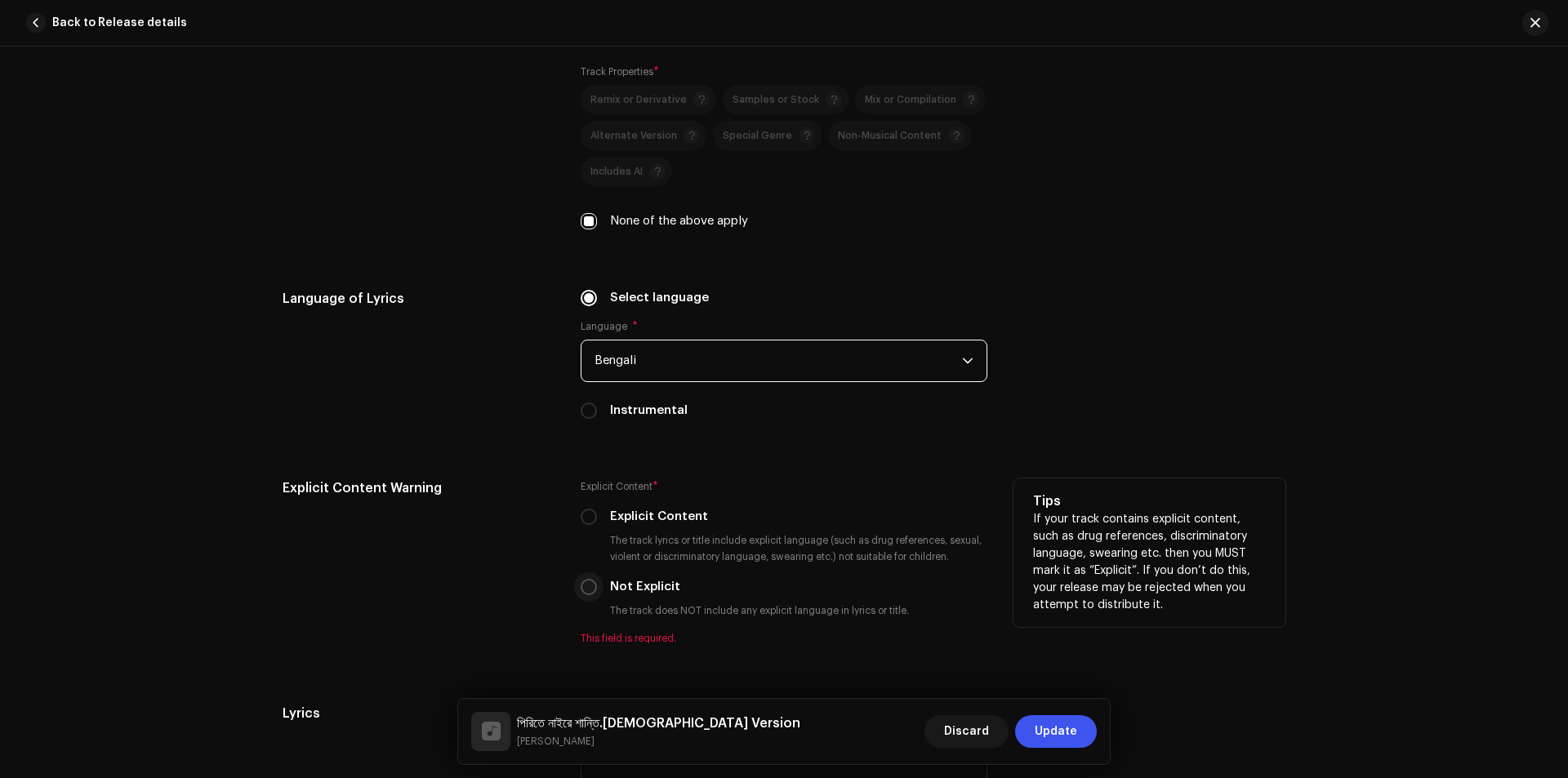
click at [582, 586] on input "Not Explicit" at bounding box center [589, 587] width 16 height 16
radio input "true"
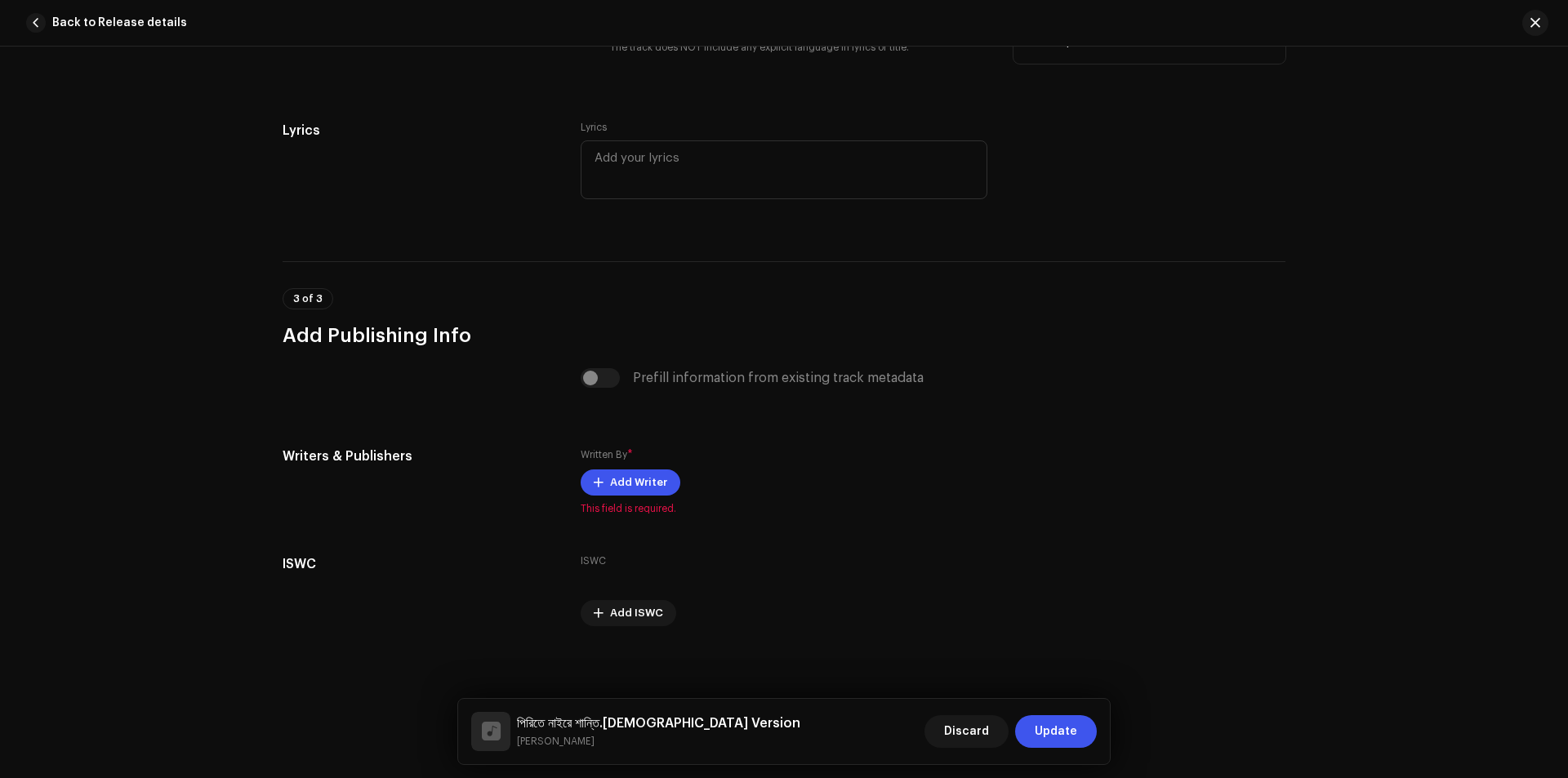
scroll to position [3098, 0]
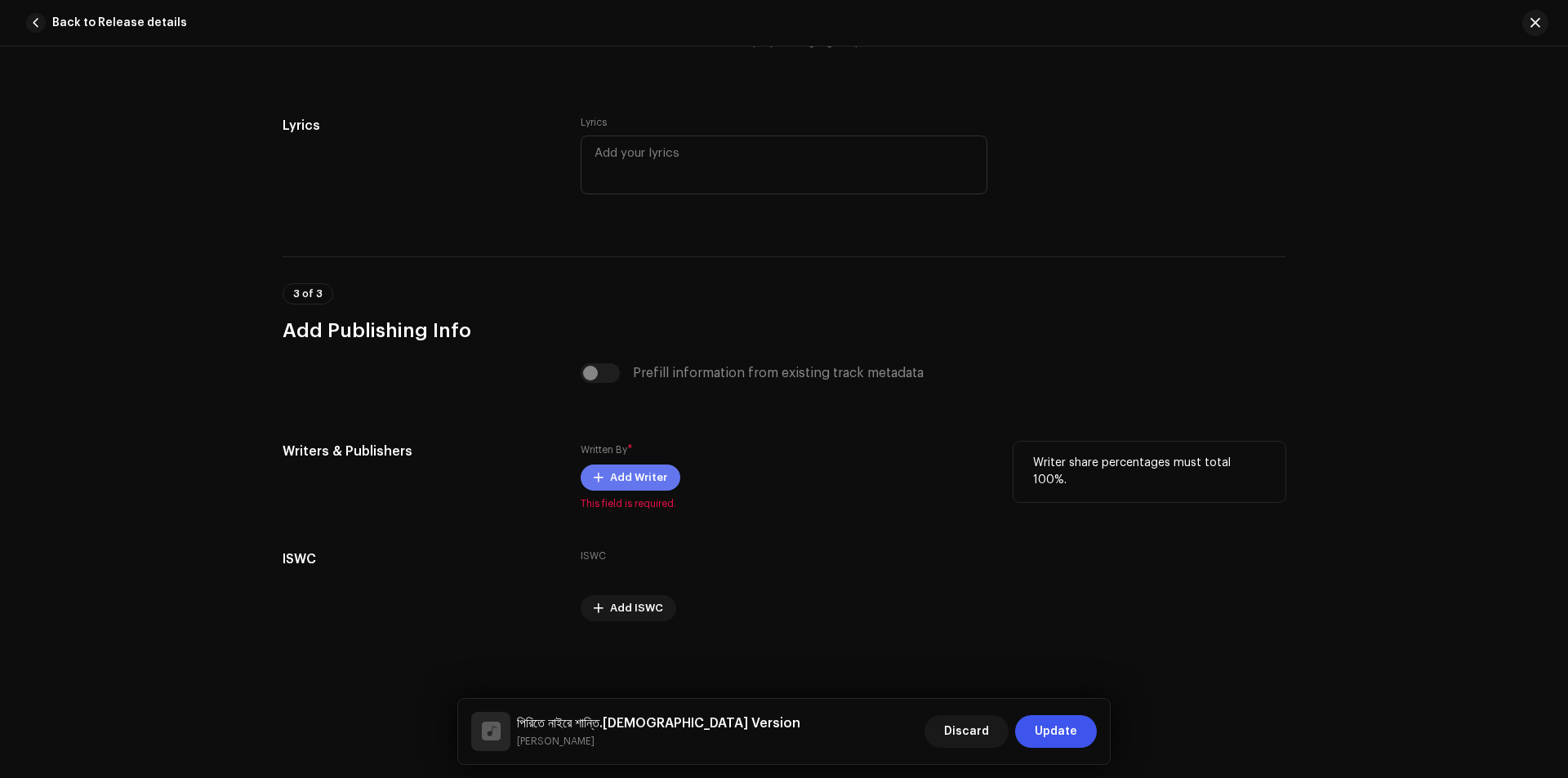
click at [622, 473] on span "Add Writer" at bounding box center [638, 477] width 57 height 33
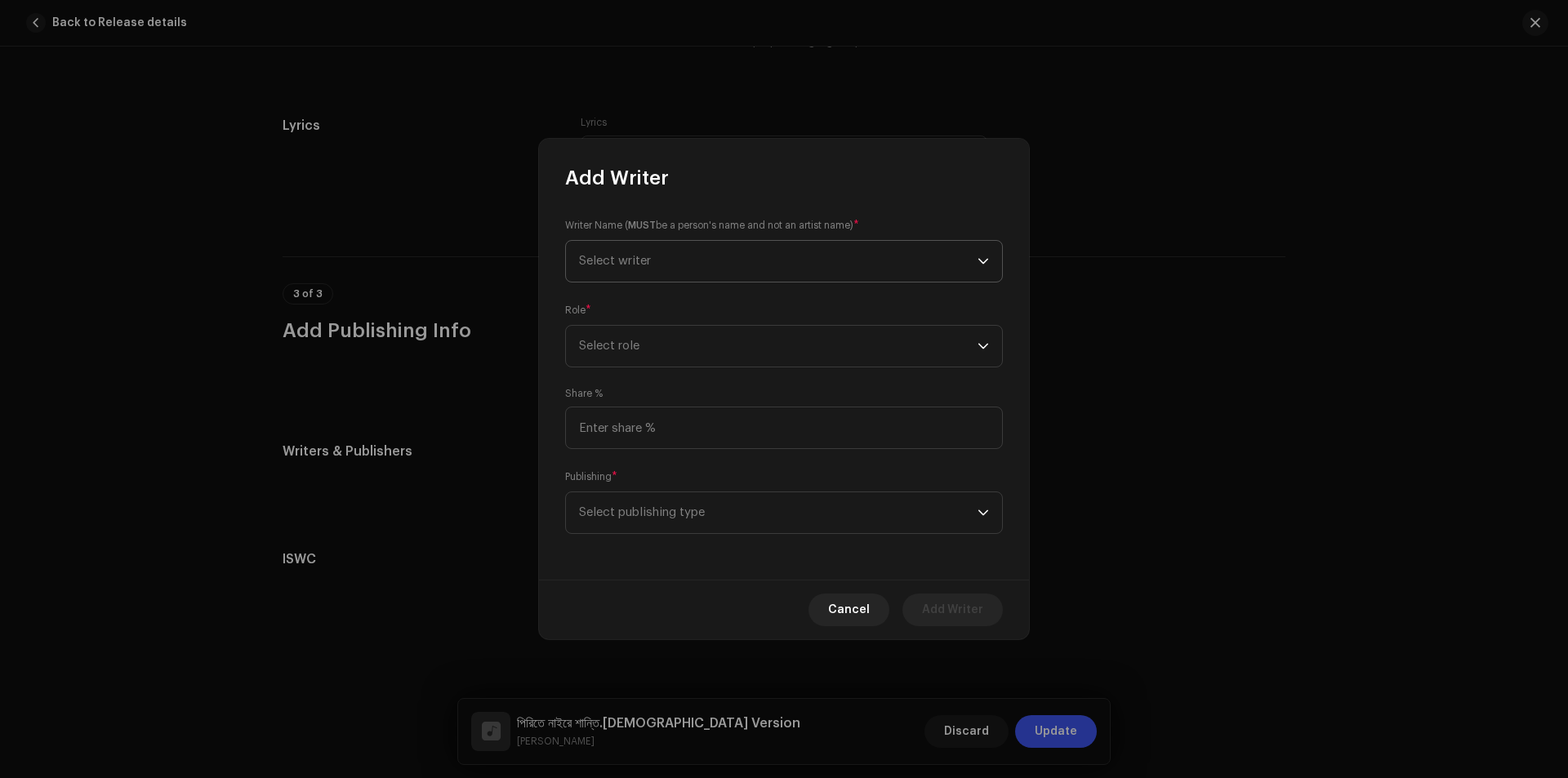
click at [705, 257] on span "Select writer" at bounding box center [778, 261] width 398 height 41
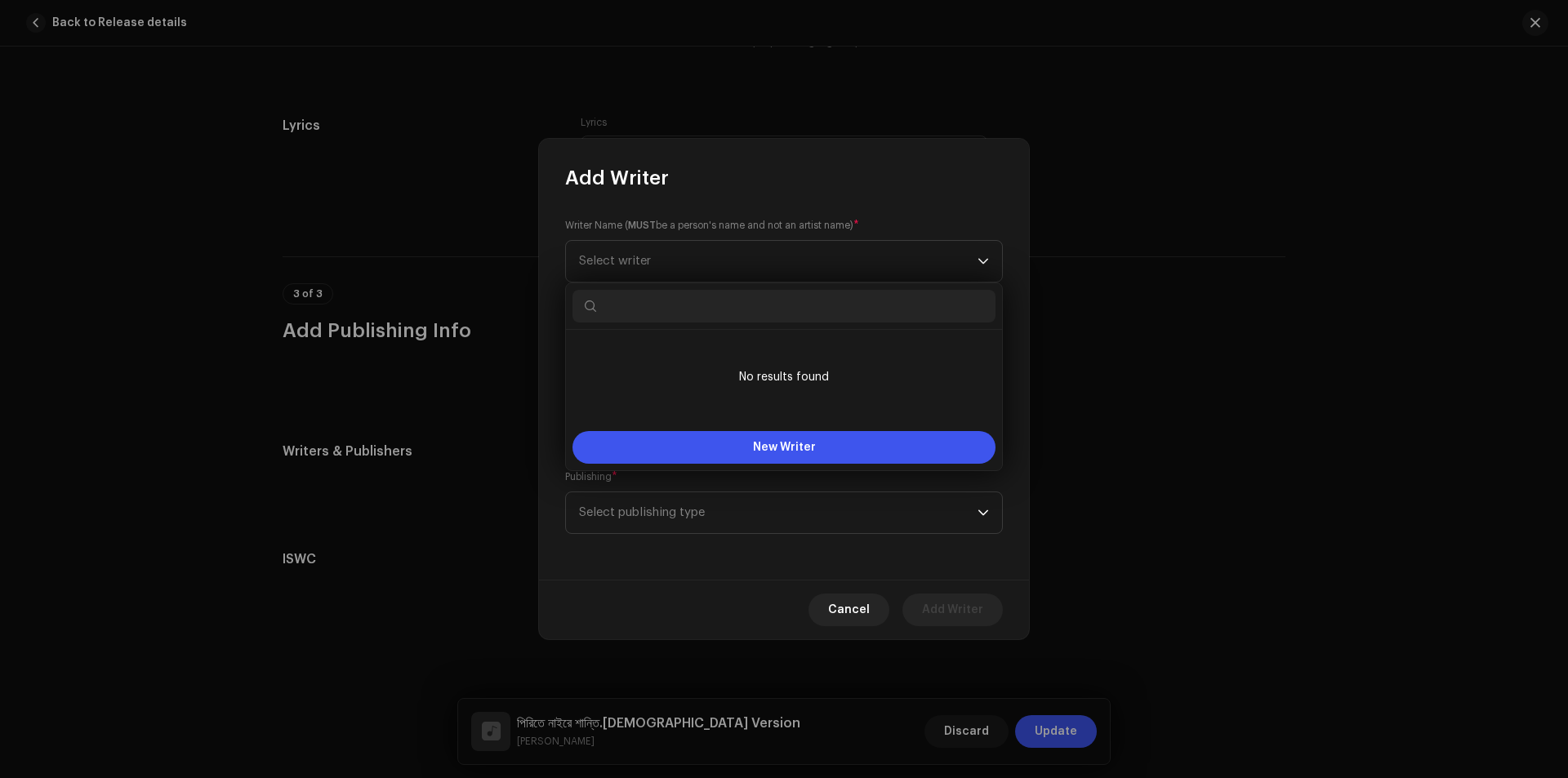
click at [768, 163] on div "Add Writer" at bounding box center [784, 165] width 490 height 52
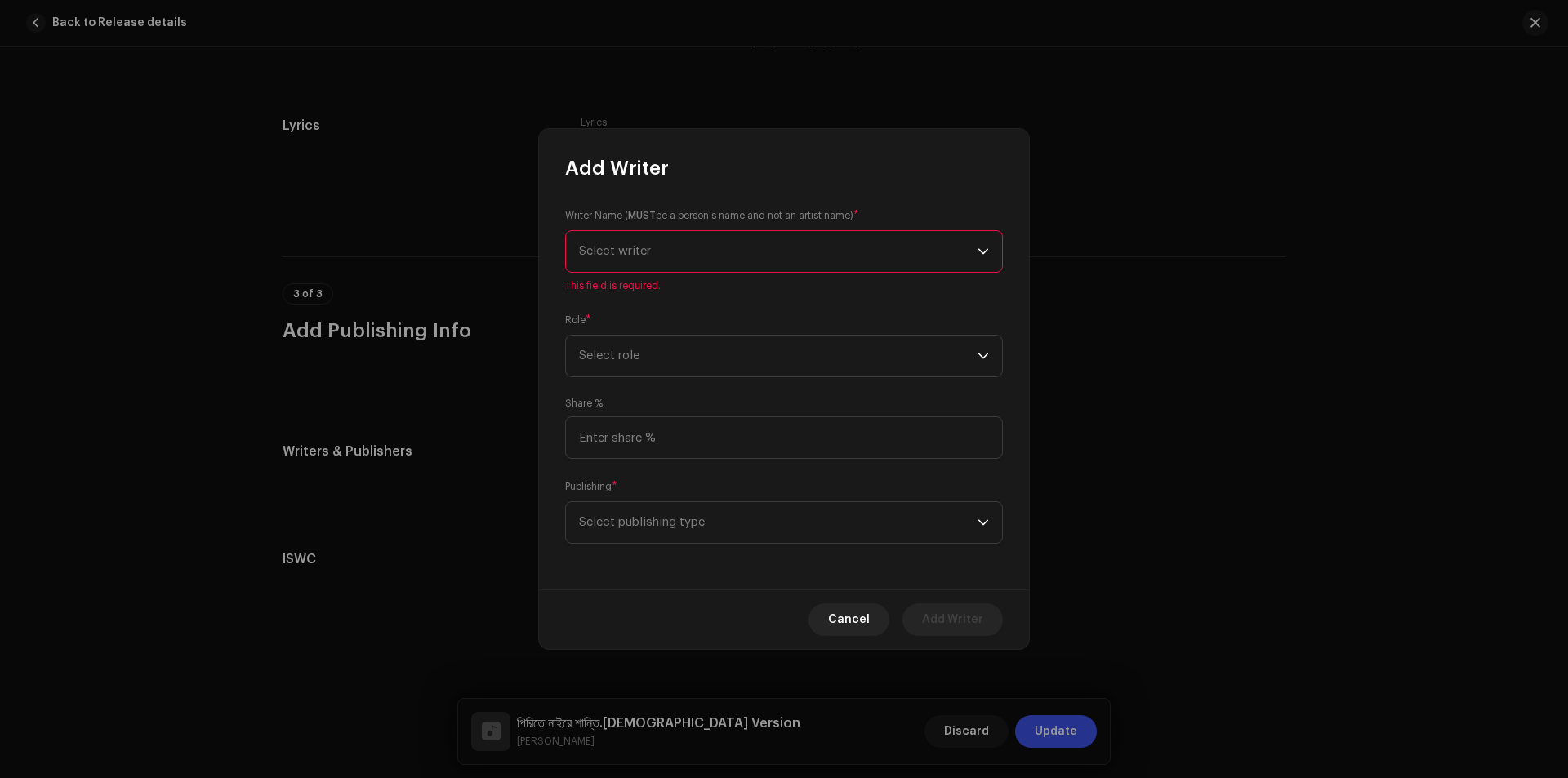
click at [666, 245] on span "Select writer" at bounding box center [778, 251] width 398 height 41
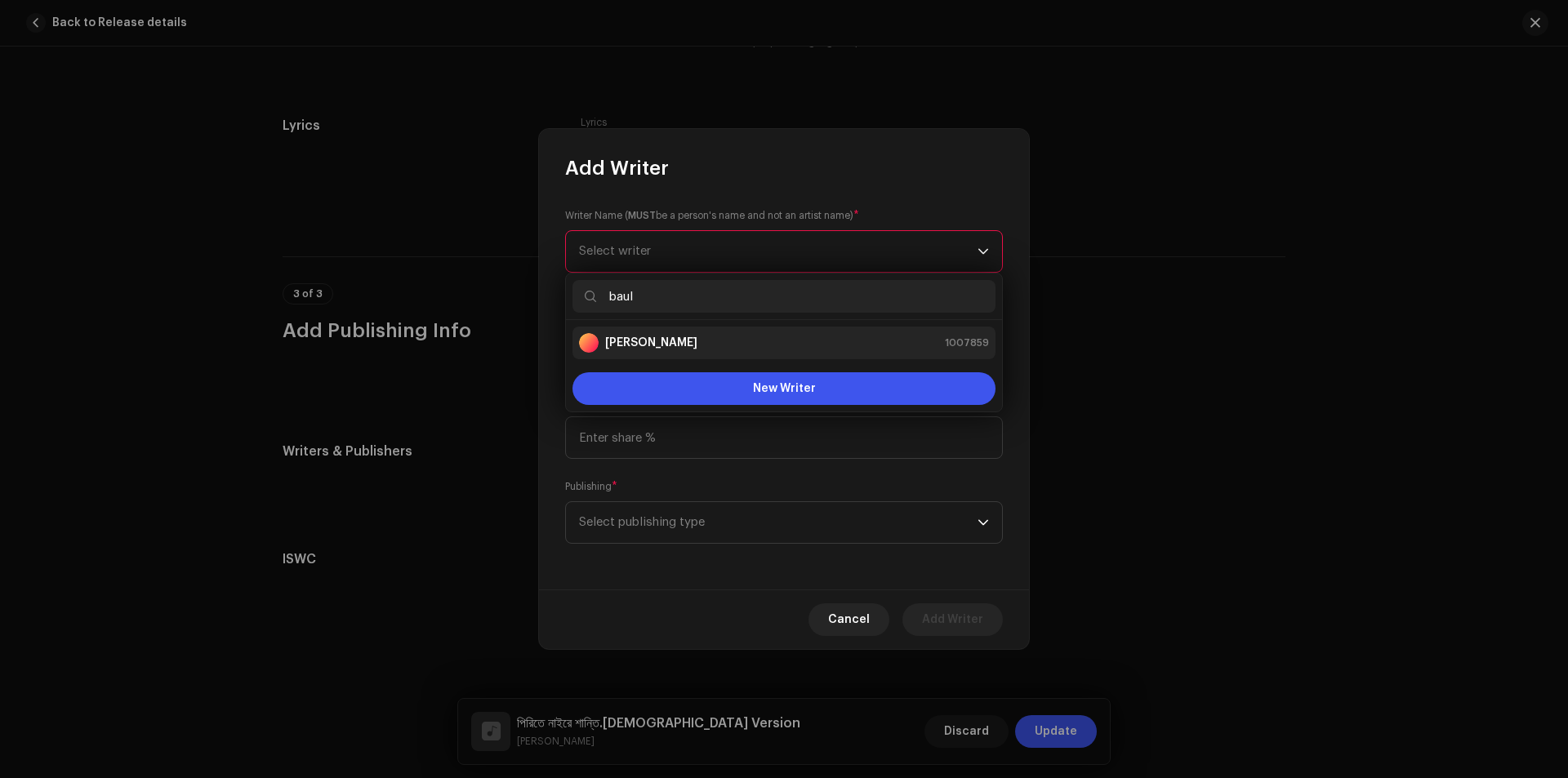
type input "baul"
click at [664, 337] on strong "[PERSON_NAME]" at bounding box center [651, 343] width 93 height 16
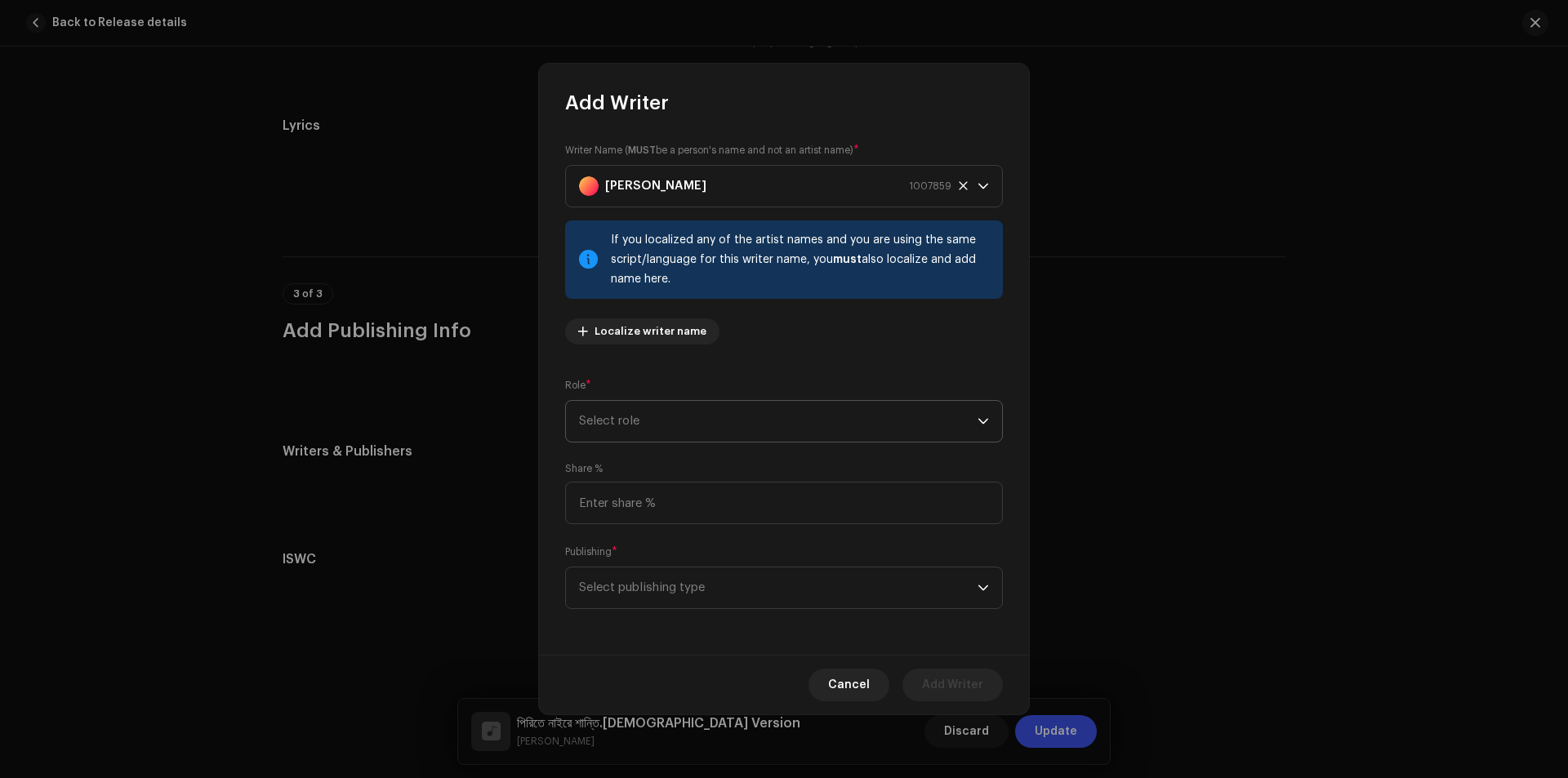
click at [738, 415] on span "Select role" at bounding box center [778, 421] width 398 height 41
click at [672, 556] on span "Composer & Lyricist" at bounding box center [637, 564] width 116 height 16
click at [831, 592] on span "Select publishing type" at bounding box center [778, 588] width 398 height 41
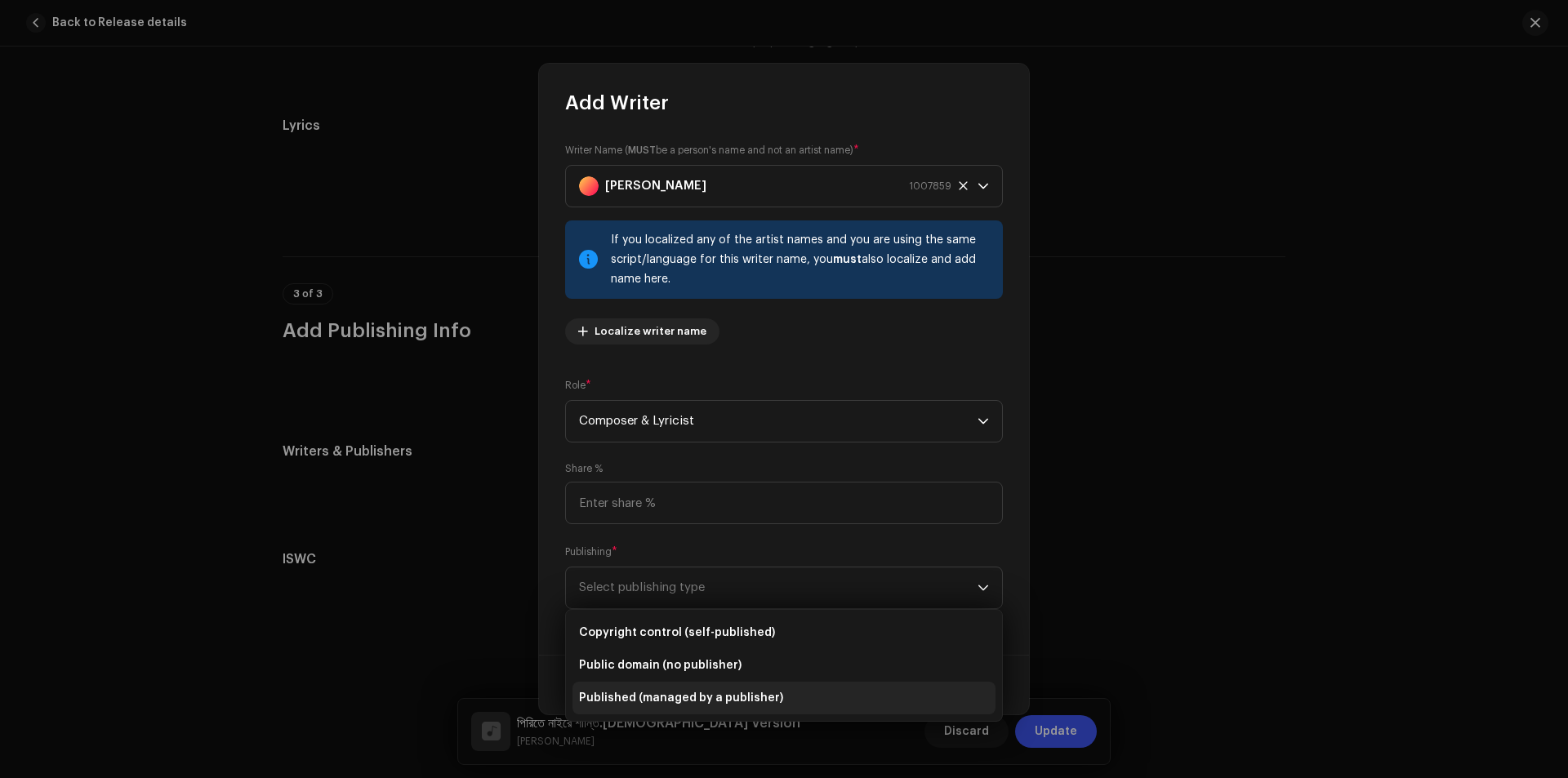
click at [685, 692] on span "Published (managed by a publisher)" at bounding box center [681, 698] width 204 height 16
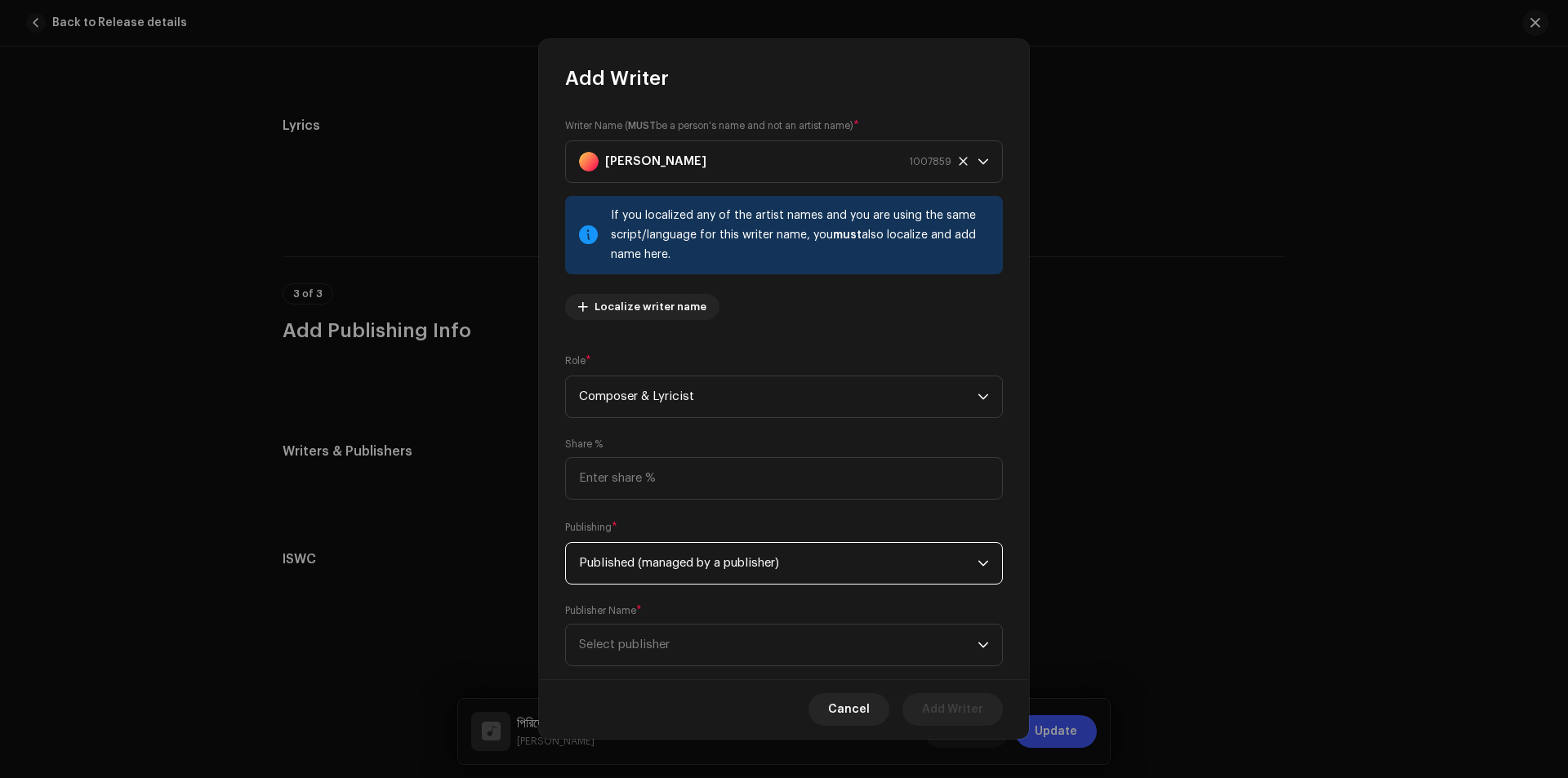
scroll to position [32, 0]
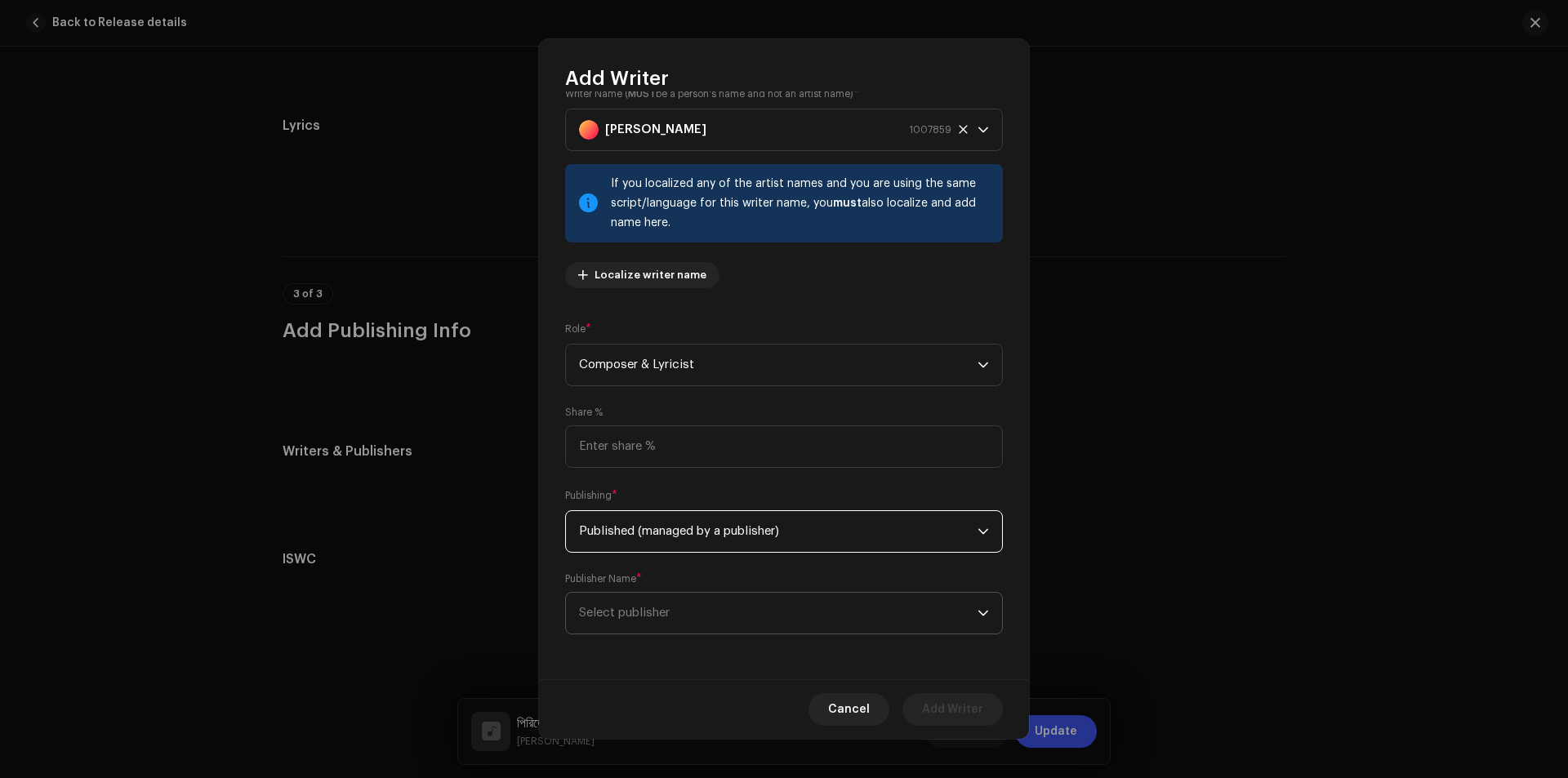
click at [688, 606] on span "Select publisher" at bounding box center [778, 613] width 398 height 41
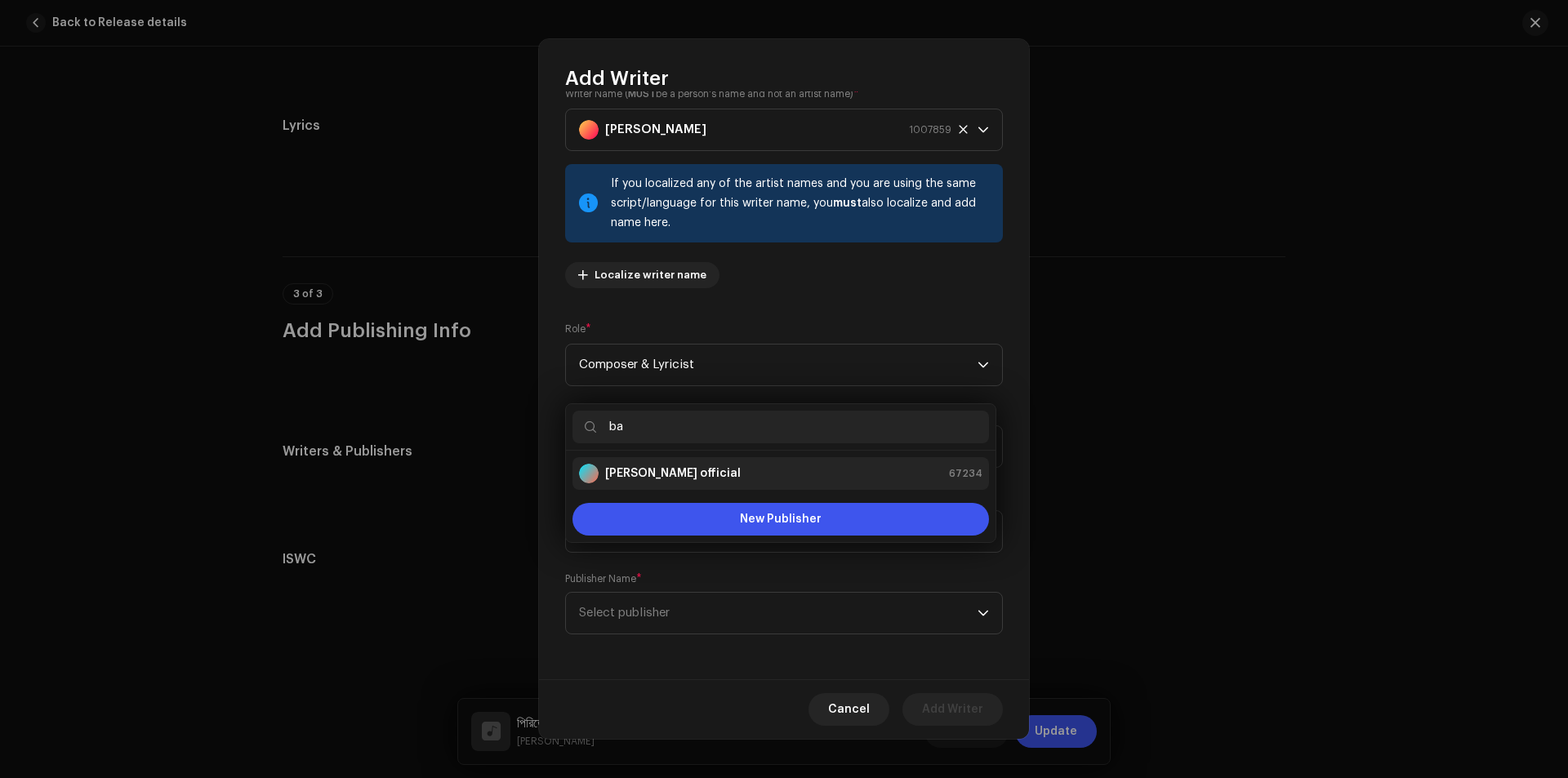
type input "ba"
click at [673, 470] on strong "Baul saddam official" at bounding box center [673, 473] width 135 height 16
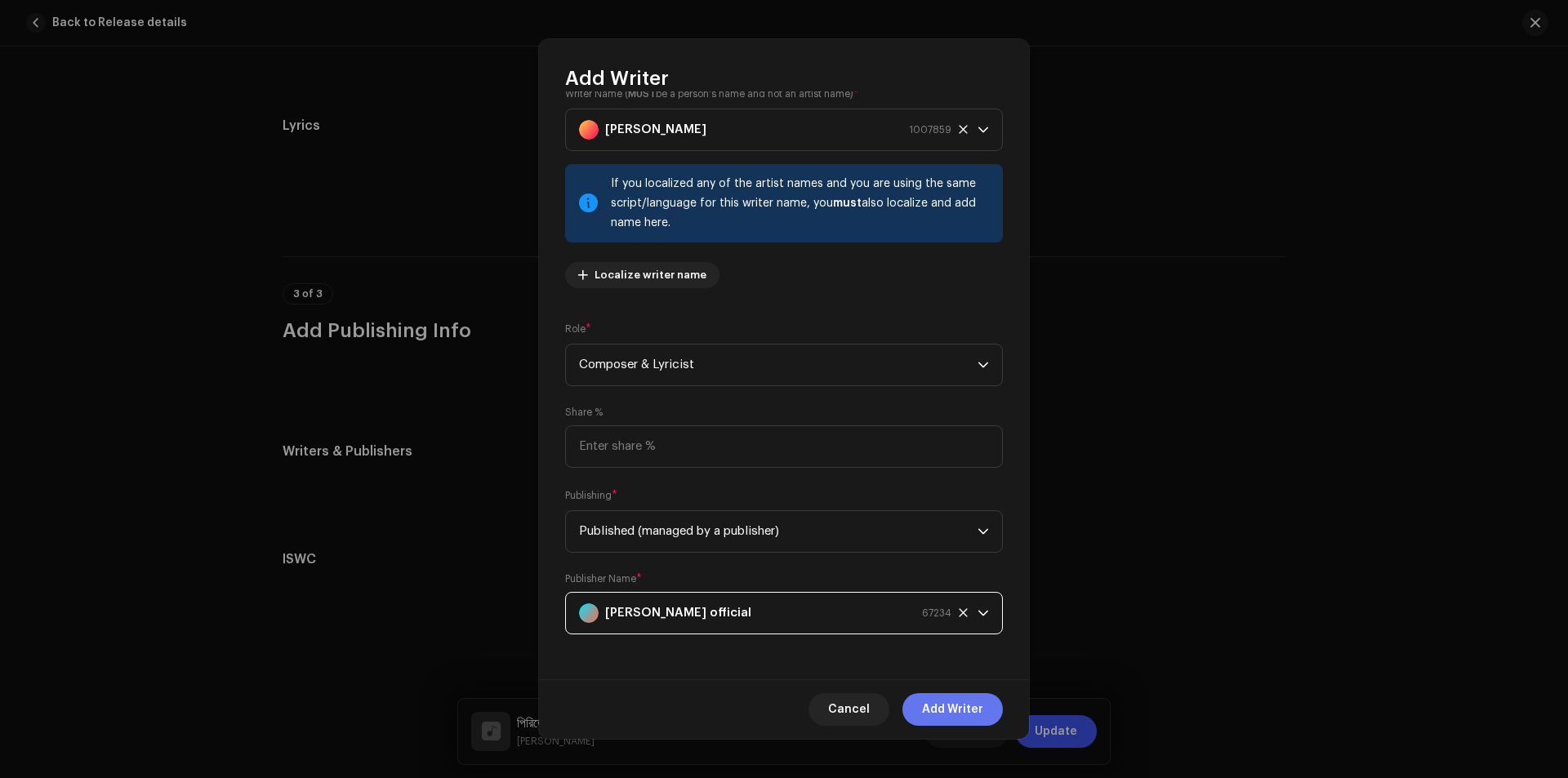
click at [951, 705] on span "Add Writer" at bounding box center [952, 709] width 61 height 33
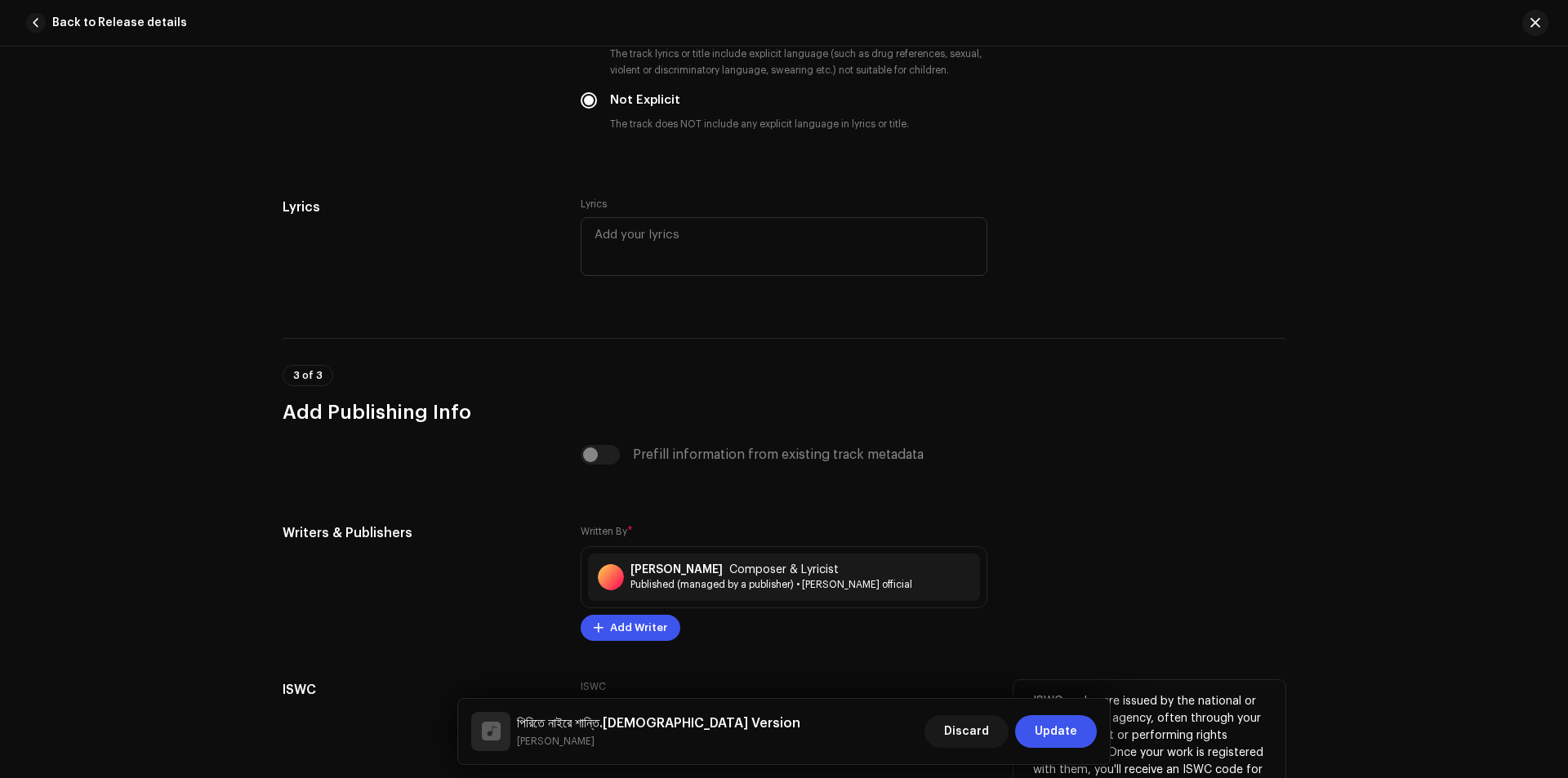
scroll to position [3147, 0]
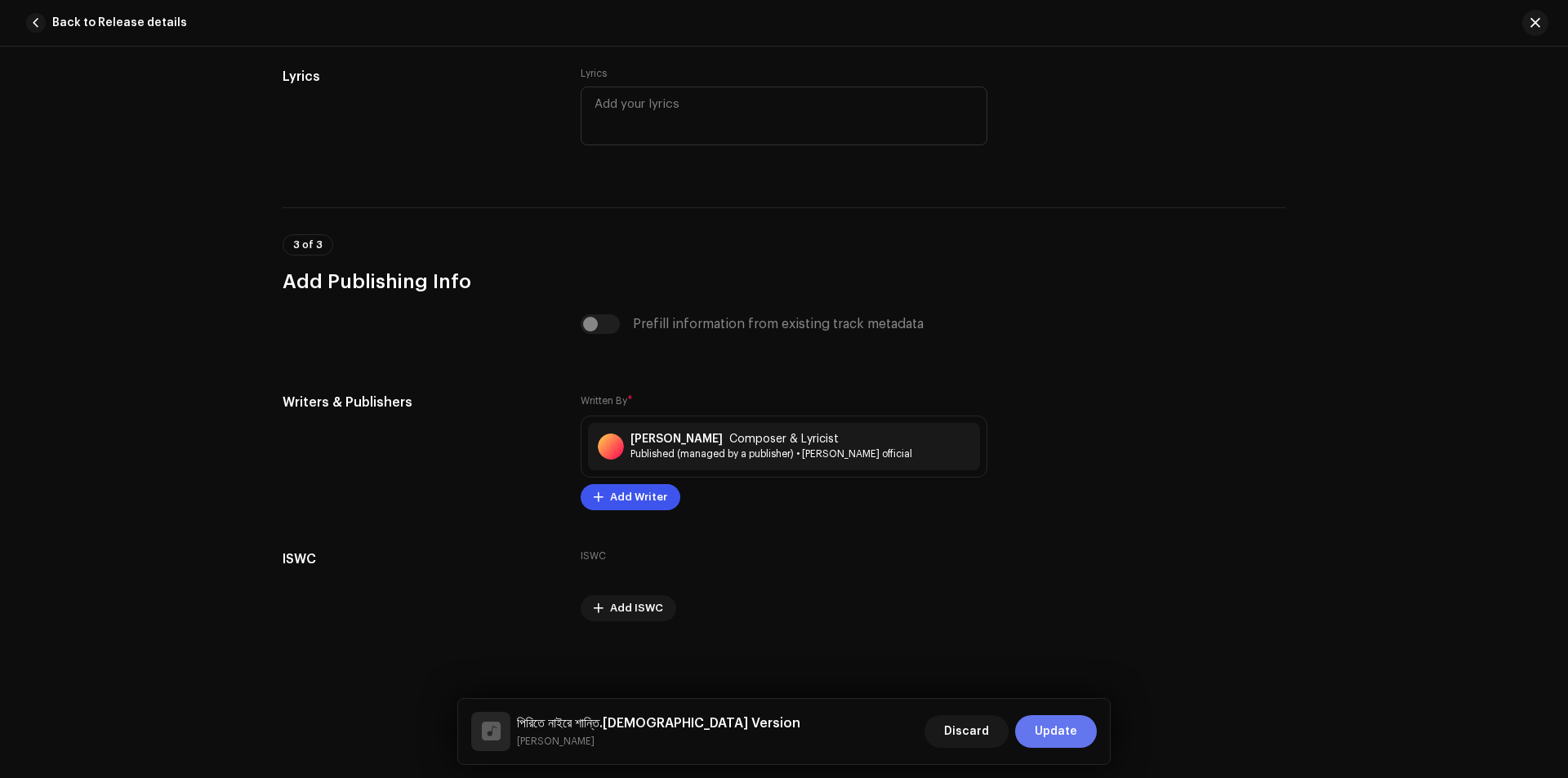
click at [1058, 735] on span "Update" at bounding box center [1056, 731] width 43 height 33
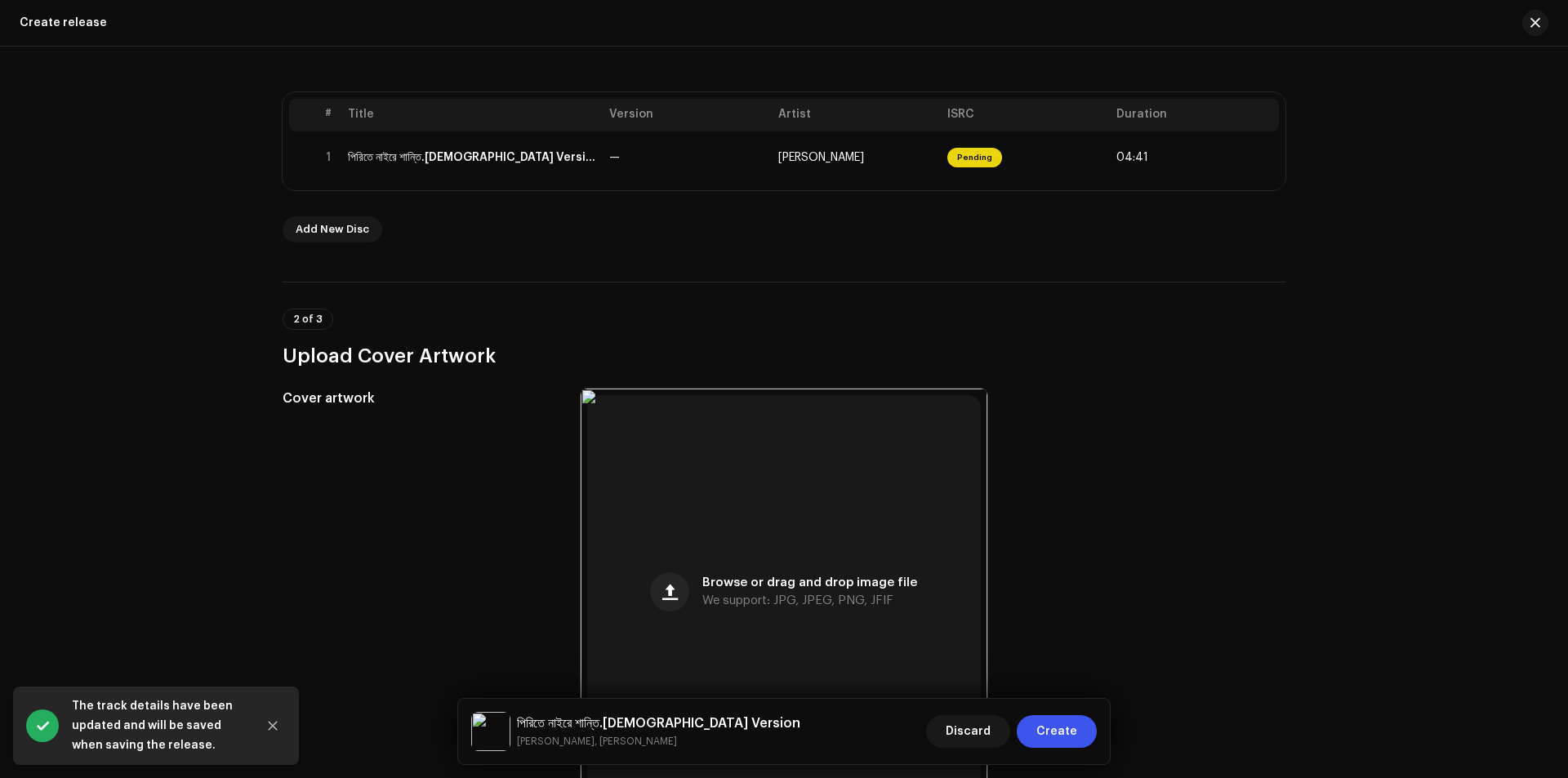
scroll to position [327, 0]
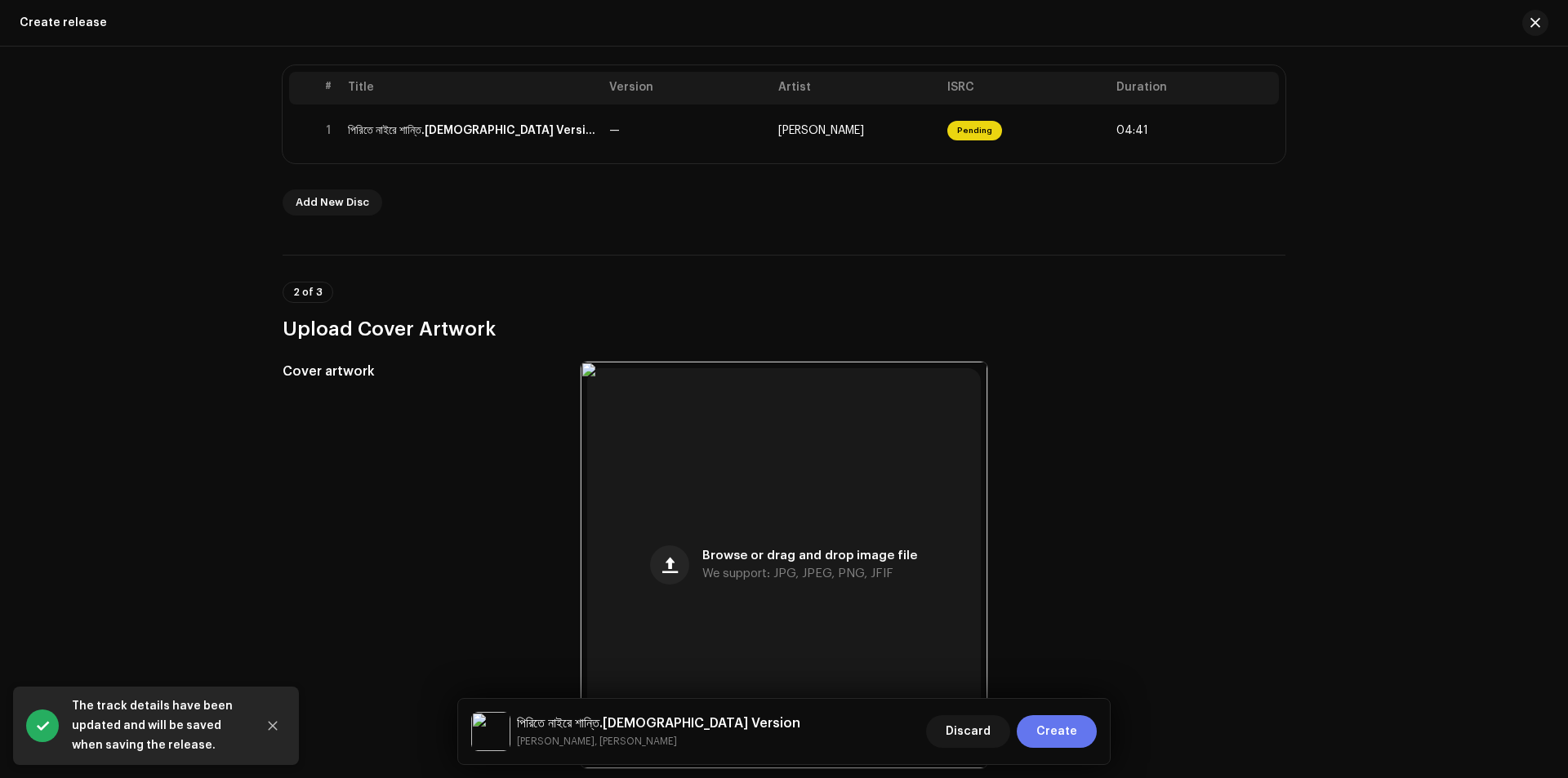
click at [1054, 729] on span "Create" at bounding box center [1057, 731] width 41 height 33
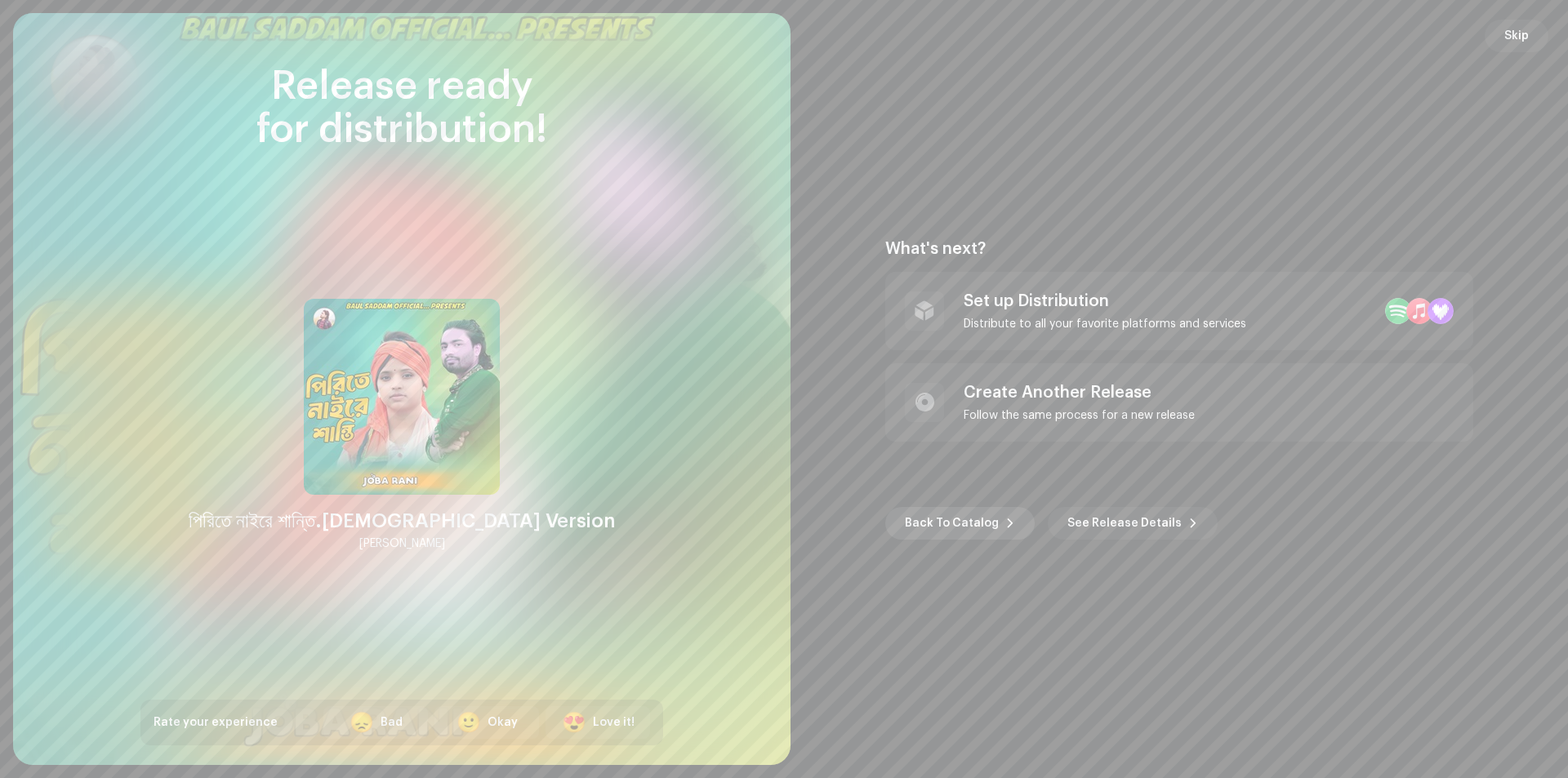
click at [934, 516] on span "Back To Catalog" at bounding box center [951, 523] width 94 height 33
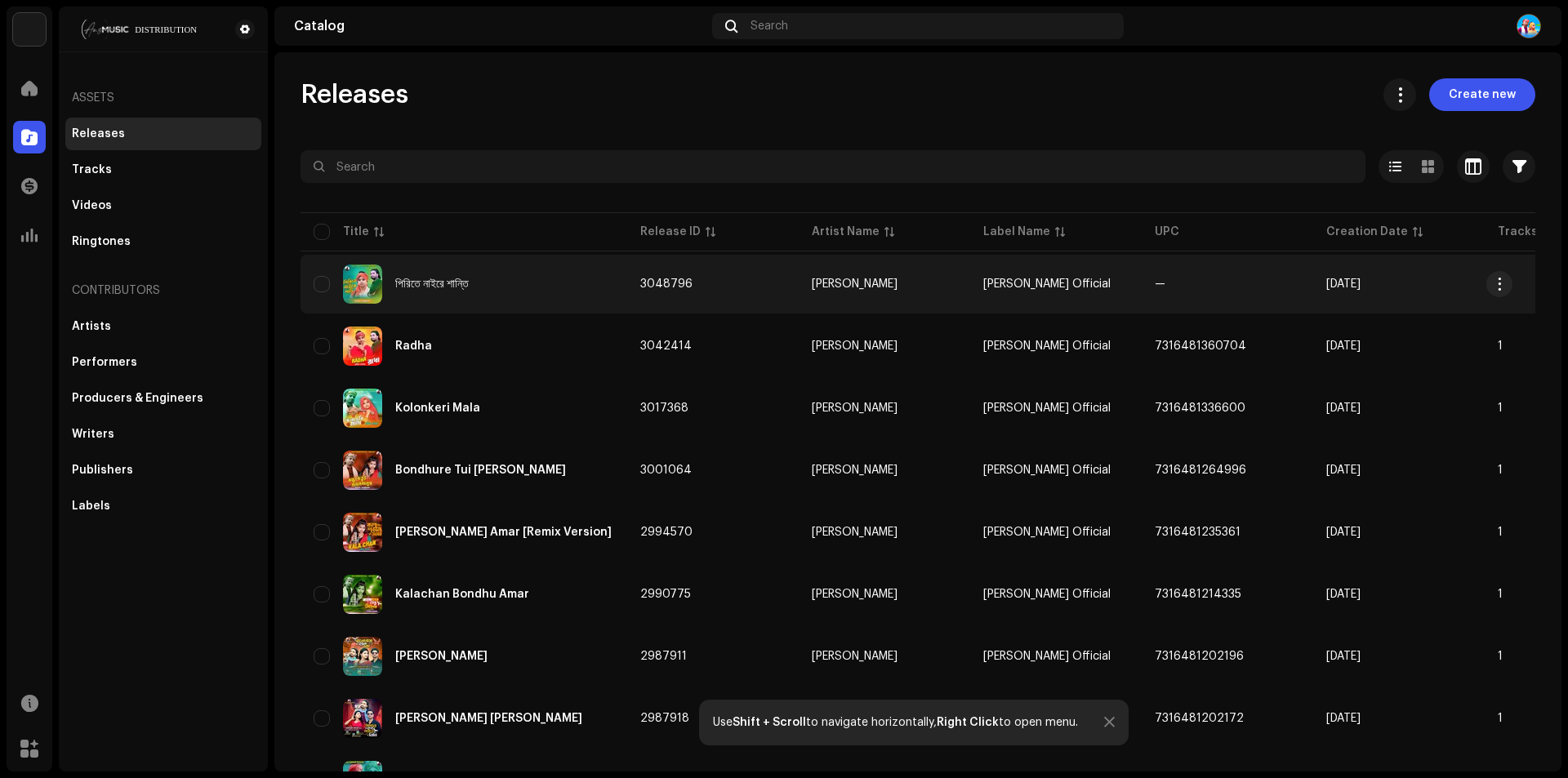
click at [437, 287] on div "পিরিতে নাইরে শান্তি" at bounding box center [432, 284] width 74 height 11
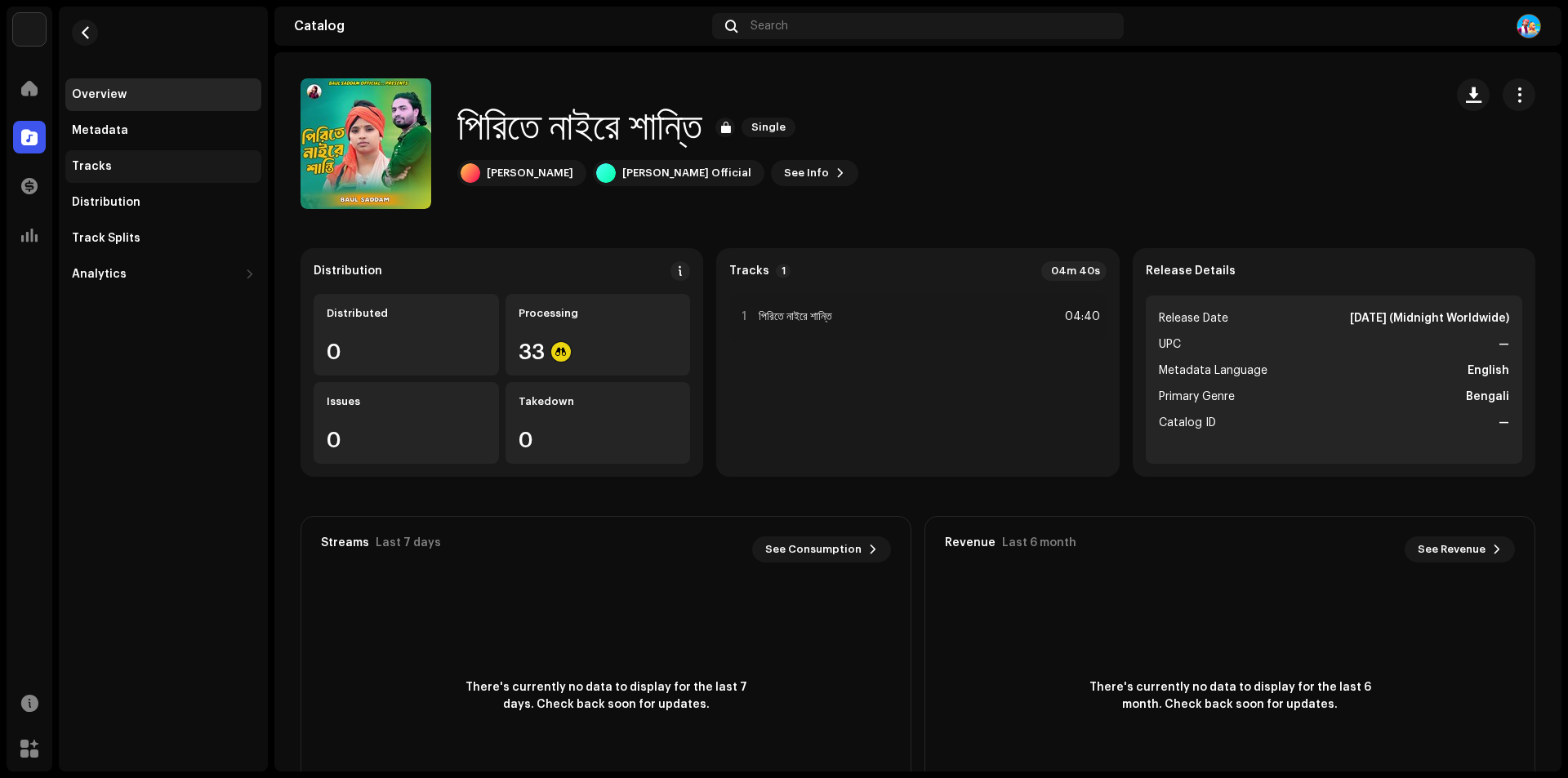
click at [100, 158] on div "Tracks" at bounding box center [163, 166] width 196 height 33
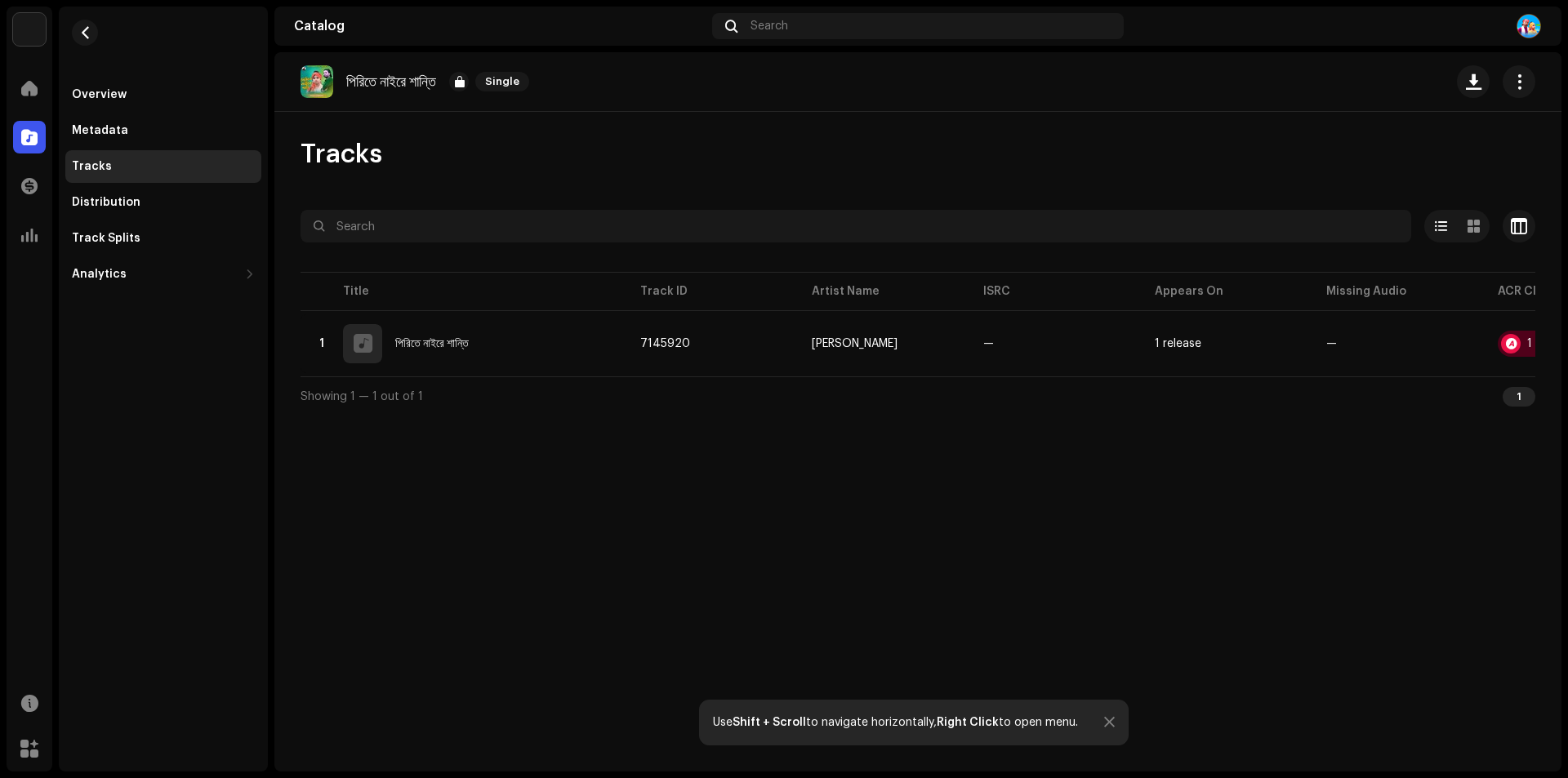
scroll to position [0, 121]
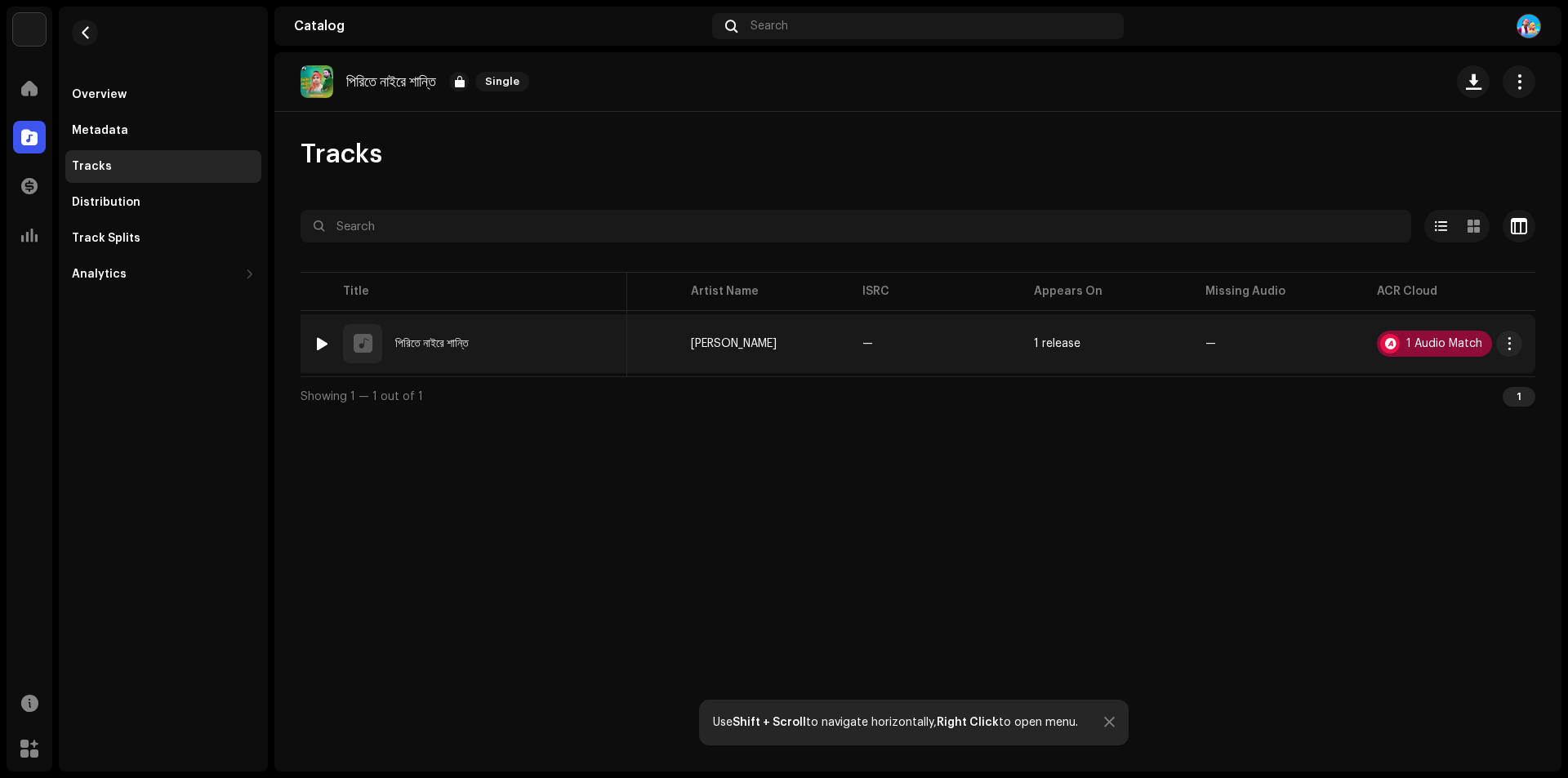
click at [1405, 344] on div "1 Audio Match" at bounding box center [1434, 344] width 116 height 26
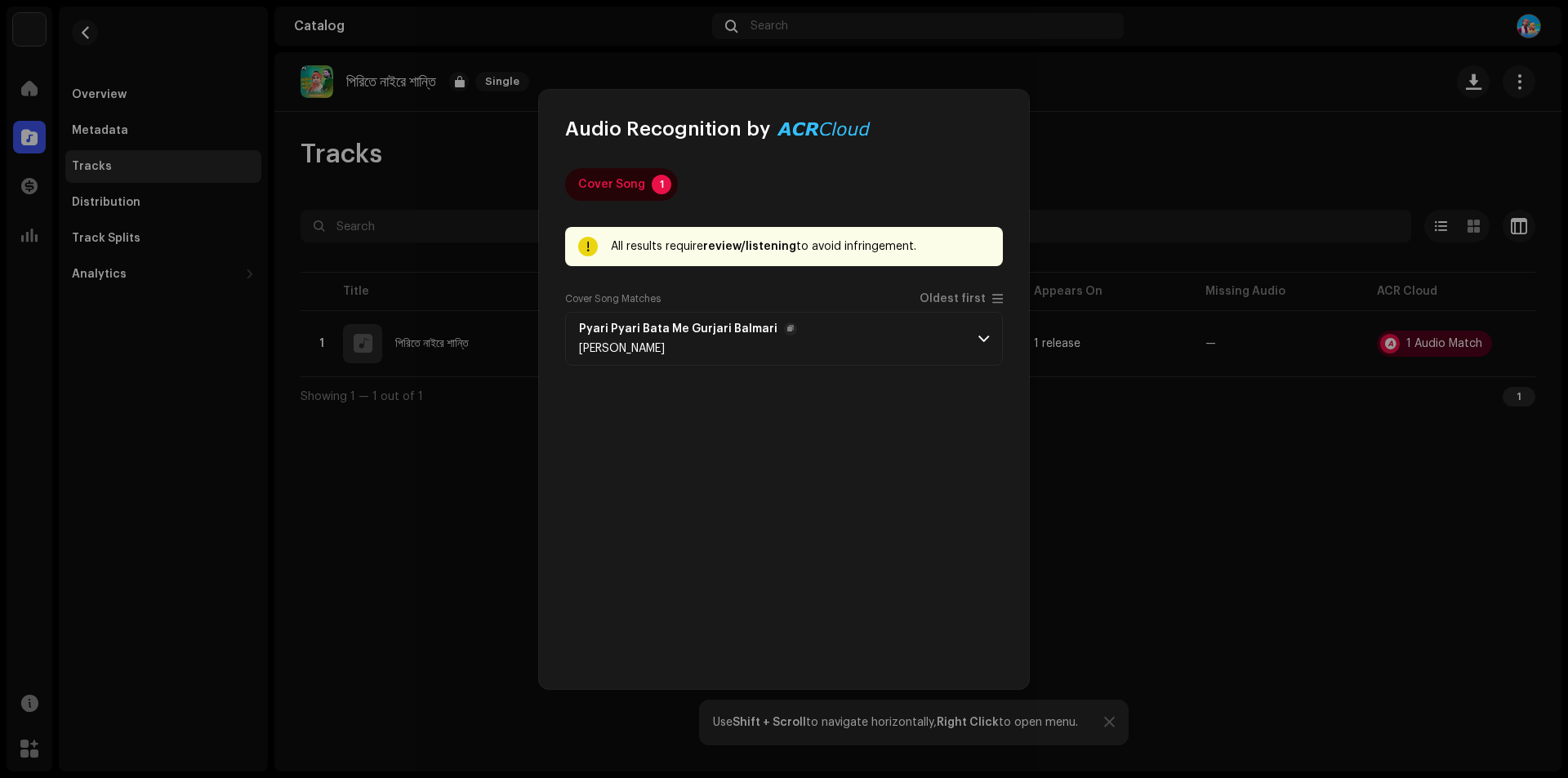
click at [981, 335] on span at bounding box center [983, 339] width 11 height 13
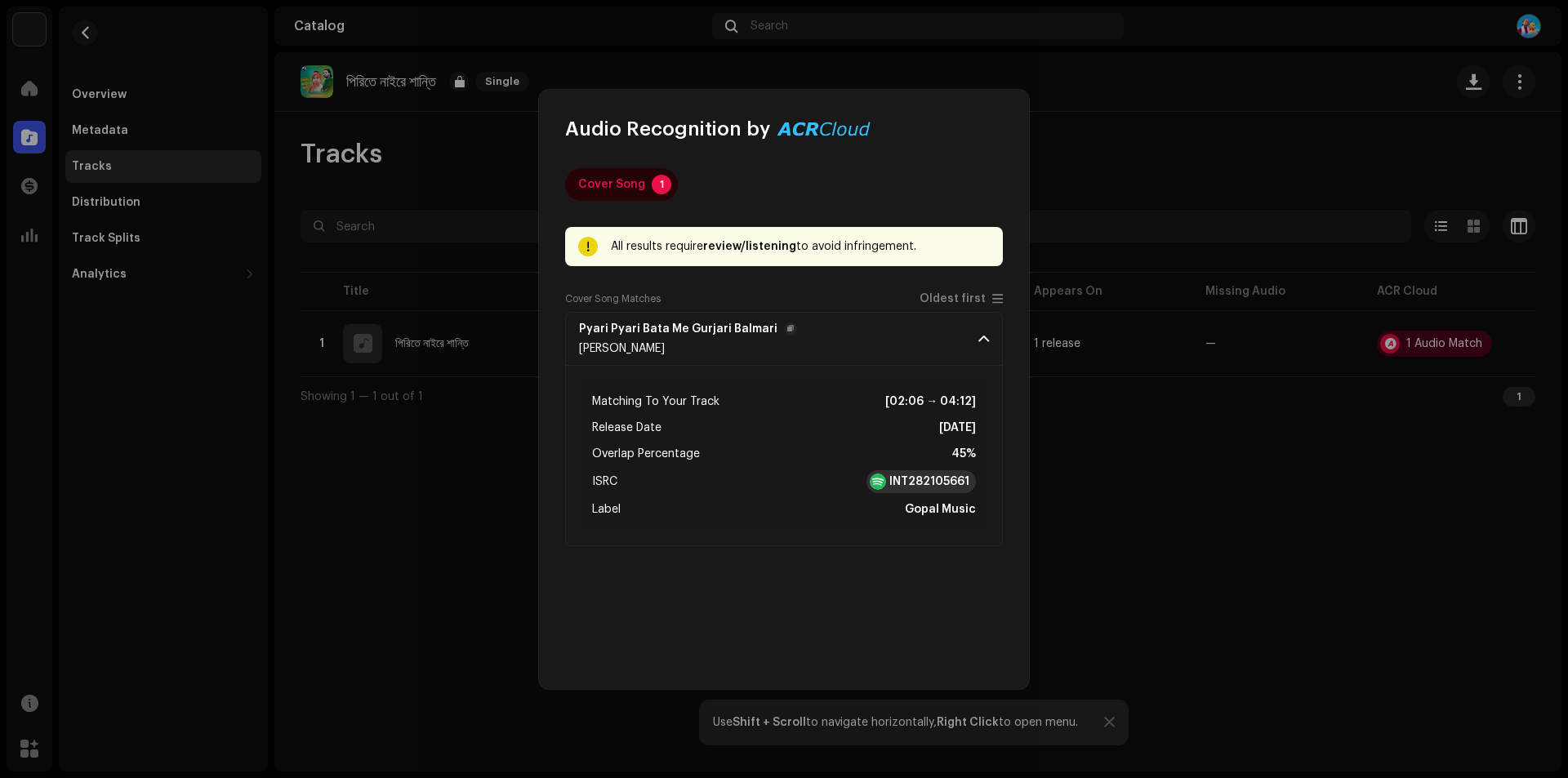
click at [918, 479] on strong "INT282105661" at bounding box center [929, 482] width 80 height 16
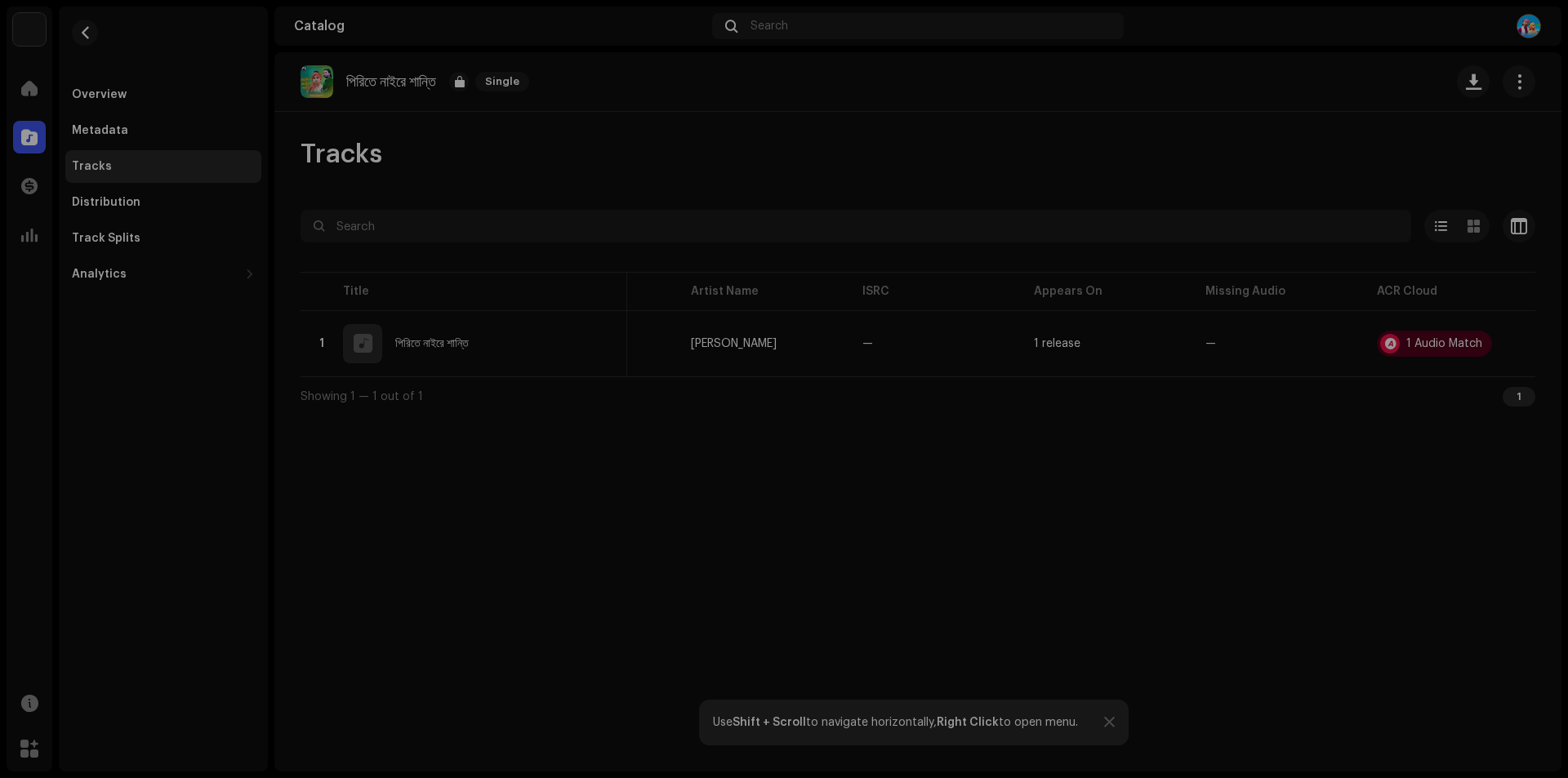
click at [1087, 568] on div "Audio Recognition by Cover Song 1 All results require review/listening to avoid…" at bounding box center [784, 389] width 1568 height 778
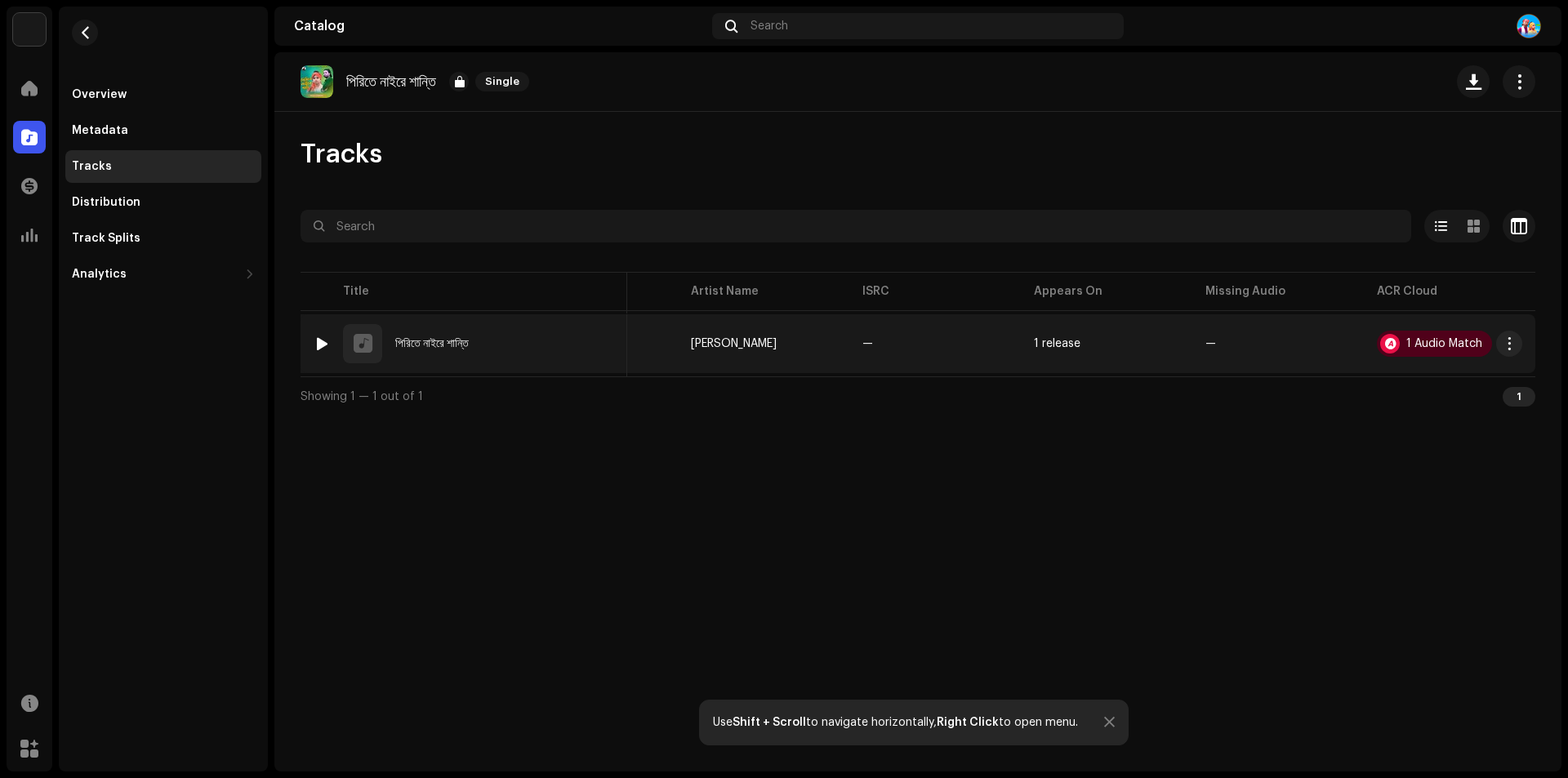
click at [324, 342] on div at bounding box center [322, 344] width 12 height 13
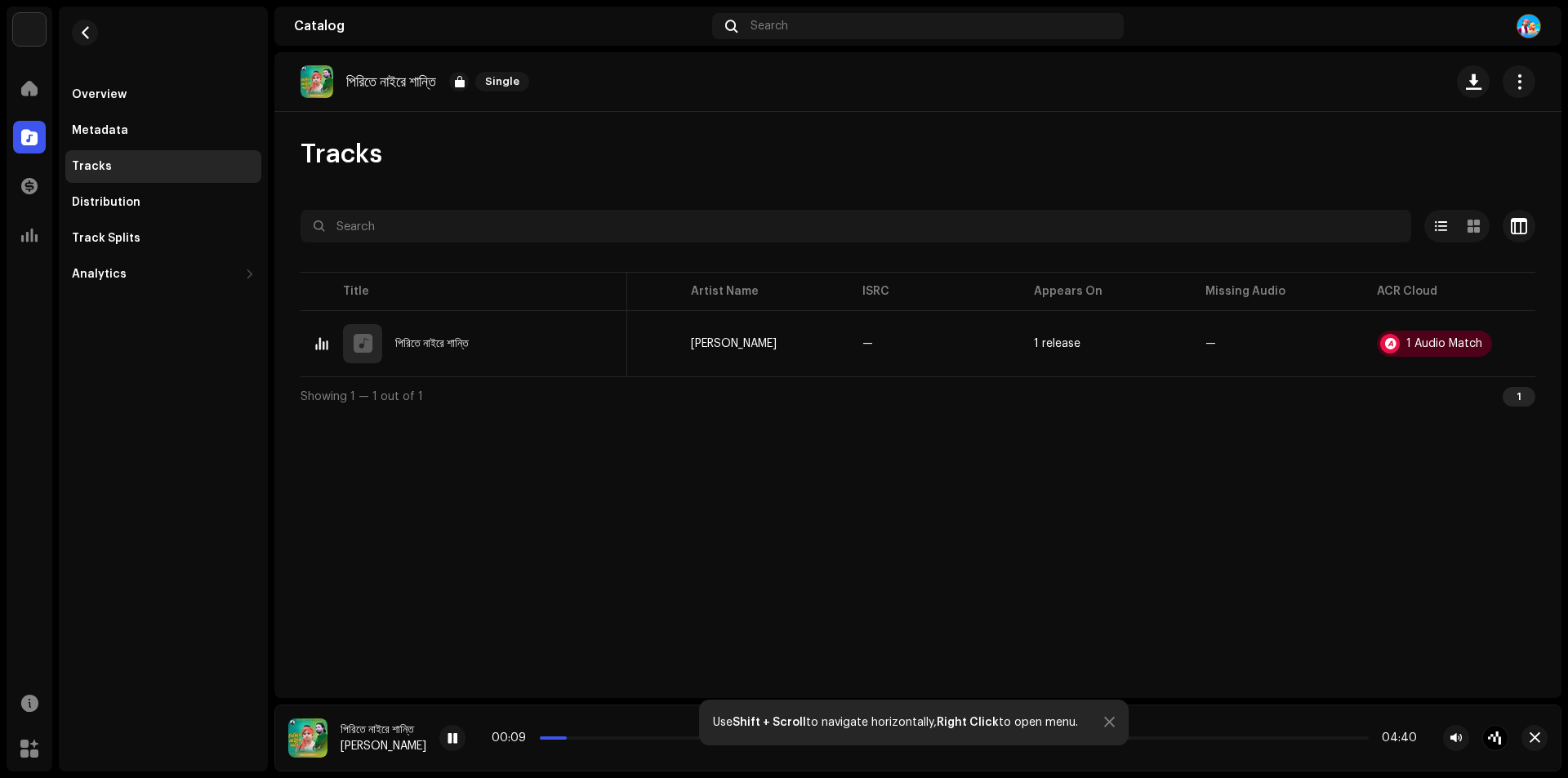
click at [979, 493] on div "পিরিতে নাইরে শান্তি Single Tracks Selected 0 Options Filters Distribution statu…" at bounding box center [918, 375] width 1287 height 645
click at [455, 735] on span at bounding box center [452, 739] width 10 height 13
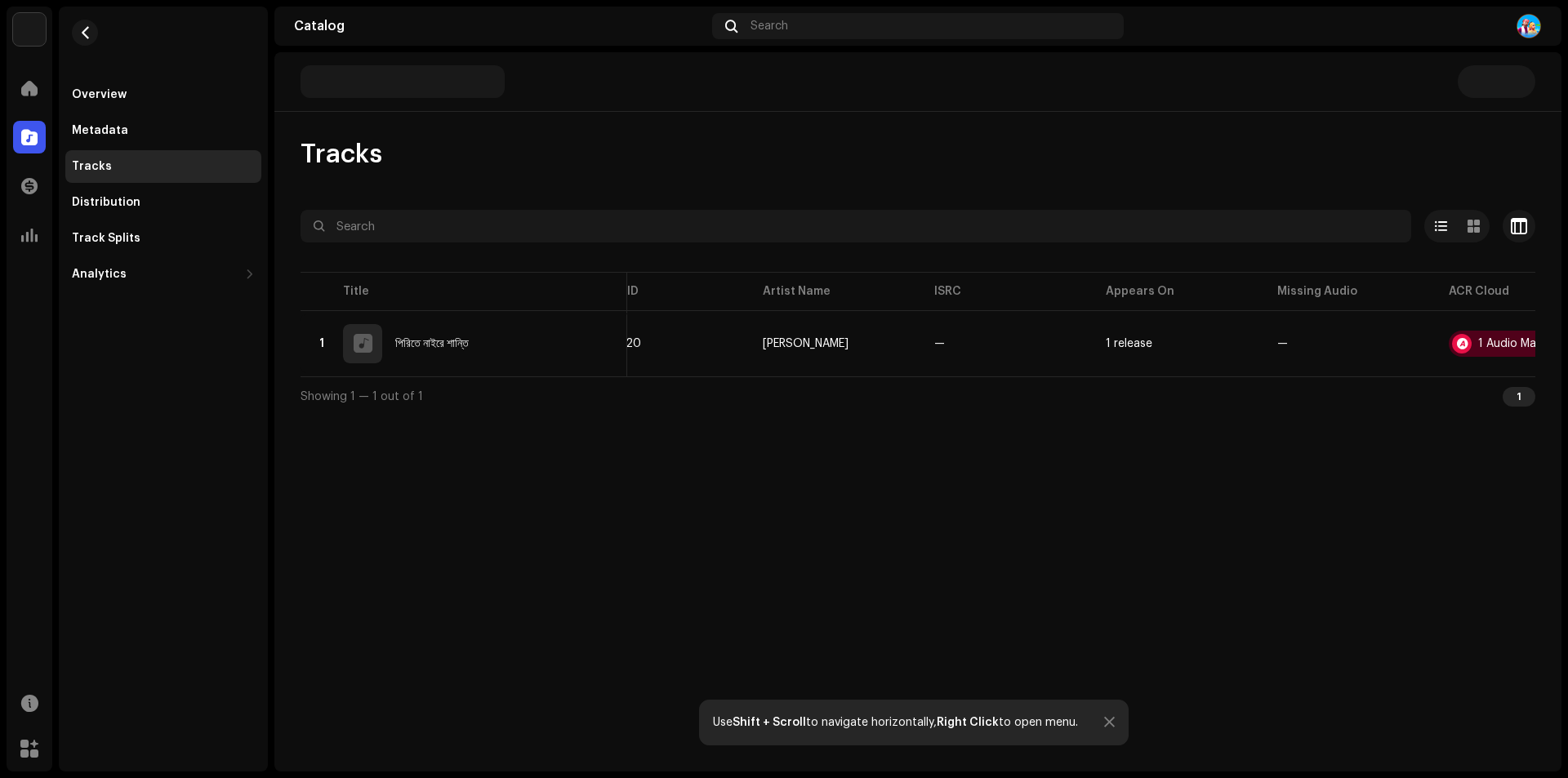
scroll to position [0, 121]
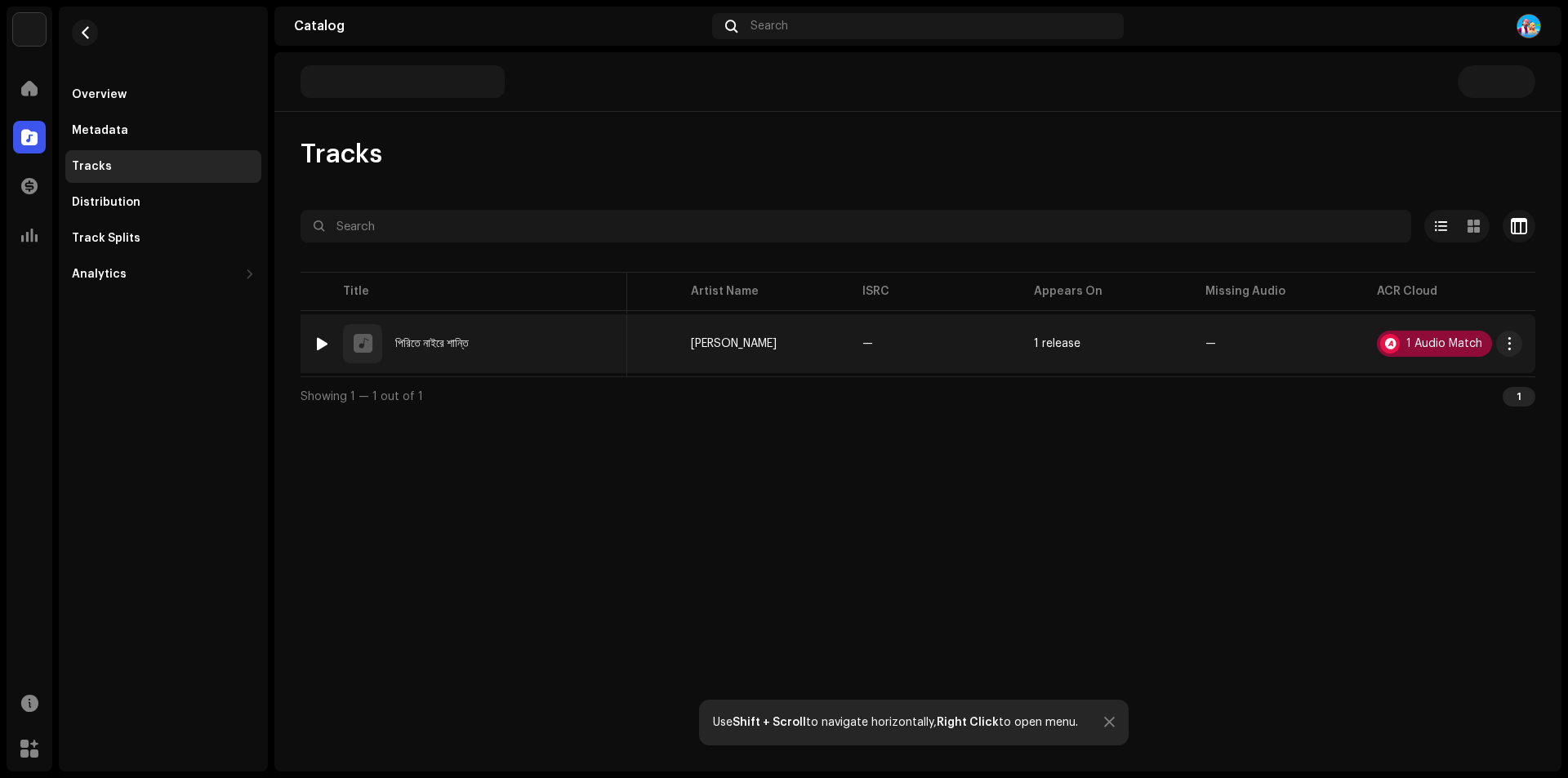
click at [1446, 351] on div "1 Audio Match" at bounding box center [1434, 344] width 116 height 26
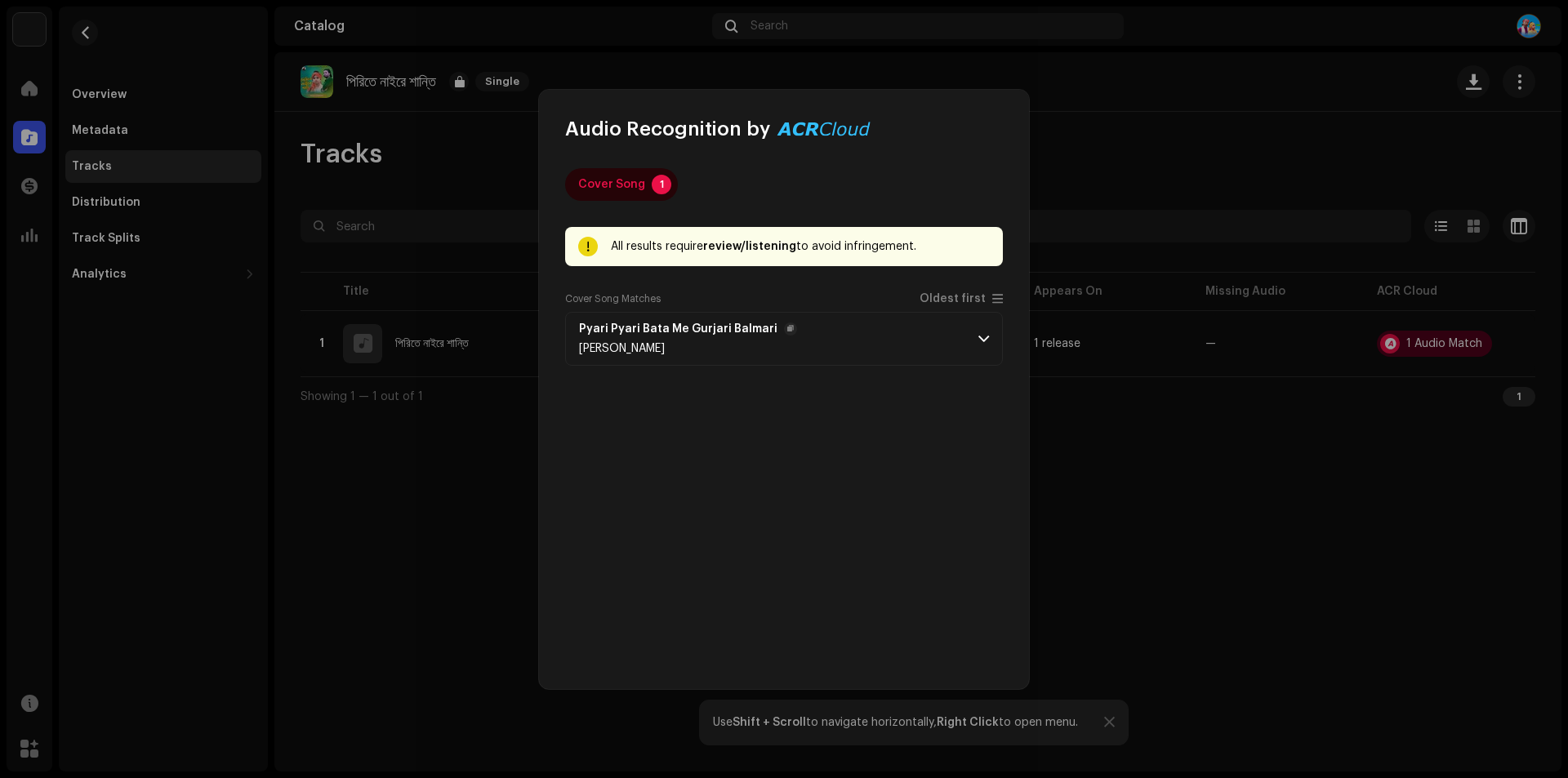
click at [980, 333] on span at bounding box center [983, 339] width 11 height 13
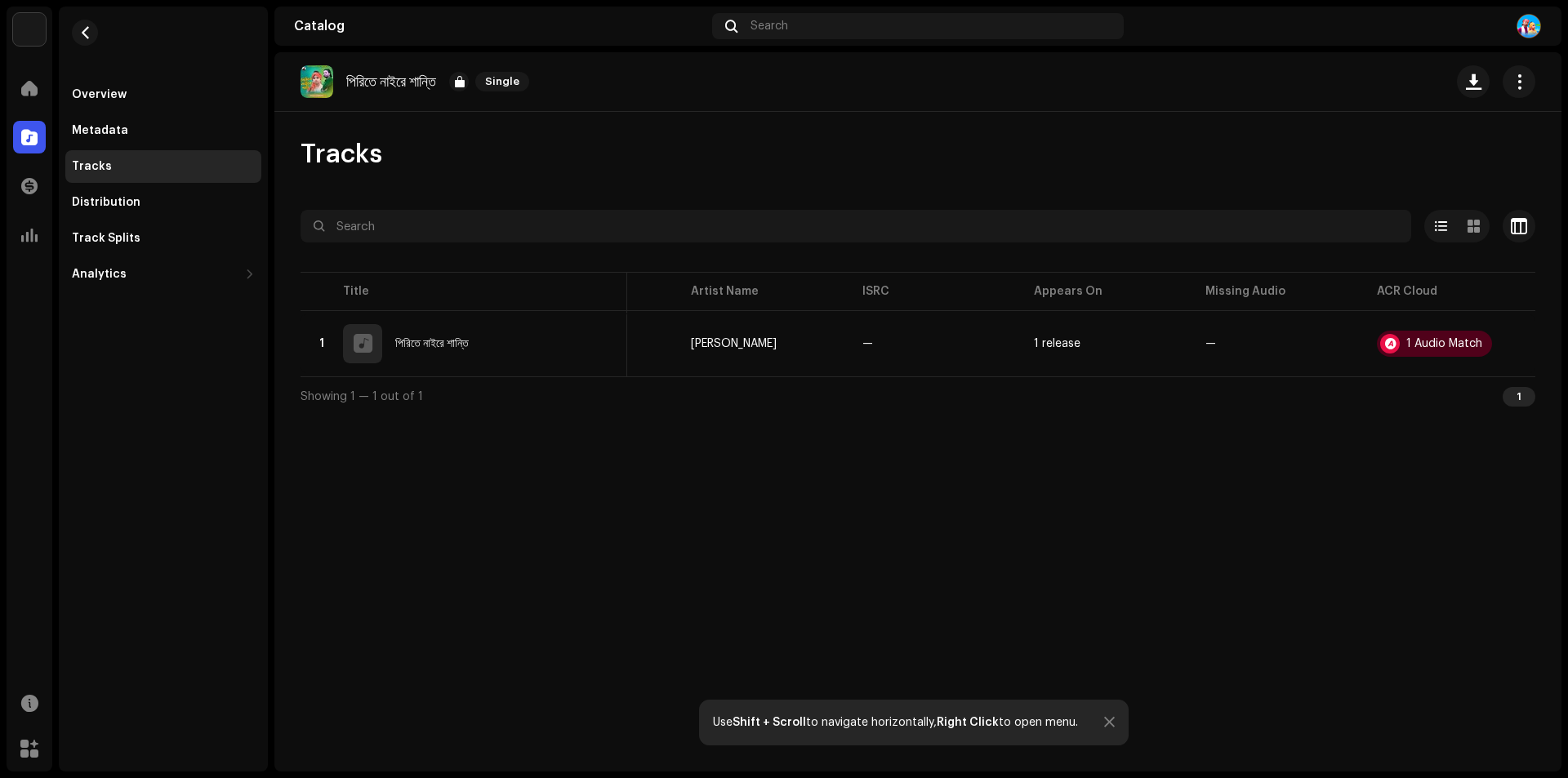
click at [1109, 541] on div "Audio Recognition by Cover Song 1 All results require review/listening to avoid…" at bounding box center [784, 389] width 1568 height 778
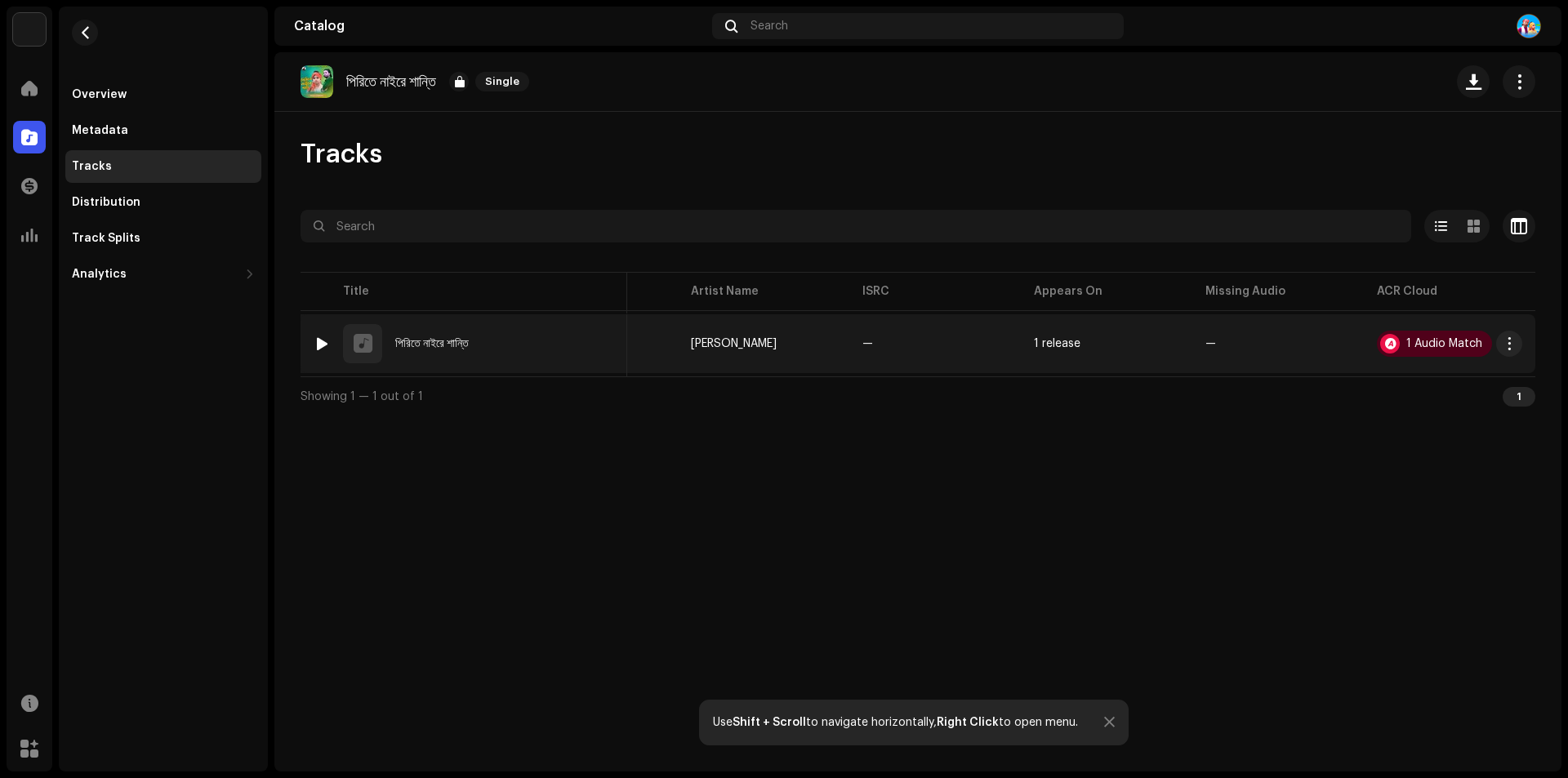
click at [324, 343] on div at bounding box center [322, 344] width 12 height 13
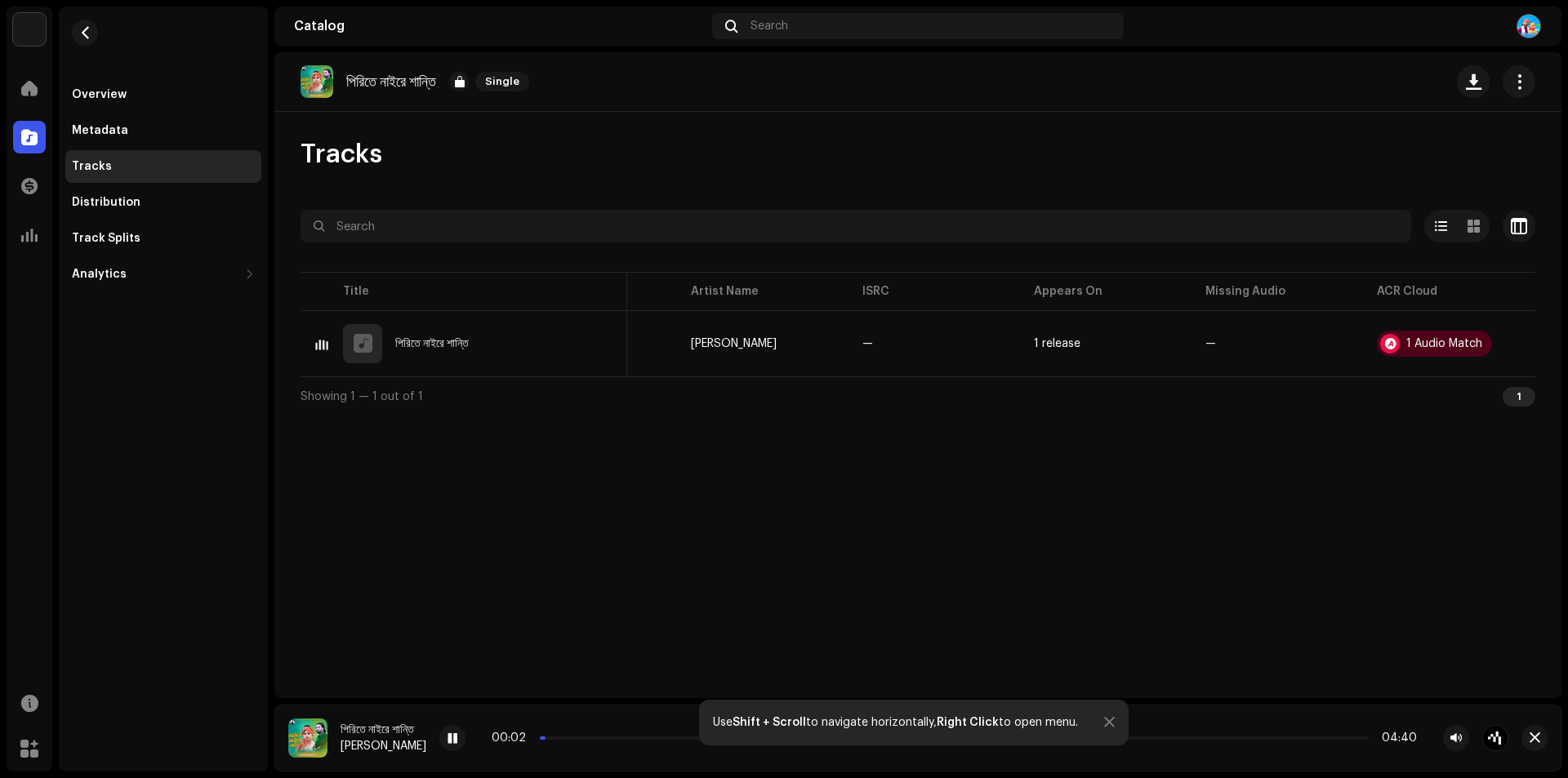
drag, startPoint x: 554, startPoint y: 740, endPoint x: 564, endPoint y: 731, distance: 13.5
click at [630, 739] on div "00:02 04:40" at bounding box center [954, 738] width 925 height 13
drag, startPoint x: 552, startPoint y: 736, endPoint x: 913, endPoint y: 742, distance: 361.0
click at [913, 742] on section "Catalog Search পিরিতে নাইরে শান্তি Single Tracks Selected 0 Options Filters Dis…" at bounding box center [918, 389] width 1287 height 765
click at [457, 737] on span at bounding box center [452, 739] width 10 height 13
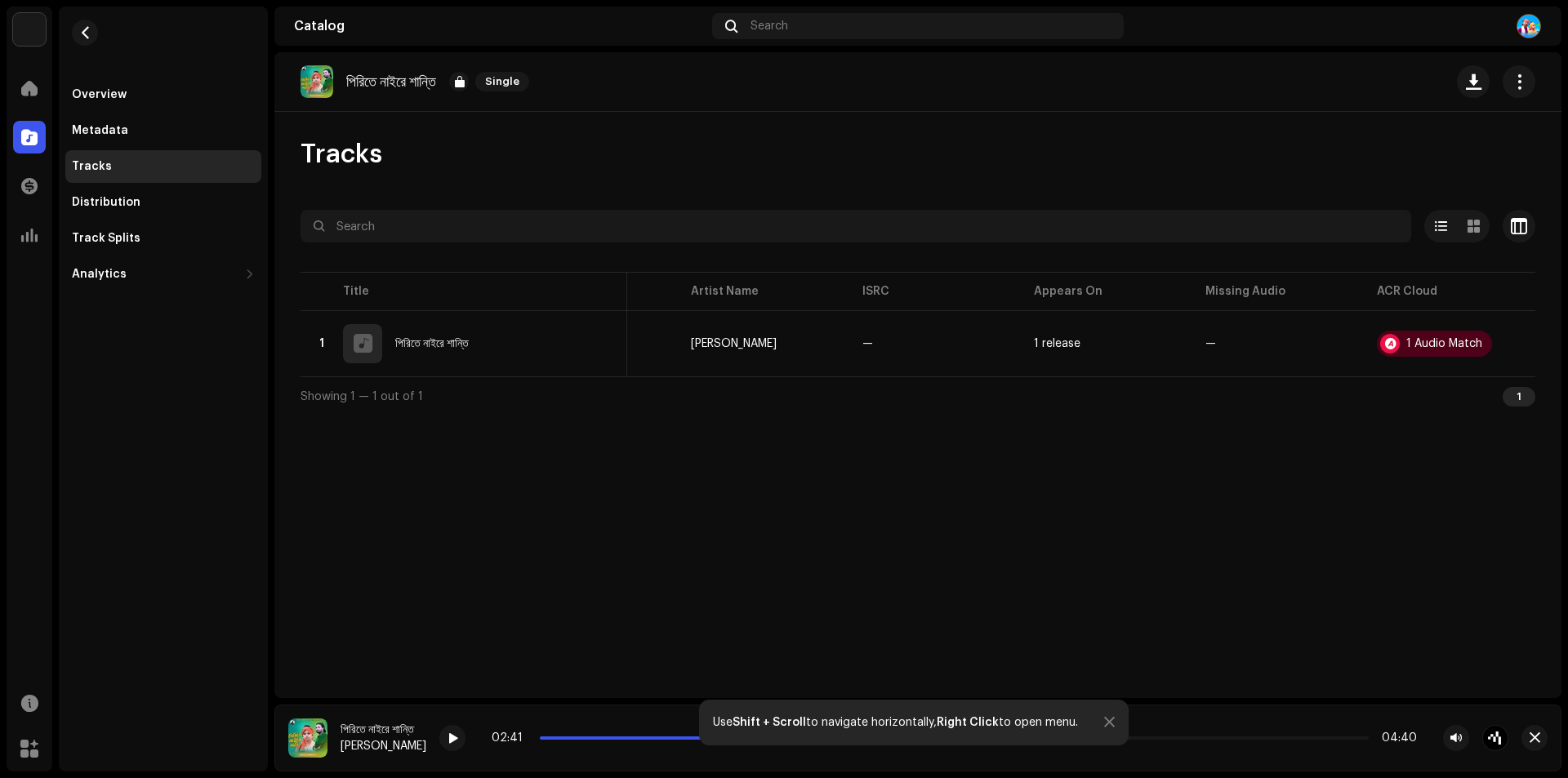
click at [700, 505] on div "পিরিতে নাইরে শান্তি Single Tracks Selected 0 Options Filters Distribution statu…" at bounding box center [918, 375] width 1287 height 645
